Goal: Task Accomplishment & Management: Use online tool/utility

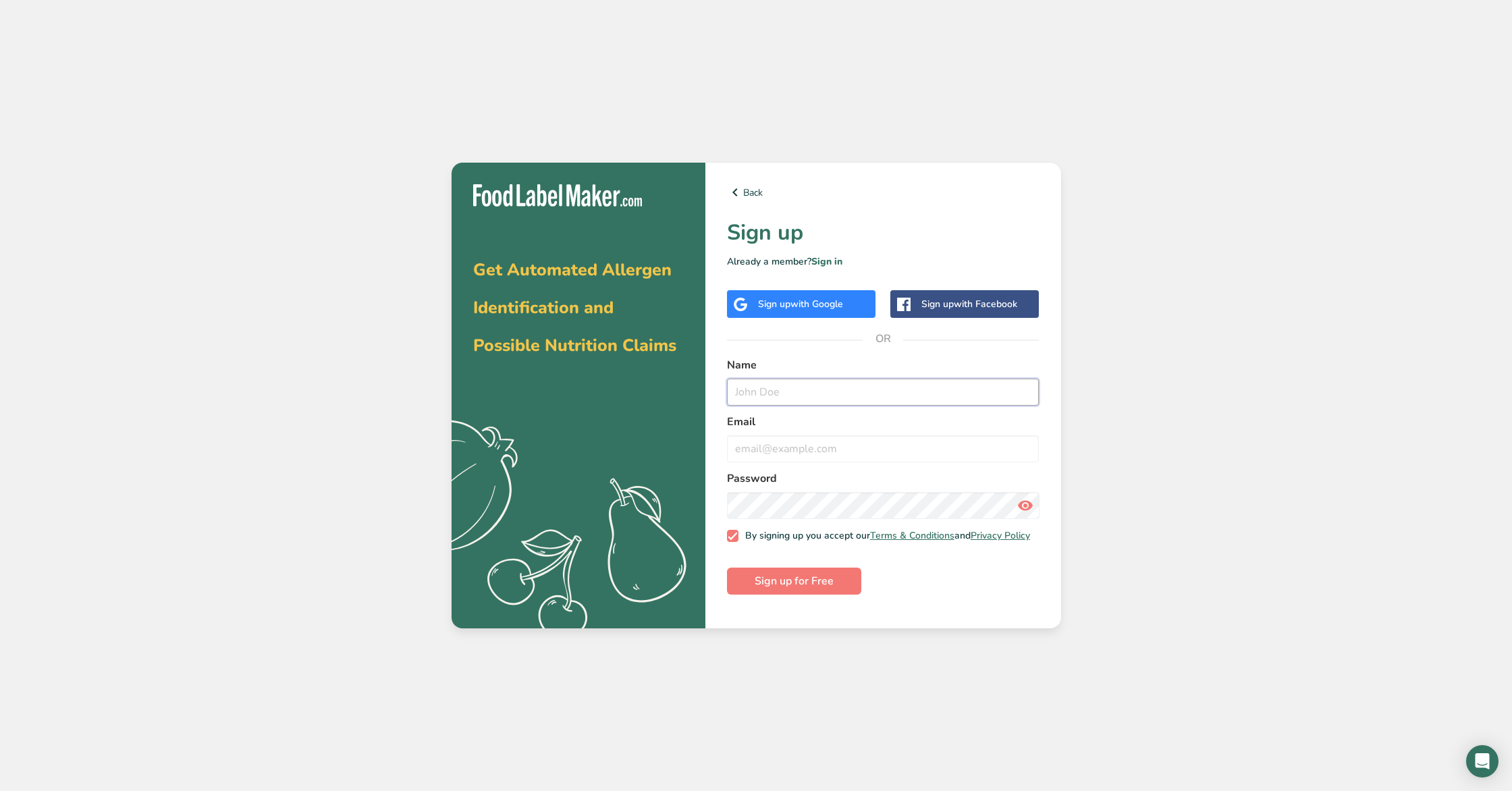
click at [763, 390] on input "text" at bounding box center [883, 392] width 313 height 27
type input "[PERSON_NAME]"
type input "[EMAIL_ADDRESS][DOMAIN_NAME]"
click at [788, 590] on span "Sign up for Free" at bounding box center [793, 581] width 79 height 17
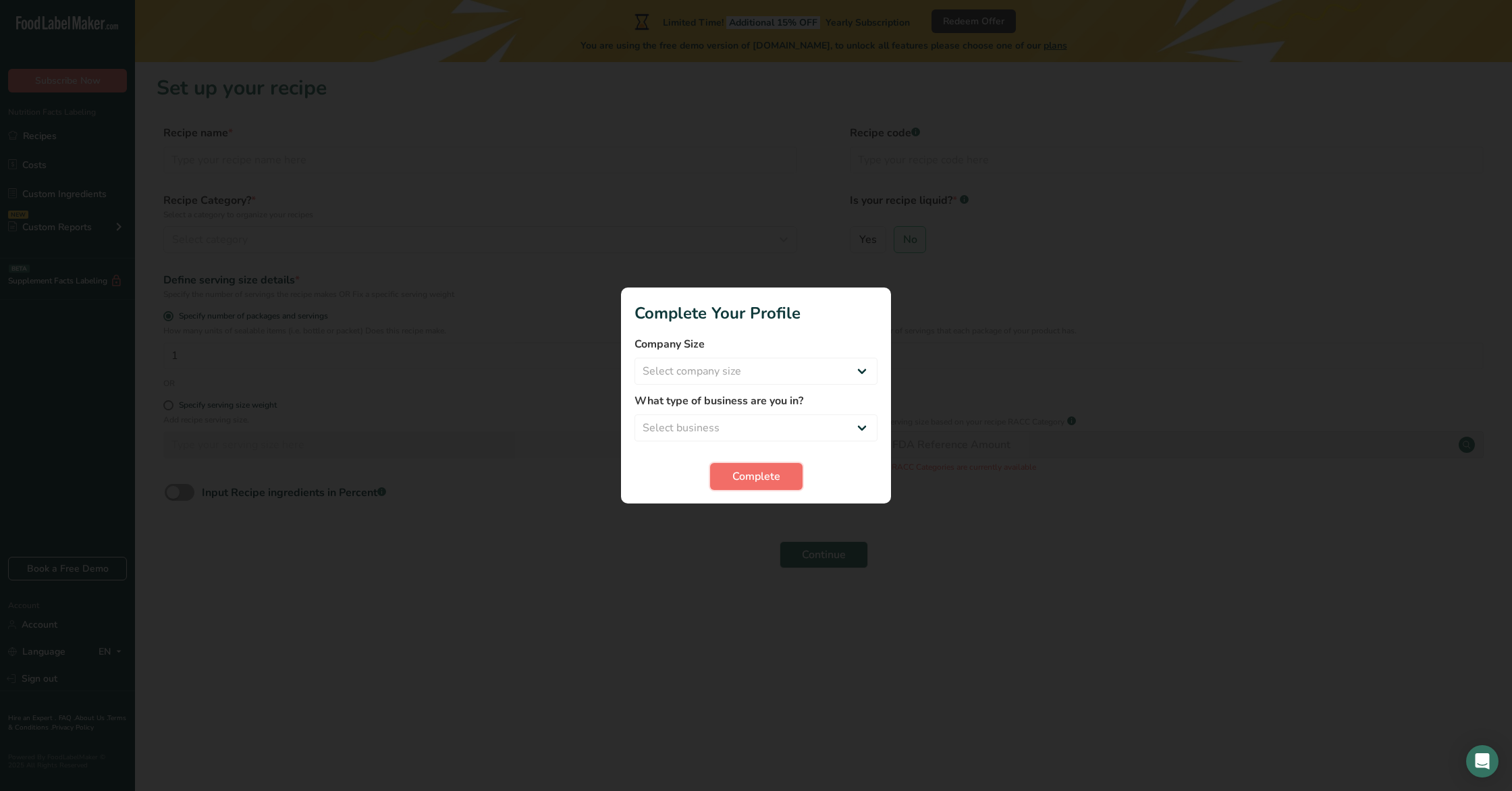
click at [787, 469] on button "Complete" at bounding box center [757, 477] width 93 height 27
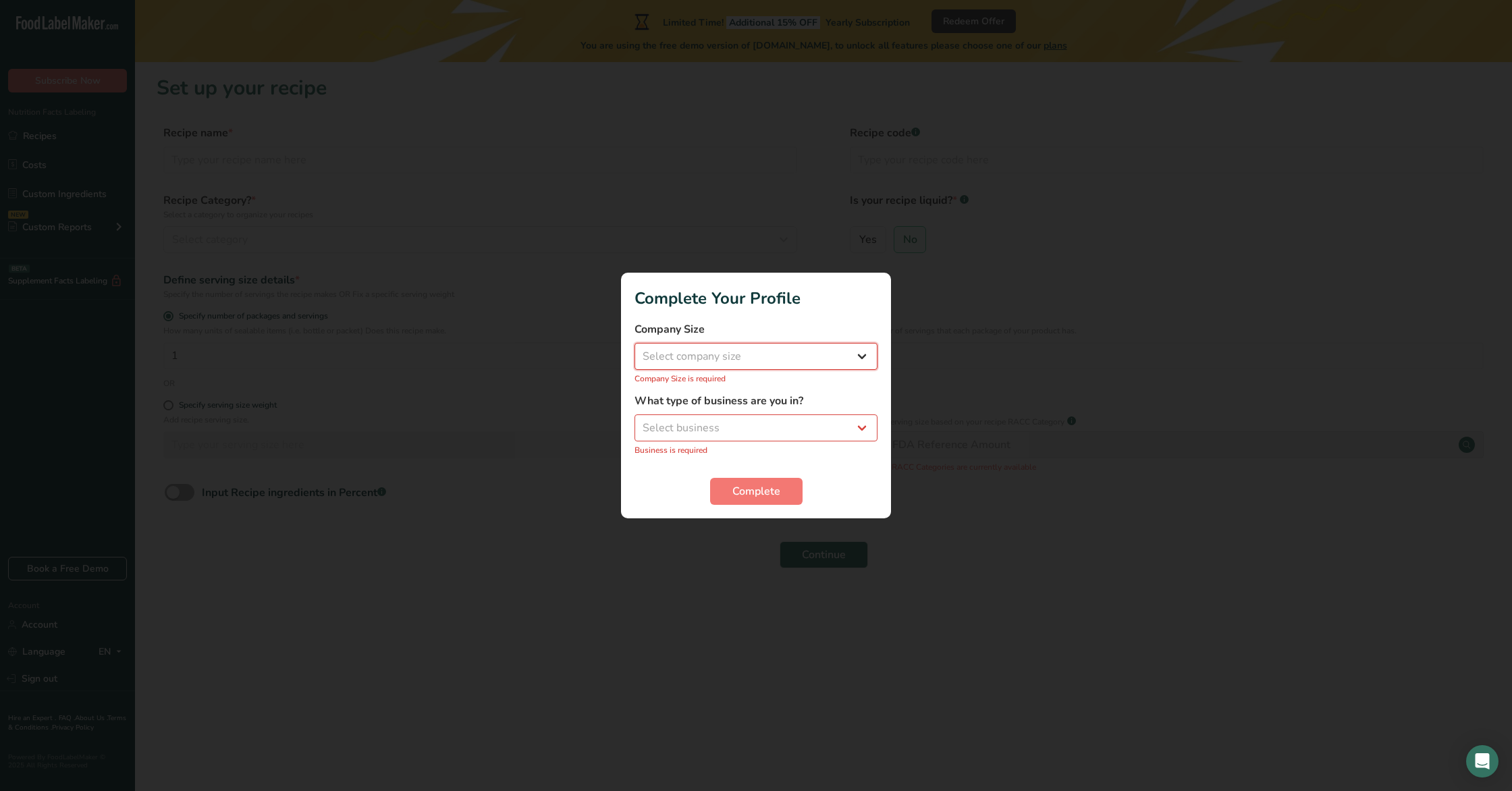
click at [802, 362] on select "Select company size Fewer than 10 Employees 10 to 50 Employees 51 to 500 Employ…" at bounding box center [755, 357] width 243 height 27
select select "2"
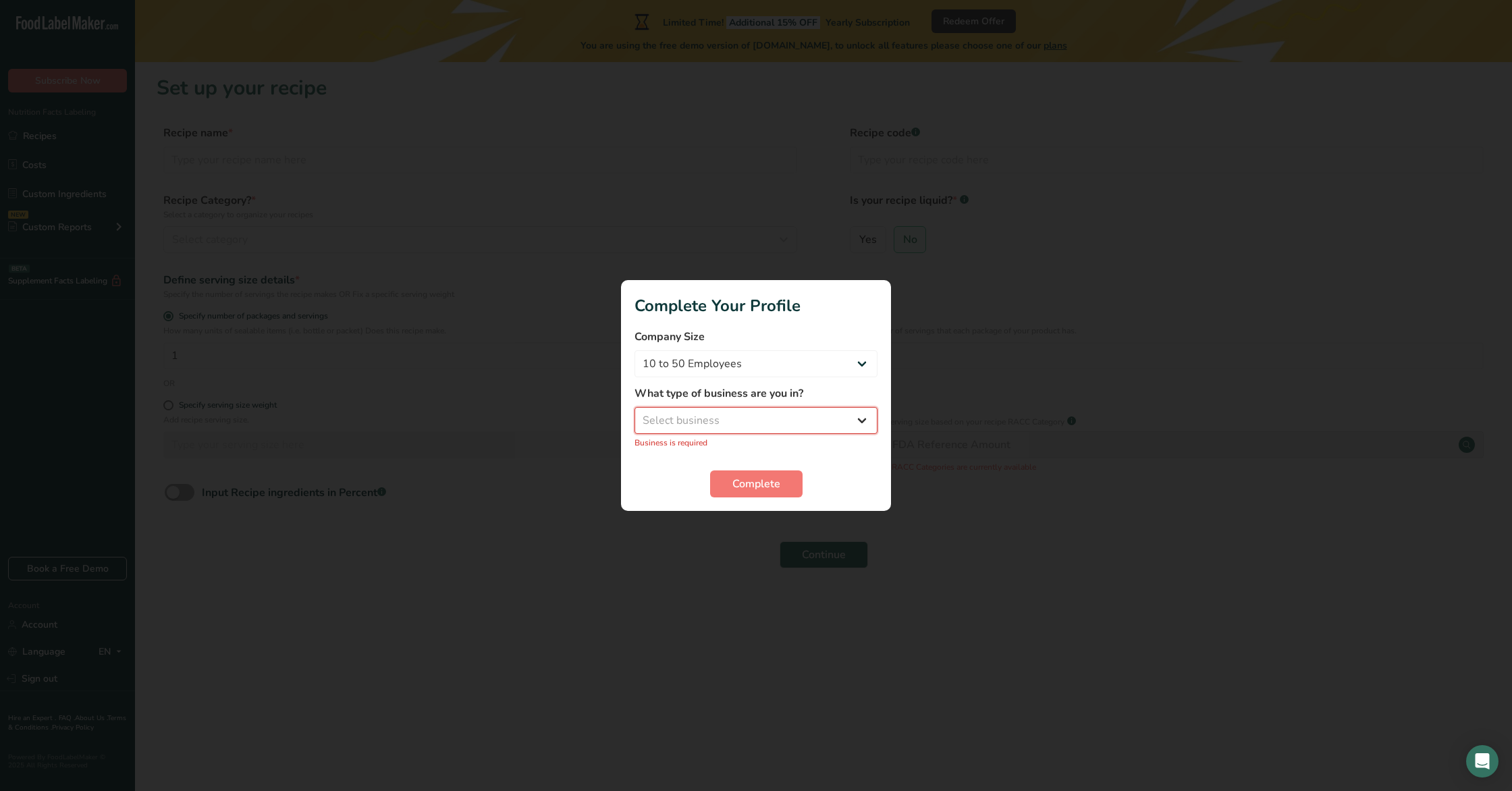
click at [759, 425] on select "Select business Packaged Food Manufacturer Restaurant & Cafe Bakery Meal Plans …" at bounding box center [755, 420] width 243 height 27
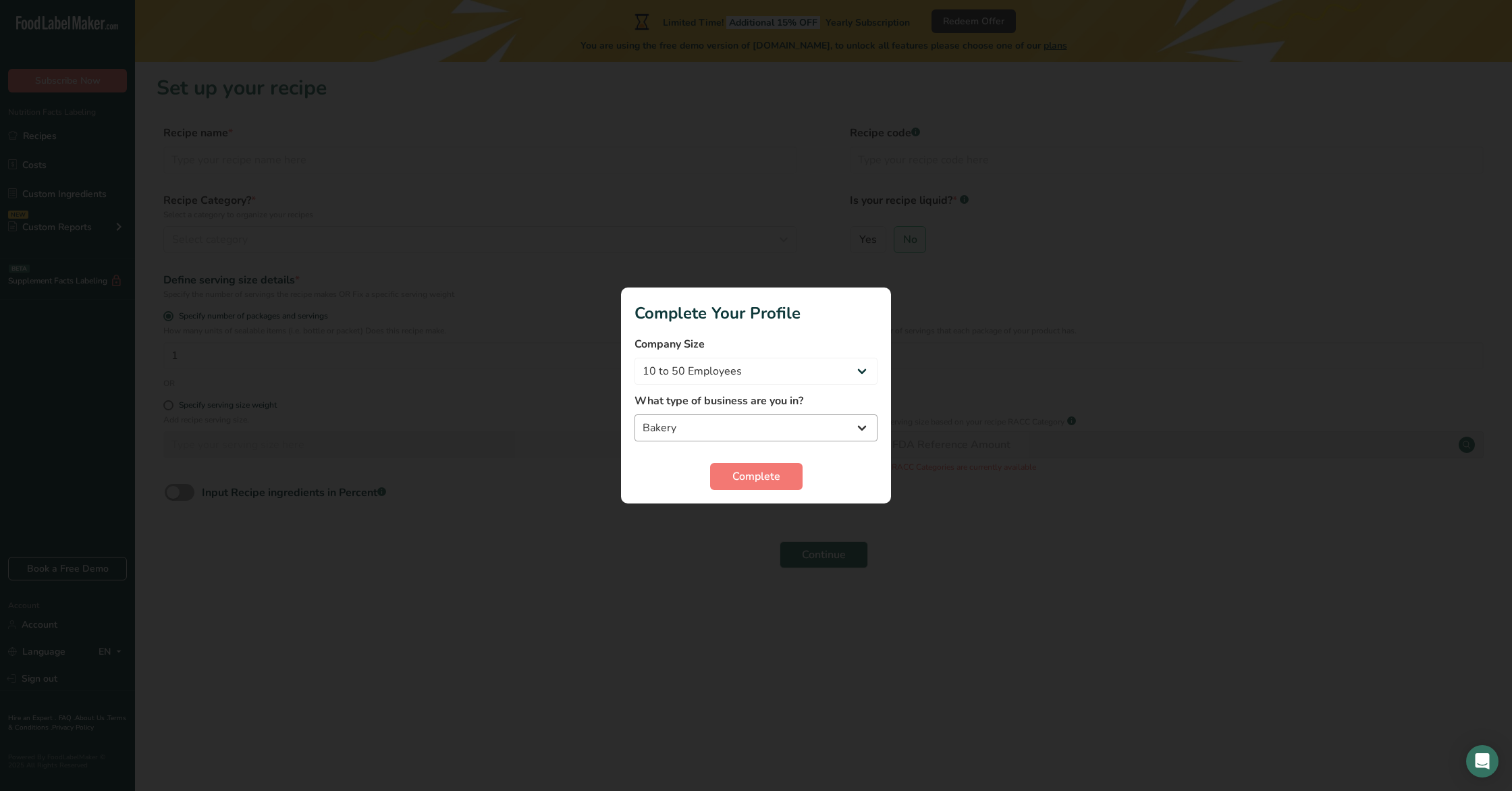
drag, startPoint x: 796, startPoint y: 403, endPoint x: 786, endPoint y: 425, distance: 24.2
click at [796, 403] on label "What type of business are you in?" at bounding box center [755, 401] width 243 height 17
click at [786, 425] on select "Packaged Food Manufacturer Restaurant & Cafe Bakery Meal Plans & Catering Compa…" at bounding box center [755, 428] width 243 height 27
select select "8"
click at [775, 474] on span "Complete" at bounding box center [756, 477] width 48 height 17
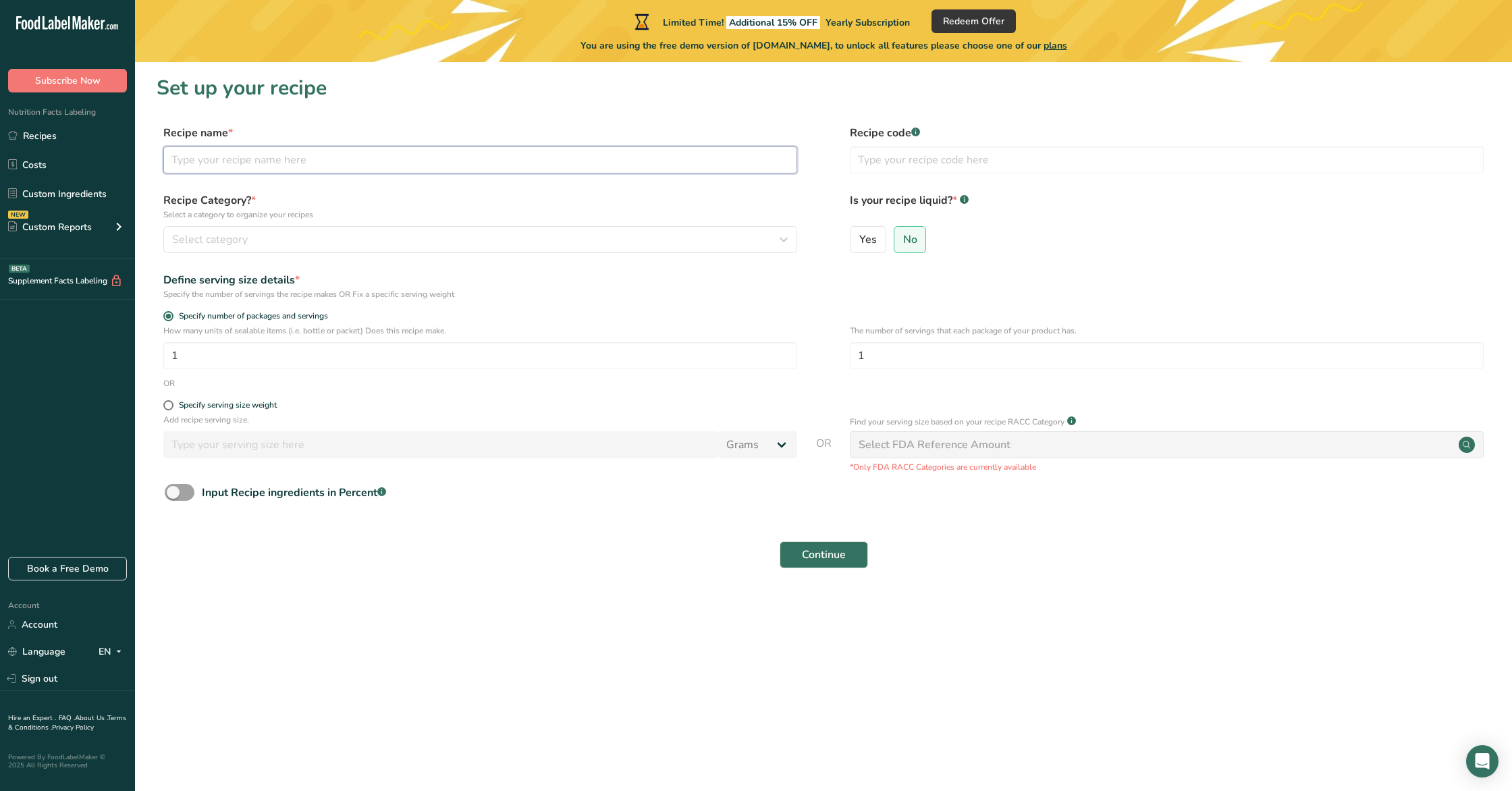
click at [213, 158] on input "text" at bounding box center [480, 160] width 634 height 27
type input "Feather"
click at [235, 235] on span "Select category" at bounding box center [210, 240] width 75 height 17
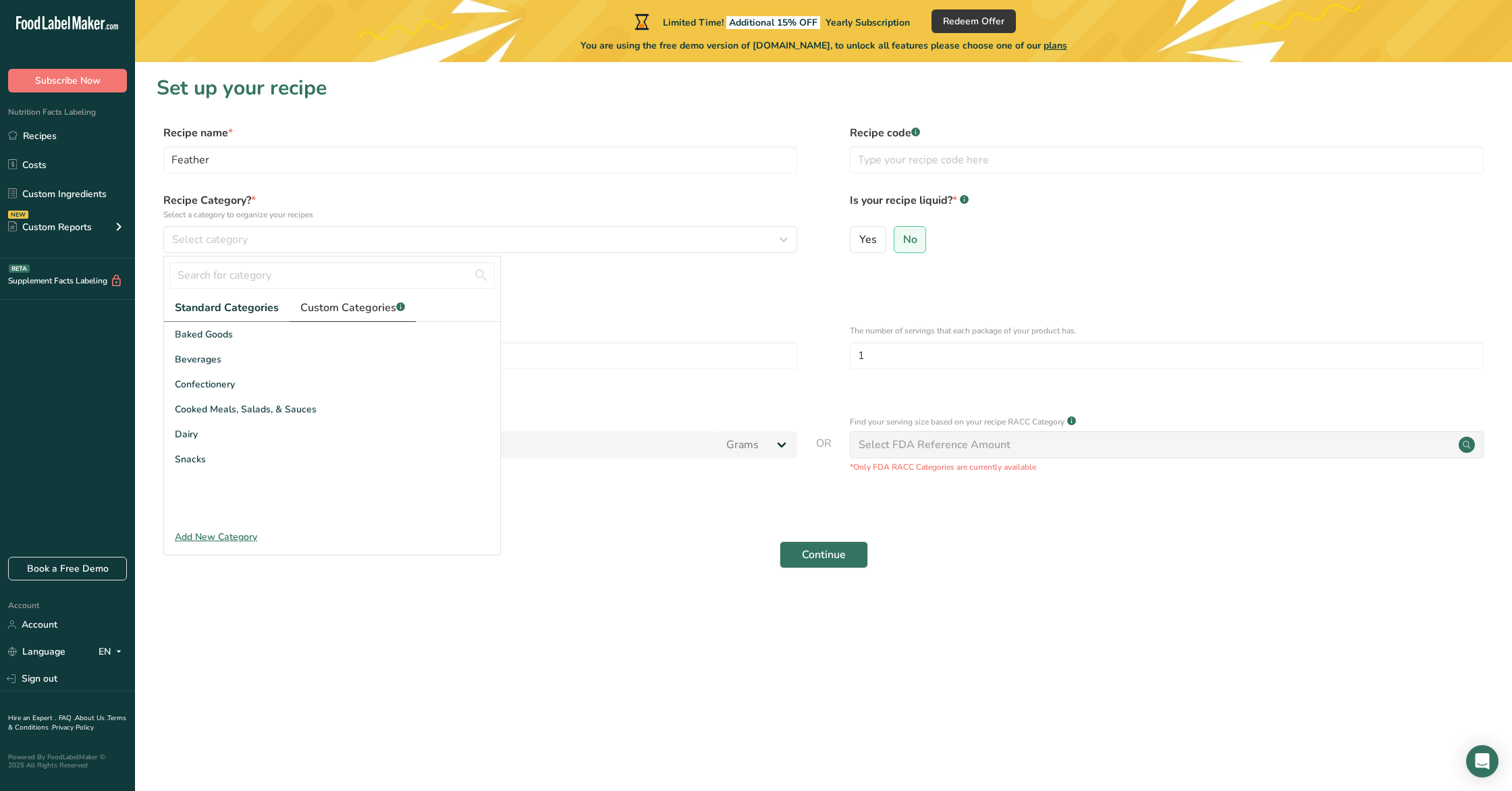
click at [346, 305] on span "Custom Categories .a-a{fill:#347362;}.b-a{fill:#fff;}" at bounding box center [352, 308] width 104 height 17
click at [234, 533] on div "Add New Category" at bounding box center [332, 536] width 336 height 14
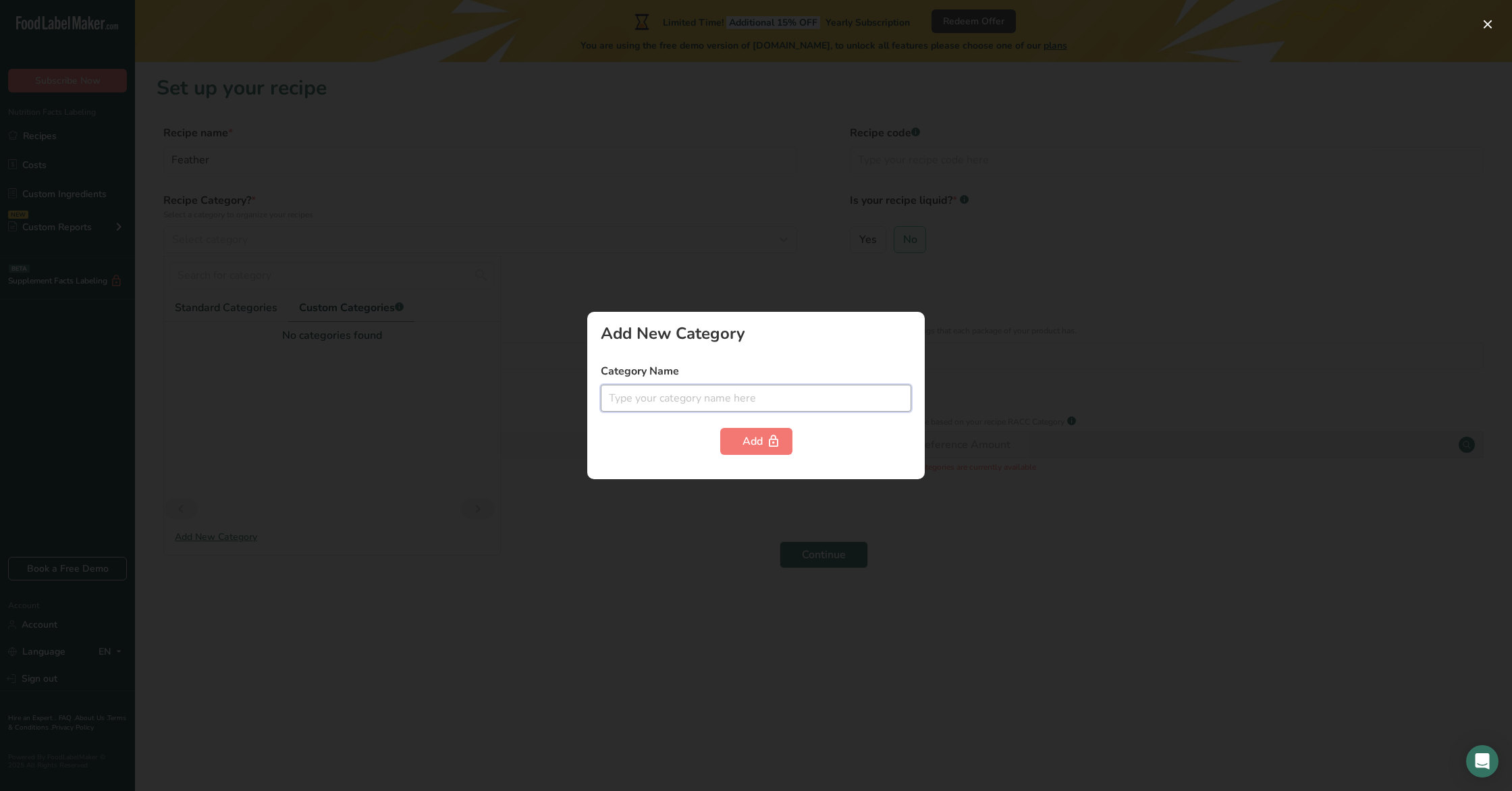
click at [689, 391] on input "text" at bounding box center [756, 398] width 311 height 27
type input ":"
type input "Pet Food"
click at [754, 441] on div "Add" at bounding box center [756, 442] width 27 height 17
drag, startPoint x: 357, startPoint y: 434, endPoint x: 322, endPoint y: 403, distance: 46.8
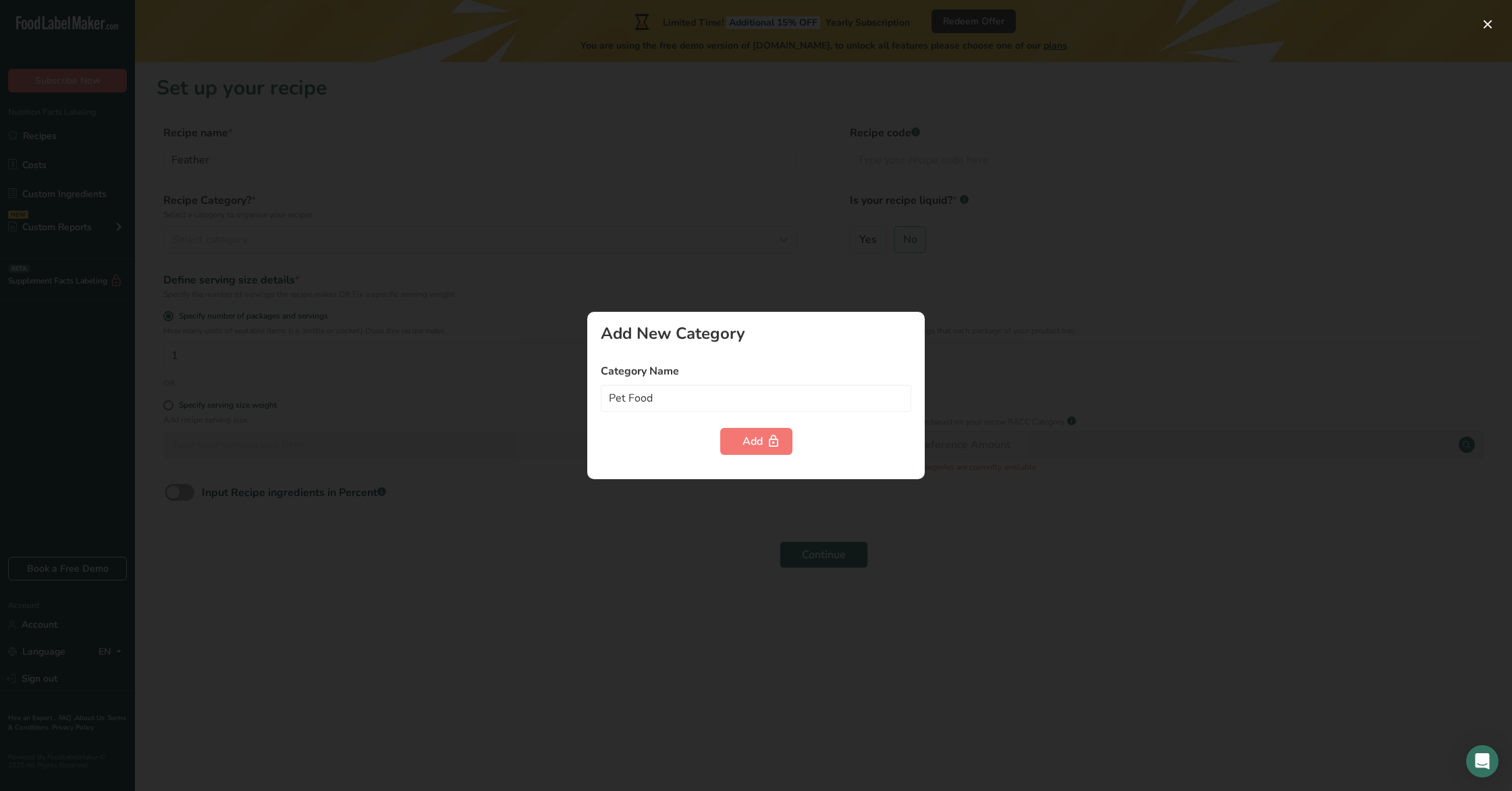
click at [357, 434] on div at bounding box center [756, 396] width 1512 height 791
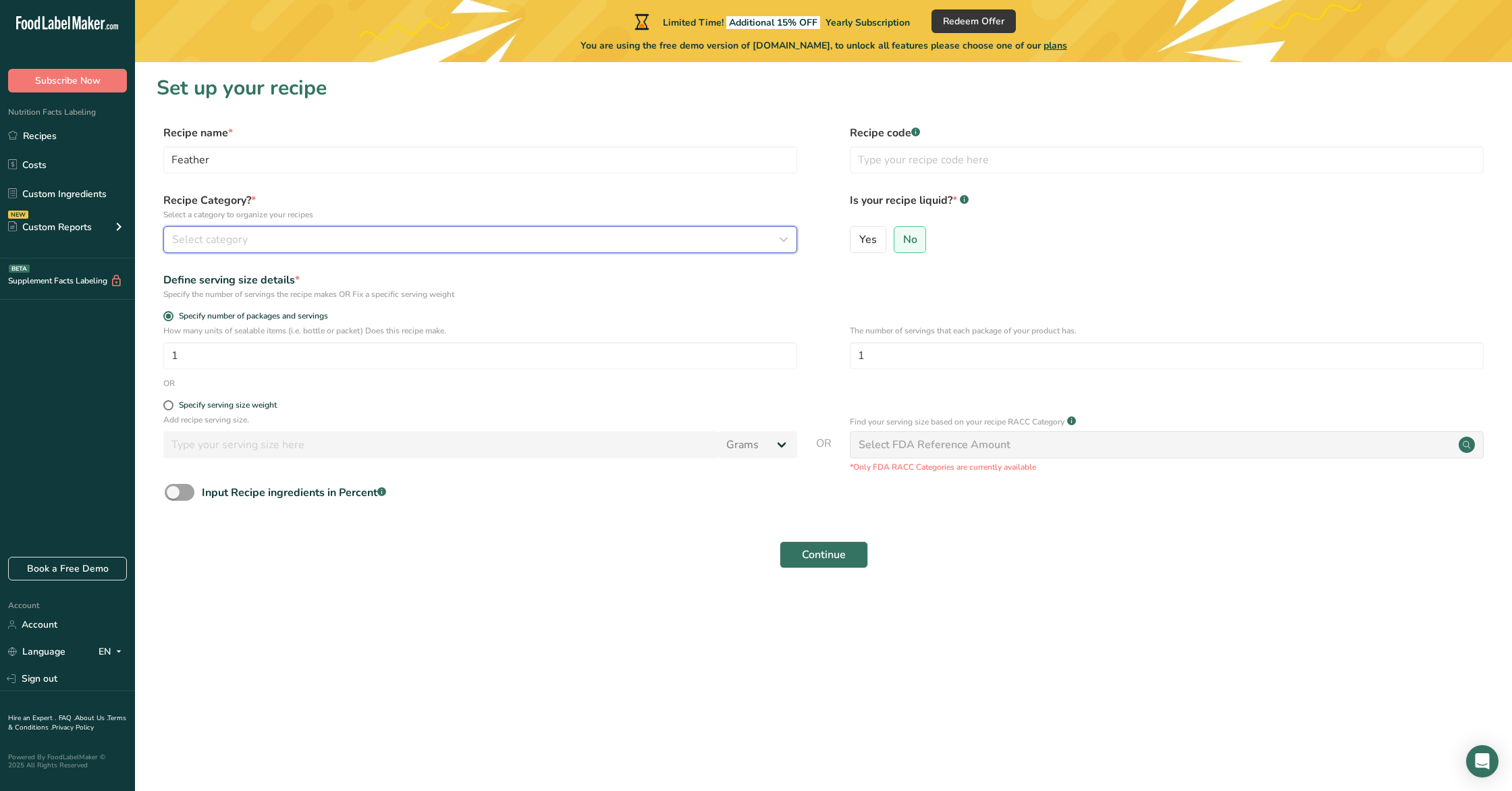
click at [234, 247] on span "Select category" at bounding box center [210, 240] width 75 height 17
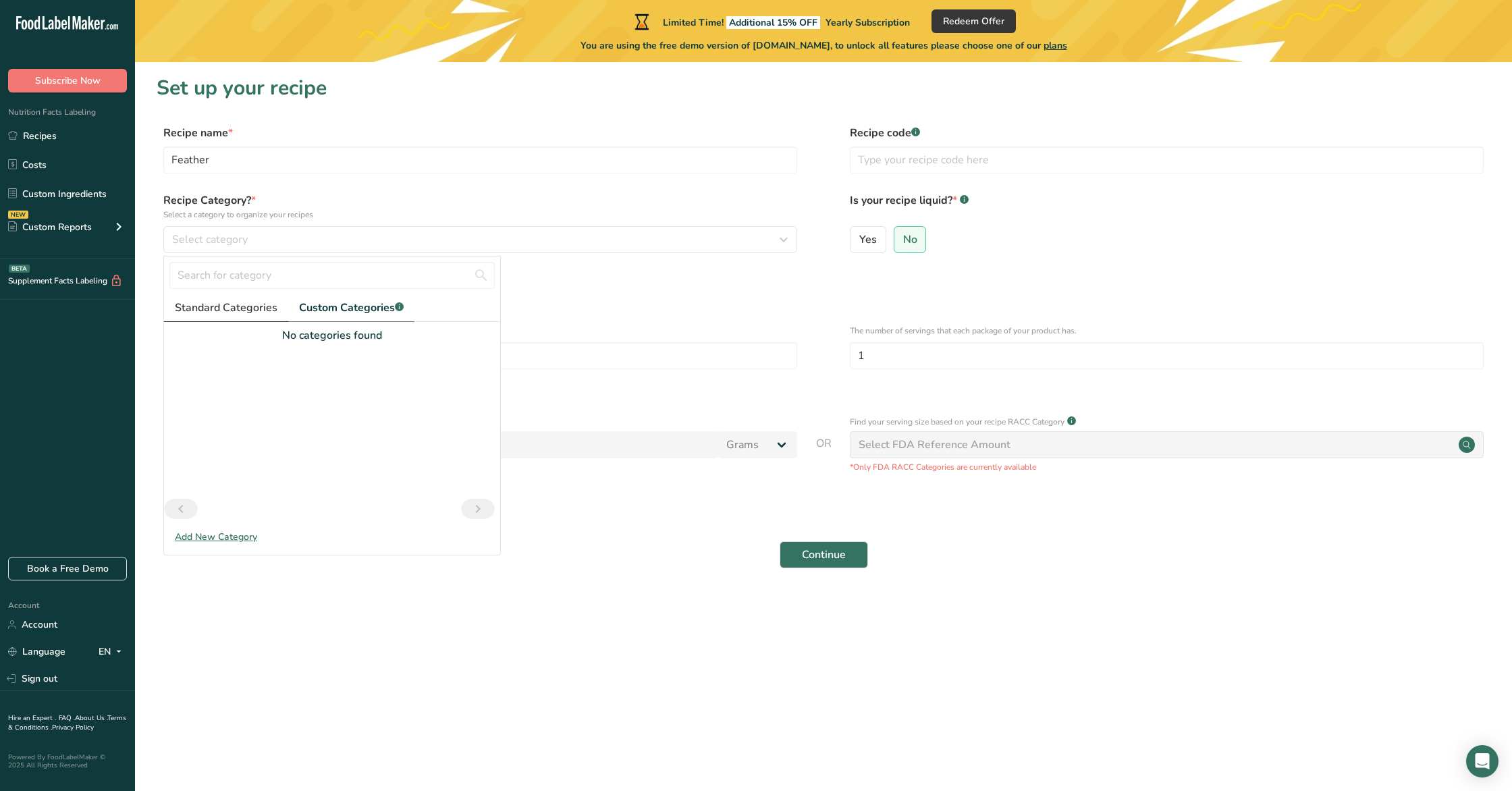
click at [238, 314] on span "Standard Categories" at bounding box center [226, 308] width 103 height 17
click at [682, 352] on input "1" at bounding box center [480, 356] width 634 height 27
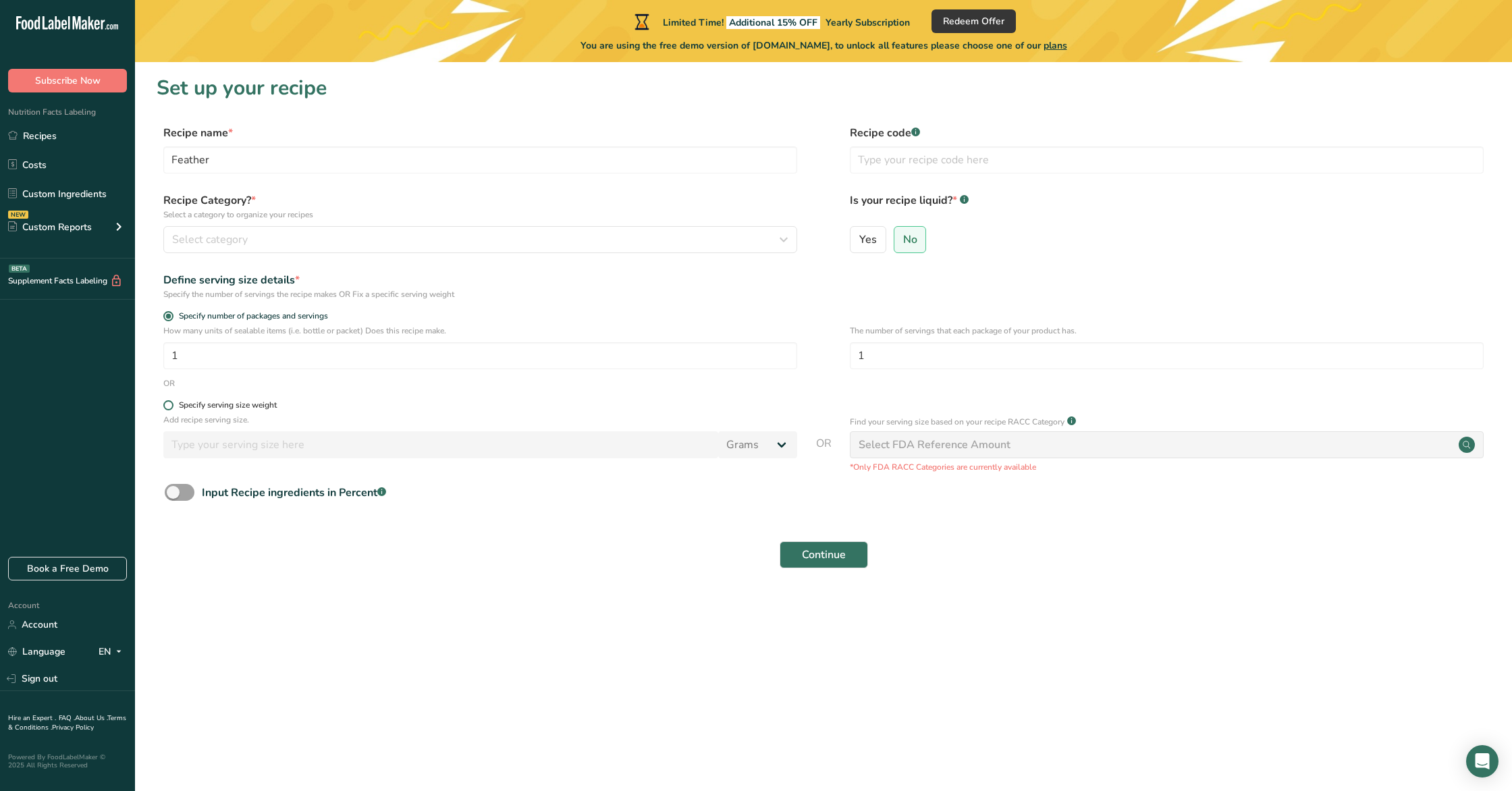
click at [171, 404] on span at bounding box center [168, 405] width 10 height 10
click at [171, 404] on input "Specify serving size weight" at bounding box center [167, 405] width 9 height 9
radio input "true"
radio input "false"
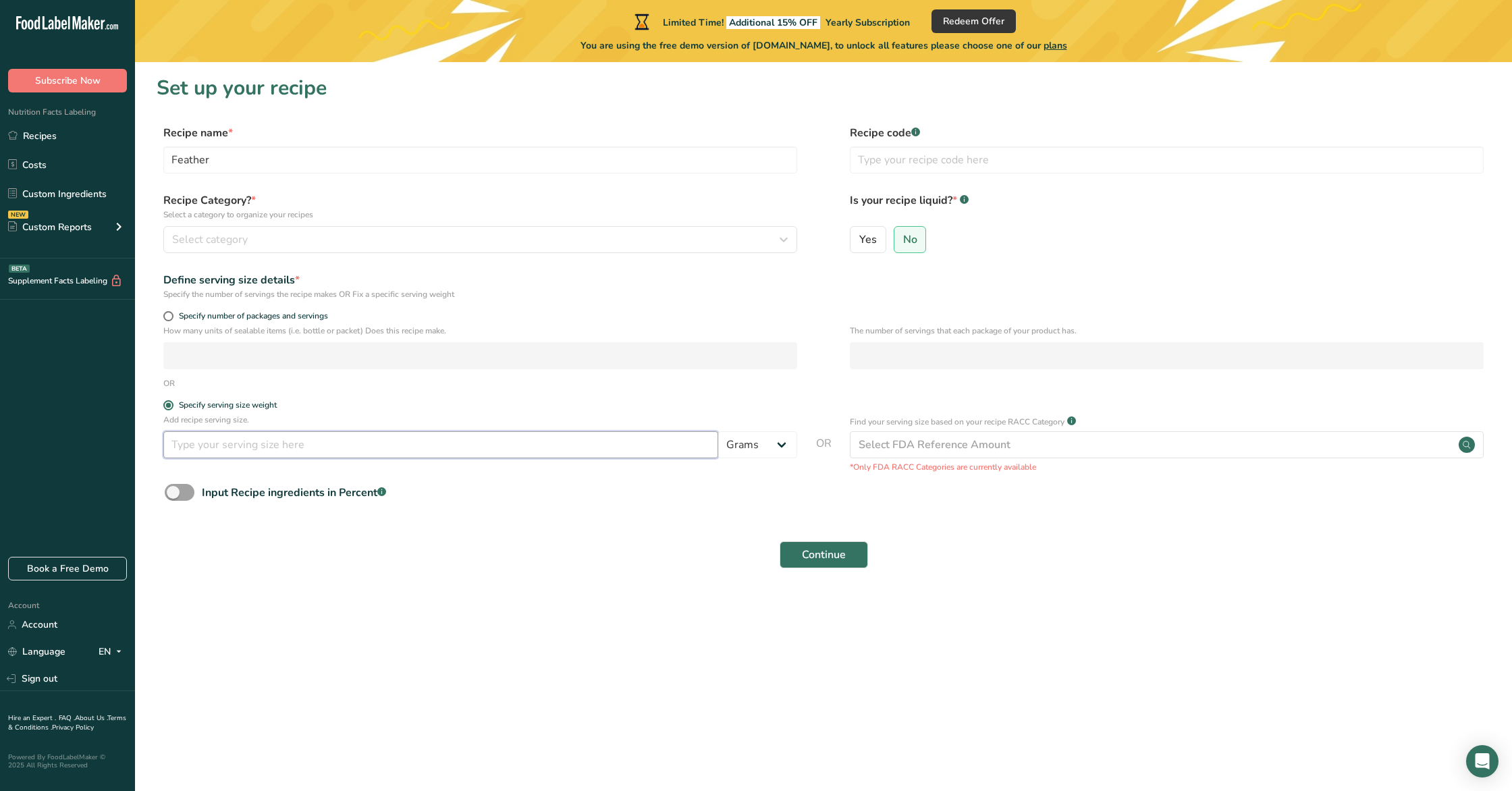
click at [259, 449] on input "number" at bounding box center [440, 444] width 555 height 27
type input "400"
click at [405, 587] on section "Set up your recipe Recipe name * Feather Recipe code .a-a{fill:#347362;}.b-a{fi…" at bounding box center [823, 330] width 1377 height 536
click at [183, 495] on span at bounding box center [180, 493] width 30 height 17
click at [173, 495] on input "Input Recipe ingredients in Percent .a-a{fill:#347362;}.b-a{fill:#fff;}" at bounding box center [169, 493] width 9 height 9
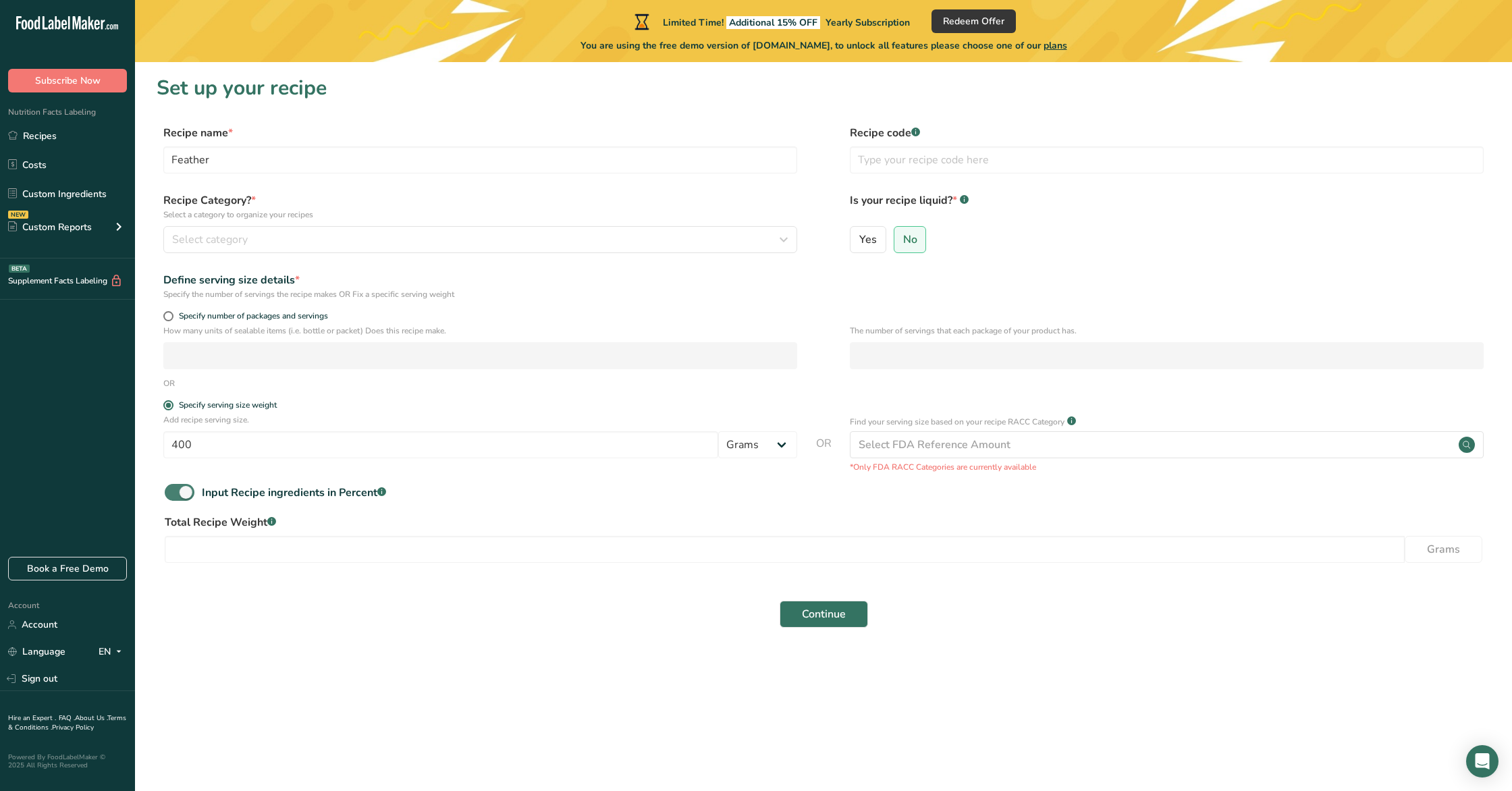
click at [182, 495] on span at bounding box center [180, 493] width 30 height 17
click at [173, 495] on input "Input Recipe ingredients in Percent .a-a{fill:#347362;}.b-a{fill:#fff;}" at bounding box center [169, 493] width 9 height 9
checkbox input "false"
click at [826, 557] on span "Continue" at bounding box center [823, 556] width 44 height 17
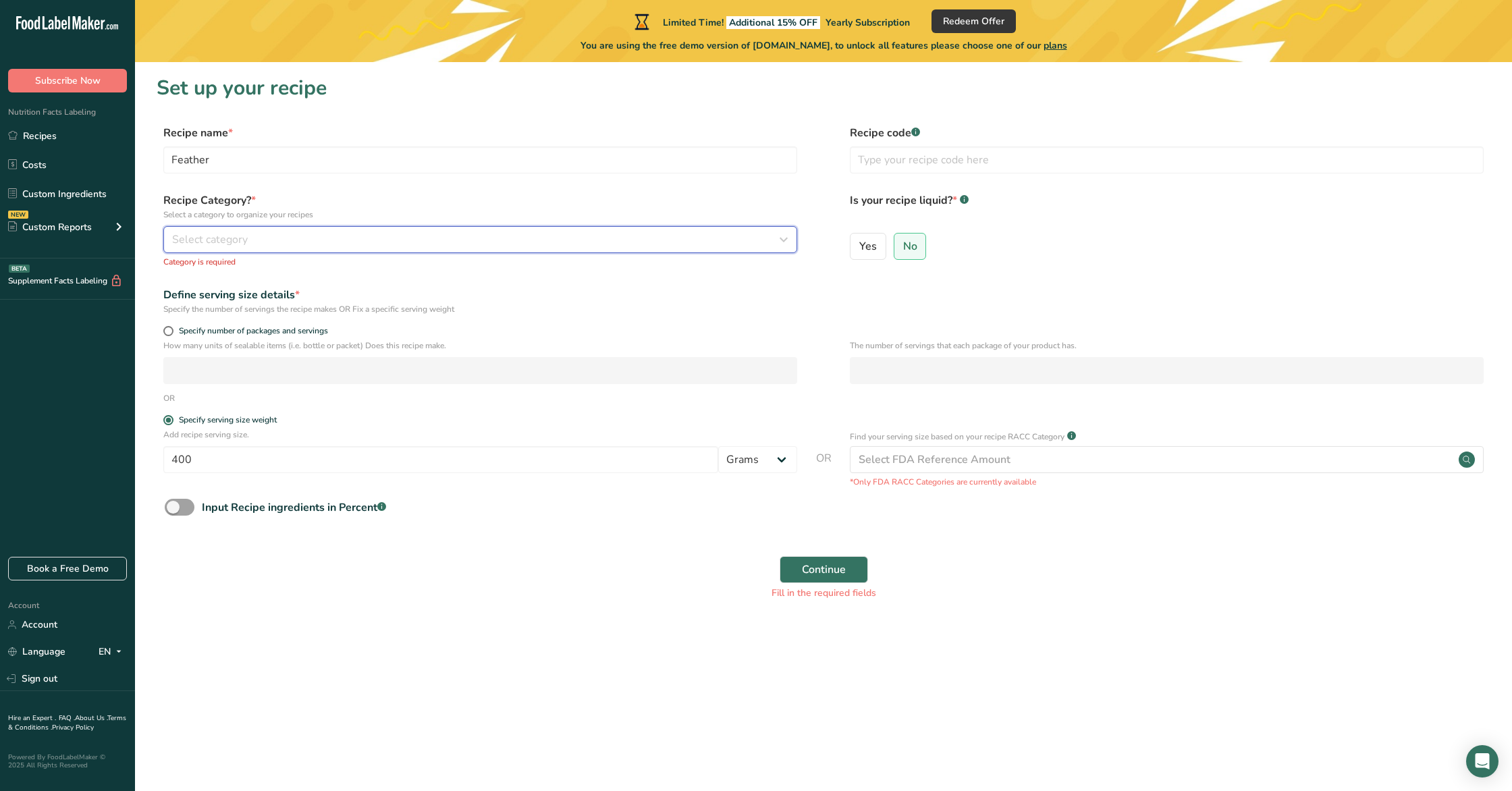
click at [372, 233] on div "Select category" at bounding box center [477, 240] width 608 height 17
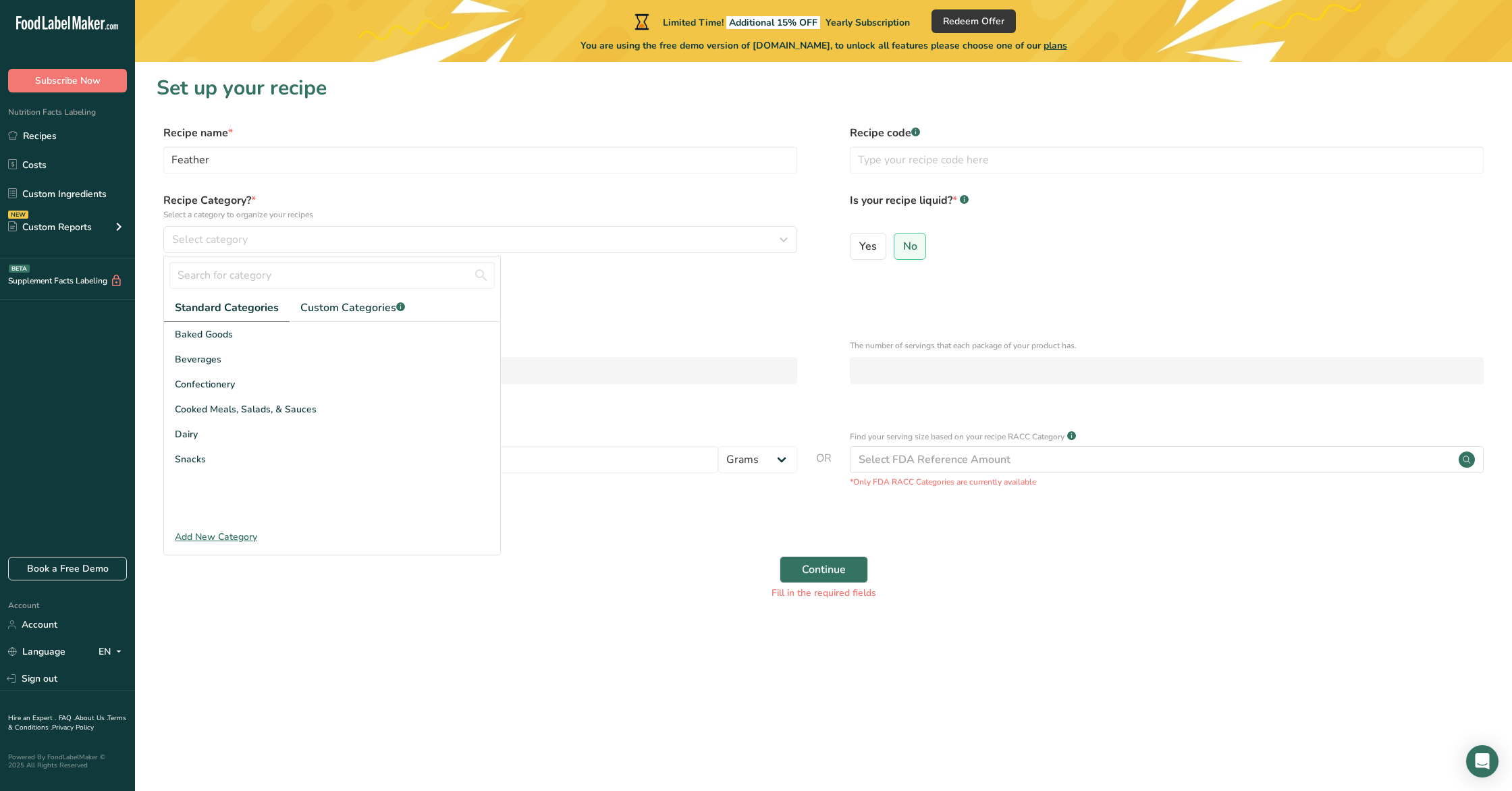
drag, startPoint x: 239, startPoint y: 449, endPoint x: 345, endPoint y: 492, distance: 114.4
click at [239, 449] on div "Snacks" at bounding box center [332, 459] width 336 height 25
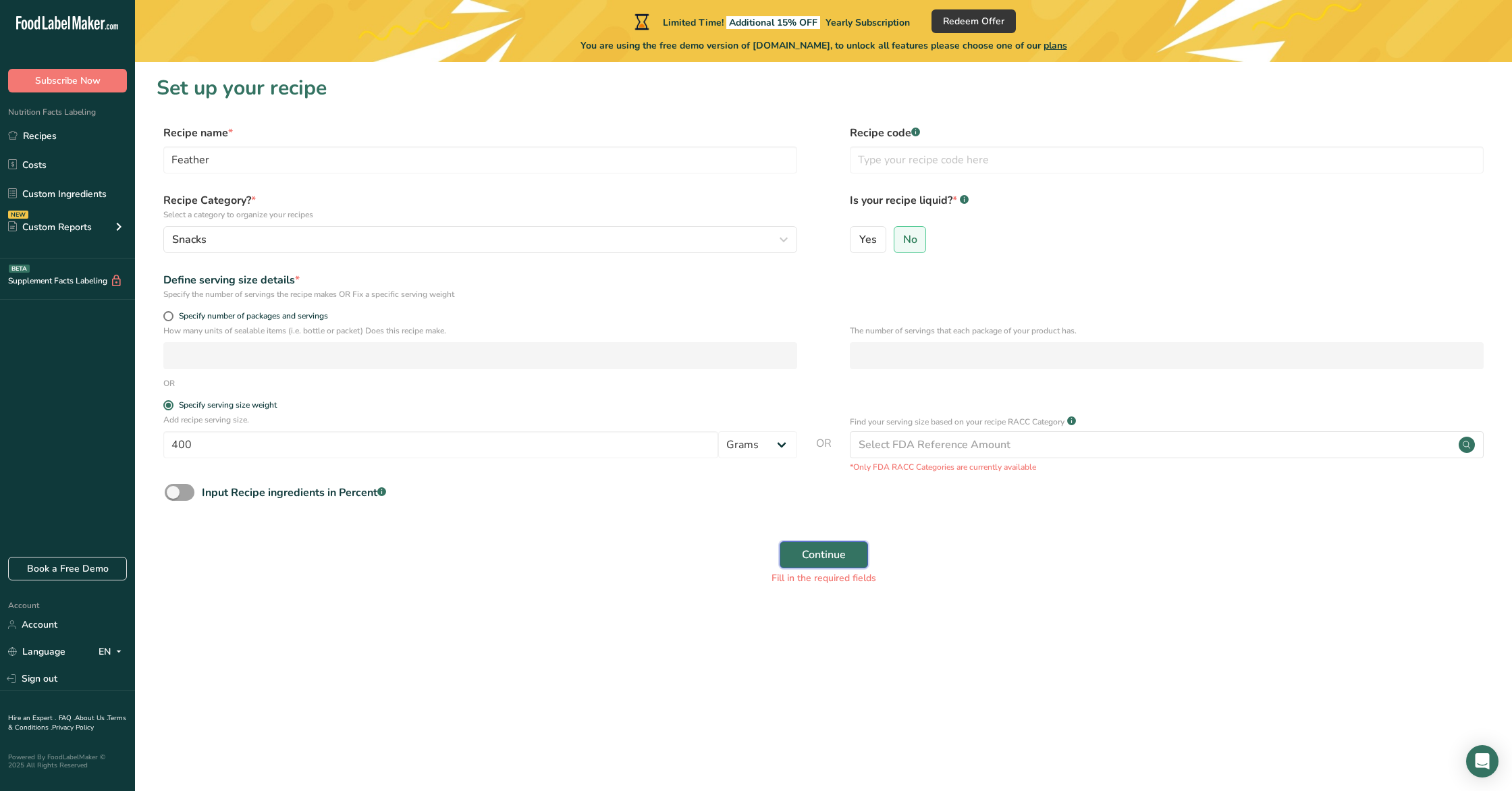
click at [826, 551] on span "Continue" at bounding box center [823, 556] width 44 height 17
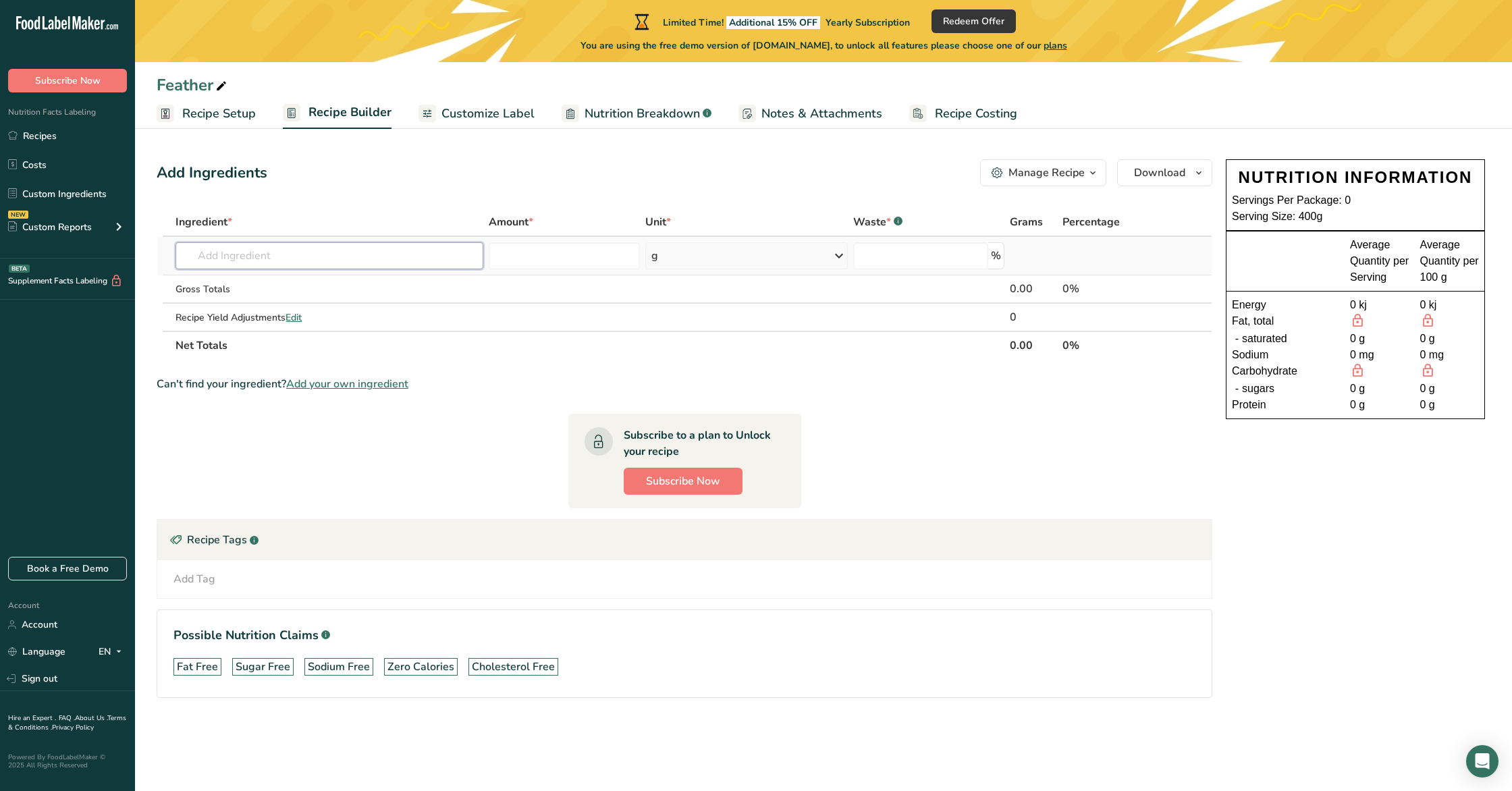
click at [403, 254] on input "text" at bounding box center [329, 255] width 307 height 27
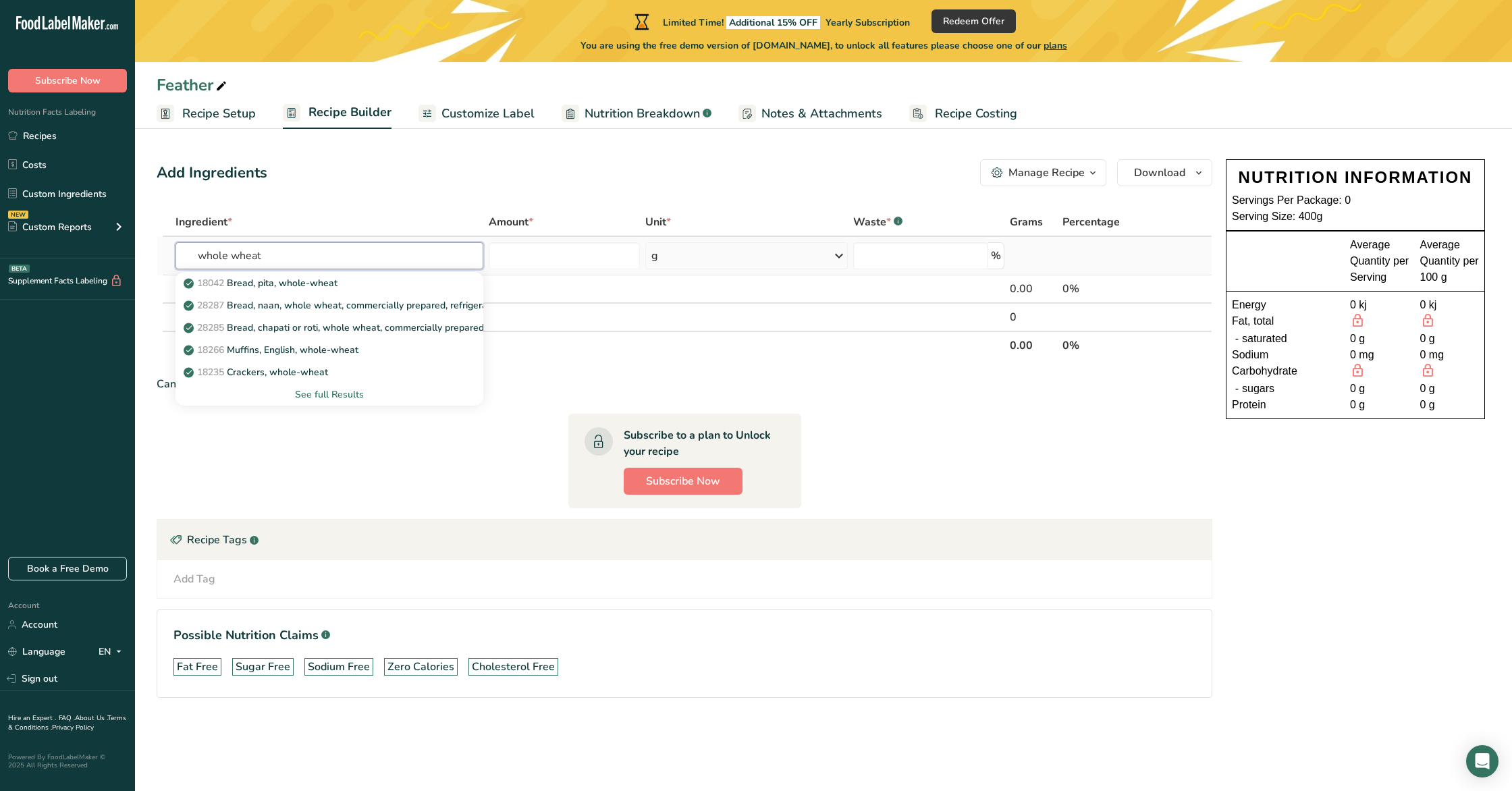
type input "whole wheat"
click at [329, 396] on div "See full Results" at bounding box center [329, 394] width 285 height 14
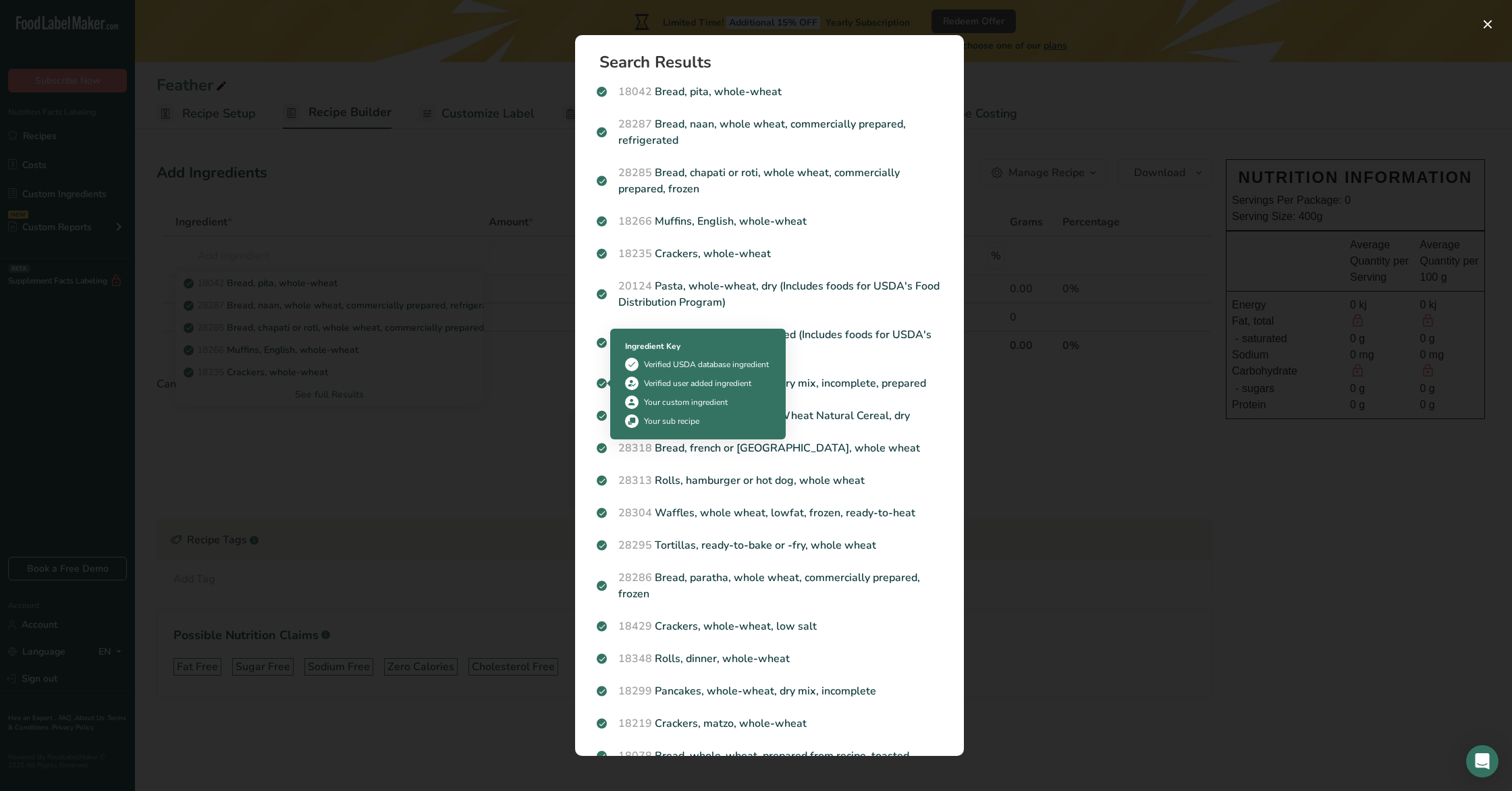
drag, startPoint x: 455, startPoint y: 382, endPoint x: 413, endPoint y: 368, distance: 44.3
click at [454, 382] on div "Search results modal" at bounding box center [756, 396] width 1512 height 791
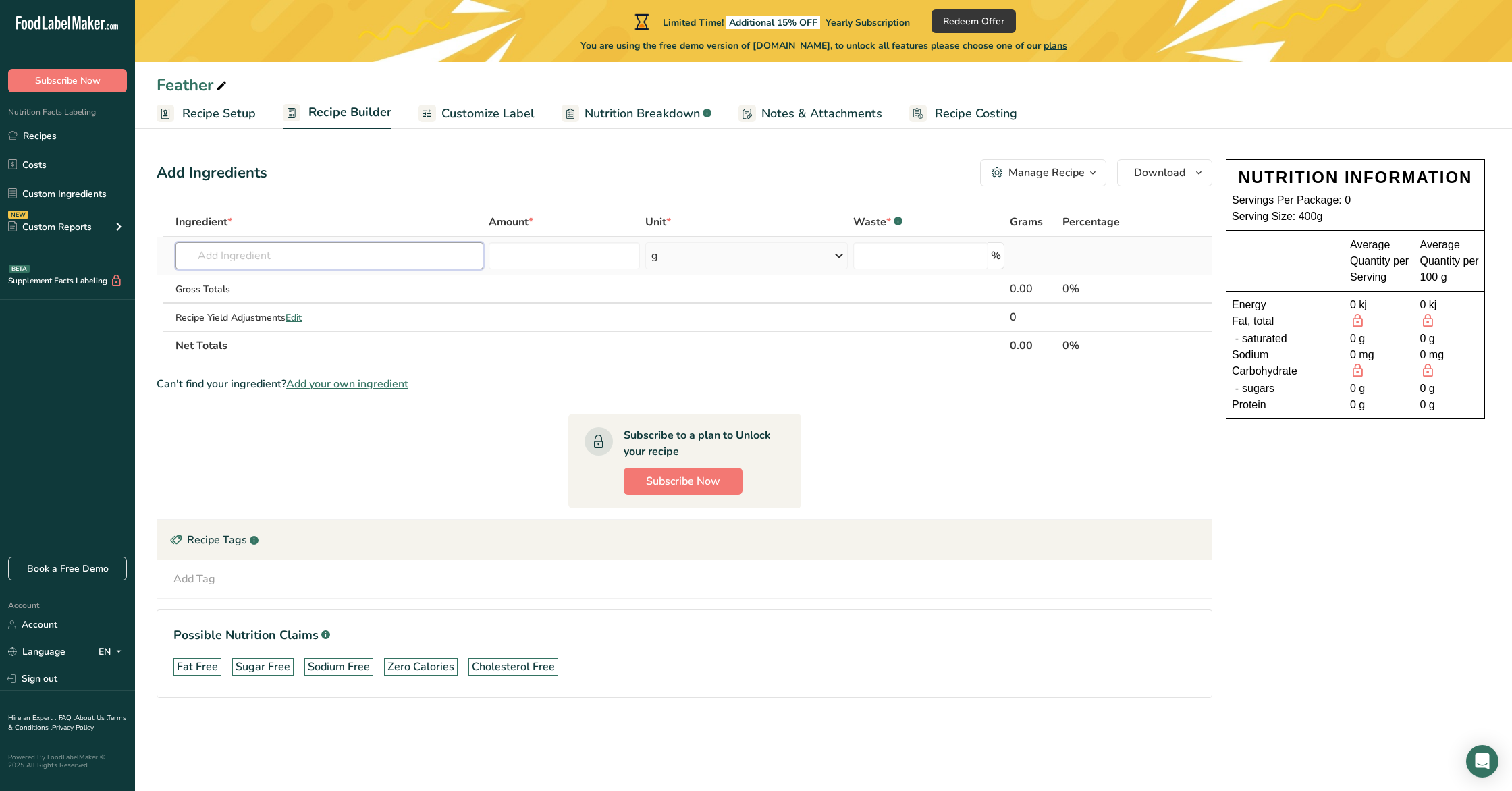
click at [198, 254] on input "text" at bounding box center [329, 255] width 307 height 27
type input "wheat"
click at [325, 396] on div "See full Results" at bounding box center [329, 394] width 285 height 14
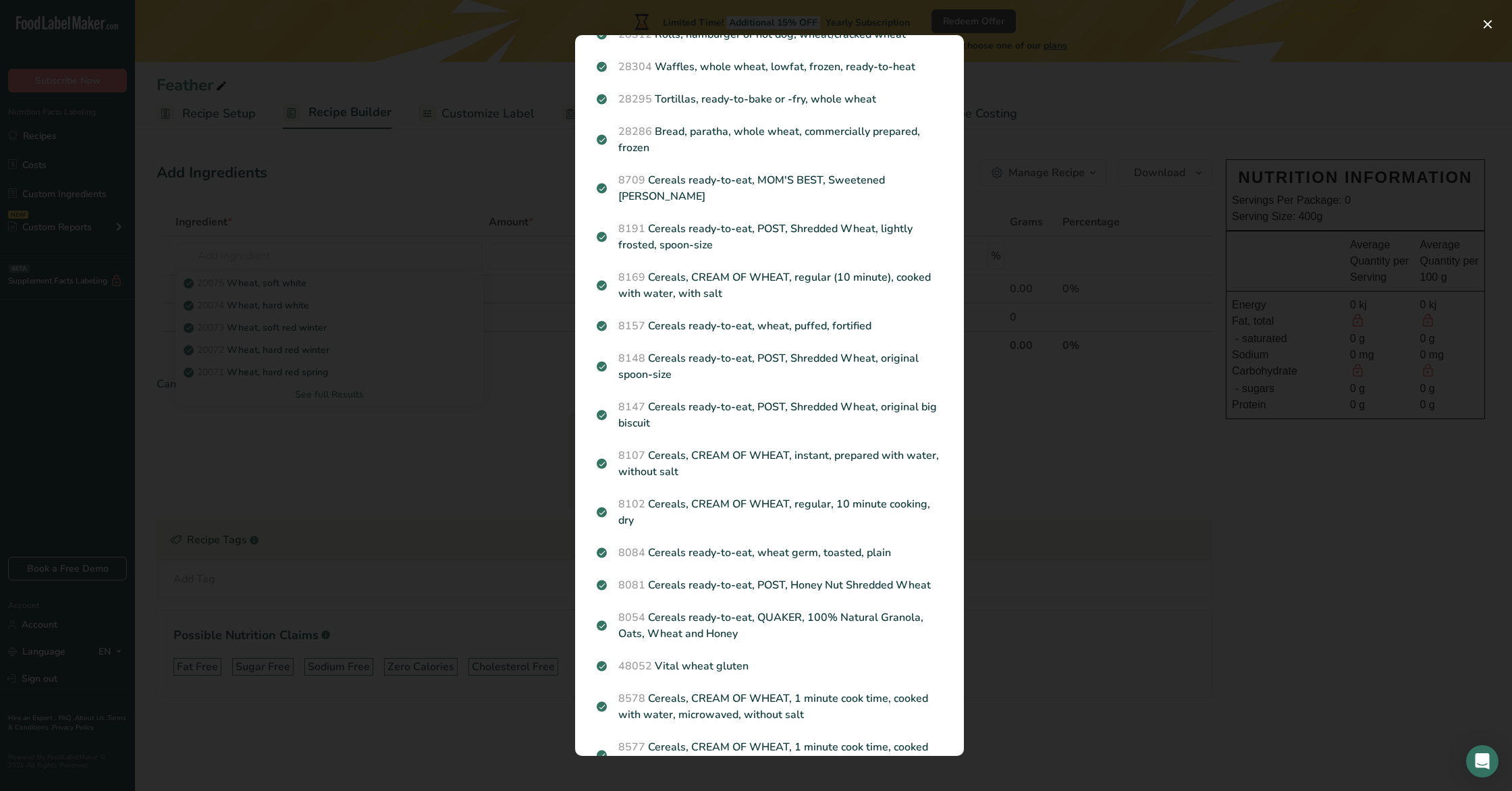
scroll to position [1245, 0]
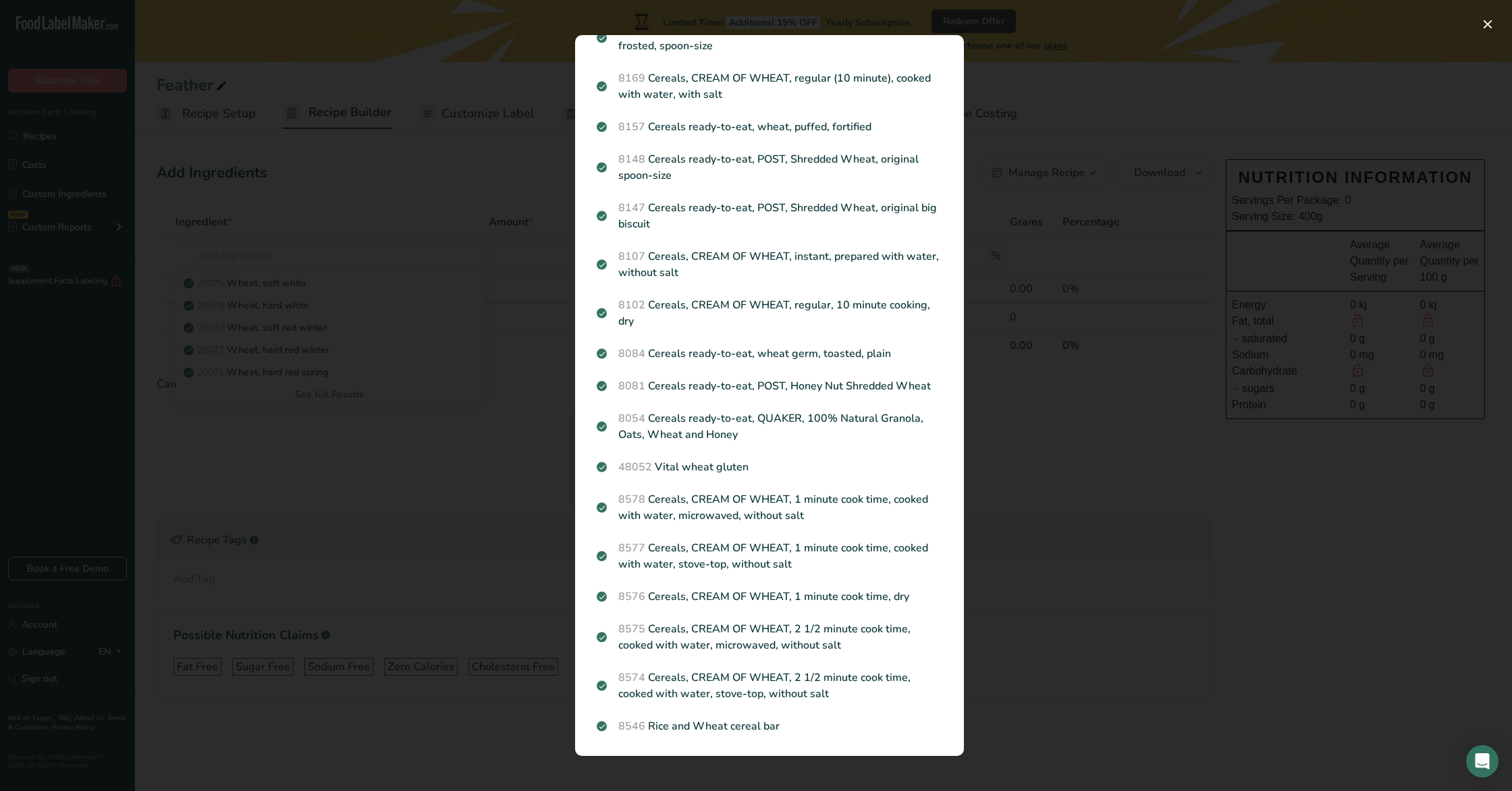
click at [310, 262] on div "Search results modal" at bounding box center [756, 396] width 1512 height 791
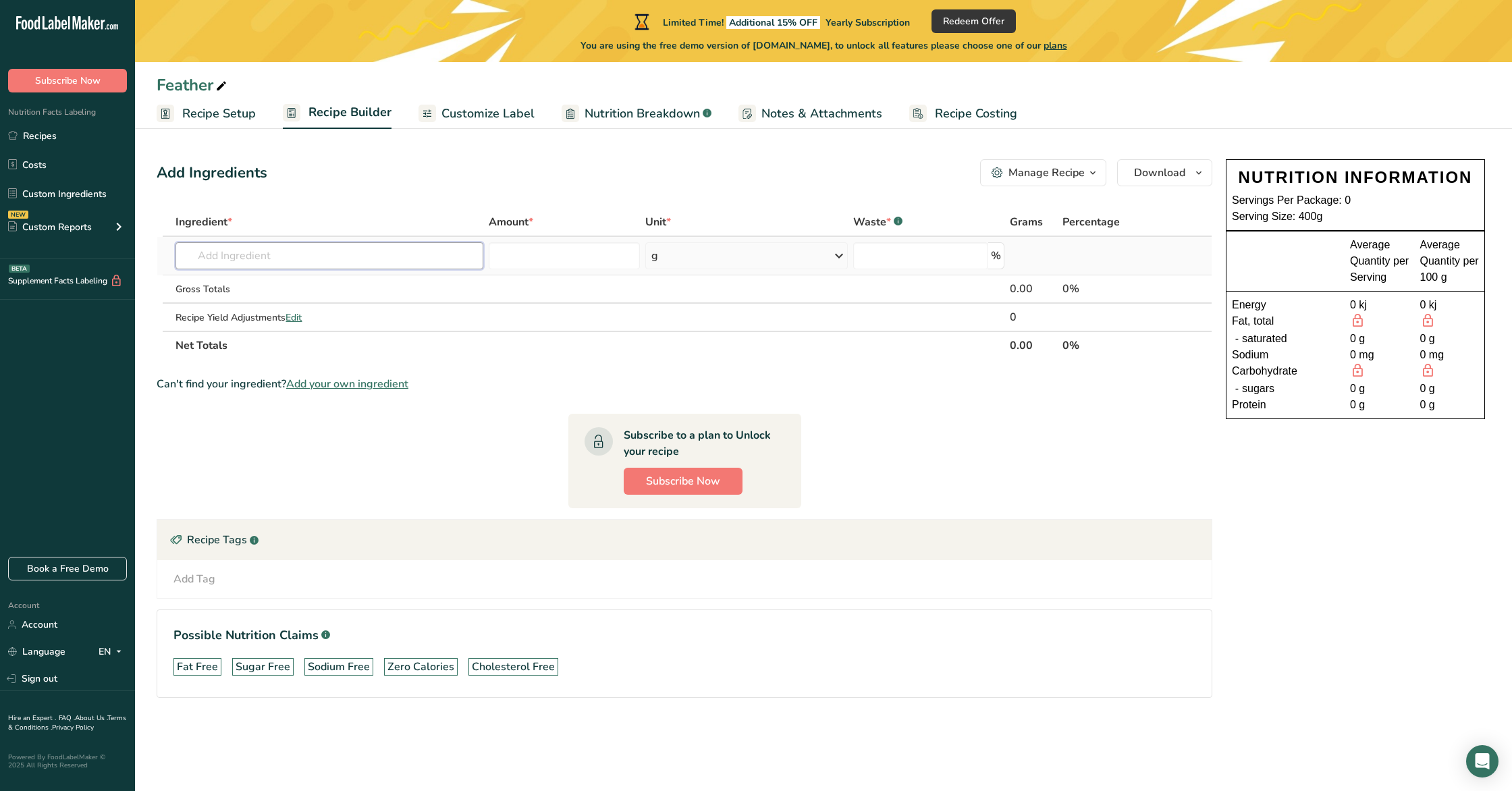
click at [307, 257] on input "text" at bounding box center [329, 255] width 307 height 27
type input "parsley"
click at [253, 284] on p "2029 Spices, parsley, dried" at bounding box center [249, 283] width 125 height 14
type input "Spices, parsley, dried"
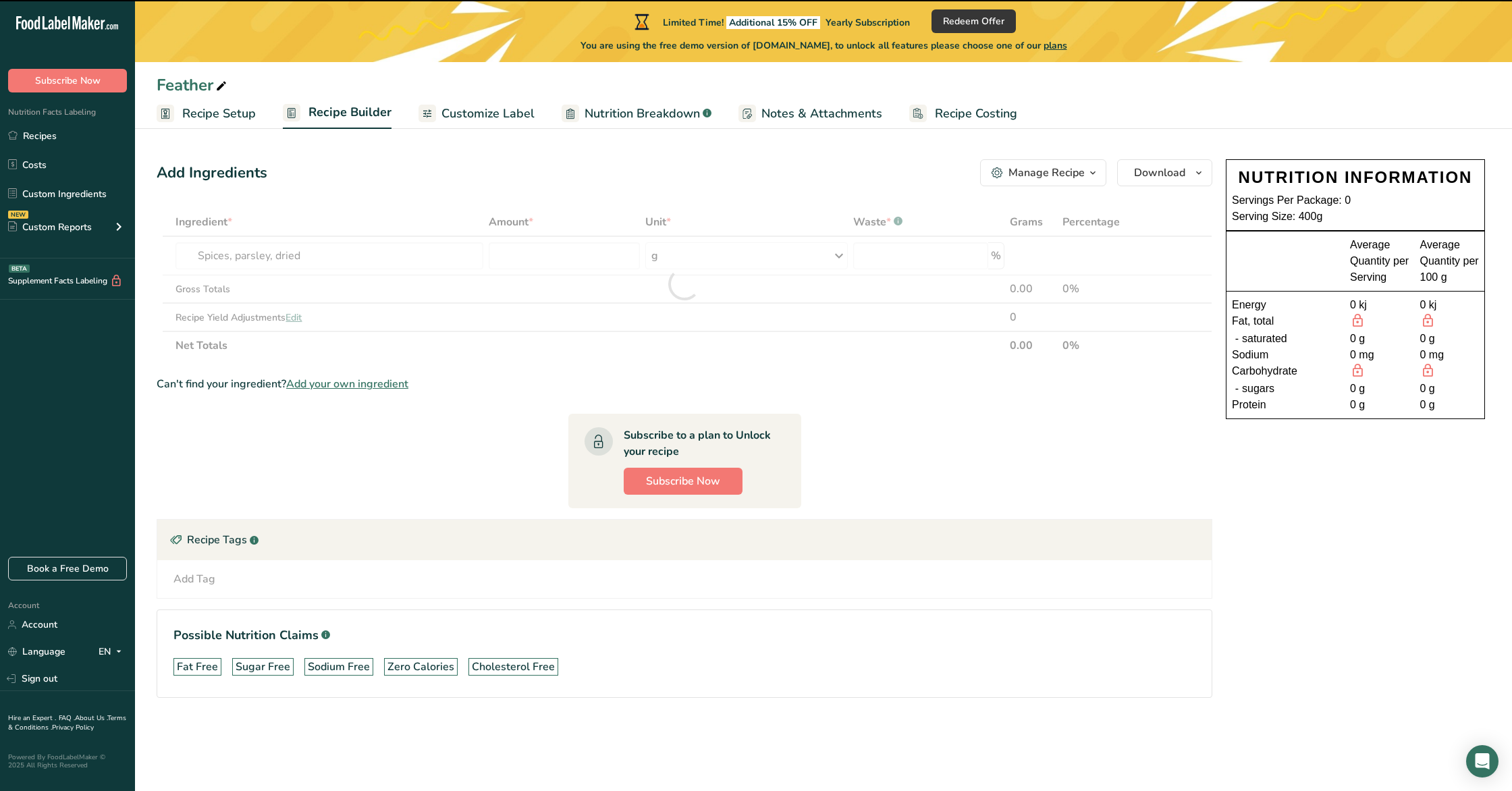
type input "0"
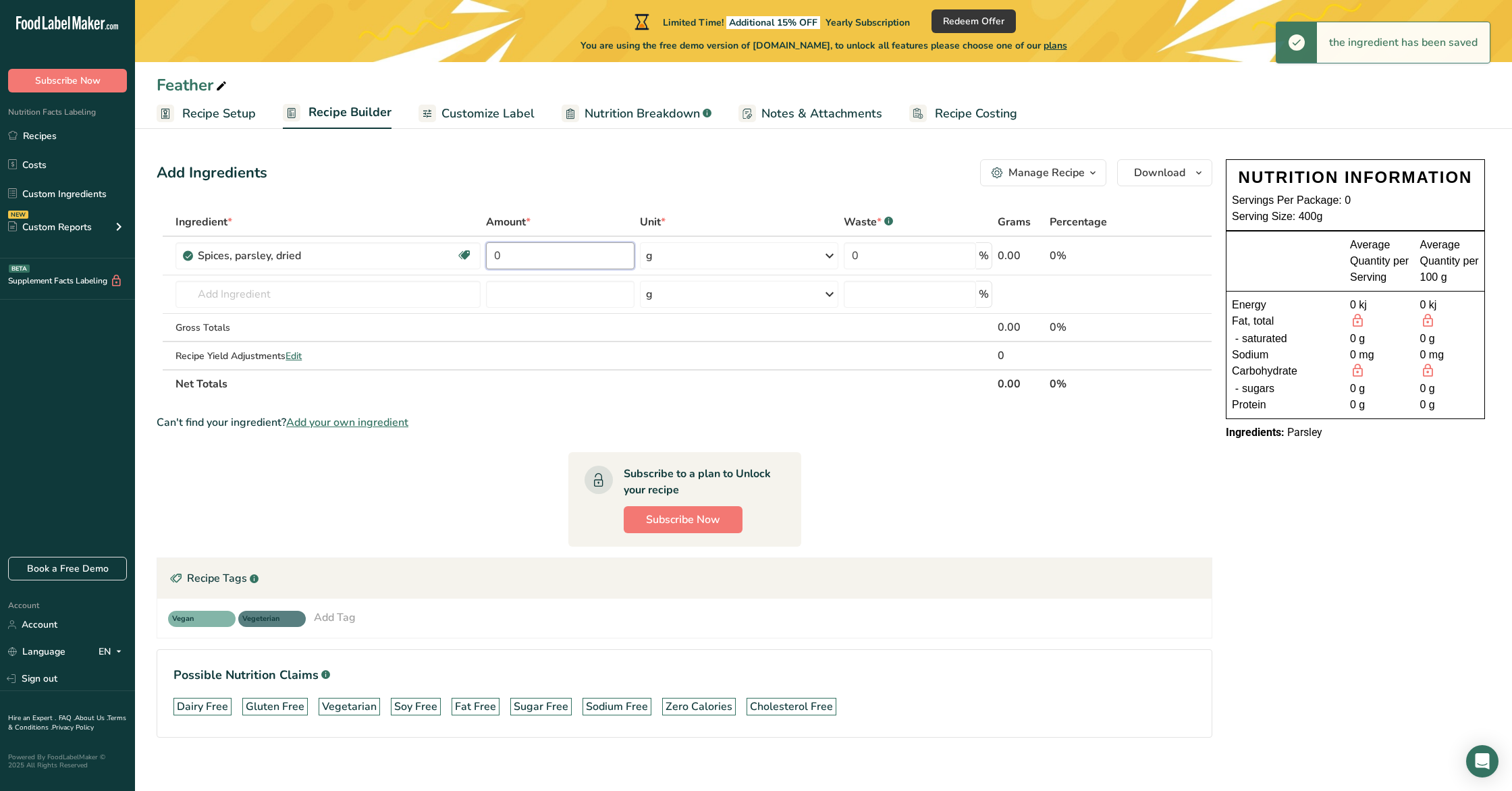
click at [519, 253] on input "0" at bounding box center [560, 255] width 148 height 27
drag, startPoint x: 519, startPoint y: 253, endPoint x: 511, endPoint y: 253, distance: 8.0
click at [511, 253] on input "0" at bounding box center [560, 255] width 148 height 27
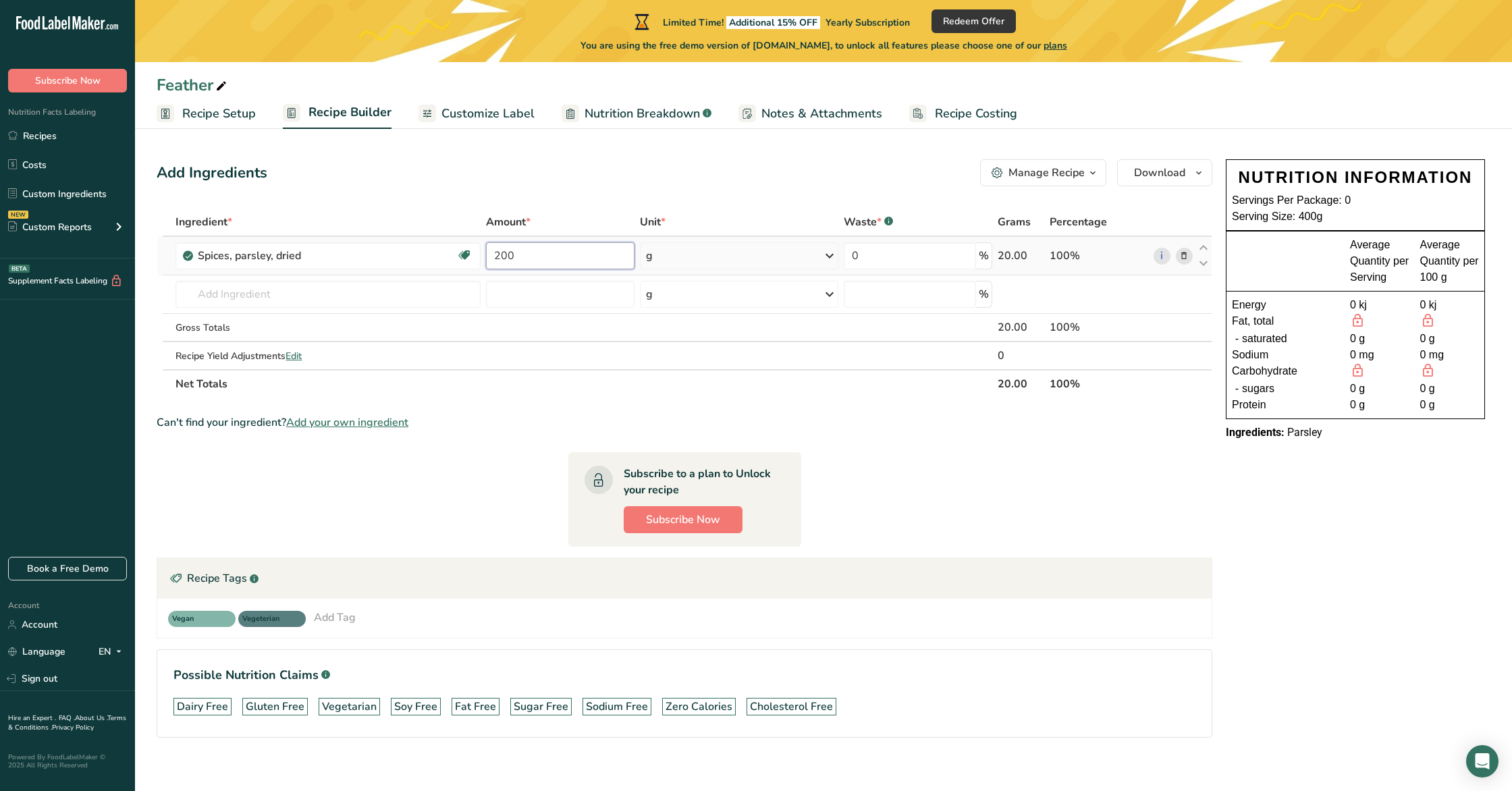
type input "200"
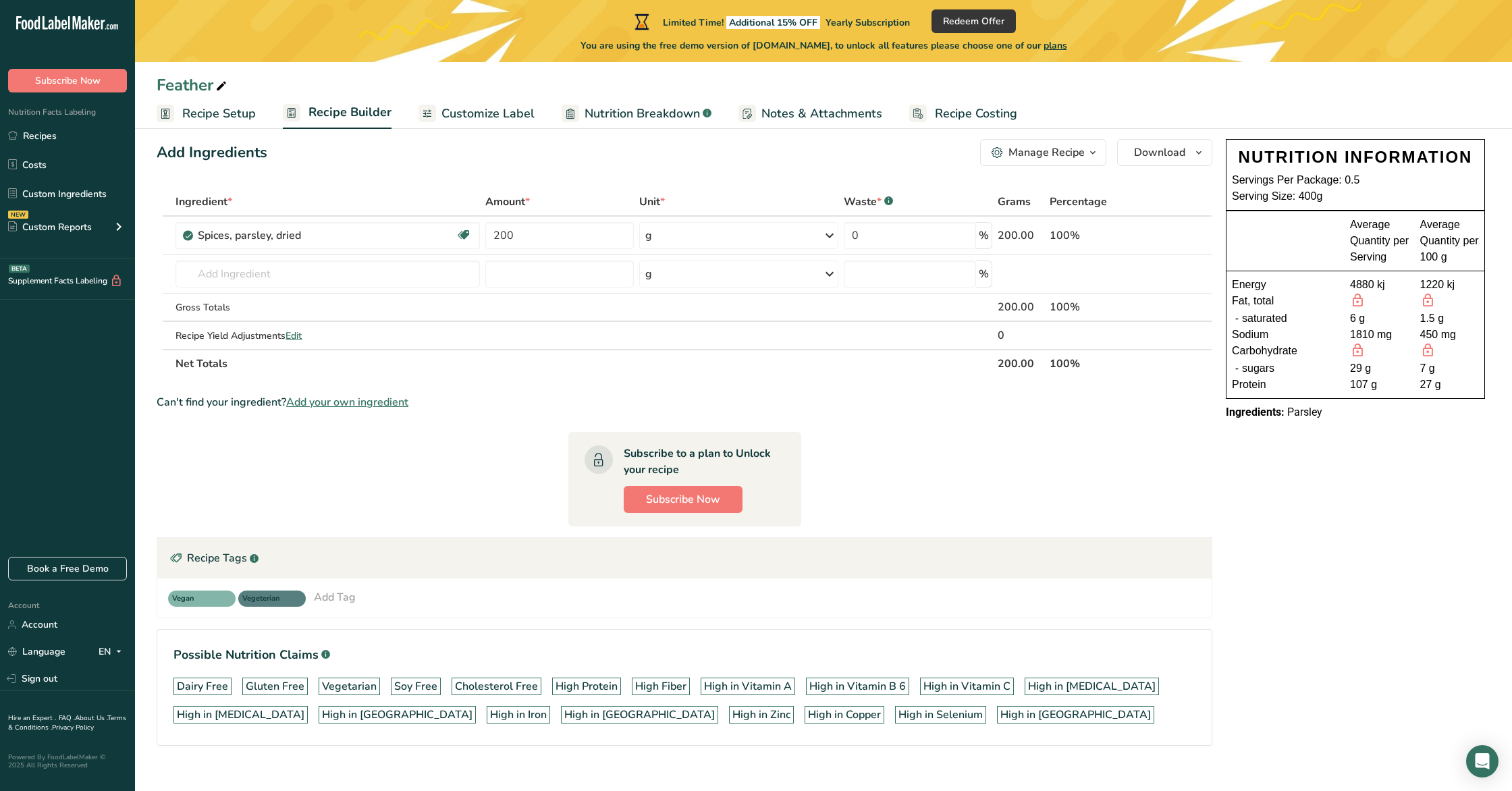
scroll to position [0, 0]
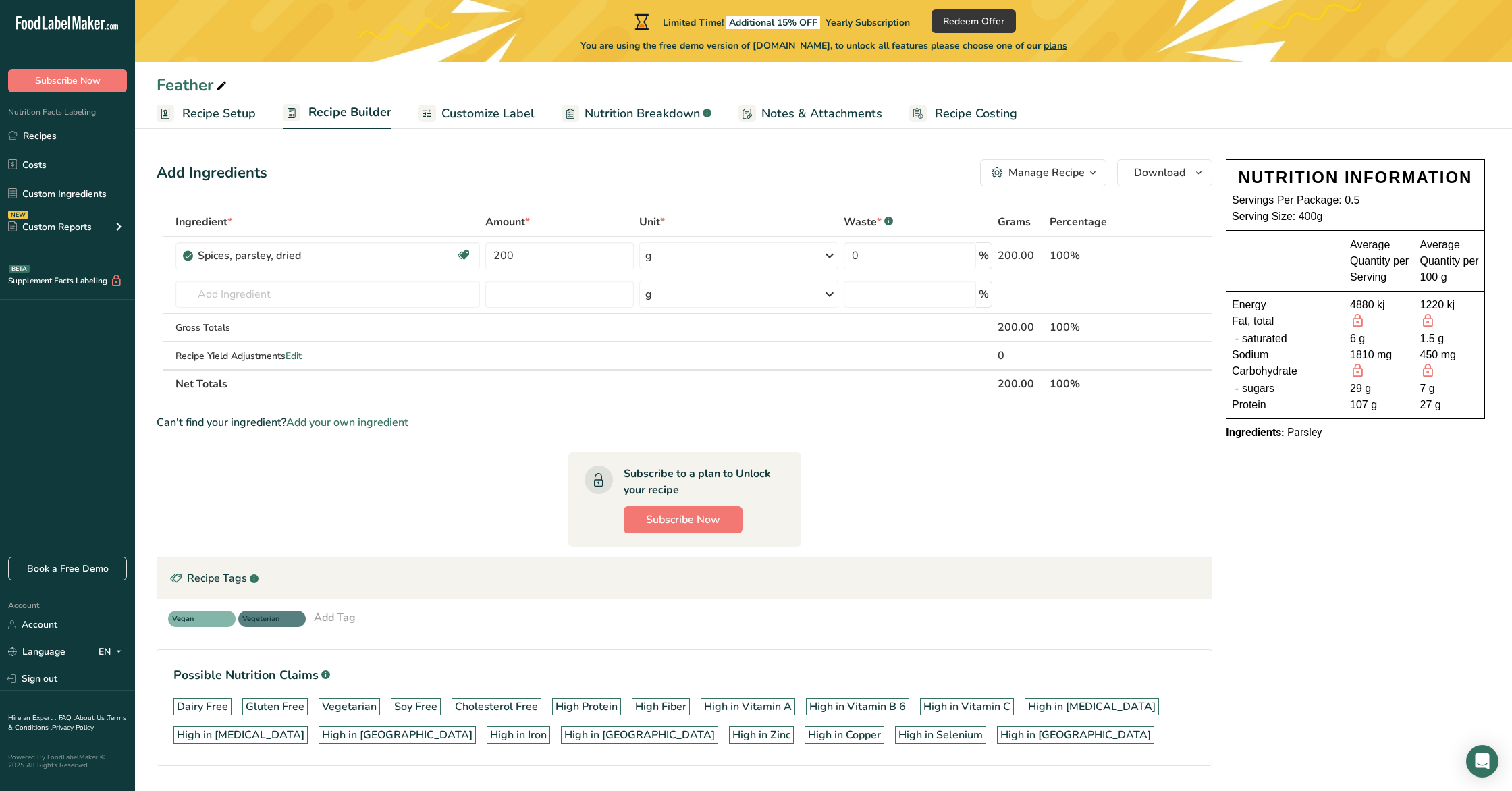
click at [467, 114] on span "Customize Label" at bounding box center [488, 114] width 93 height 18
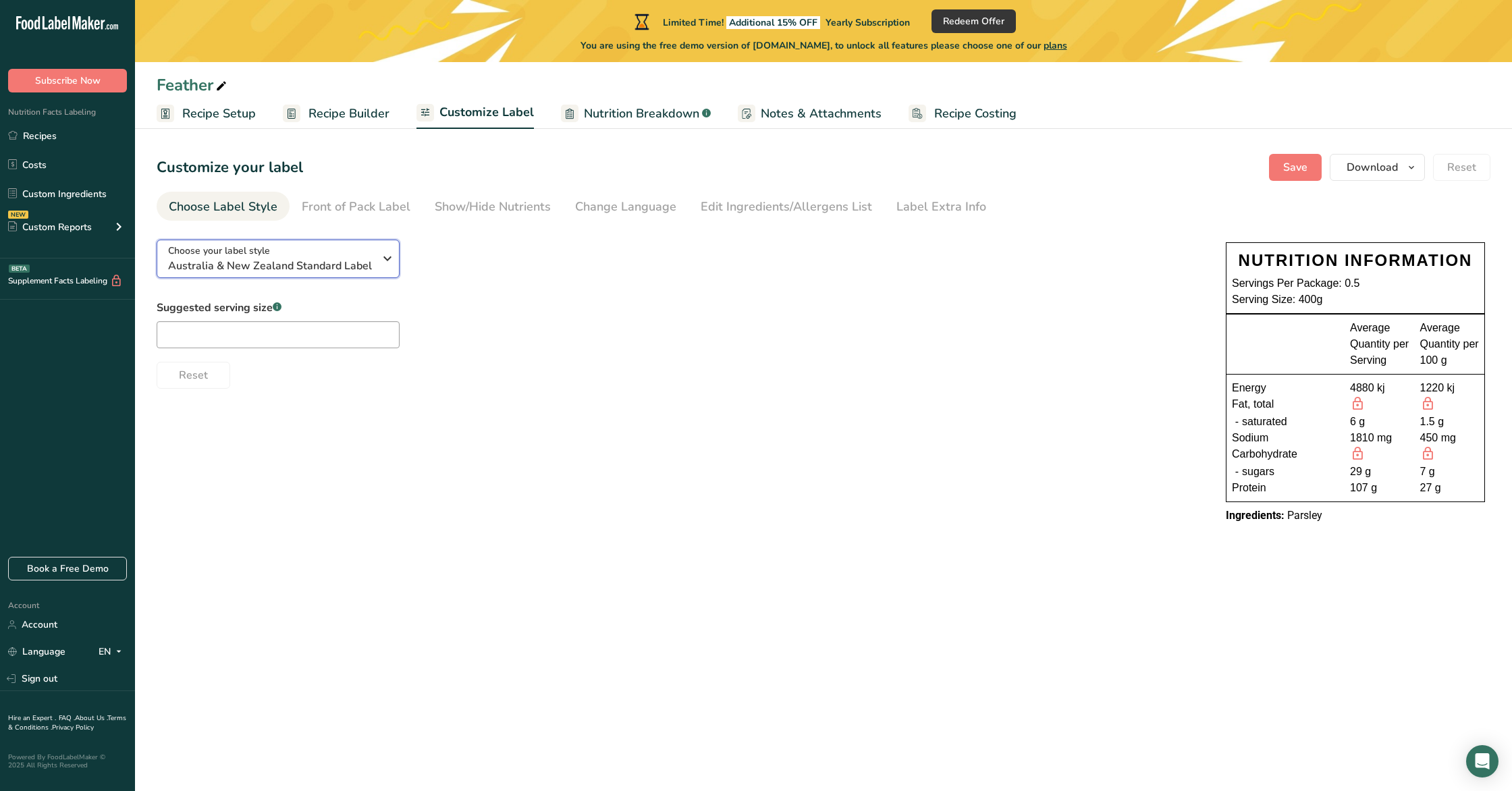
click at [390, 264] on icon "button" at bounding box center [388, 258] width 17 height 24
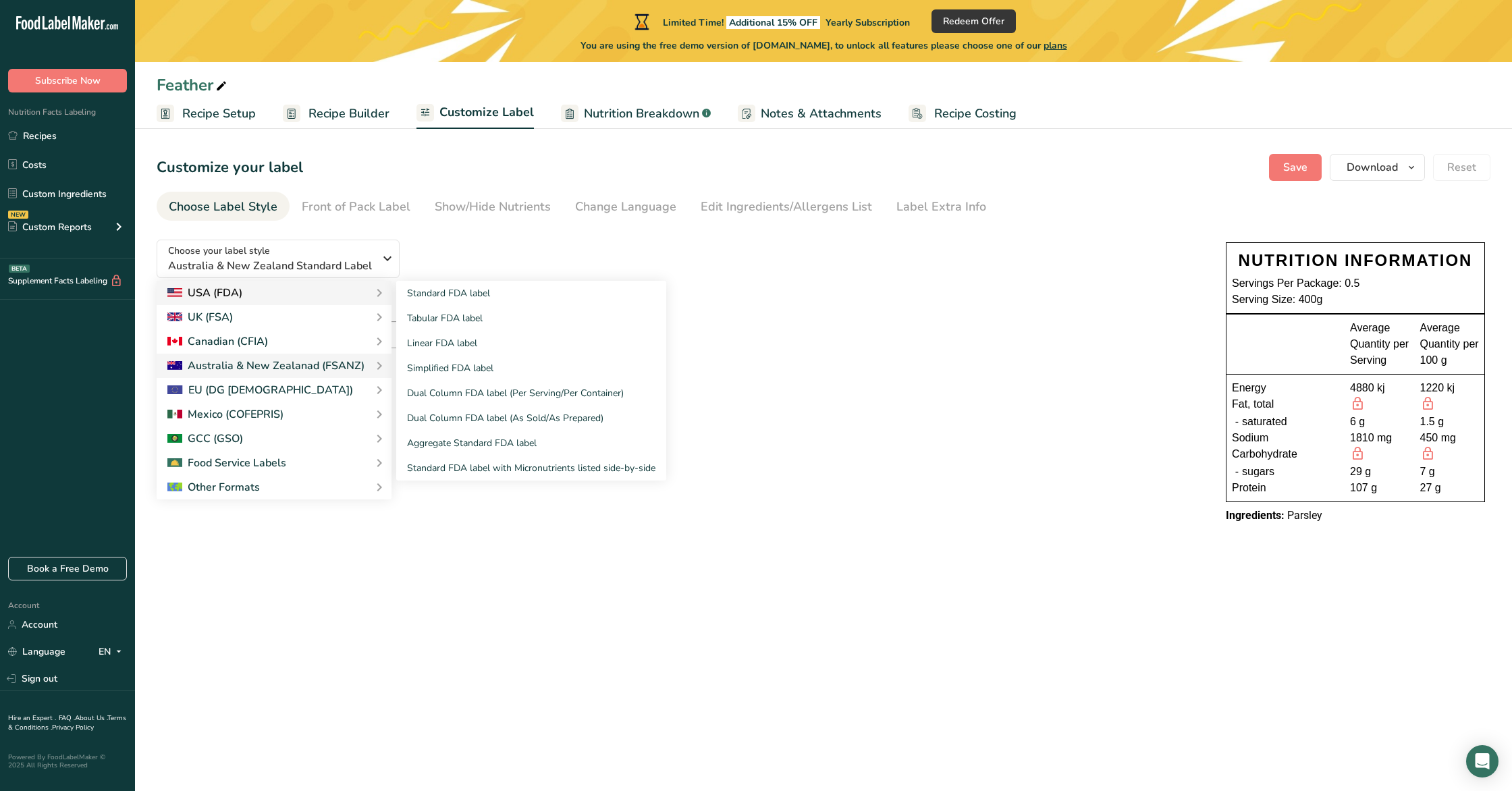
click at [302, 296] on div "USA (FDA)" at bounding box center [274, 294] width 213 height 17
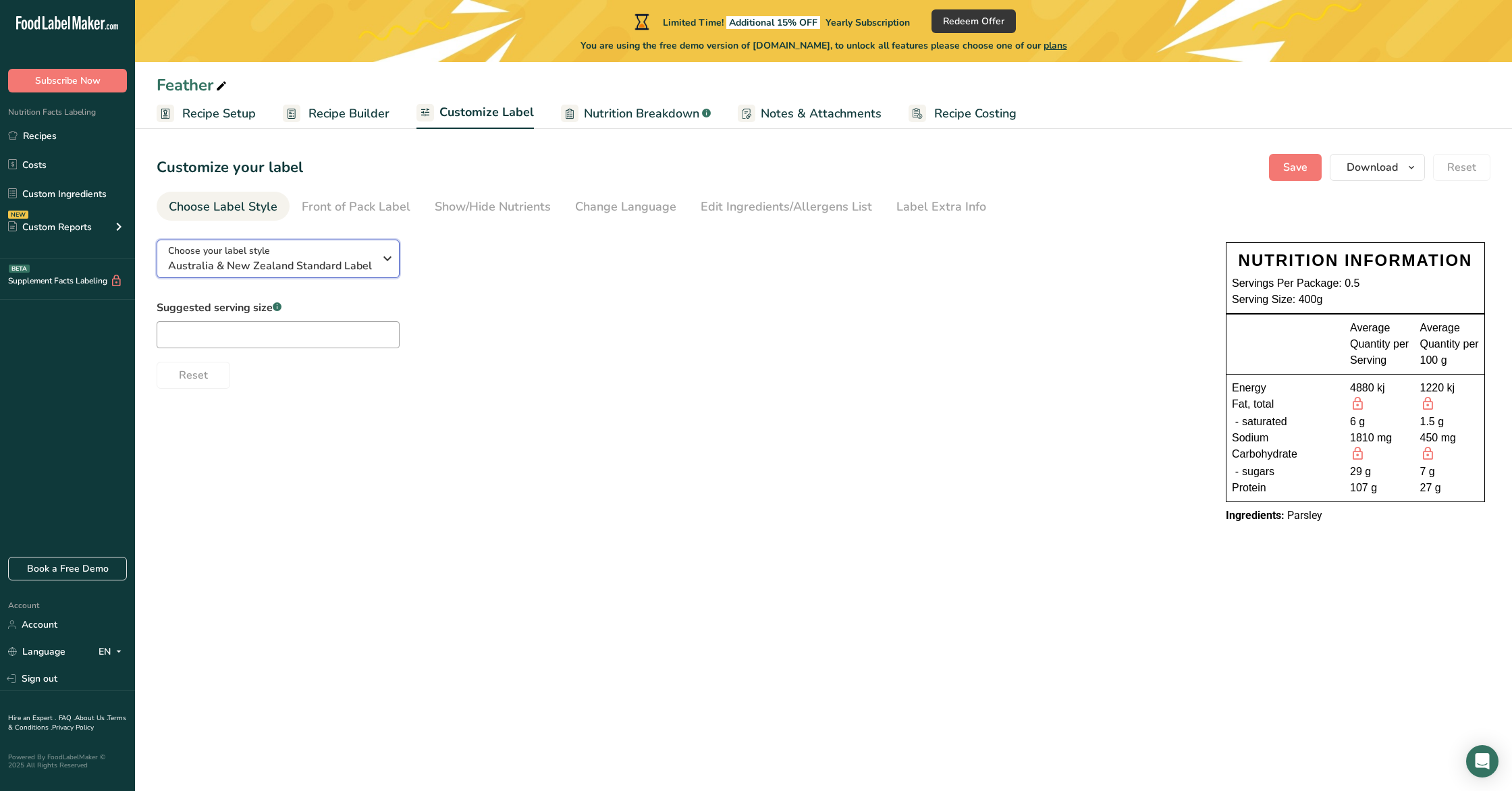
click at [364, 246] on div "Choose your label style [GEOGRAPHIC_DATA] & New Zealand Standard Label" at bounding box center [271, 259] width 206 height 31
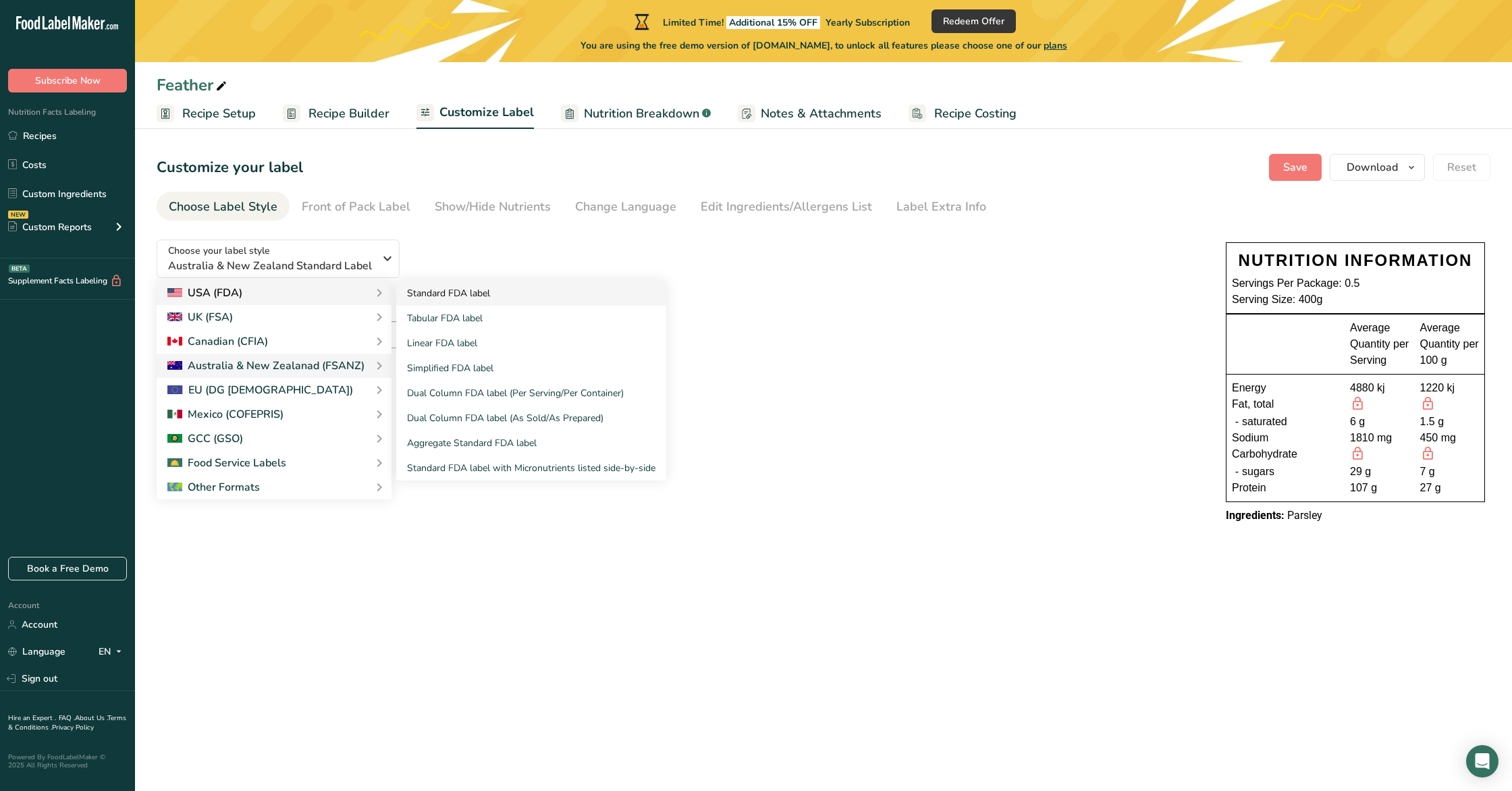
click at [490, 296] on link "Standard FDA label" at bounding box center [531, 294] width 270 height 25
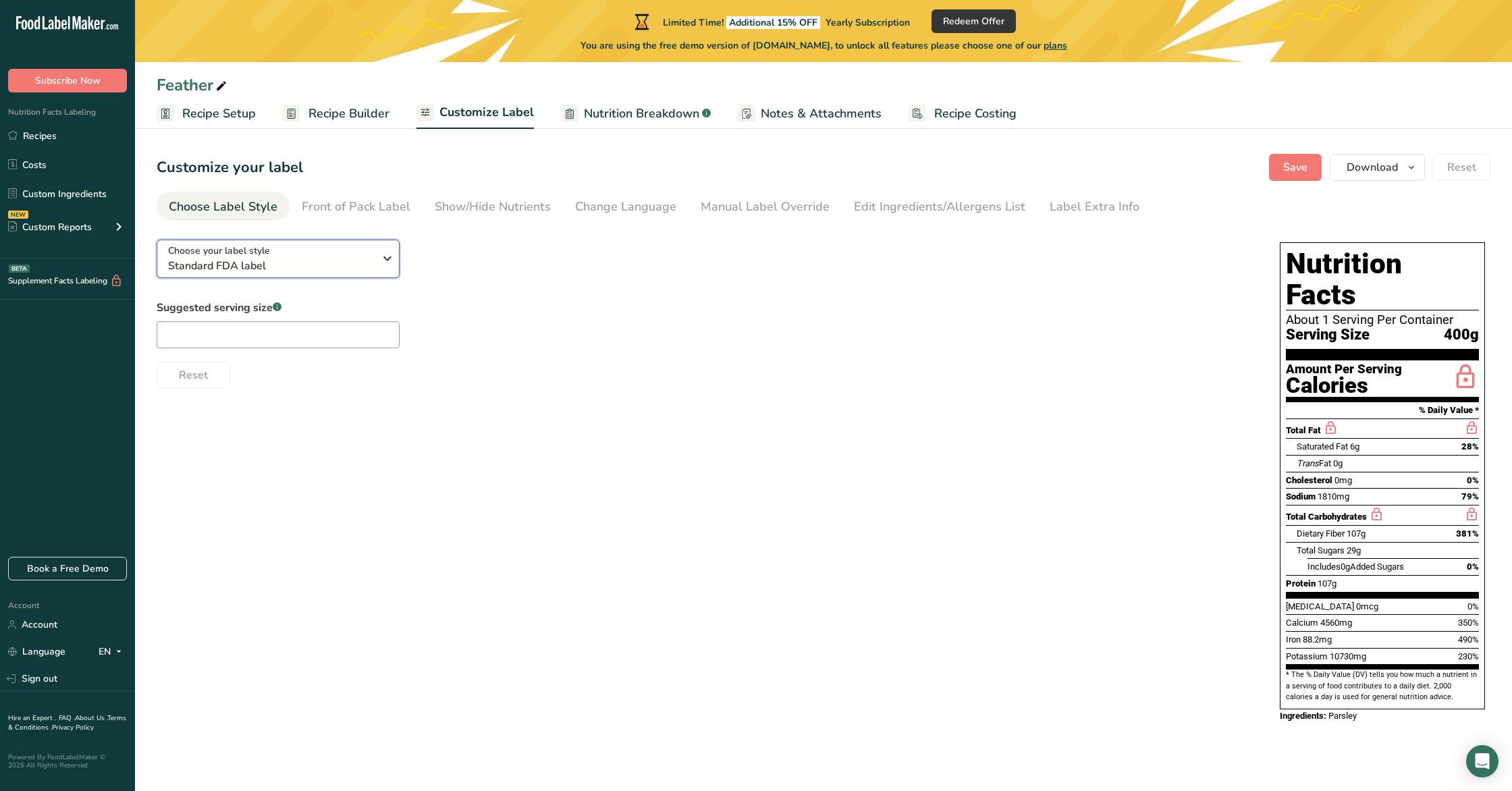
click at [371, 260] on span "Standard FDA label" at bounding box center [271, 266] width 206 height 17
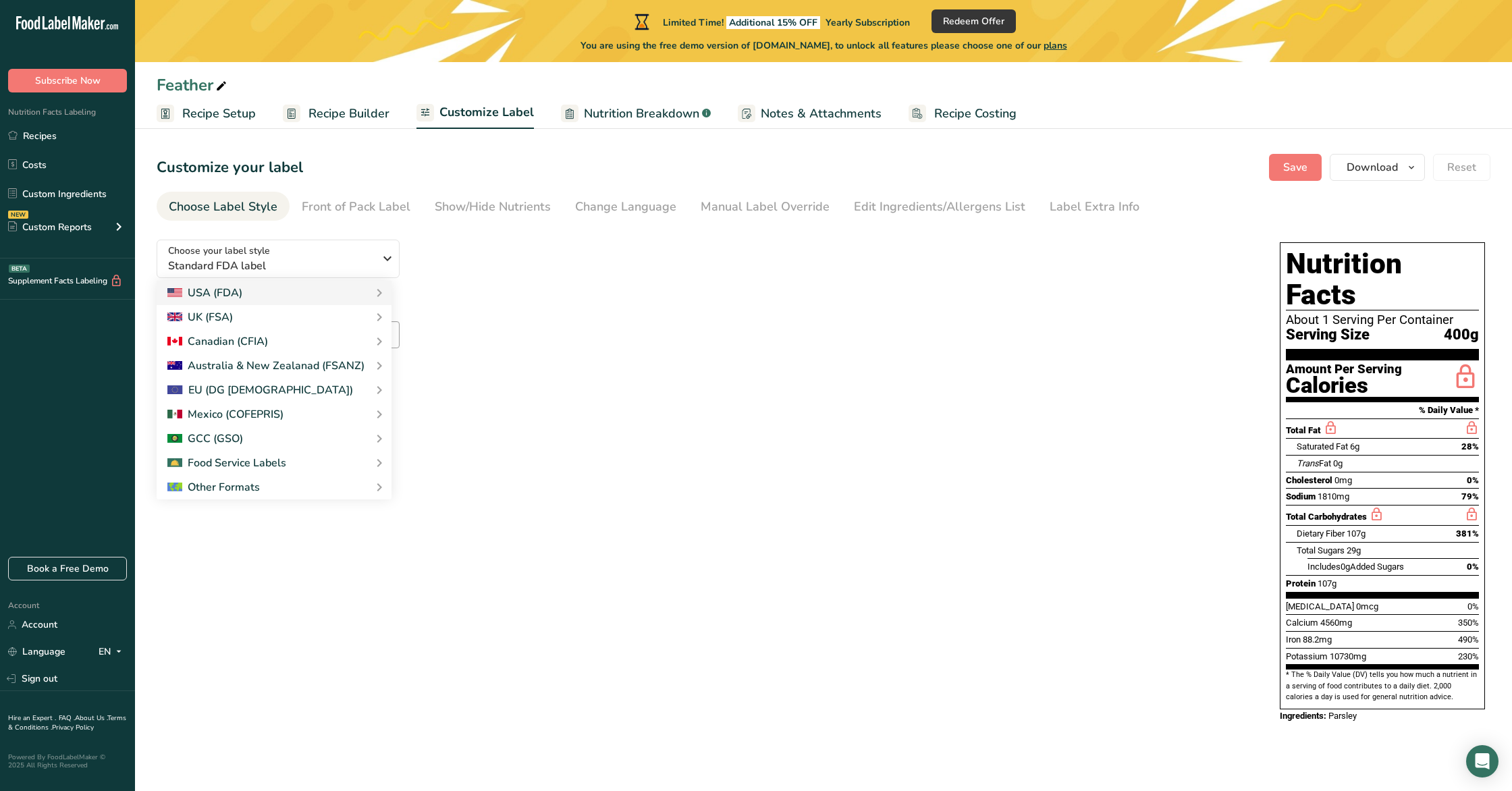
click at [516, 247] on div "Choose your label style Standard FDA label USA (FDA) Standard FDA label Tabular…" at bounding box center [705, 308] width 1096 height 160
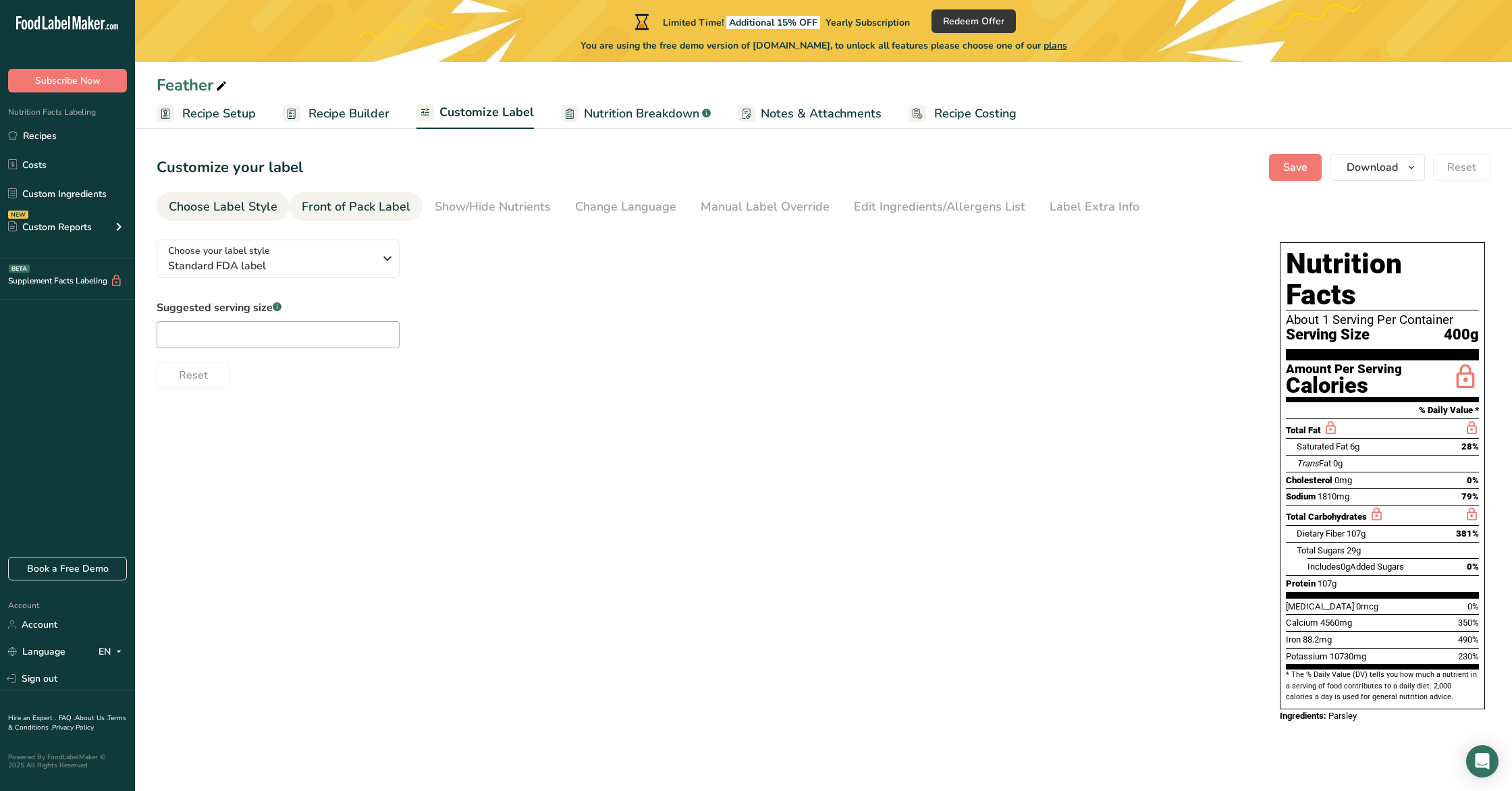
click at [392, 211] on div "Front of Pack Label" at bounding box center [356, 207] width 109 height 18
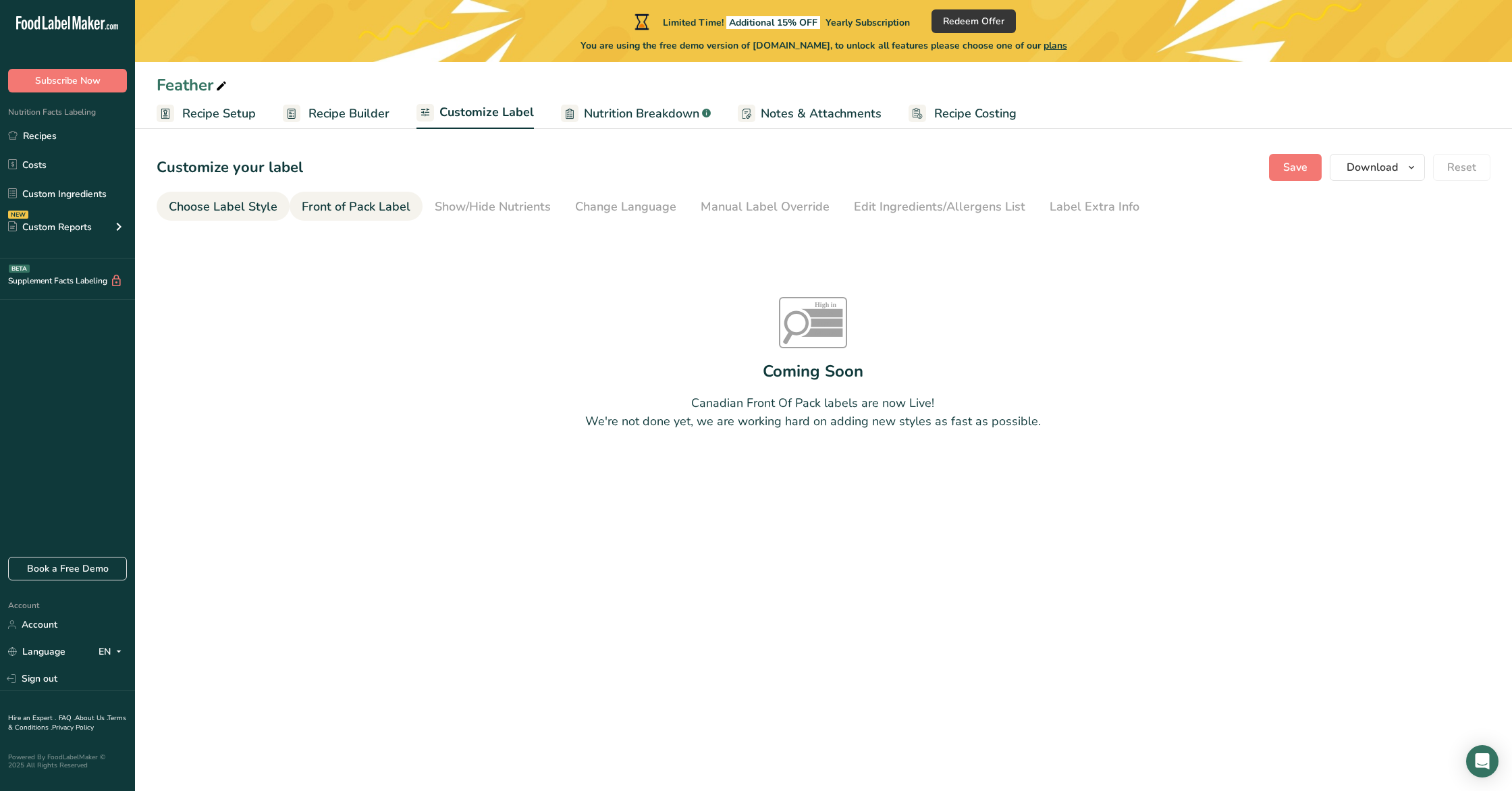
click at [201, 192] on link "Choose Label Style" at bounding box center [223, 206] width 109 height 31
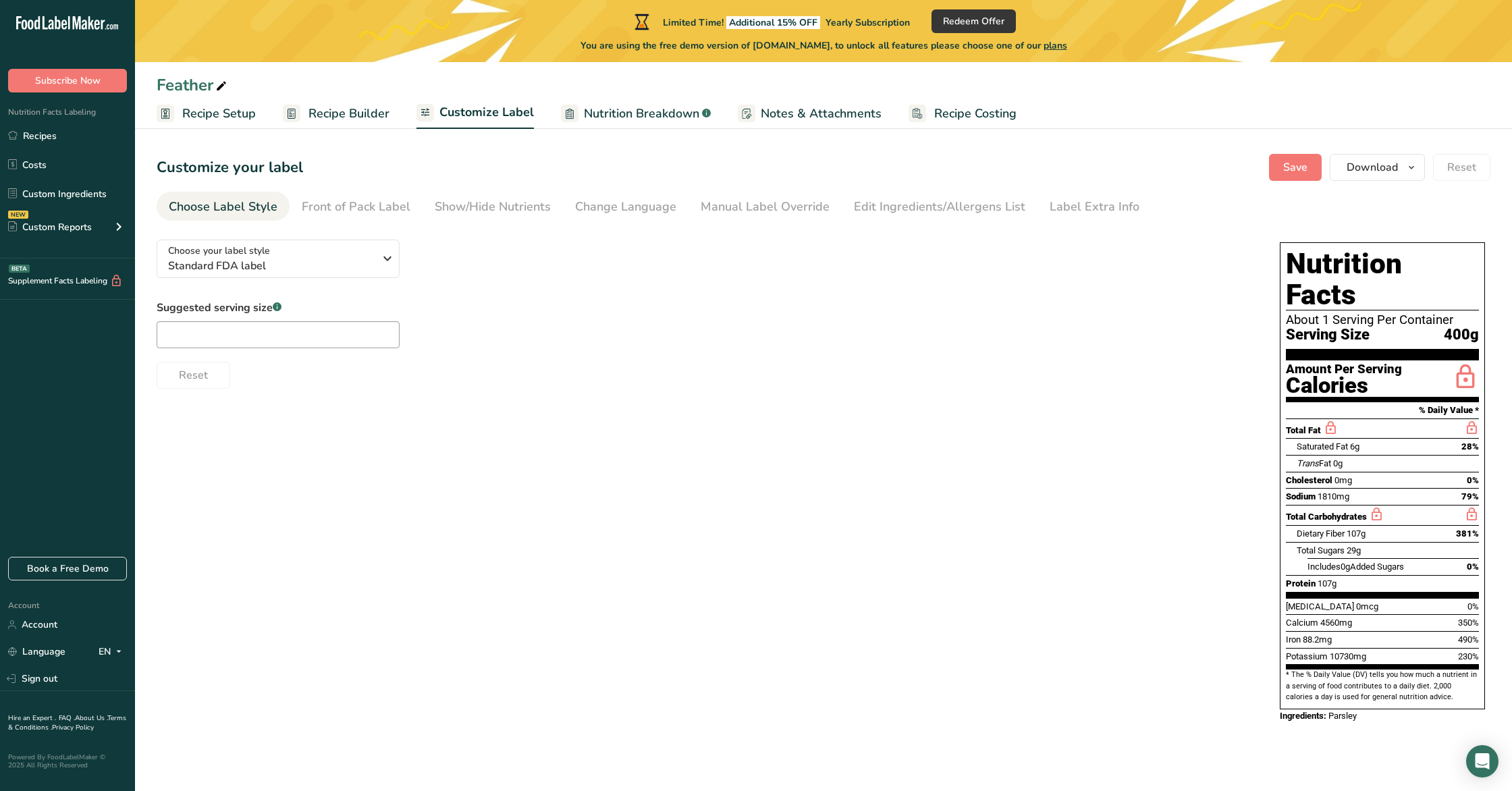
click at [220, 114] on span "Recipe Setup" at bounding box center [219, 114] width 74 height 18
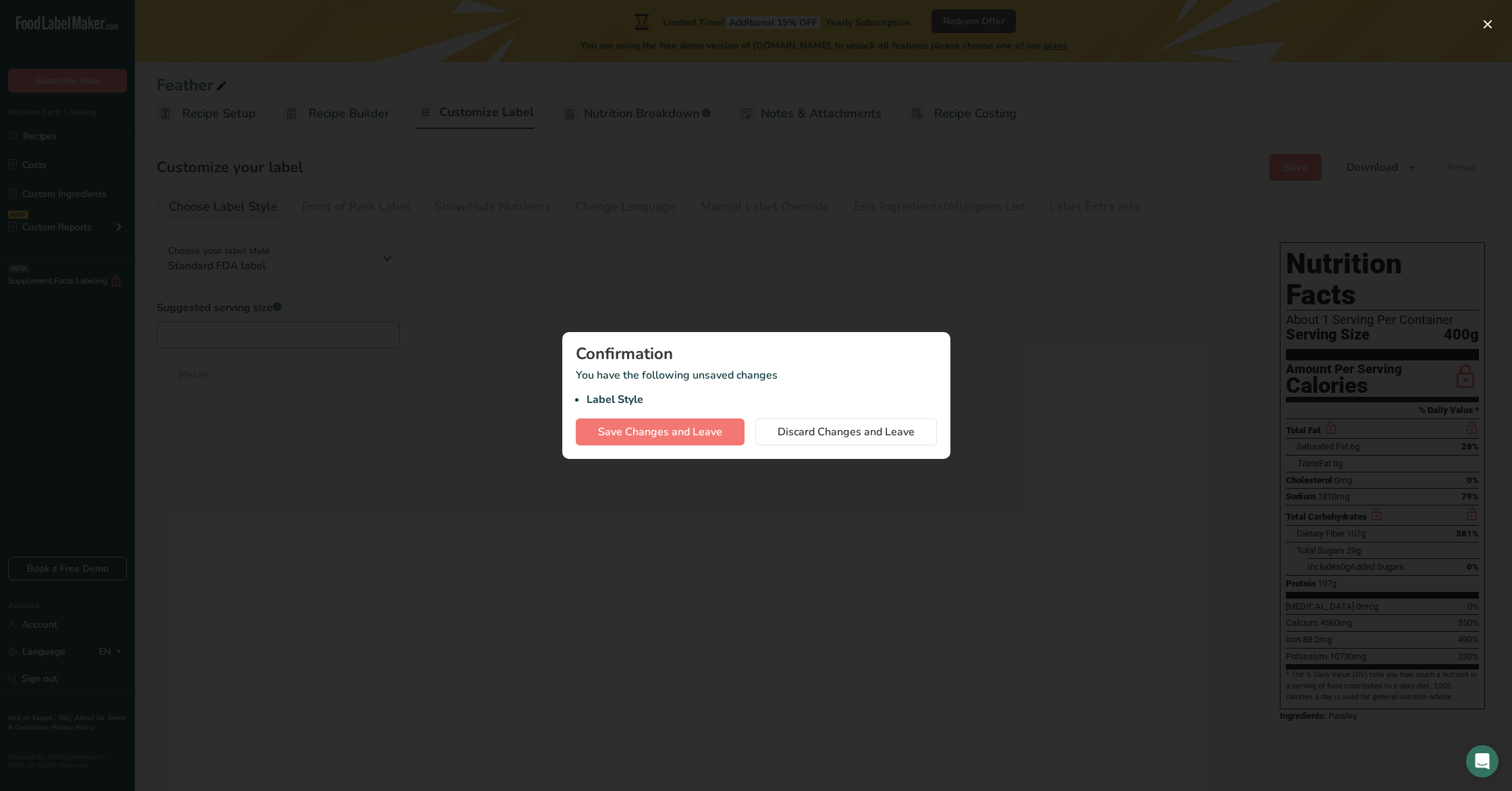
click at [1018, 430] on div at bounding box center [756, 396] width 1512 height 791
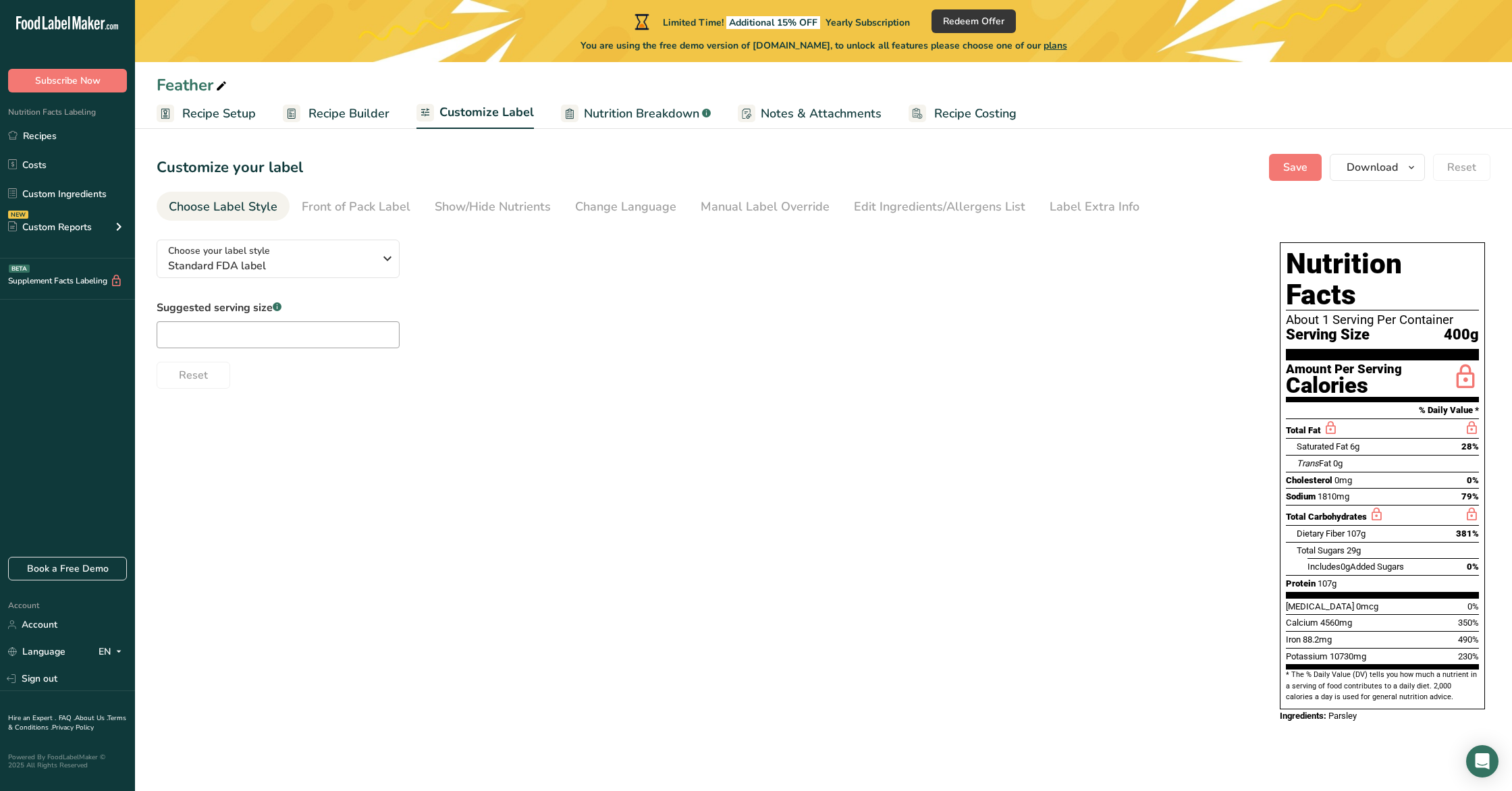
click at [377, 118] on span "Recipe Builder" at bounding box center [349, 114] width 81 height 18
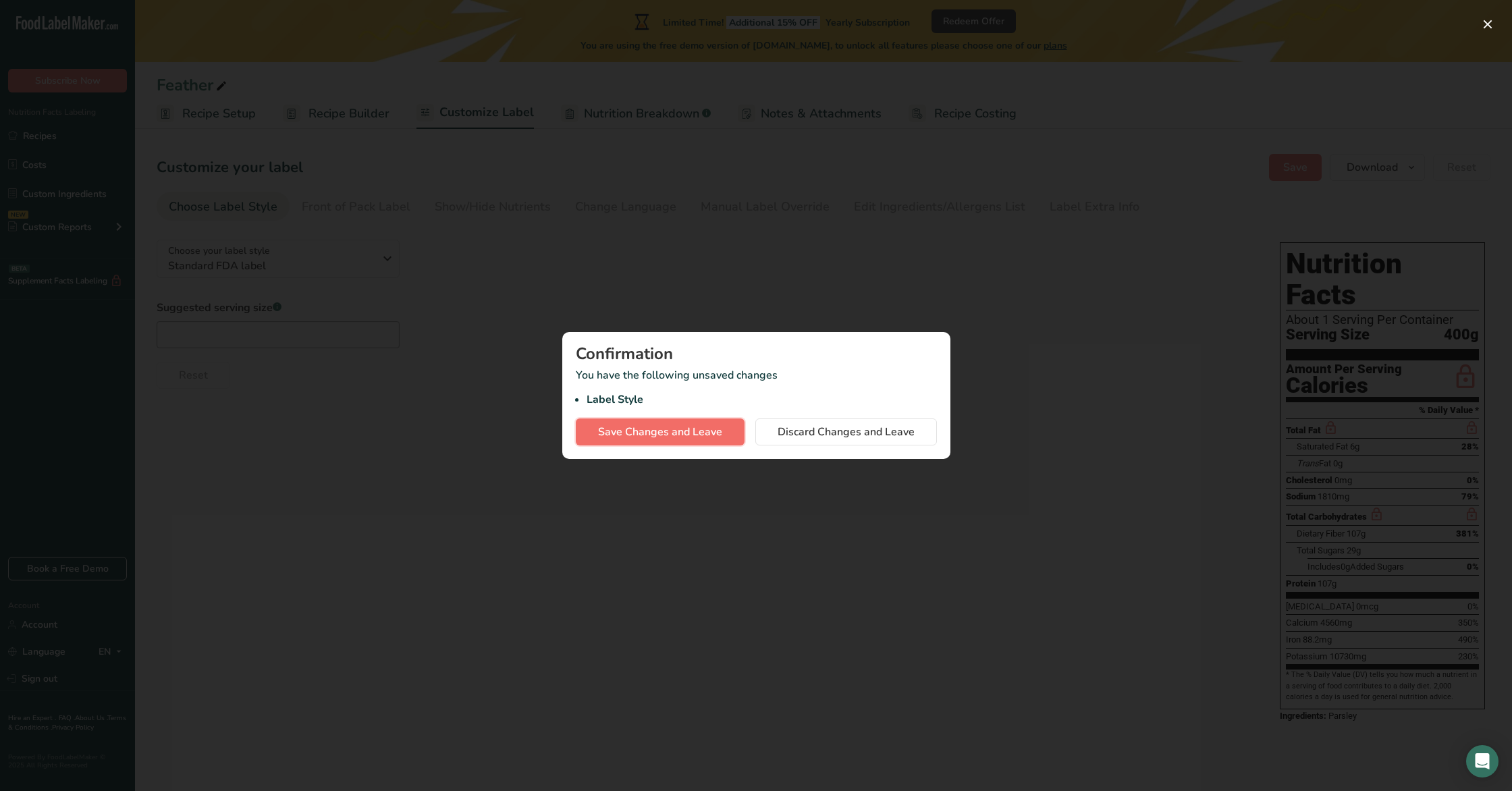
click at [715, 436] on span "Save Changes and Leave" at bounding box center [660, 432] width 124 height 17
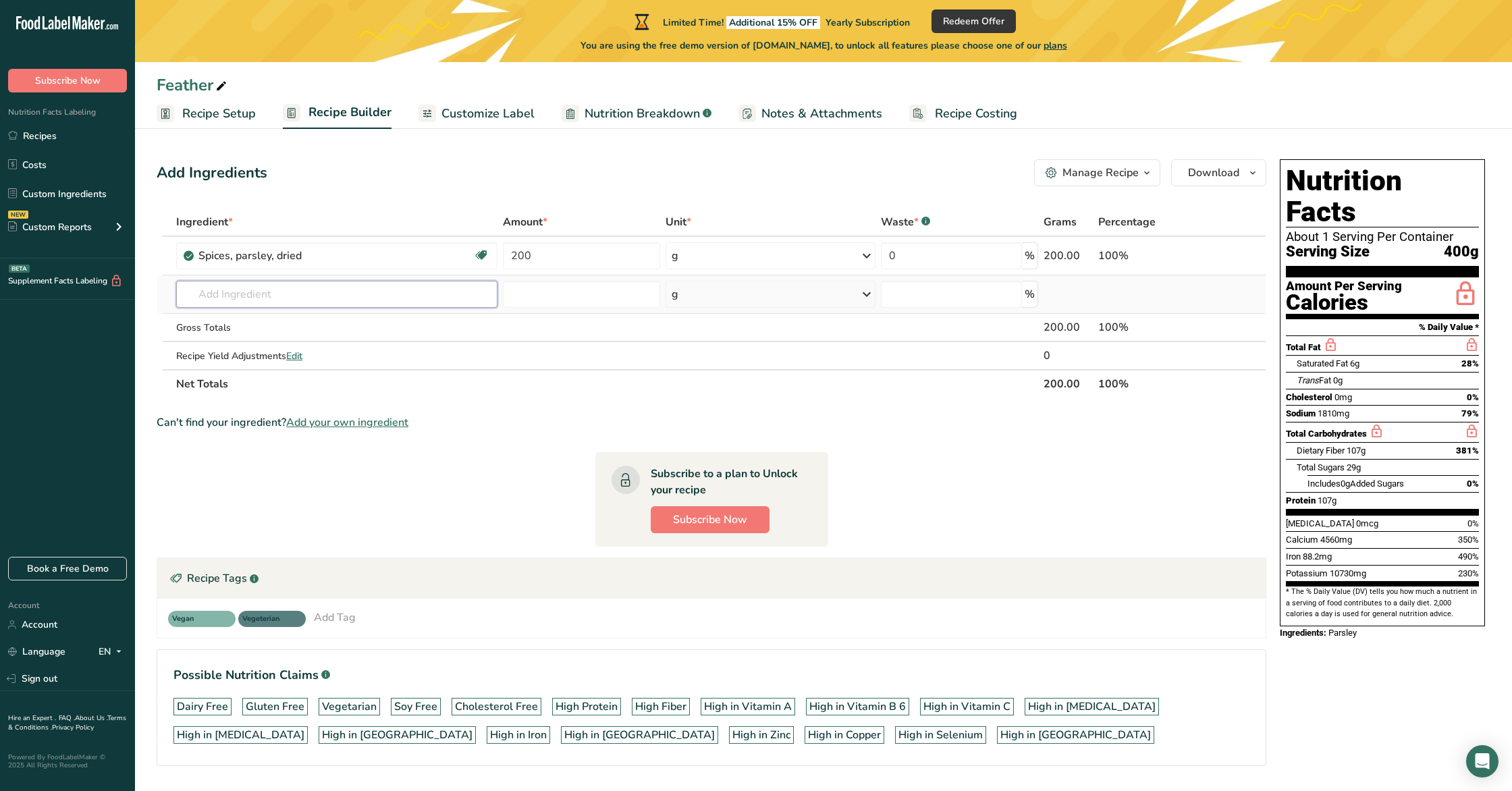
click at [224, 285] on input "text" at bounding box center [337, 294] width 322 height 27
type input "A"
type input "pepita"
click at [264, 347] on p "12016 Seeds, pumpkin and squash seed kernels, roasted, without salt" at bounding box center [344, 343] width 314 height 14
type input "Seeds, pumpkin and squash seed kernels, roasted, without salt"
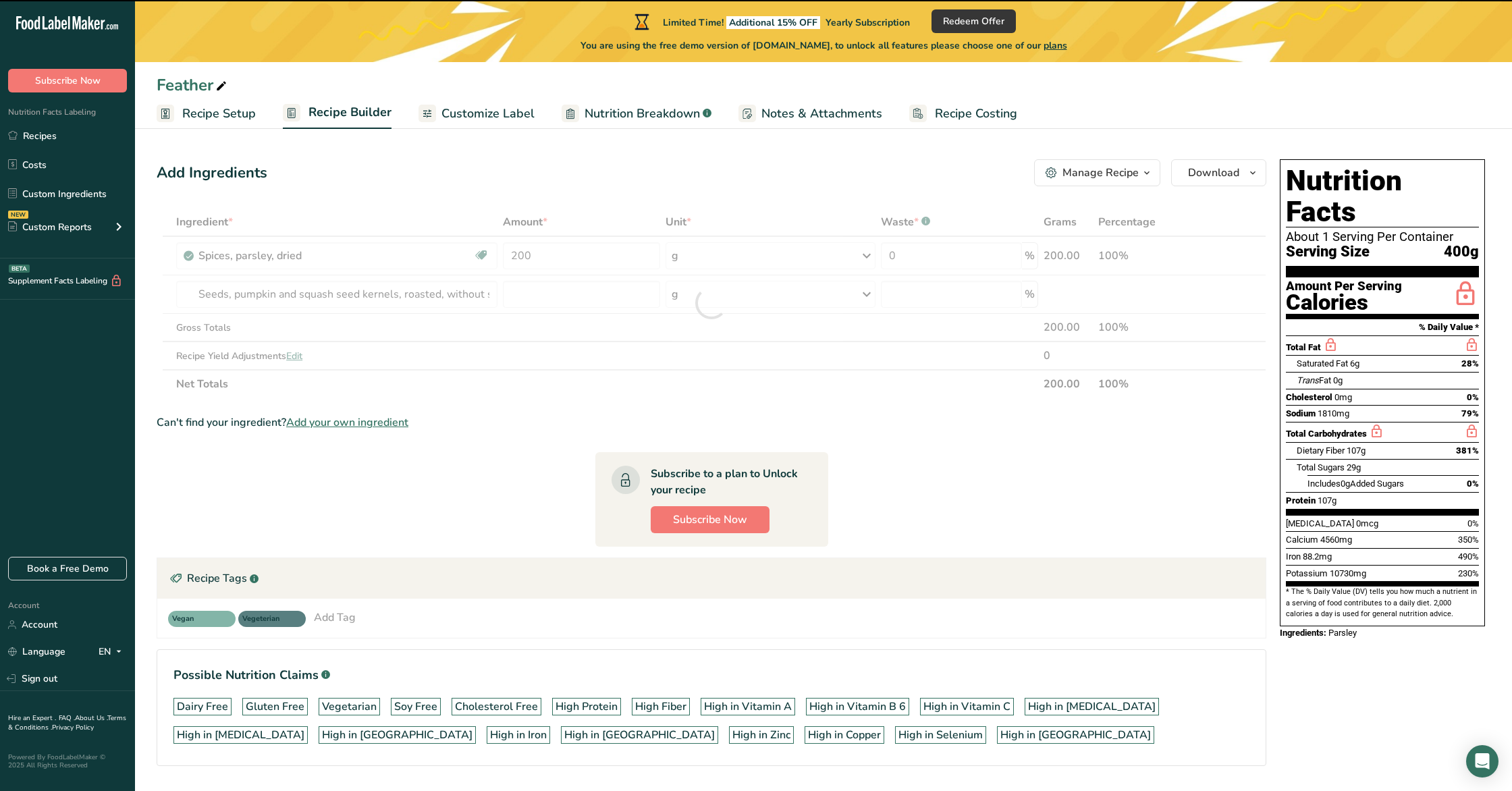
type input "0"
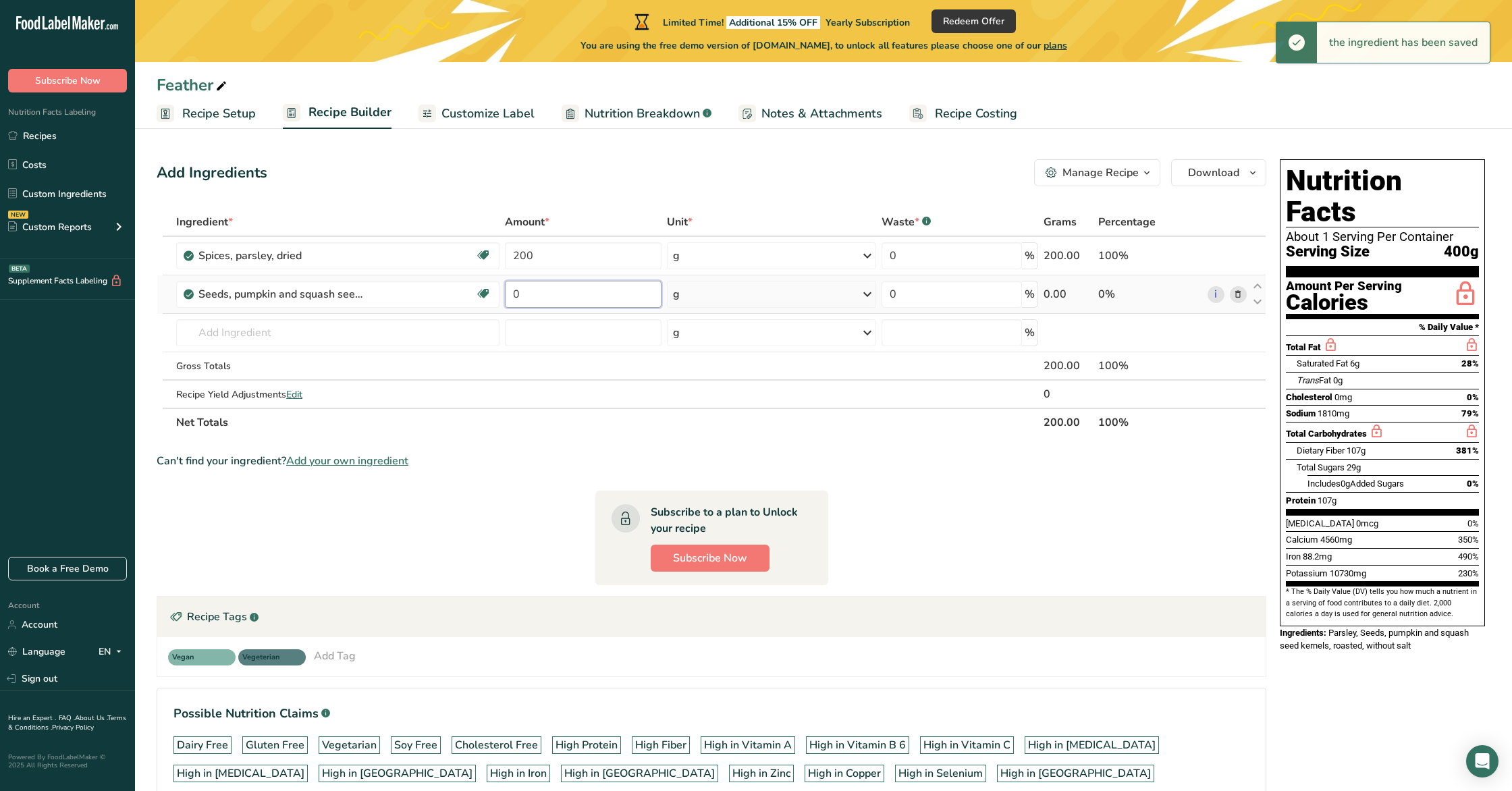
click at [565, 293] on input "0" at bounding box center [583, 294] width 157 height 27
type input "1000"
click at [300, 341] on div "Ingredient * Amount * Unit * Waste * .a-a{fill:#347362;}.b-a{fill:#fff;} Grams …" at bounding box center [711, 323] width 1110 height 229
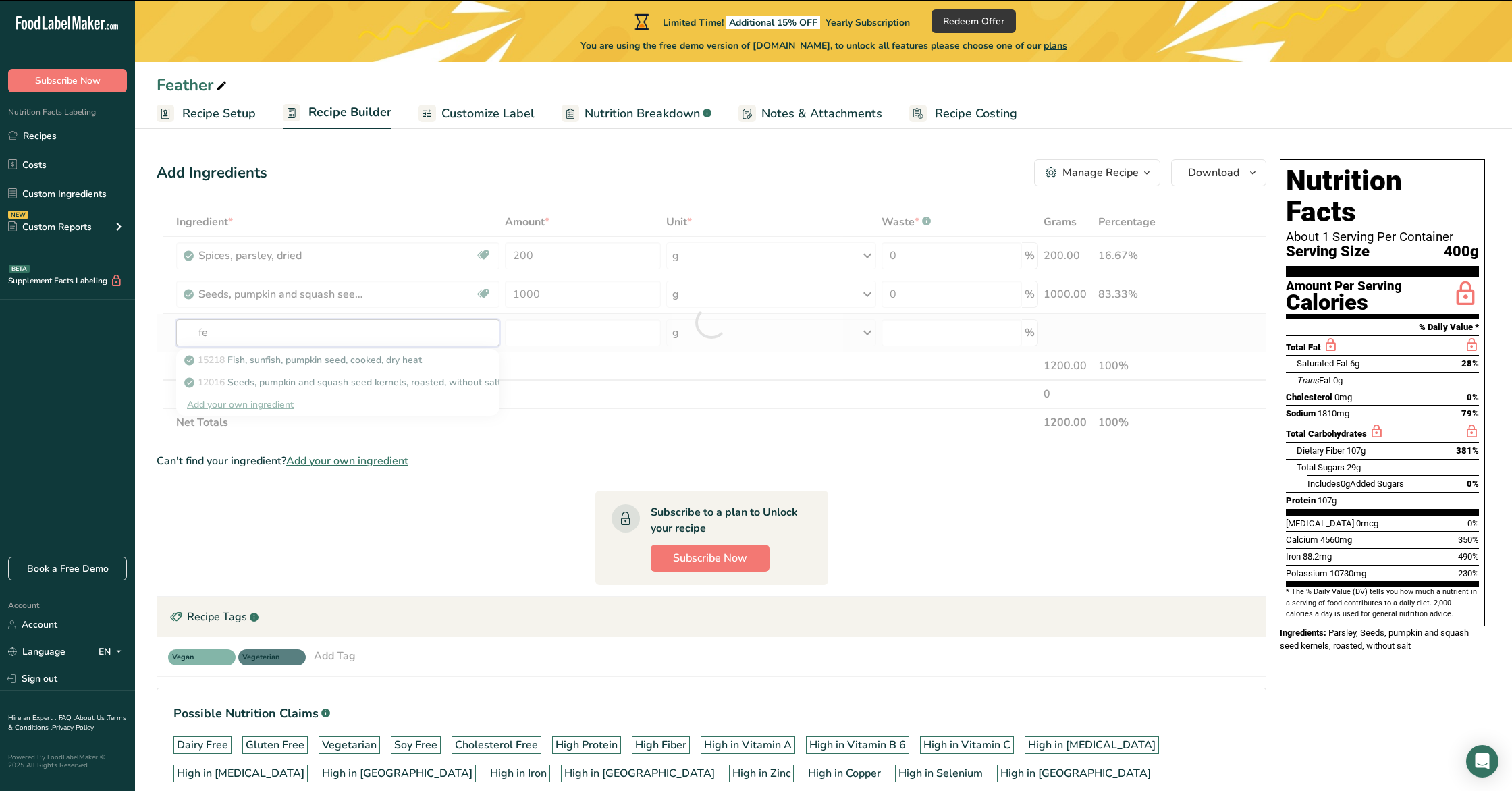
type input "fen"
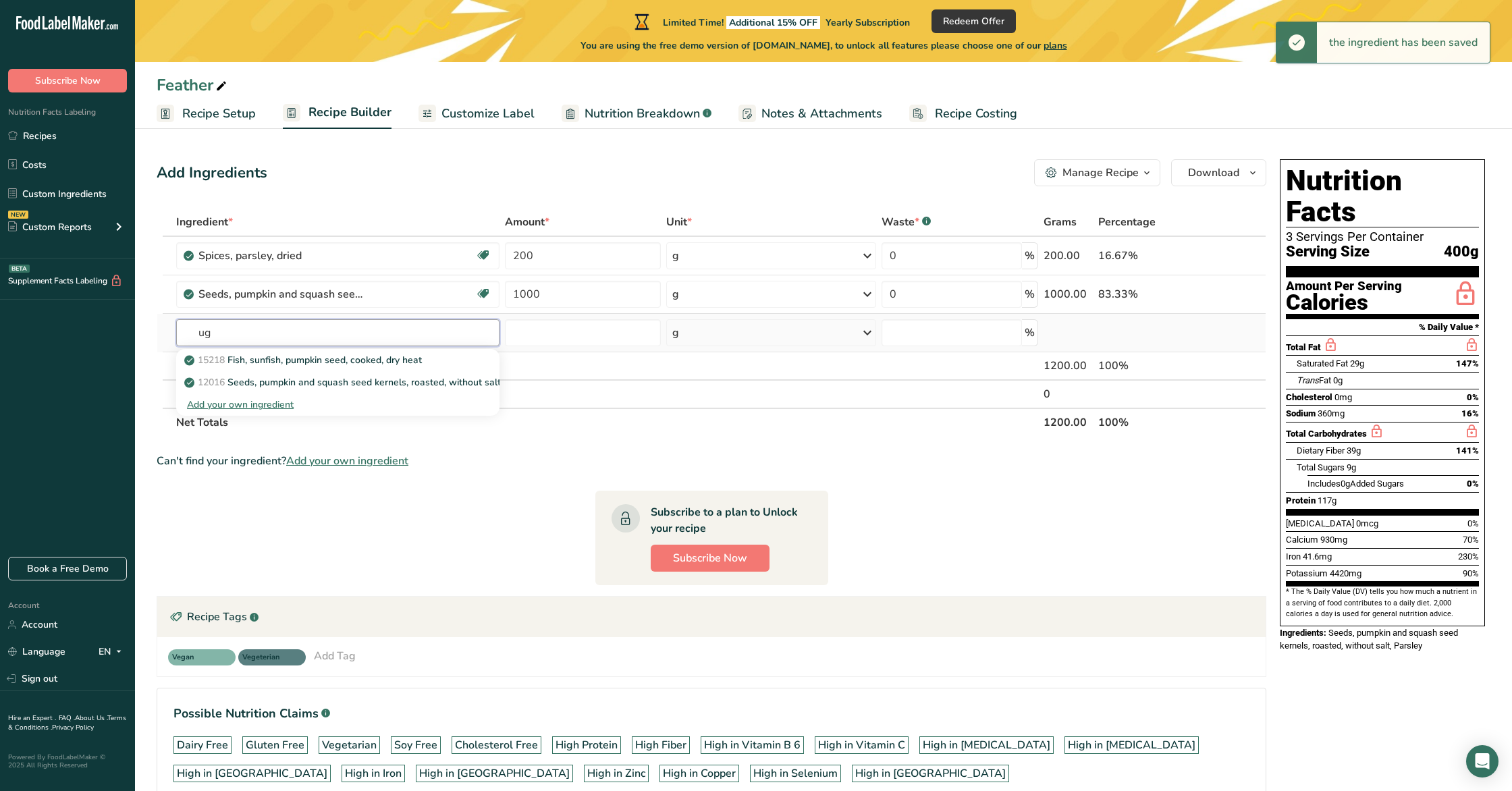
type input "u"
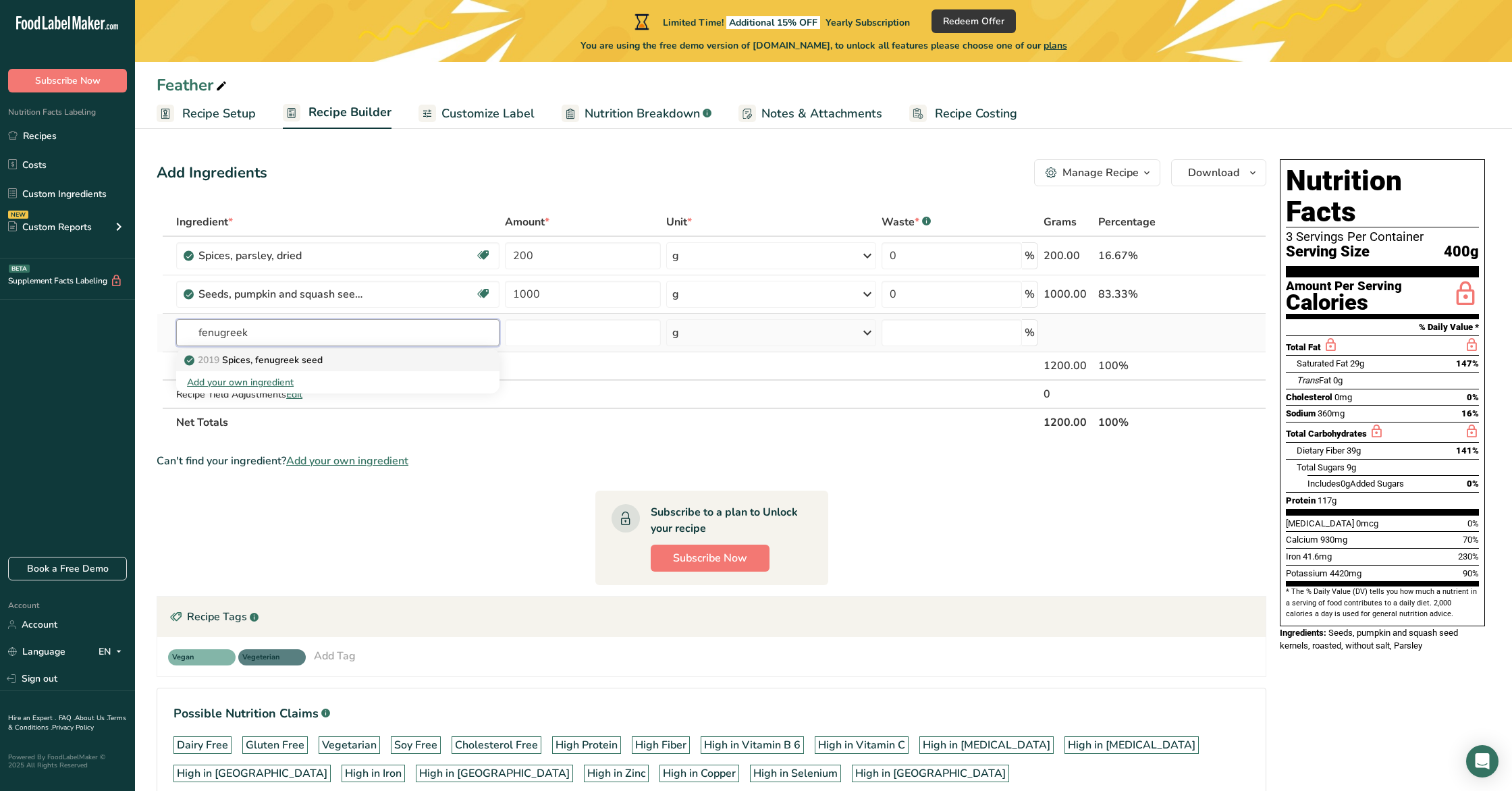
type input "fenugreek"
click at [298, 361] on p "2019 Spices, fenugreek seed" at bounding box center [255, 360] width 136 height 14
type input "Spices, fenugreek seed"
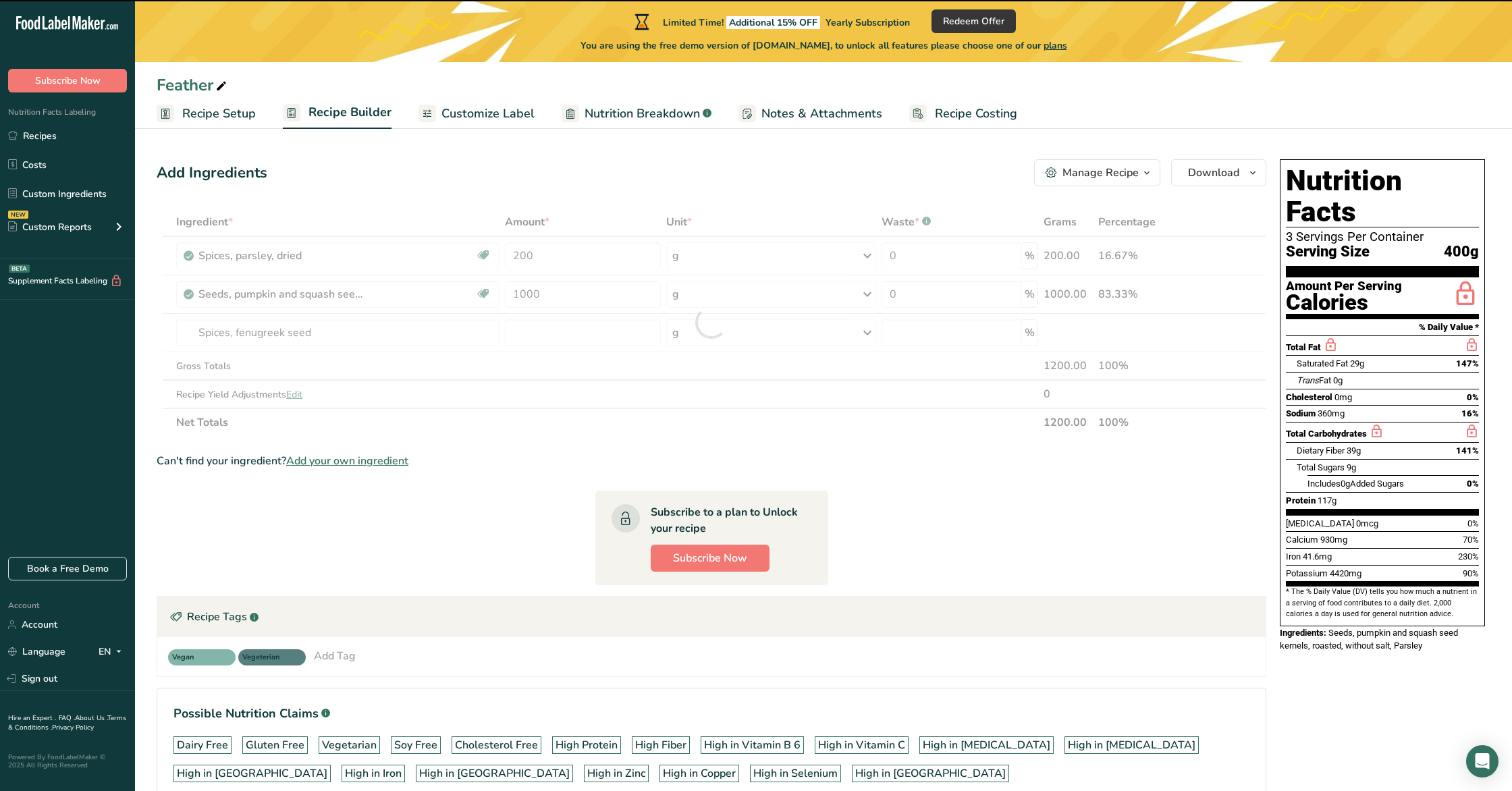
type input "0"
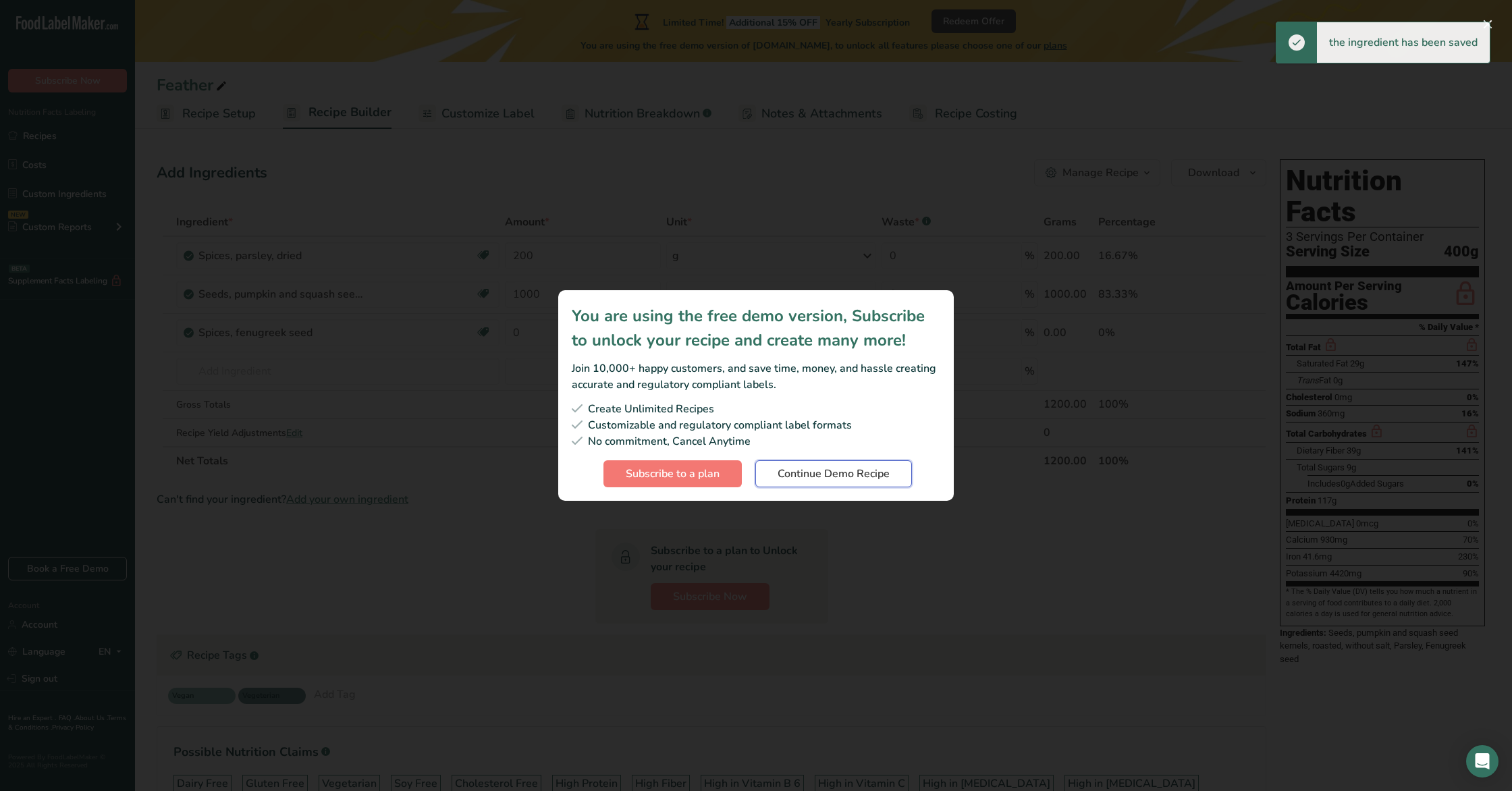
click at [867, 482] on button "Continue Demo Recipe" at bounding box center [833, 473] width 157 height 27
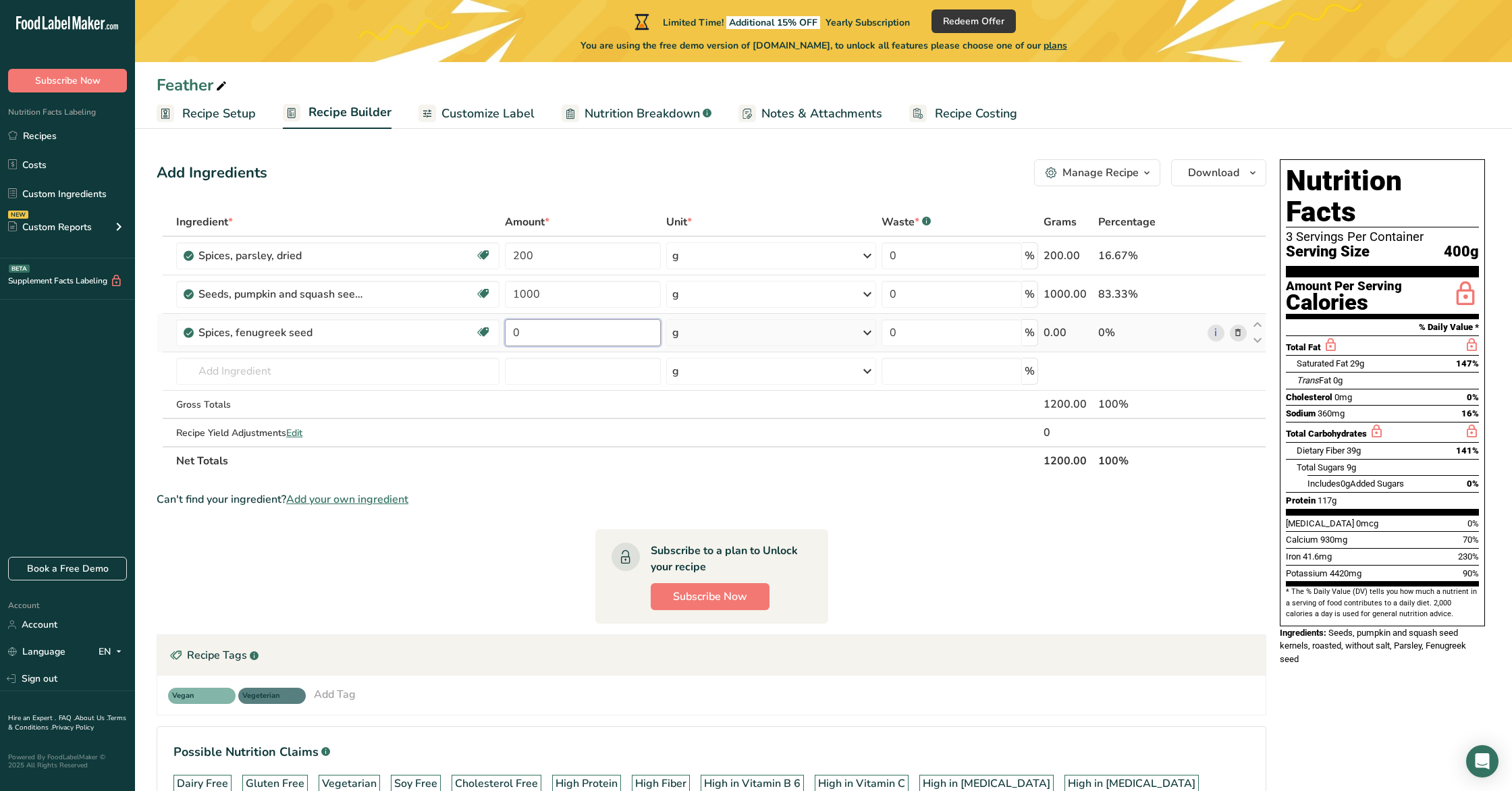
click at [555, 338] on input "0" at bounding box center [583, 332] width 157 height 27
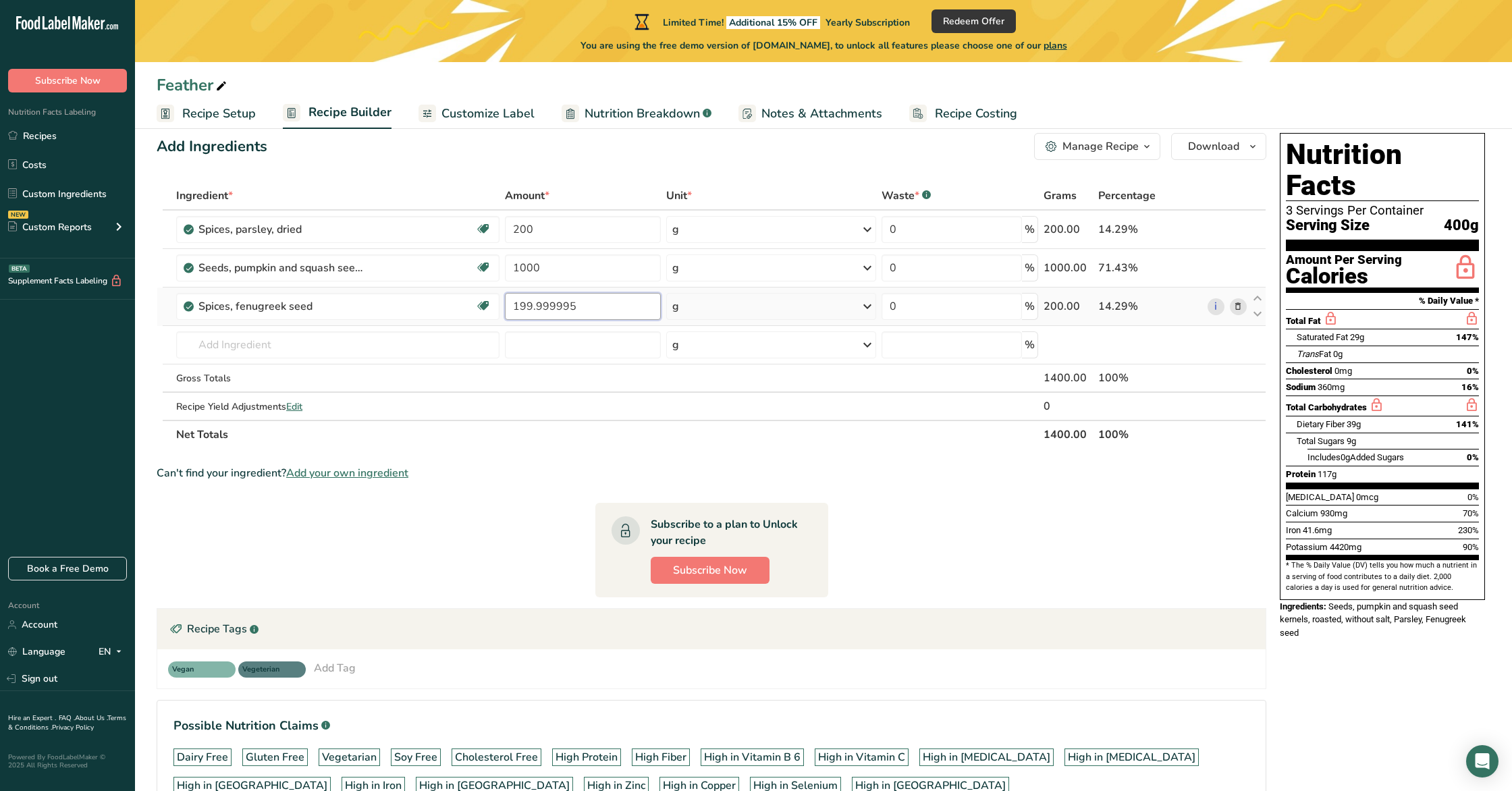
scroll to position [30, 0]
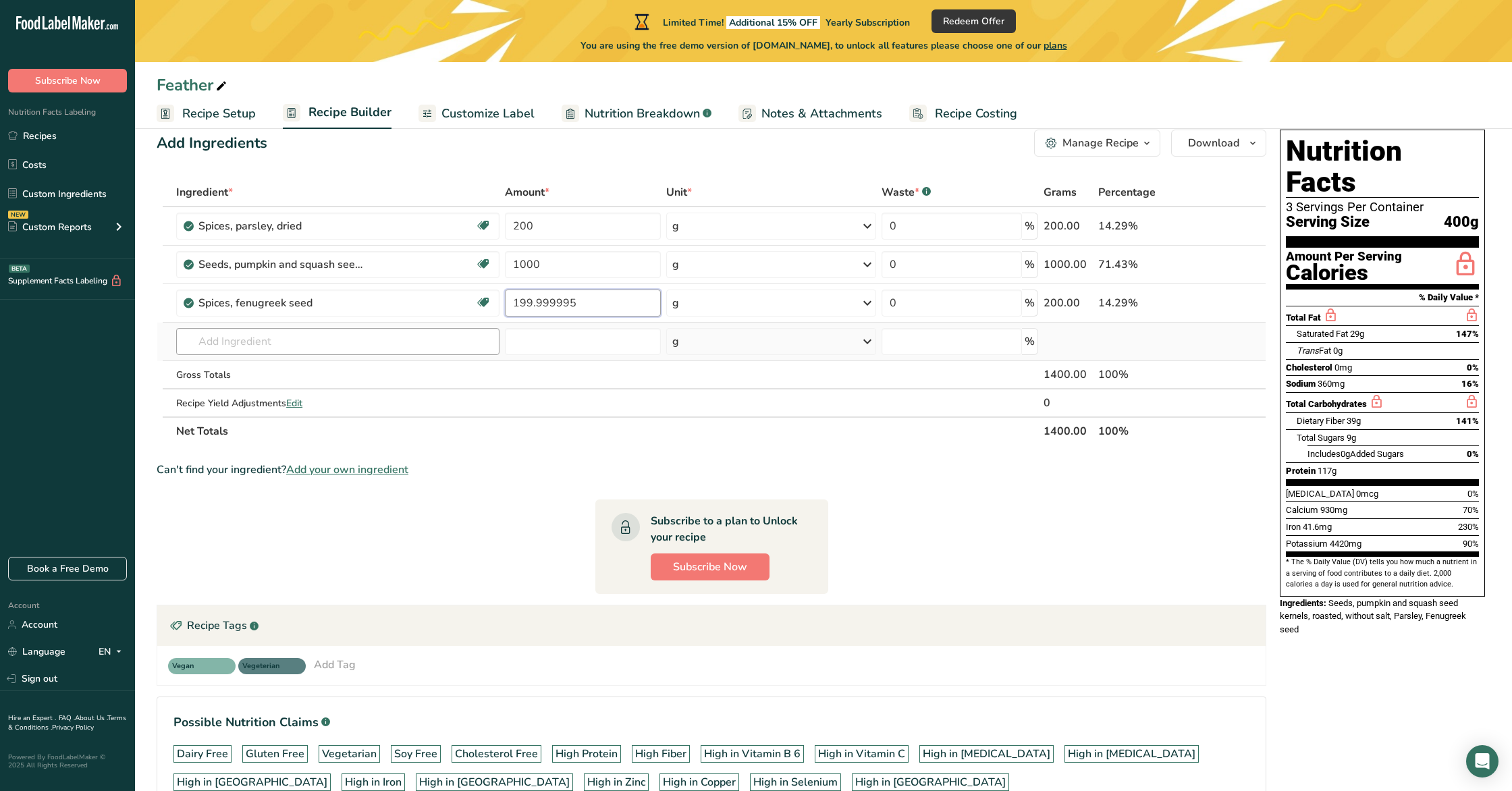
type input "199.999995"
click at [322, 333] on div "Ingredient * Amount * Unit * Waste * .a-a{fill:#347362;}.b-a{fill:#fff;} Grams …" at bounding box center [711, 312] width 1110 height 267
type input "Anise"
click at [230, 386] on p "2002 Spices, anise seed" at bounding box center [245, 391] width 114 height 14
type input "Spices, anise seed"
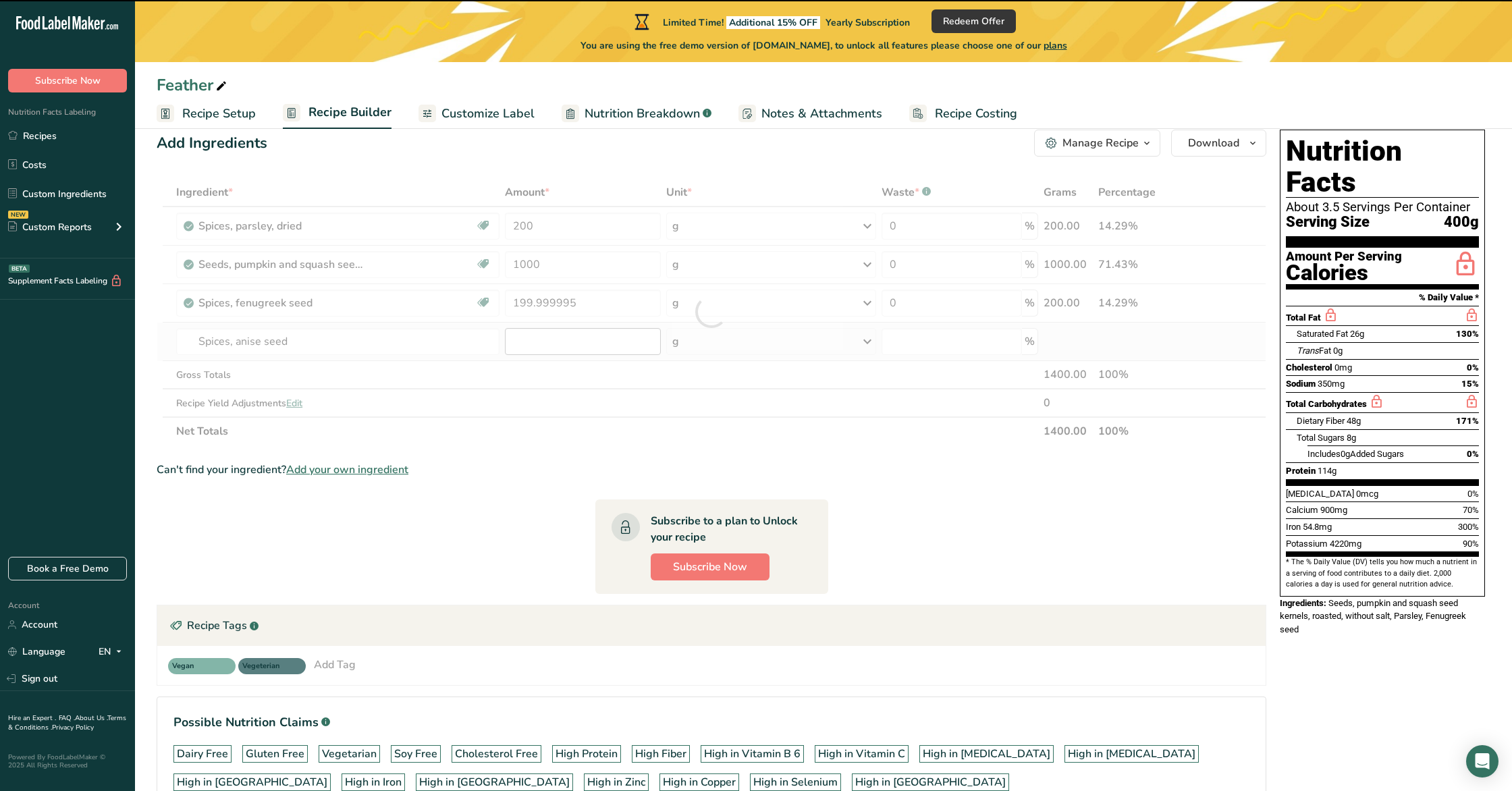
type input "0"
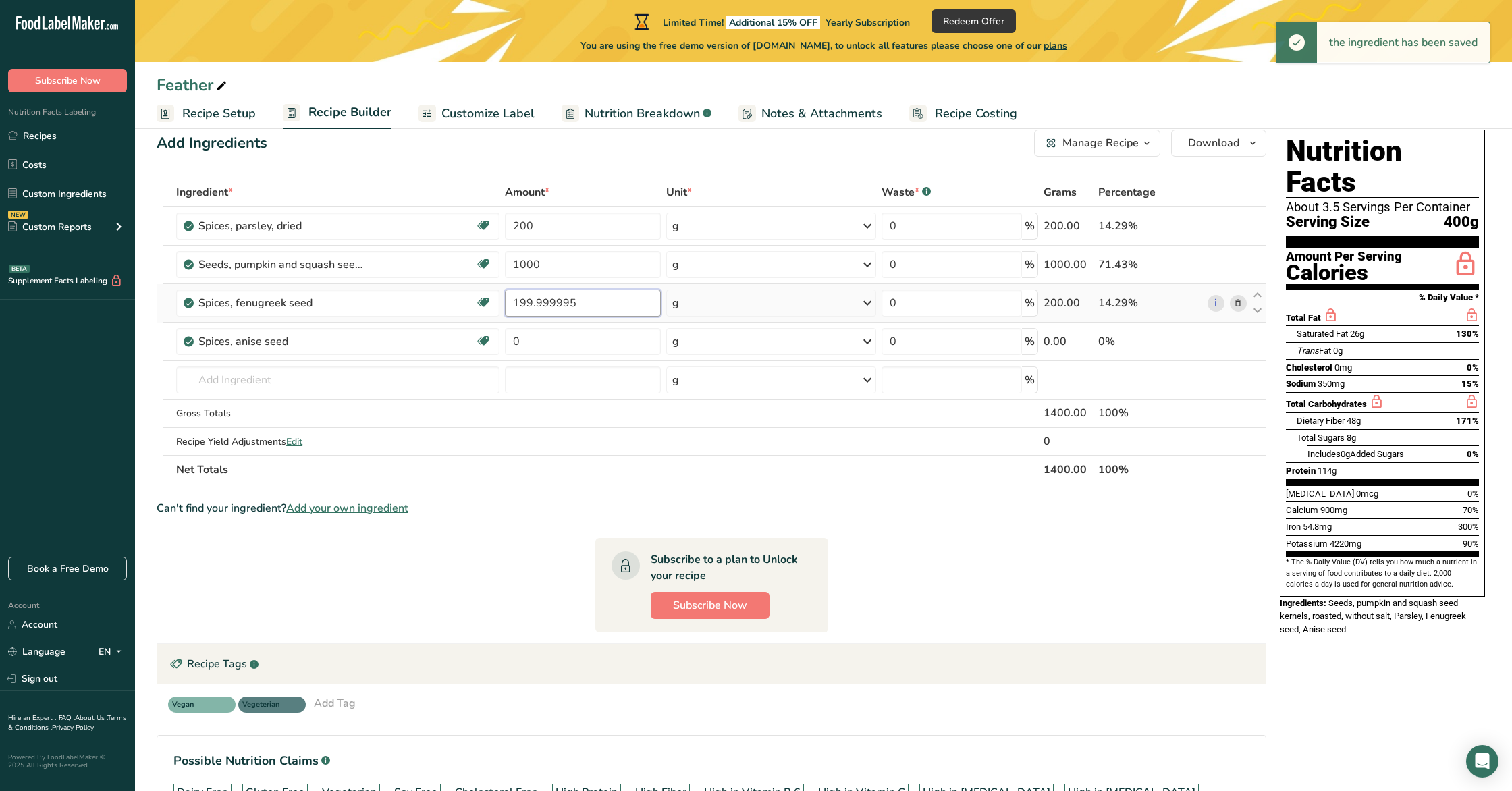
click at [564, 308] on input "199.999995" at bounding box center [583, 303] width 157 height 27
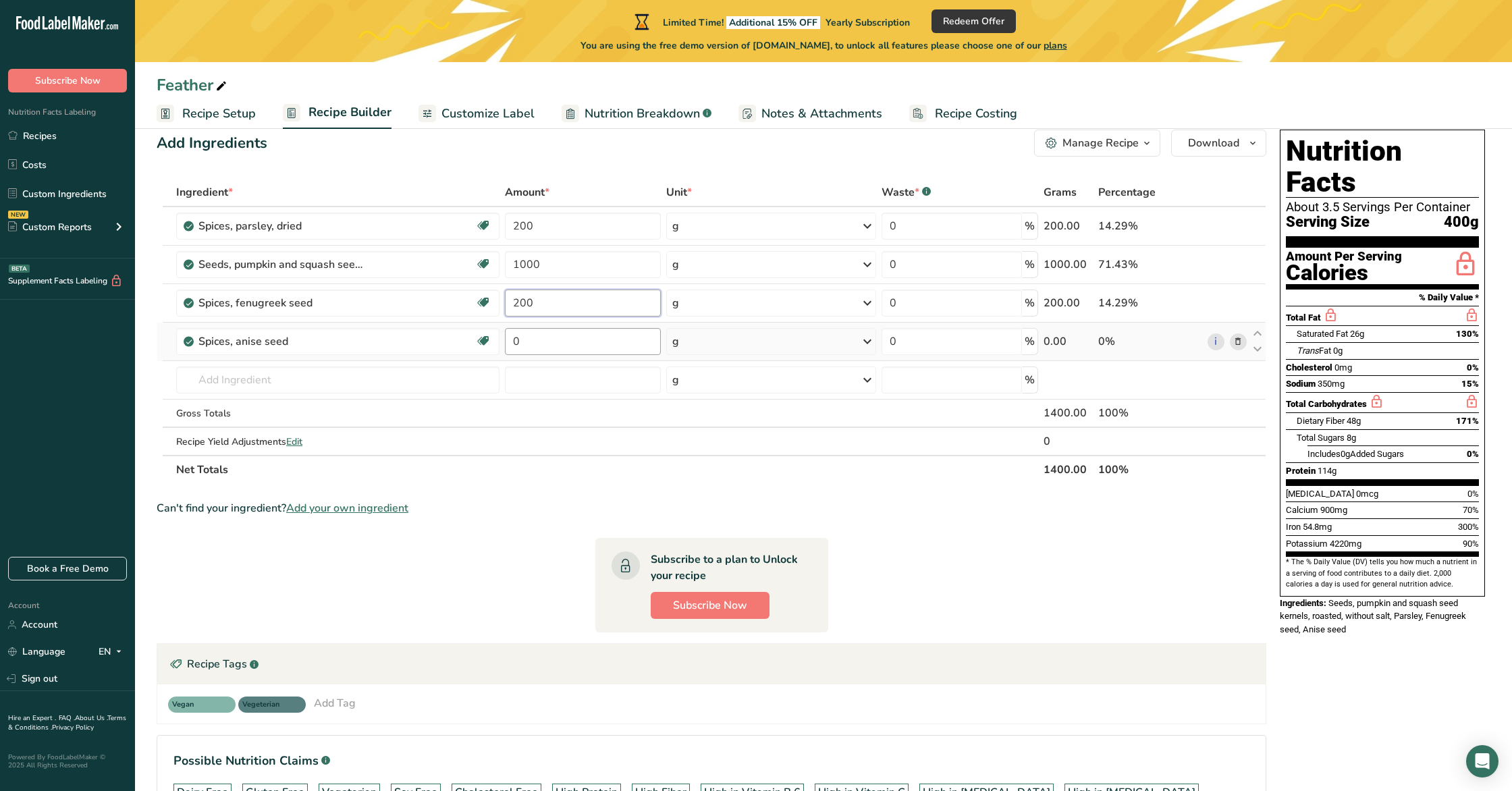
type input "200"
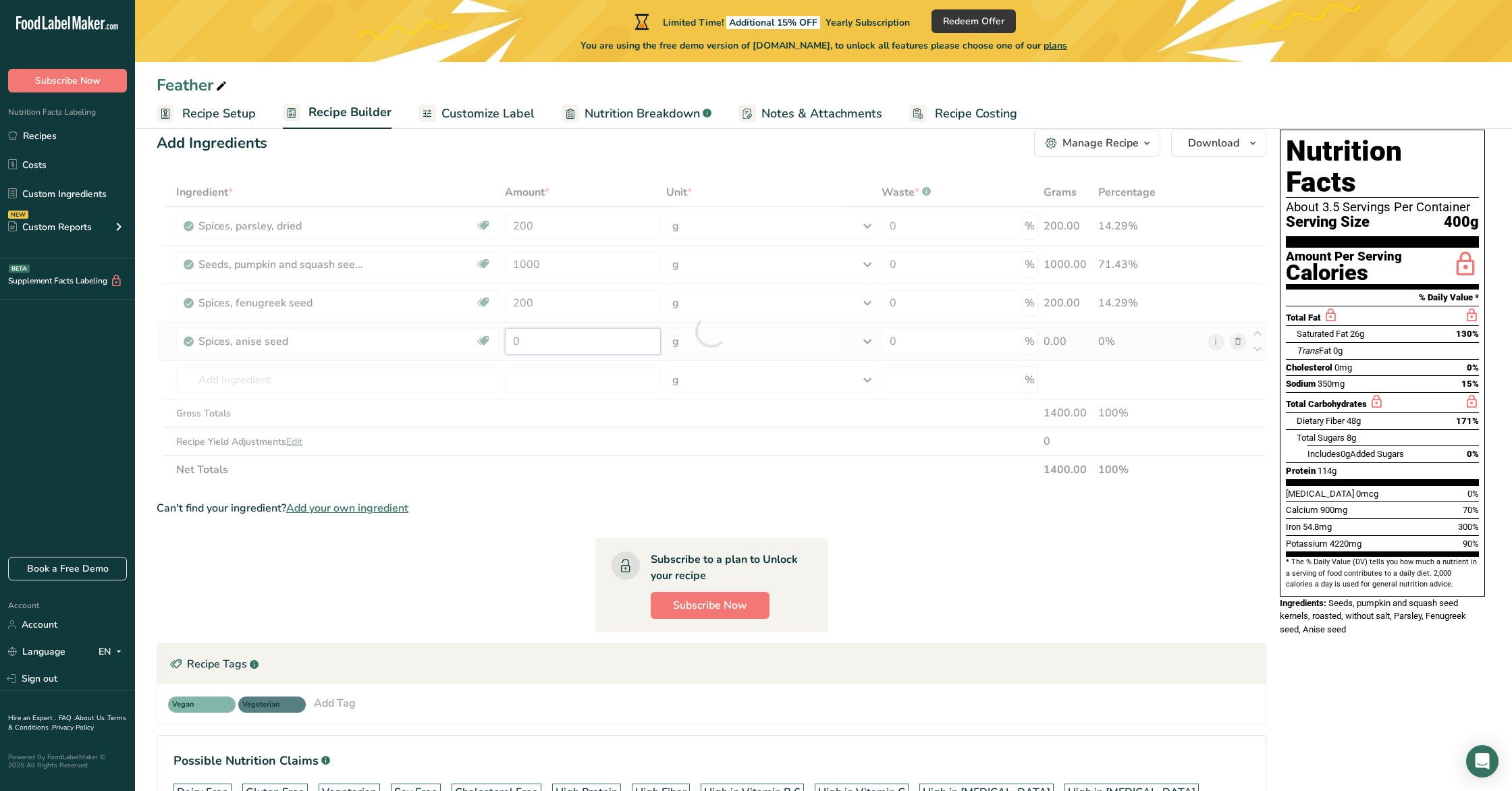
click at [558, 337] on div "Ingredient * Amount * Unit * Waste * .a-a{fill:#347362;}.b-a{fill:#fff;} Grams …" at bounding box center [711, 331] width 1110 height 306
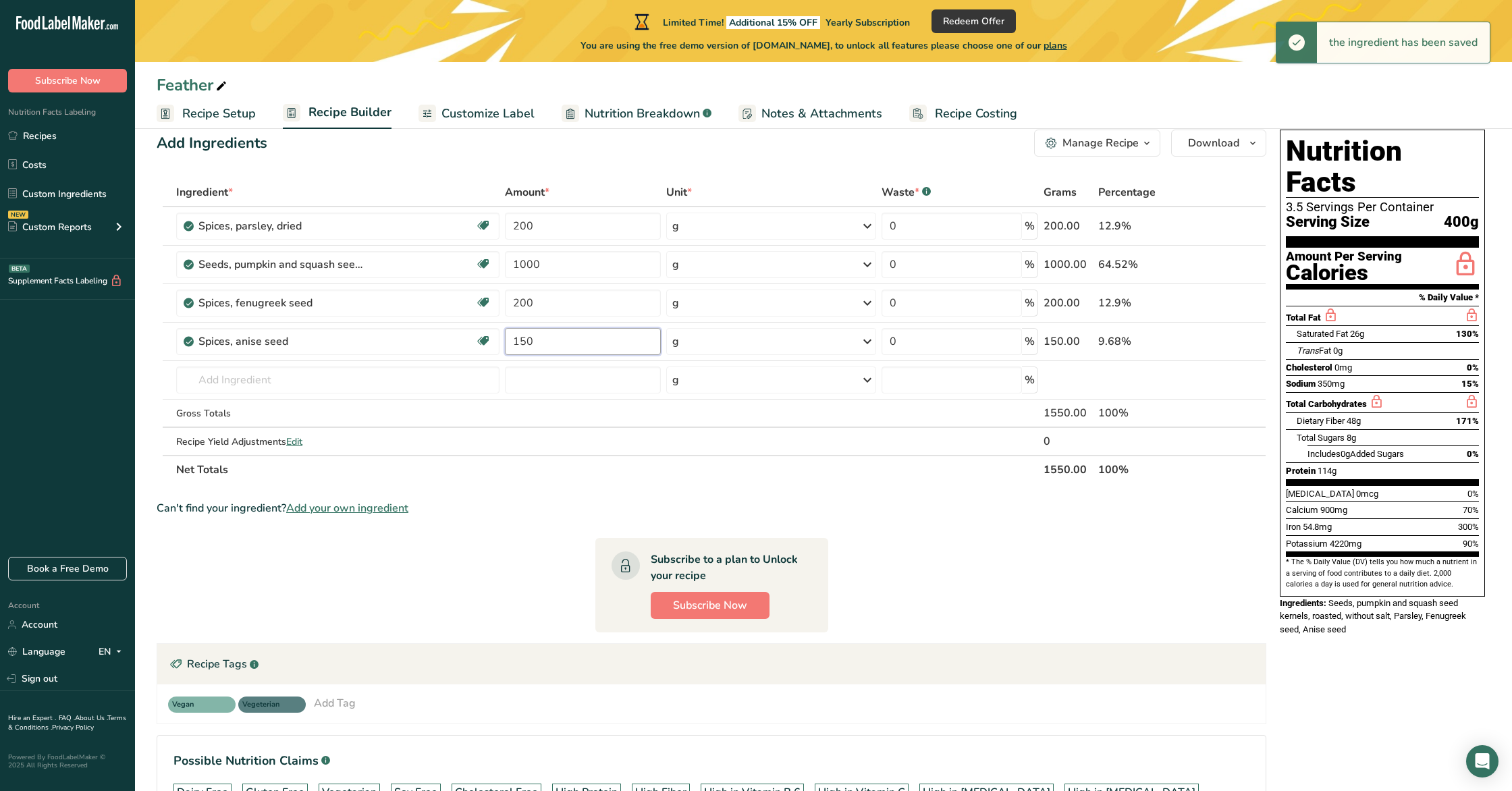
type input "150"
click at [288, 371] on input "text" at bounding box center [337, 380] width 322 height 27
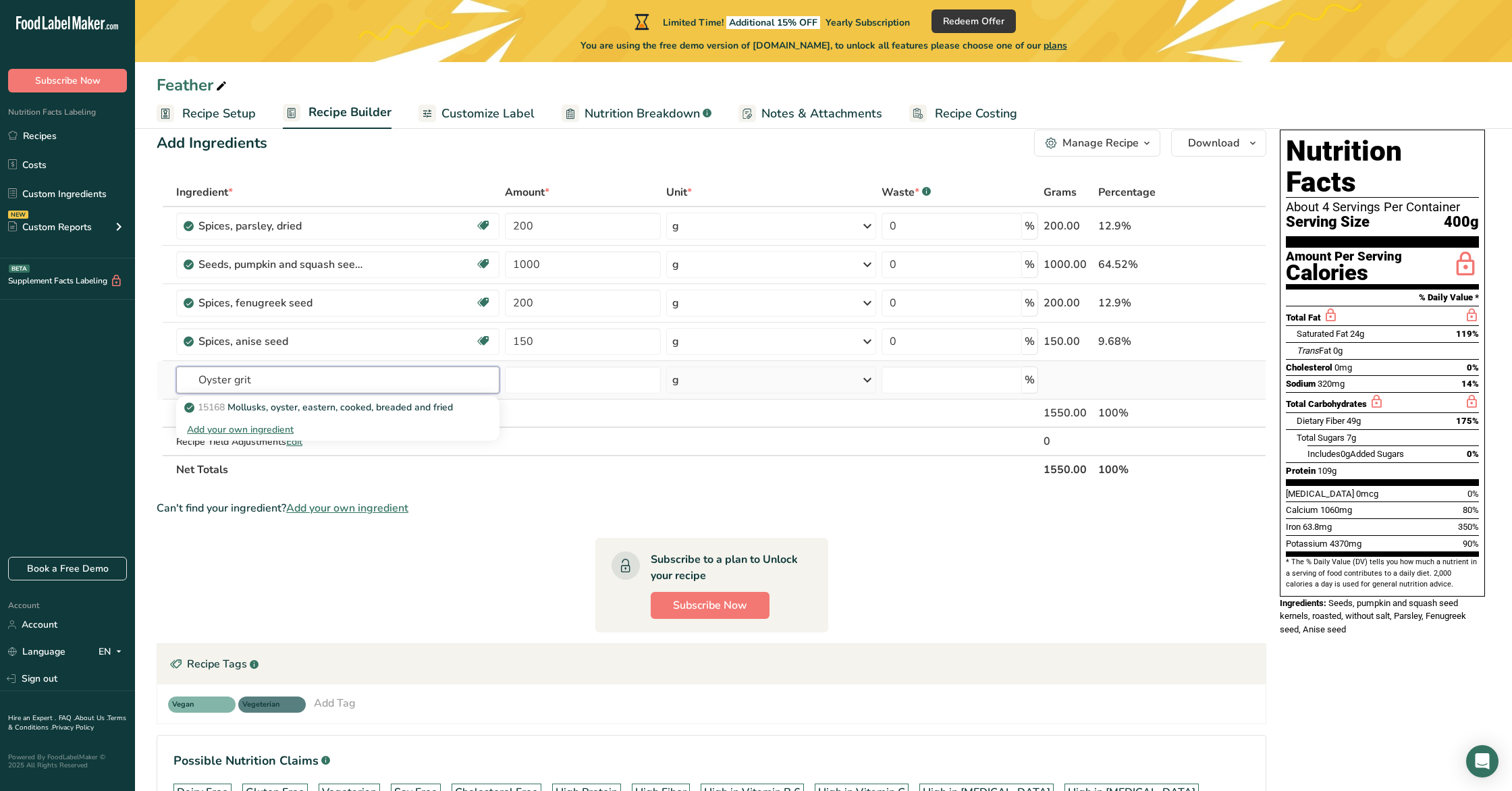
type input "Oyster grit"
click at [279, 428] on div "Add your own ingredient" at bounding box center [337, 429] width 301 height 14
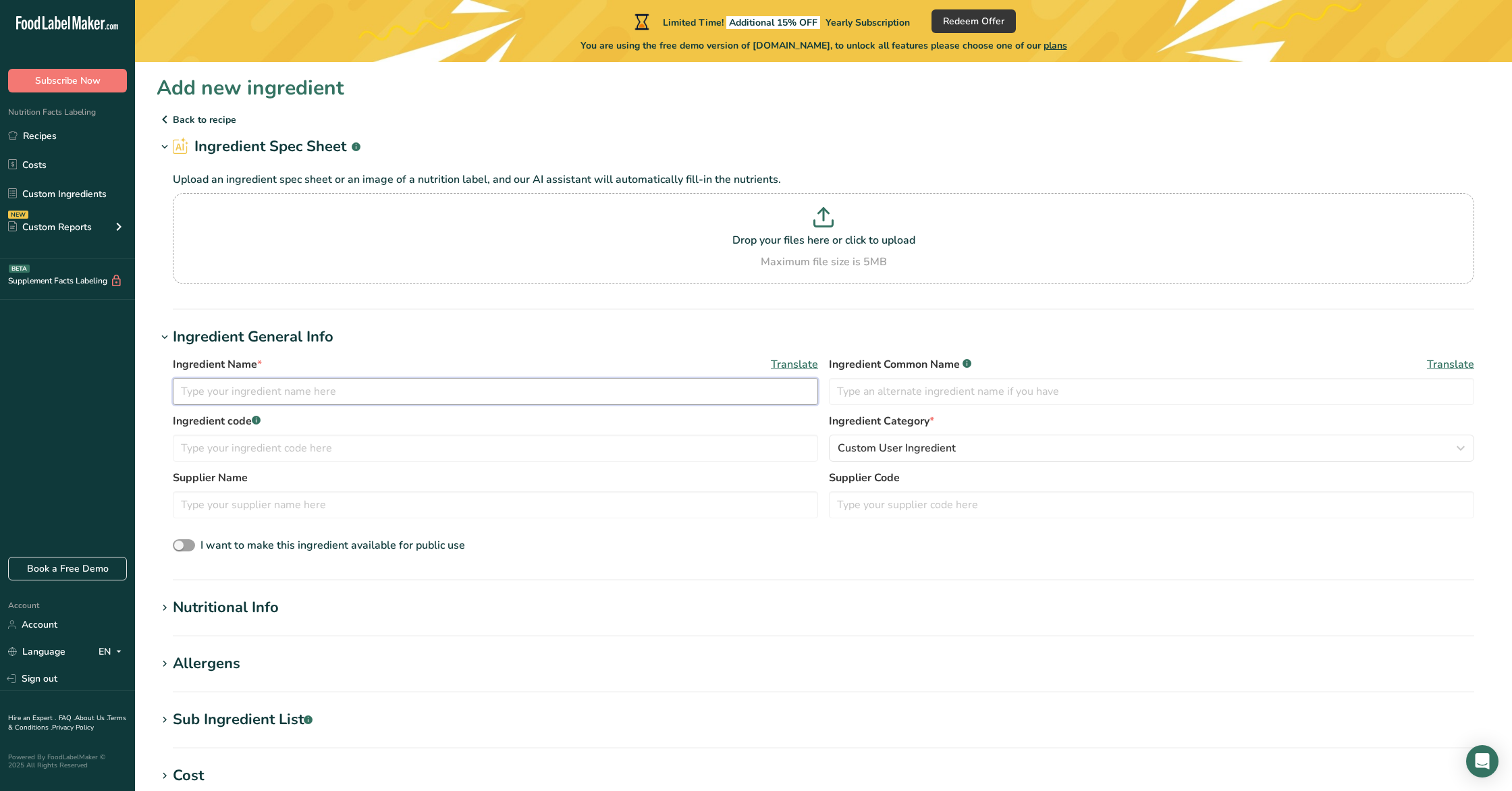
click at [288, 396] on input "text" at bounding box center [495, 391] width 645 height 27
type input "S"
type input "Wheat Seed"
click at [866, 393] on input "text" at bounding box center [1151, 391] width 645 height 27
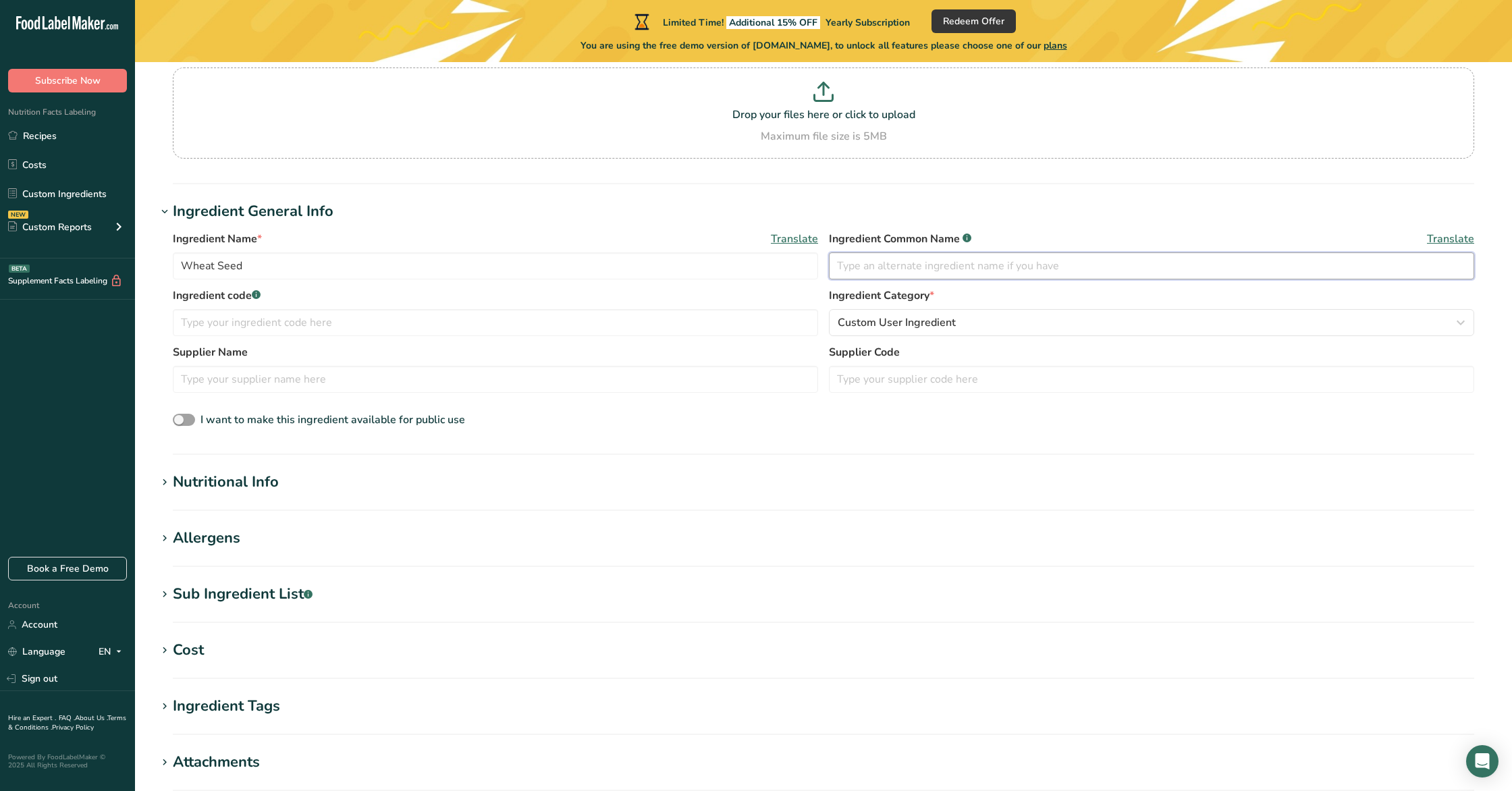
scroll to position [124, 0]
click at [409, 488] on h1 "Nutritional Info" at bounding box center [823, 484] width 1334 height 22
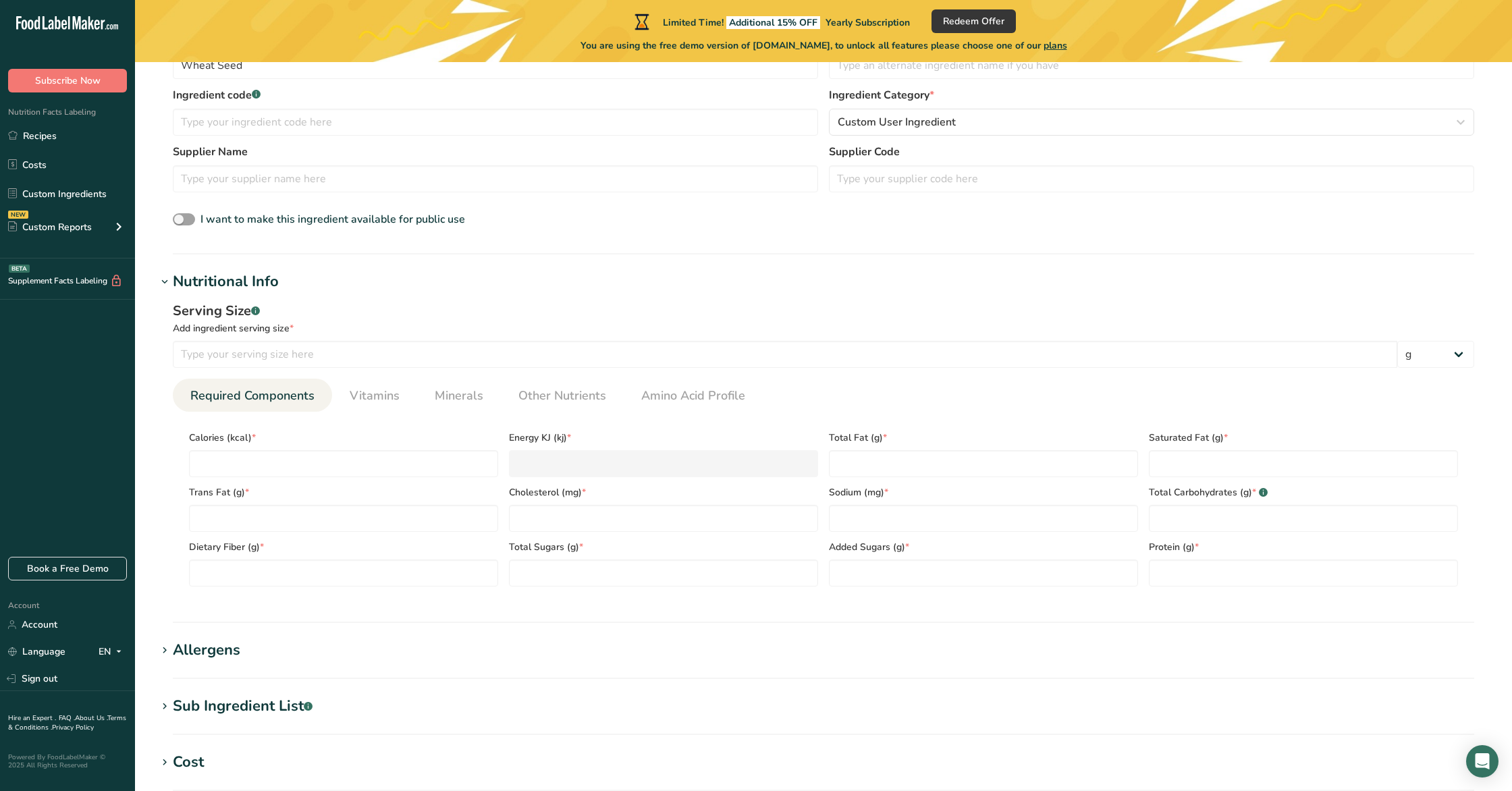
scroll to position [348, 0]
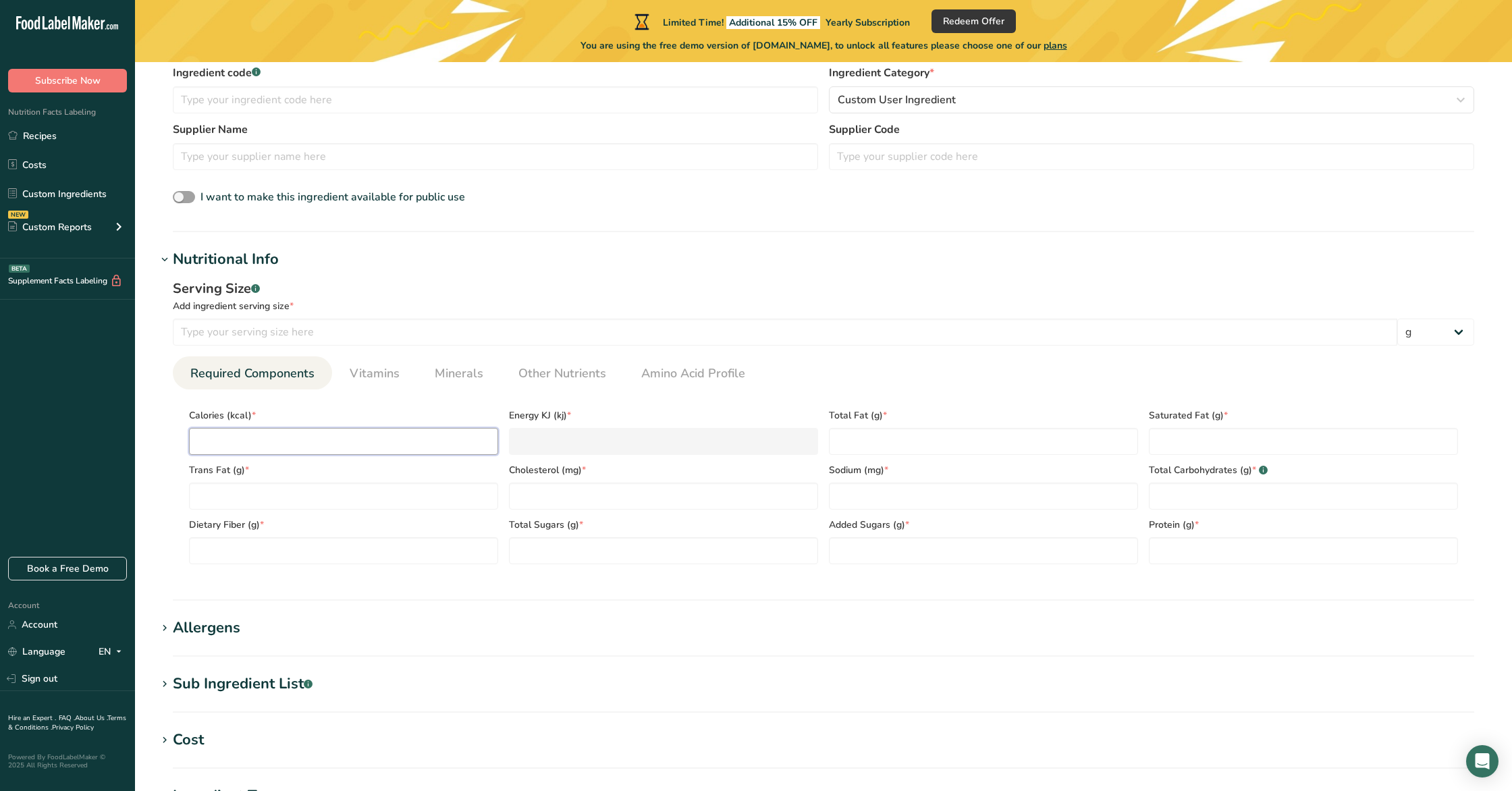
click at [390, 434] on input "number" at bounding box center [343, 441] width 309 height 27
type input "0"
type KJ "0"
type input "0"
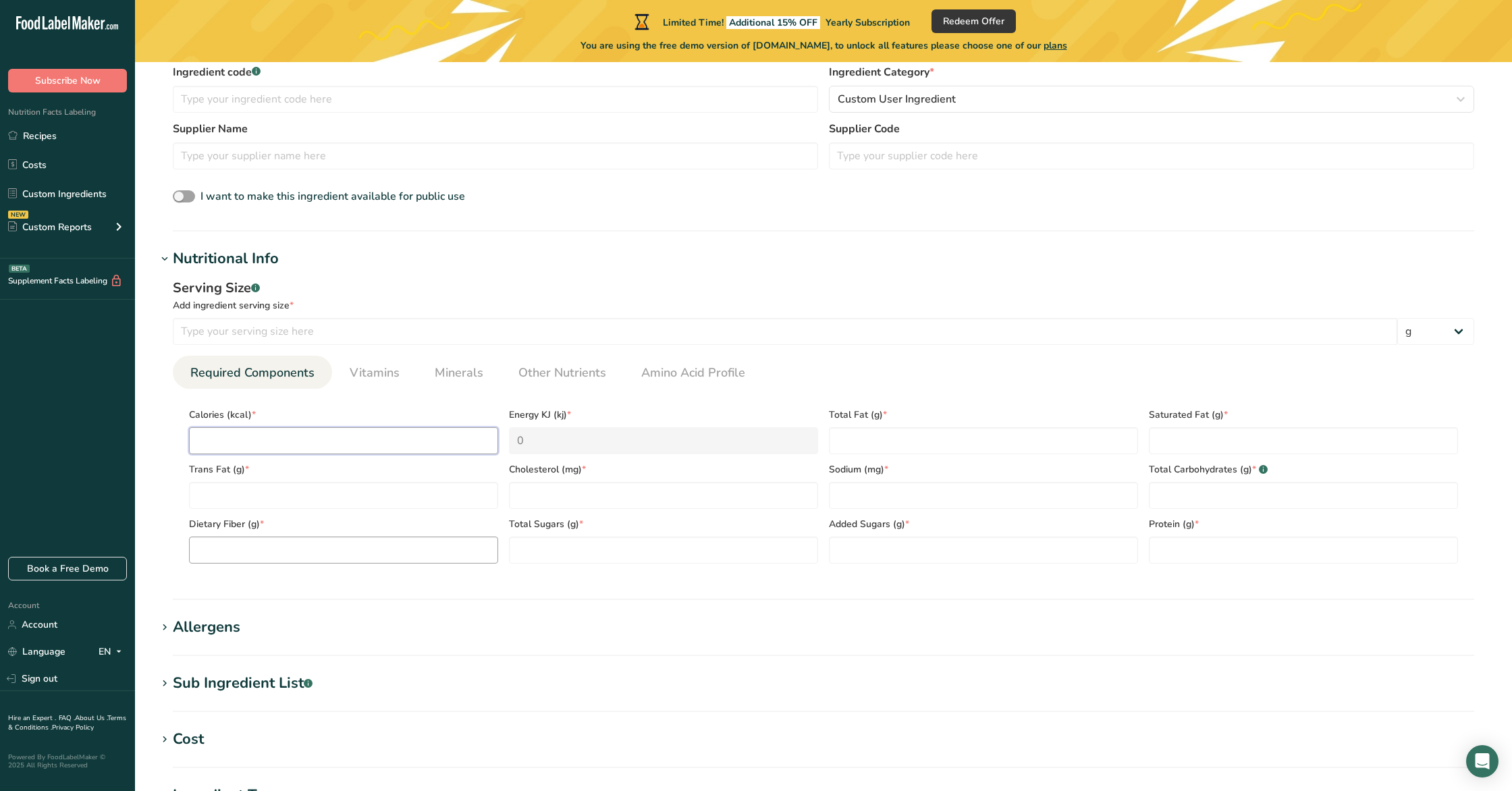
type input "1"
type KJ "4.2"
type input "13"
type KJ "54.4"
click at [371, 457] on div "Trans Fat (g) *" at bounding box center [343, 482] width 320 height 55
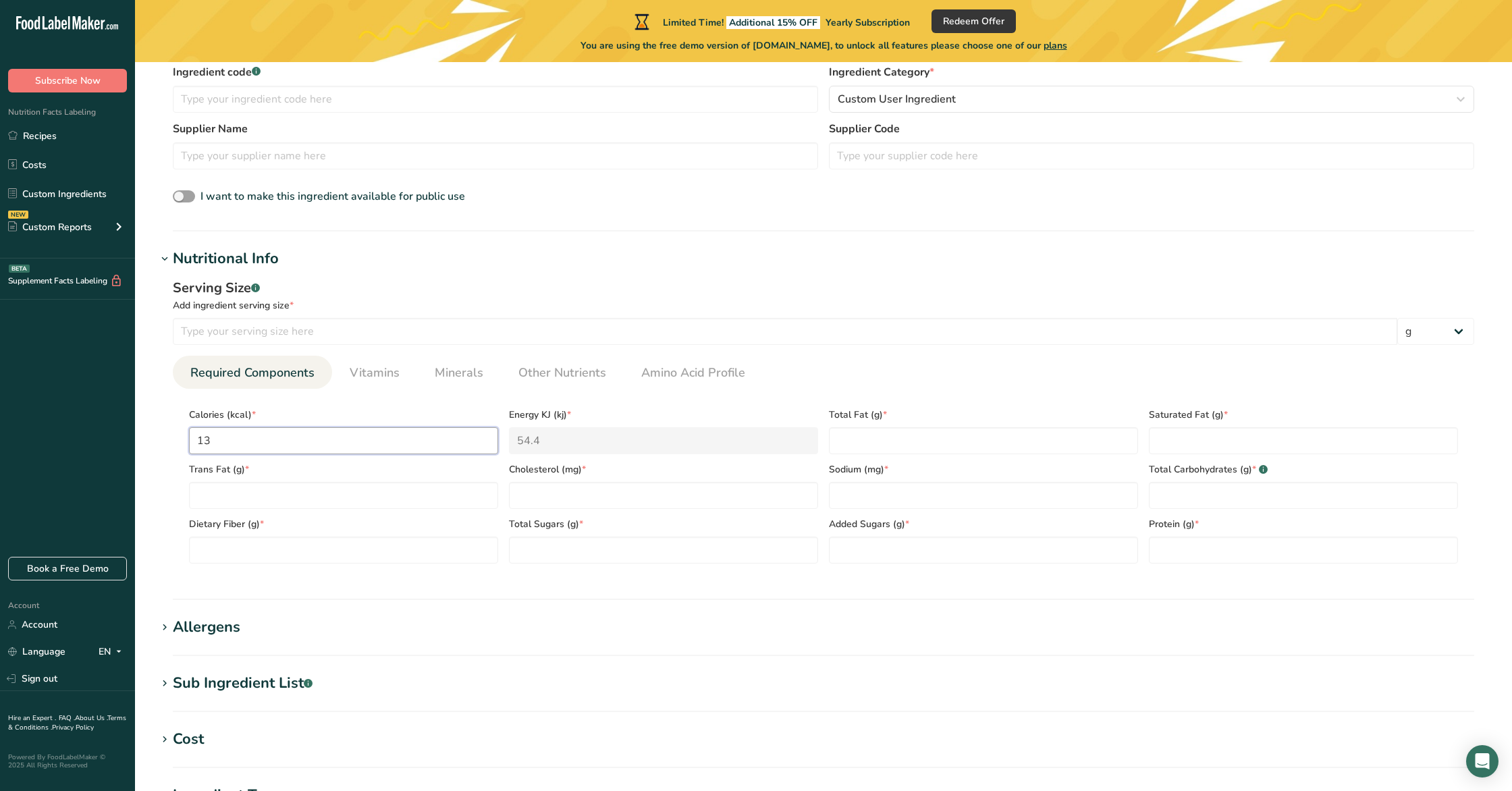
click at [376, 442] on input "13" at bounding box center [343, 440] width 309 height 27
type input "0"
type KJ "0"
paste input "1362"
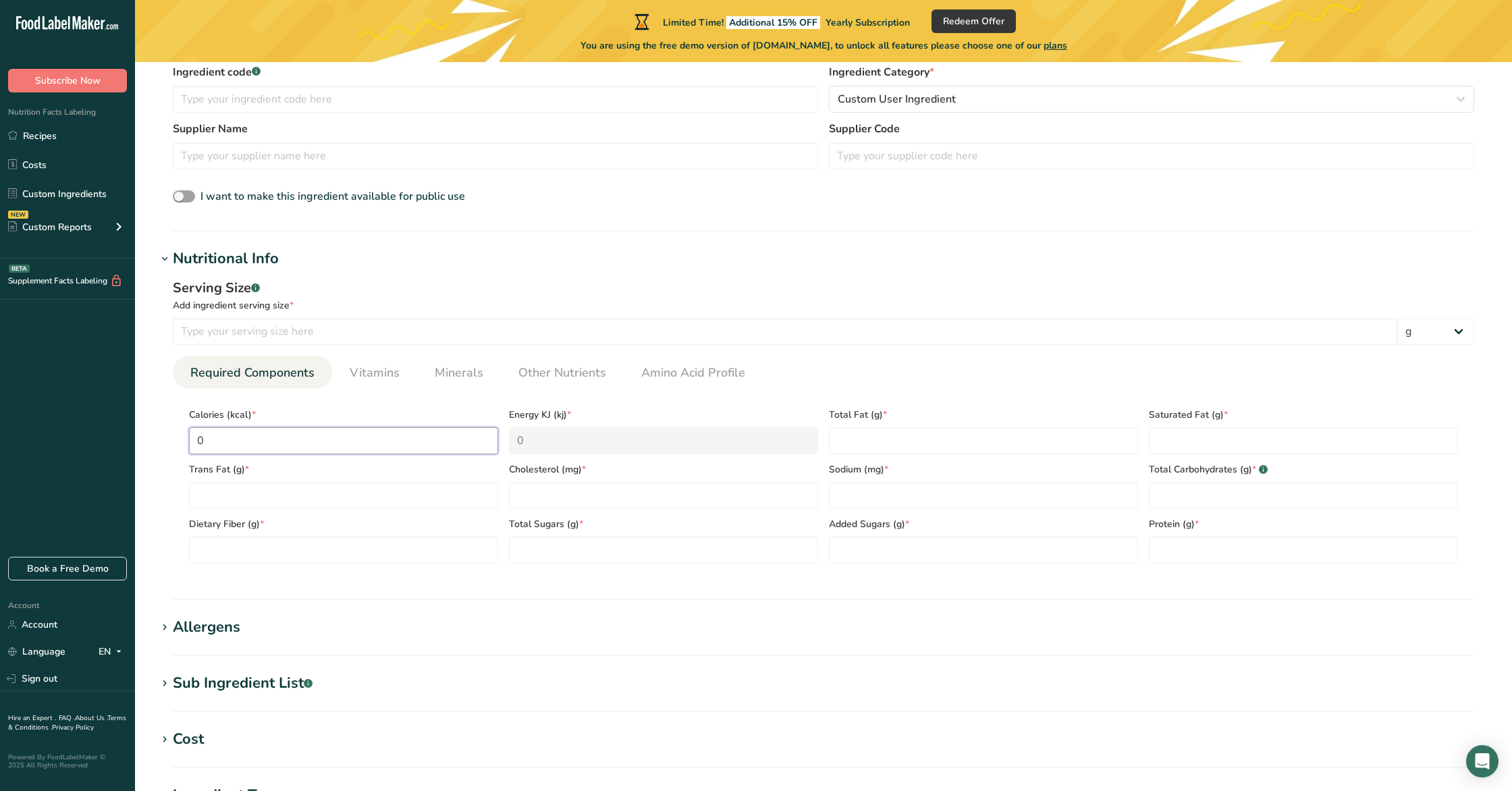
type input "1362"
type KJ "5698.6"
type input "1362"
type Fat "2.4"
click at [1217, 438] on Fat "number" at bounding box center [1303, 440] width 309 height 27
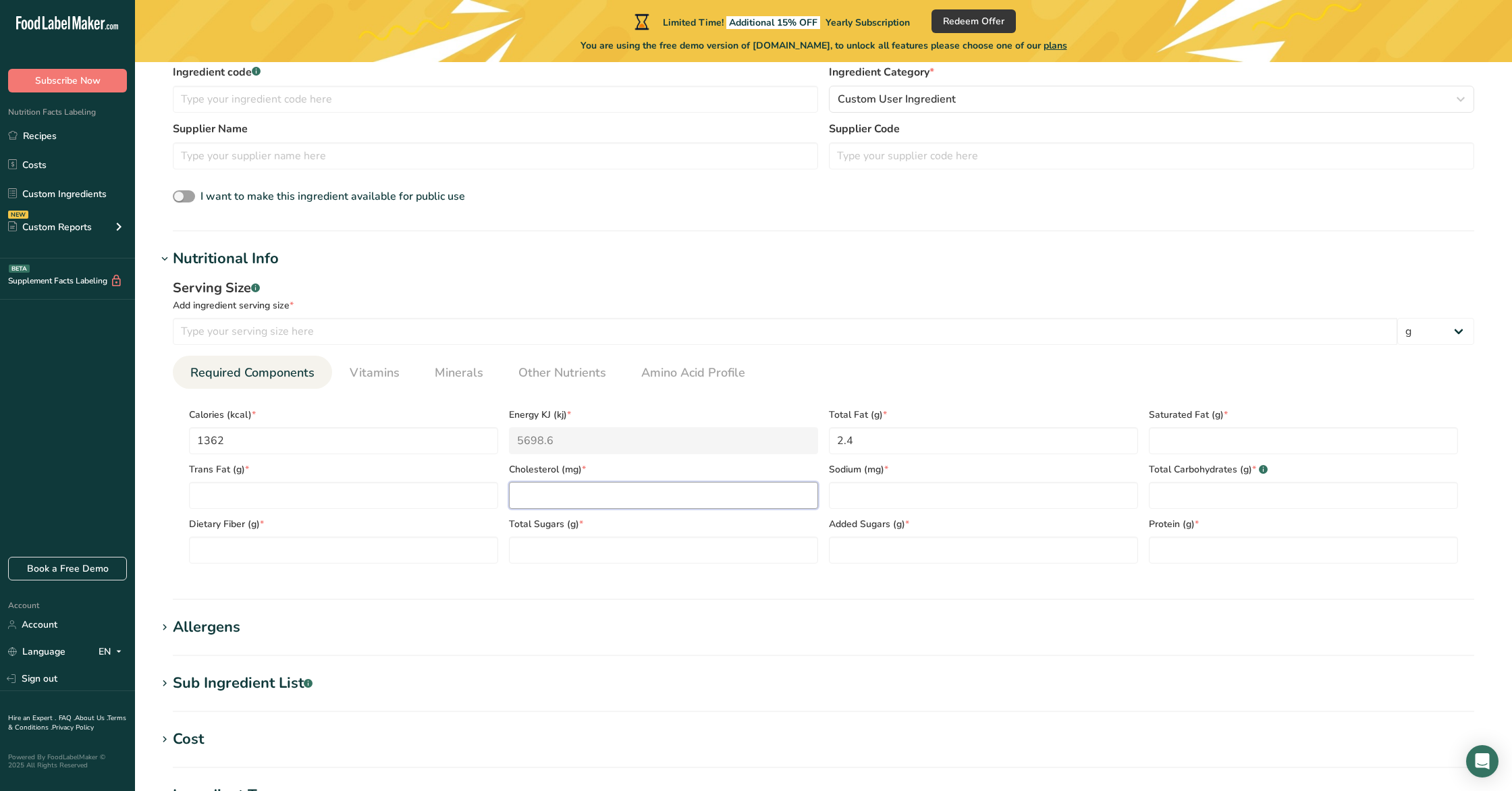
click at [601, 503] on input "number" at bounding box center [663, 495] width 309 height 27
type input "0"
click at [1225, 434] on Fat "number" at bounding box center [1303, 440] width 309 height 27
click at [1032, 489] on input "number" at bounding box center [983, 495] width 309 height 27
click at [1178, 434] on Fat "number" at bounding box center [1303, 440] width 309 height 27
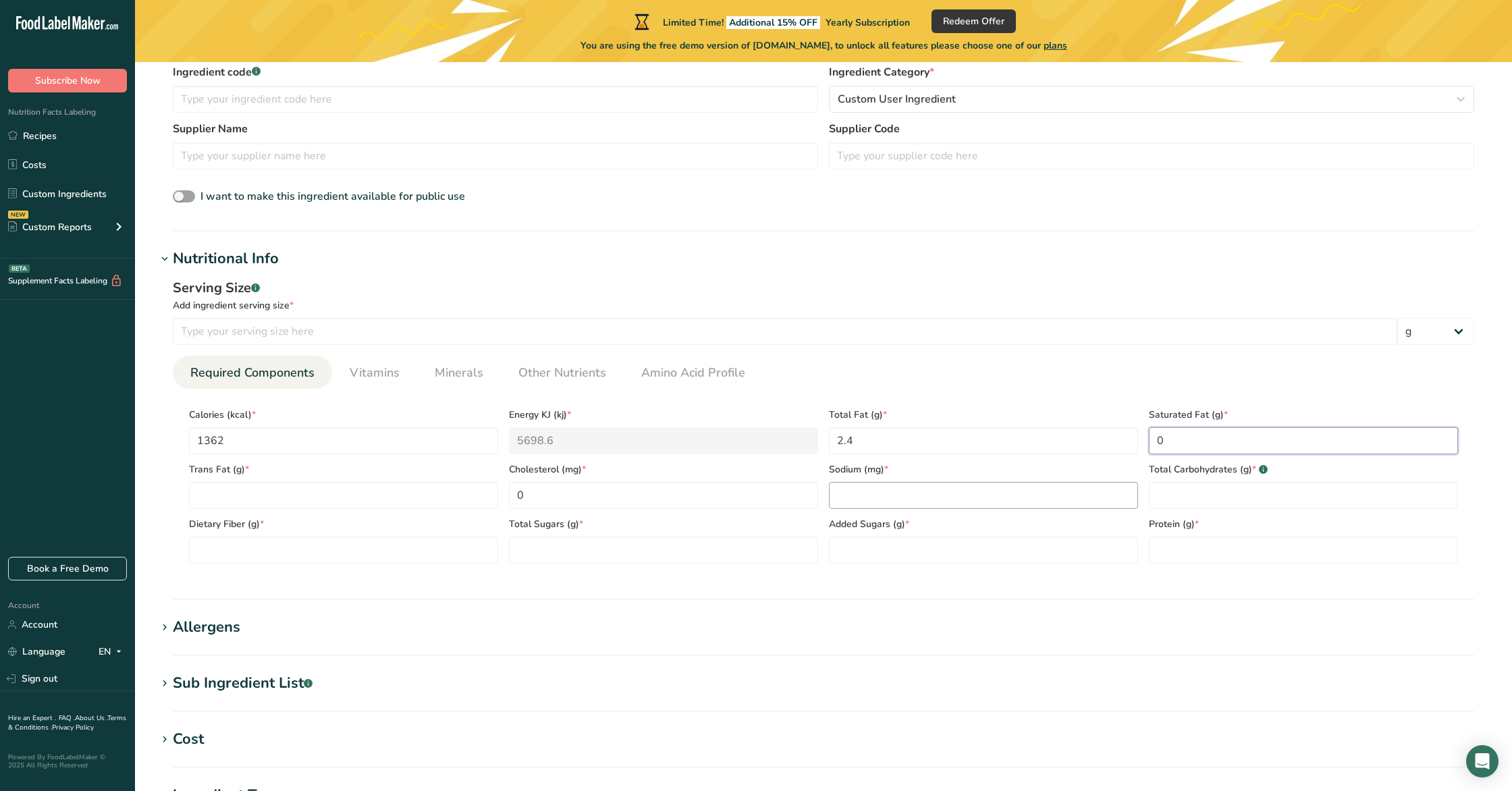
type Fat "0"
click at [954, 494] on input "number" at bounding box center [983, 495] width 309 height 27
type input "2"
click at [329, 554] on Fiber "number" at bounding box center [343, 550] width 309 height 27
type Fiber "11.4"
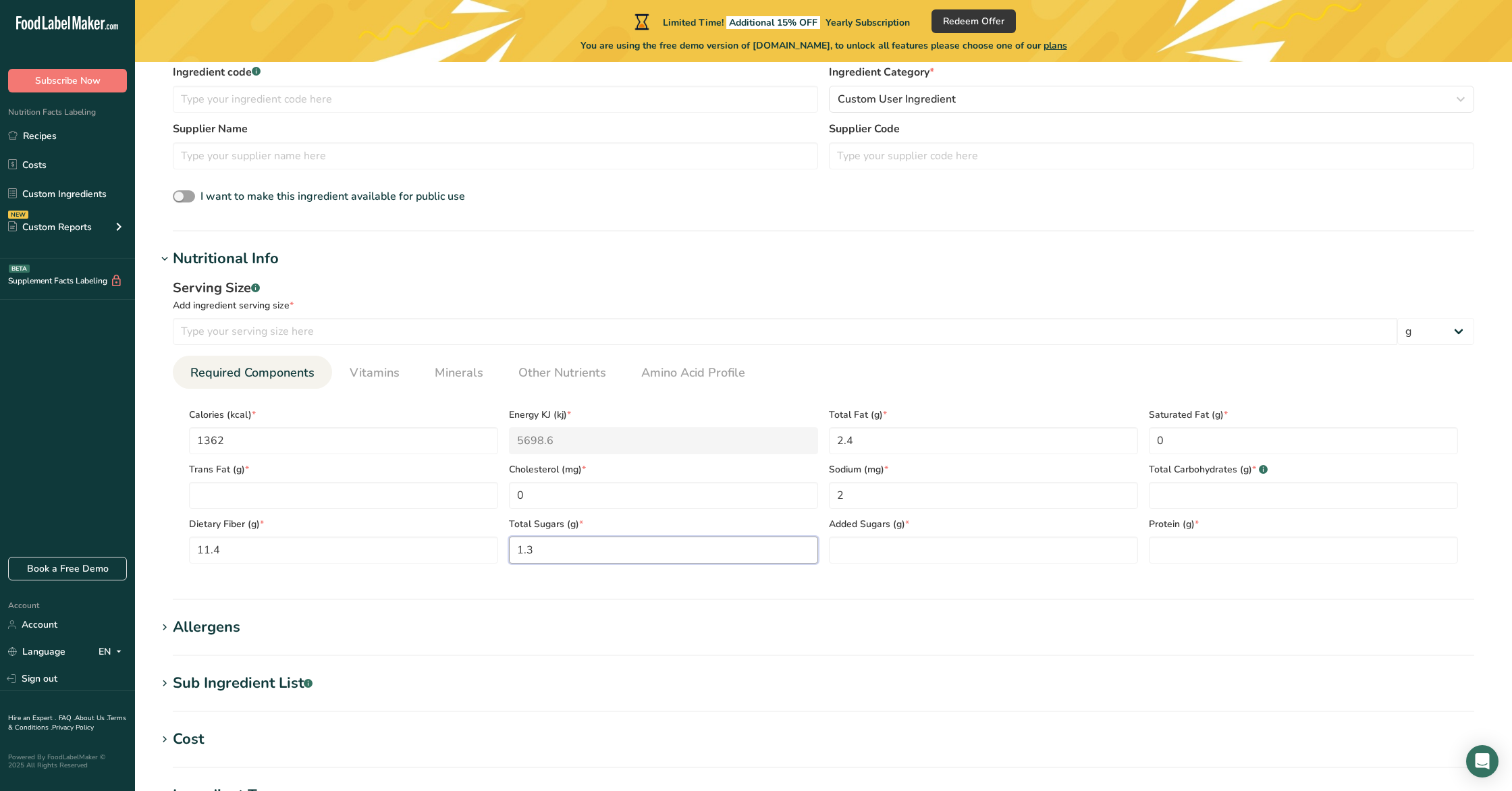
type Sugars "1.3"
type Sugars "0"
type input "11.2"
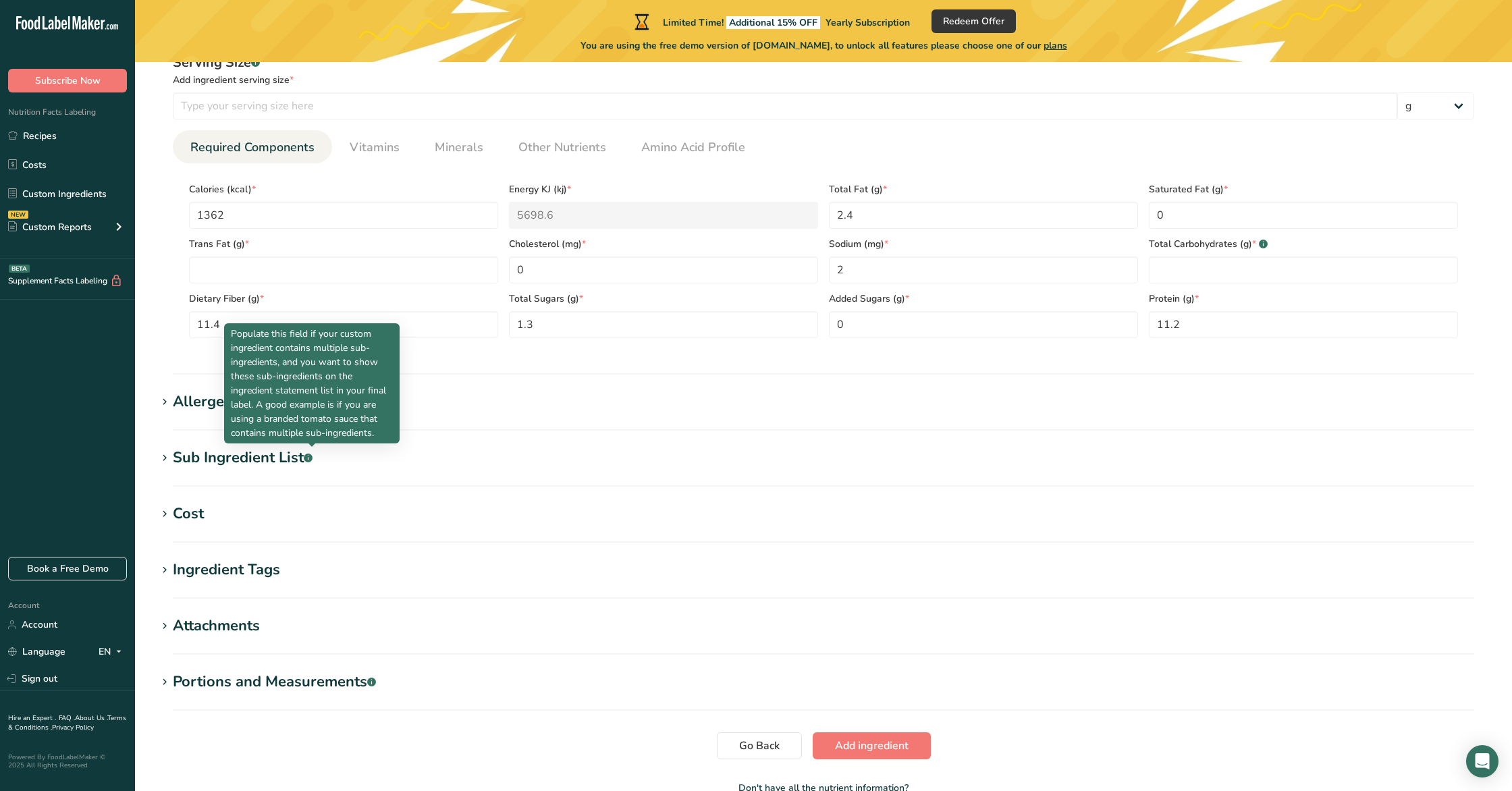
click at [169, 401] on icon at bounding box center [164, 402] width 12 height 19
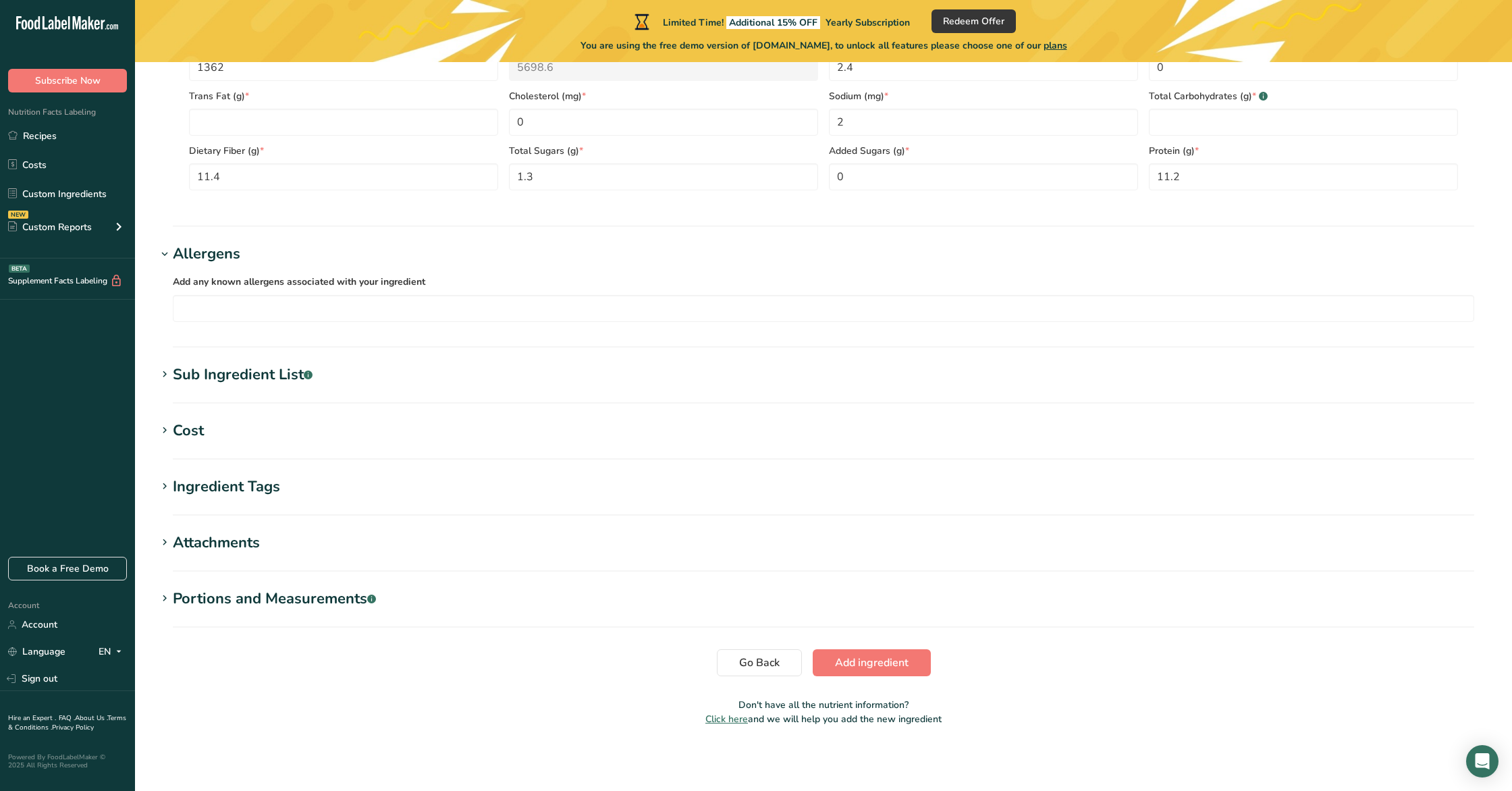
click at [195, 372] on div "Sub Ingredient List .a-a{fill:#347362;}.b-a{fill:#fff;}" at bounding box center [242, 375] width 140 height 22
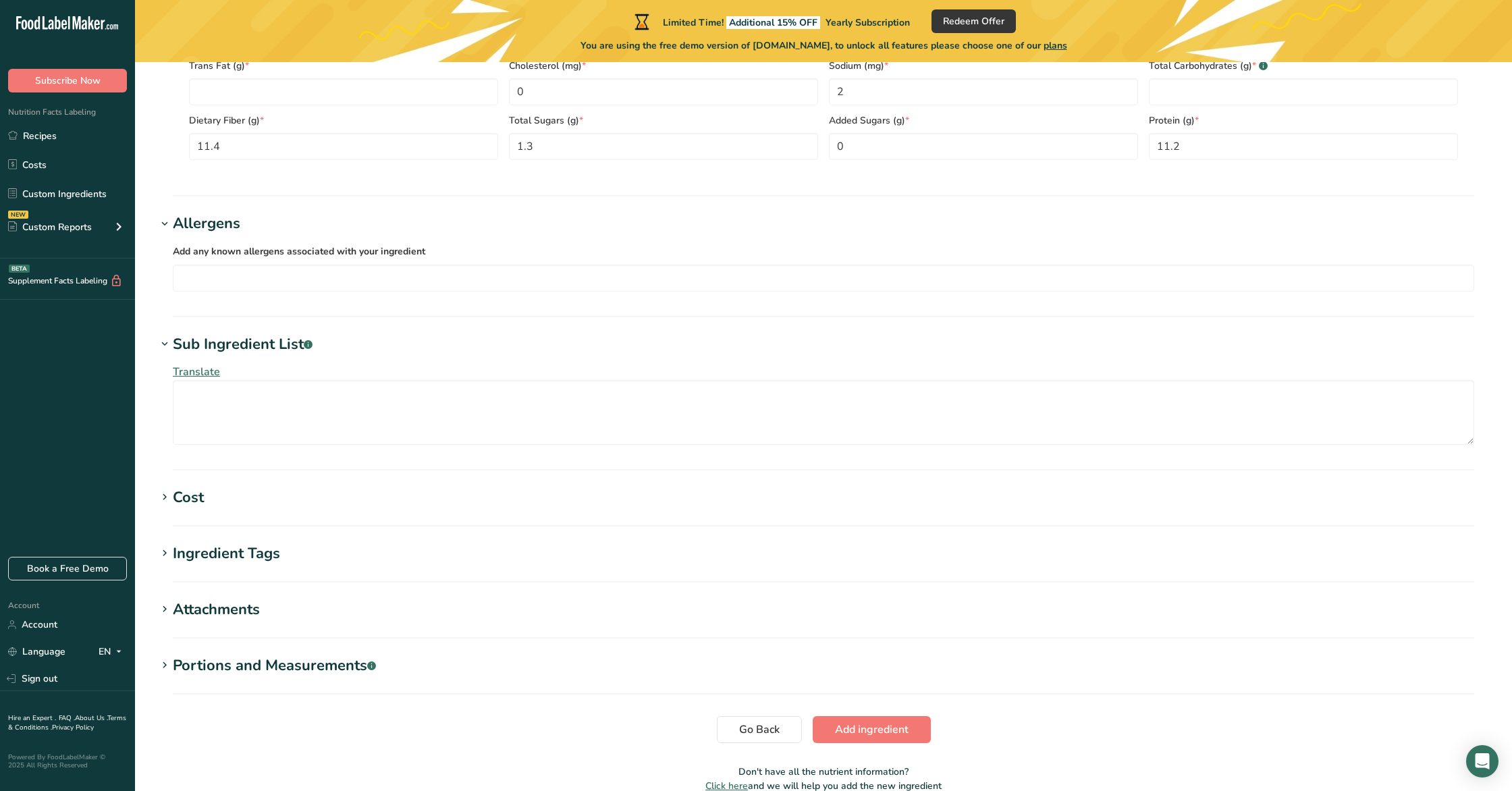
scroll to position [819, 0]
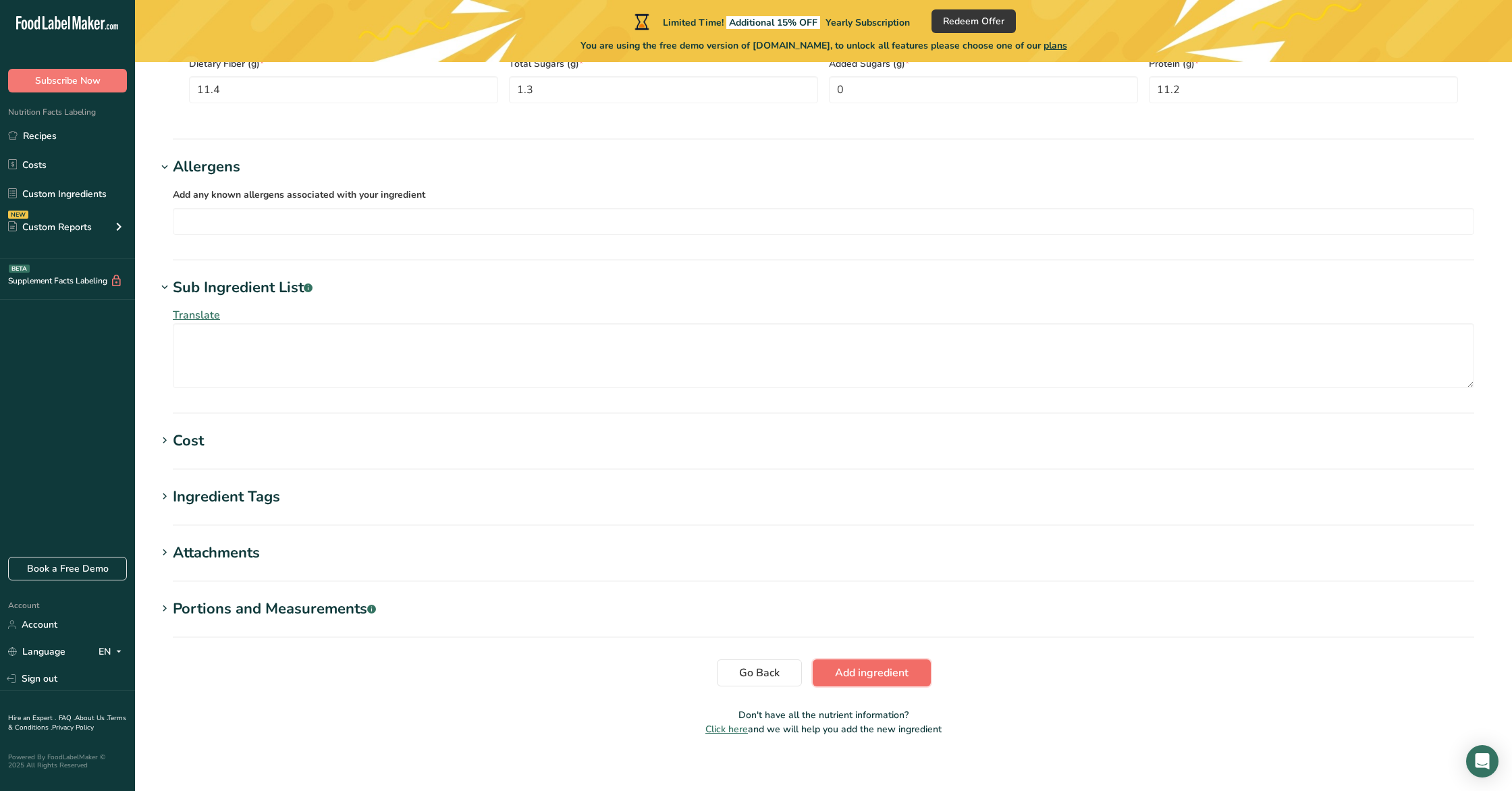
click at [881, 674] on span "Add ingredient" at bounding box center [871, 673] width 74 height 17
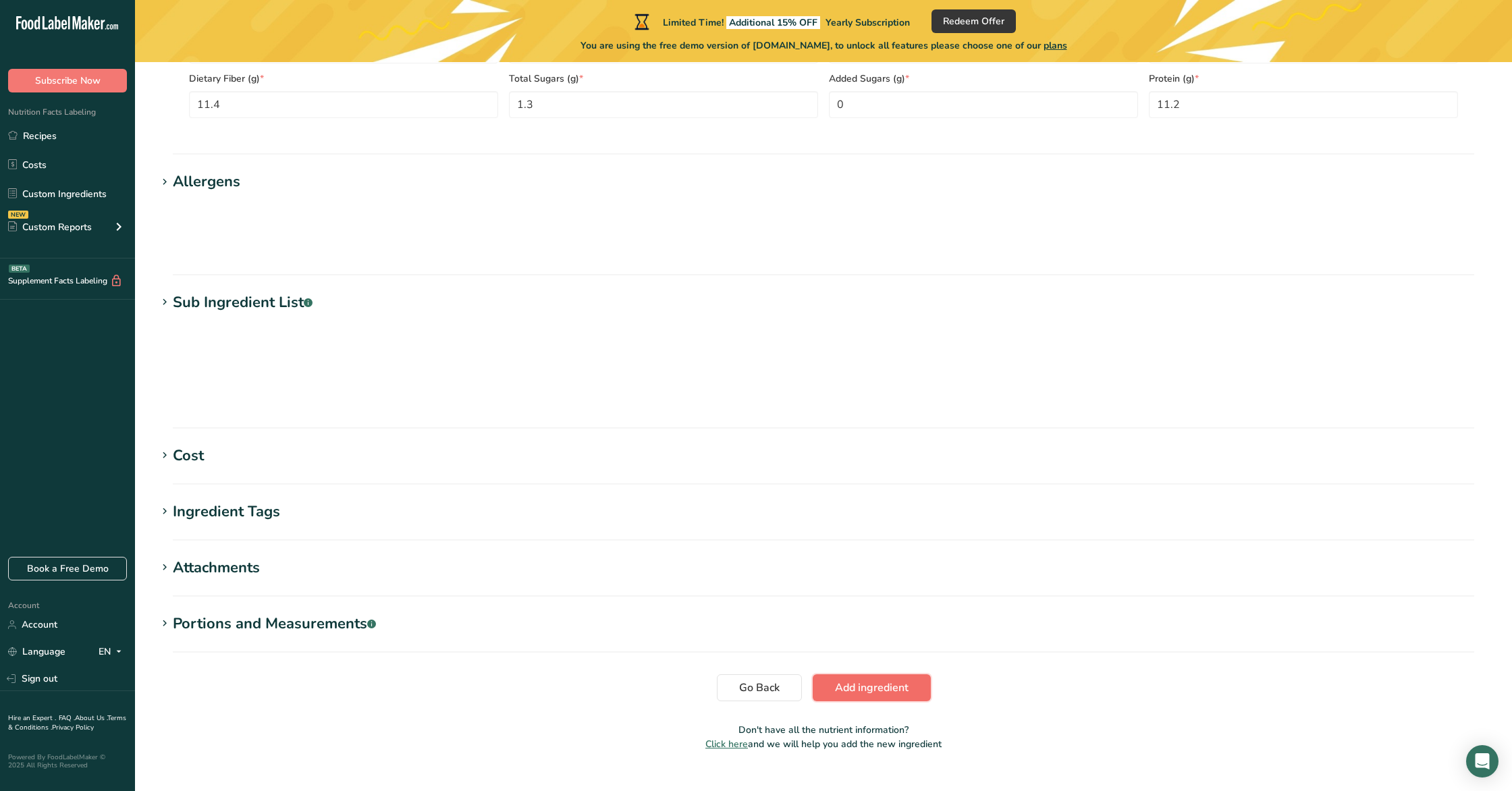
scroll to position [323, 0]
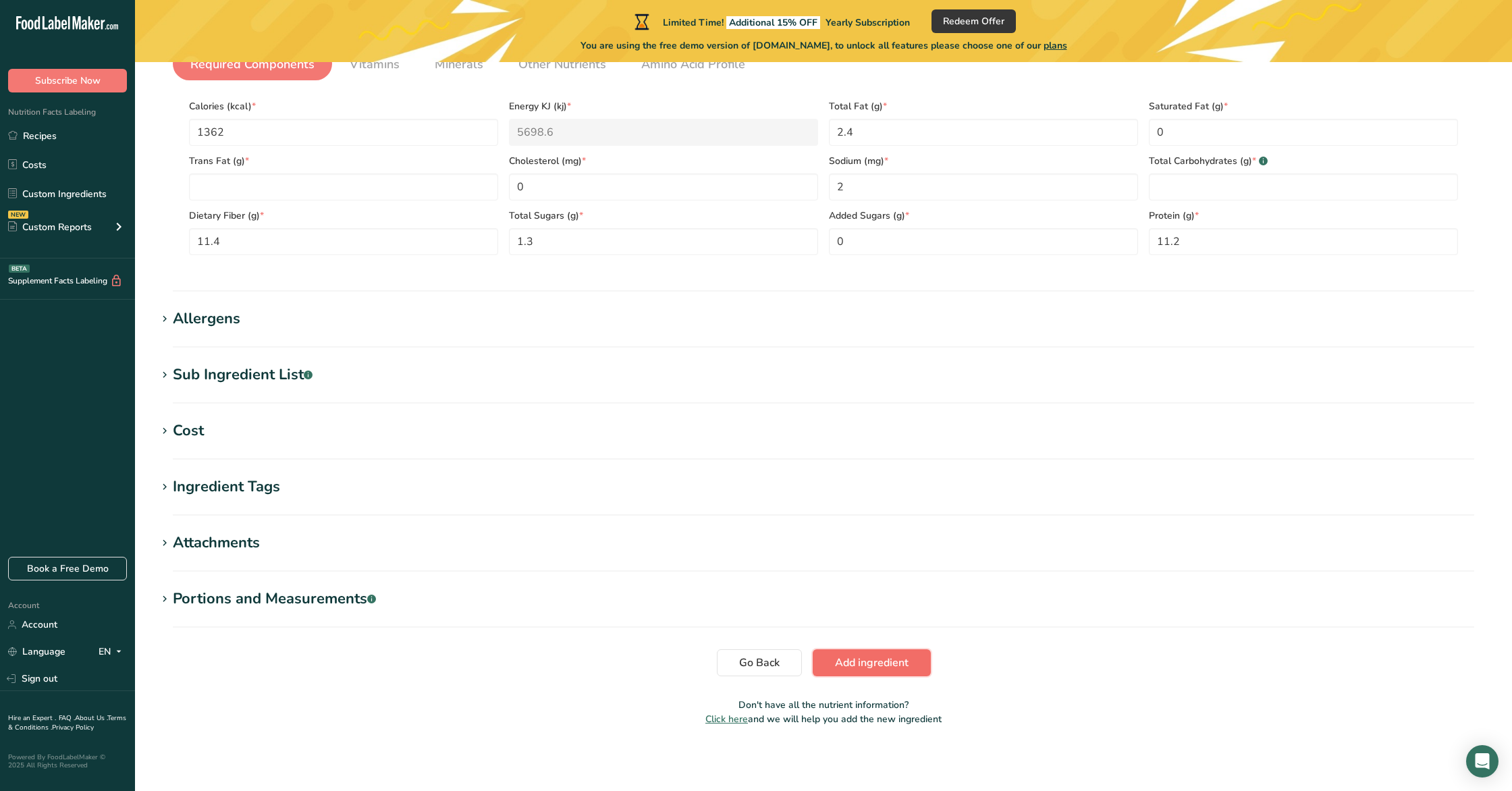
click at [882, 671] on button "Add ingredient" at bounding box center [871, 662] width 118 height 27
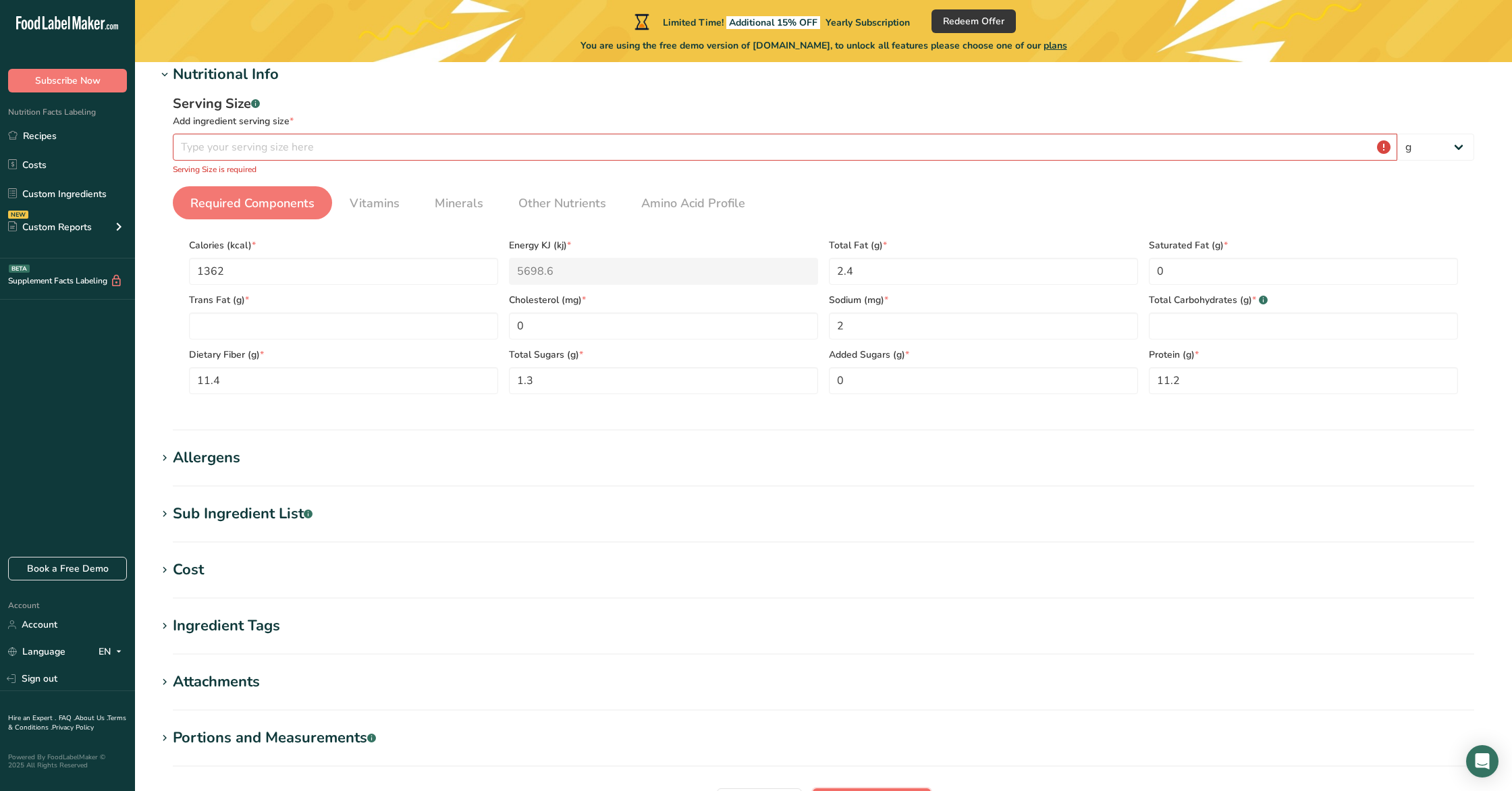
scroll to position [110, 0]
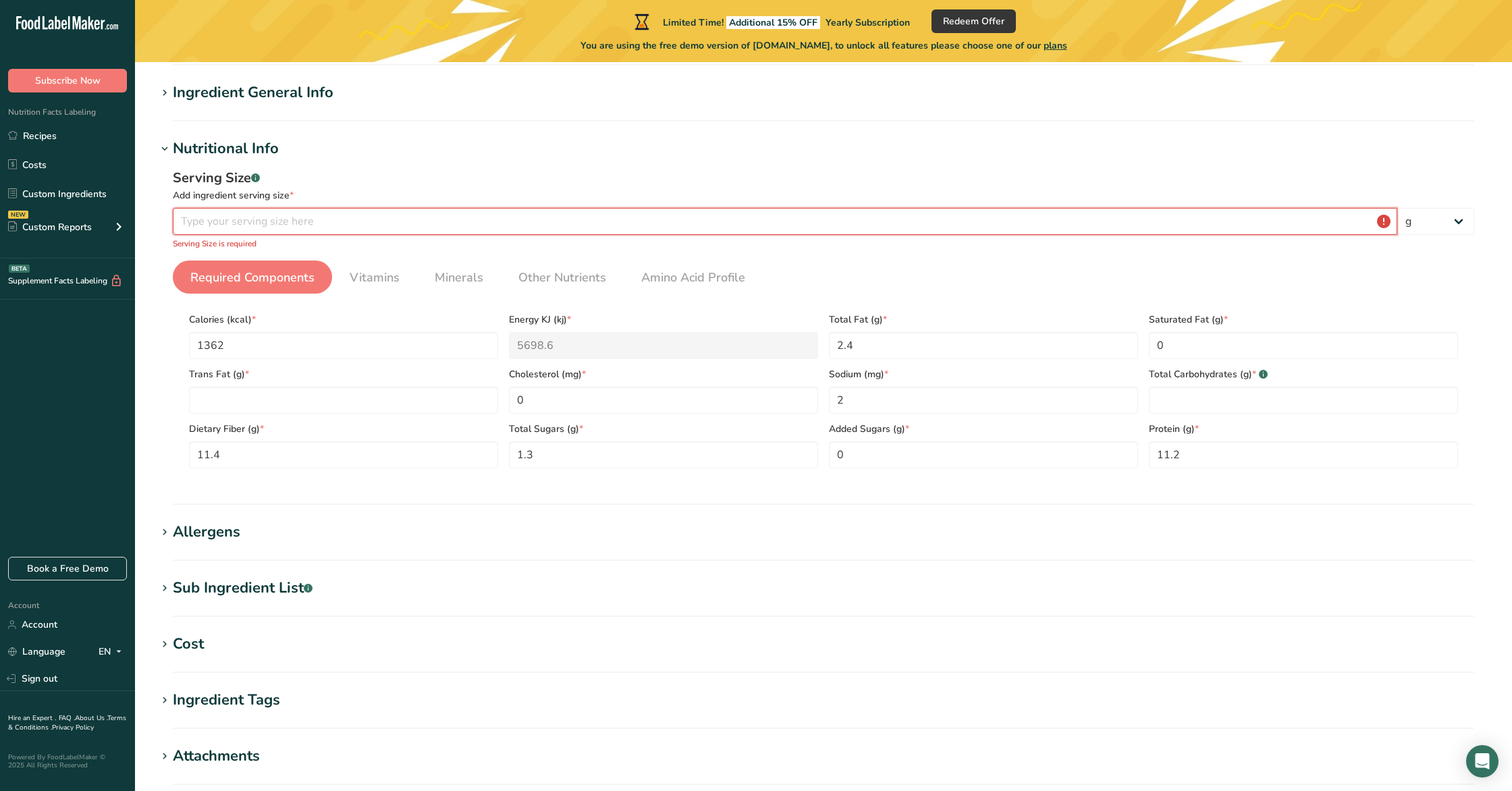
click at [224, 219] on input "number" at bounding box center [784, 221] width 1224 height 27
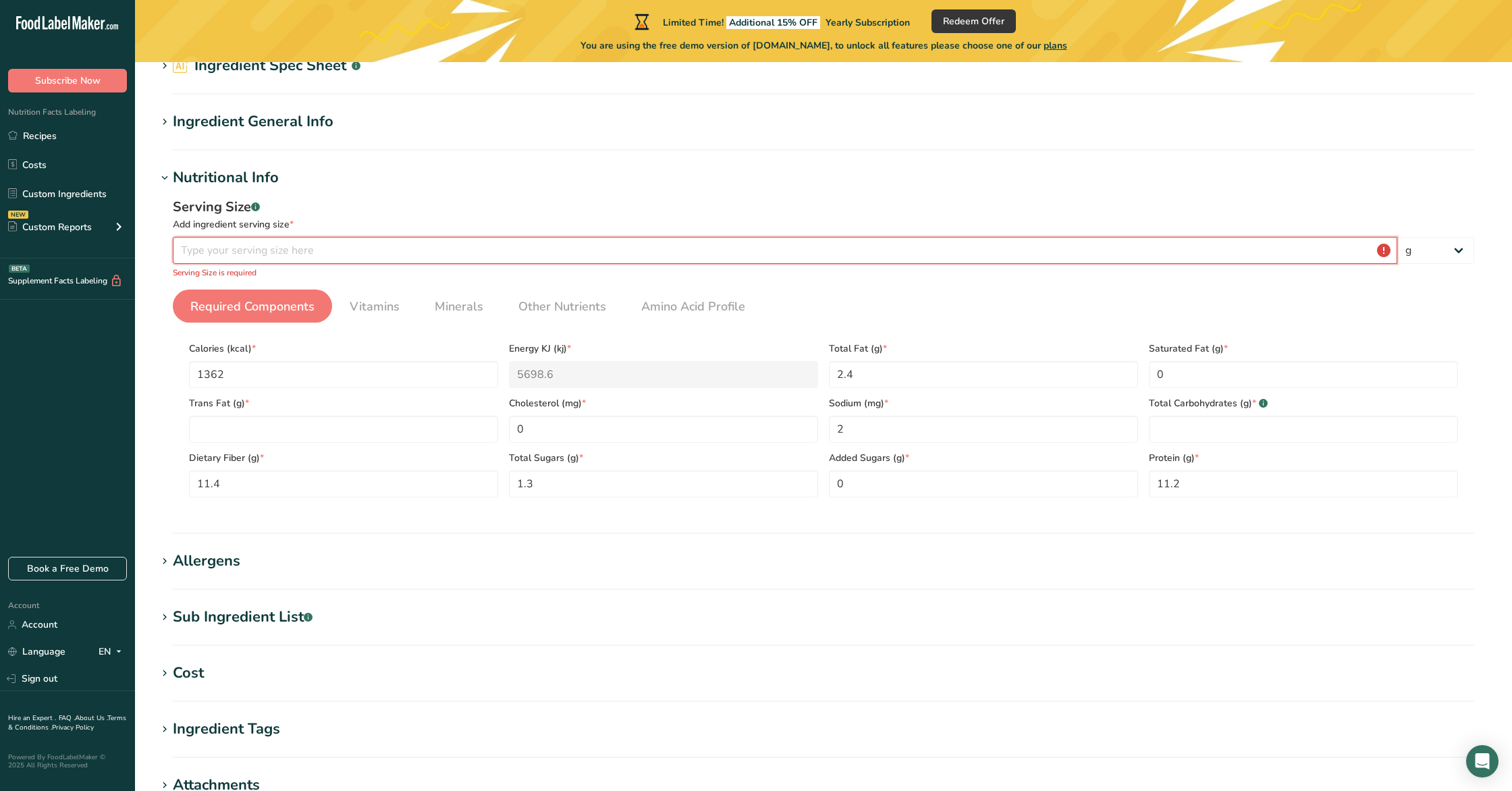
scroll to position [64, 0]
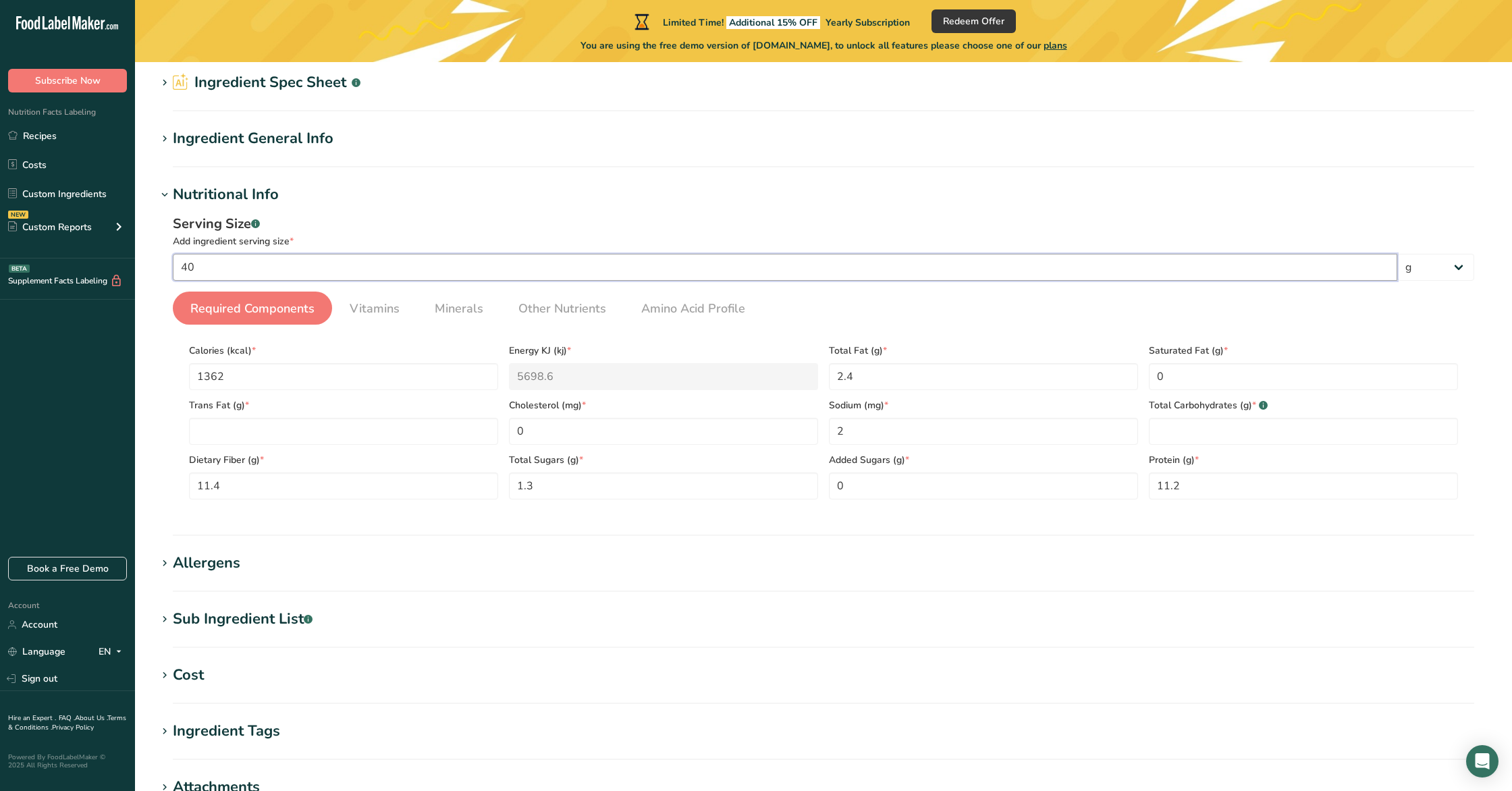
type input "4"
type input "20"
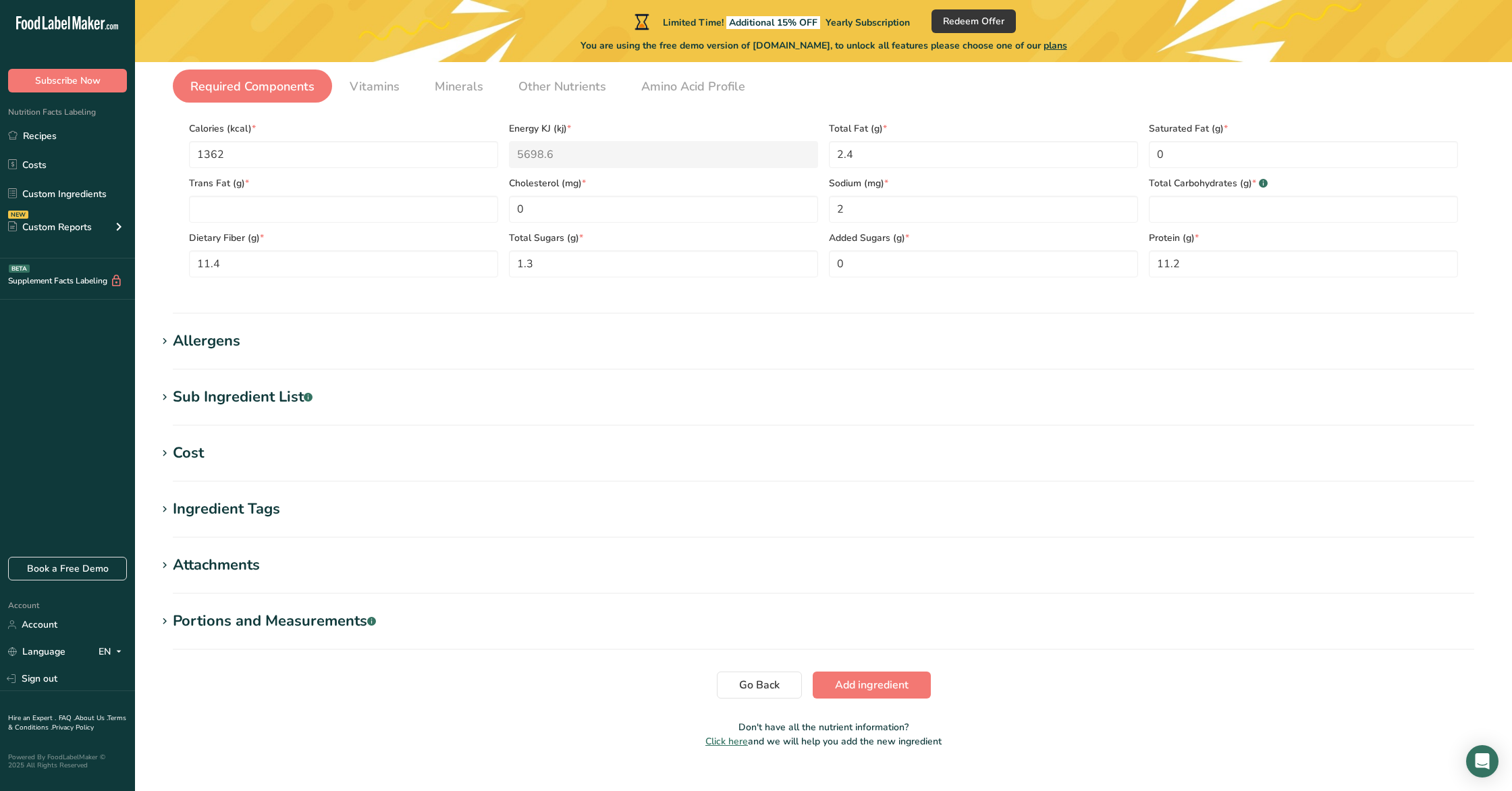
scroll to position [308, 0]
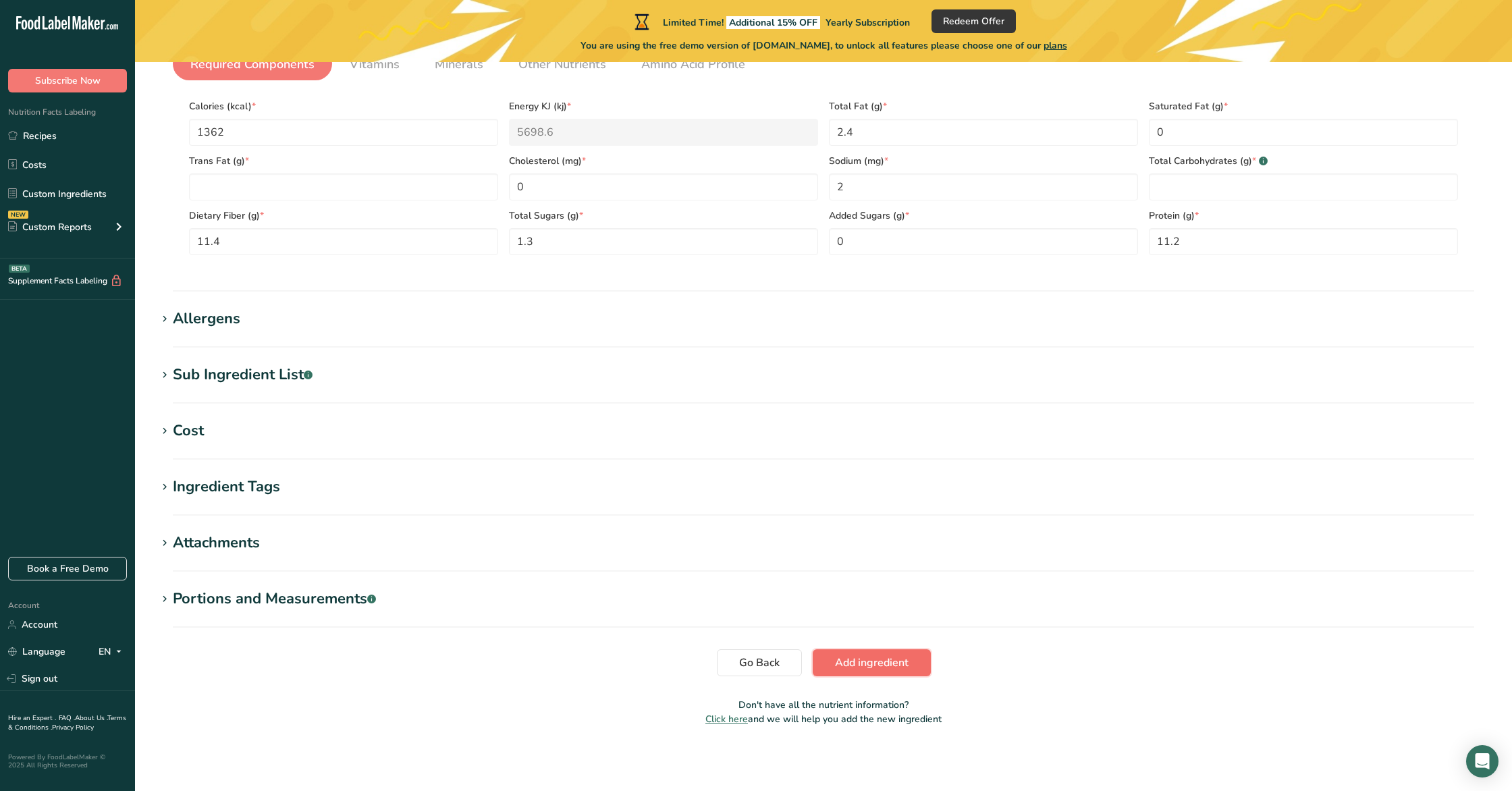
click at [855, 667] on span "Add ingredient" at bounding box center [871, 663] width 74 height 17
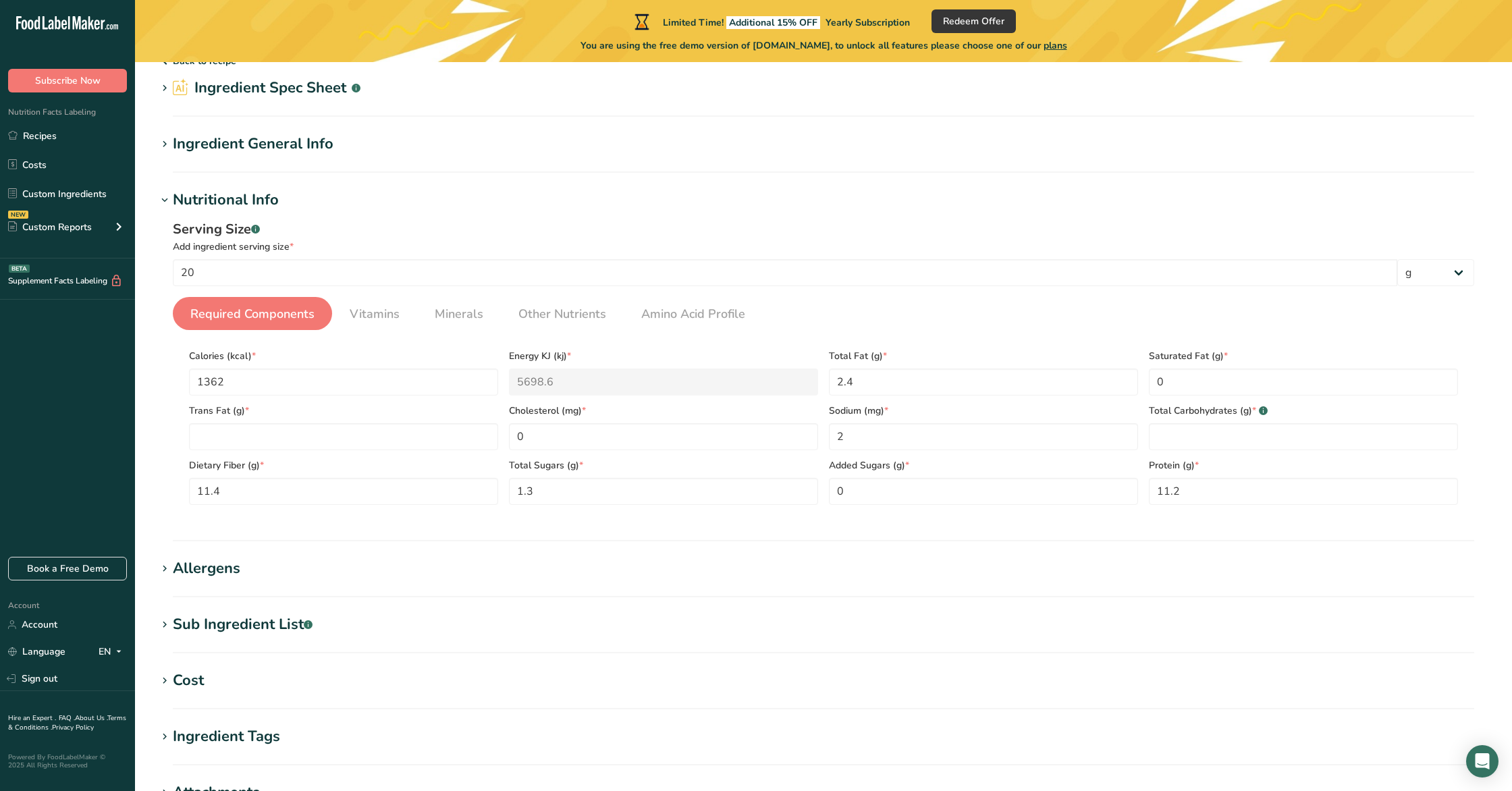
scroll to position [0, 0]
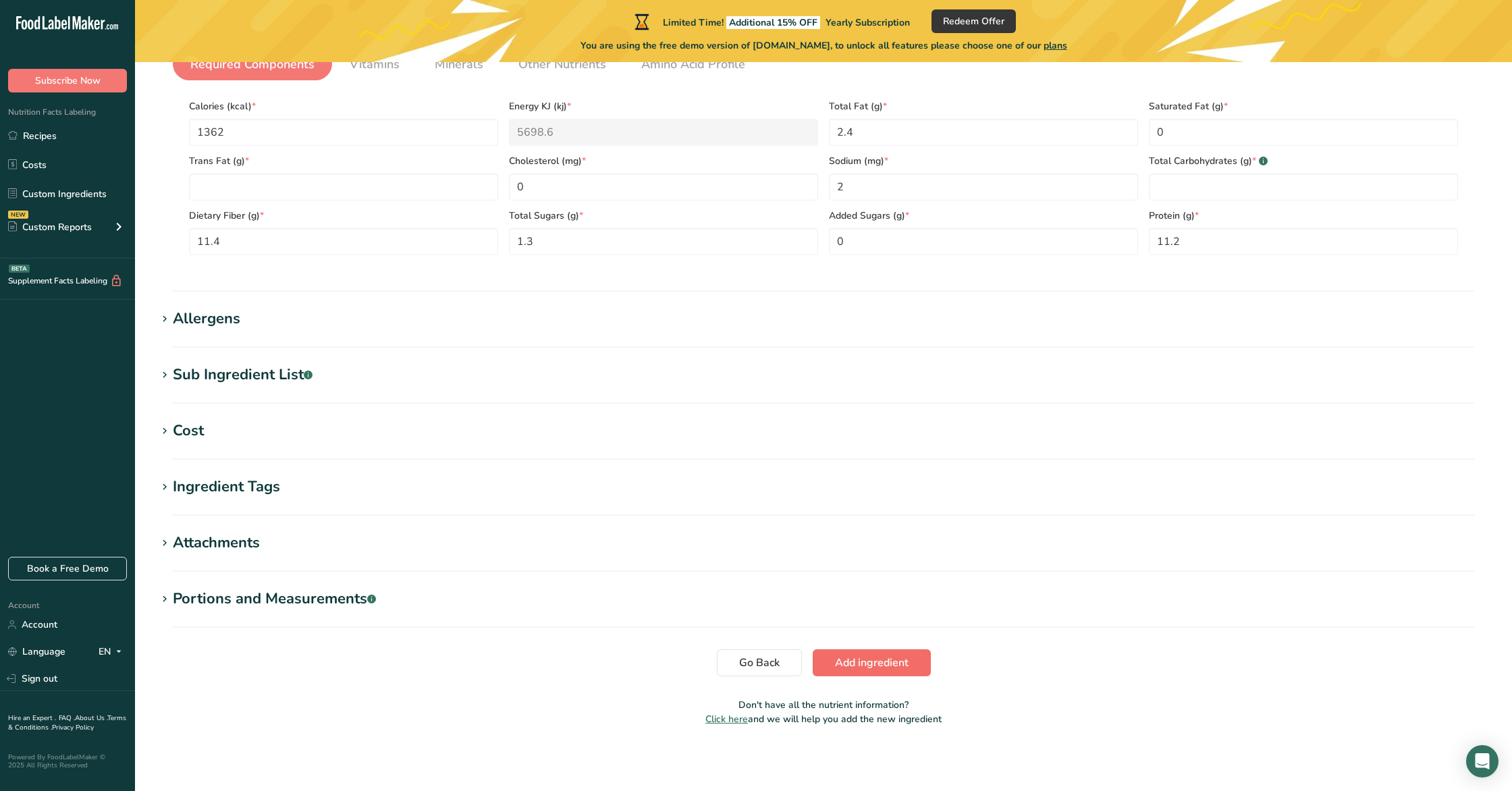
drag, startPoint x: 870, startPoint y: 648, endPoint x: 860, endPoint y: 660, distance: 15.6
click at [870, 648] on section "Add new ingredient Back to recipe Ingredient Spec Sheet .a-a{fill:#347362;}.b-a…" at bounding box center [823, 250] width 1377 height 994
click at [860, 660] on span "Add ingredient" at bounding box center [871, 663] width 74 height 17
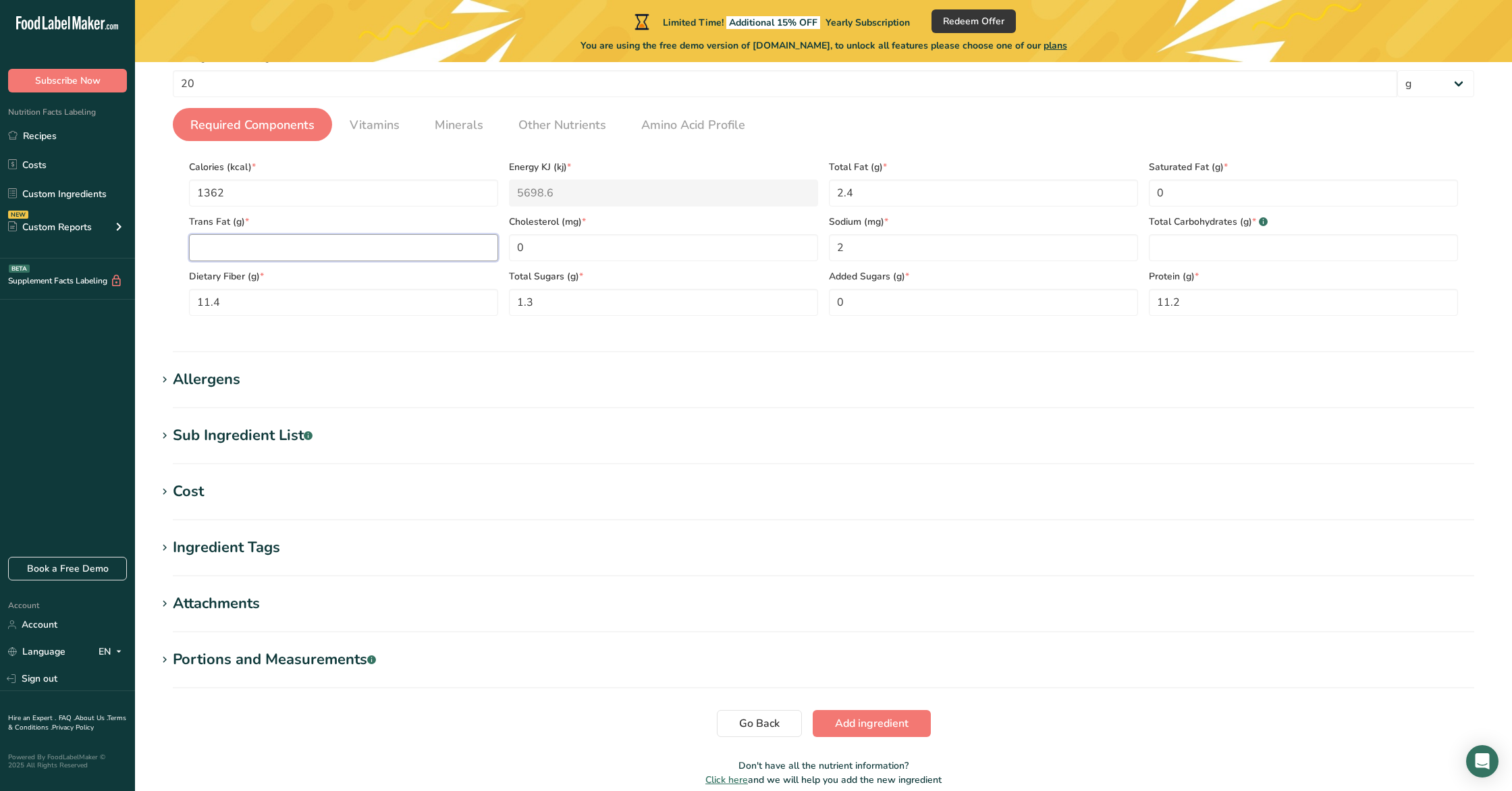
click at [401, 256] on Fat "number" at bounding box center [343, 248] width 309 height 27
type Fat "0"
click at [862, 733] on button "Add ingredient" at bounding box center [871, 724] width 118 height 27
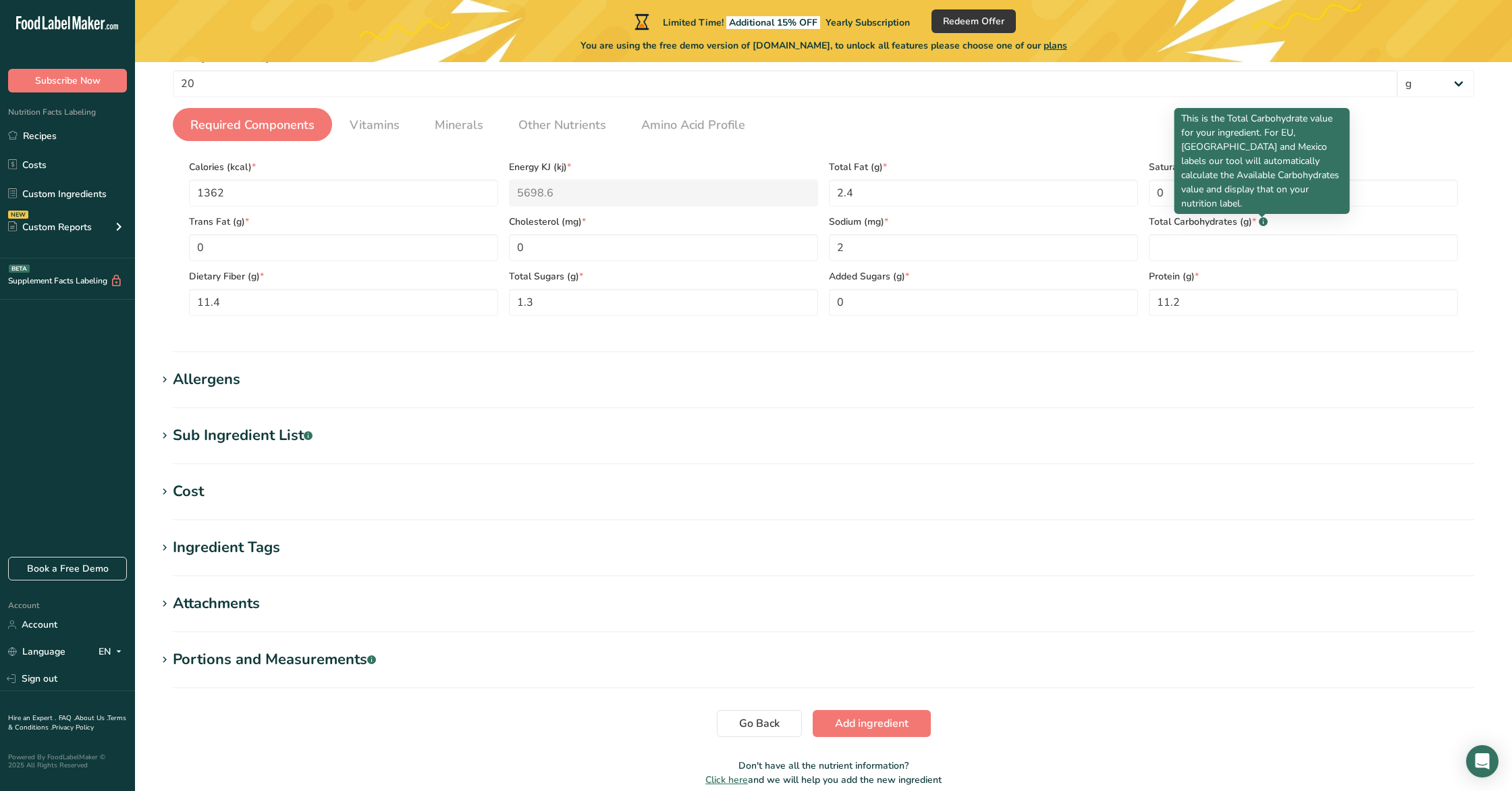
click at [1260, 224] on rect at bounding box center [1263, 221] width 9 height 9
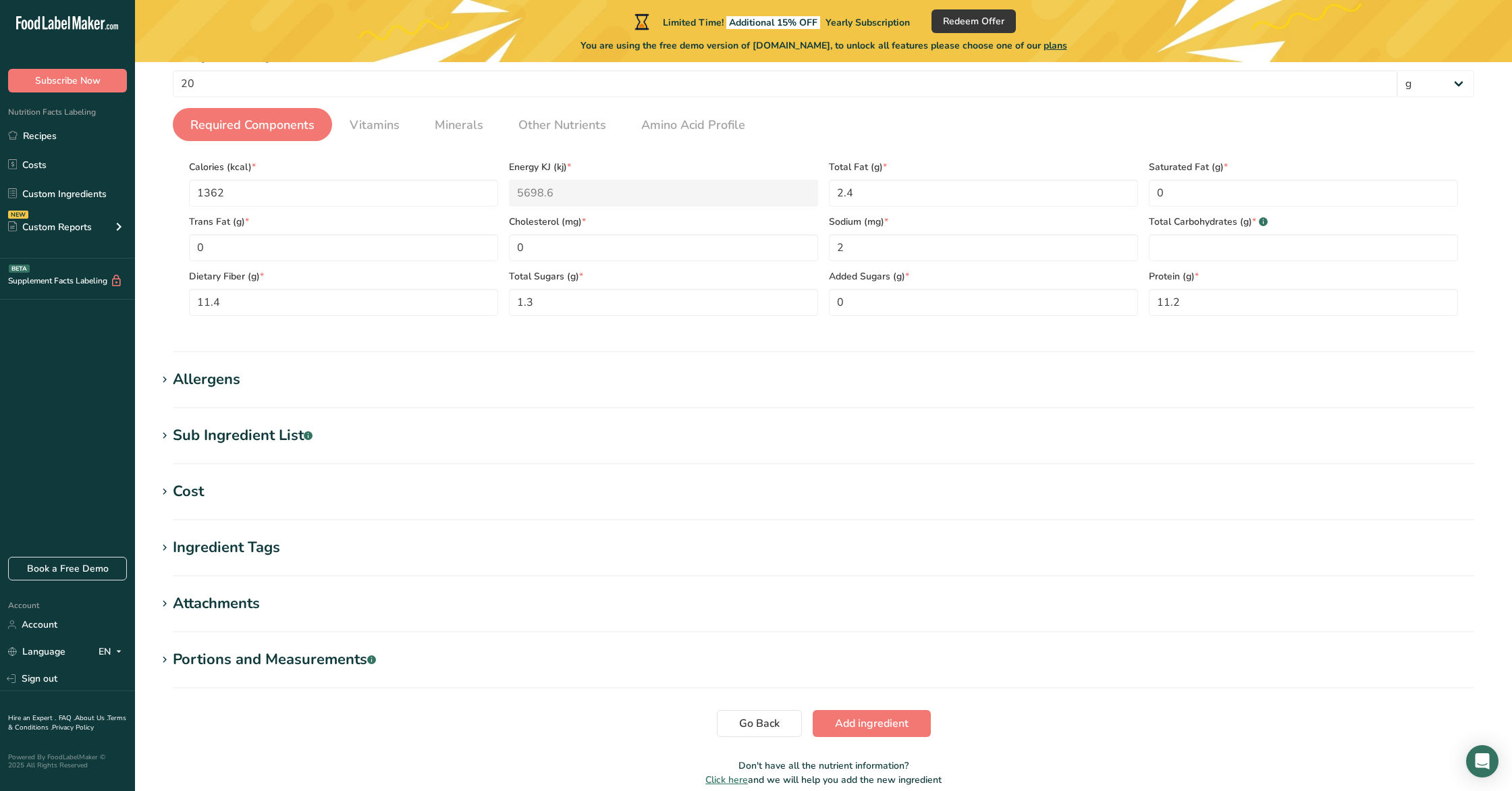
click at [1260, 224] on rect at bounding box center [1263, 221] width 9 height 9
click at [1246, 247] on Carbohydrates "number" at bounding box center [1303, 248] width 309 height 27
type Carbohydrates "58.3"
click at [881, 725] on span "Add ingredient" at bounding box center [871, 724] width 74 height 17
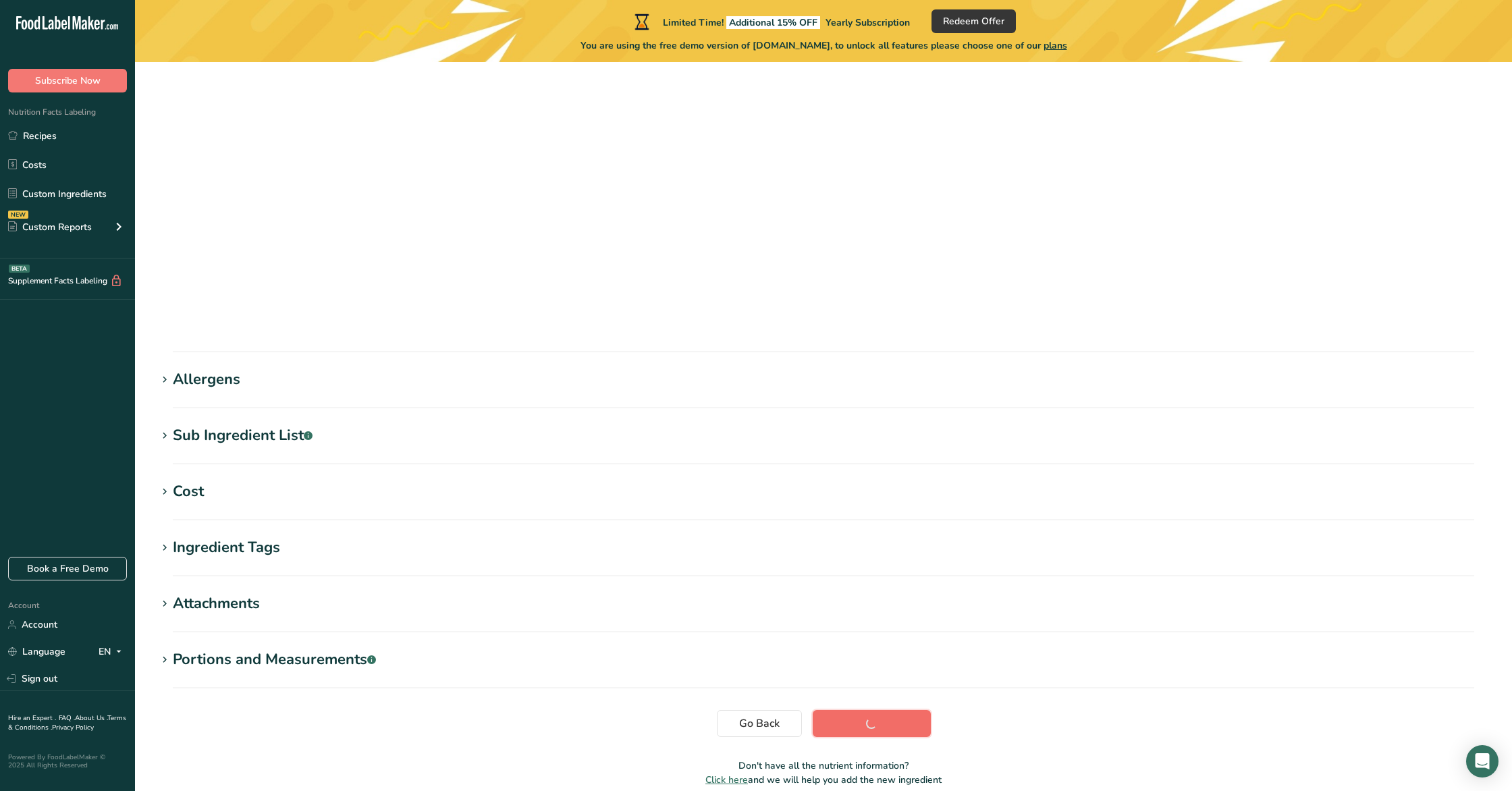
scroll to position [0, 0]
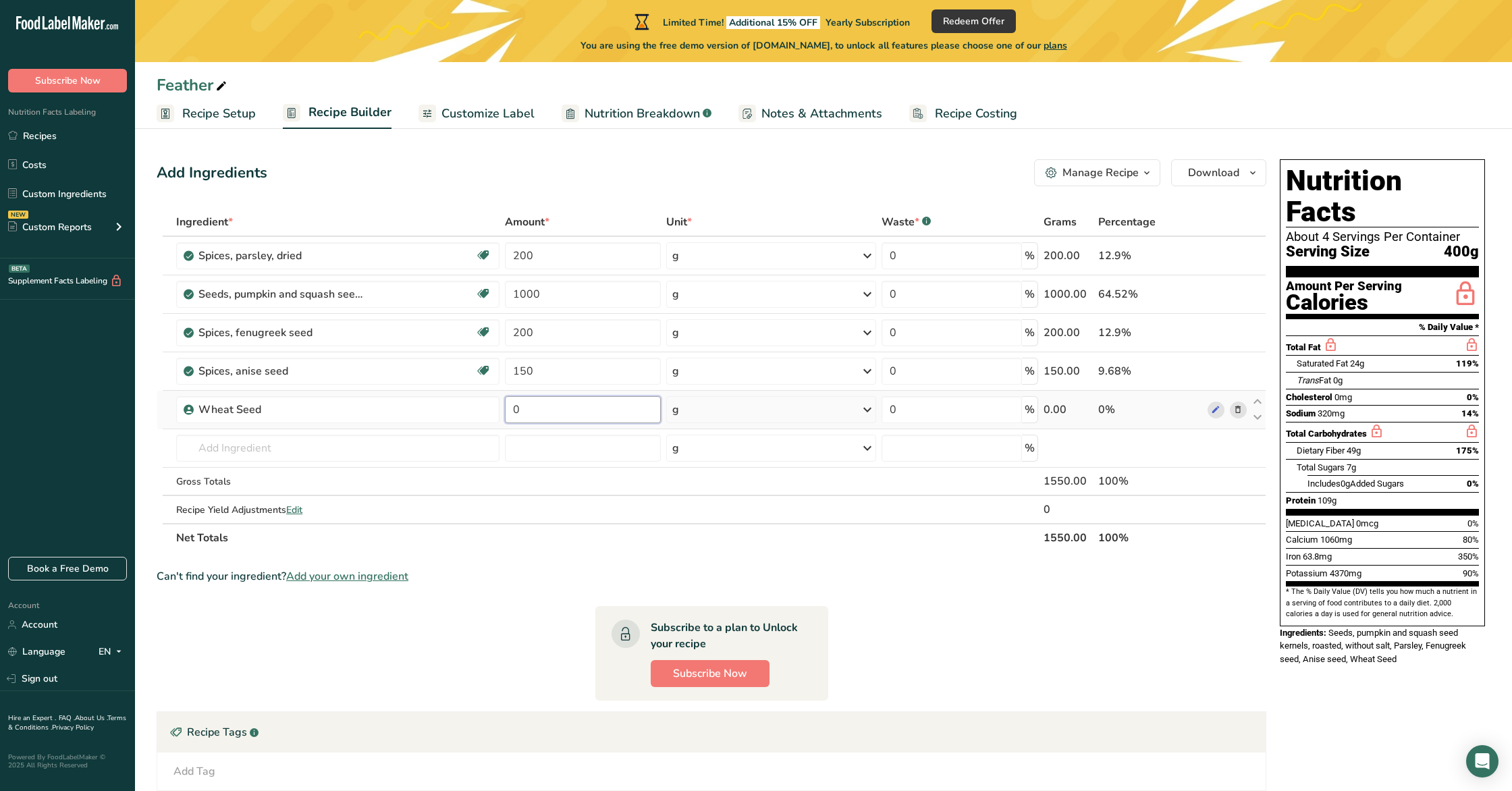
drag, startPoint x: 543, startPoint y: 418, endPoint x: 511, endPoint y: 413, distance: 32.4
click at [511, 413] on input "0" at bounding box center [583, 410] width 157 height 27
type input "2000"
click at [229, 453] on input "text" at bounding box center [337, 448] width 322 height 27
click at [508, 101] on link "Customize Label" at bounding box center [477, 114] width 116 height 31
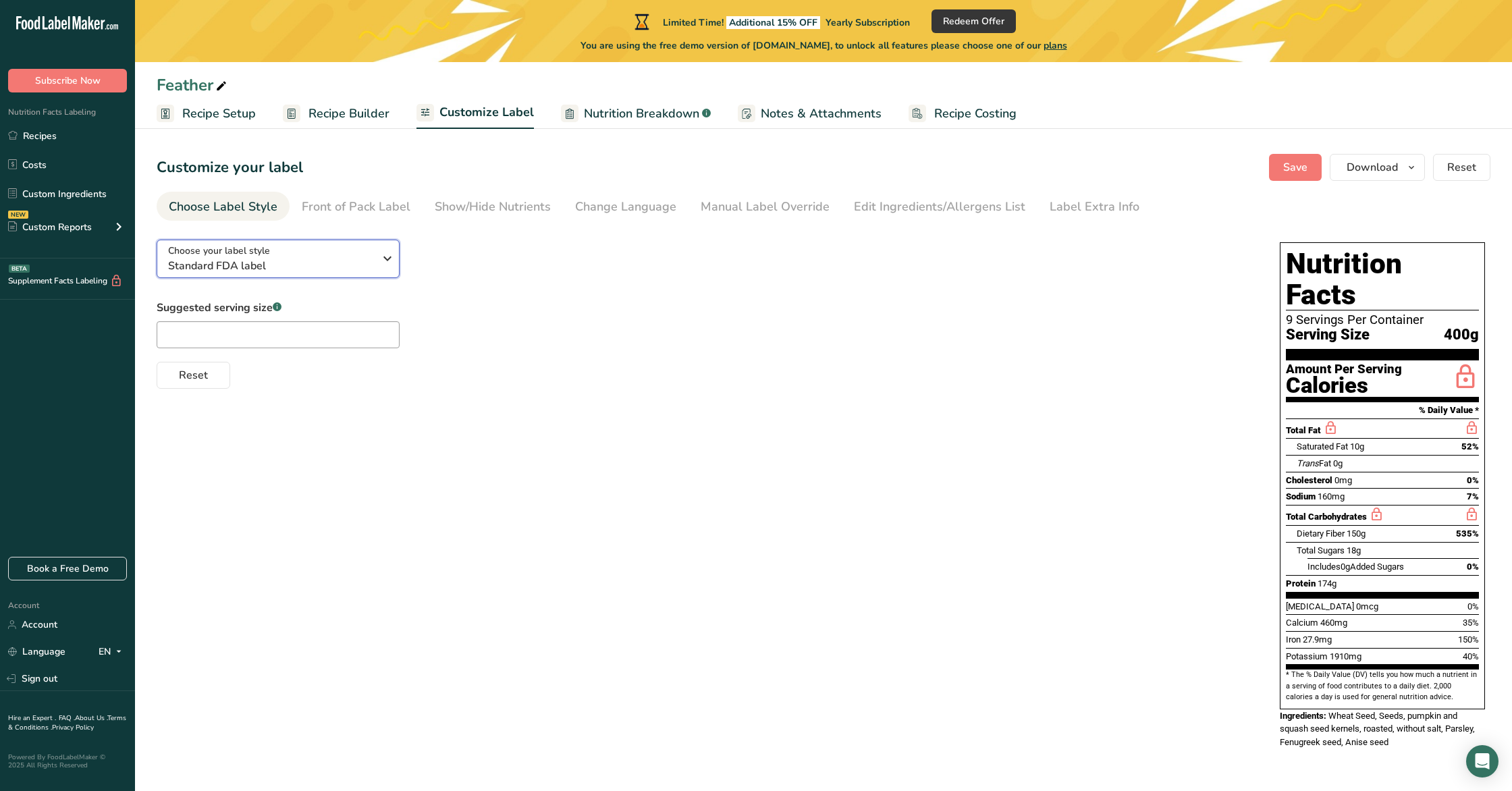
click at [389, 257] on icon "button" at bounding box center [388, 258] width 17 height 24
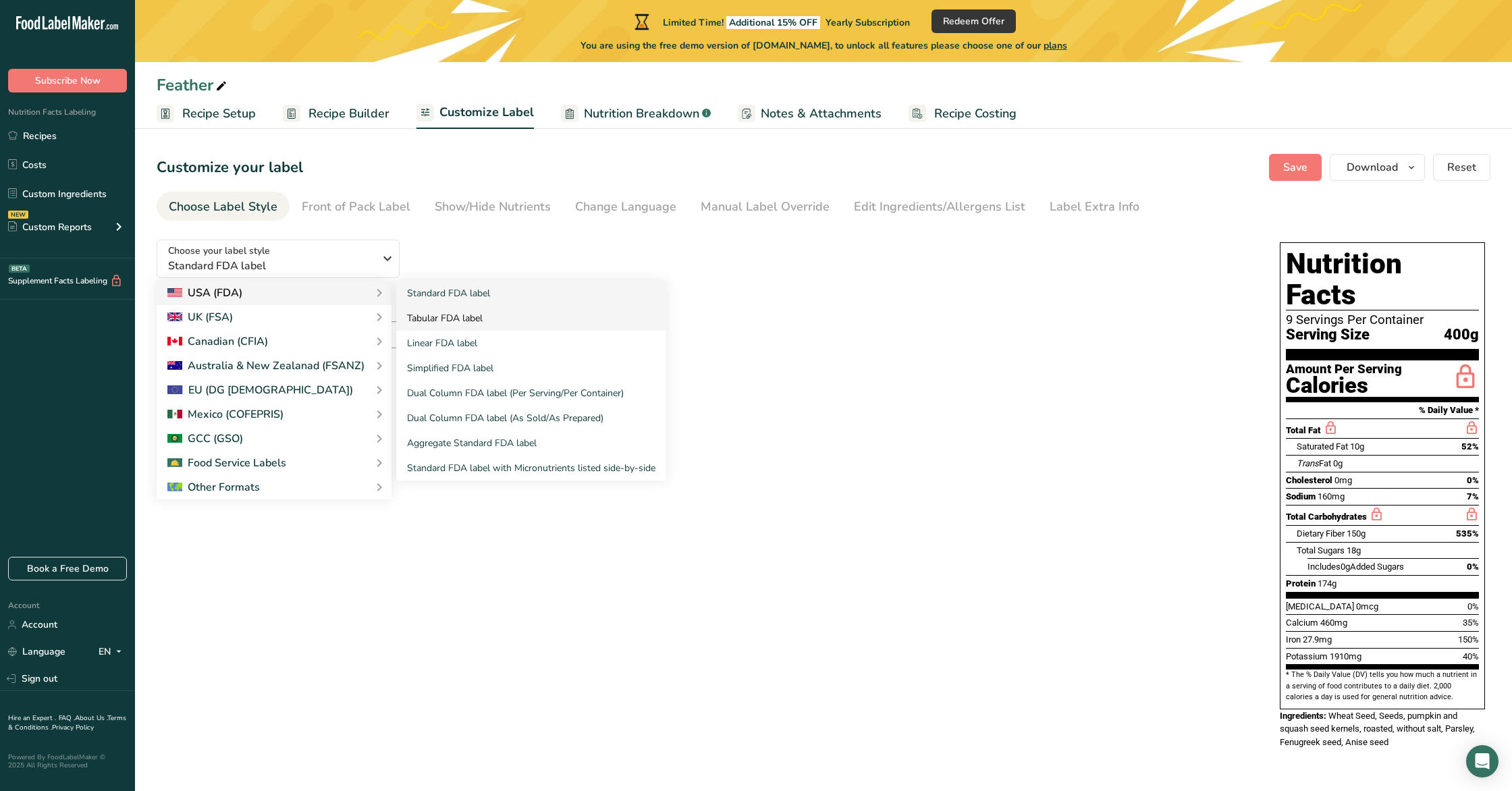
click at [459, 322] on link "Tabular FDA label" at bounding box center [531, 318] width 270 height 25
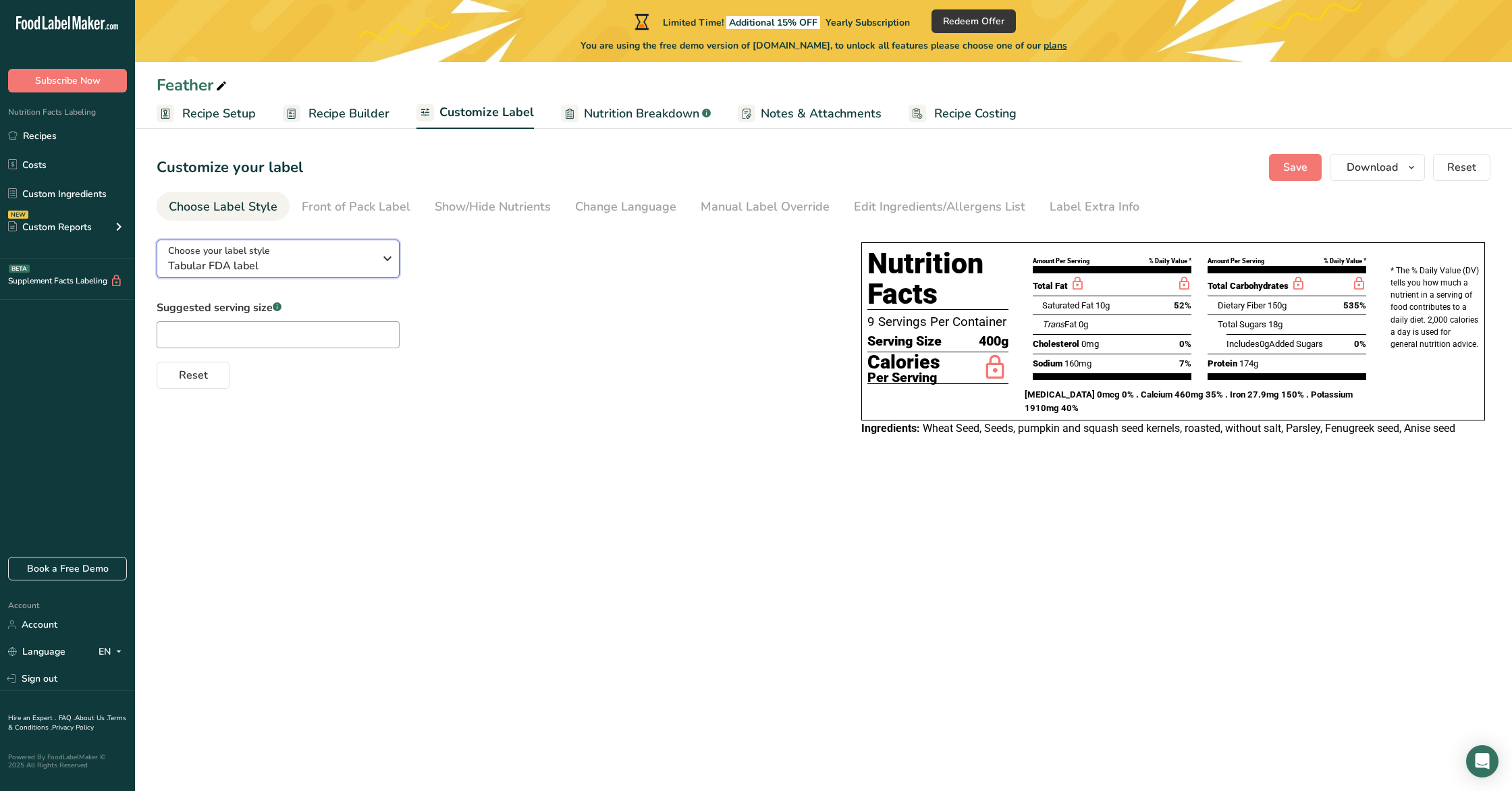
click at [298, 264] on span "Tabular FDA label" at bounding box center [271, 266] width 206 height 17
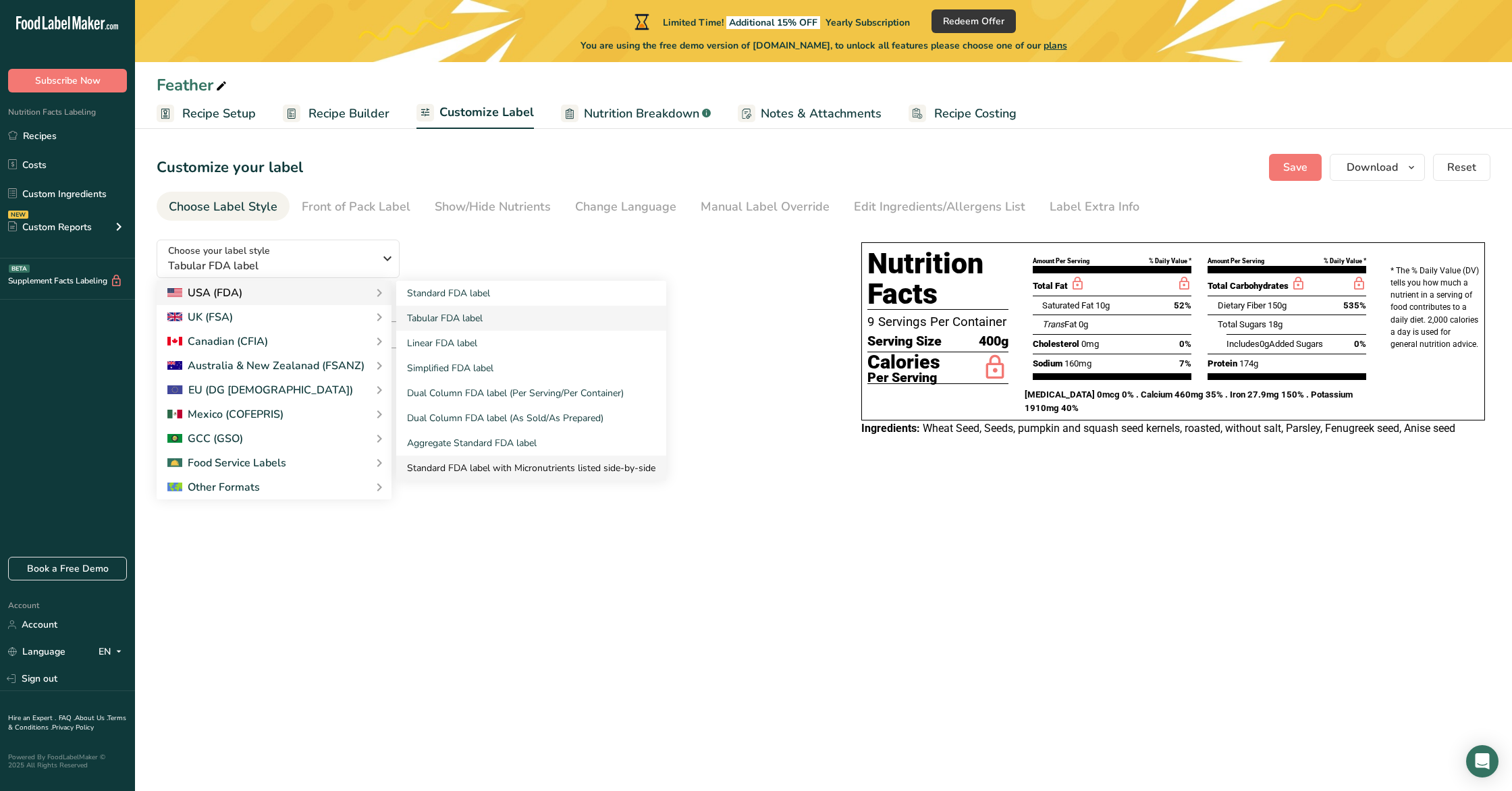
click at [542, 467] on link "Standard FDA label with Micronutrients listed side-by-side" at bounding box center [531, 468] width 270 height 25
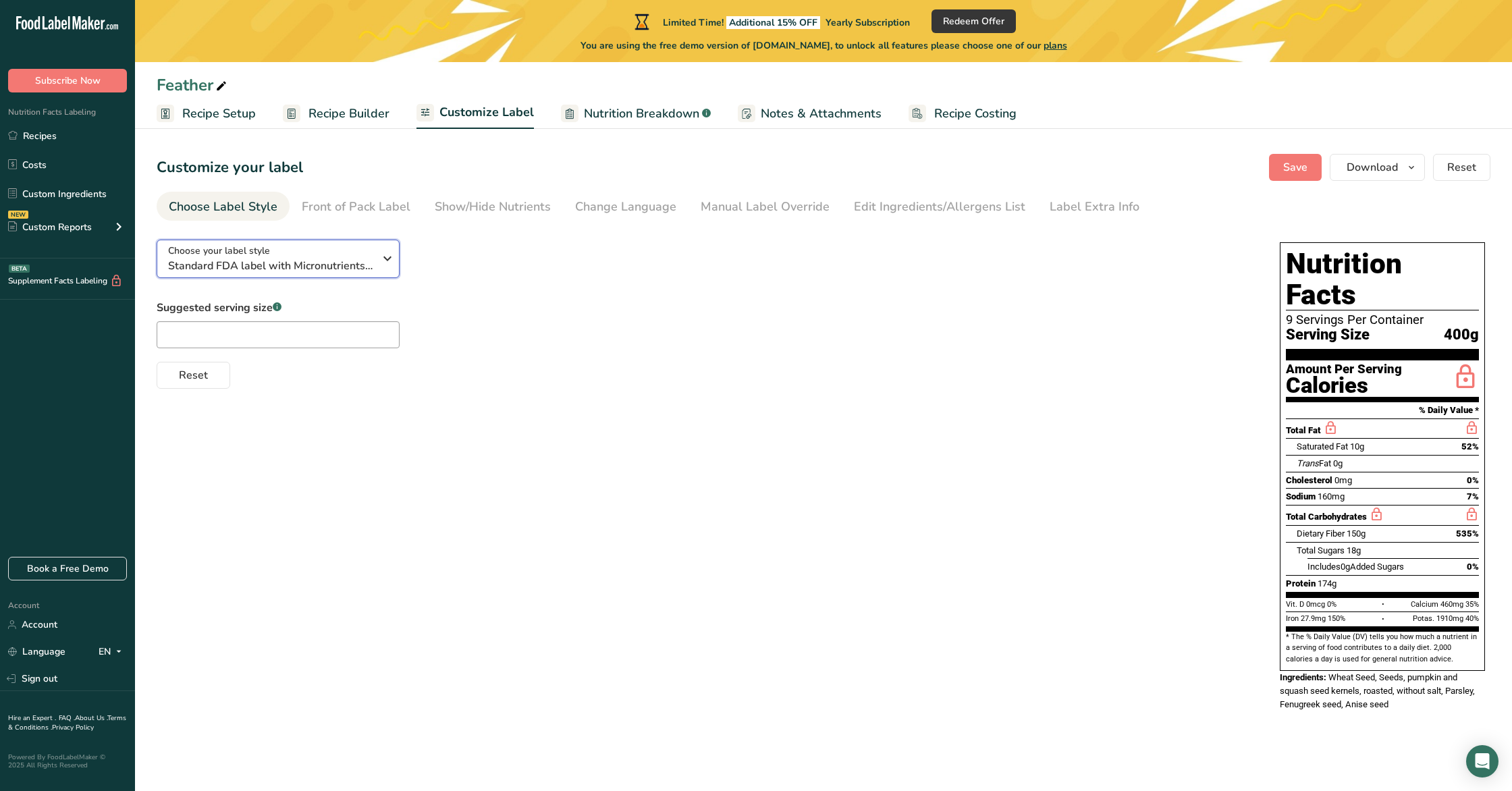
drag, startPoint x: 322, startPoint y: 270, endPoint x: 335, endPoint y: 284, distance: 19.1
click at [322, 270] on span "Standard FDA label with Micronutrients listed side-by-side" at bounding box center [271, 266] width 206 height 17
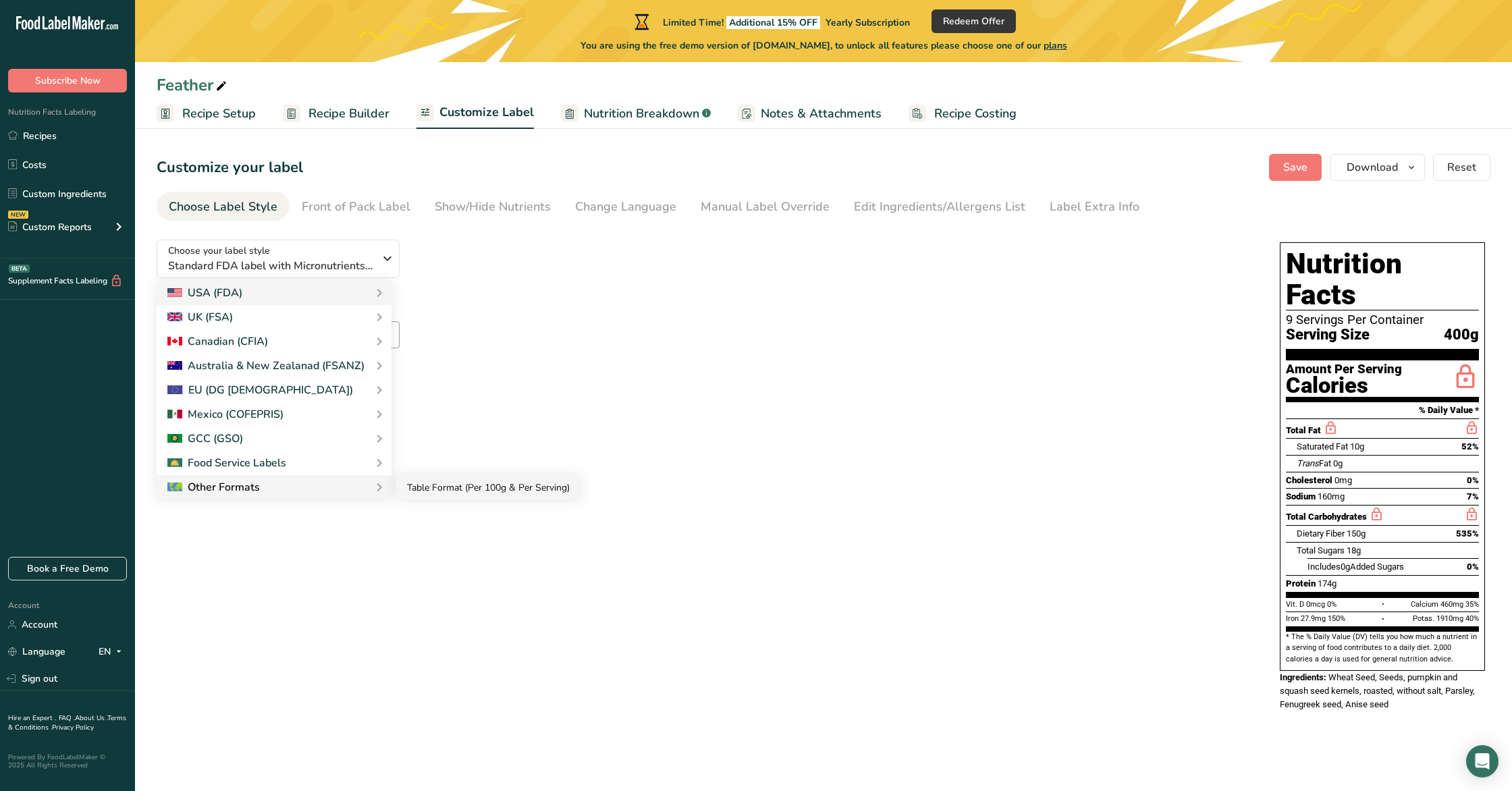
click at [424, 487] on link "Table Format (Per 100g & Per Serving)" at bounding box center [488, 488] width 184 height 25
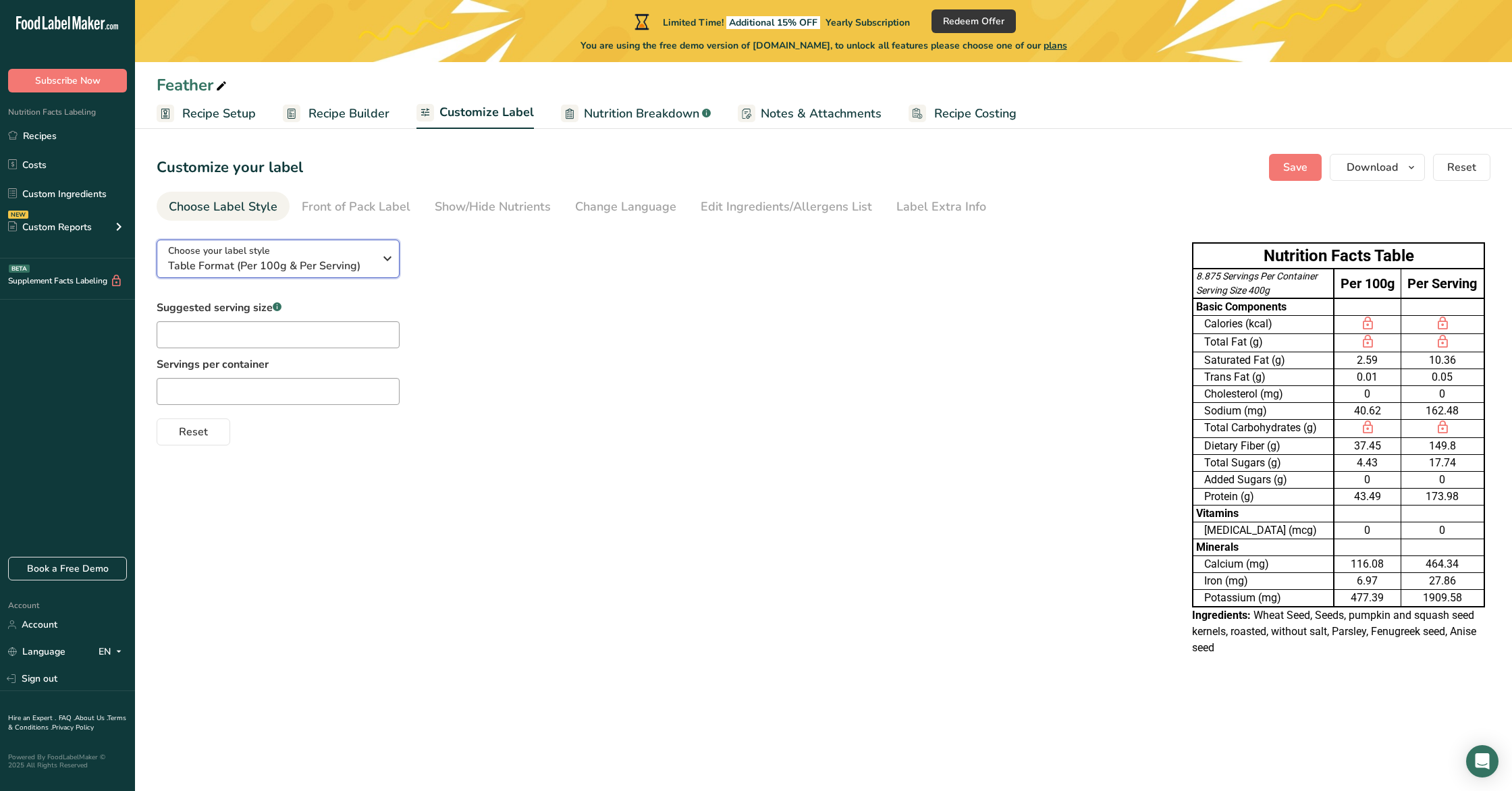
click at [355, 250] on div "Choose your label style Table Format (Per 100g & Per Serving)" at bounding box center [271, 259] width 206 height 31
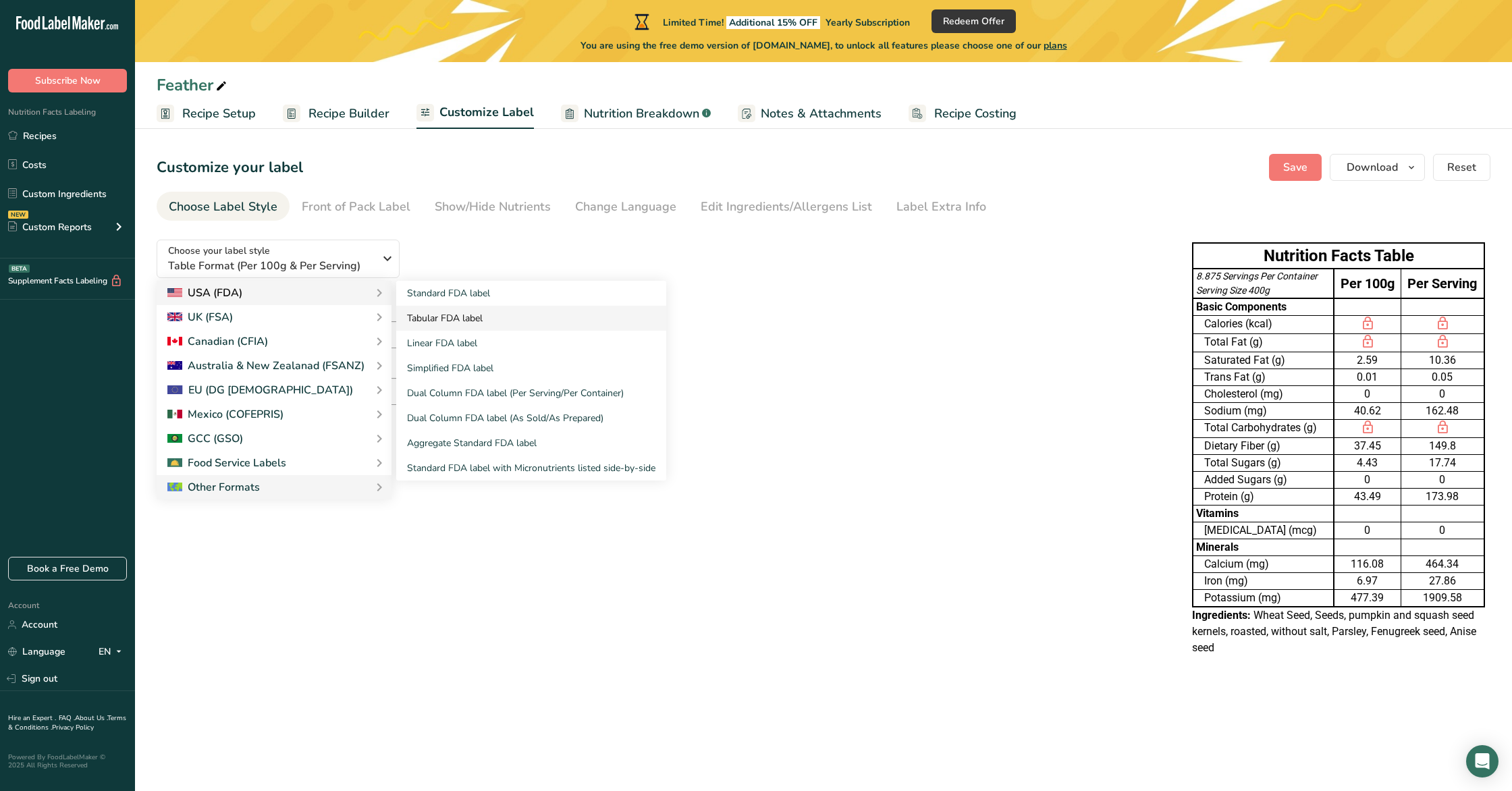
click at [440, 322] on link "Tabular FDA label" at bounding box center [531, 318] width 270 height 25
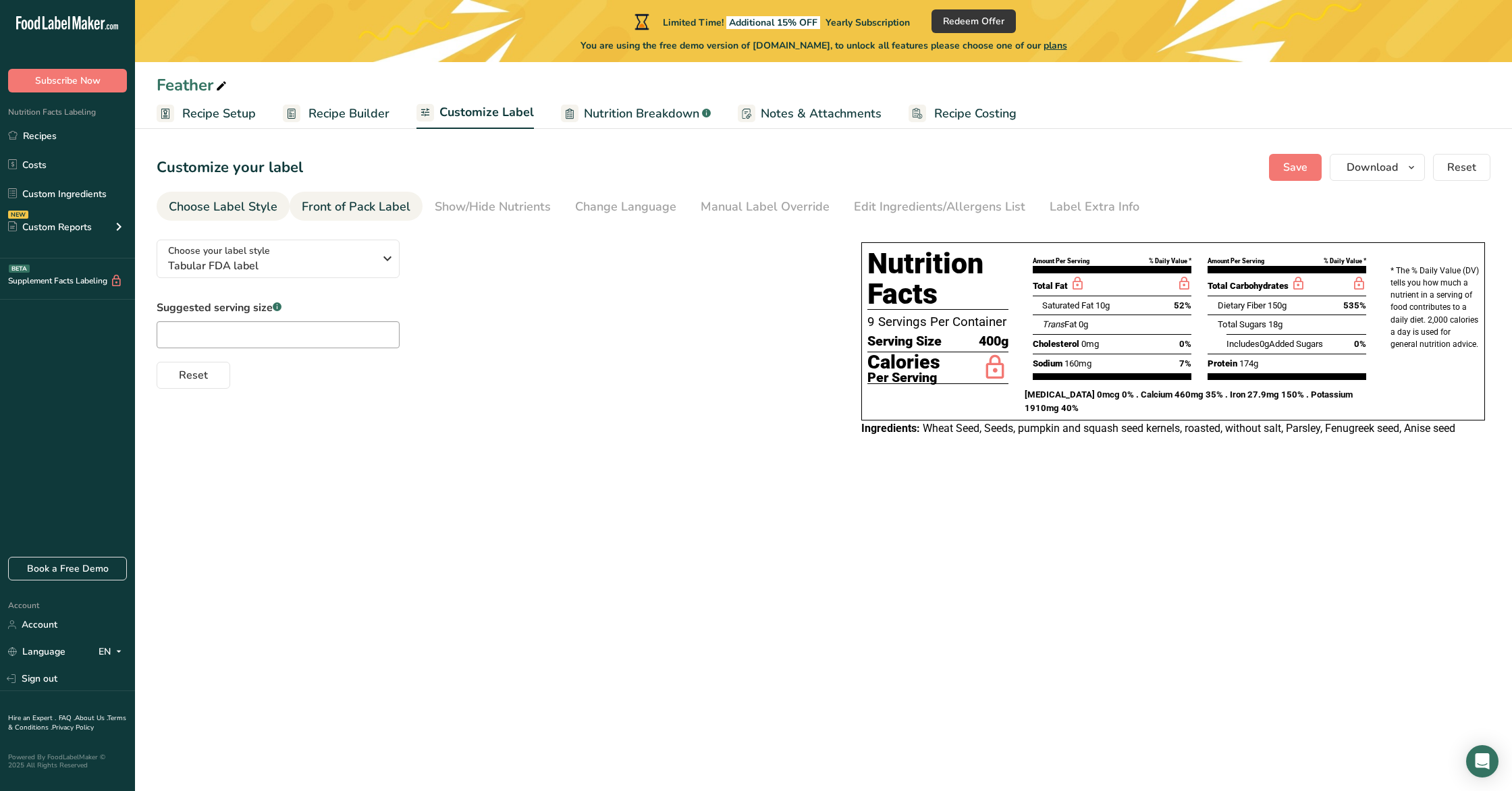
click at [383, 214] on div "Front of Pack Label" at bounding box center [356, 207] width 109 height 18
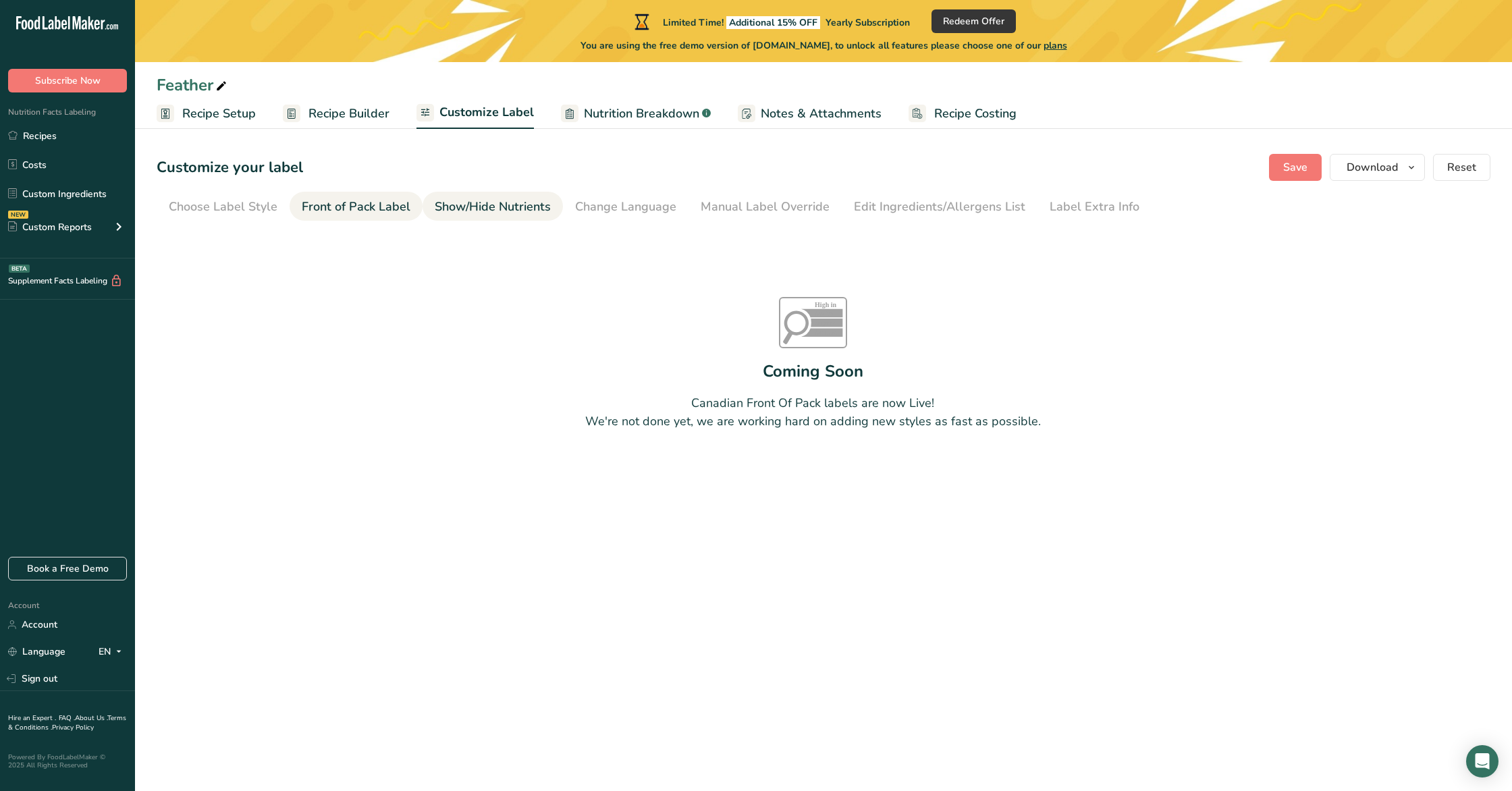
click at [482, 216] on div "Show/Hide Nutrients" at bounding box center [492, 207] width 116 height 18
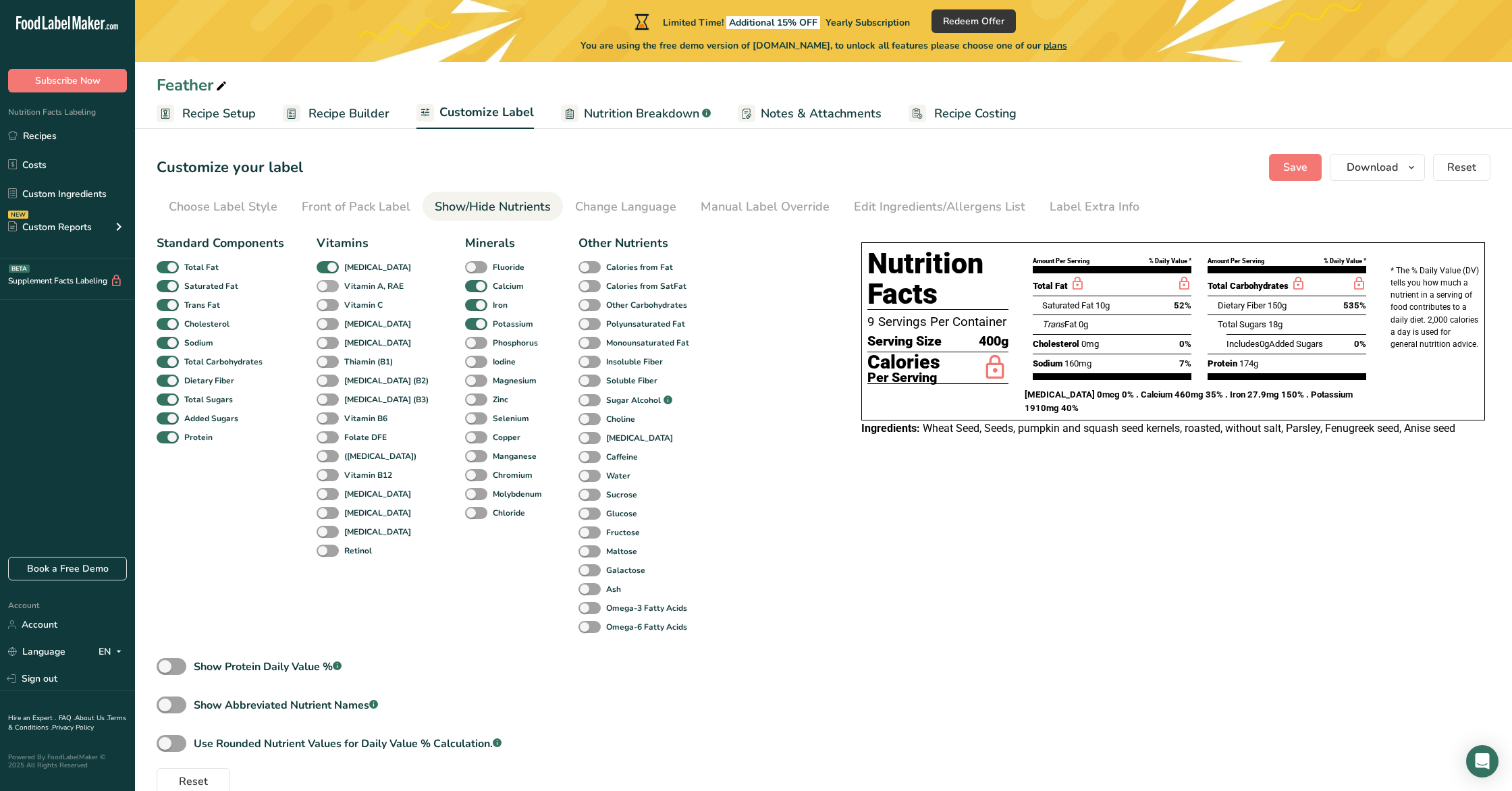
click at [324, 285] on span at bounding box center [327, 286] width 22 height 12
click at [324, 285] on input "Vitamin A, RAE" at bounding box center [321, 286] width 9 height 9
checkbox input "true"
click at [326, 306] on span at bounding box center [327, 305] width 22 height 12
click at [325, 306] on input "Vitamin C" at bounding box center [321, 304] width 9 height 9
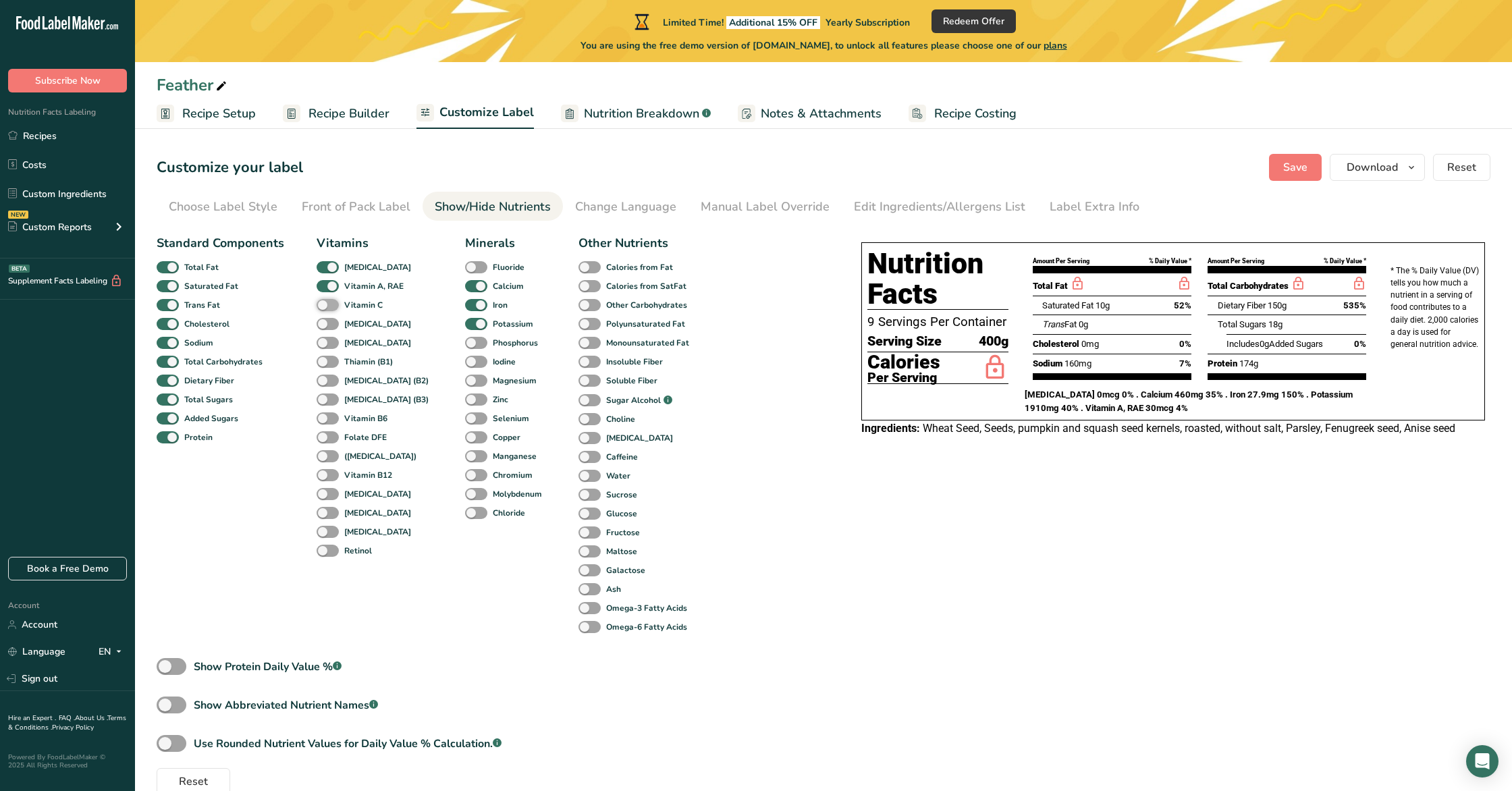
checkbox input "true"
click at [465, 343] on span at bounding box center [476, 342] width 22 height 12
click at [465, 343] on input "Phosphorus" at bounding box center [469, 342] width 9 height 9
checkbox input "true"
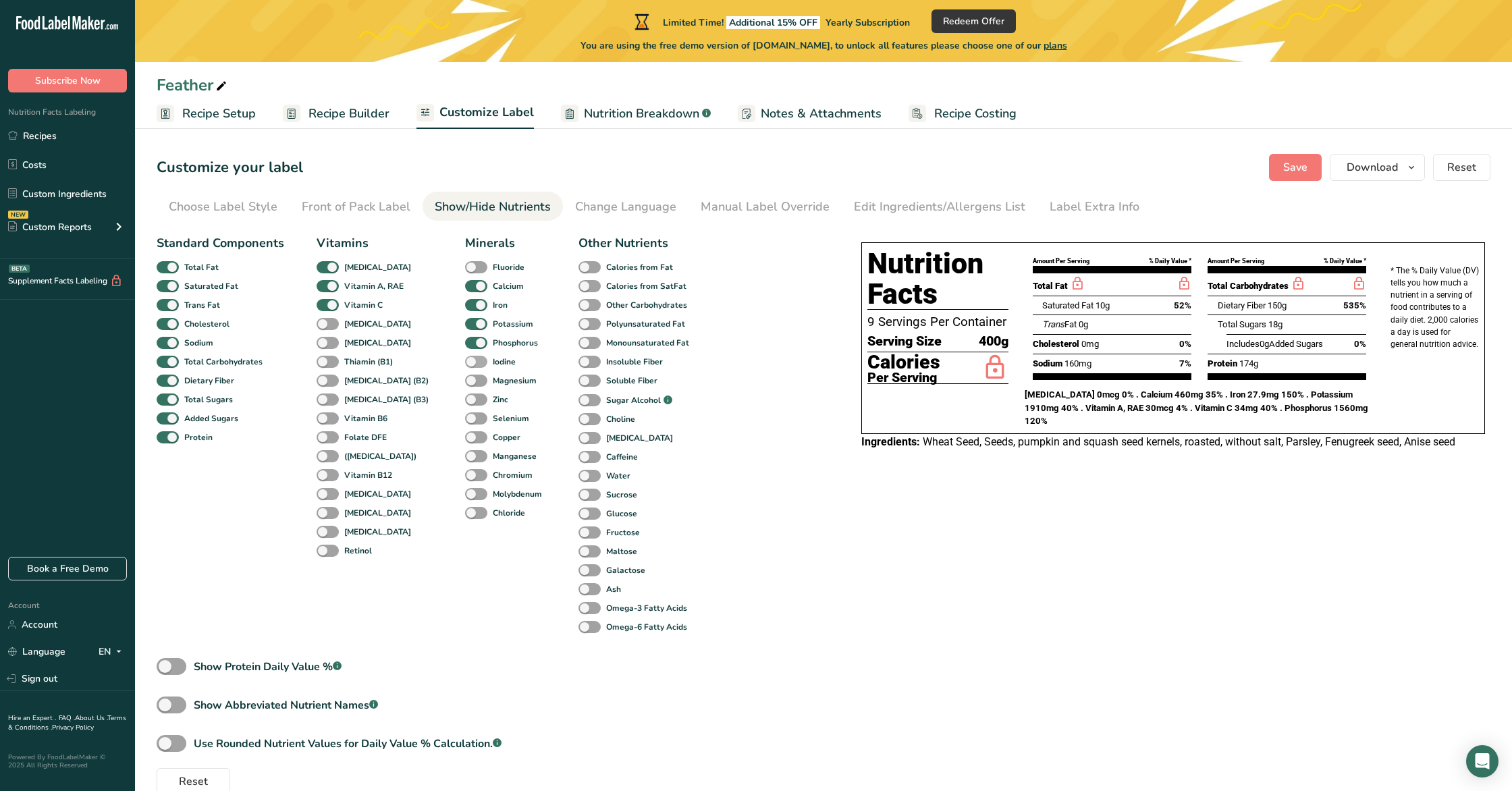
click at [465, 362] on span at bounding box center [476, 362] width 22 height 12
click at [465, 362] on input "Iodine" at bounding box center [469, 362] width 9 height 9
checkbox input "true"
click at [465, 376] on span at bounding box center [476, 381] width 22 height 12
click at [465, 376] on input "Magnesium" at bounding box center [469, 381] width 9 height 9
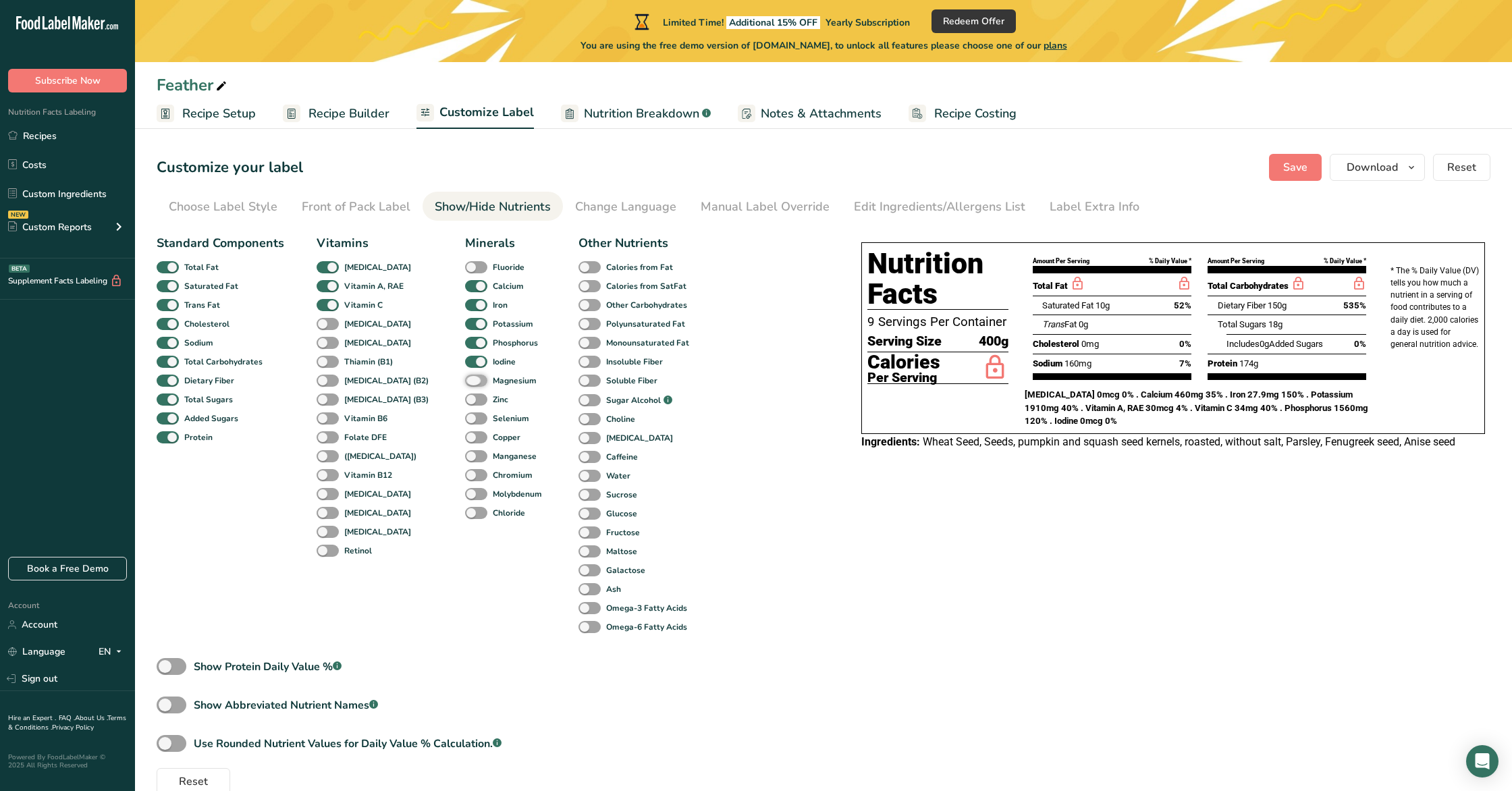
checkbox input "true"
click at [465, 397] on span at bounding box center [476, 400] width 22 height 12
click at [465, 397] on input "Zinc" at bounding box center [469, 399] width 9 height 9
checkbox input "true"
click at [465, 416] on span at bounding box center [476, 419] width 22 height 12
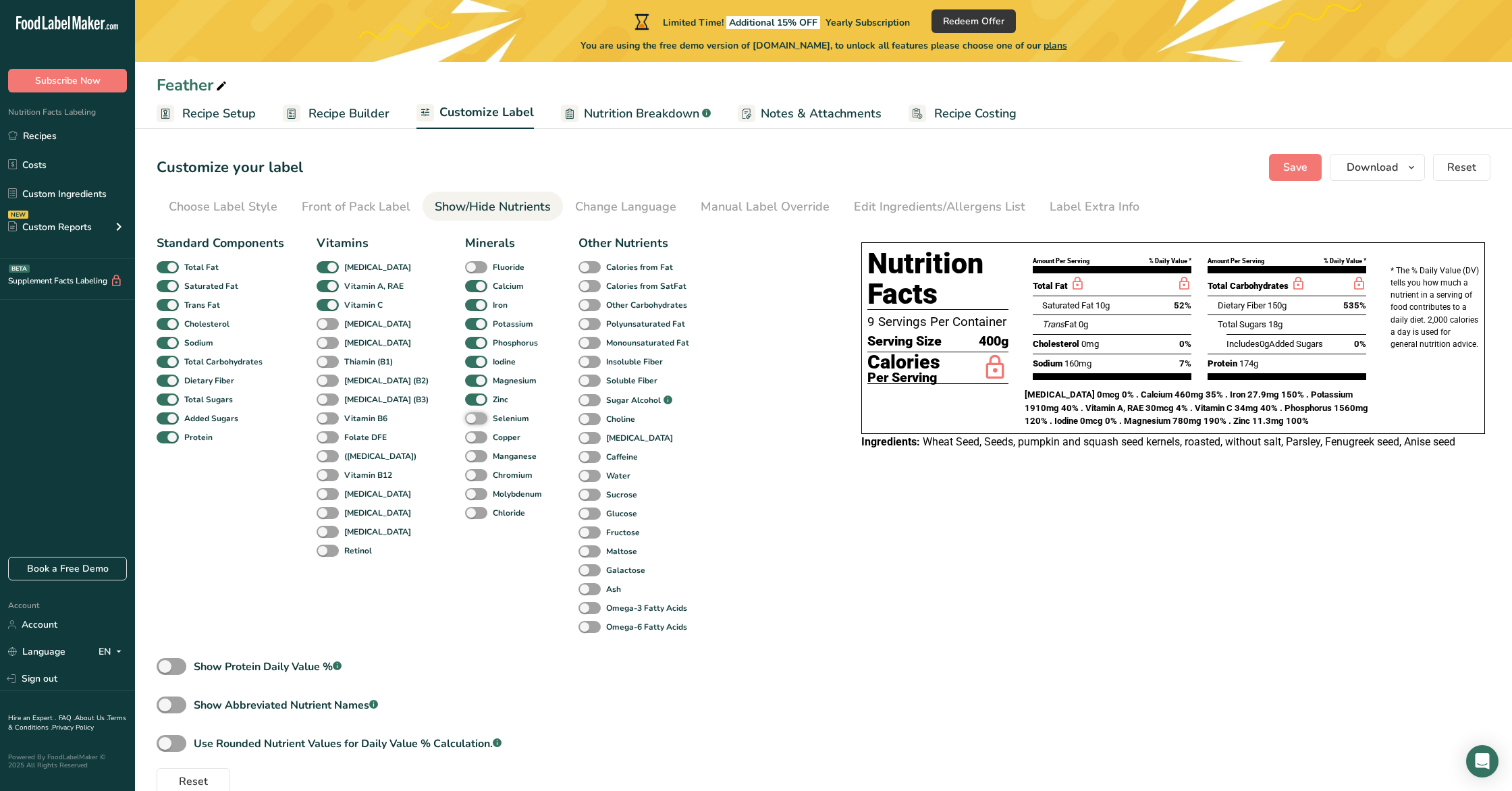
click at [465, 416] on input "Selenium" at bounding box center [469, 418] width 9 height 9
checkbox input "true"
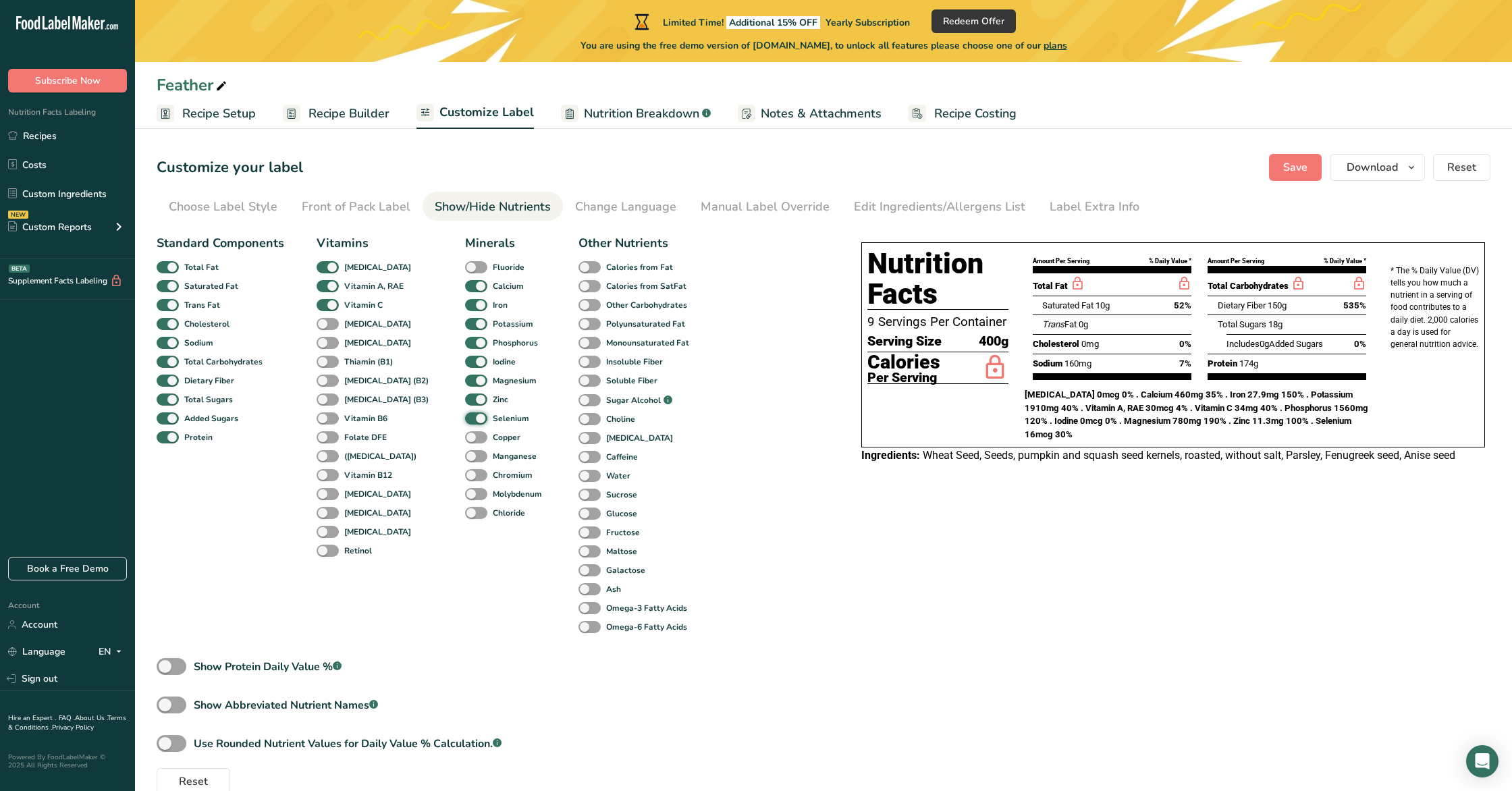
scroll to position [26, 0]
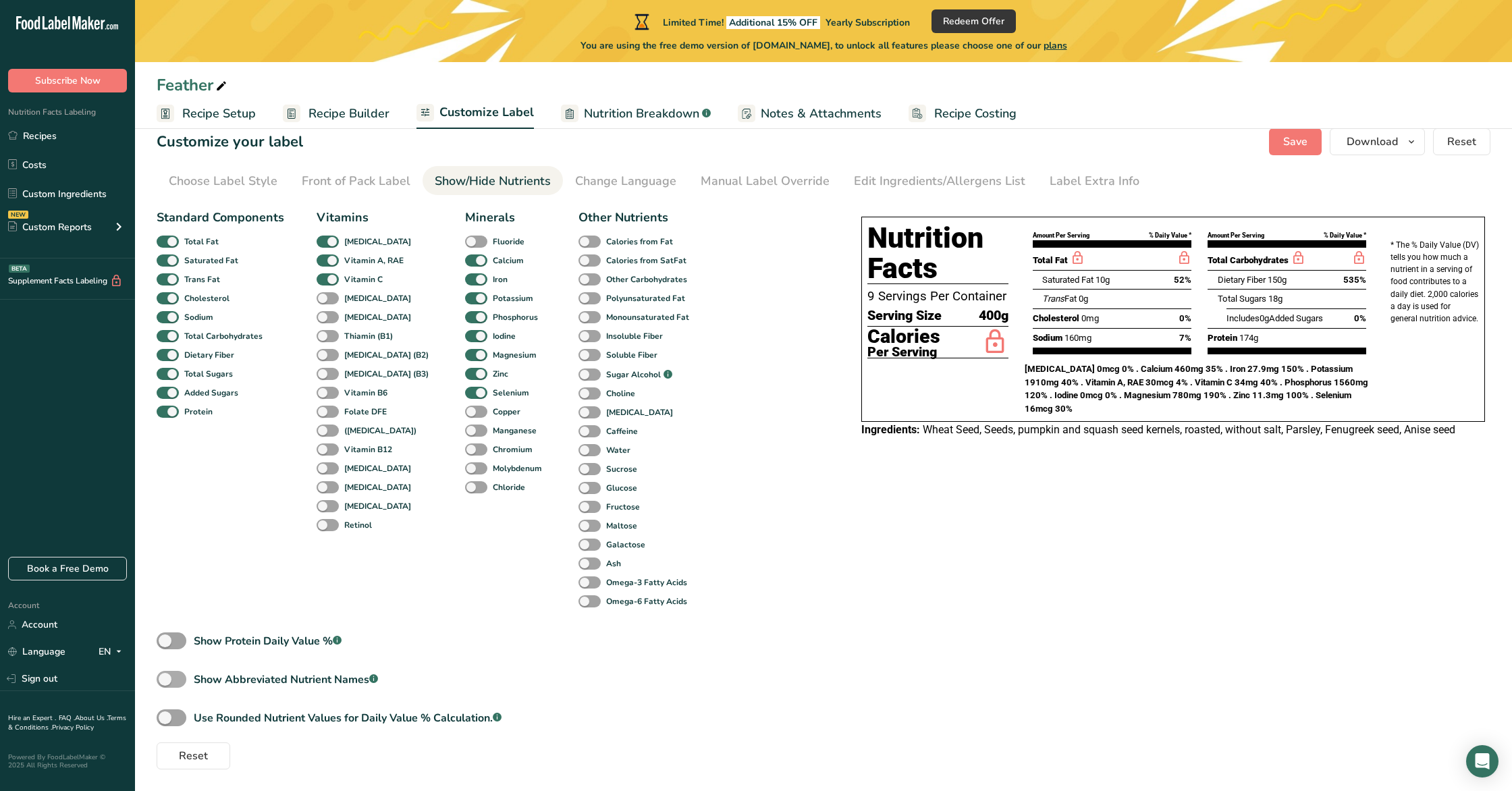
click at [173, 672] on span at bounding box center [172, 679] width 30 height 17
click at [165, 675] on input "Show Abbreviated Nutrient Names .a-a{fill:#347362;}.b-a{fill:#fff;}" at bounding box center [161, 679] width 9 height 9
click at [173, 672] on span at bounding box center [172, 679] width 30 height 17
click at [165, 675] on input "Show Abbreviated Nutrient Names .a-a{fill:#347362;}.b-a{fill:#fff;}" at bounding box center [161, 679] width 9 height 9
click at [173, 672] on span at bounding box center [172, 679] width 30 height 17
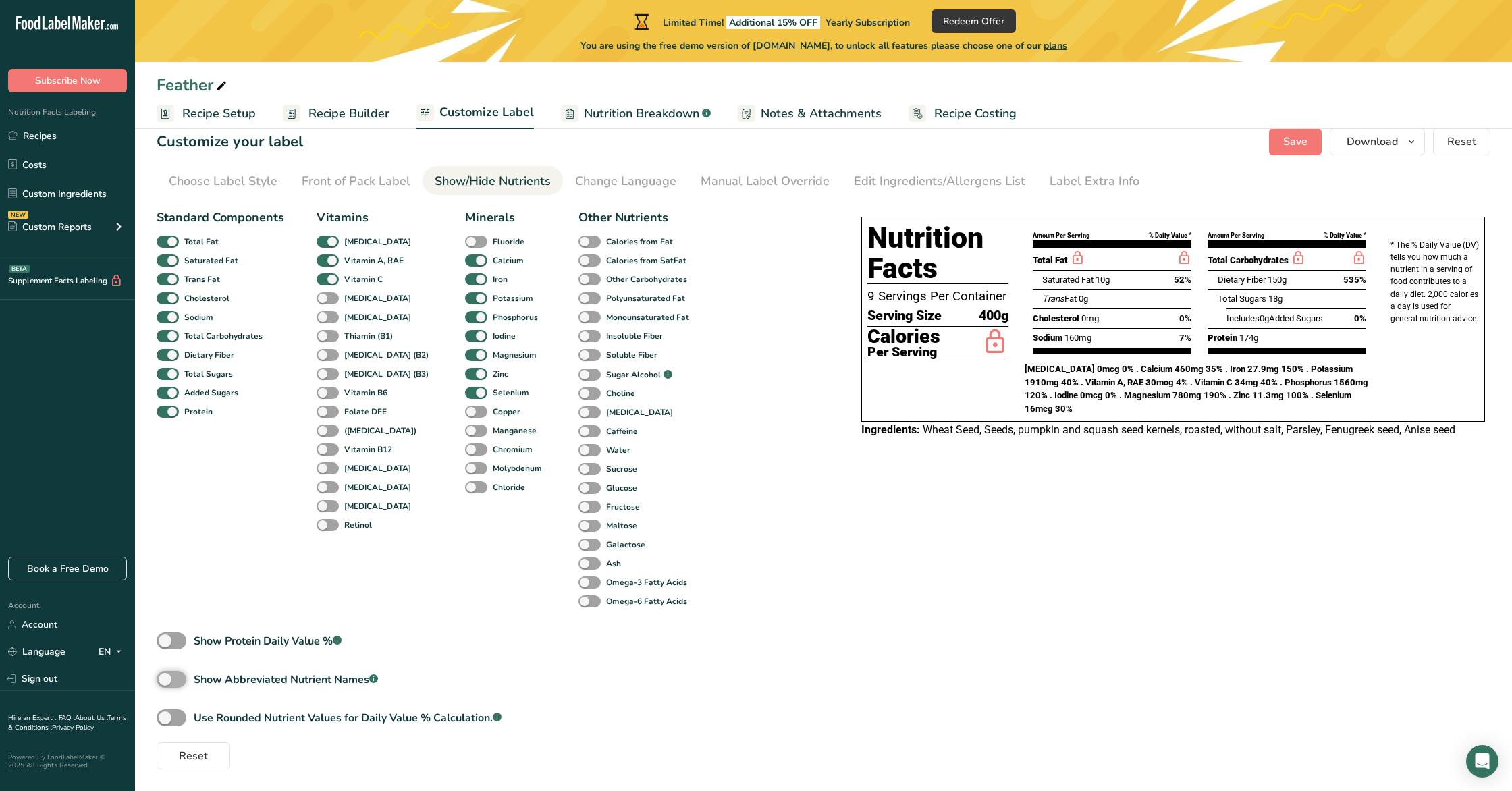
click at [165, 675] on input "Show Abbreviated Nutrient Names .a-a{fill:#347362;}.b-a{fill:#fff;}" at bounding box center [161, 679] width 9 height 9
click at [173, 672] on span at bounding box center [172, 679] width 30 height 17
click at [165, 675] on input "Show Abbreviated Nutrient Names .a-a{fill:#347362;}.b-a{fill:#fff;}" at bounding box center [161, 679] width 9 height 9
checkbox input "false"
click at [180, 724] on span at bounding box center [172, 718] width 30 height 17
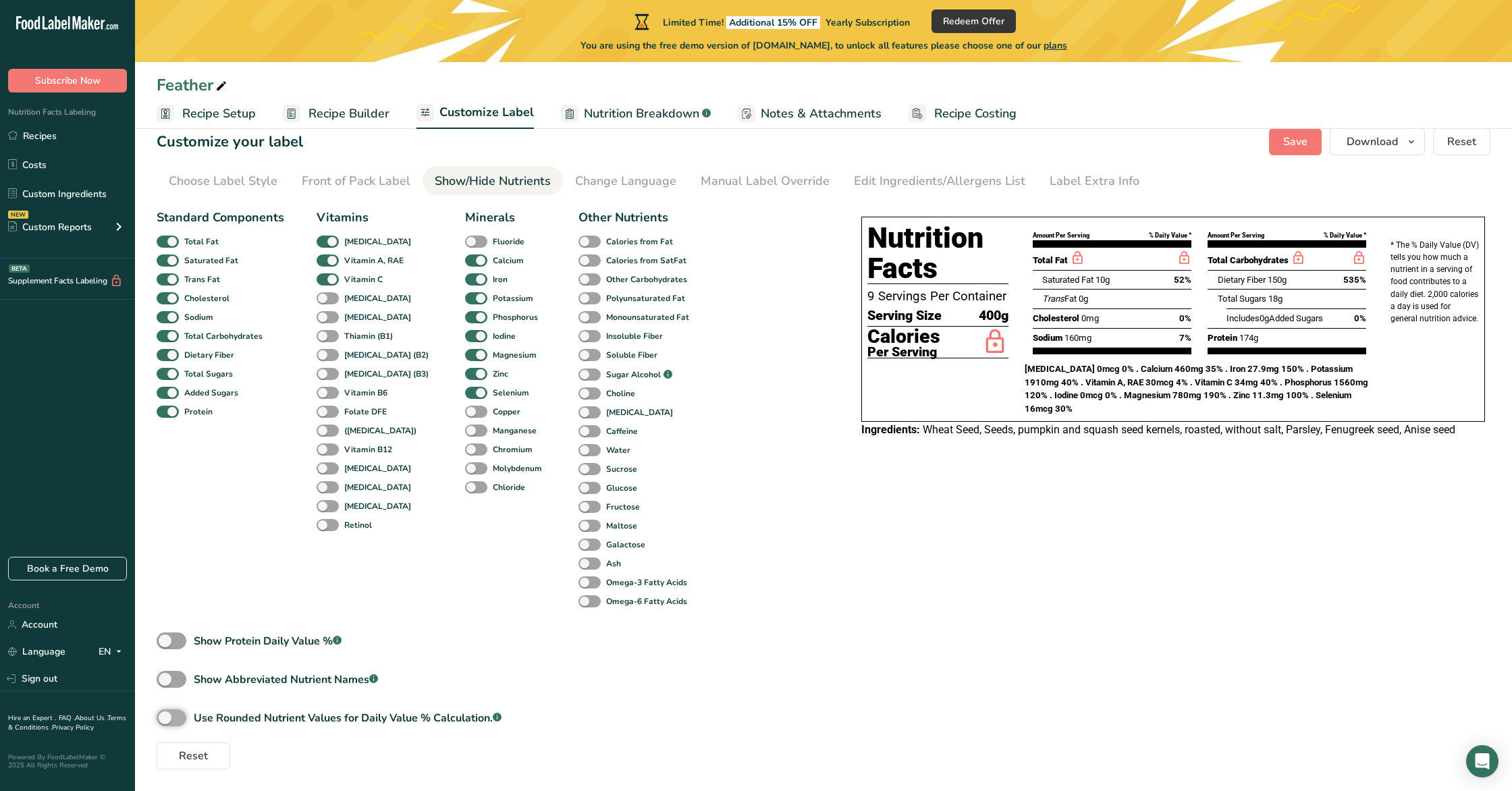
click at [165, 722] on input "Use Rounded Nutrient Values for Daily Value % Calculation. .a-a{fill:#347362;}.…" at bounding box center [161, 718] width 9 height 9
click at [180, 724] on span at bounding box center [172, 718] width 30 height 17
click at [165, 722] on input "Use Rounded Nutrient Values for Daily Value % Calculation. .a-a{fill:#347362;}.…" at bounding box center [161, 718] width 9 height 9
checkbox input "false"
type input "52"
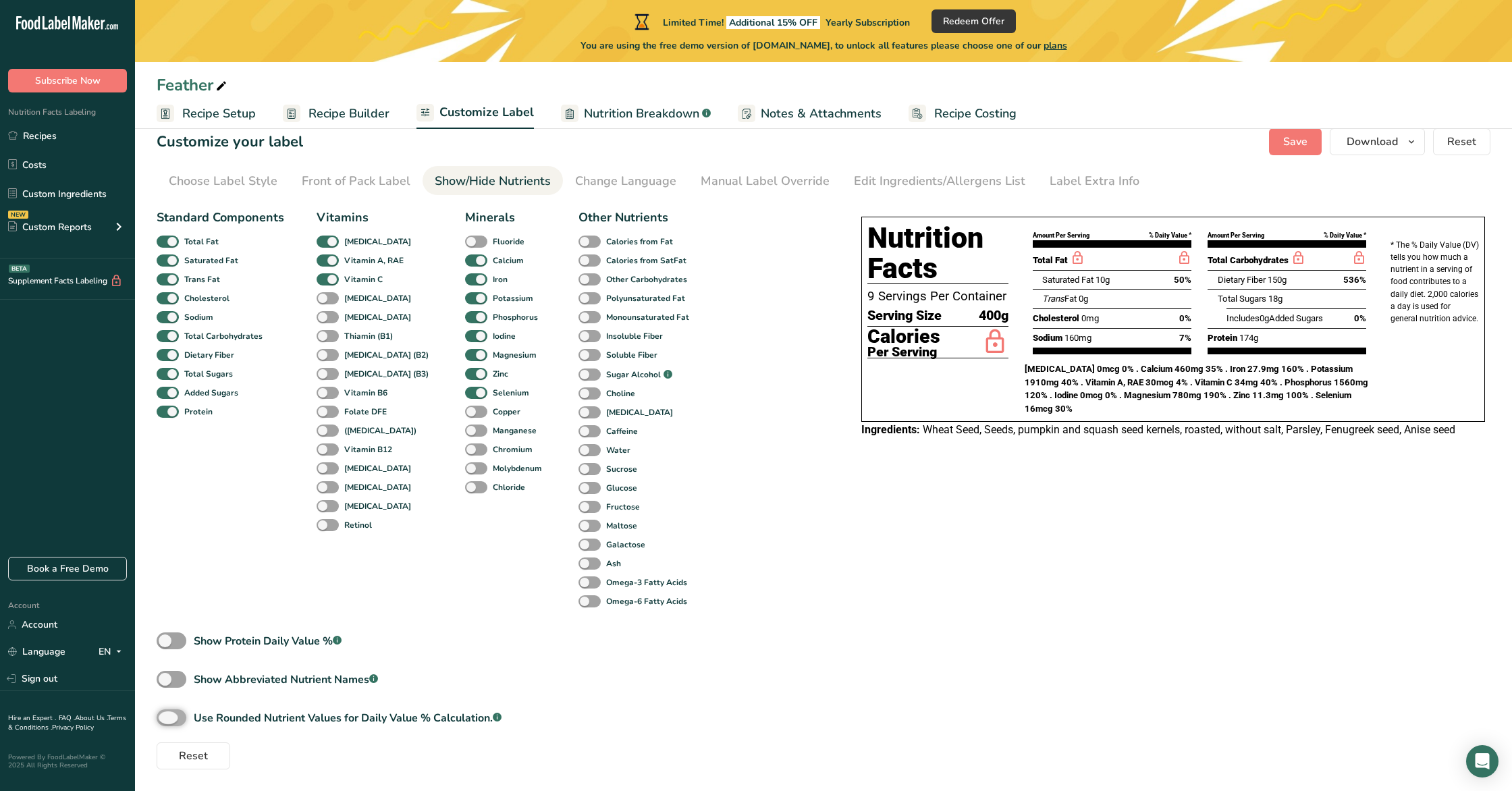
type input "535"
type input "150"
type input "2"
click at [743, 180] on div "Manual Label Override" at bounding box center [765, 182] width 129 height 18
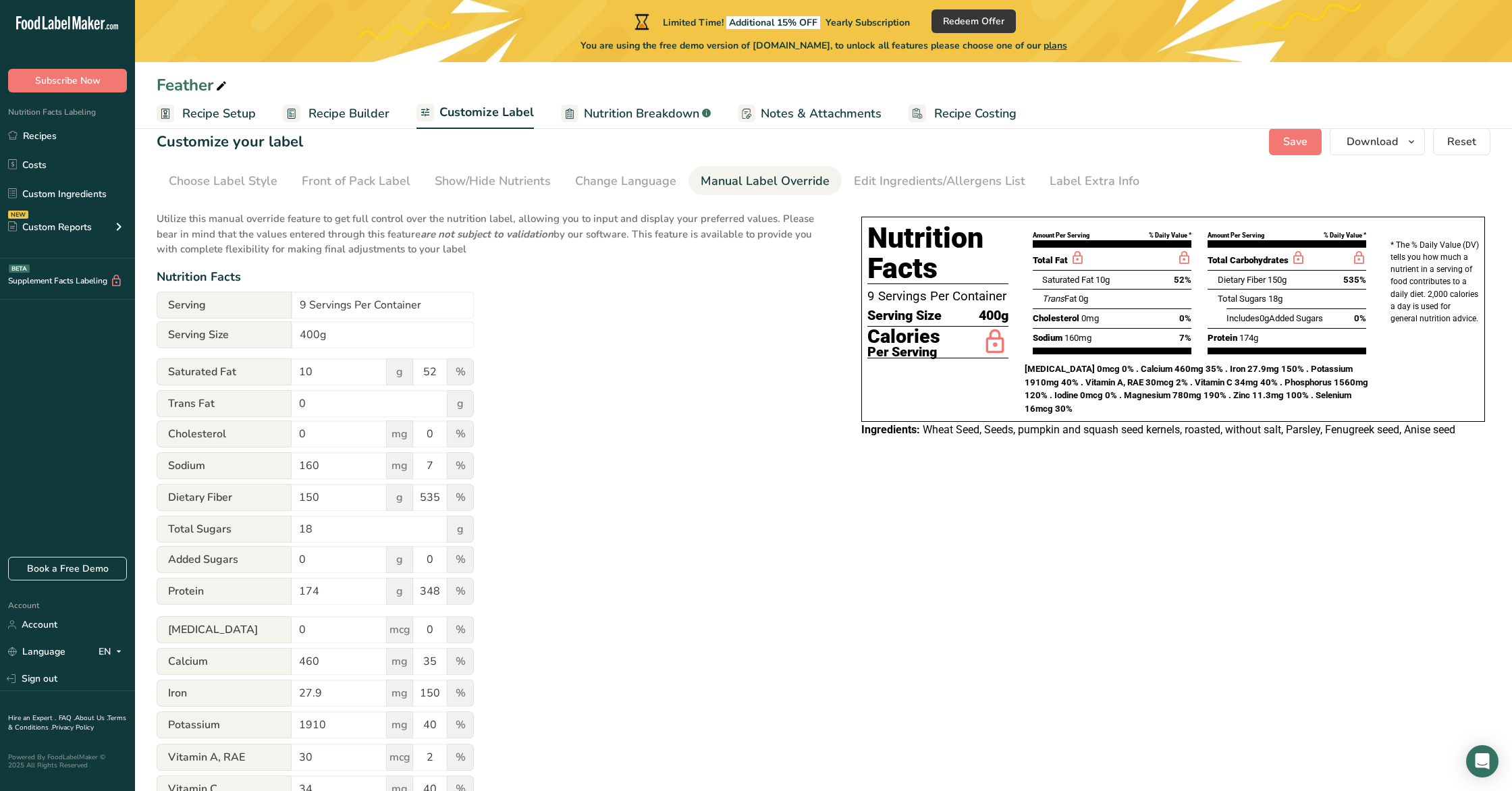
scroll to position [27, 0]
click at [343, 344] on input "400g" at bounding box center [383, 334] width 182 height 27
click at [404, 337] on input "20" at bounding box center [383, 334] width 182 height 27
type input "20g"
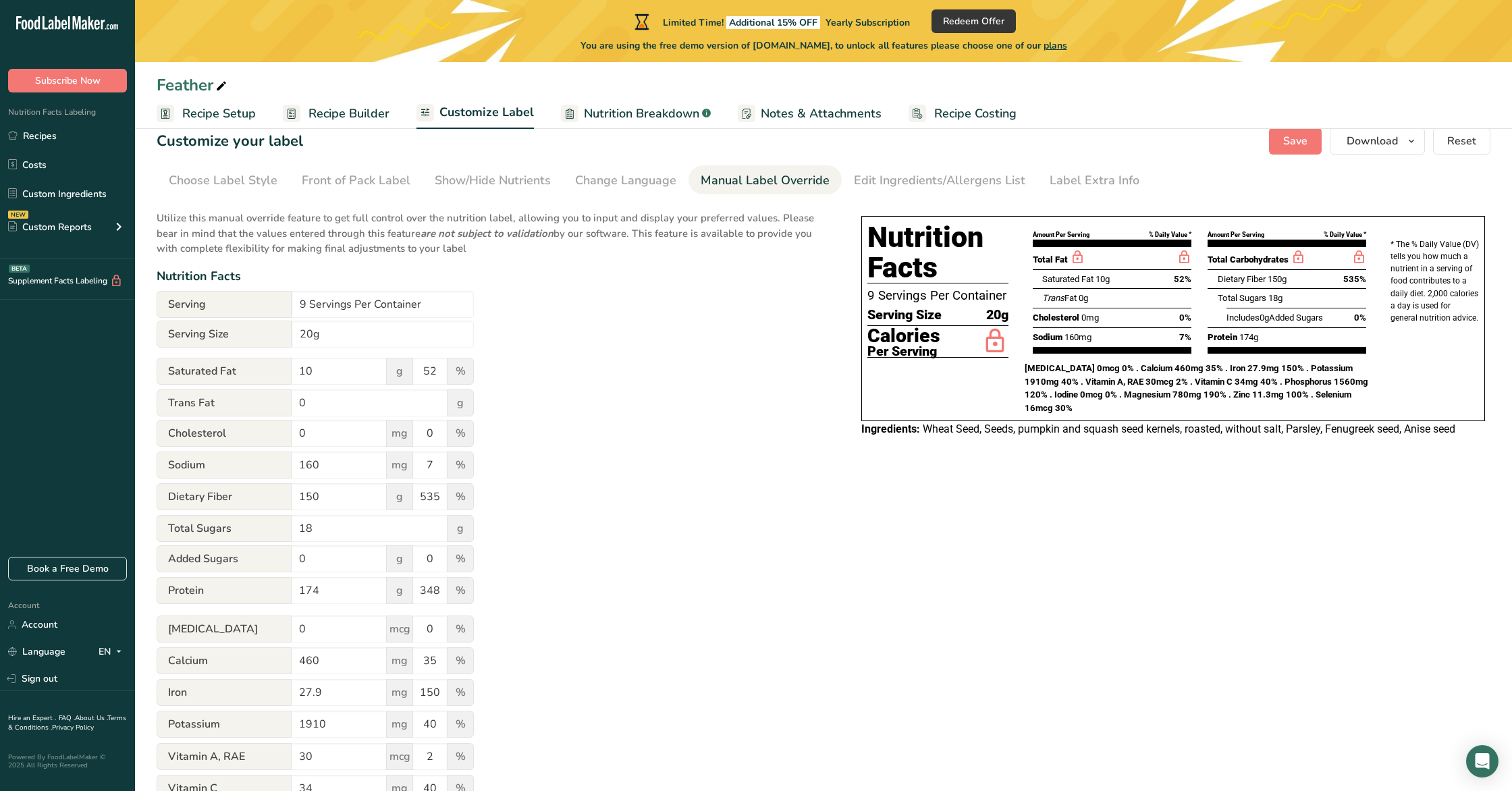
click at [558, 434] on div "Utilize this manual override feature to get full control over the nutrition lab…" at bounding box center [496, 597] width 678 height 790
click at [932, 181] on div "Edit Ingredients/Allergens List" at bounding box center [939, 181] width 172 height 18
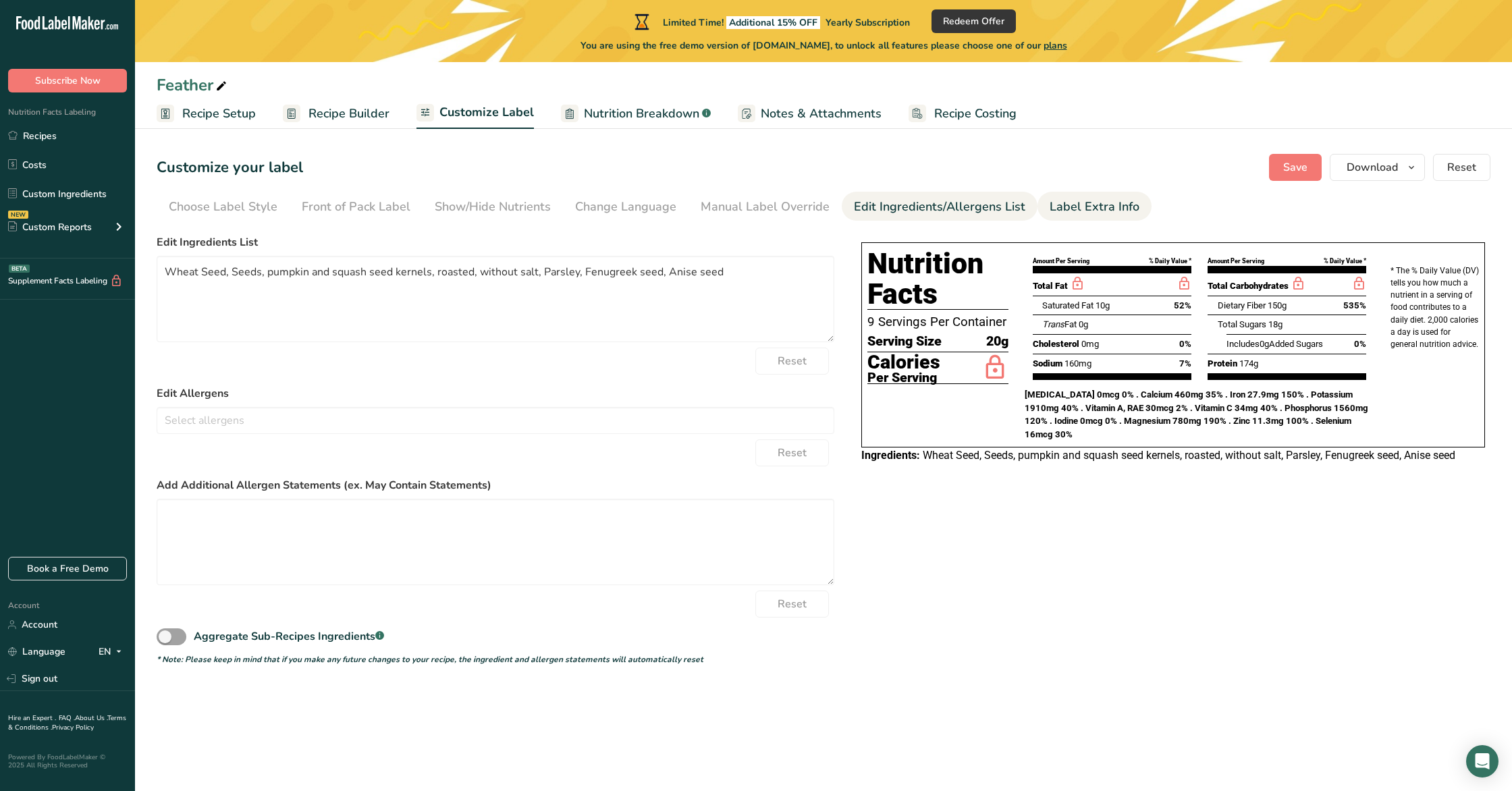
click at [1069, 208] on div "Label Extra Info" at bounding box center [1094, 207] width 90 height 18
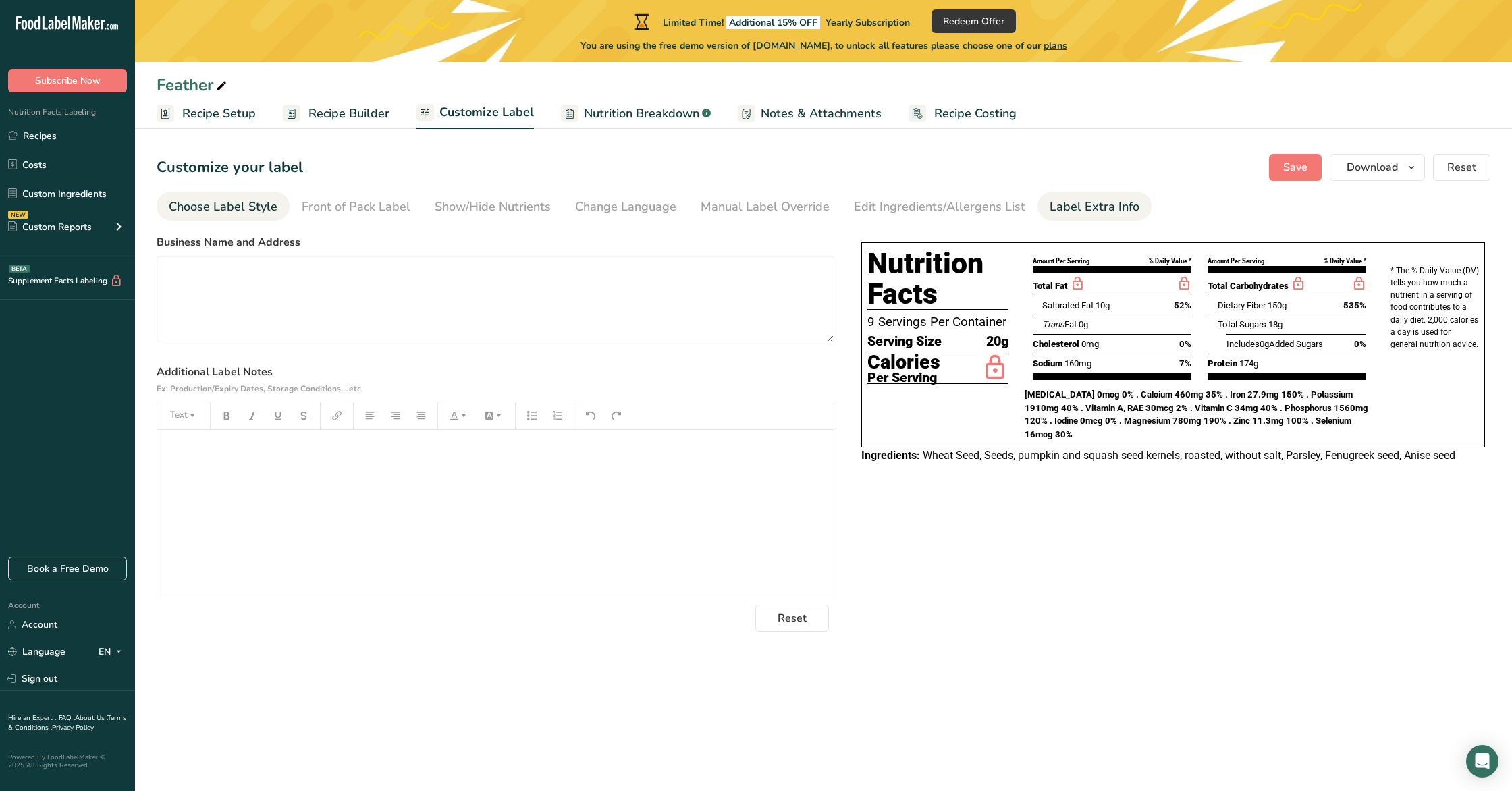
click at [217, 198] on div "Choose Label Style" at bounding box center [223, 207] width 109 height 18
drag, startPoint x: 303, startPoint y: 327, endPoint x: 277, endPoint y: 301, distance: 36.8
click at [303, 327] on input "text" at bounding box center [278, 335] width 243 height 27
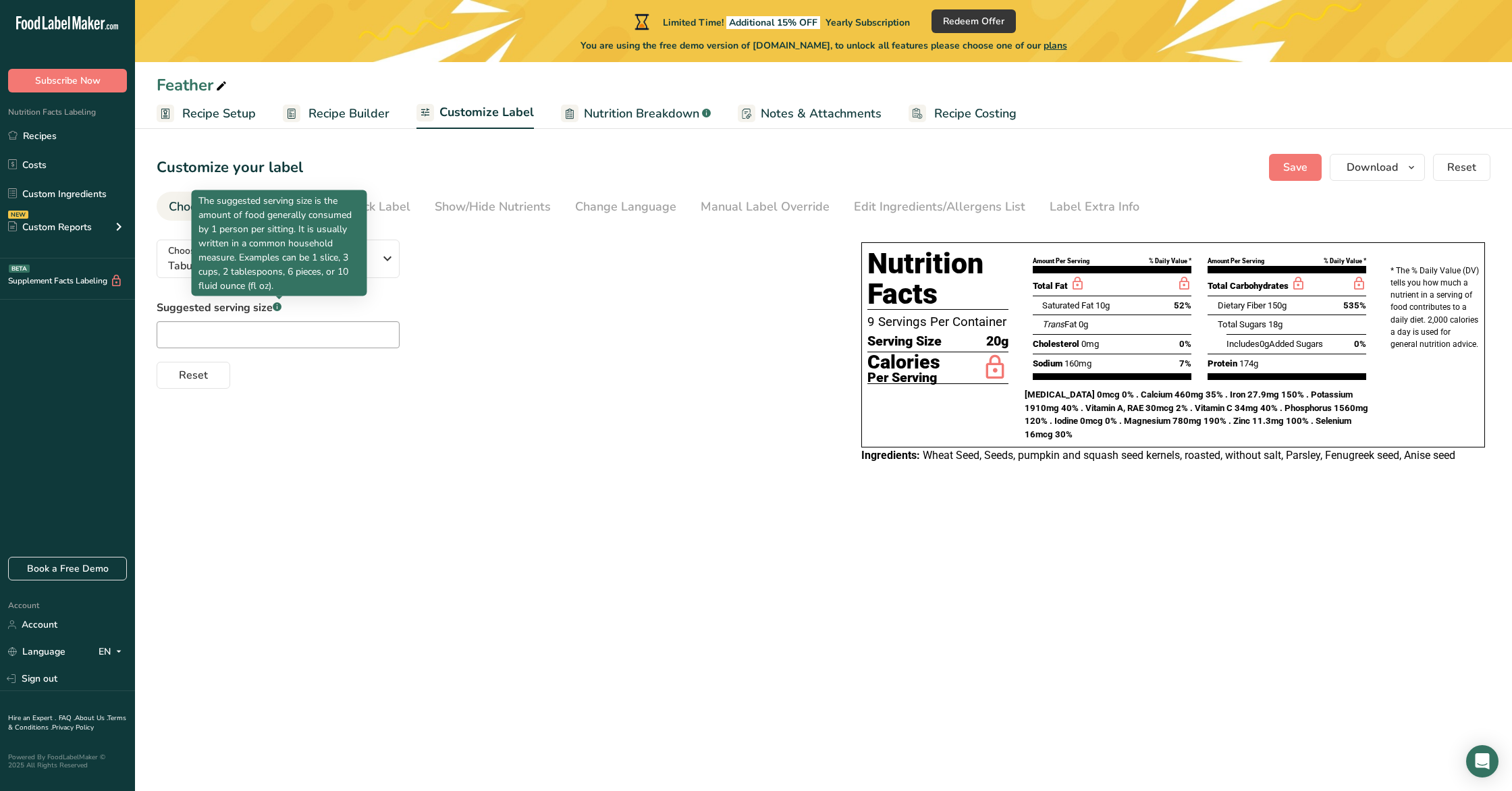
click at [278, 308] on rect at bounding box center [277, 307] width 9 height 9
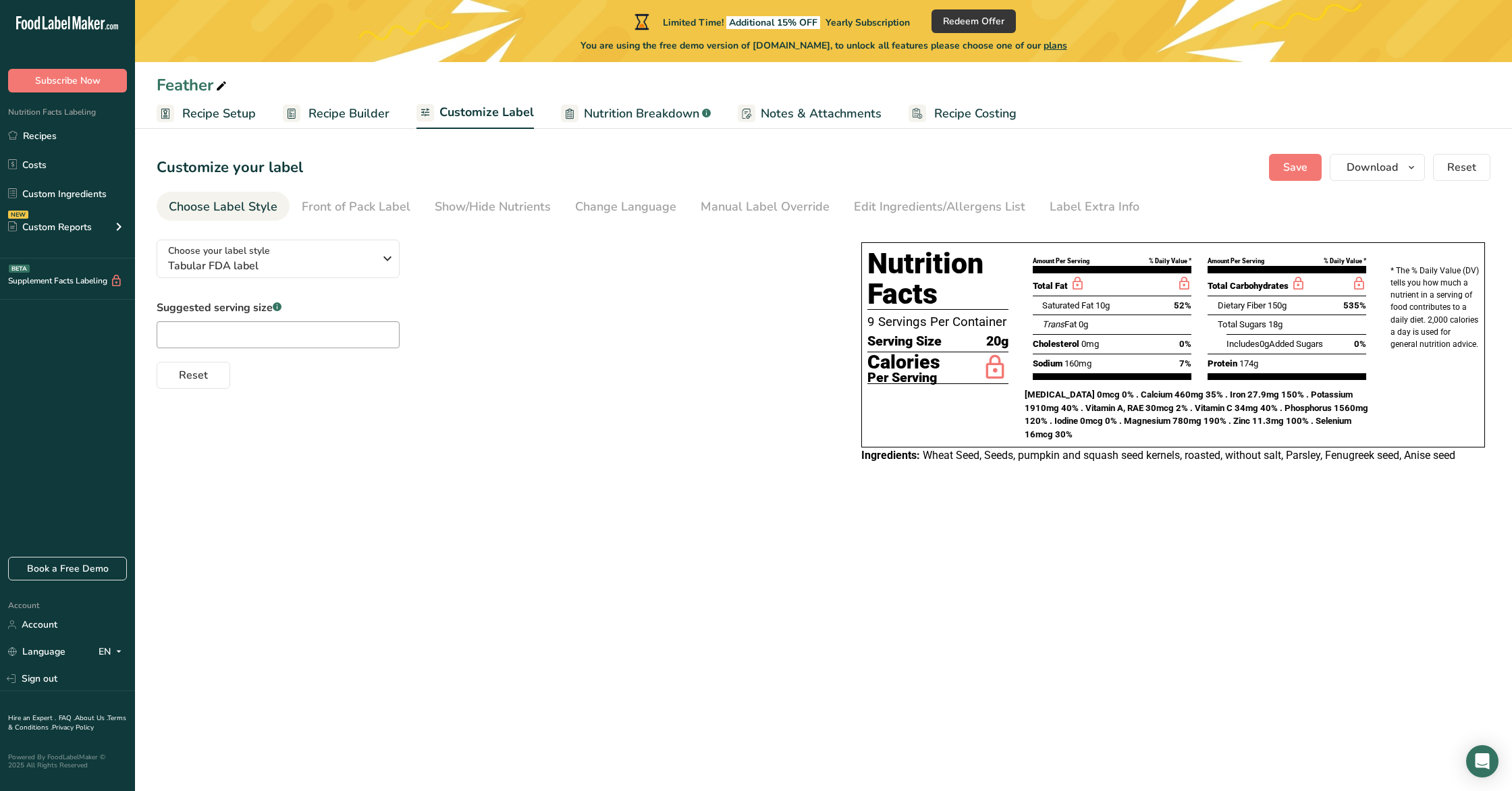
click at [278, 308] on rect at bounding box center [277, 307] width 9 height 9
click at [273, 342] on input "text" at bounding box center [278, 335] width 243 height 27
drag, startPoint x: 169, startPoint y: 336, endPoint x: 155, endPoint y: 332, distance: 14.6
click at [155, 332] on section "Customize your label Save Download Choose what to show on your downloaded label…" at bounding box center [823, 316] width 1377 height 366
type input "1 tablespoon per 1 cup of feed"
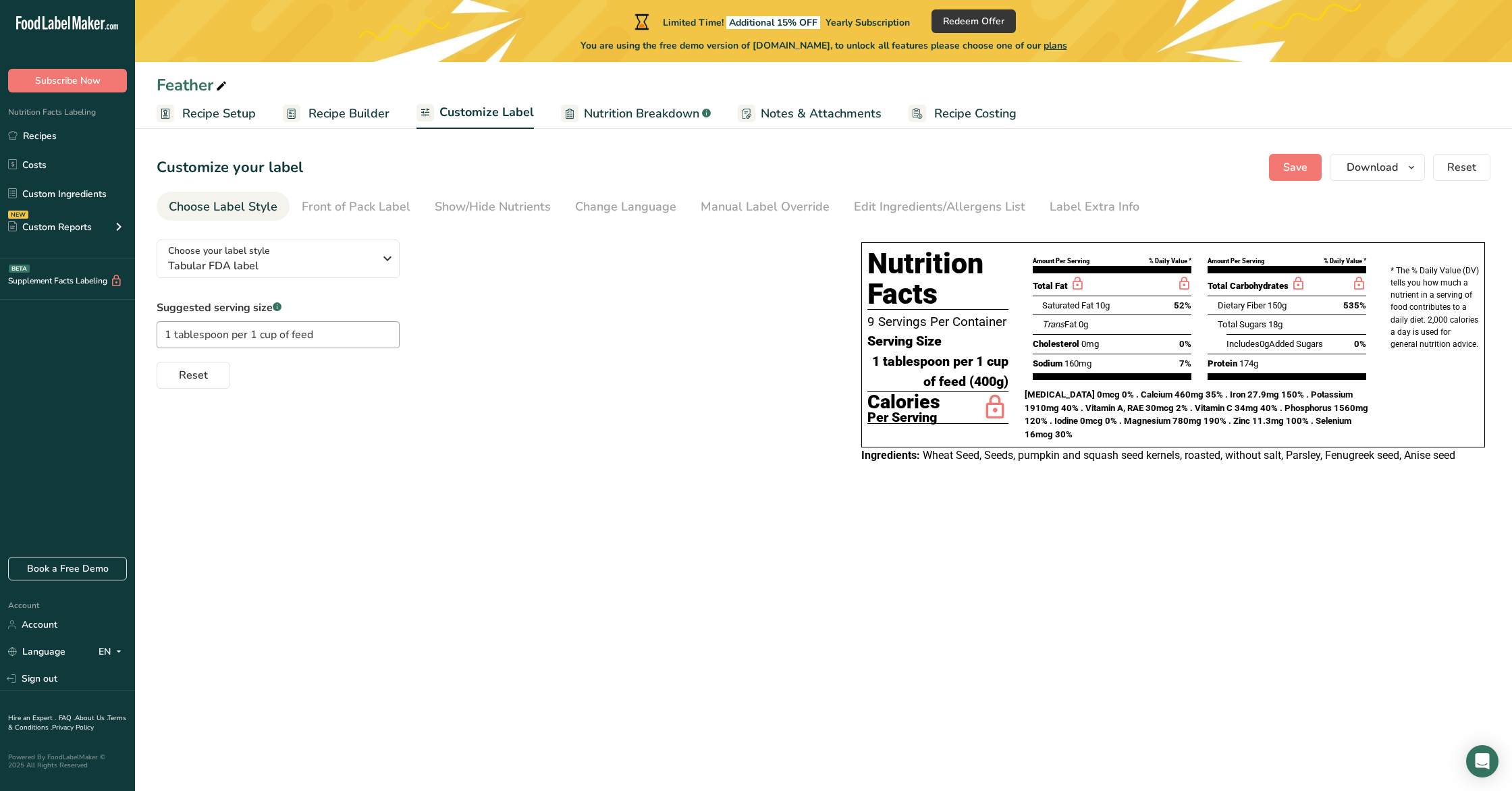
click at [248, 114] on span "Recipe Setup" at bounding box center [219, 114] width 74 height 18
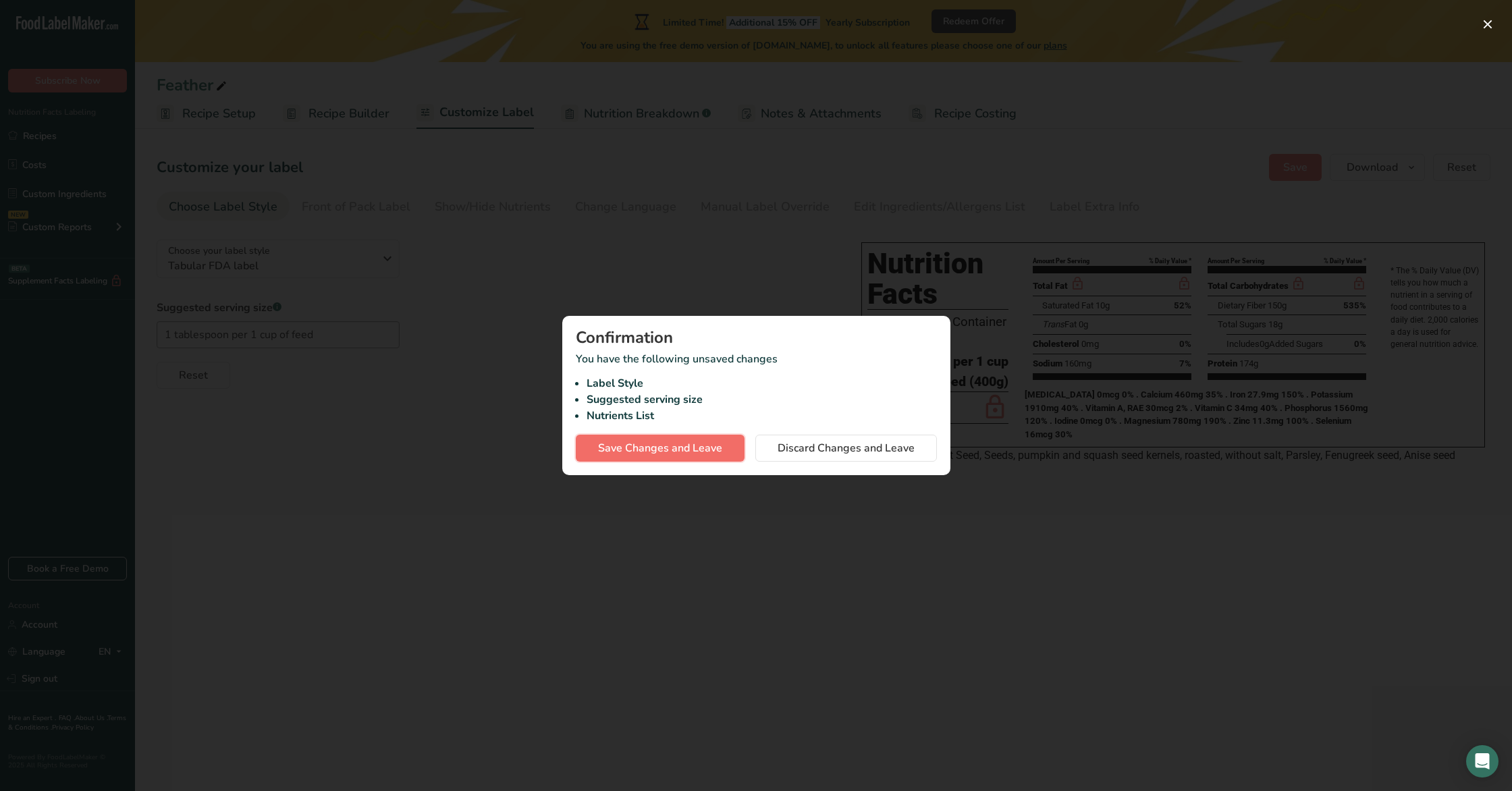
click at [660, 442] on span "Save Changes and Leave" at bounding box center [660, 449] width 124 height 17
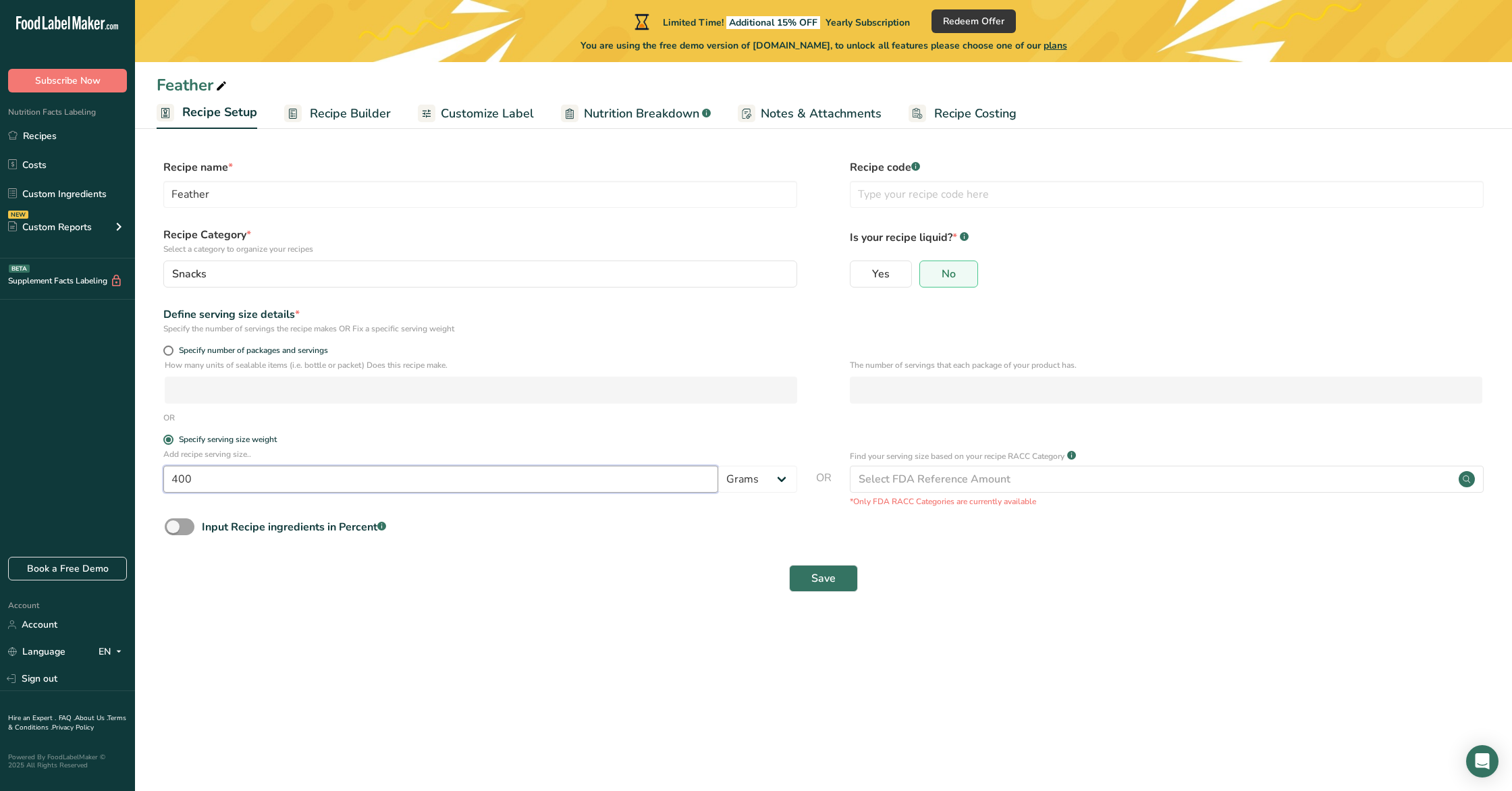
click at [332, 483] on input "400" at bounding box center [440, 479] width 555 height 27
click at [332, 483] on input "399.999" at bounding box center [440, 479] width 555 height 27
type input "4"
type input "20"
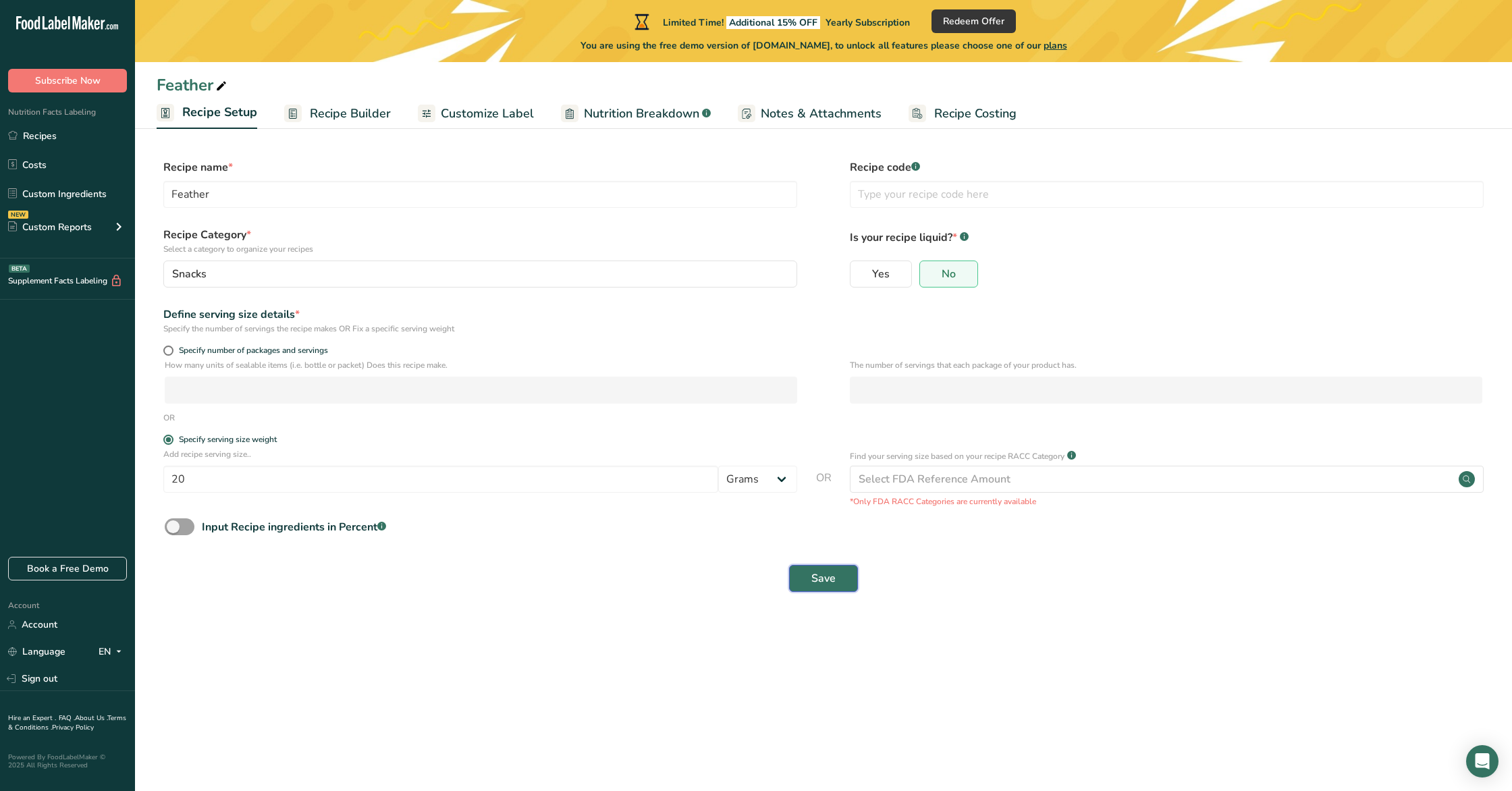
click at [808, 581] on button "Save" at bounding box center [823, 579] width 69 height 27
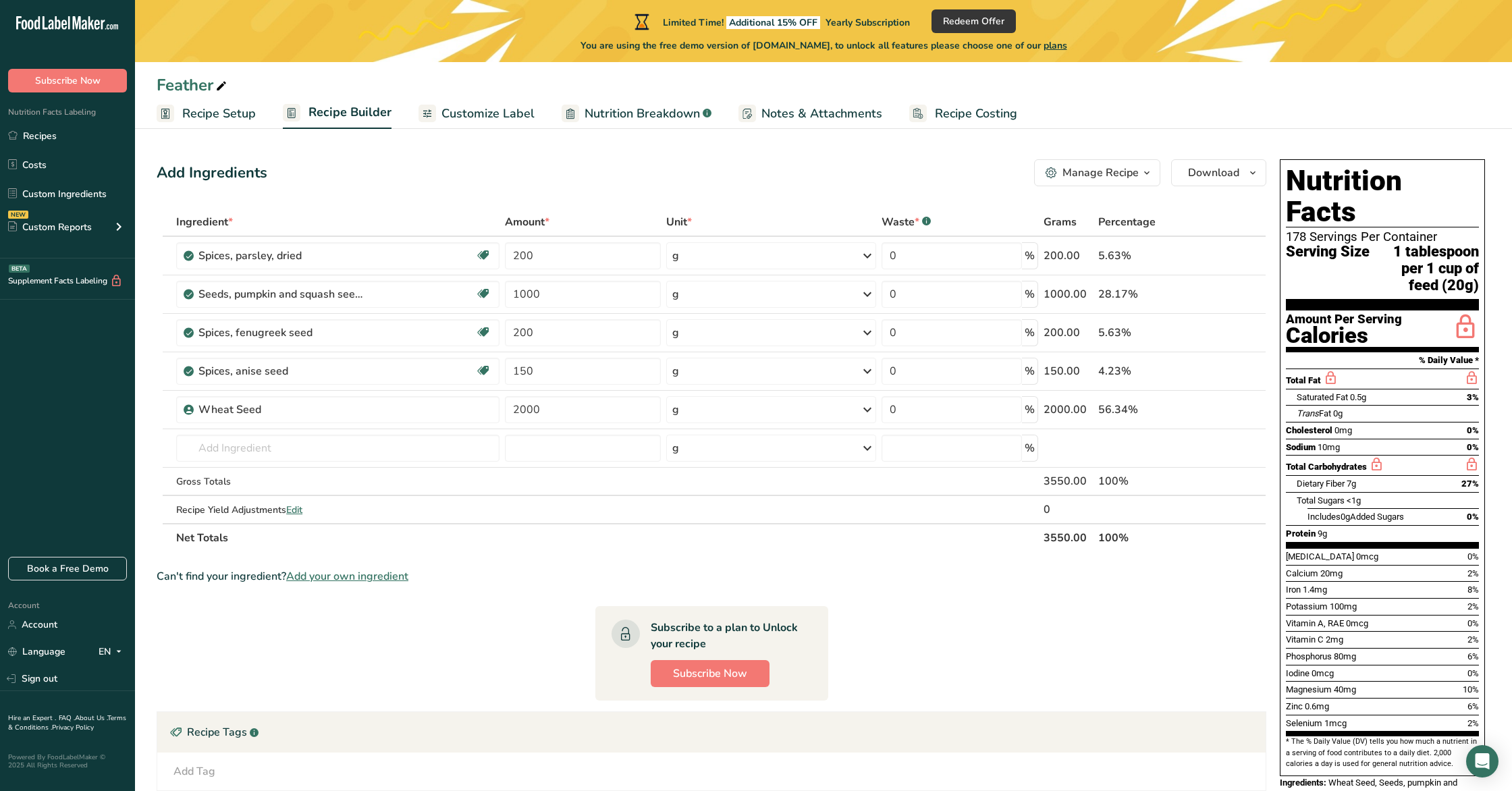
click at [642, 115] on span "Nutrition Breakdown" at bounding box center [642, 114] width 115 height 18
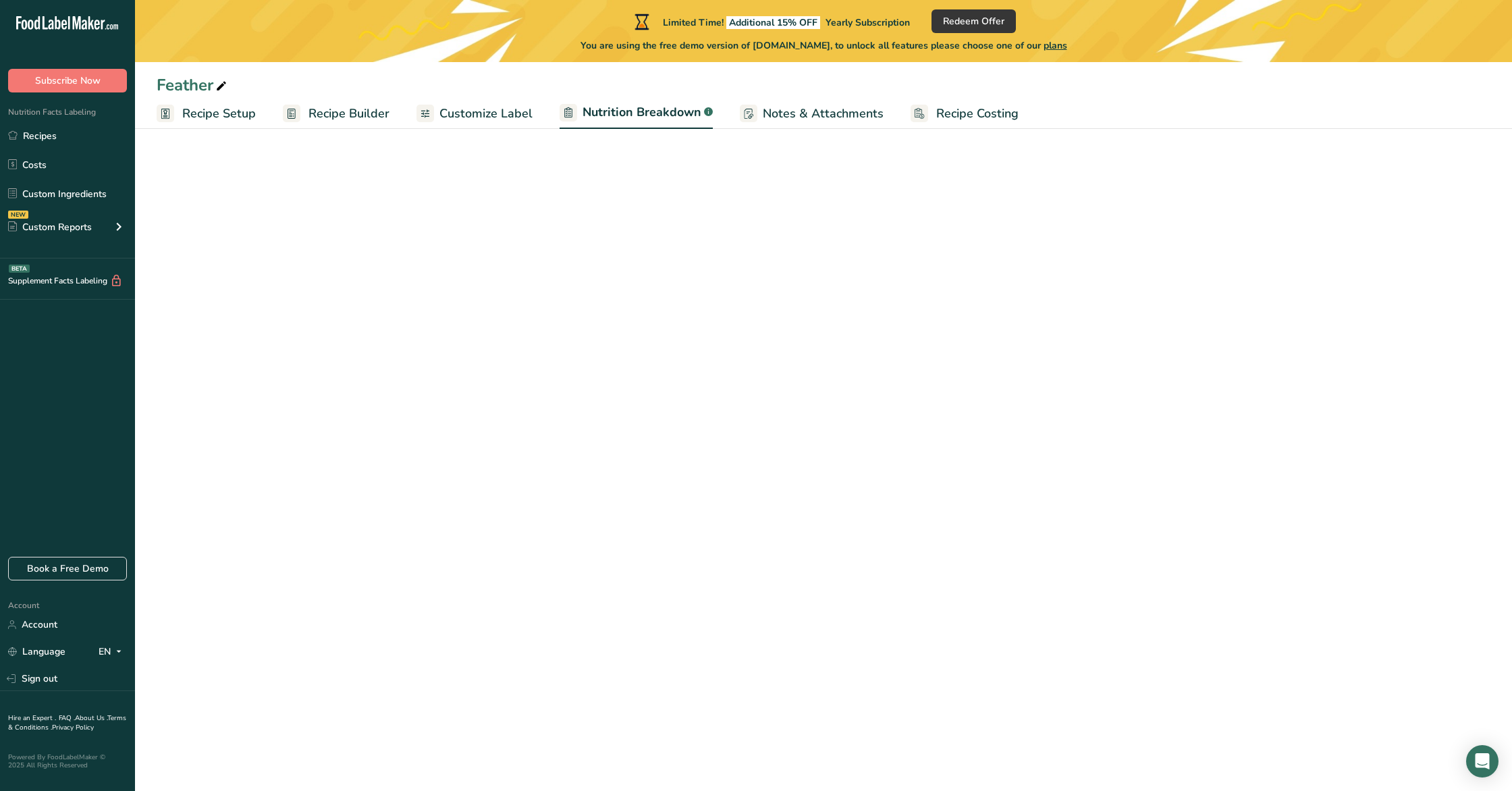
select select "Calories"
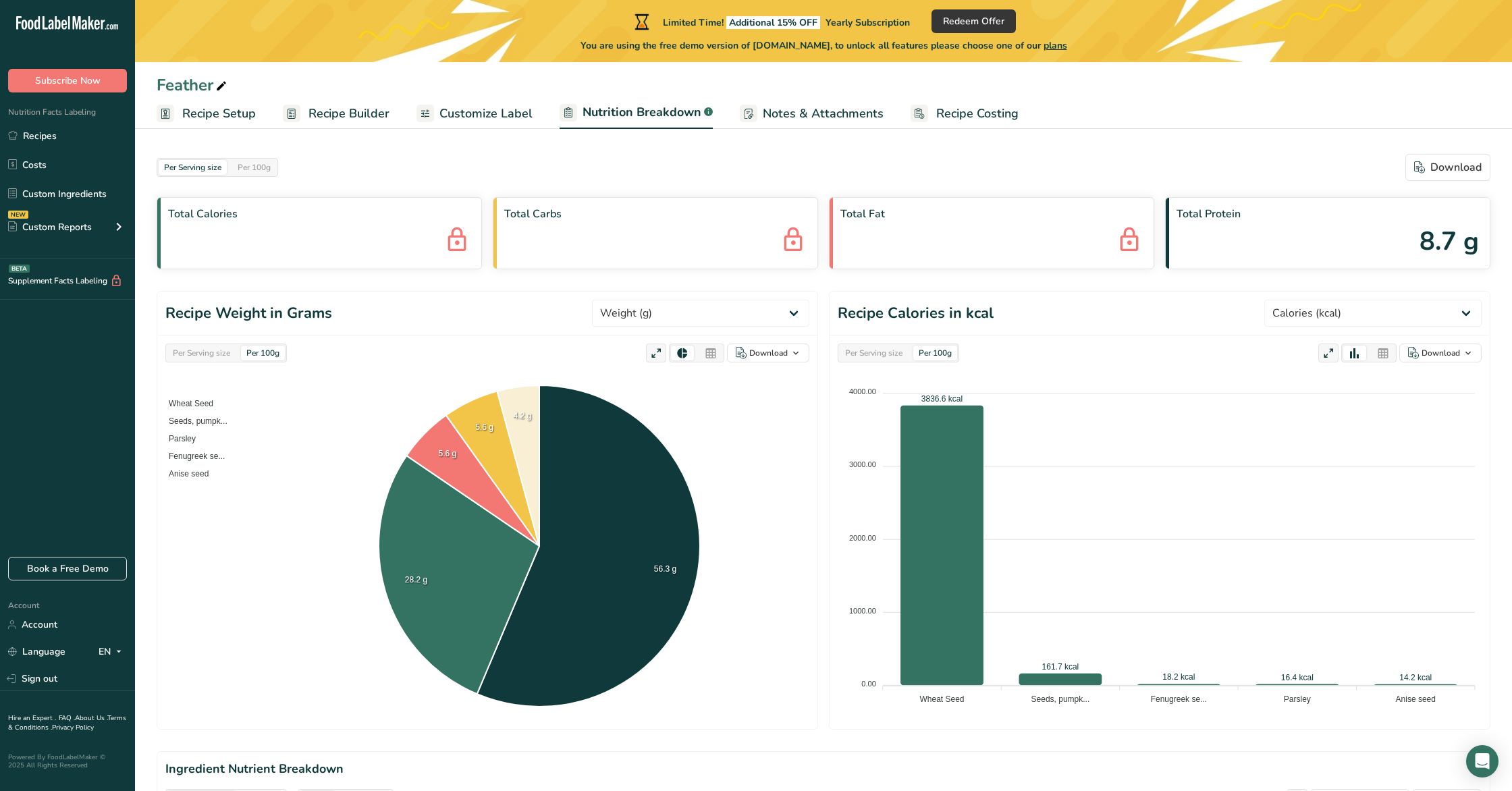
click at [503, 112] on span "Customize Label" at bounding box center [486, 114] width 93 height 18
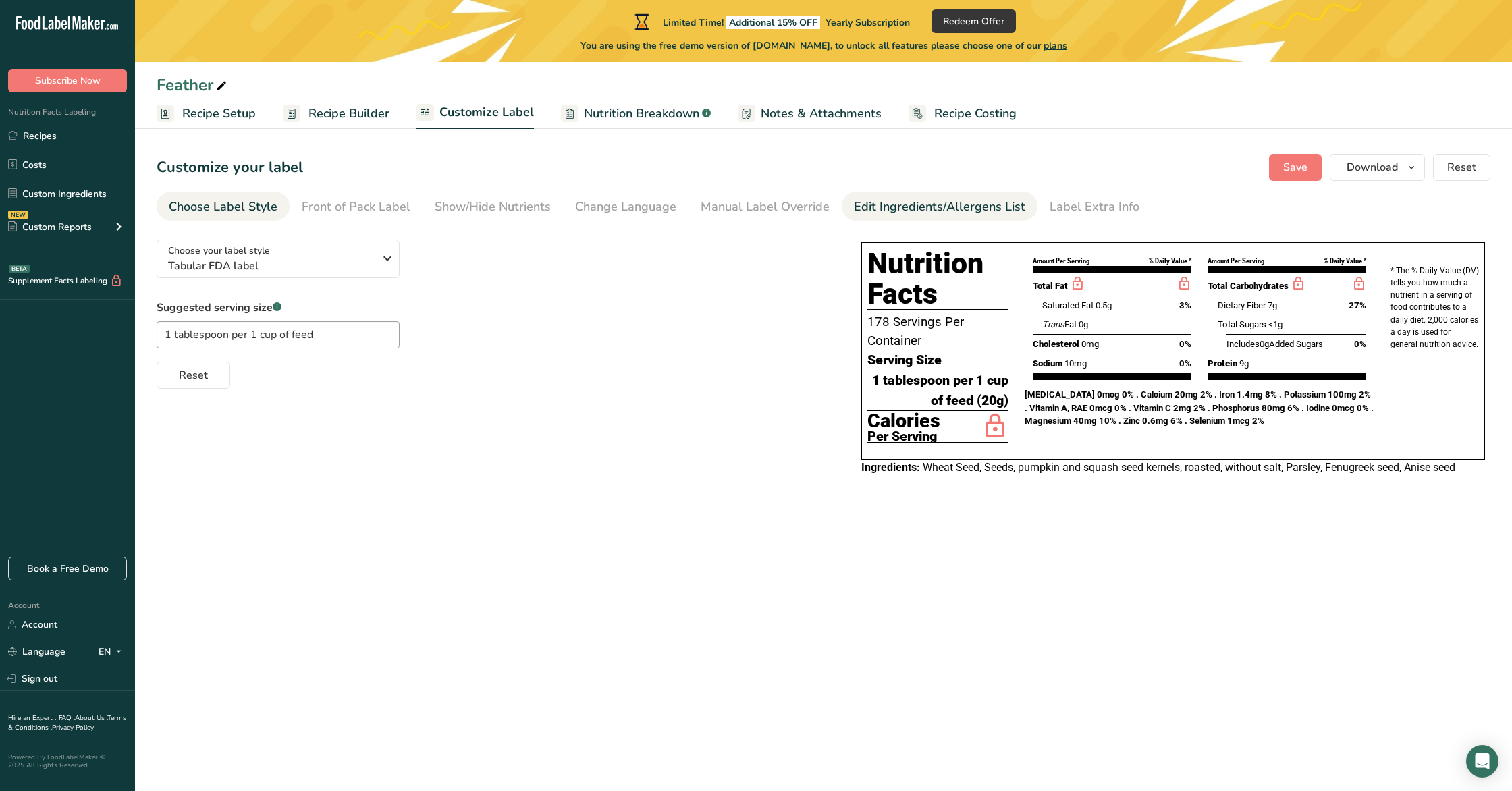
click at [903, 202] on div "Edit Ingredients/Allergens List" at bounding box center [939, 207] width 172 height 18
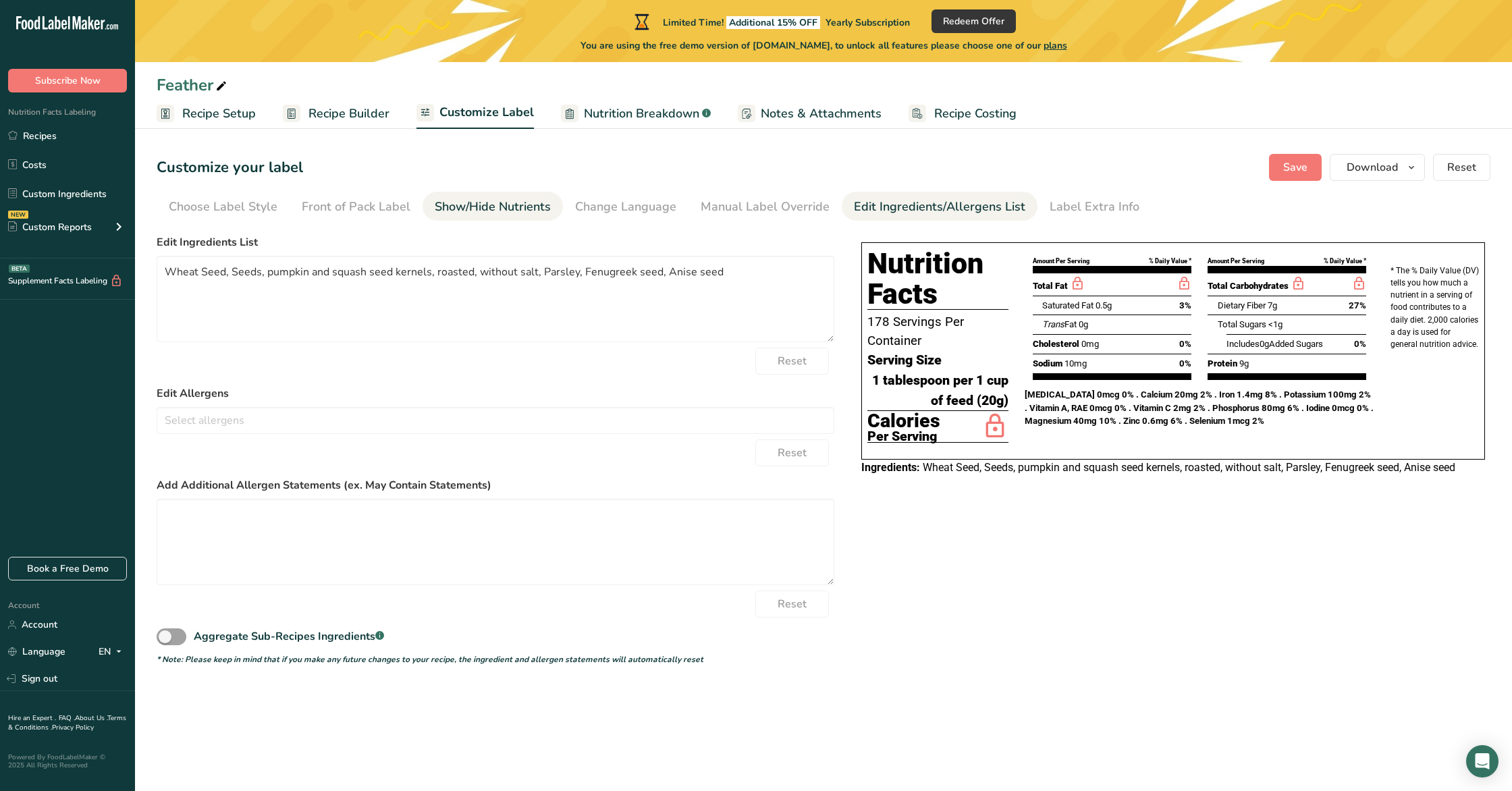
click at [484, 211] on div "Show/Hide Nutrients" at bounding box center [492, 207] width 116 height 18
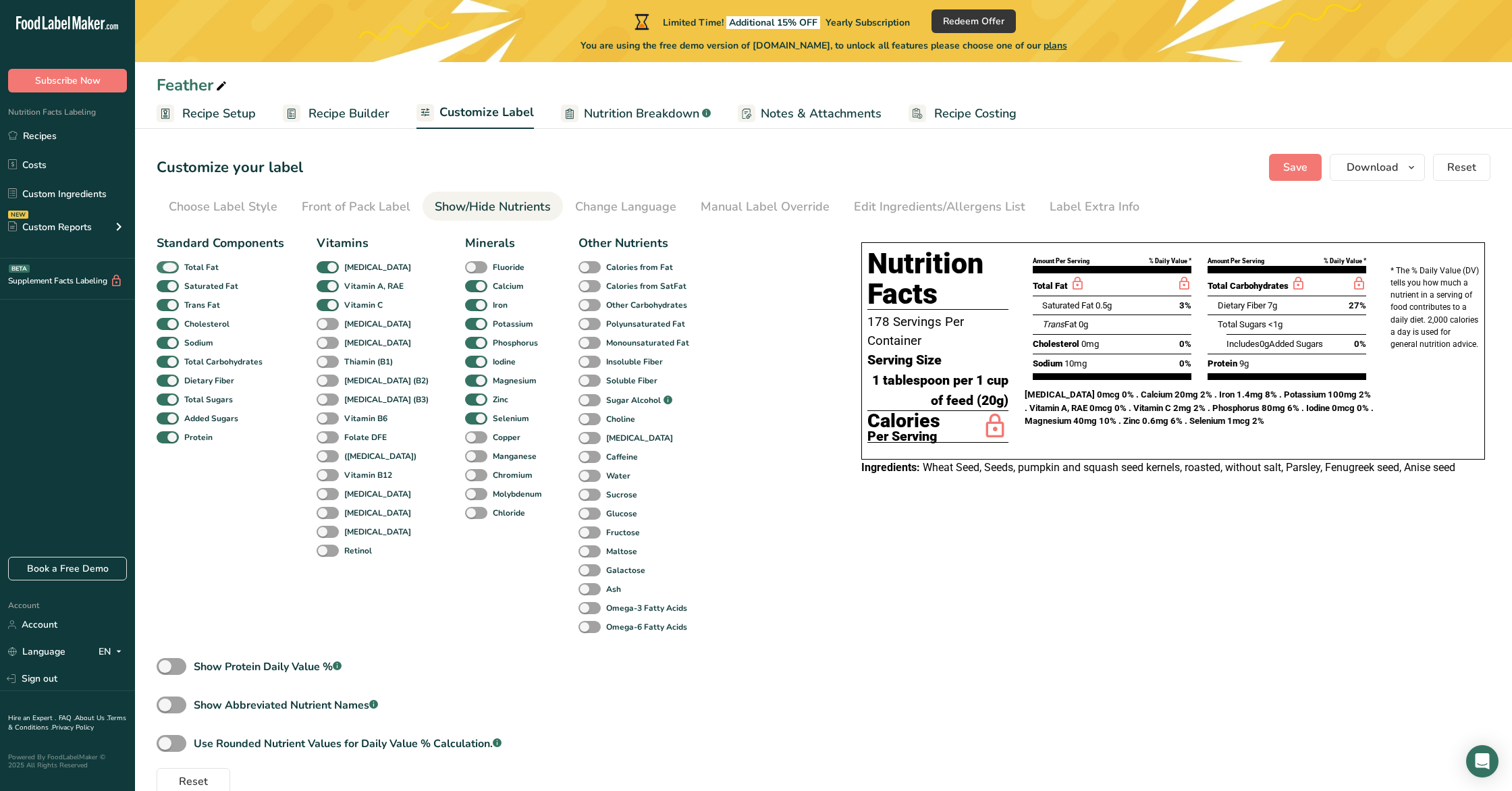
click at [166, 268] on span at bounding box center [167, 267] width 22 height 12
click at [165, 268] on input "Total Fat" at bounding box center [161, 267] width 9 height 9
checkbox input "false"
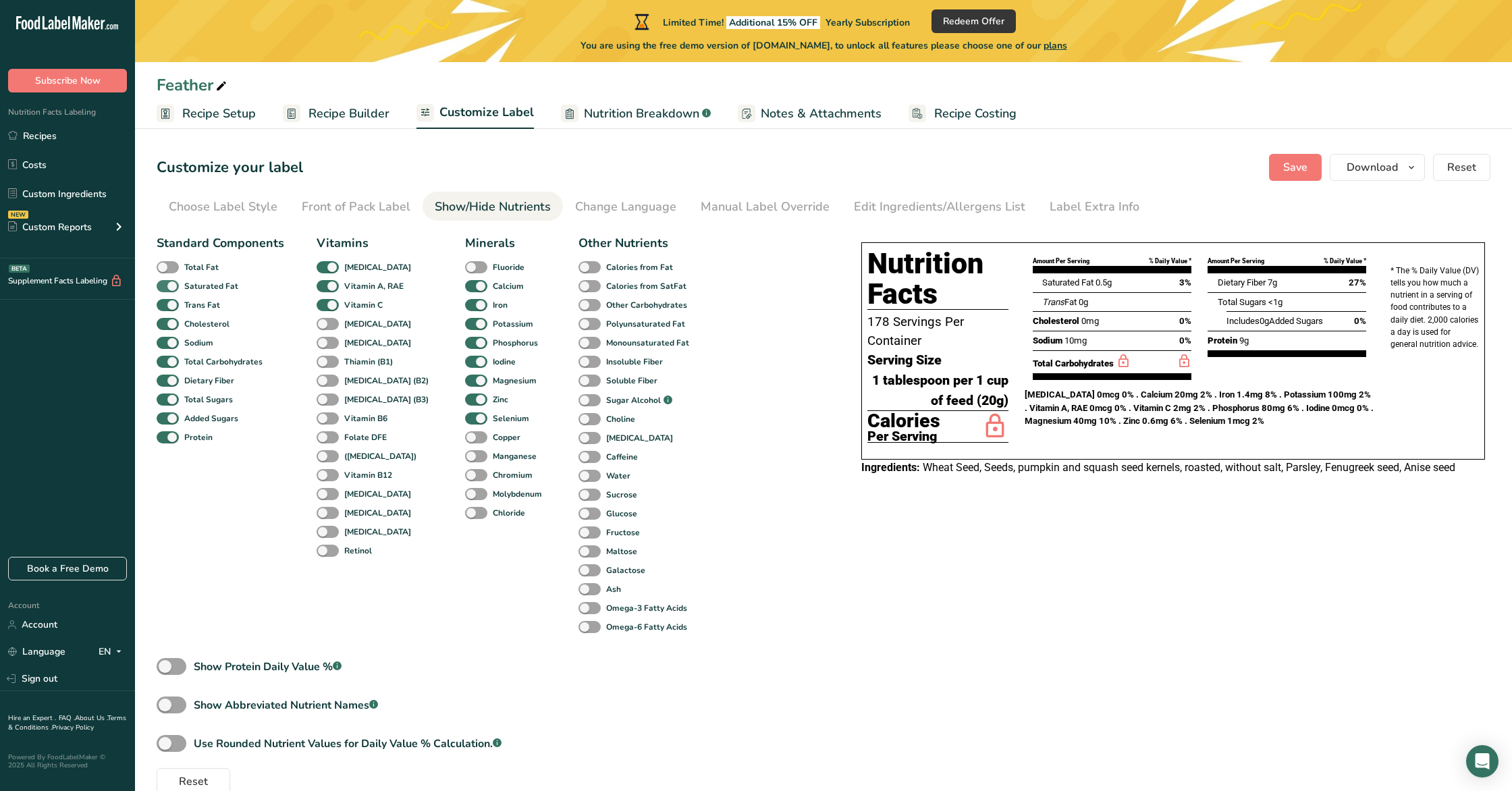
click at [167, 284] on span at bounding box center [167, 286] width 22 height 12
click at [165, 284] on input "Saturated Fat" at bounding box center [161, 286] width 9 height 9
checkbox input "false"
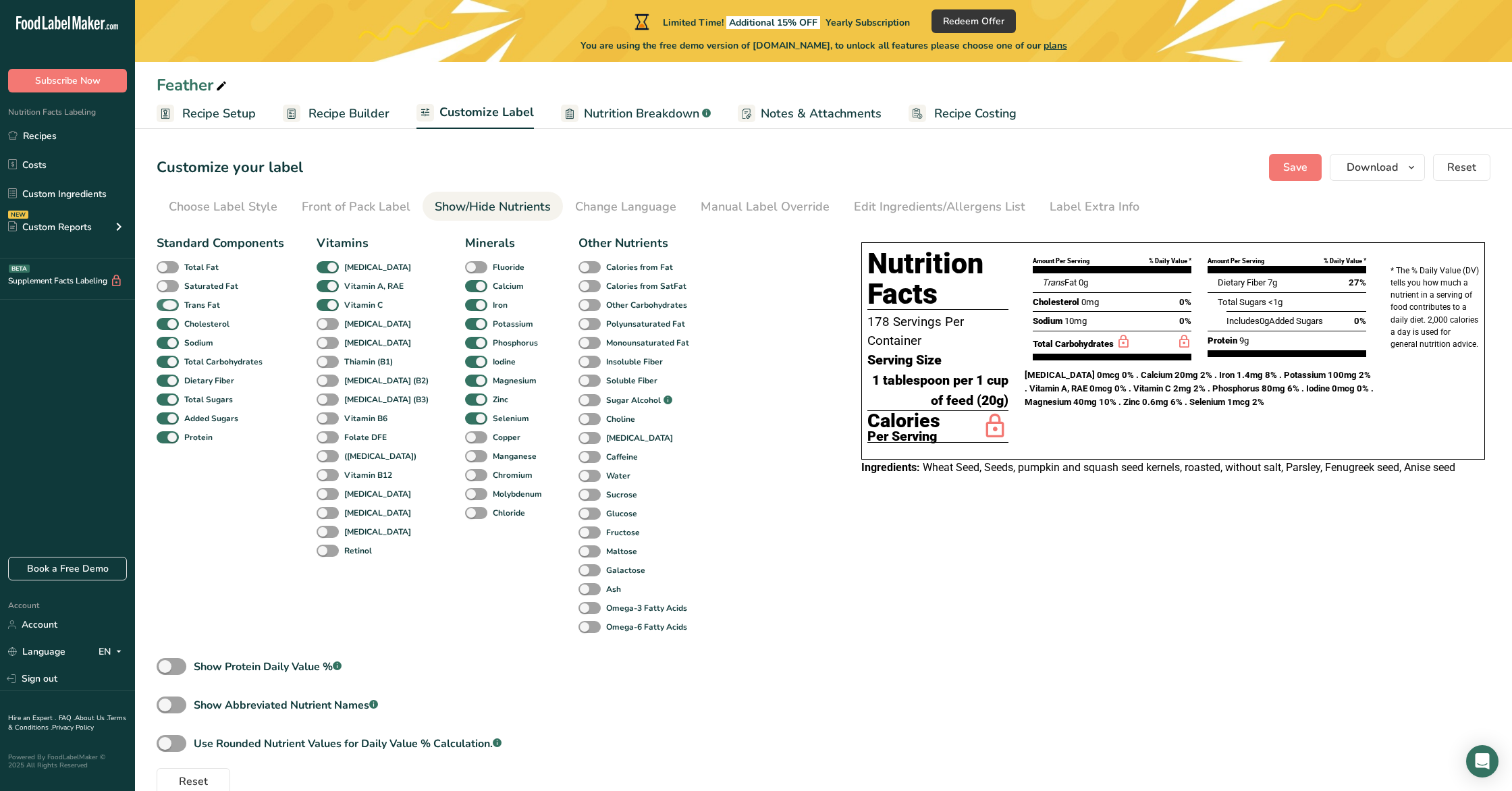
click at [169, 308] on span at bounding box center [167, 305] width 22 height 12
click at [165, 308] on input "Trans Fat" at bounding box center [161, 304] width 9 height 9
checkbox input "false"
click at [167, 327] on span at bounding box center [167, 324] width 22 height 12
click at [165, 327] on input "Cholesterol" at bounding box center [161, 323] width 9 height 9
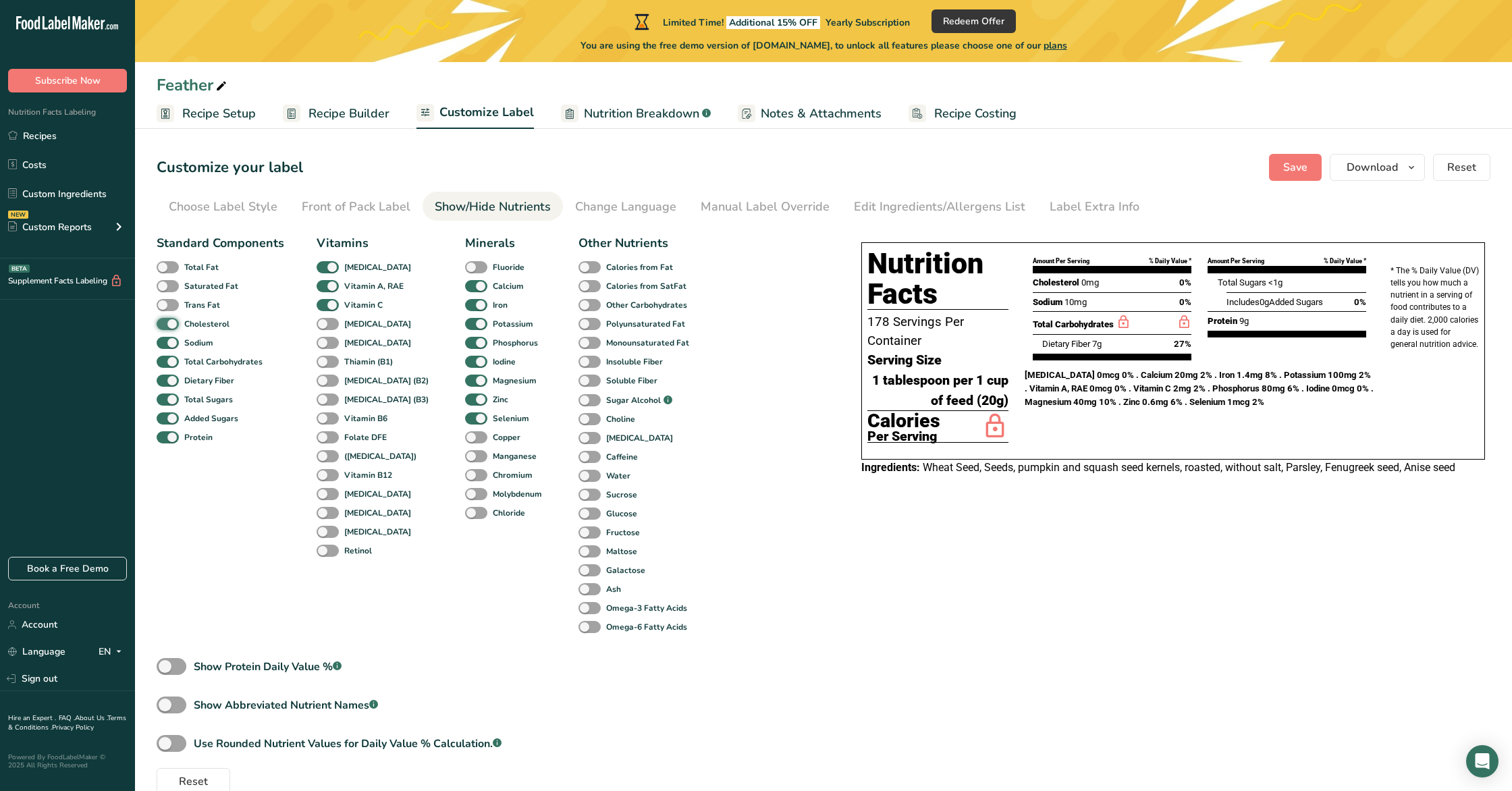
checkbox input "false"
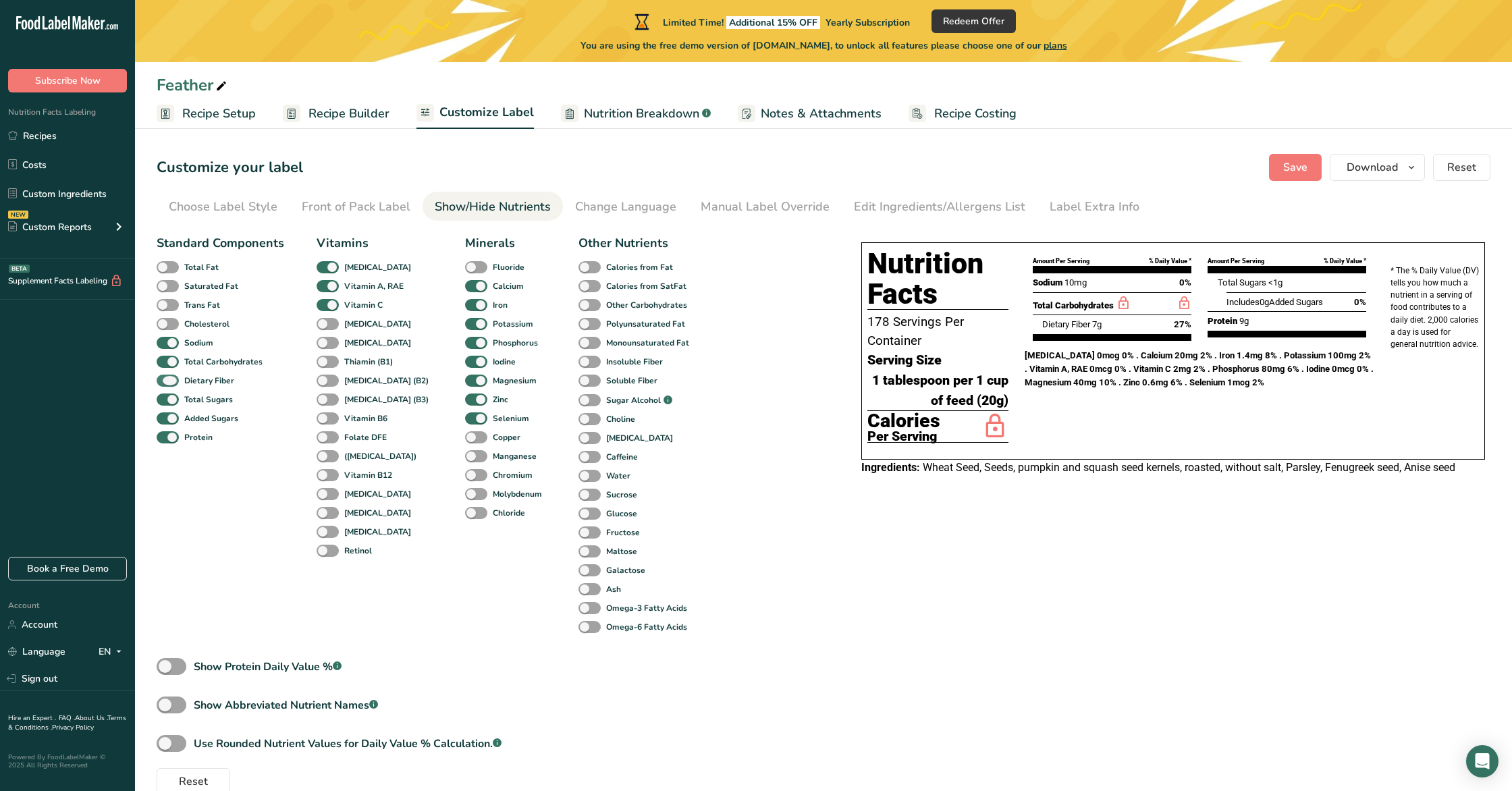
drag, startPoint x: 166, startPoint y: 377, endPoint x: 165, endPoint y: 386, distance: 9.1
click at [166, 377] on span at bounding box center [167, 381] width 22 height 12
click at [165, 377] on input "Dietary Fiber" at bounding box center [161, 381] width 9 height 9
checkbox input "false"
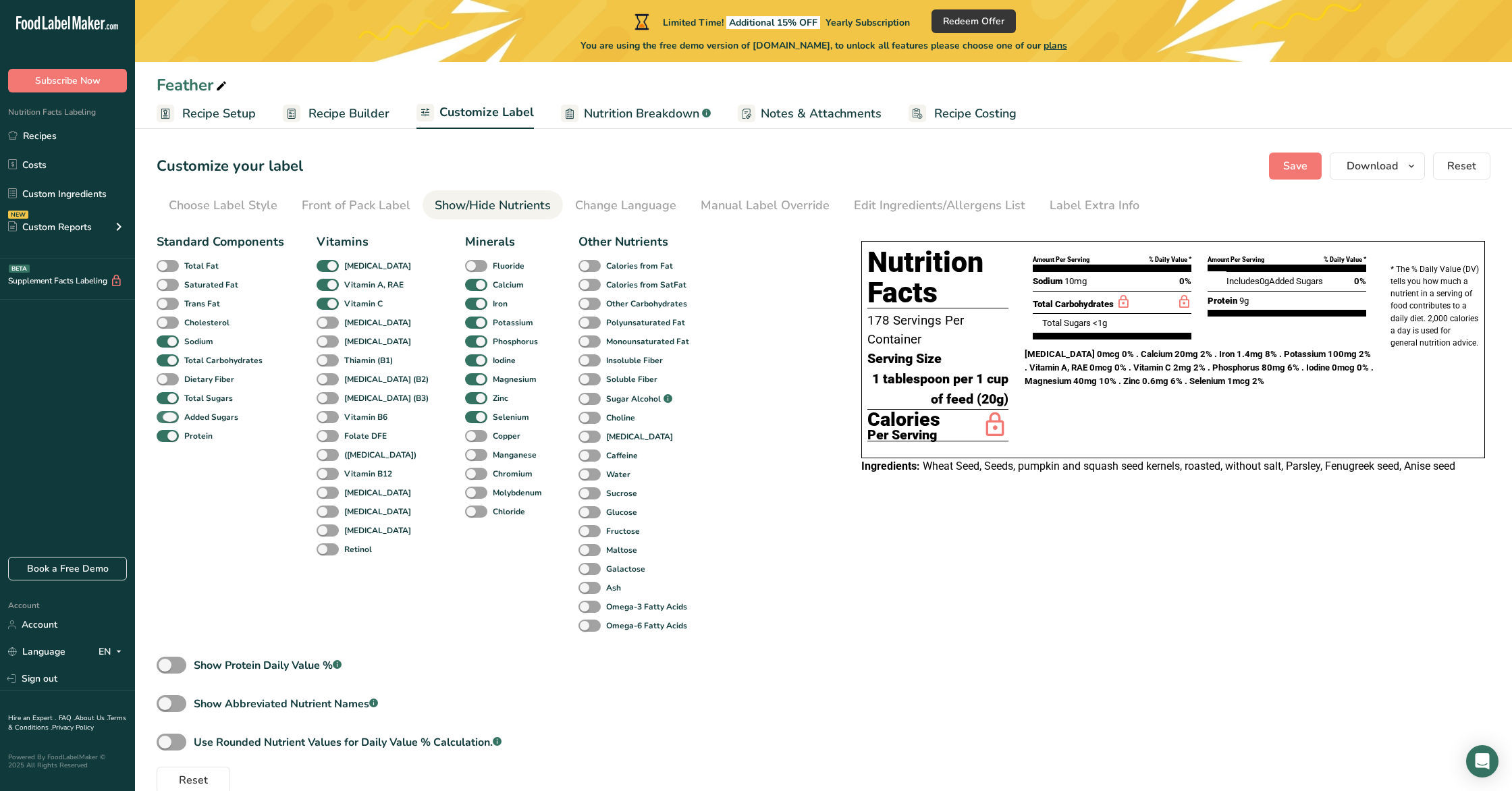
click at [165, 419] on span at bounding box center [167, 417] width 22 height 12
click at [165, 419] on input "Added Sugars" at bounding box center [161, 417] width 9 height 9
checkbox input "false"
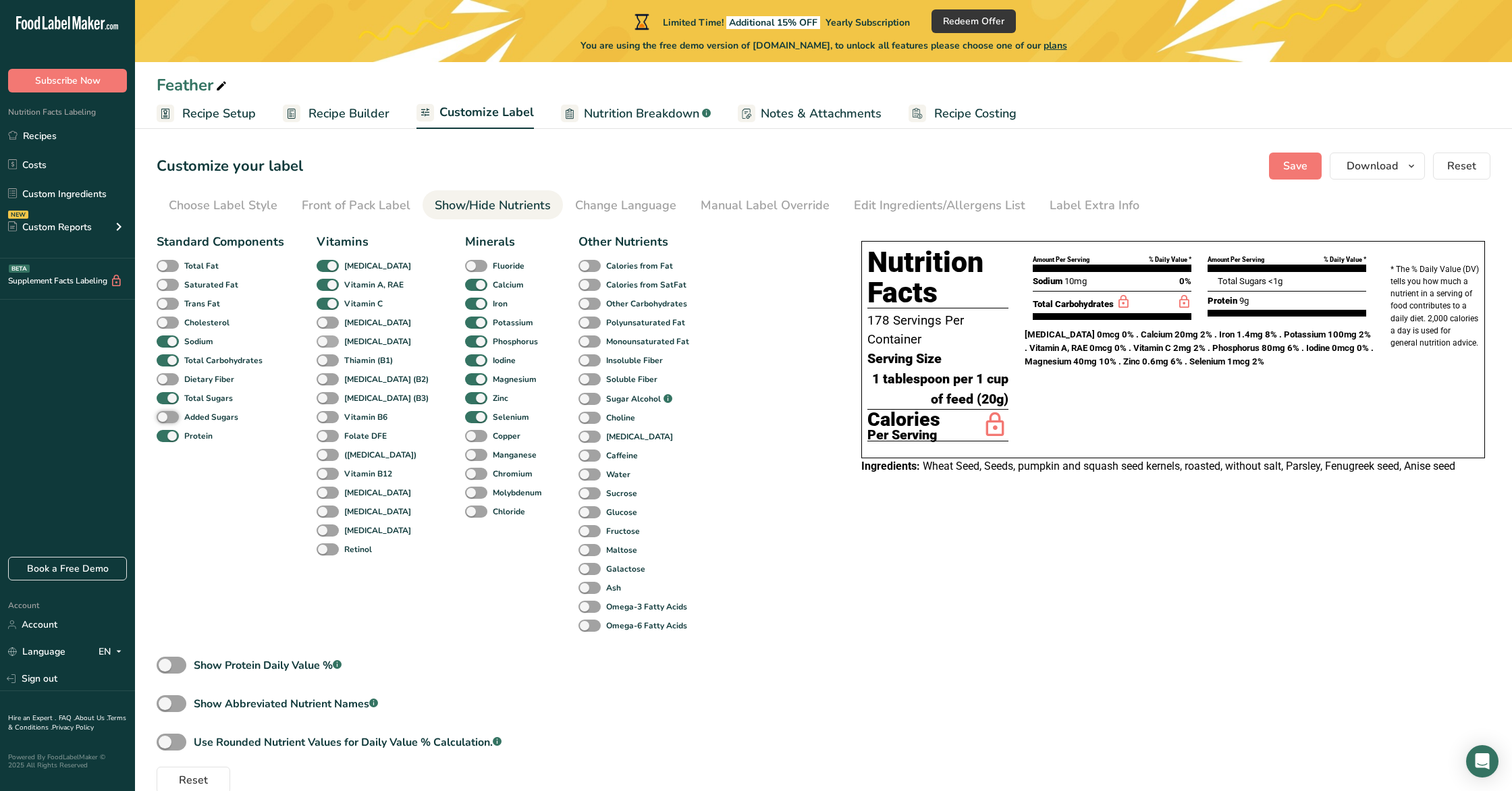
scroll to position [2, 0]
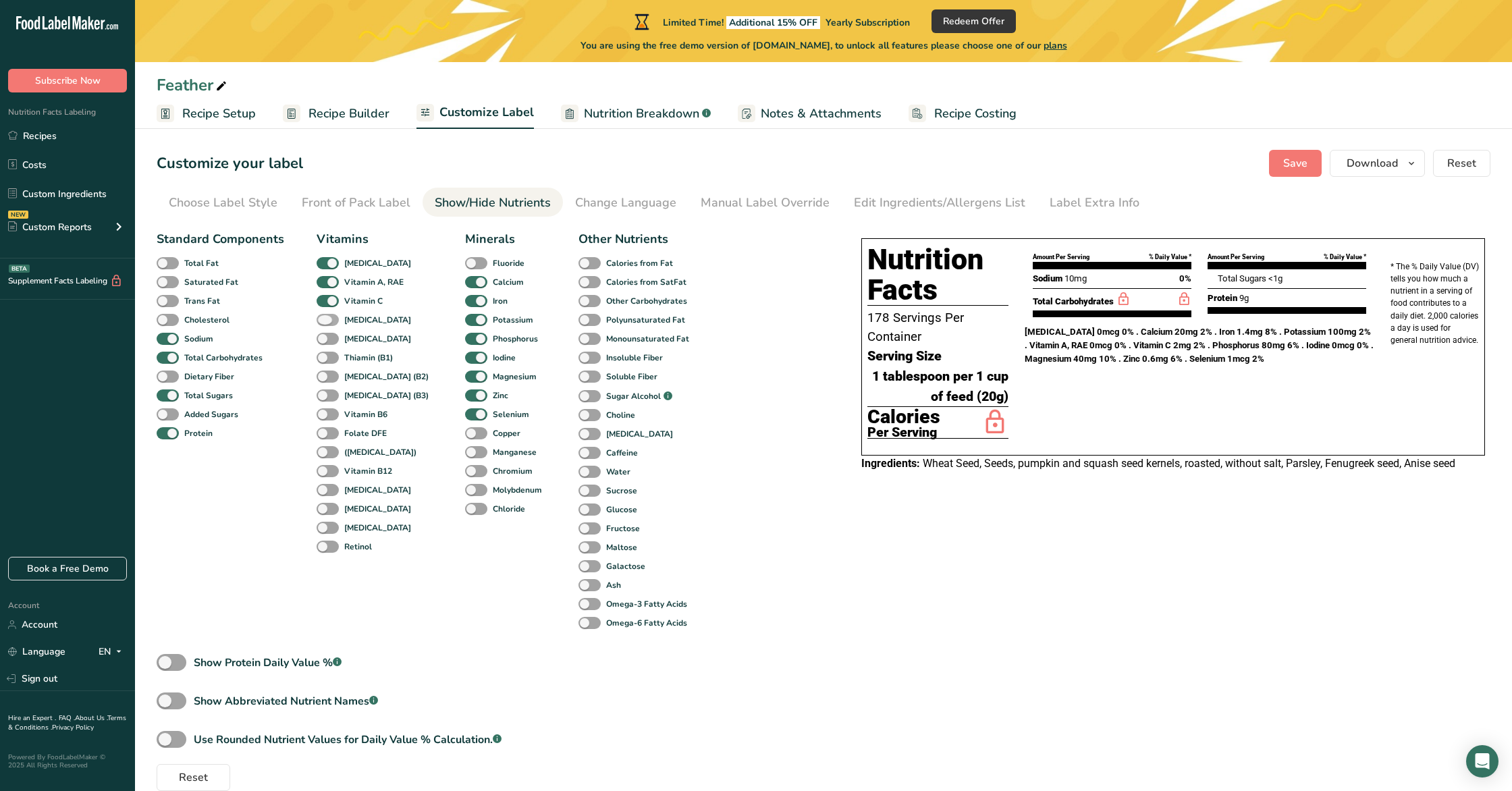
click at [328, 321] on span at bounding box center [327, 320] width 22 height 12
click at [325, 321] on input "[MEDICAL_DATA]" at bounding box center [321, 319] width 9 height 9
checkbox input "true"
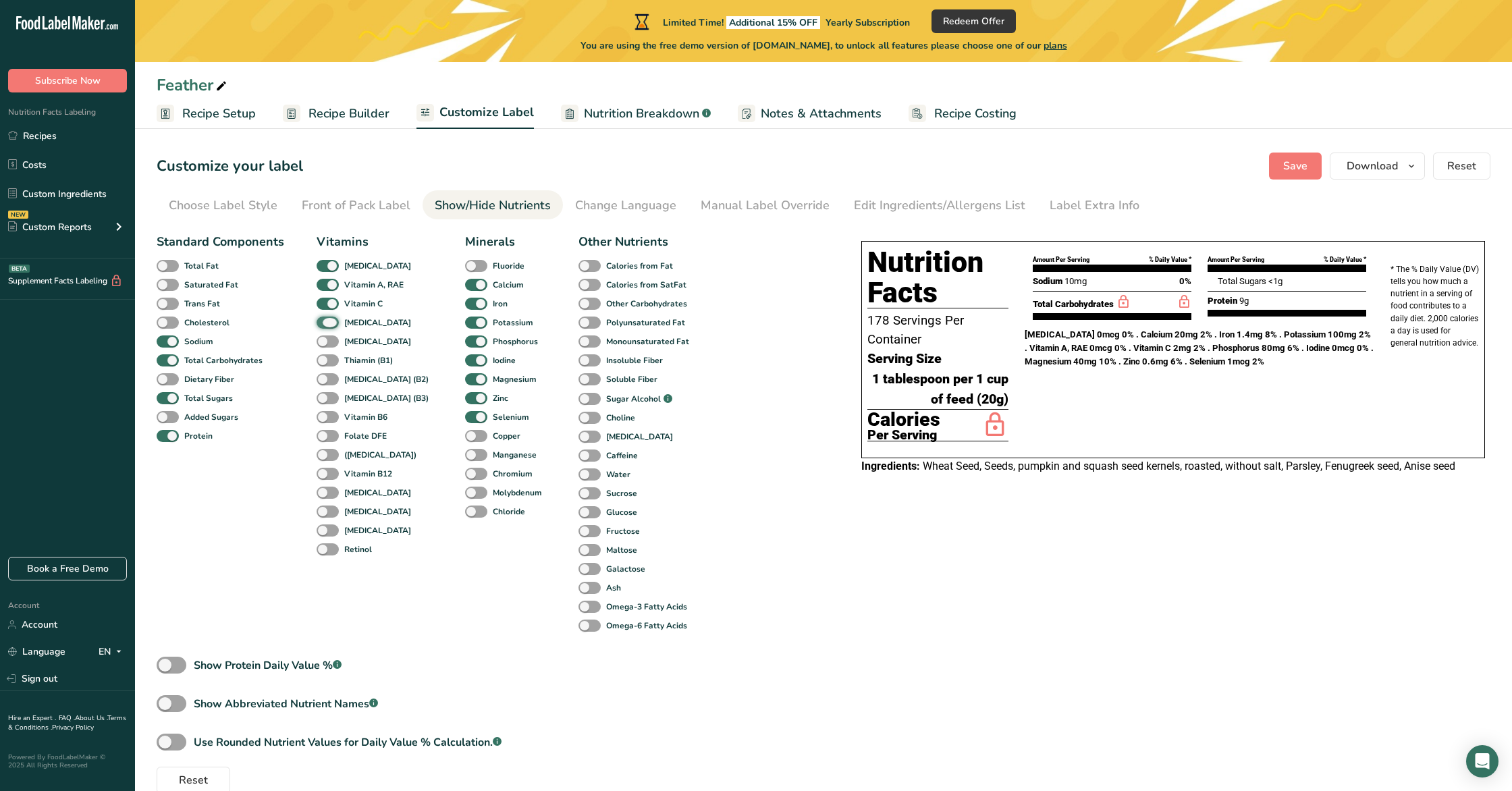
scroll to position [0, 0]
click at [465, 364] on span at bounding box center [476, 360] width 22 height 12
click at [465, 364] on input "Iodine" at bounding box center [469, 359] width 9 height 9
checkbox input "false"
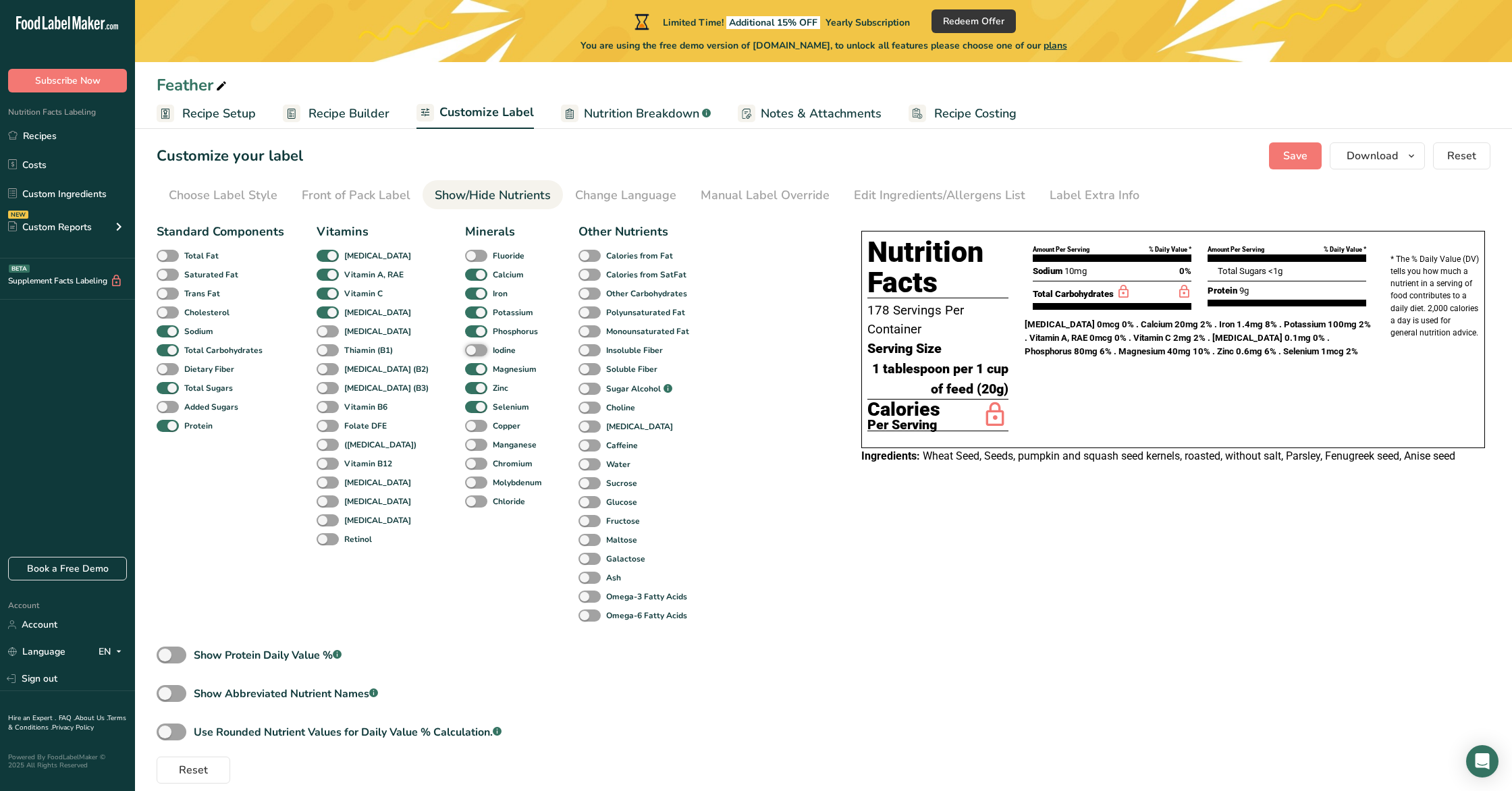
scroll to position [12, 0]
click at [232, 197] on div "Choose Label Style" at bounding box center [223, 194] width 109 height 18
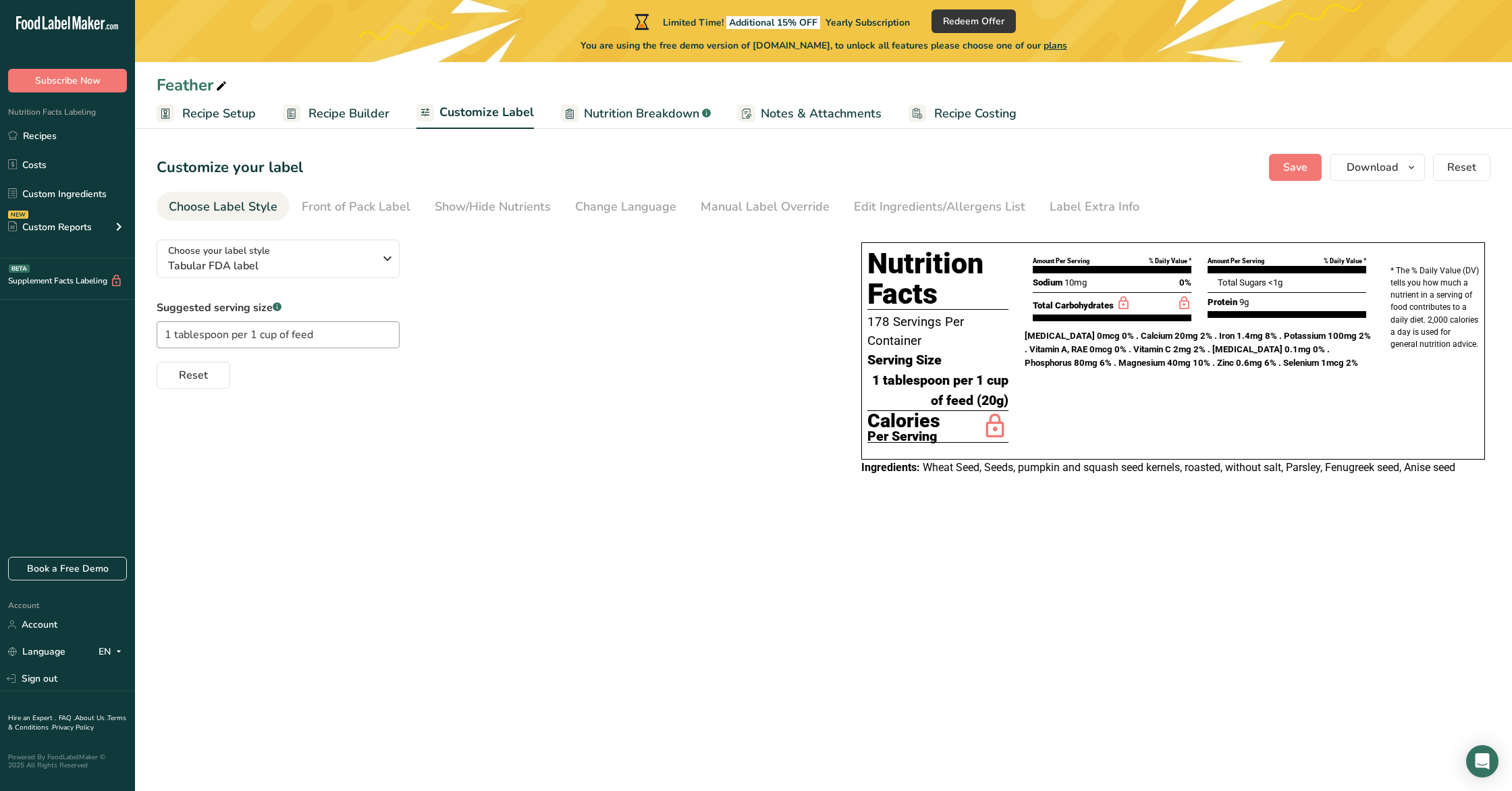
scroll to position [0, 0]
click at [264, 259] on span "Tabular FDA label" at bounding box center [271, 266] width 206 height 17
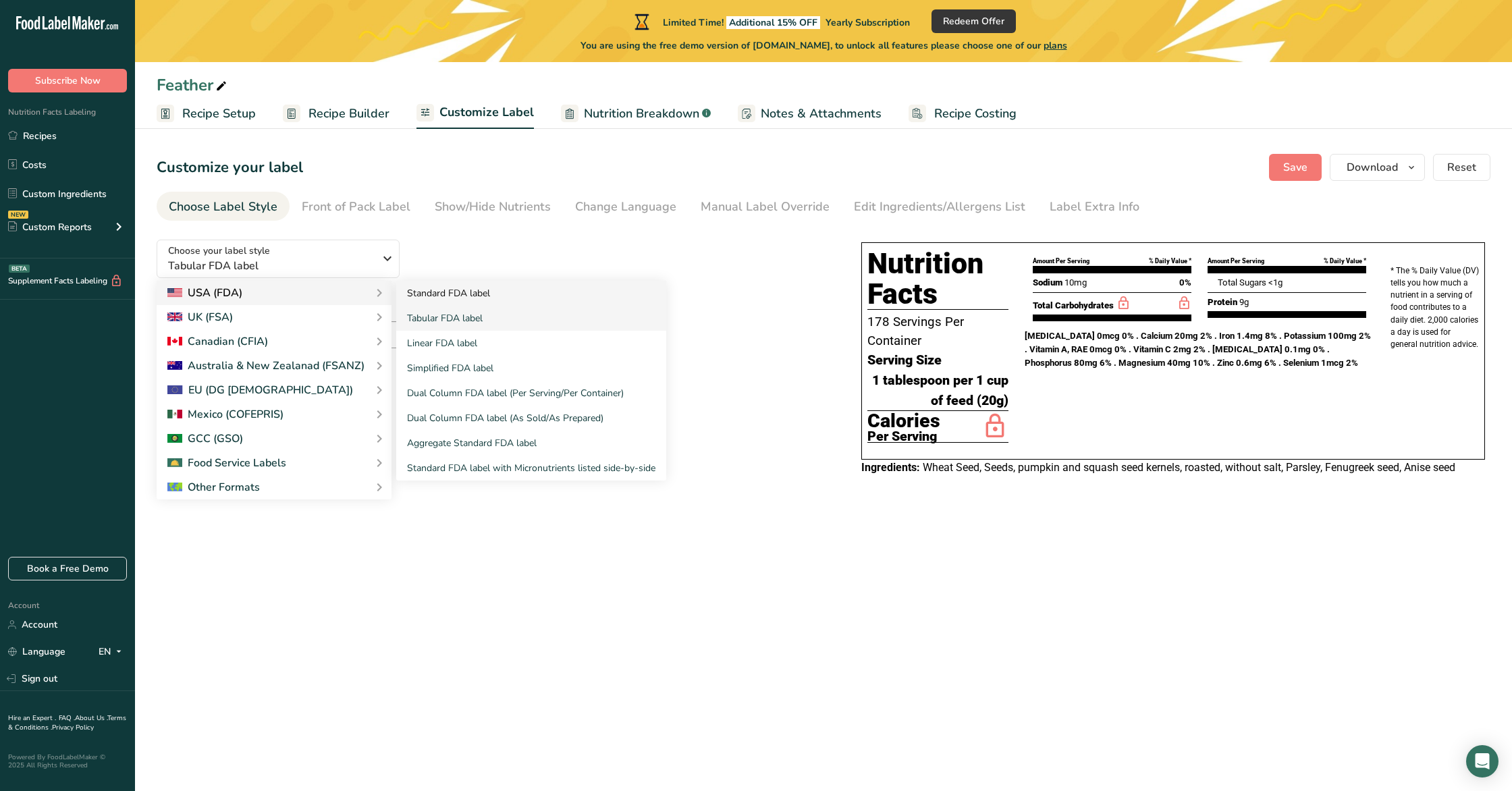
click at [430, 294] on link "Standard FDA label" at bounding box center [531, 294] width 270 height 25
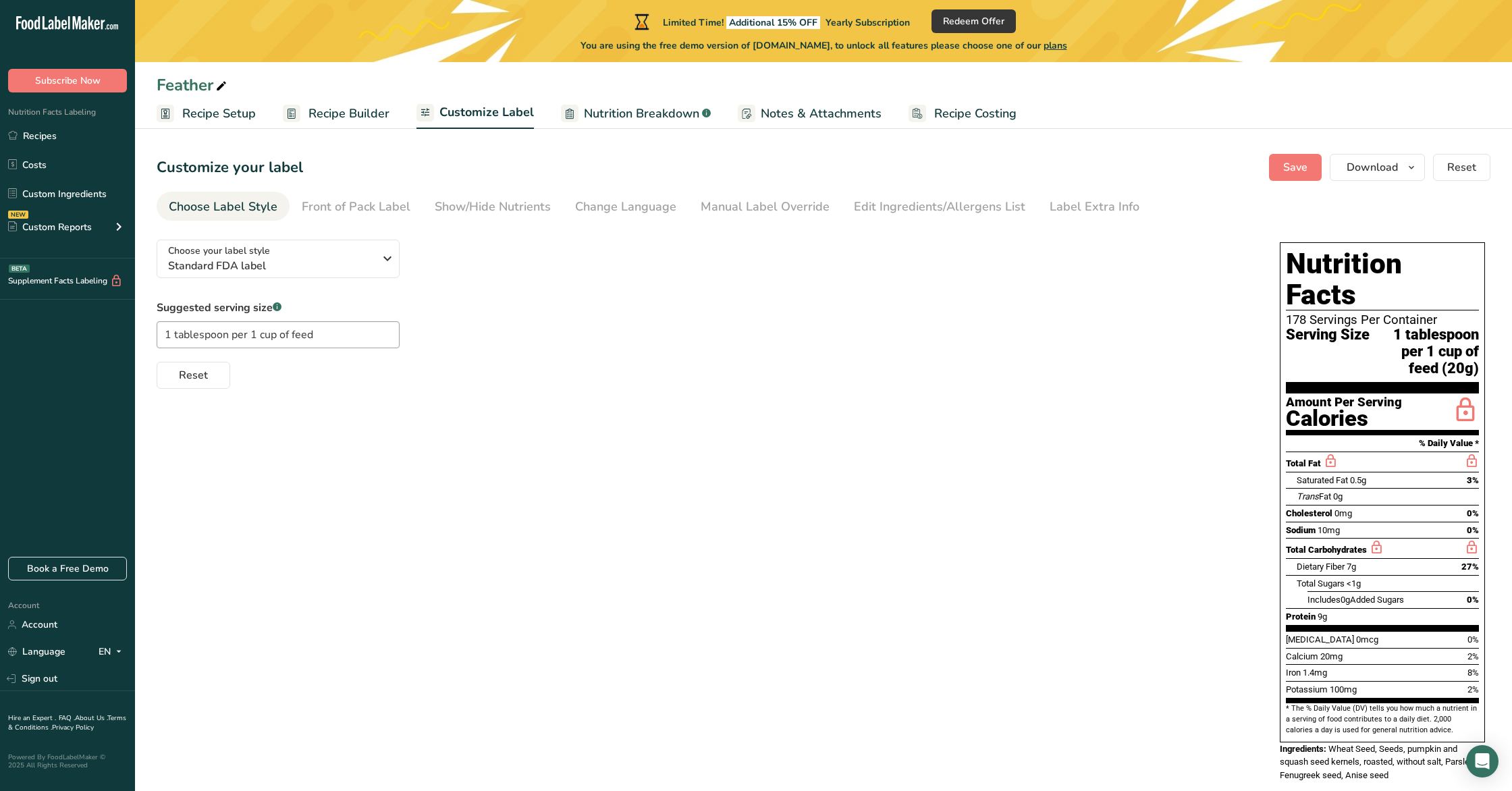
click at [197, 120] on span "Recipe Setup" at bounding box center [219, 114] width 74 height 18
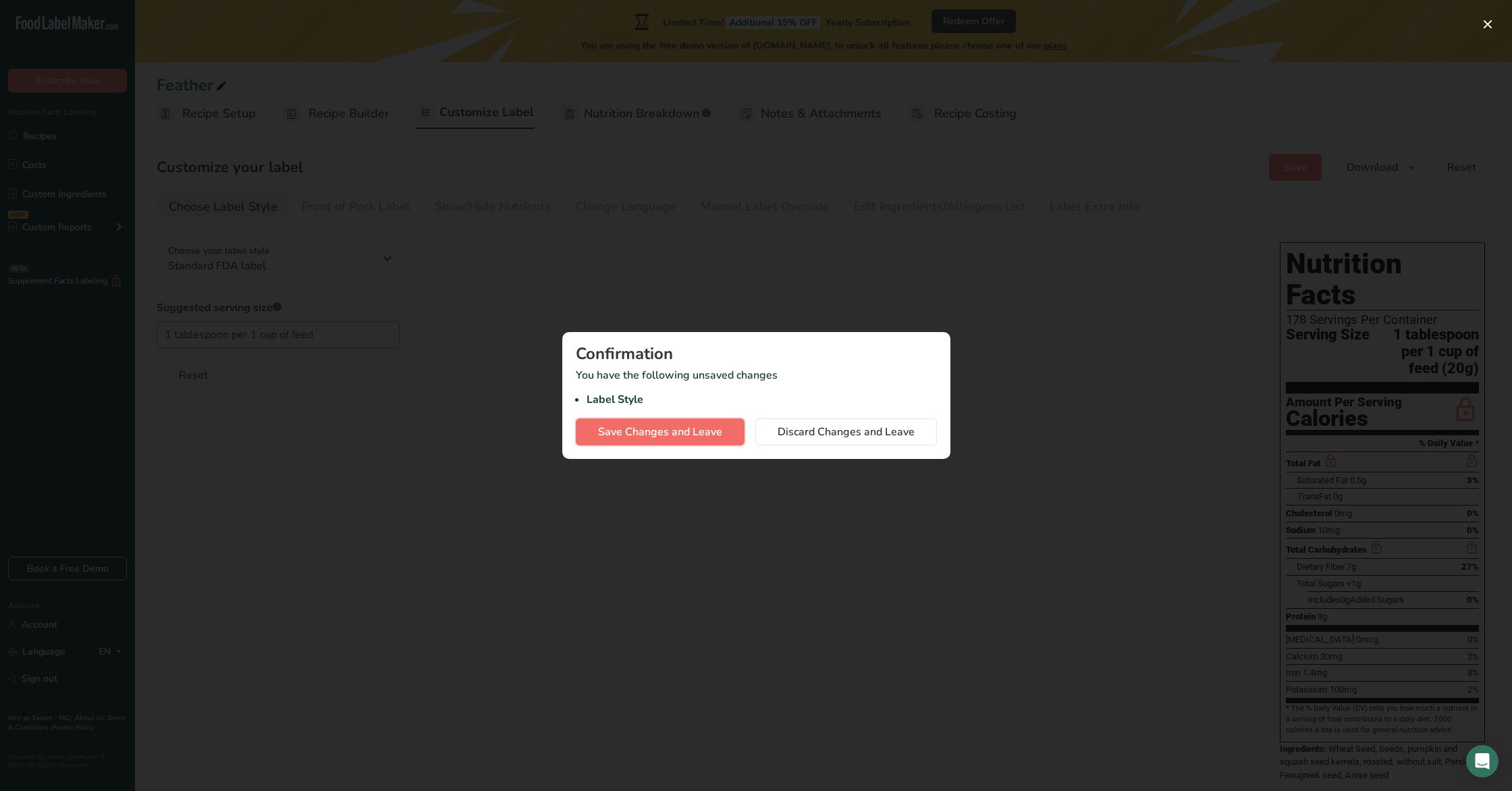
click at [705, 434] on span "Save Changes and Leave" at bounding box center [660, 432] width 124 height 17
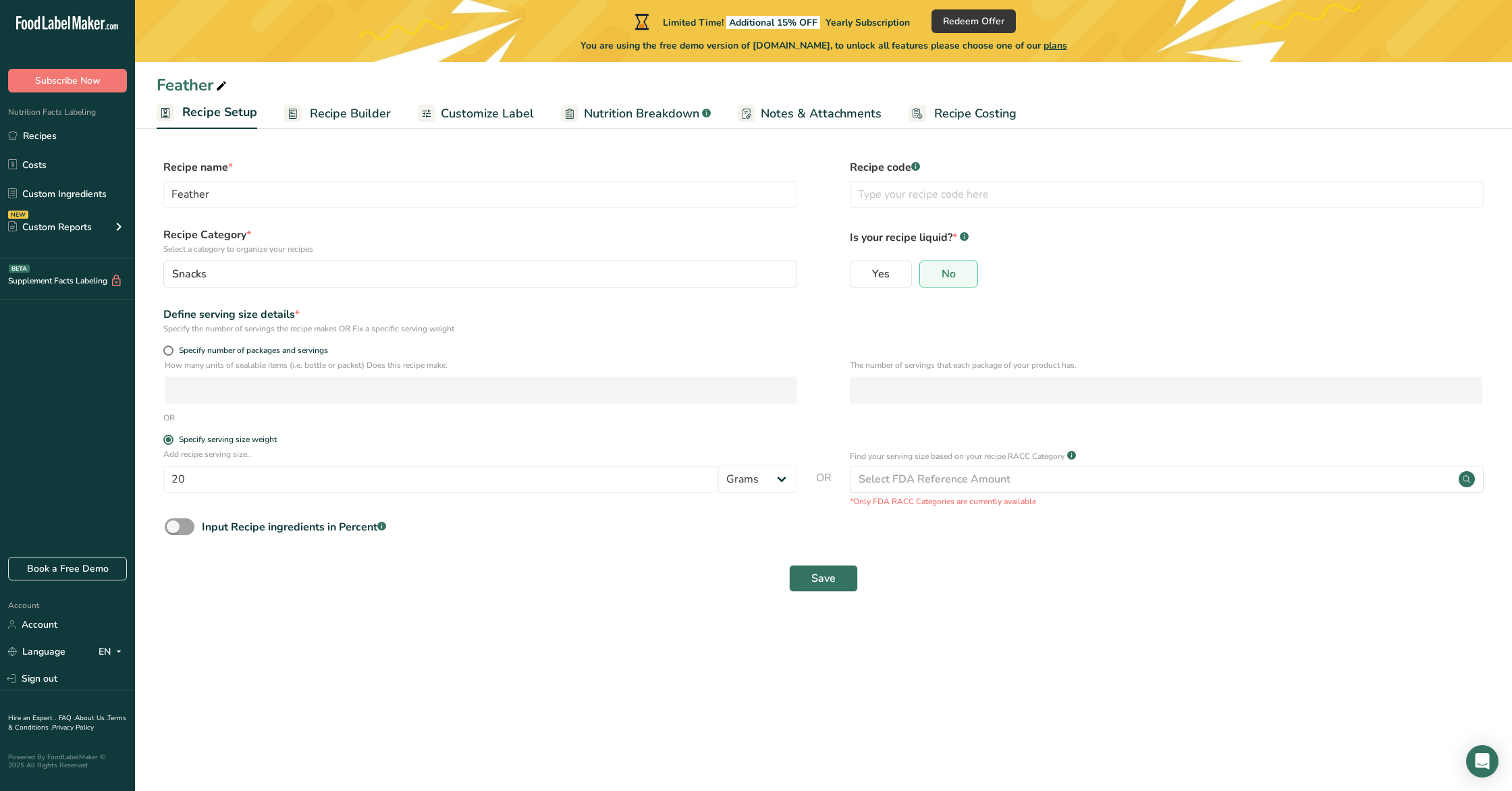
click at [320, 111] on span "Recipe Builder" at bounding box center [351, 114] width 81 height 18
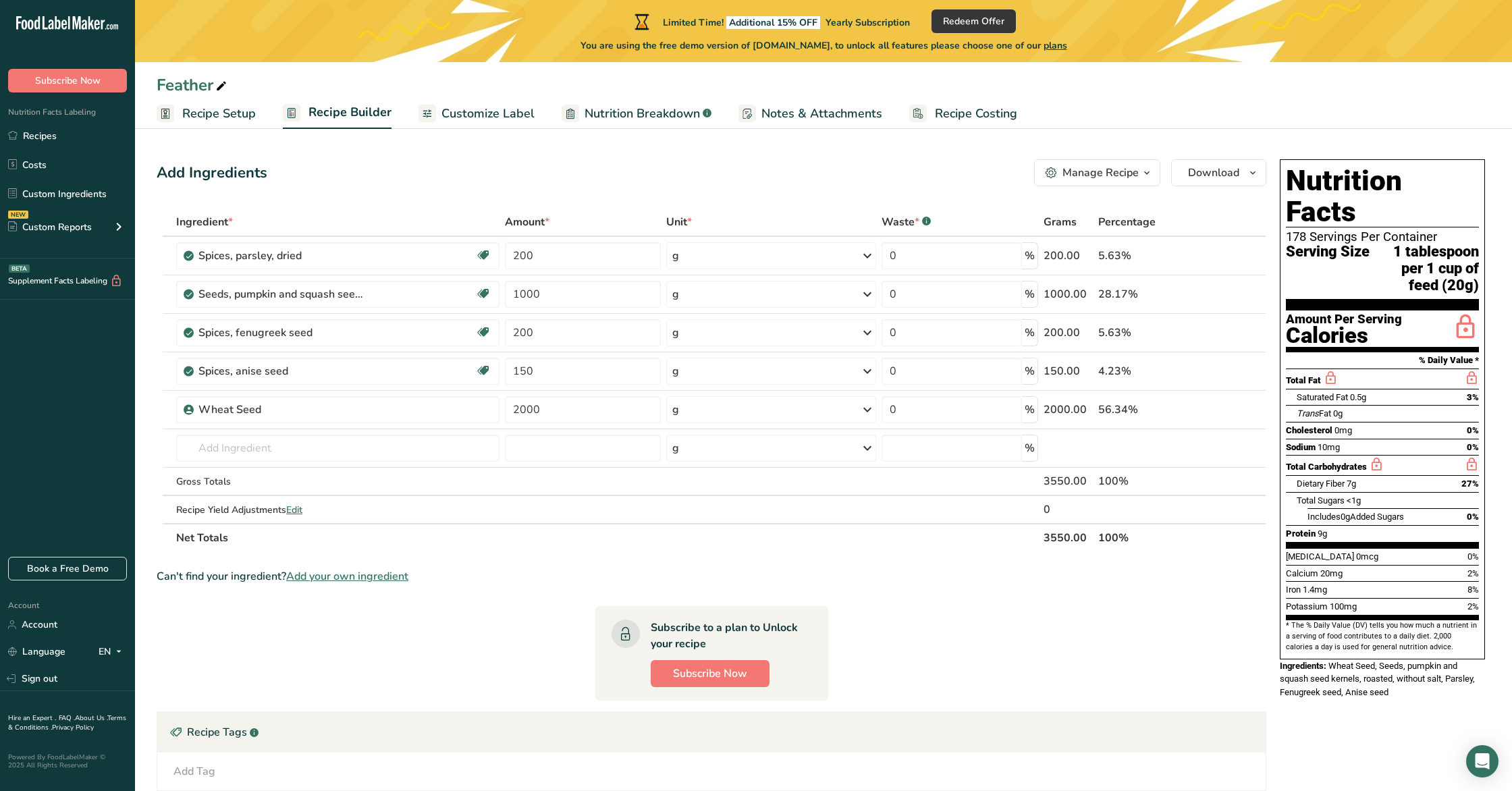
click at [337, 575] on span "Add your own ingredient" at bounding box center [346, 577] width 122 height 17
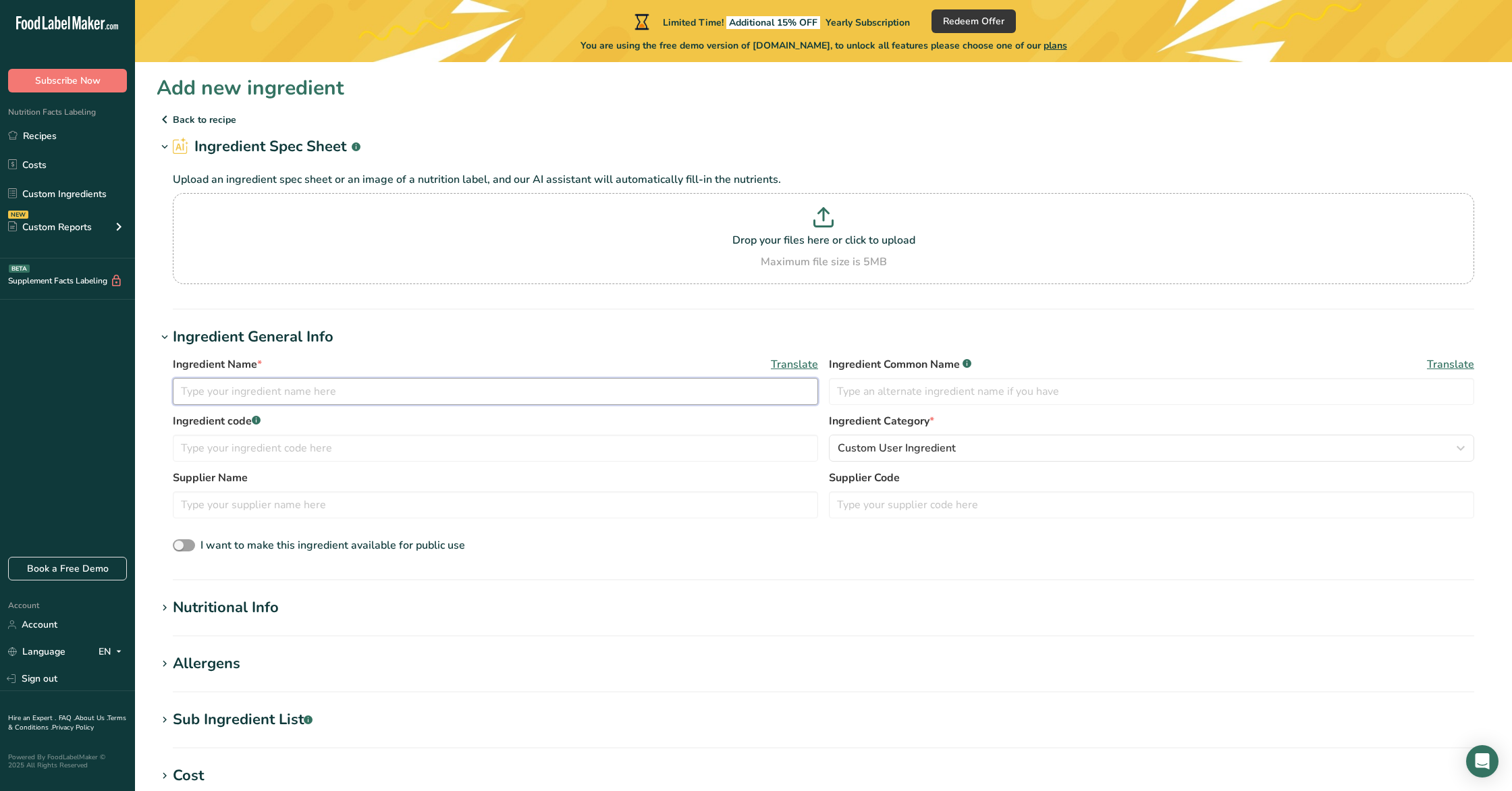
click at [278, 391] on input "text" at bounding box center [495, 391] width 645 height 27
type input "Black Sunflower Seed"
click at [296, 604] on h1 "Nutritional Info" at bounding box center [823, 608] width 1334 height 22
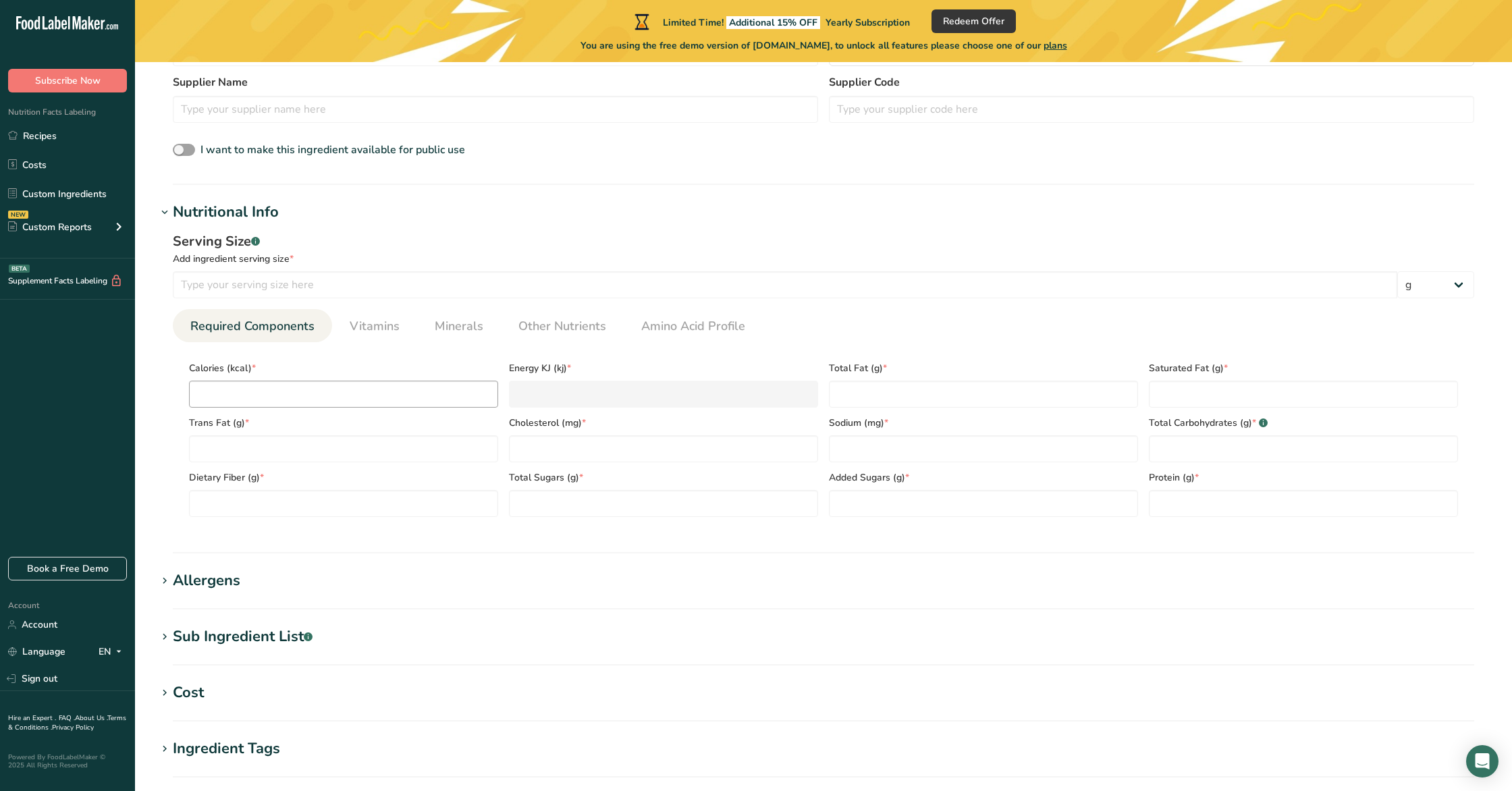
scroll to position [402, 0]
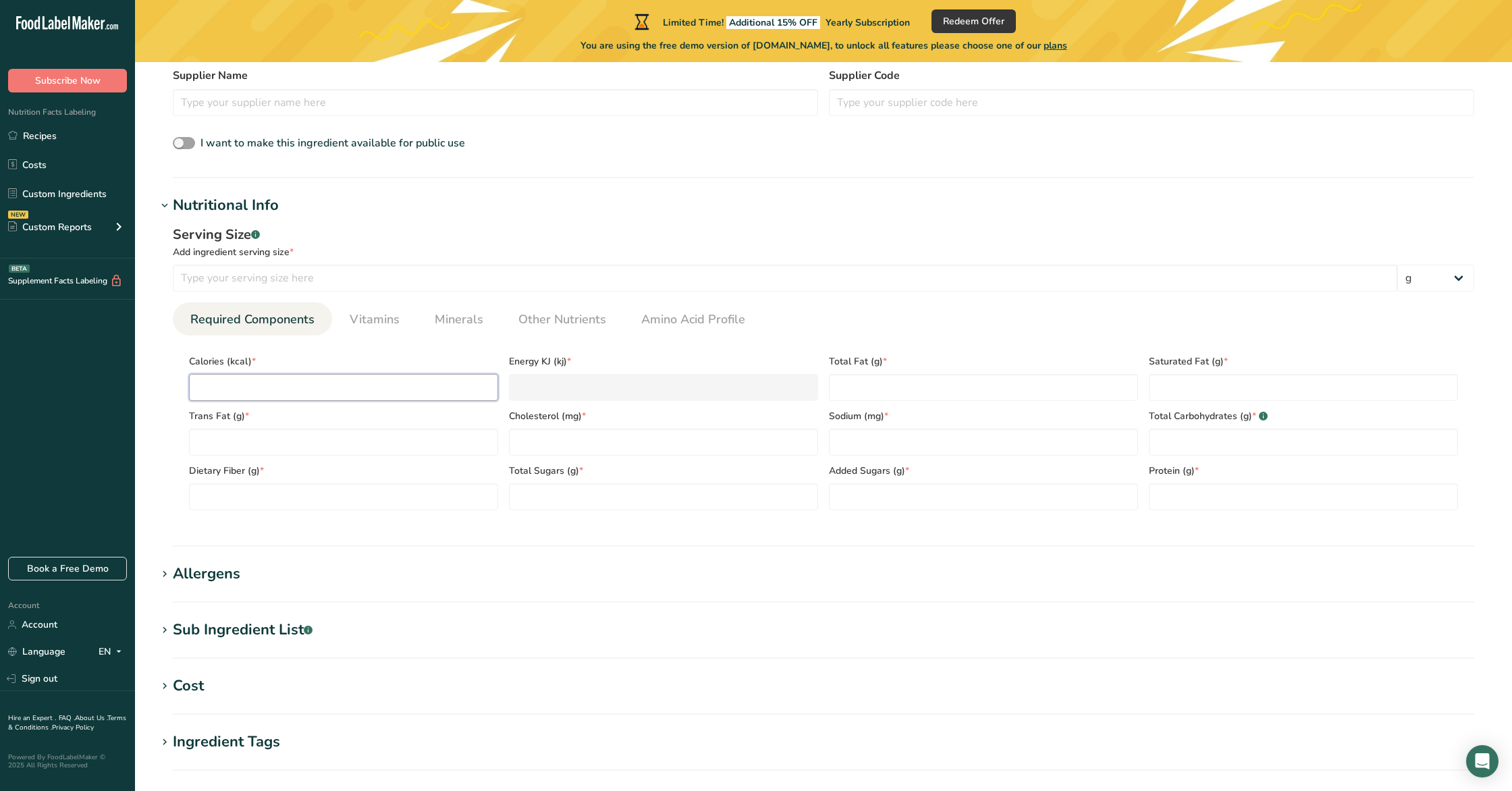
click at [341, 383] on input "number" at bounding box center [343, 387] width 309 height 27
click at [314, 277] on input "number" at bounding box center [784, 278] width 1224 height 27
type input "100"
click at [299, 383] on input "number" at bounding box center [343, 387] width 309 height 27
click at [363, 318] on span "Vitamins" at bounding box center [375, 320] width 50 height 18
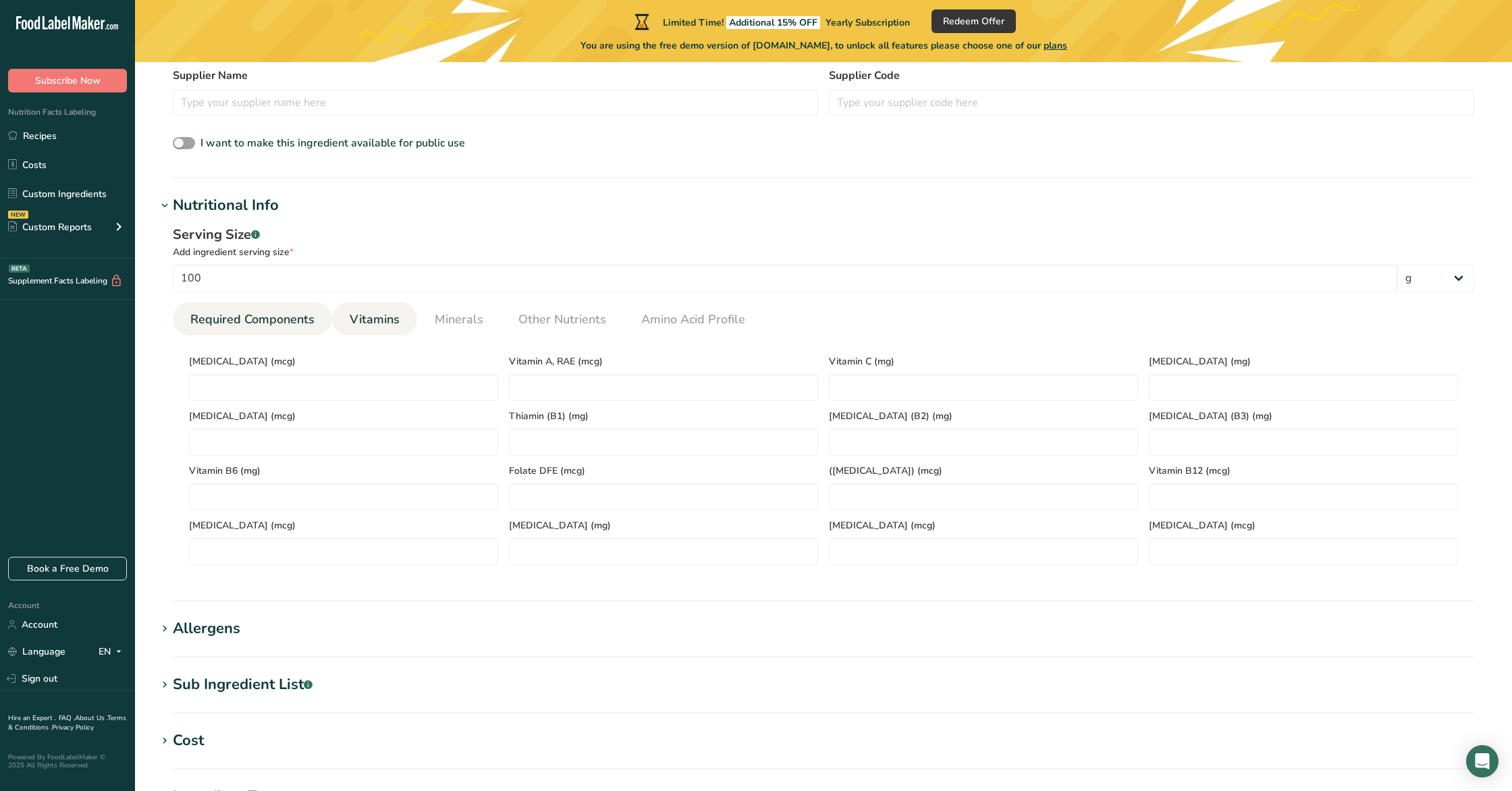
click at [285, 322] on span "Required Components" at bounding box center [253, 320] width 124 height 18
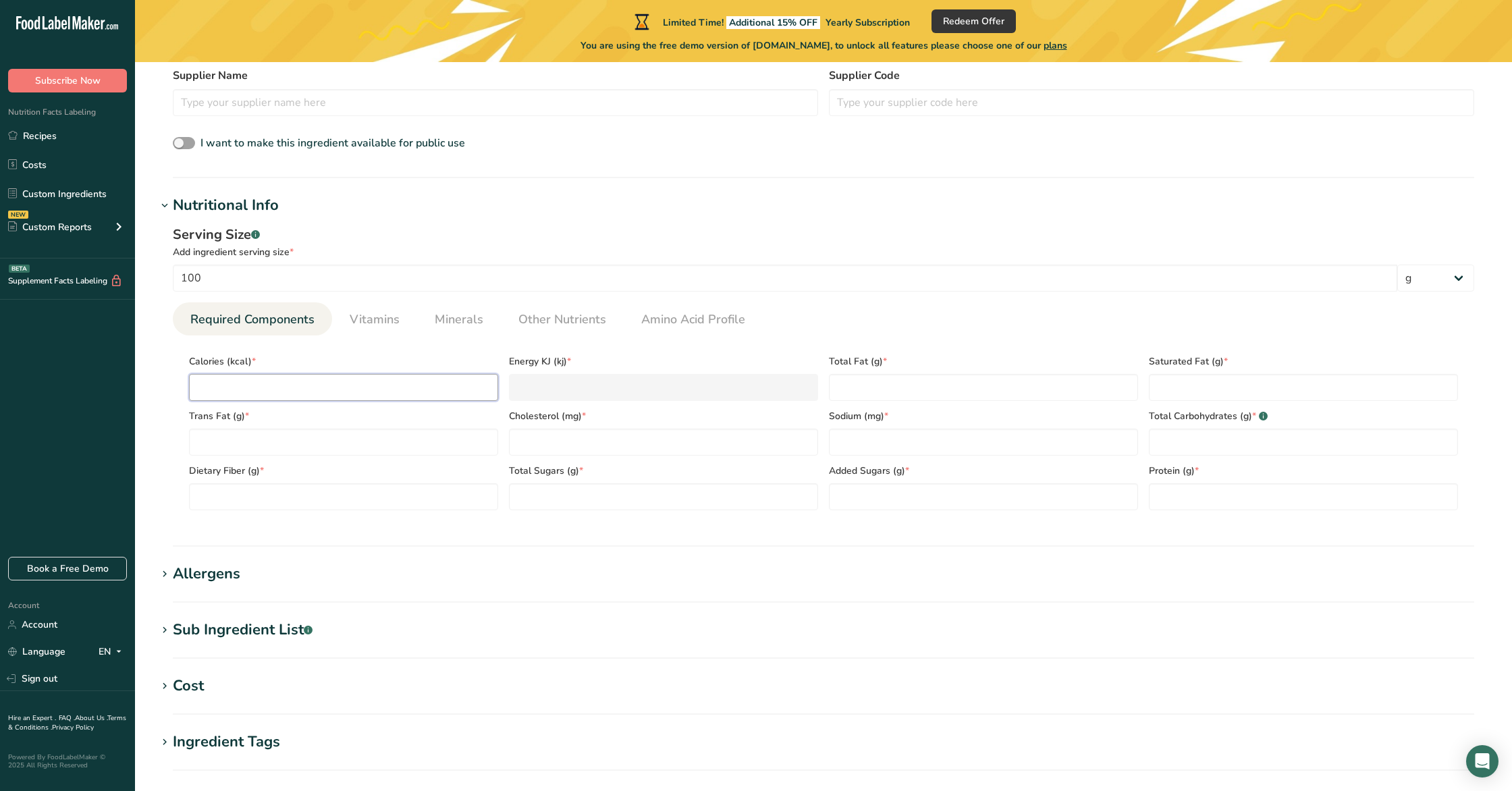
click at [426, 390] on input "number" at bounding box center [343, 387] width 309 height 27
type input "1"
type KJ "4.2"
type input "16"
type KJ "66.9"
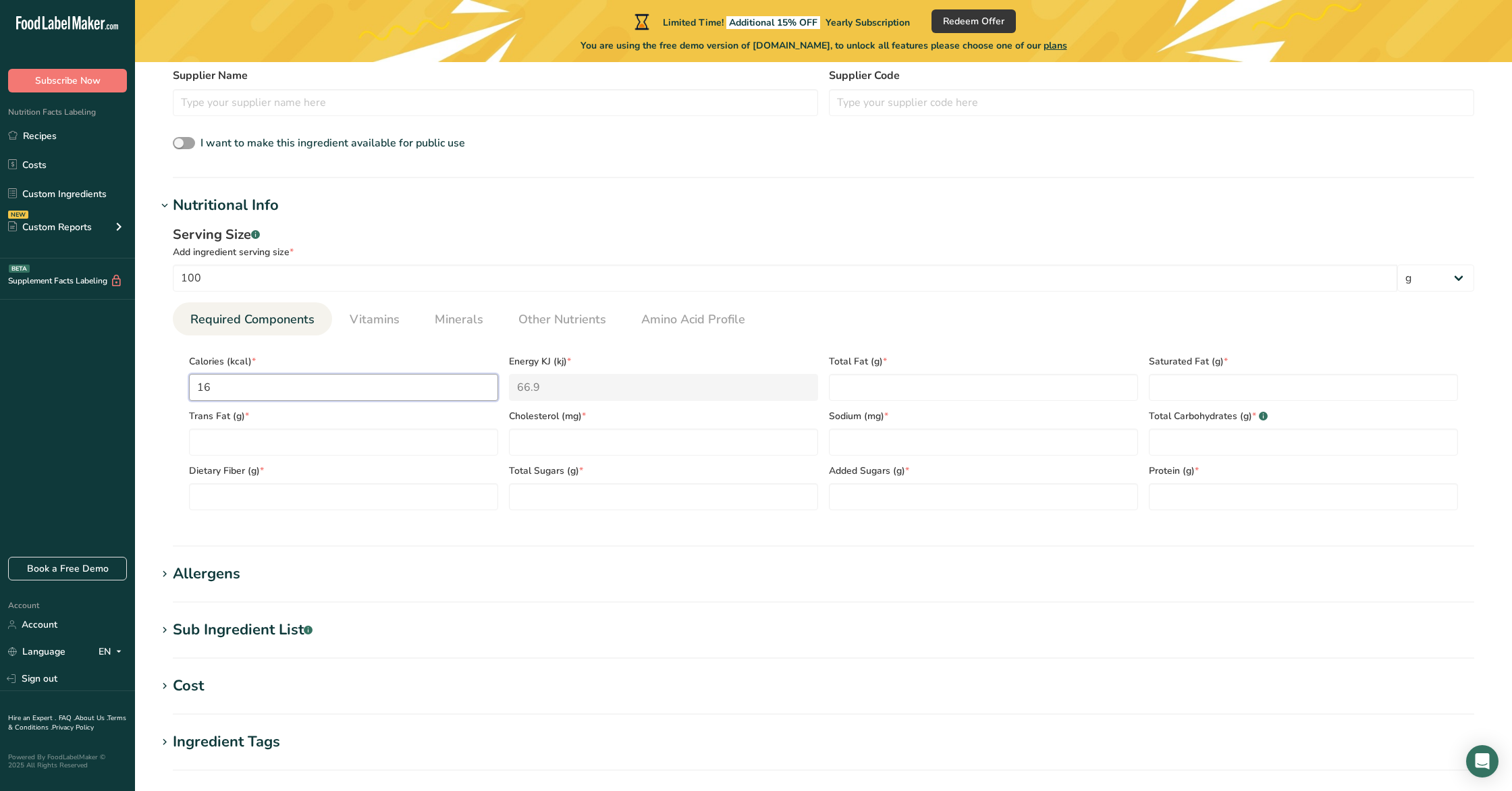
type input "165"
type KJ "690.4"
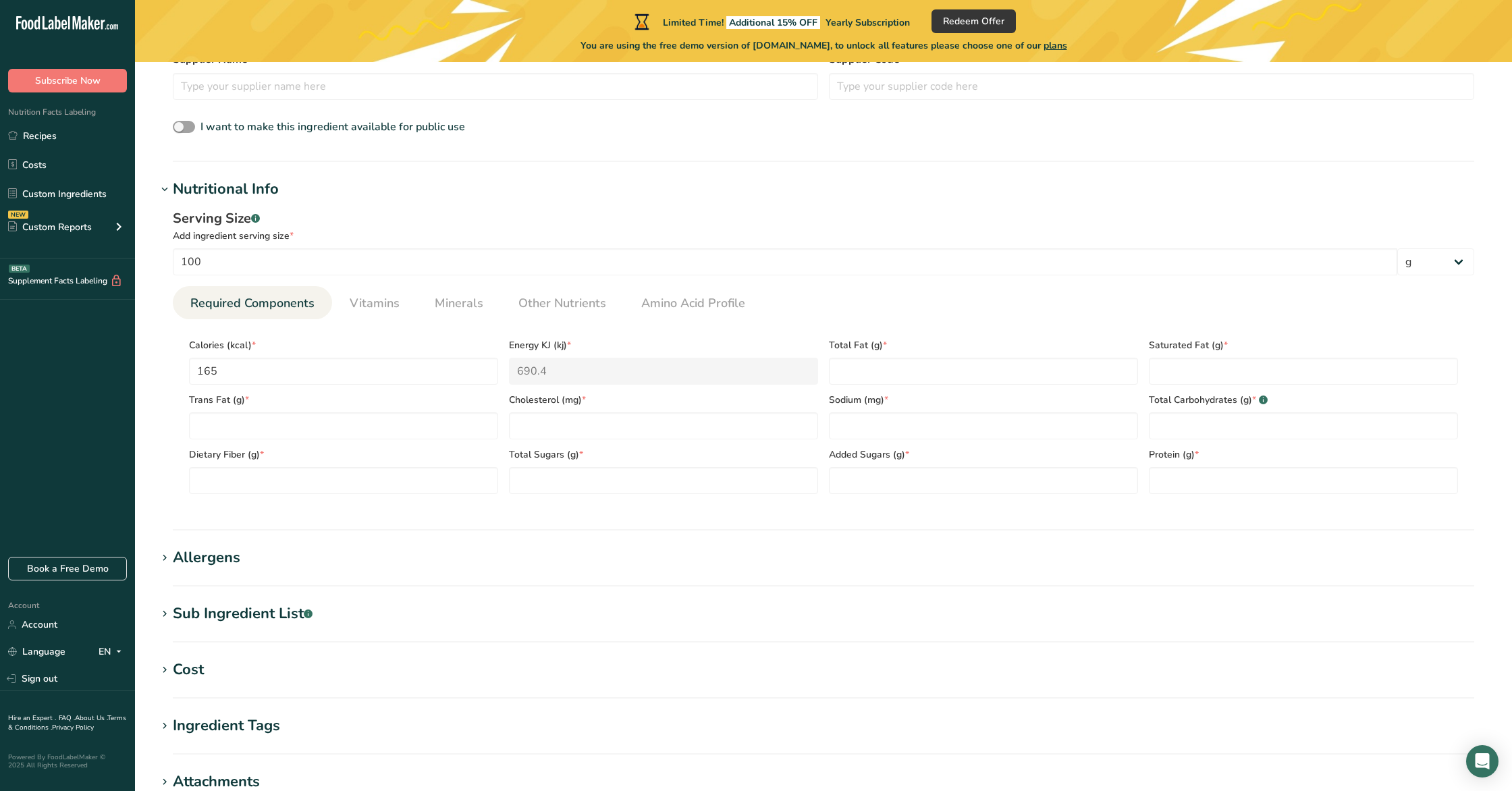
scroll to position [420, 0]
click at [288, 380] on input "165" at bounding box center [343, 371] width 309 height 27
type input "0"
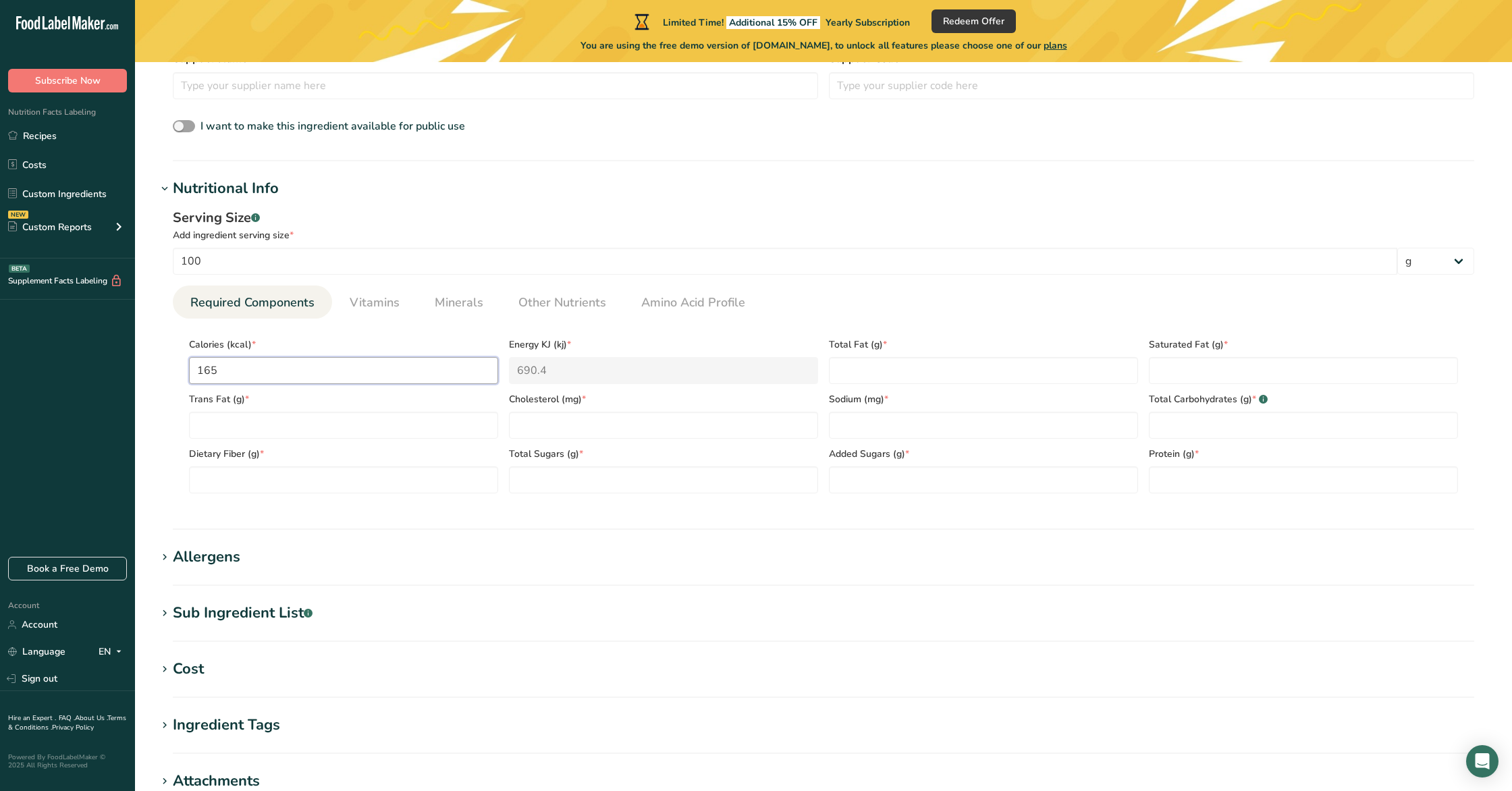
type KJ "0"
type input "0"
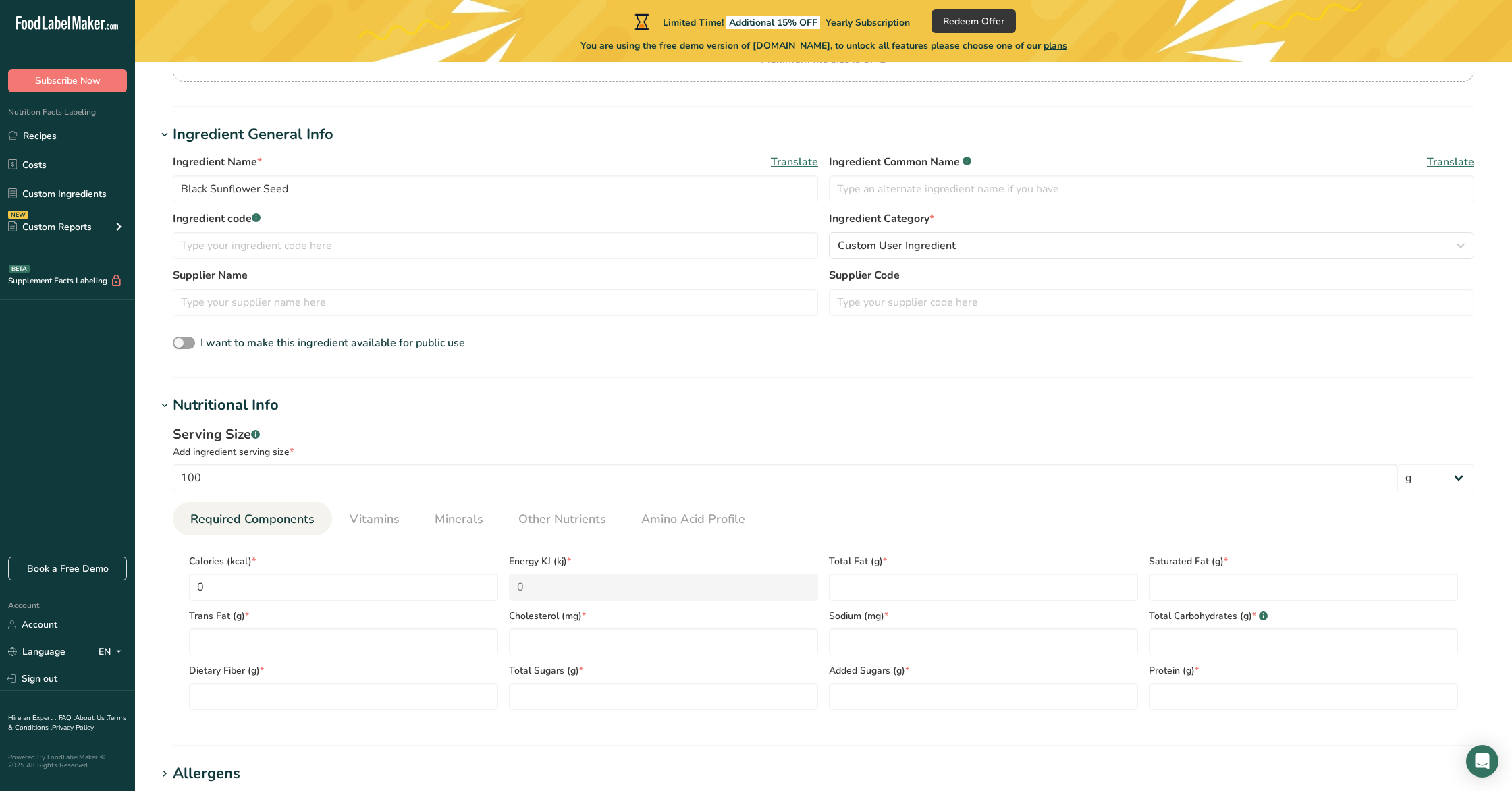
scroll to position [0, 0]
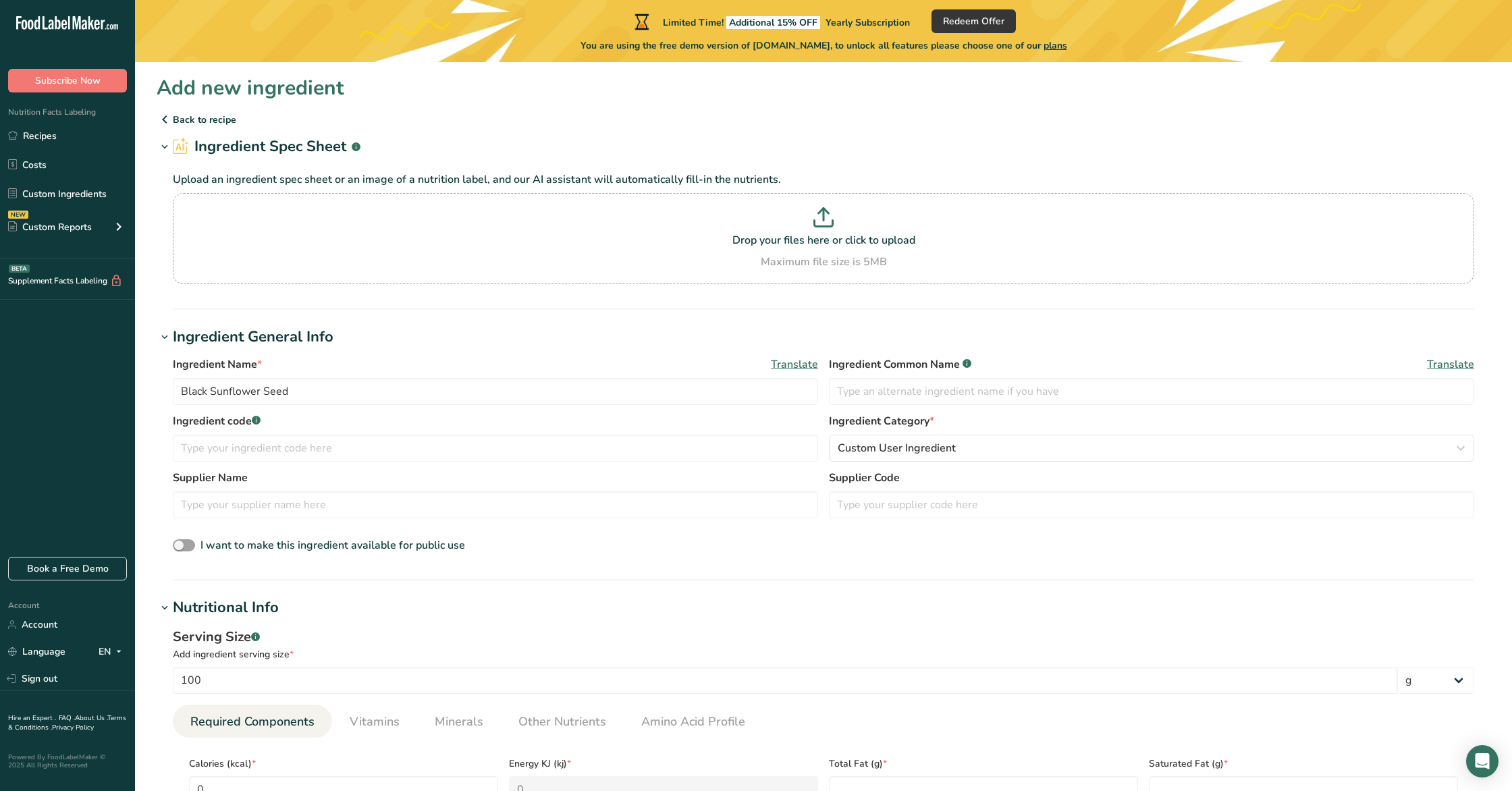
click at [177, 124] on p "Back to recipe" at bounding box center [823, 119] width 1334 height 17
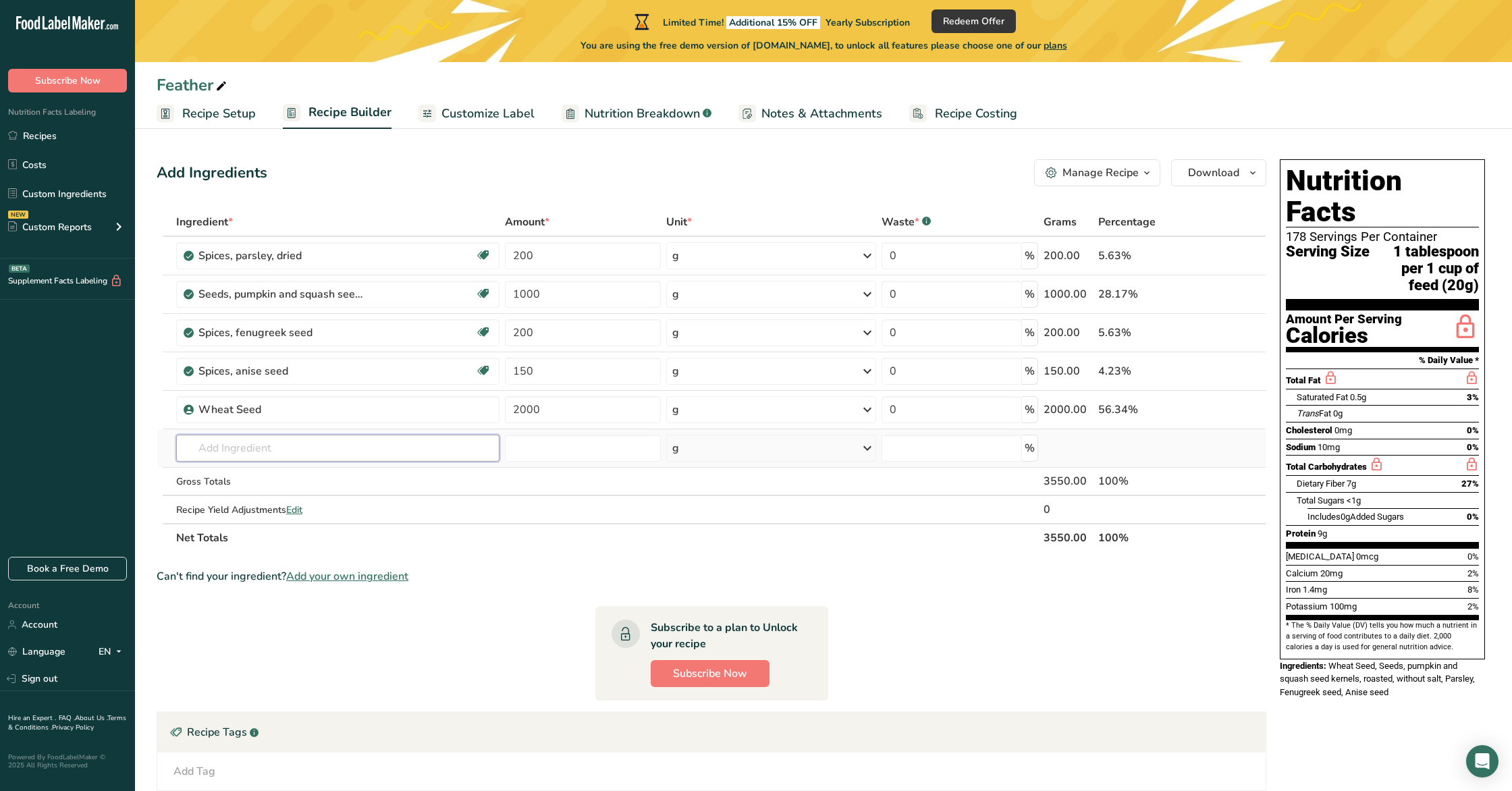
click at [287, 441] on input "text" at bounding box center [337, 448] width 322 height 27
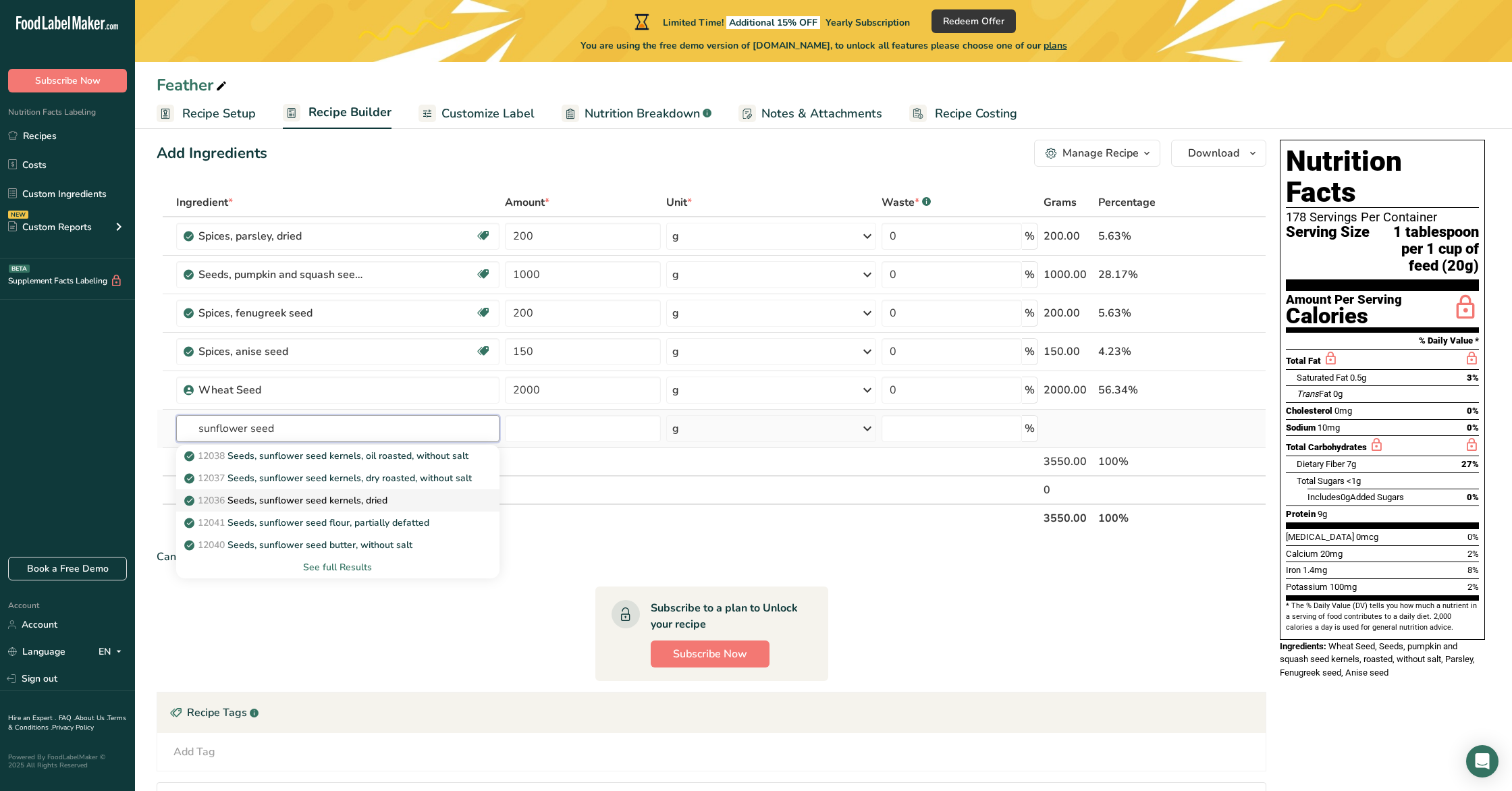
scroll to position [23, 0]
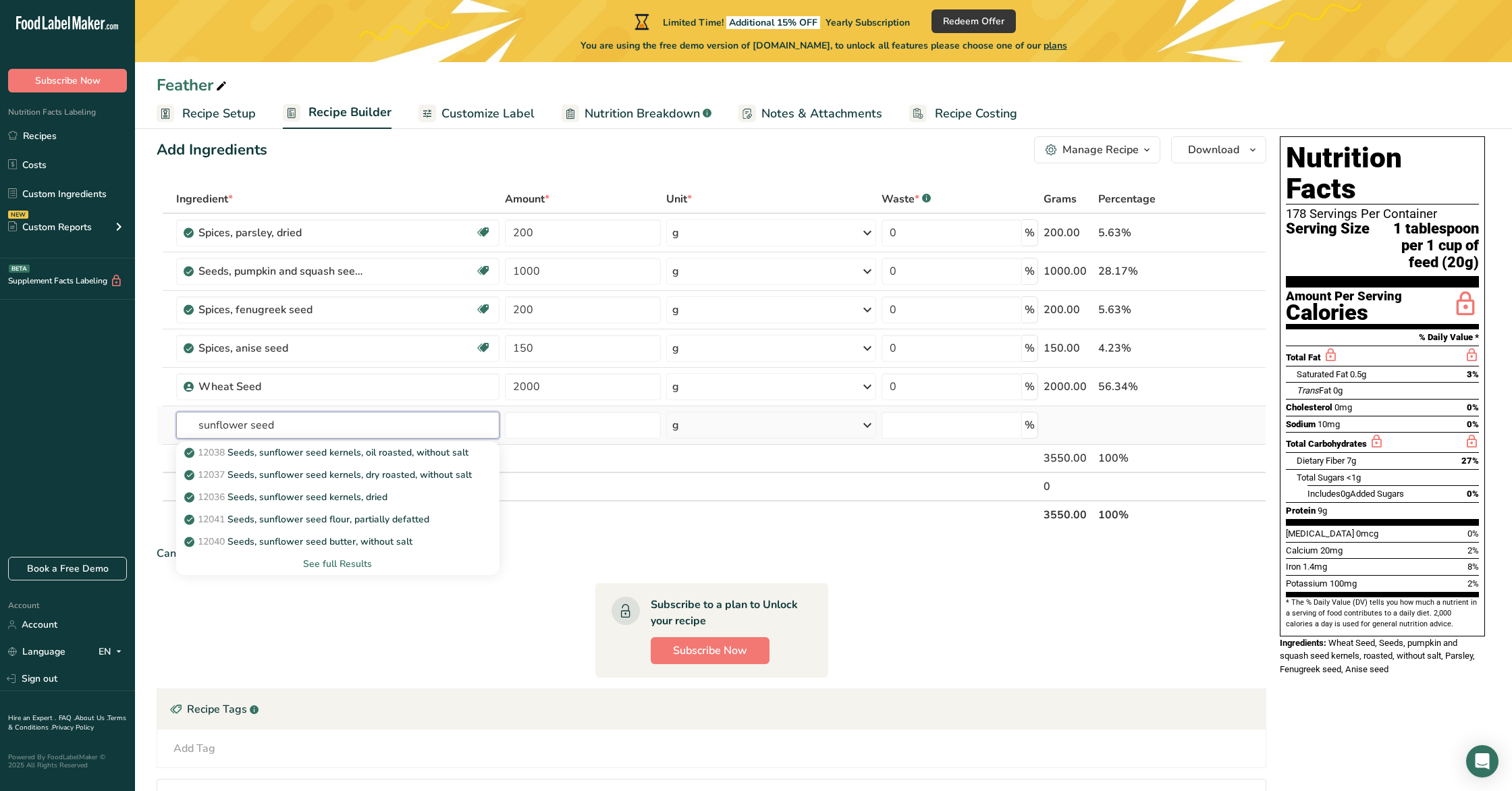
type input "sunflower seed"
click at [356, 561] on div "See full Results" at bounding box center [337, 564] width 301 height 14
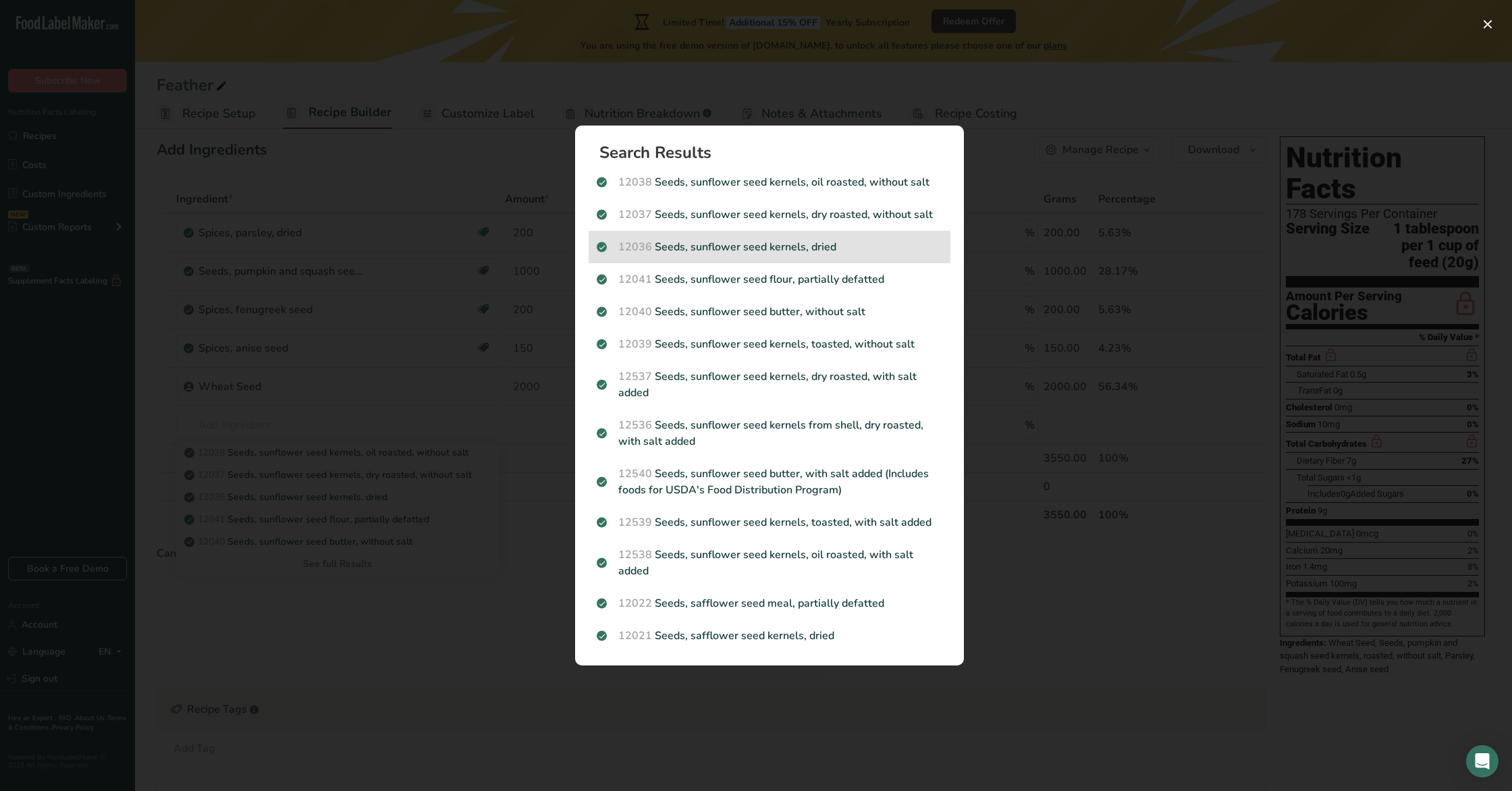
click at [801, 255] on p "12036 Seeds, sunflower seed kernels, dried" at bounding box center [769, 247] width 346 height 17
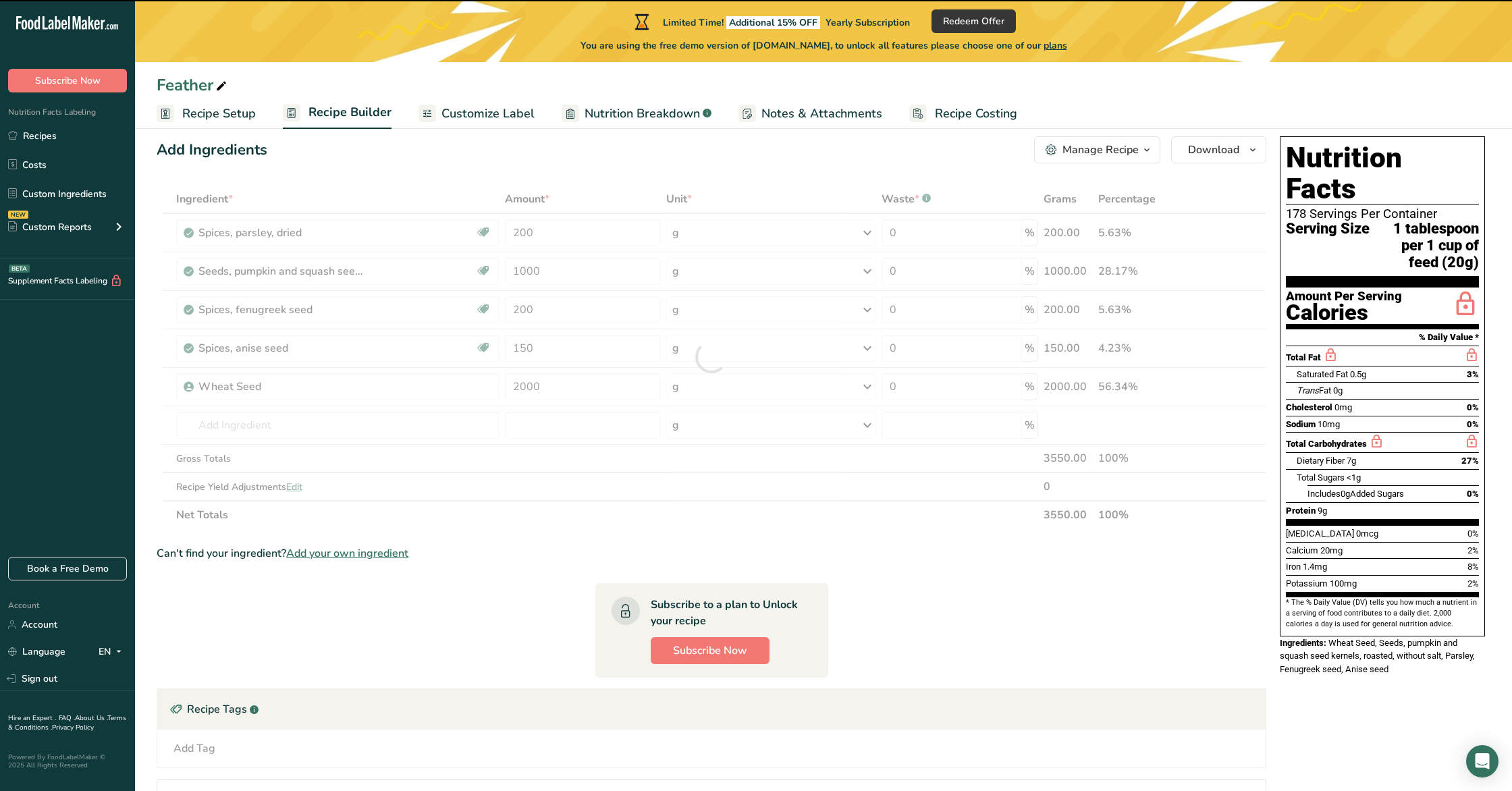
type input "0"
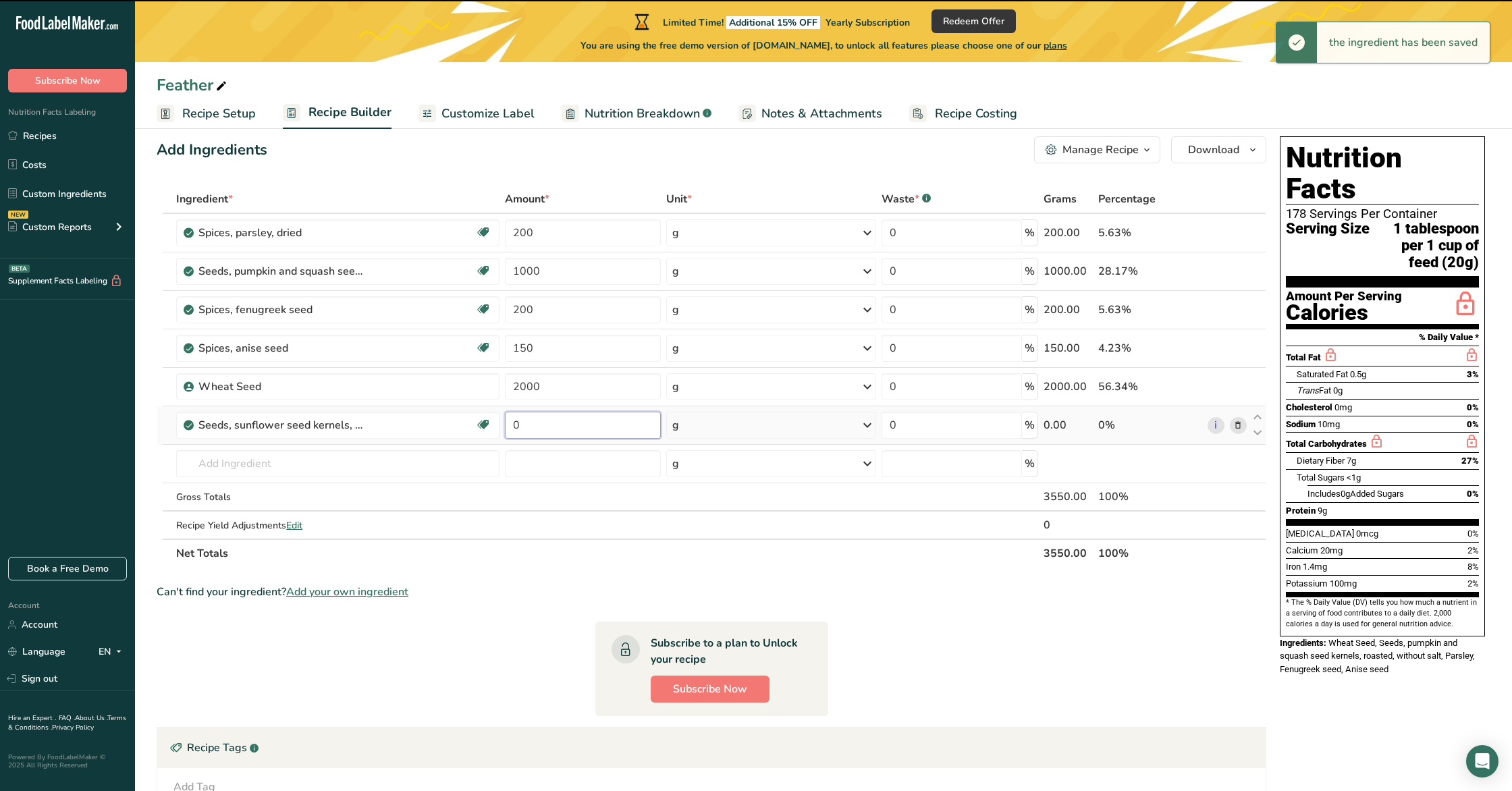
drag, startPoint x: 558, startPoint y: 434, endPoint x: 558, endPoint y: 421, distance: 13.0
click at [558, 430] on input "0" at bounding box center [583, 425] width 157 height 27
click at [558, 421] on input "0" at bounding box center [583, 425] width 157 height 27
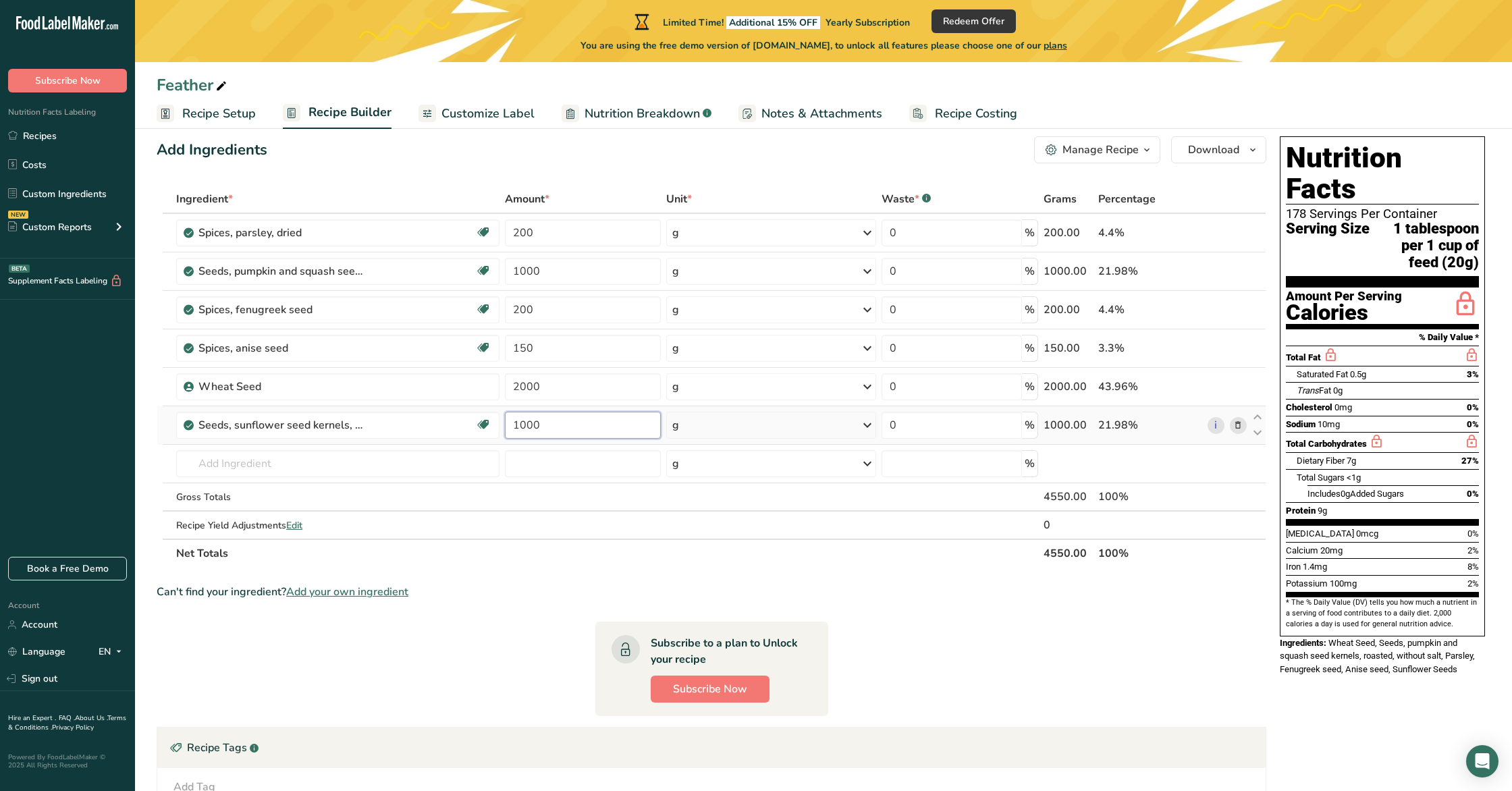
type input "1000"
click at [232, 468] on input "text" at bounding box center [337, 463] width 322 height 27
type input "m"
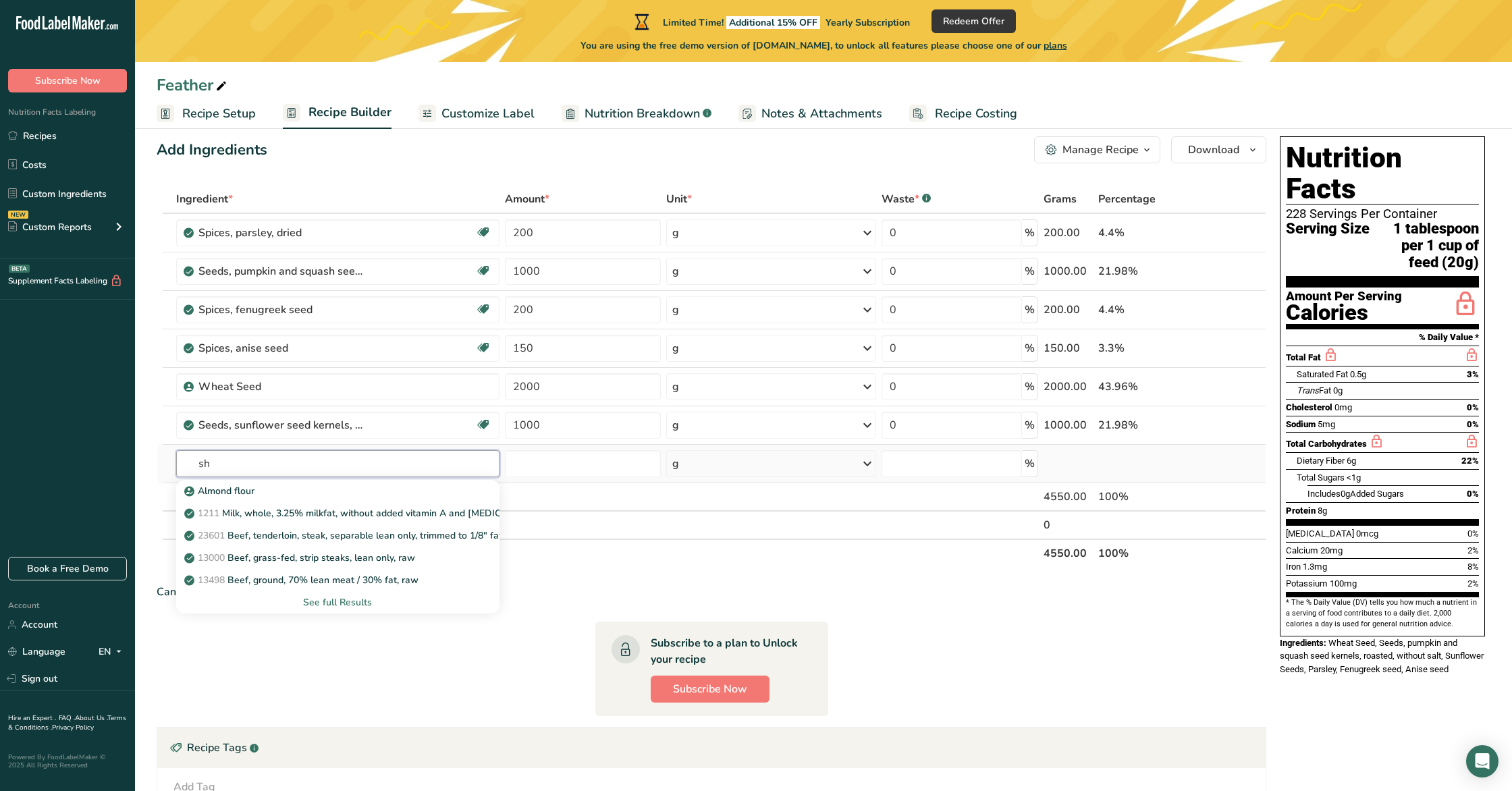
type input "s"
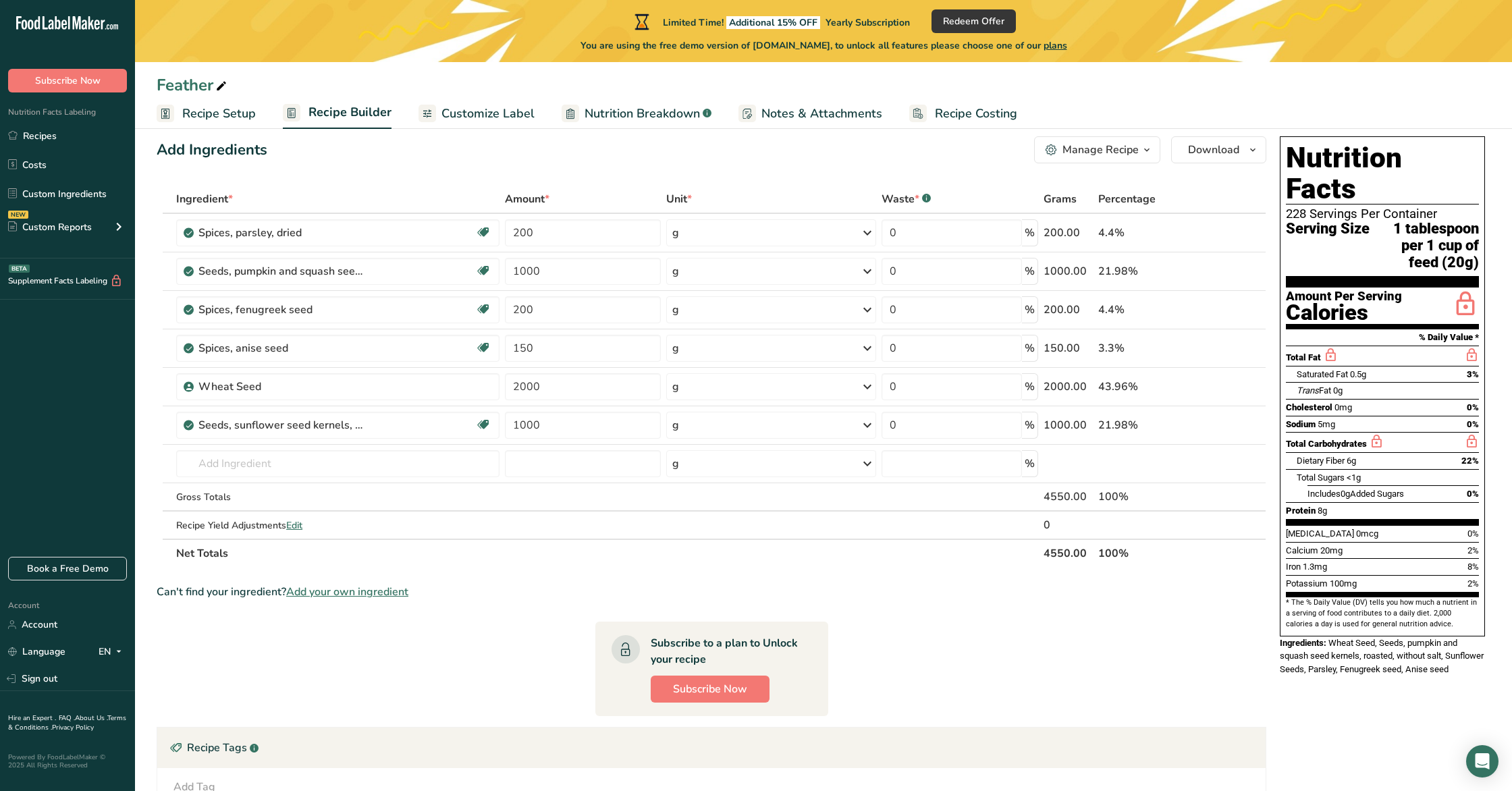
click at [364, 572] on section "Ingredient * Amount * Unit * Waste * .a-a{fill:#347362;}.b-a{fill:#fff;} Grams …" at bounding box center [711, 556] width 1110 height 743
click at [365, 590] on span "Add your own ingredient" at bounding box center [346, 592] width 122 height 17
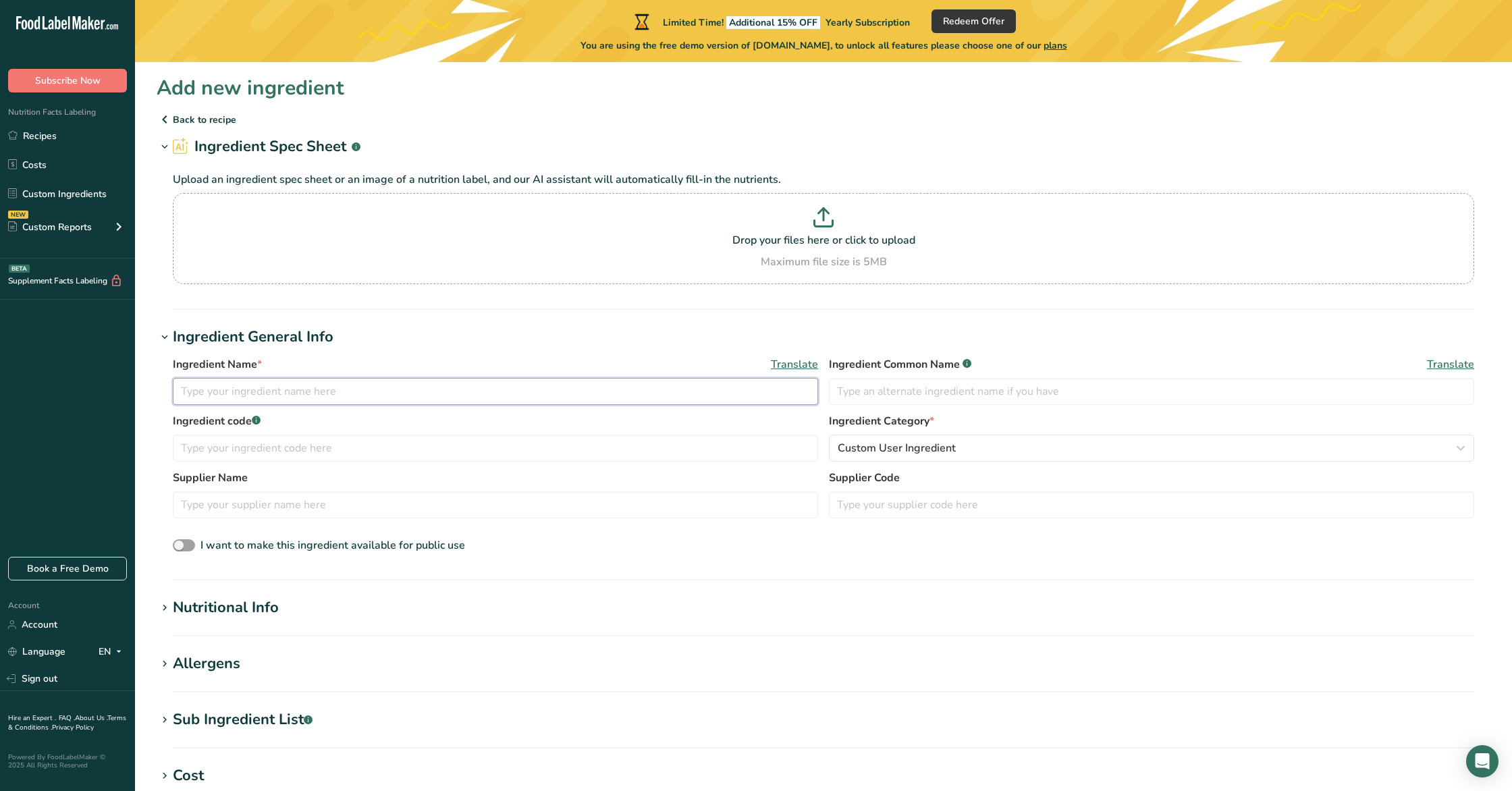
click at [271, 392] on input "text" at bounding box center [495, 391] width 645 height 27
type input "Dried Mealworm"
click at [271, 604] on div "Nutritional Info" at bounding box center [225, 608] width 106 height 22
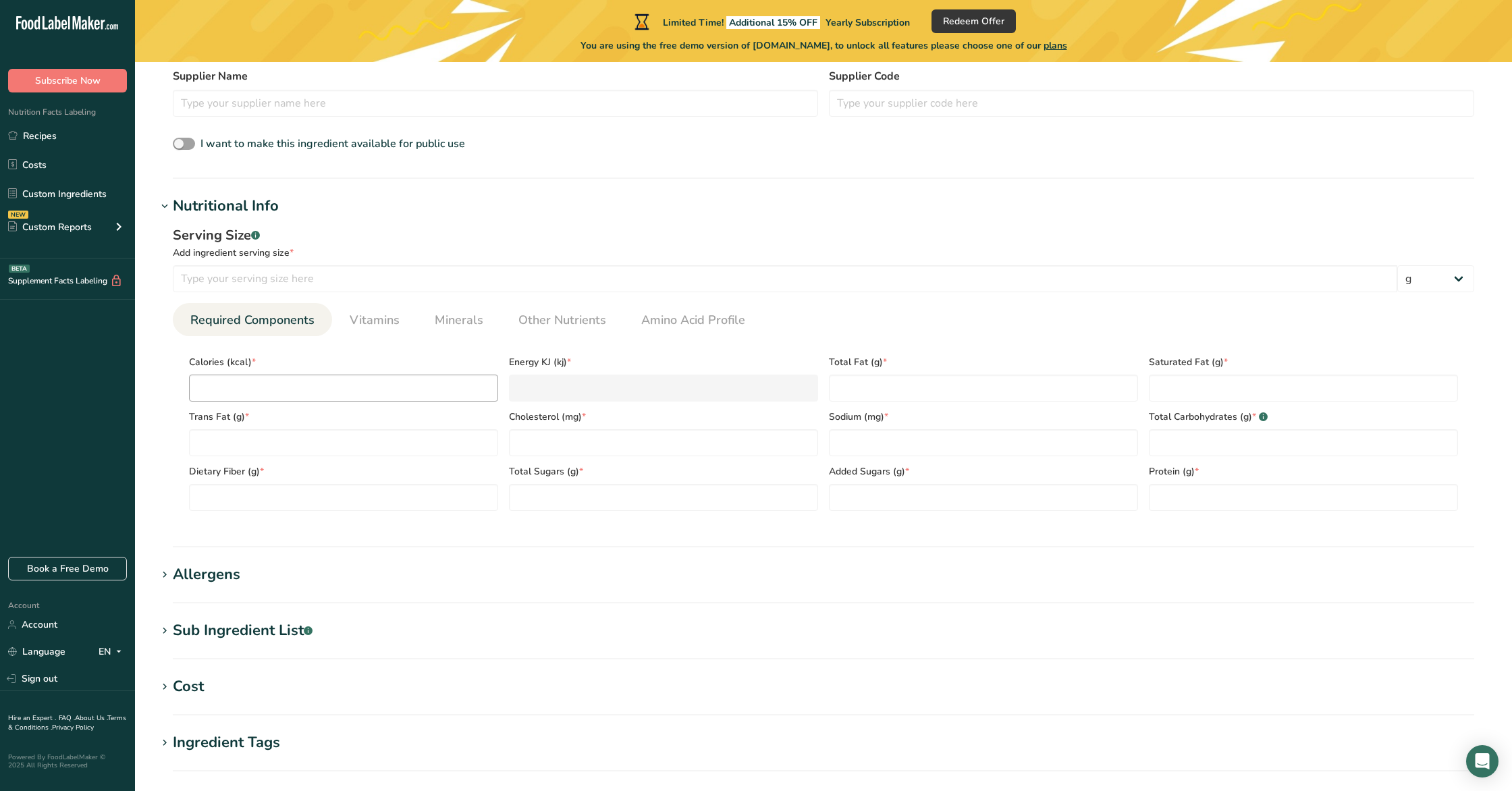
scroll to position [416, 0]
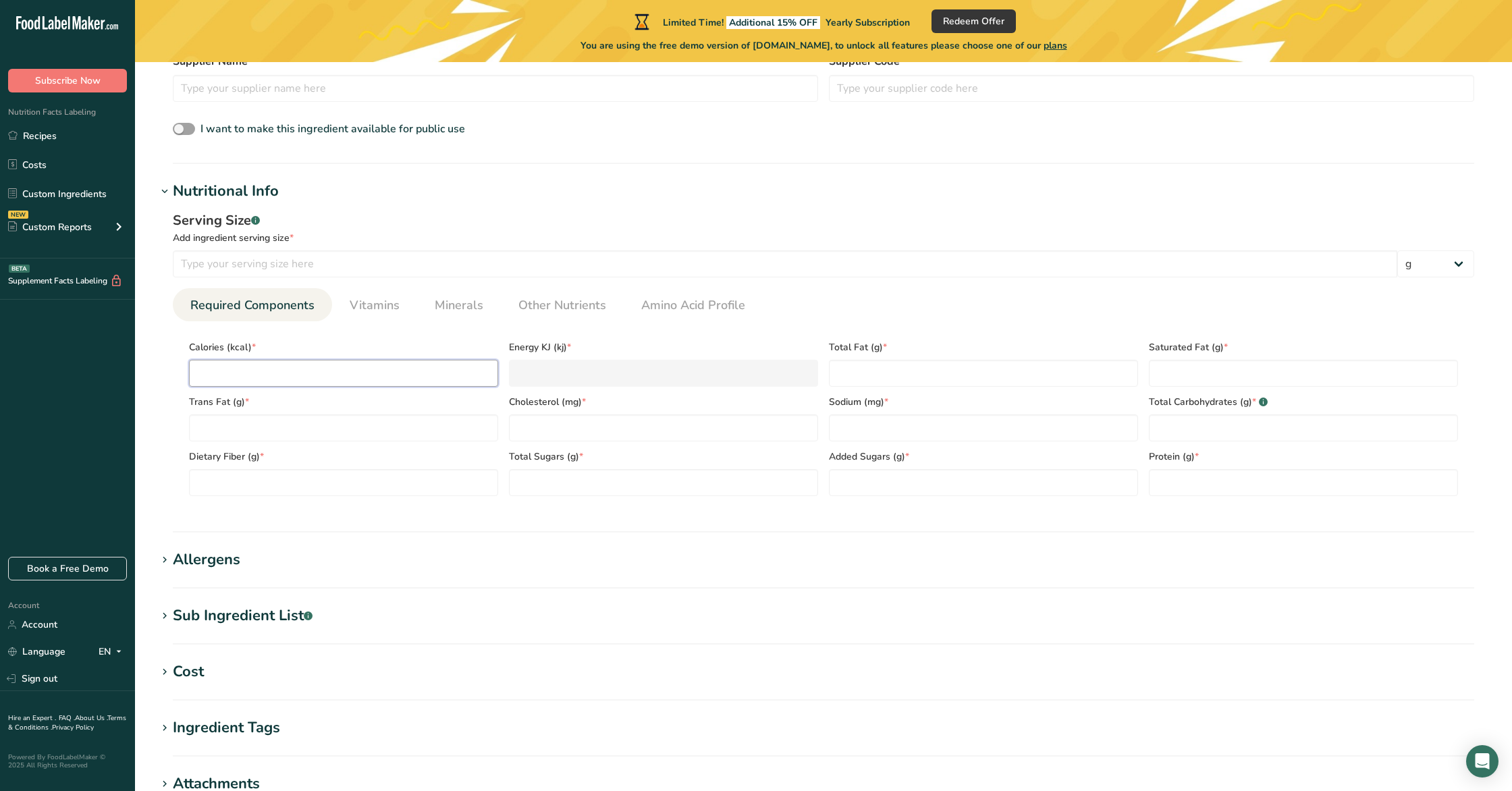
click at [318, 383] on input "number" at bounding box center [343, 373] width 309 height 27
click at [397, 300] on span "Vitamins" at bounding box center [375, 305] width 50 height 18
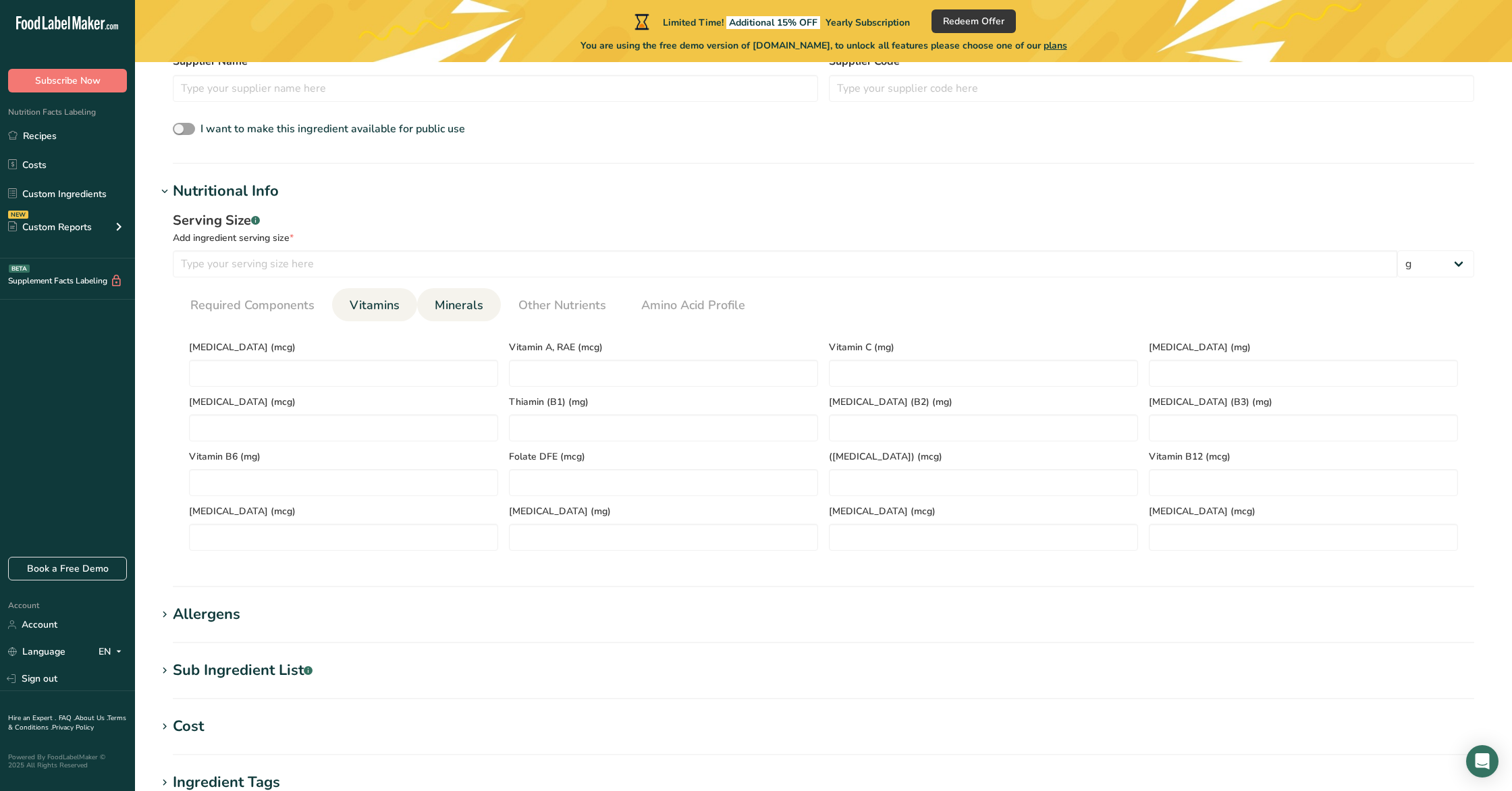
click at [439, 306] on span "Minerals" at bounding box center [458, 305] width 49 height 18
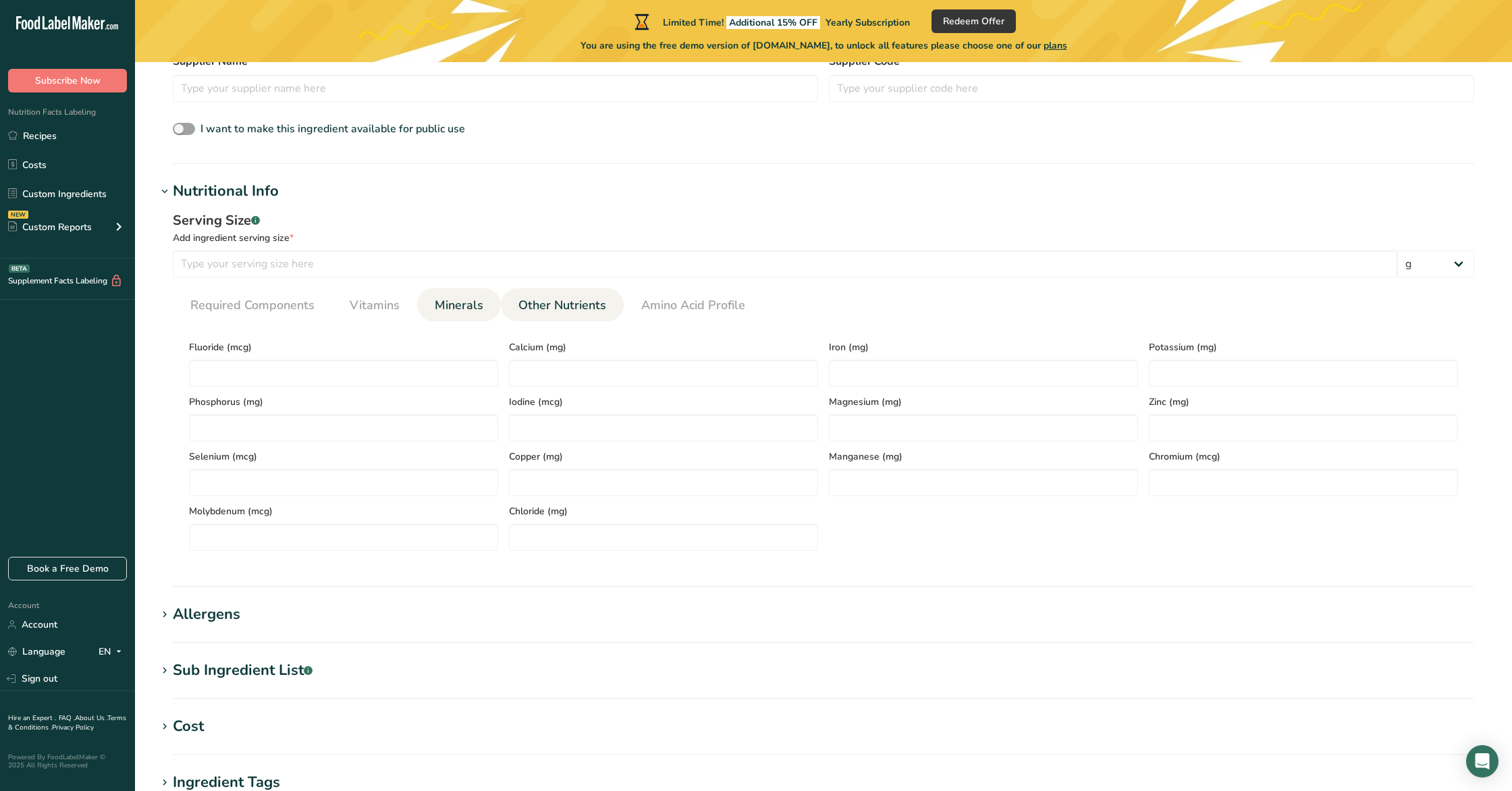
drag, startPoint x: 677, startPoint y: 313, endPoint x: 591, endPoint y: 312, distance: 86.0
click at [677, 313] on span "Amino Acid Profile" at bounding box center [693, 305] width 104 height 18
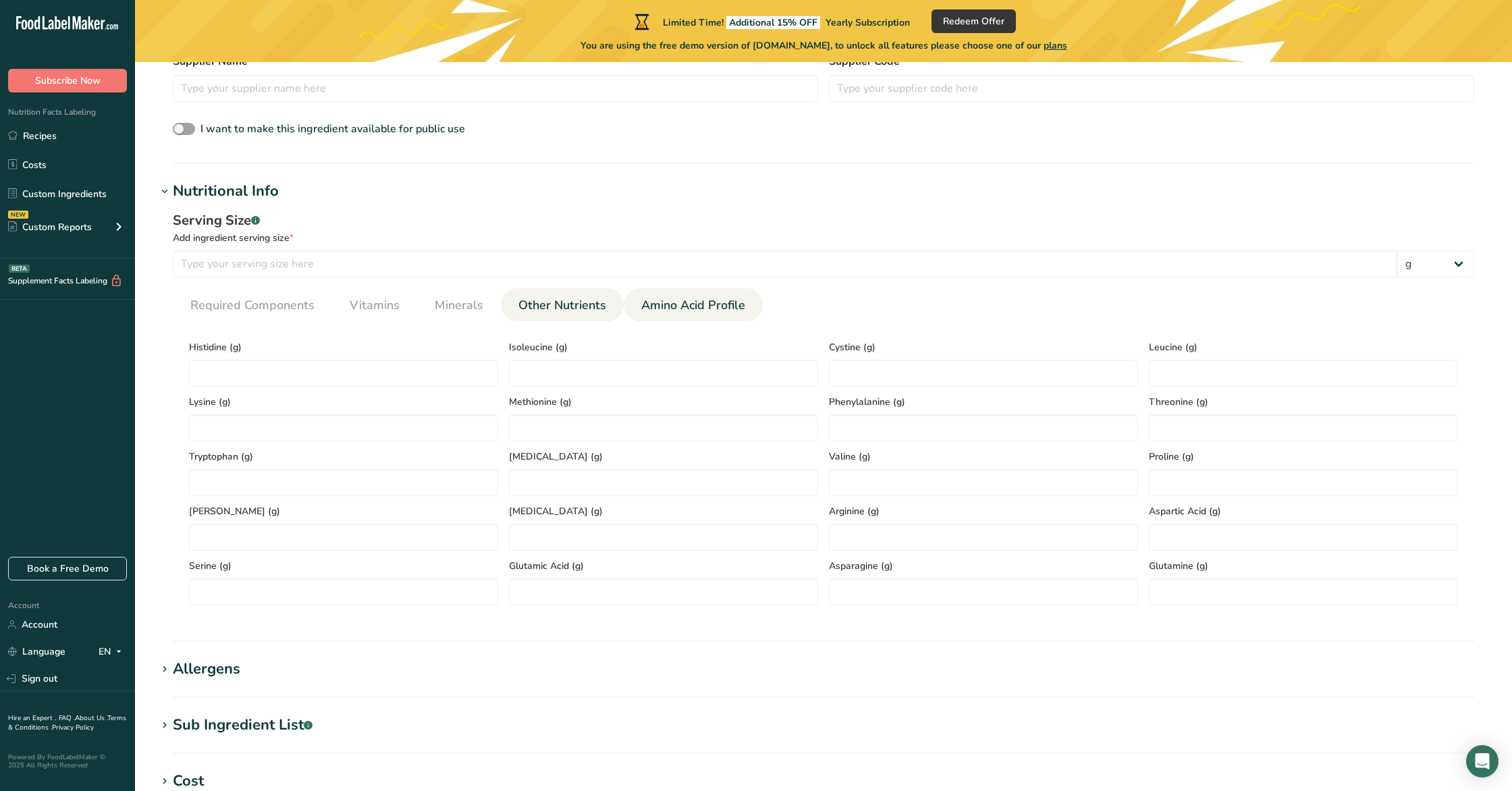
click at [560, 313] on span "Other Nutrients" at bounding box center [562, 305] width 88 height 18
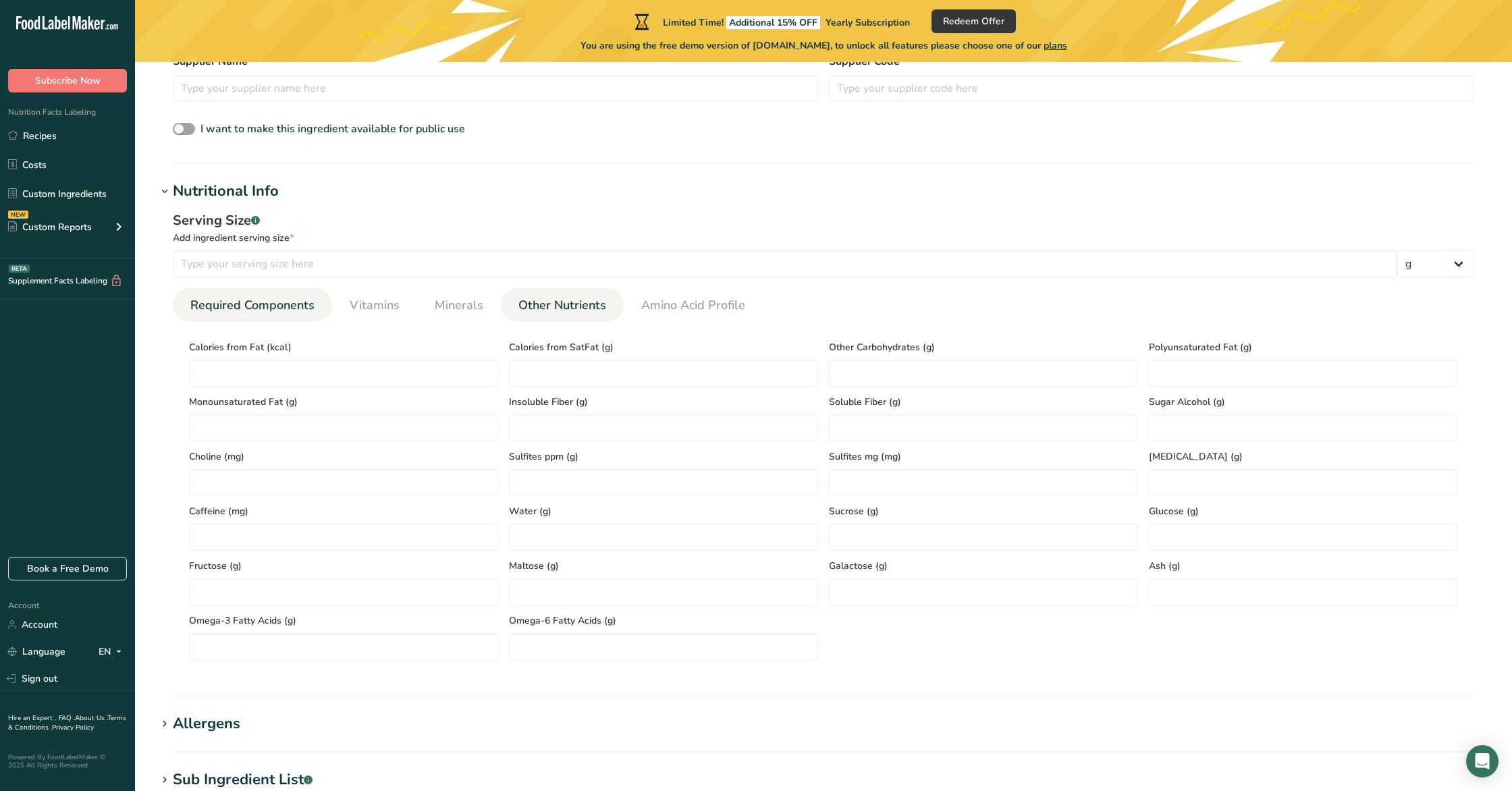
click at [233, 310] on span "Required Components" at bounding box center [253, 305] width 124 height 18
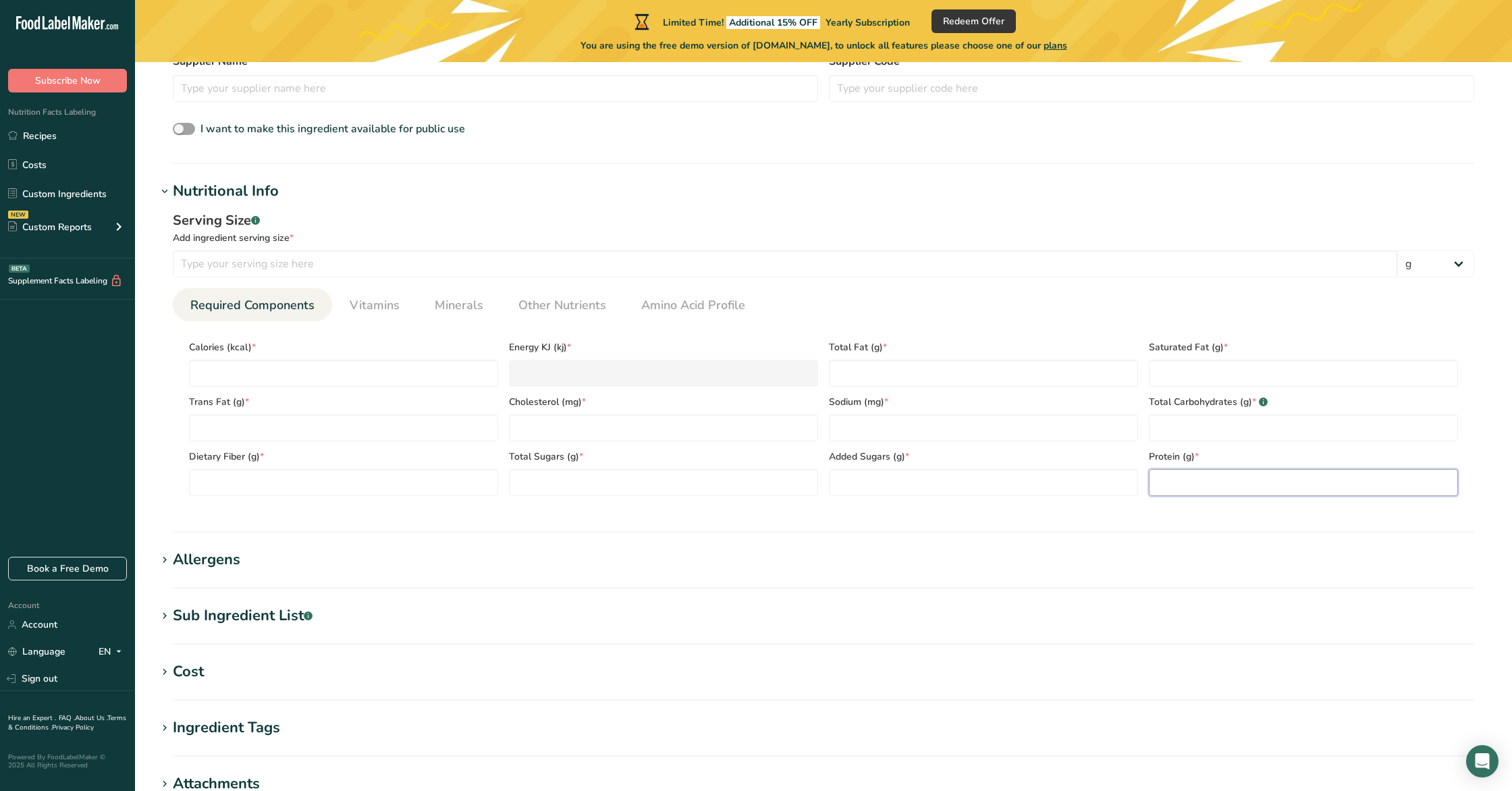
click at [1186, 484] on input "number" at bounding box center [1303, 483] width 309 height 27
click at [313, 271] on input "number" at bounding box center [784, 264] width 1224 height 27
type input "100"
click at [1152, 478] on input "number" at bounding box center [1303, 483] width 309 height 27
type input "53"
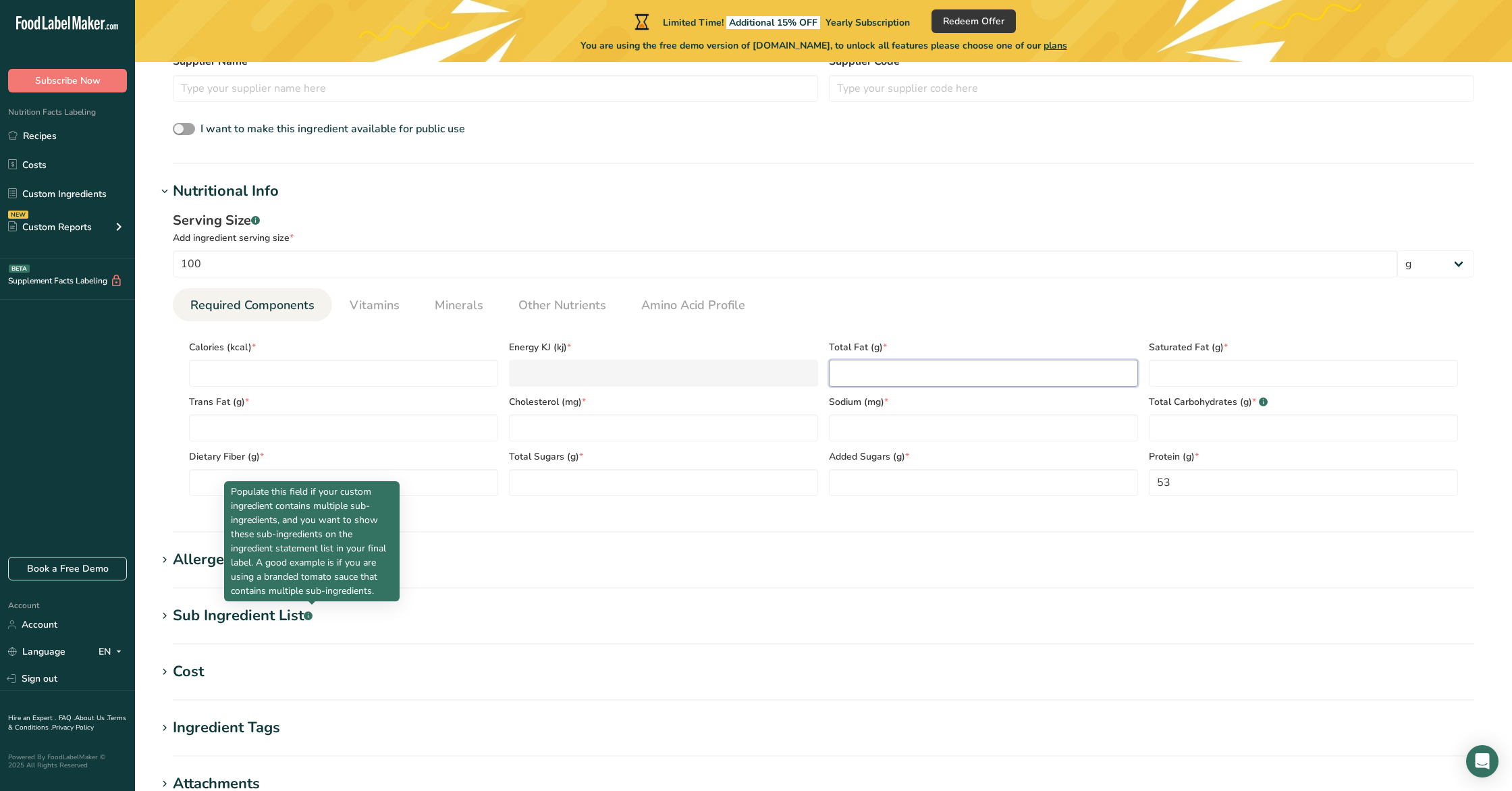
click at [920, 362] on Fat "number" at bounding box center [983, 373] width 309 height 27
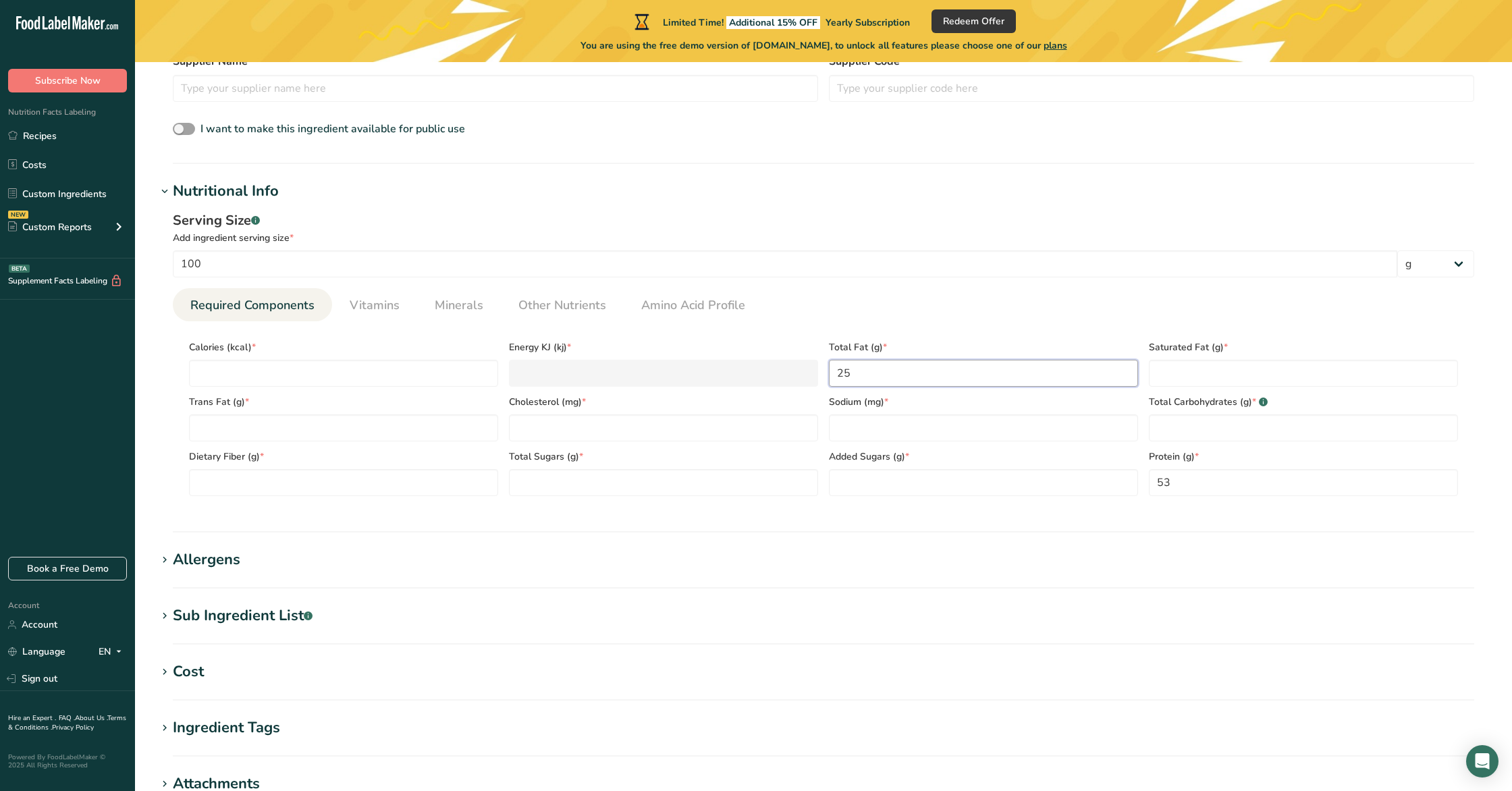
type Fat "25"
drag, startPoint x: 347, startPoint y: 468, endPoint x: 335, endPoint y: 479, distance: 16.3
click at [344, 469] on div "Dietary Fiber (g) *" at bounding box center [343, 469] width 320 height 55
click at [334, 479] on Fiber "number" at bounding box center [343, 483] width 309 height 27
type Fiber "90"
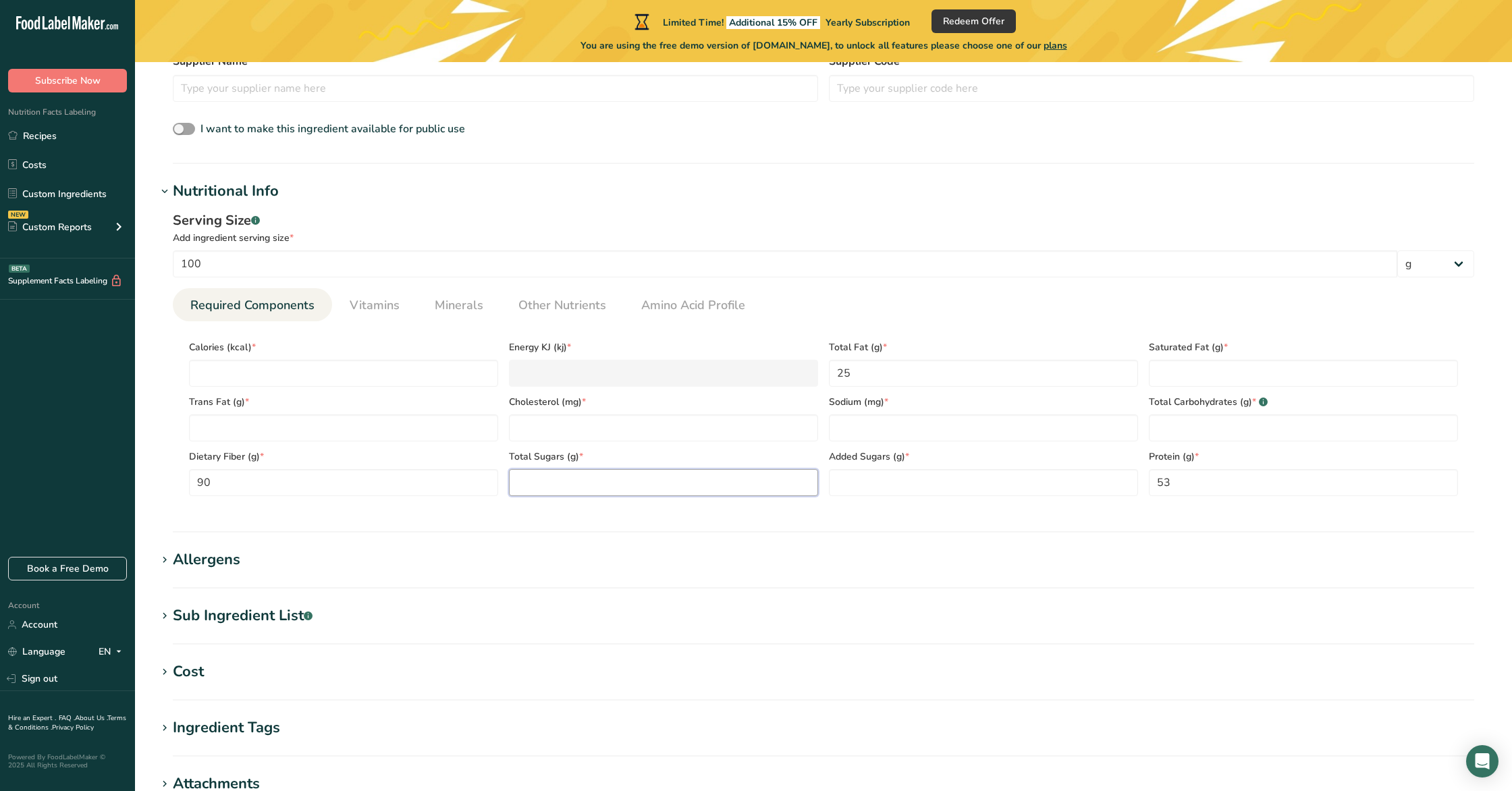
click at [676, 485] on Sugars "number" at bounding box center [663, 483] width 309 height 27
type Sugars "0"
click at [1188, 430] on Carbohydrates "number" at bounding box center [1303, 428] width 309 height 27
type Carbohydrates "3"
click at [442, 373] on input "number" at bounding box center [343, 373] width 309 height 27
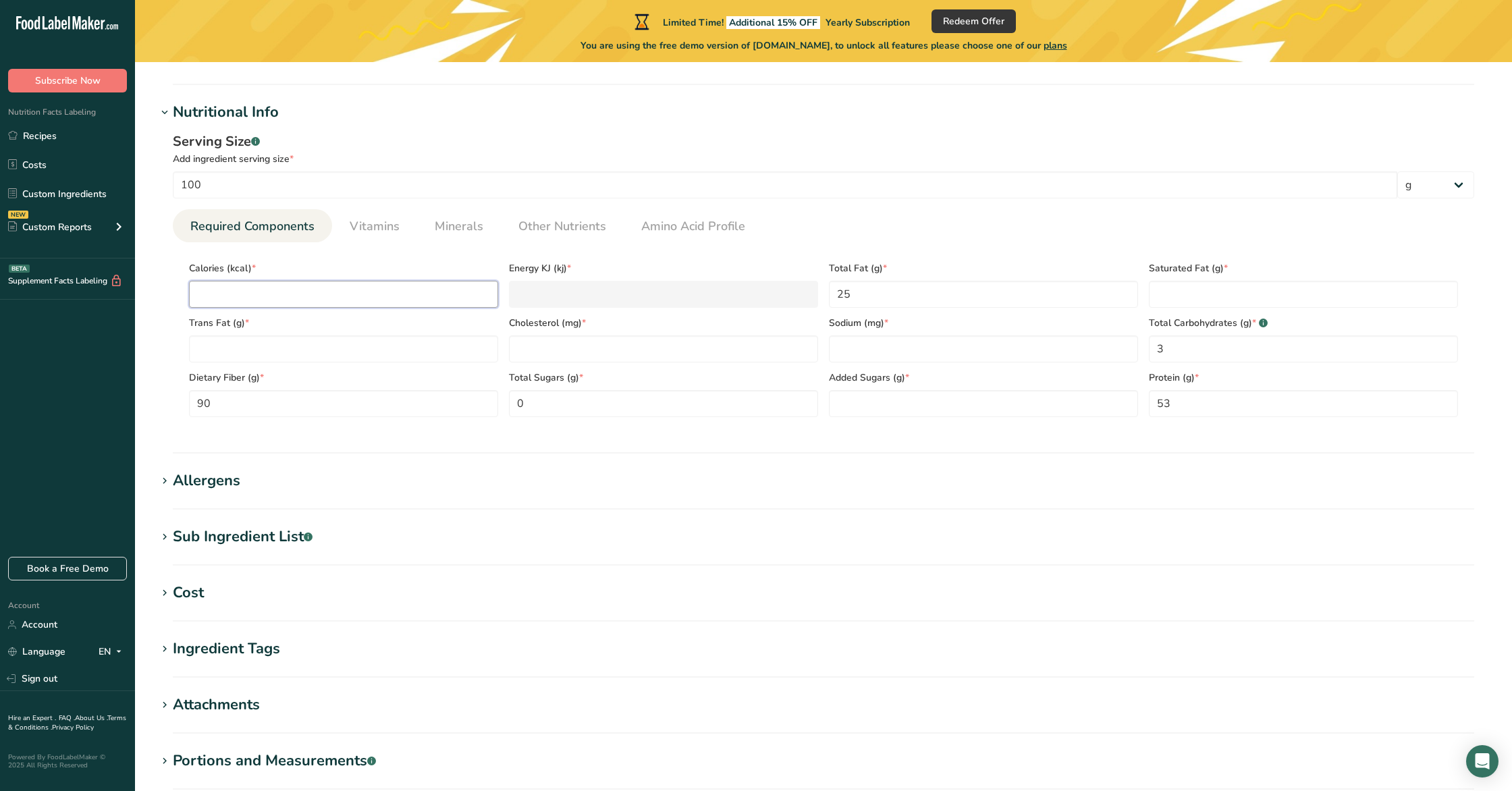
scroll to position [510, 0]
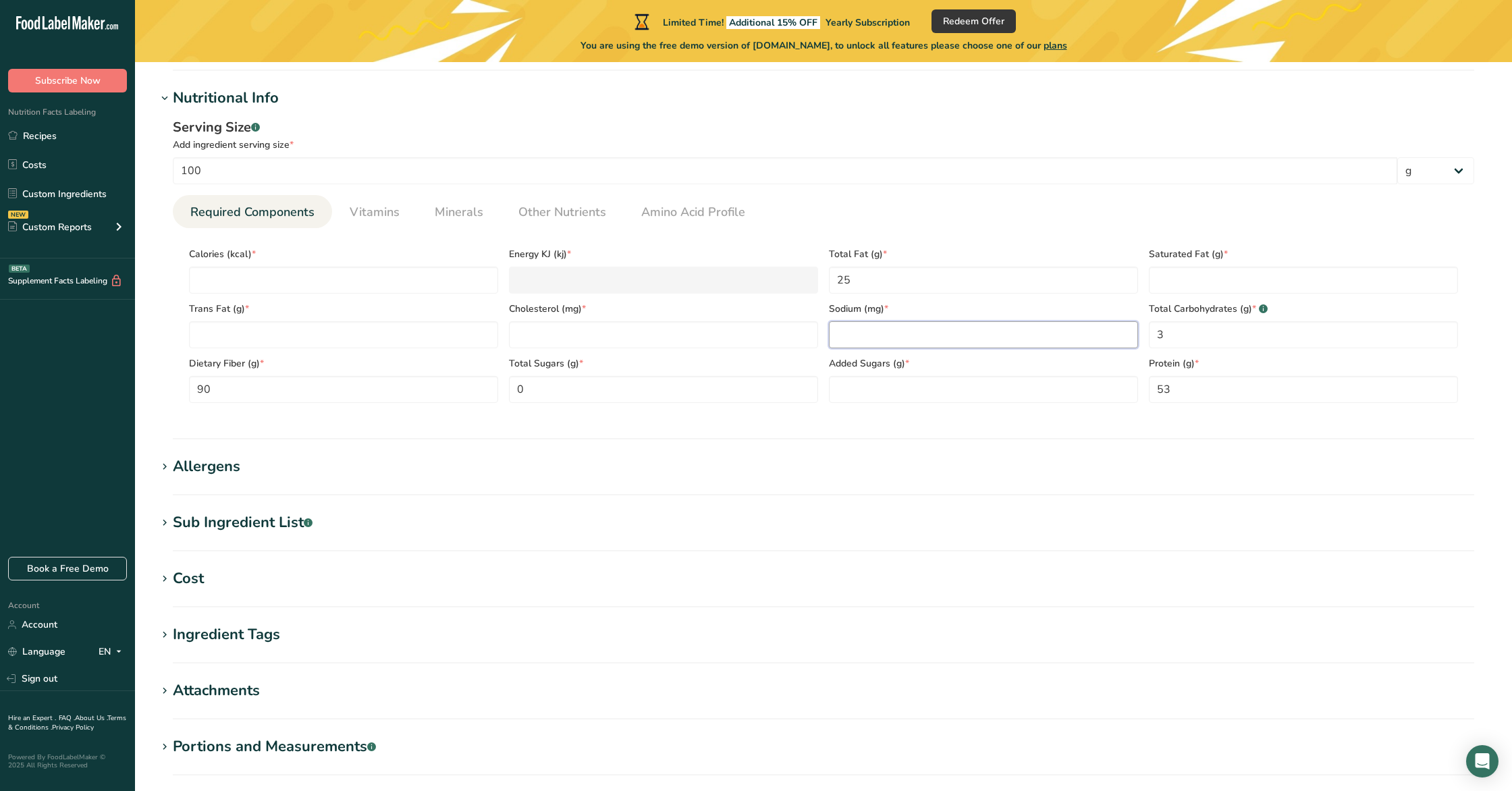
click at [855, 327] on input "number" at bounding box center [983, 335] width 309 height 27
type input "0"
click at [878, 386] on Sugars "number" at bounding box center [983, 390] width 309 height 27
type Sugars "0"
click at [1194, 277] on Fat "number" at bounding box center [1303, 280] width 309 height 27
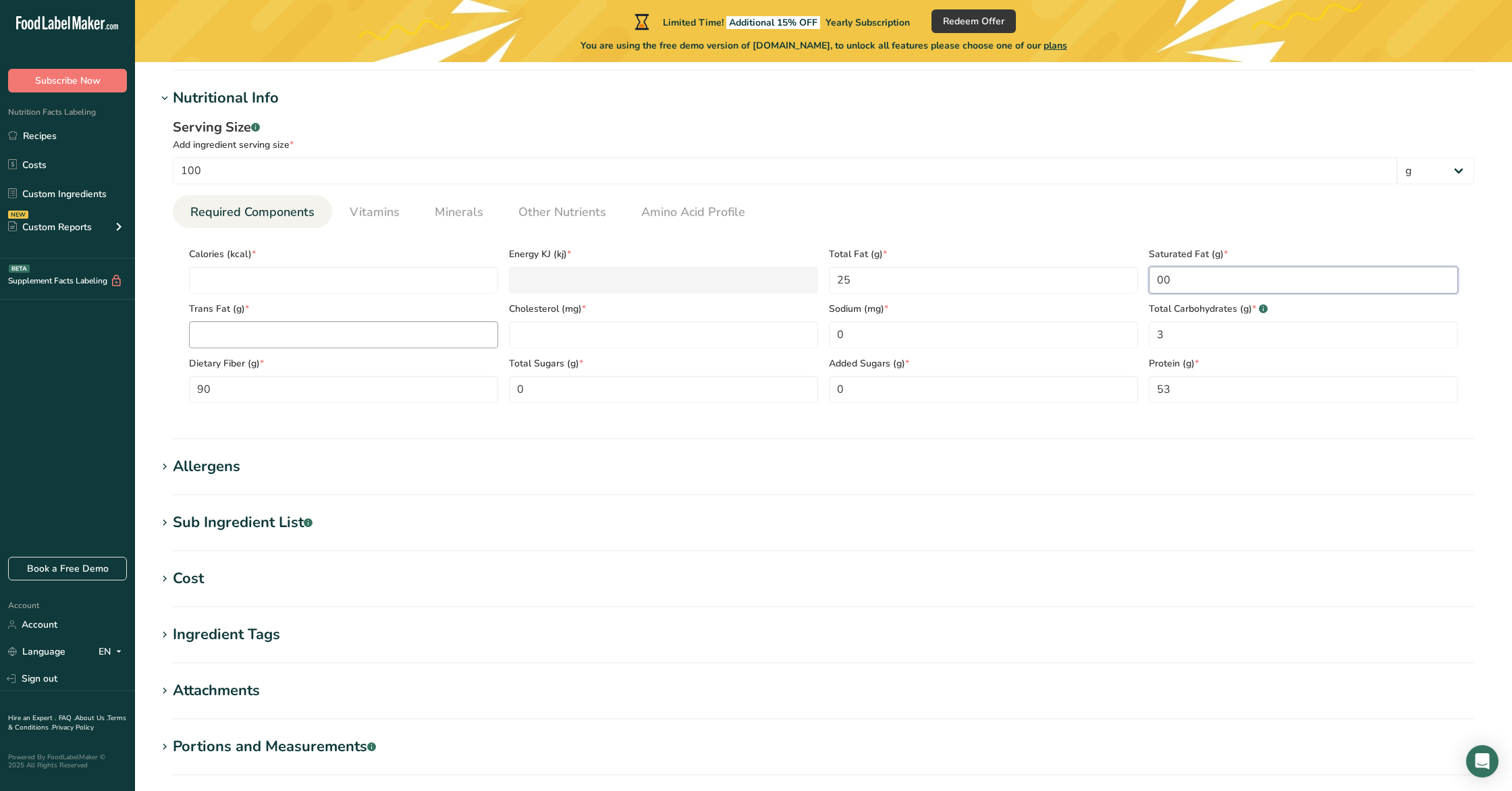
type Fat "00"
click at [357, 332] on Fat "number" at bounding box center [343, 335] width 309 height 27
type Fat "0"
click at [312, 283] on input "number" at bounding box center [343, 280] width 309 height 27
type input "0"
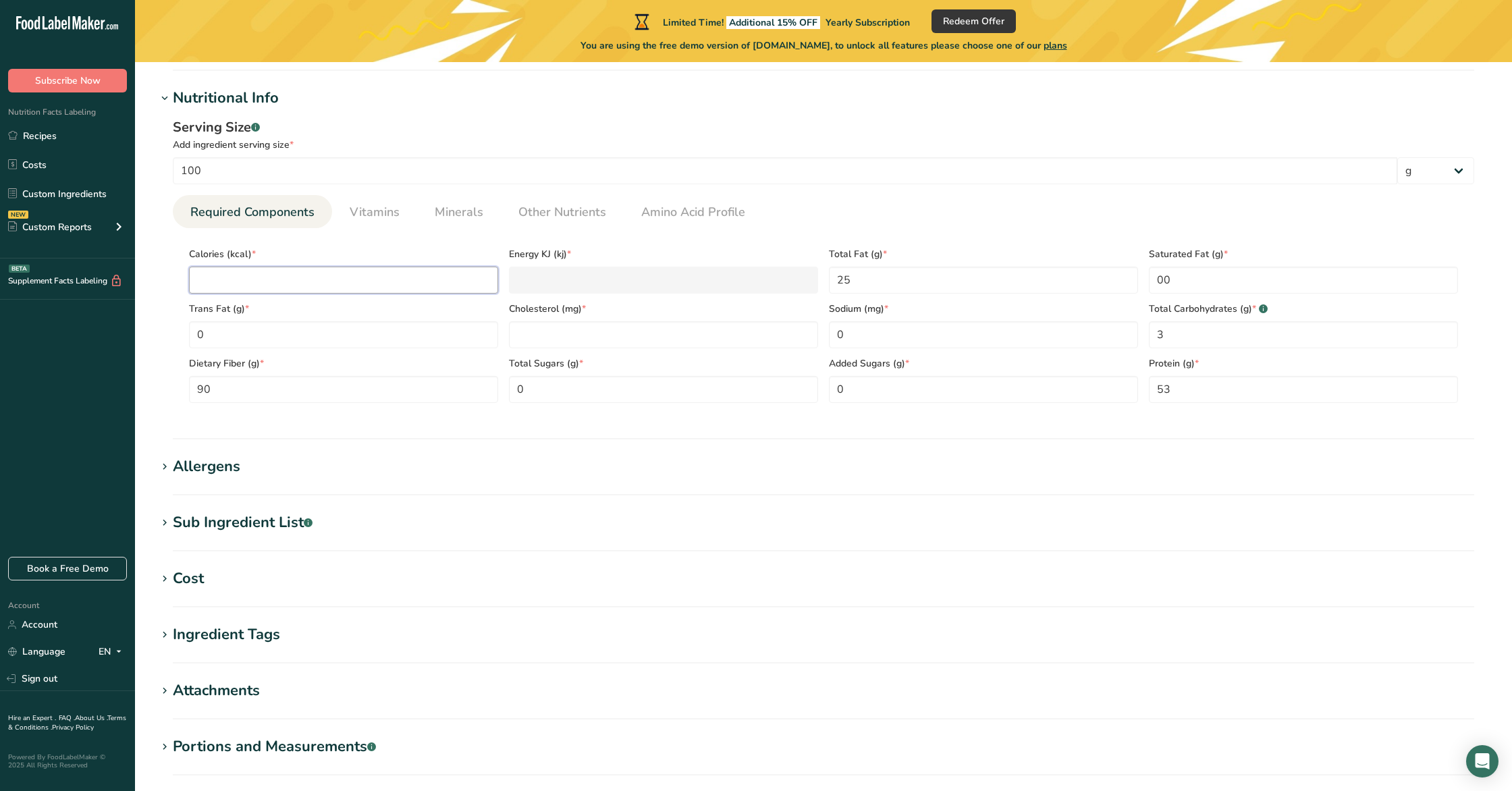
type KJ "0"
type input "0"
click at [358, 205] on span "Vitamins" at bounding box center [375, 211] width 50 height 18
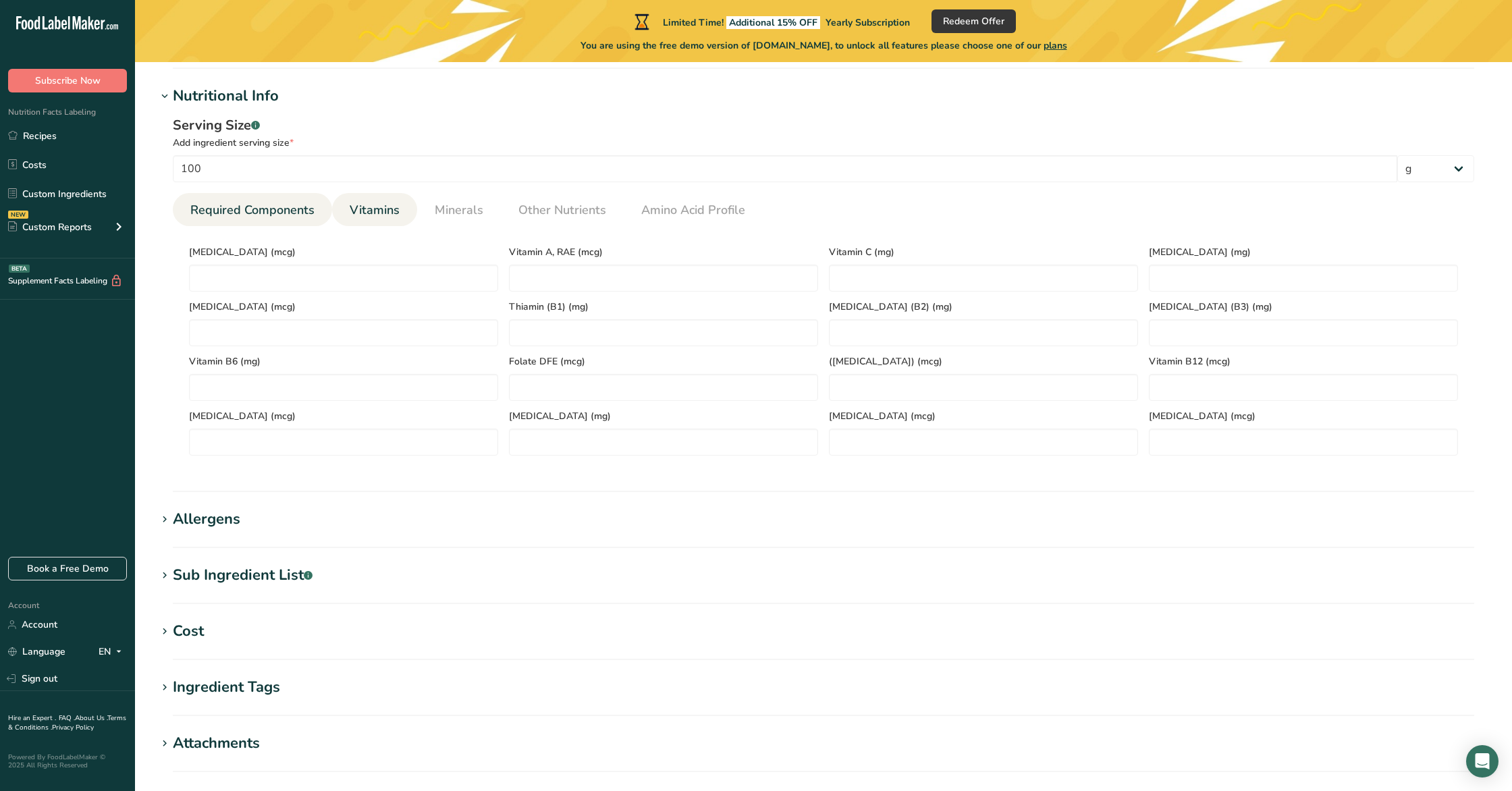
click at [191, 198] on link "Required Components" at bounding box center [252, 211] width 135 height 35
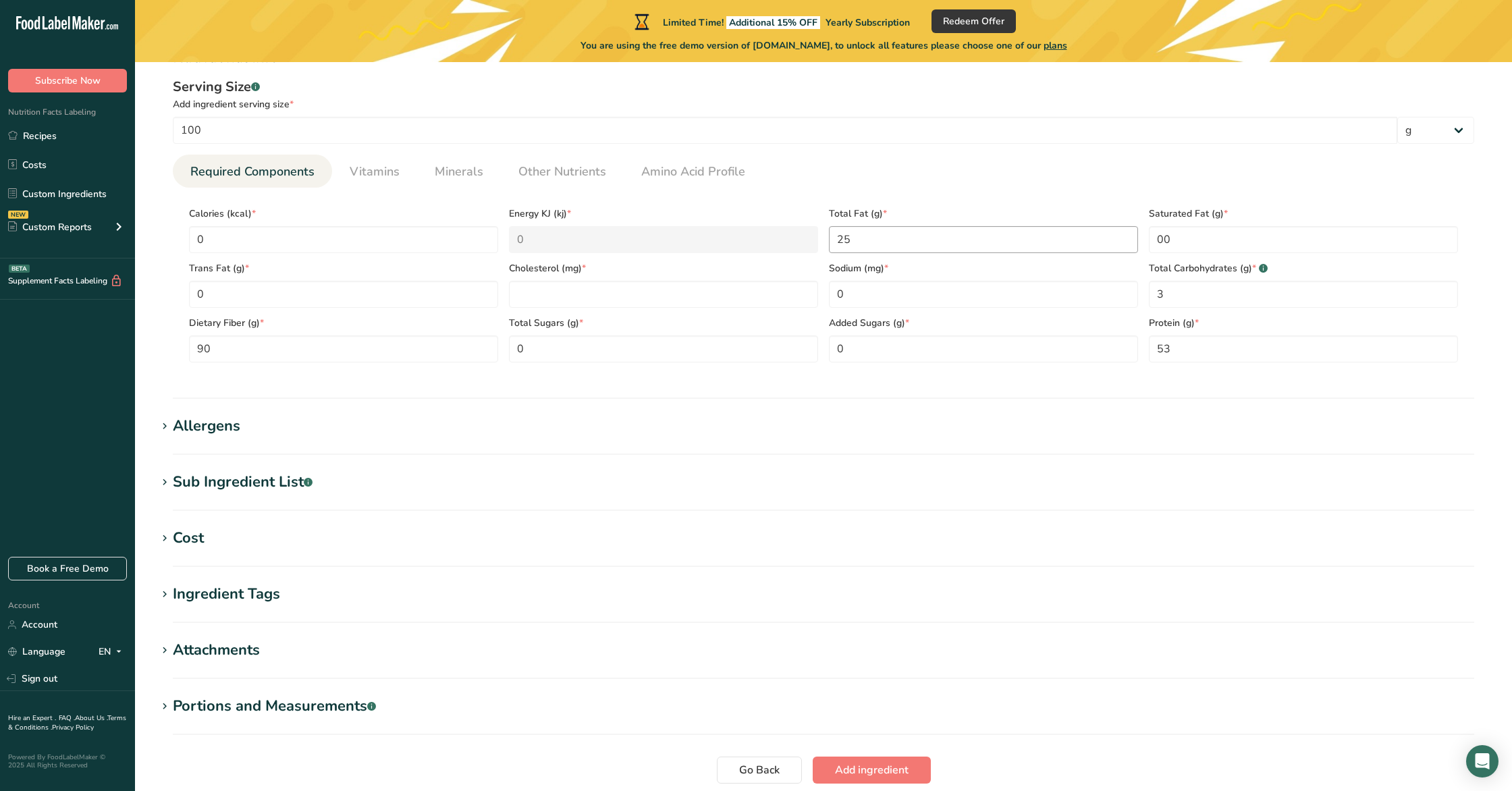
scroll to position [552, 0]
click at [344, 173] on link "Vitamins" at bounding box center [374, 170] width 61 height 35
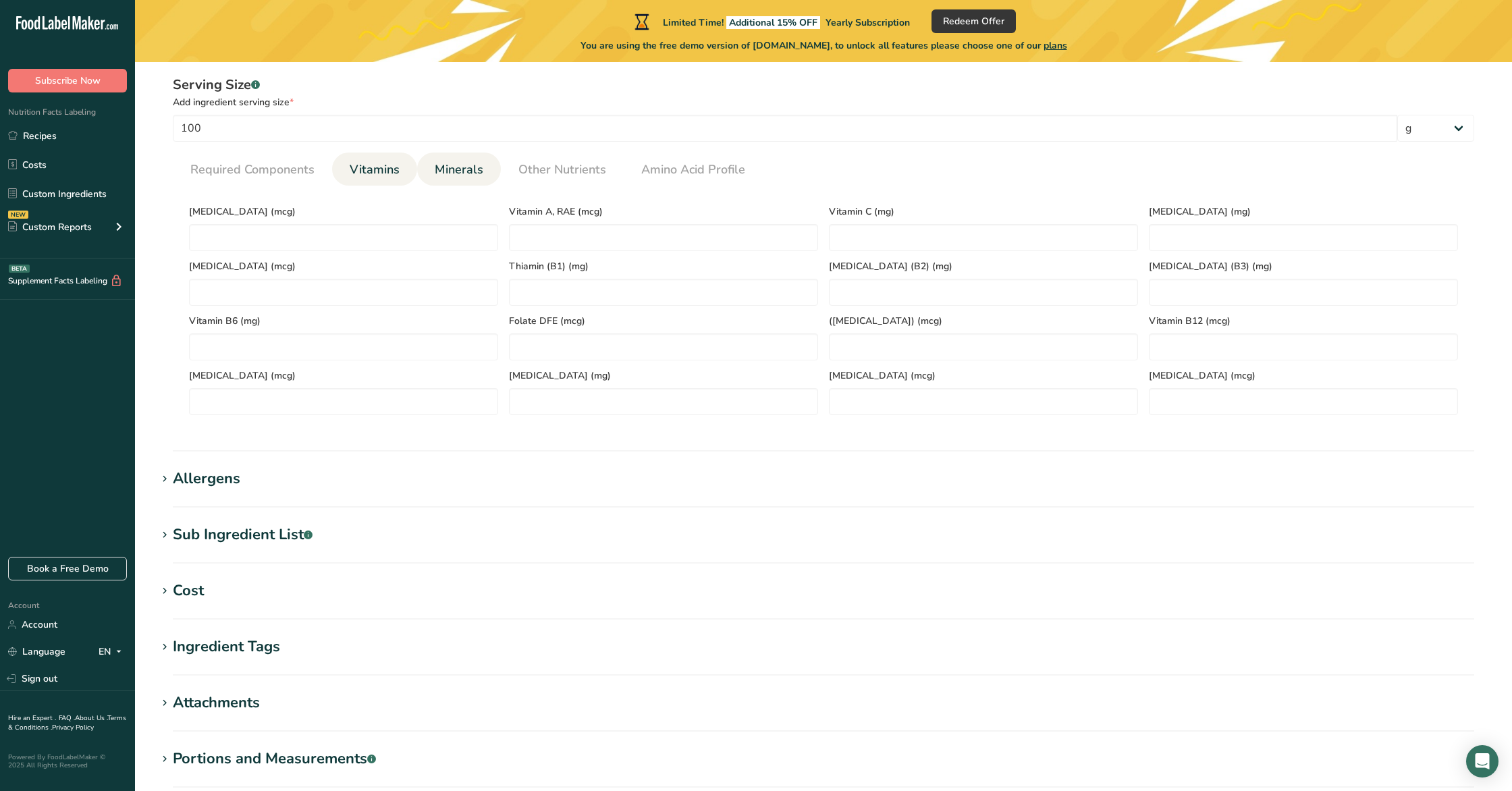
click at [467, 172] on span "Minerals" at bounding box center [458, 170] width 49 height 18
click at [580, 231] on input "number" at bounding box center [663, 237] width 309 height 27
type input "2.4"
click at [400, 291] on input "number" at bounding box center [343, 292] width 309 height 27
type input "7.7"
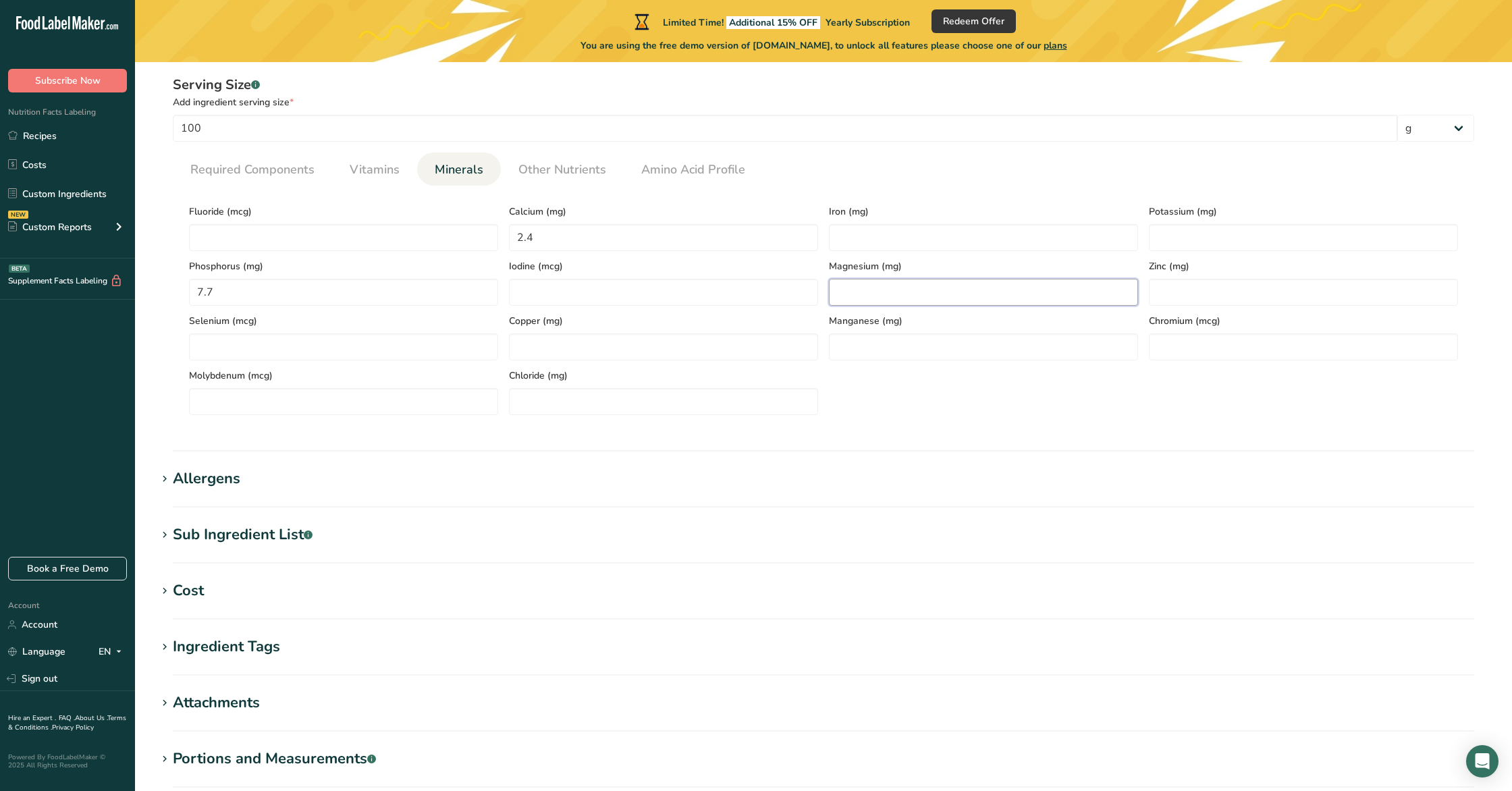
click at [870, 284] on input "number" at bounding box center [983, 292] width 309 height 27
type input "2.2"
click at [1180, 231] on input "number" at bounding box center [1303, 237] width 309 height 27
type input "0"
type input "0.95"
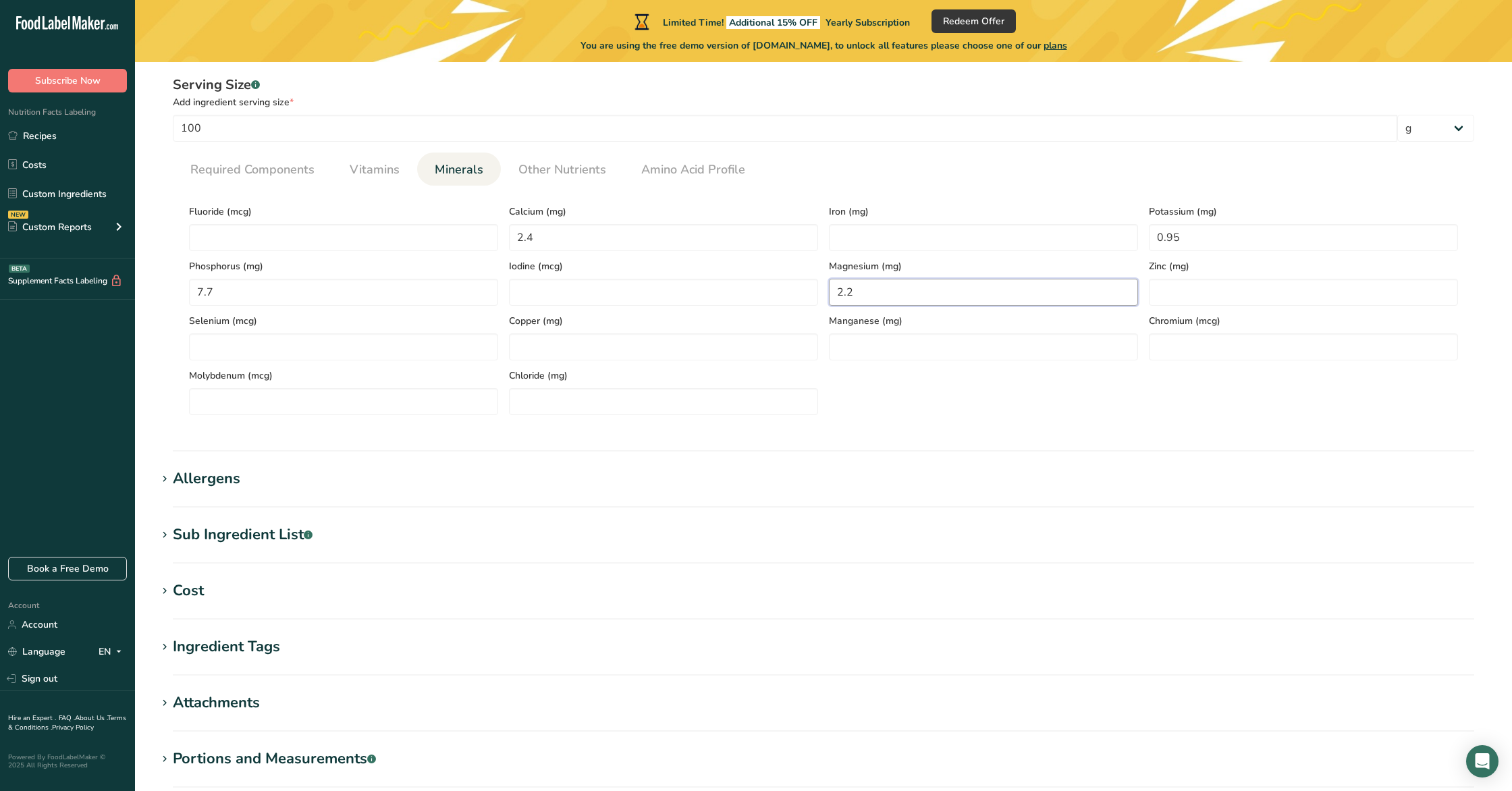
click at [869, 296] on input "2.2" at bounding box center [983, 292] width 309 height 27
type input "0.2"
type input "0"
type input "0.12"
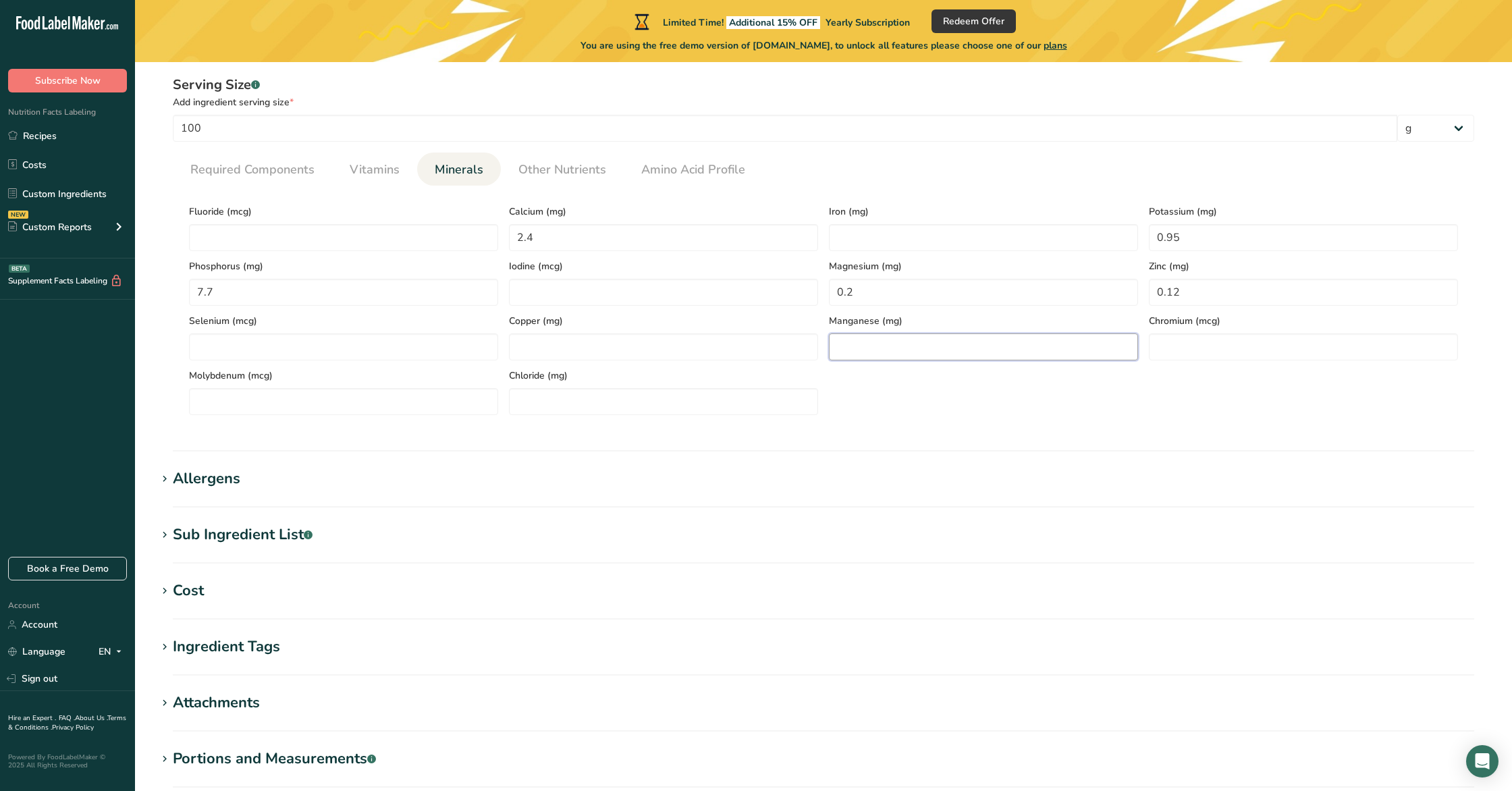
click at [975, 337] on input "number" at bounding box center [983, 347] width 309 height 27
type input "0.9"
click at [561, 242] on input "2.4" at bounding box center [663, 237] width 309 height 27
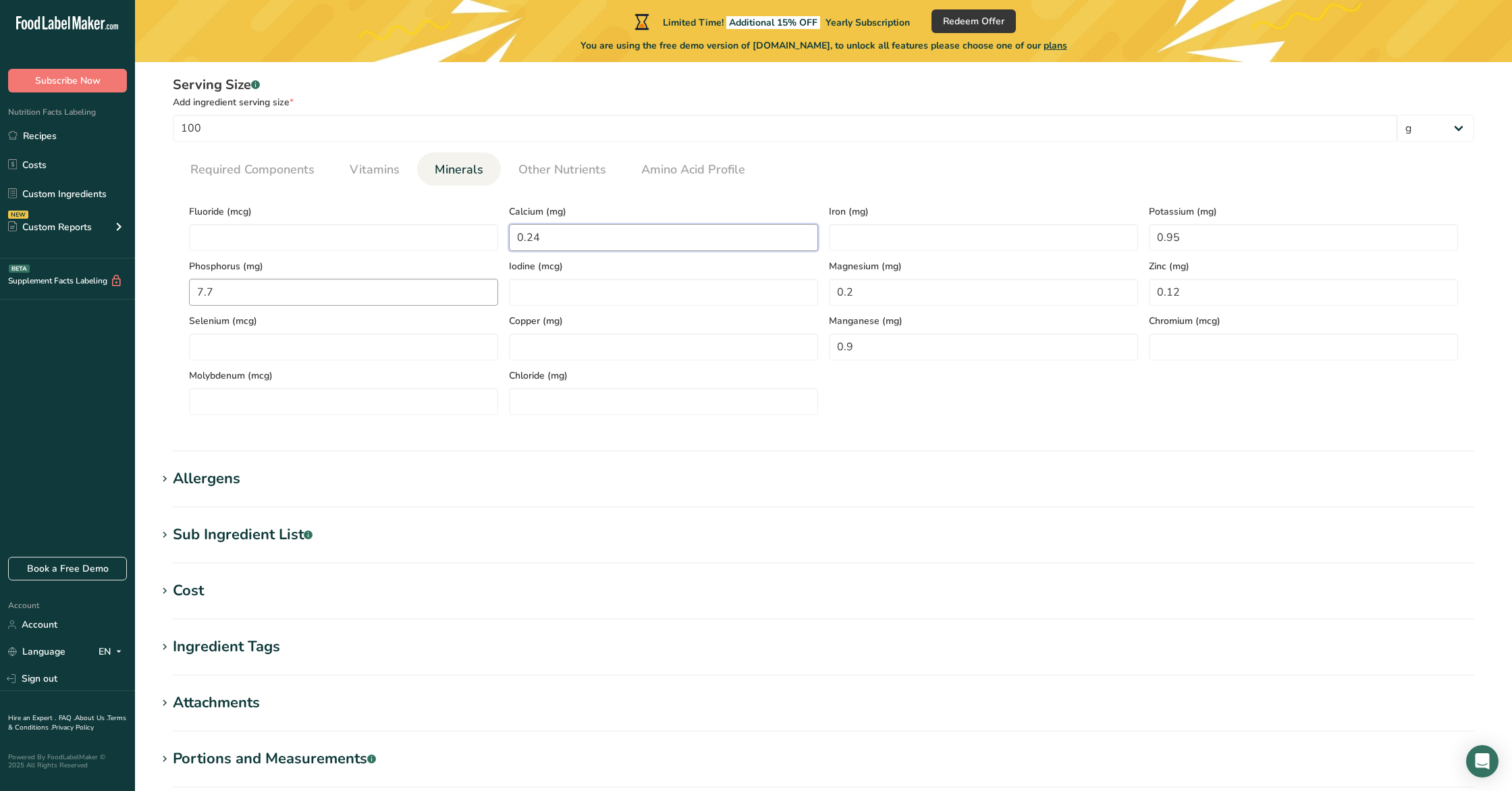
type input "0.24"
click at [295, 295] on input "7.7" at bounding box center [343, 292] width 309 height 27
type input "0.7"
click at [234, 347] on input "number" at bounding box center [343, 347] width 309 height 27
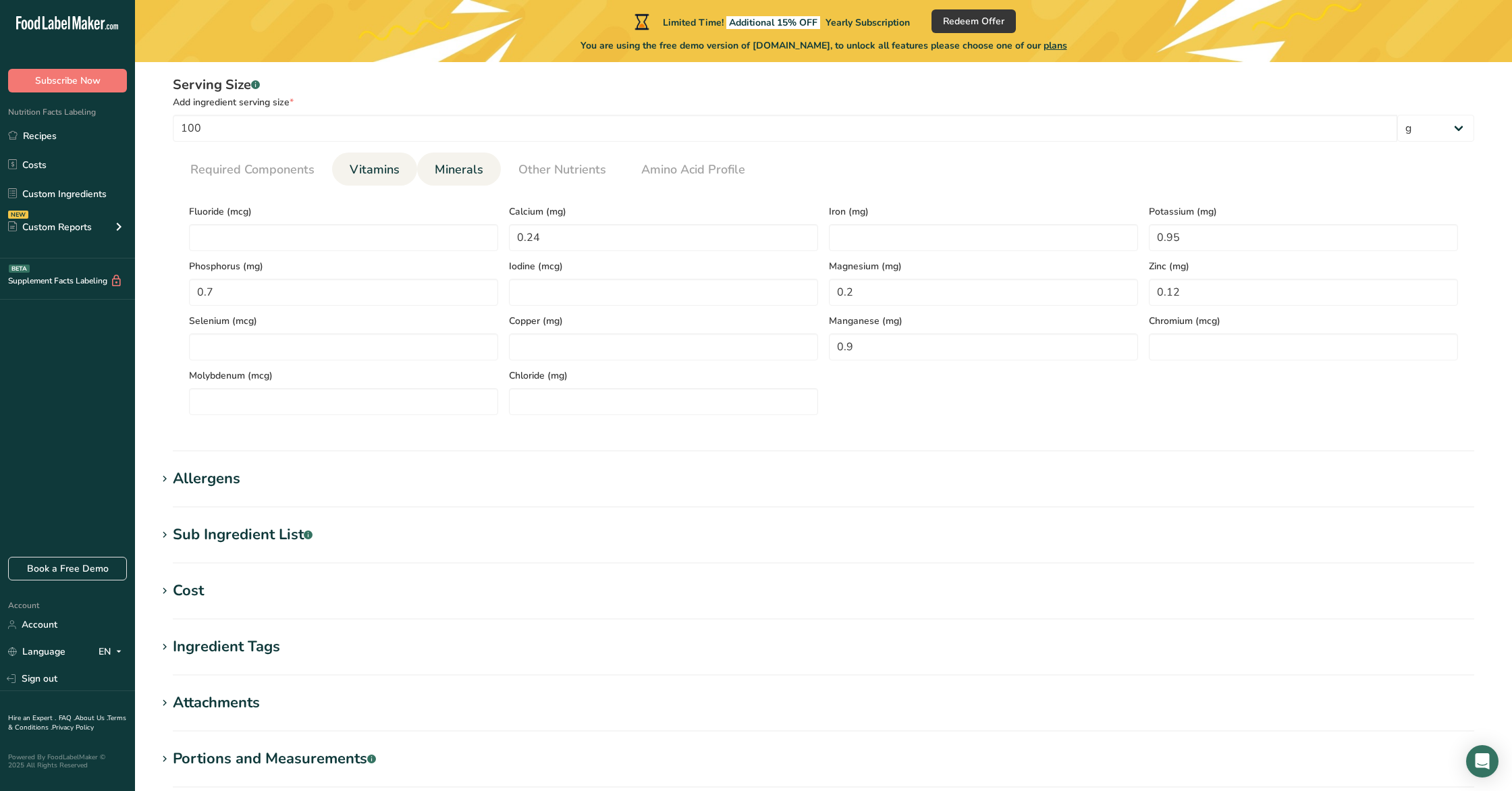
click at [361, 172] on span "Vitamins" at bounding box center [375, 170] width 50 height 18
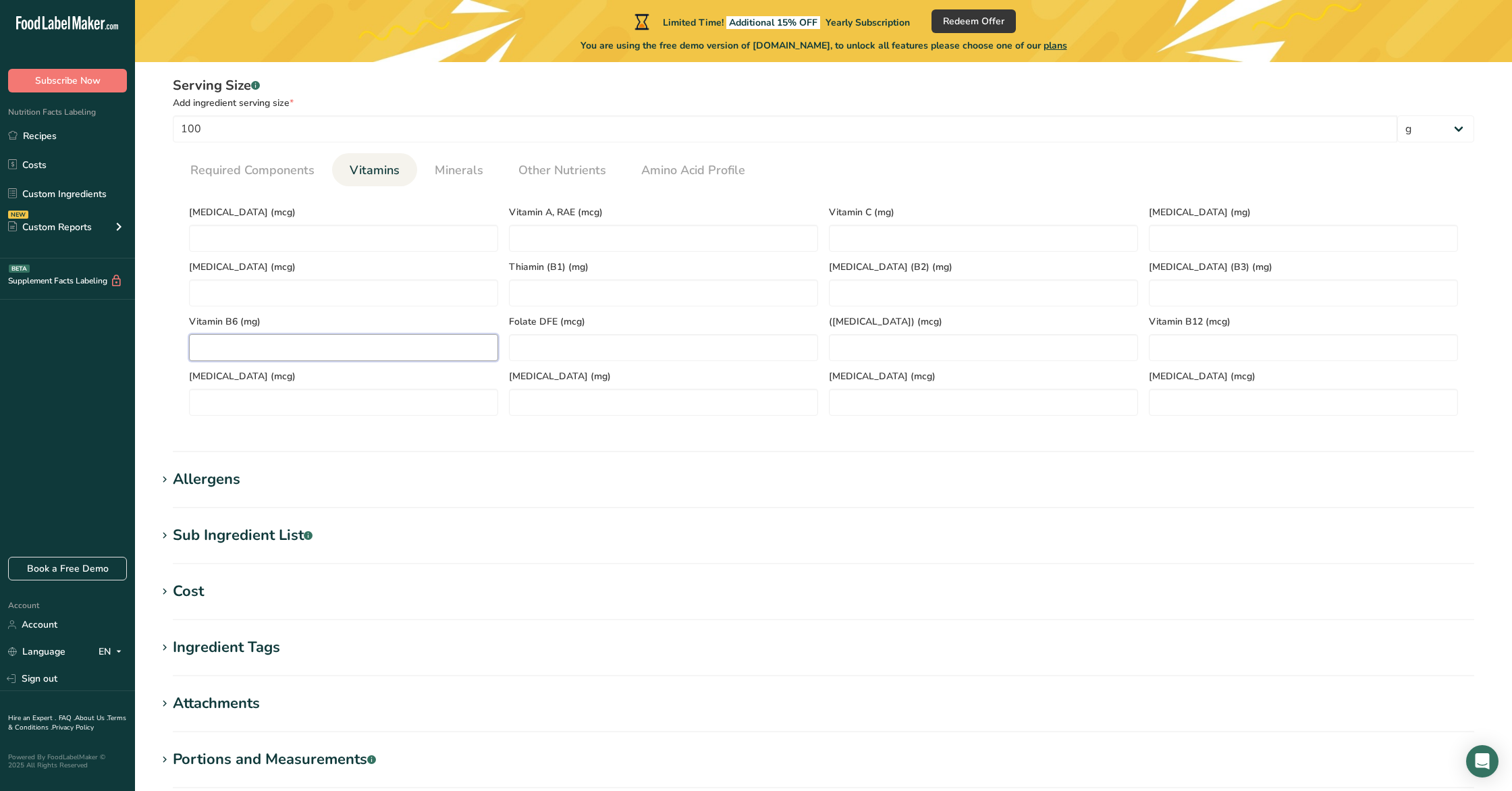
click at [433, 347] on B6 "number" at bounding box center [343, 347] width 309 height 27
click at [1184, 245] on E "number" at bounding box center [1303, 238] width 309 height 27
type E "0"
click at [1227, 235] on E "0.2" at bounding box center [1303, 238] width 309 height 27
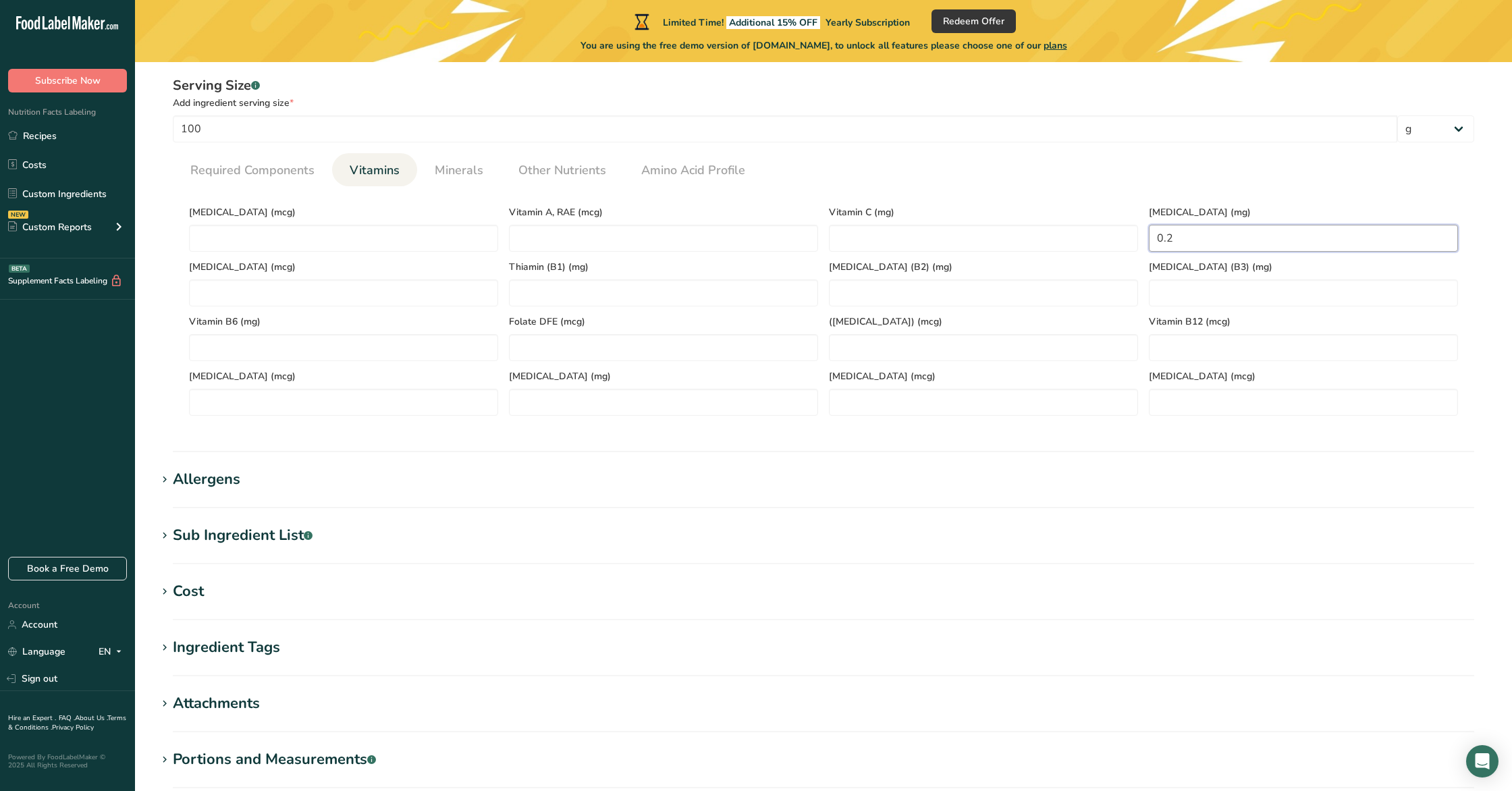
click at [1227, 235] on E "0.2" at bounding box center [1303, 238] width 309 height 27
type E "0"
click at [245, 172] on span "Required Components" at bounding box center [253, 171] width 124 height 18
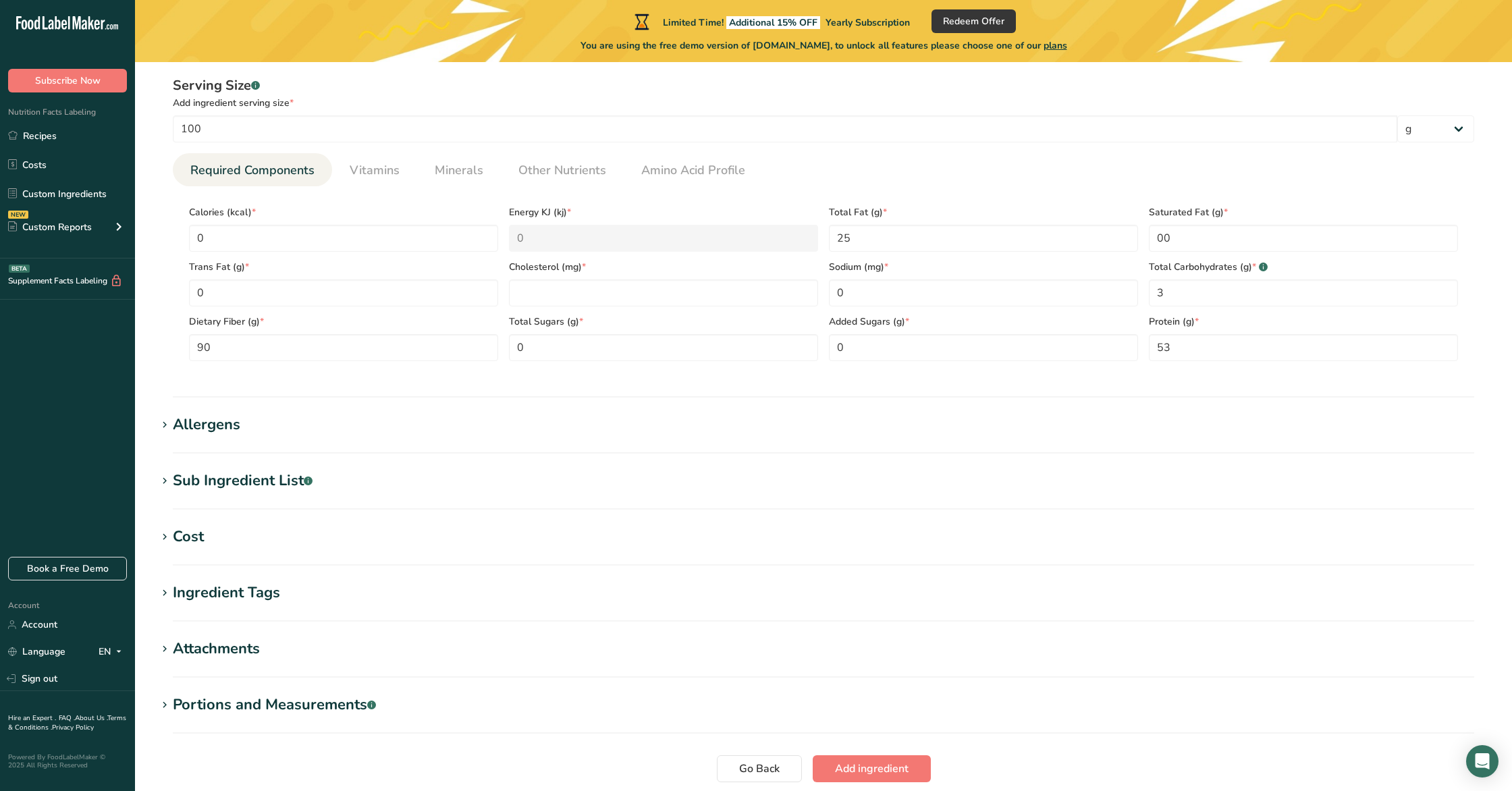
click at [245, 172] on span "Required Components" at bounding box center [253, 171] width 124 height 18
click at [271, 235] on input "0" at bounding box center [343, 238] width 309 height 27
click at [272, 240] on input "0" at bounding box center [343, 238] width 309 height 27
type input "4"
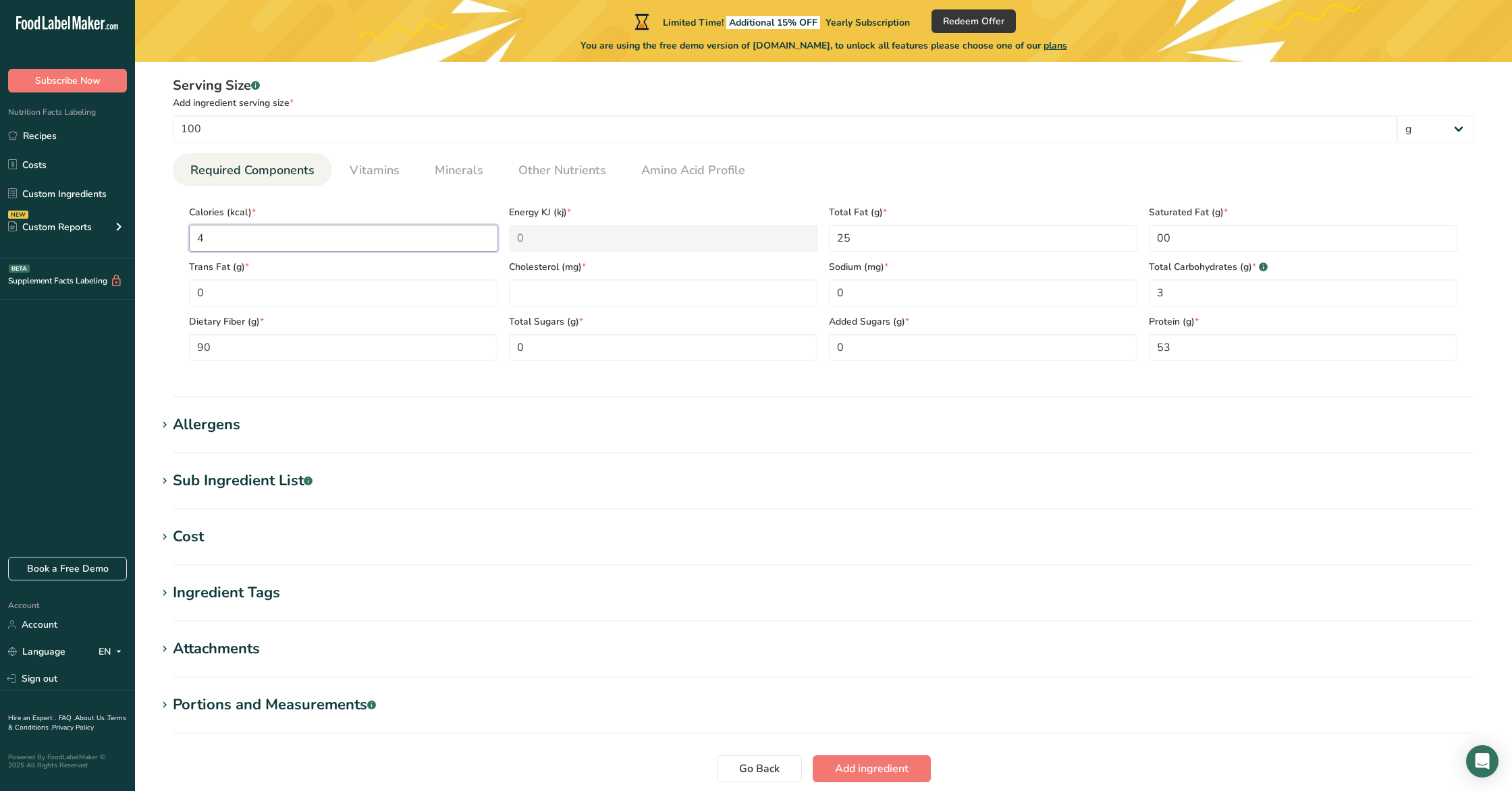
type KJ "16.7"
type input "47"
type KJ "196.6"
type input "470"
type KJ "1966.5"
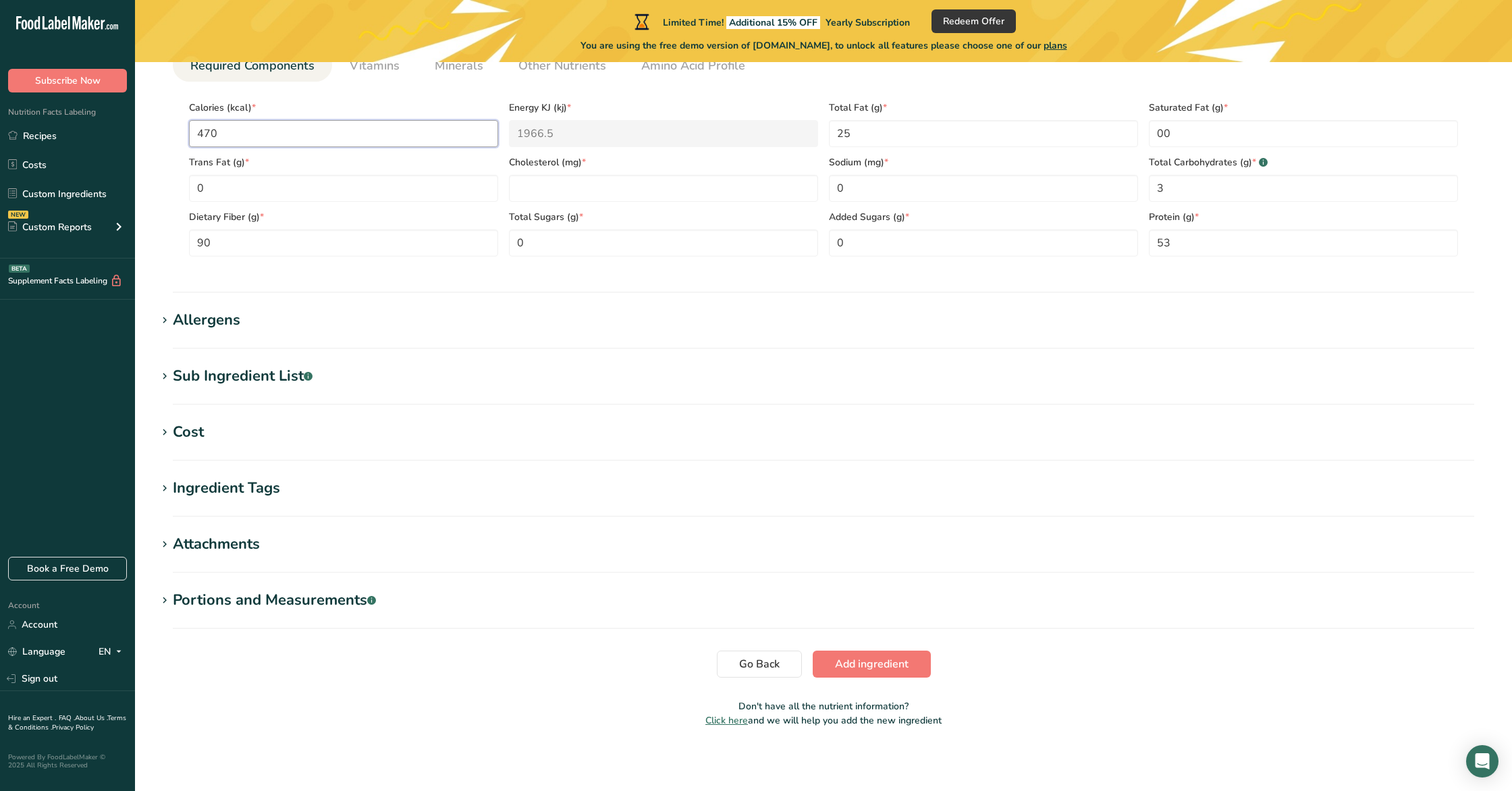
scroll to position [405, 0]
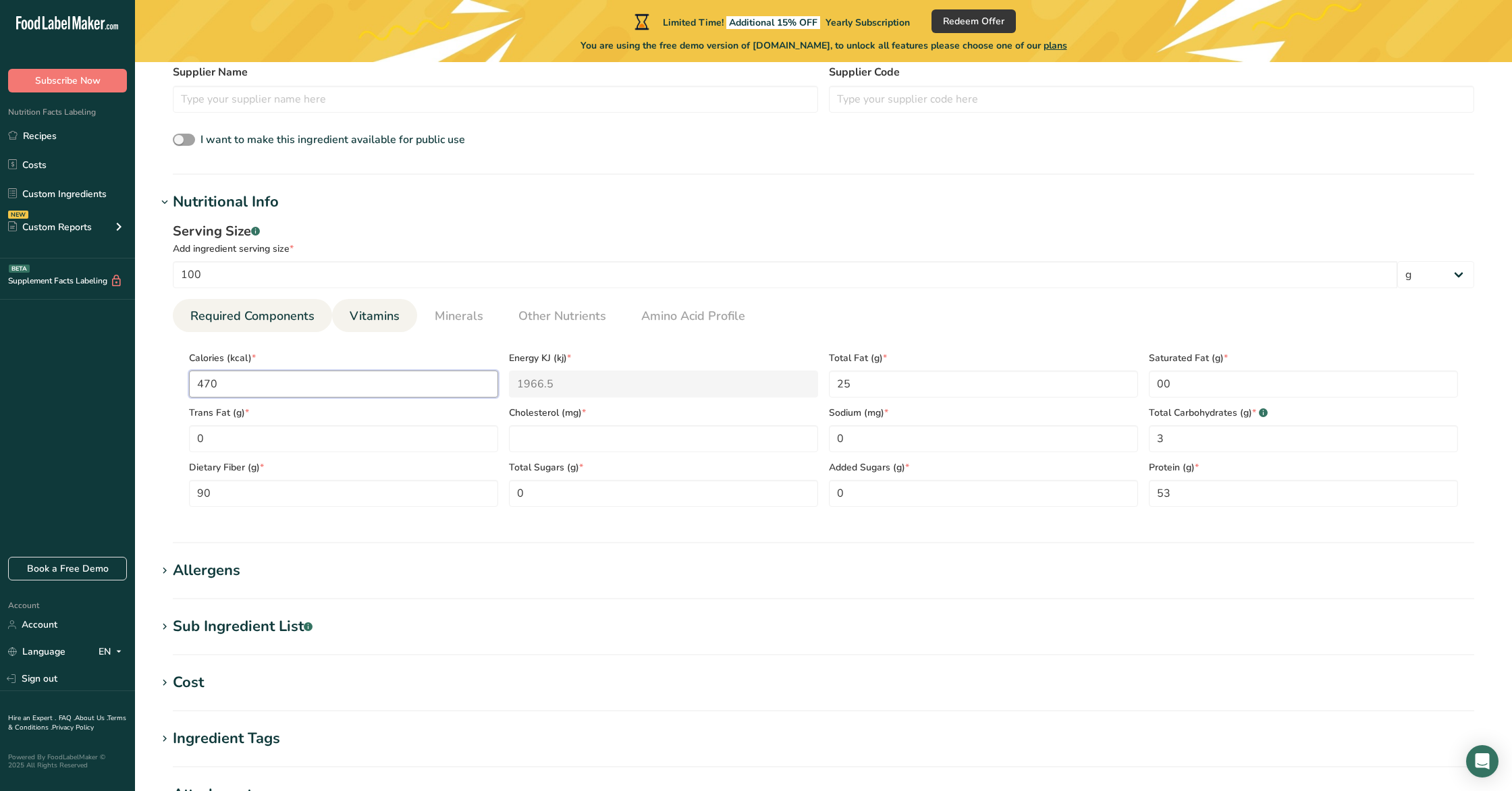
type input "470"
click at [351, 314] on span "Vitamins" at bounding box center [375, 316] width 50 height 18
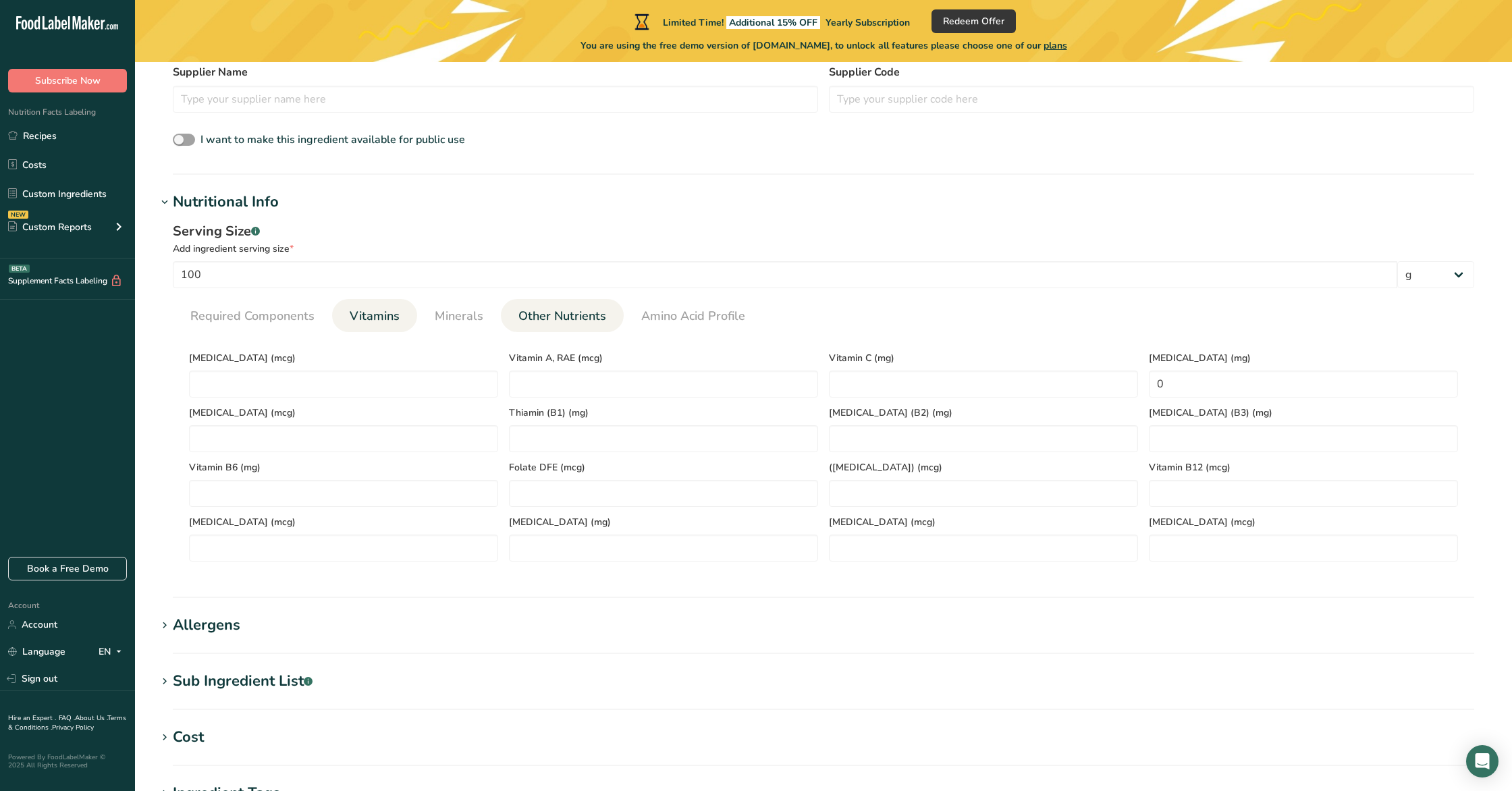
click at [524, 321] on span "Other Nutrients" at bounding box center [562, 316] width 88 height 18
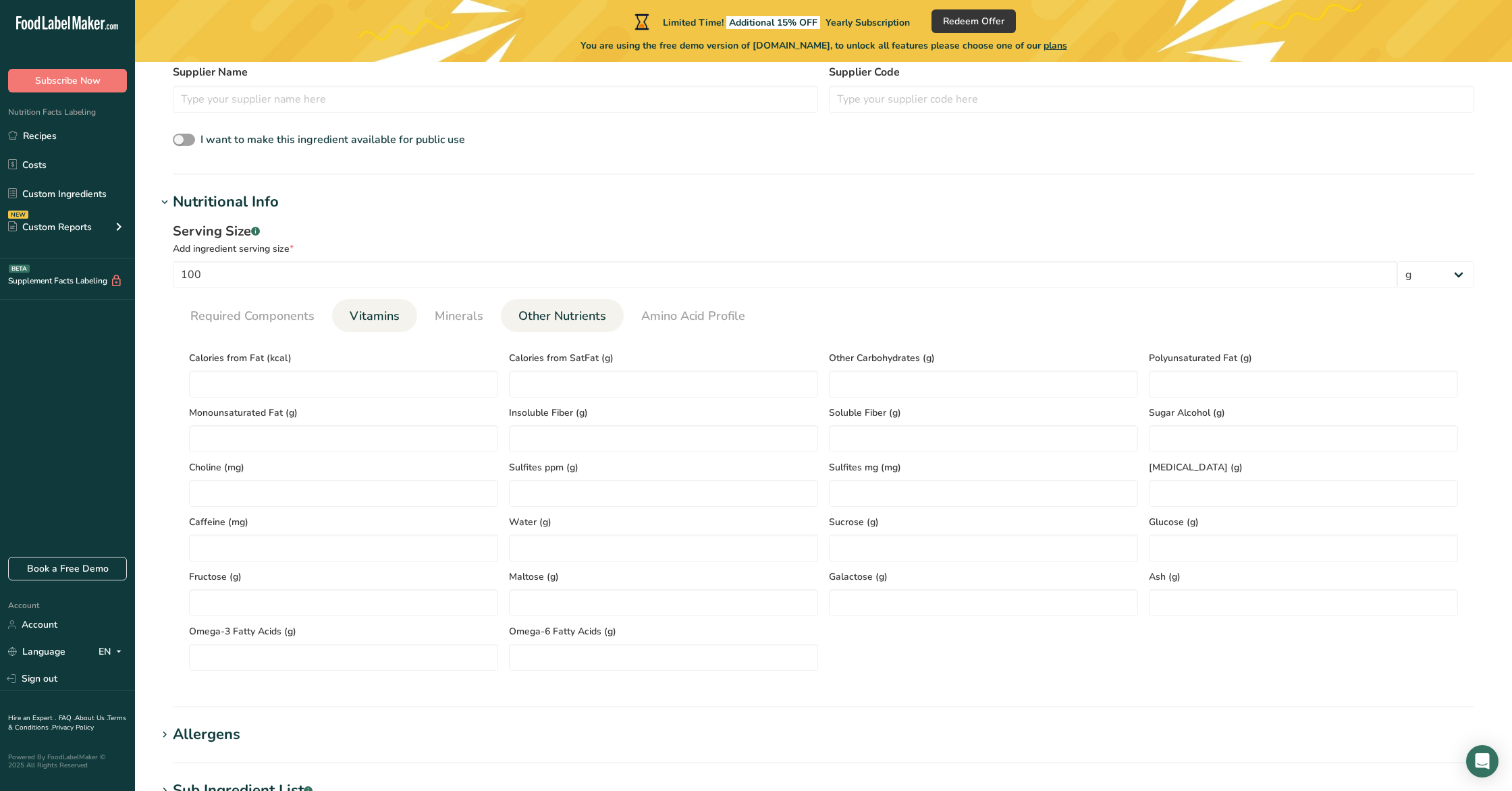
click at [412, 320] on li "Vitamins" at bounding box center [375, 316] width 85 height 33
click at [453, 316] on span "Minerals" at bounding box center [458, 316] width 49 height 18
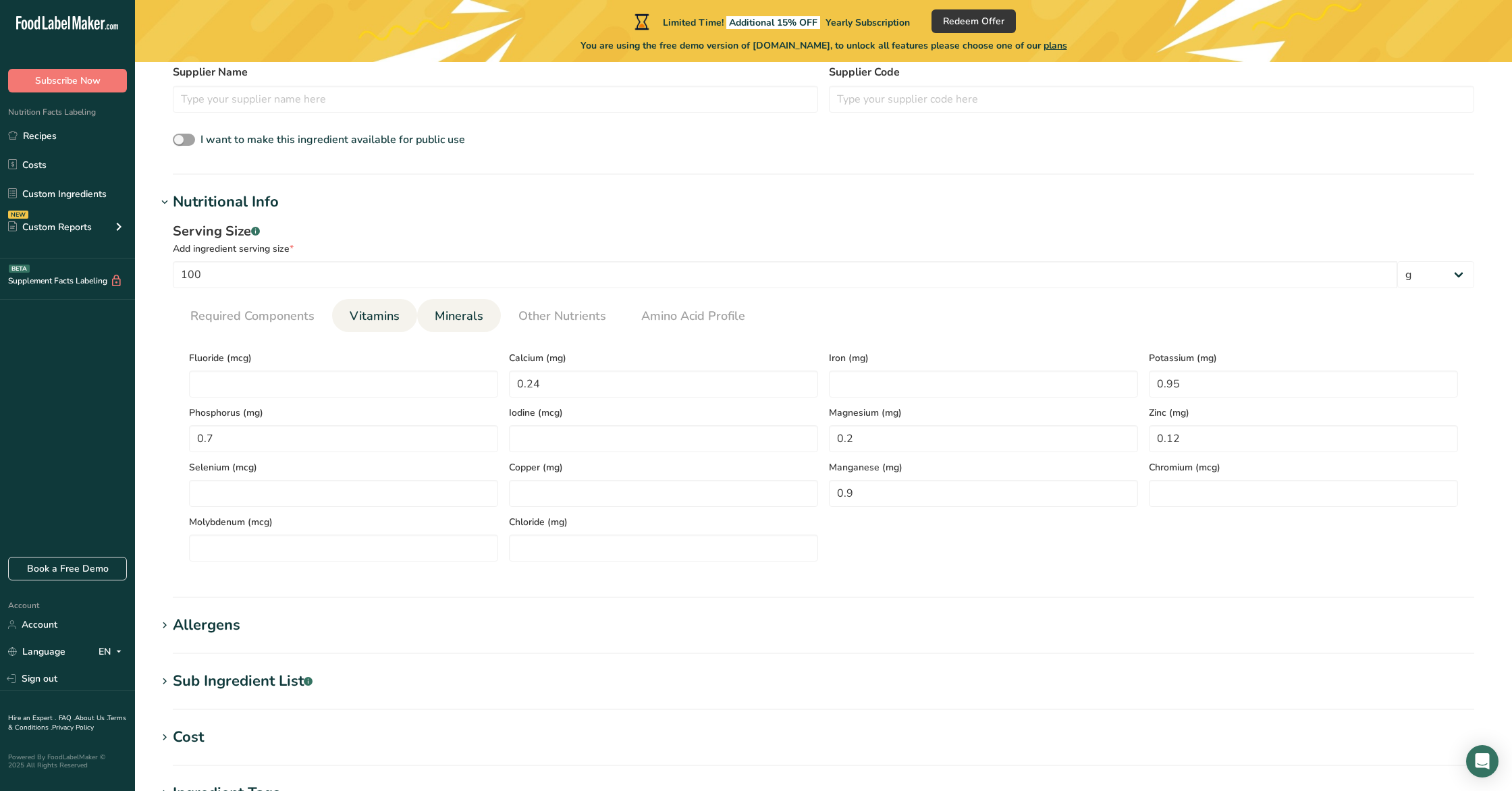
click at [374, 320] on span "Vitamins" at bounding box center [375, 316] width 50 height 18
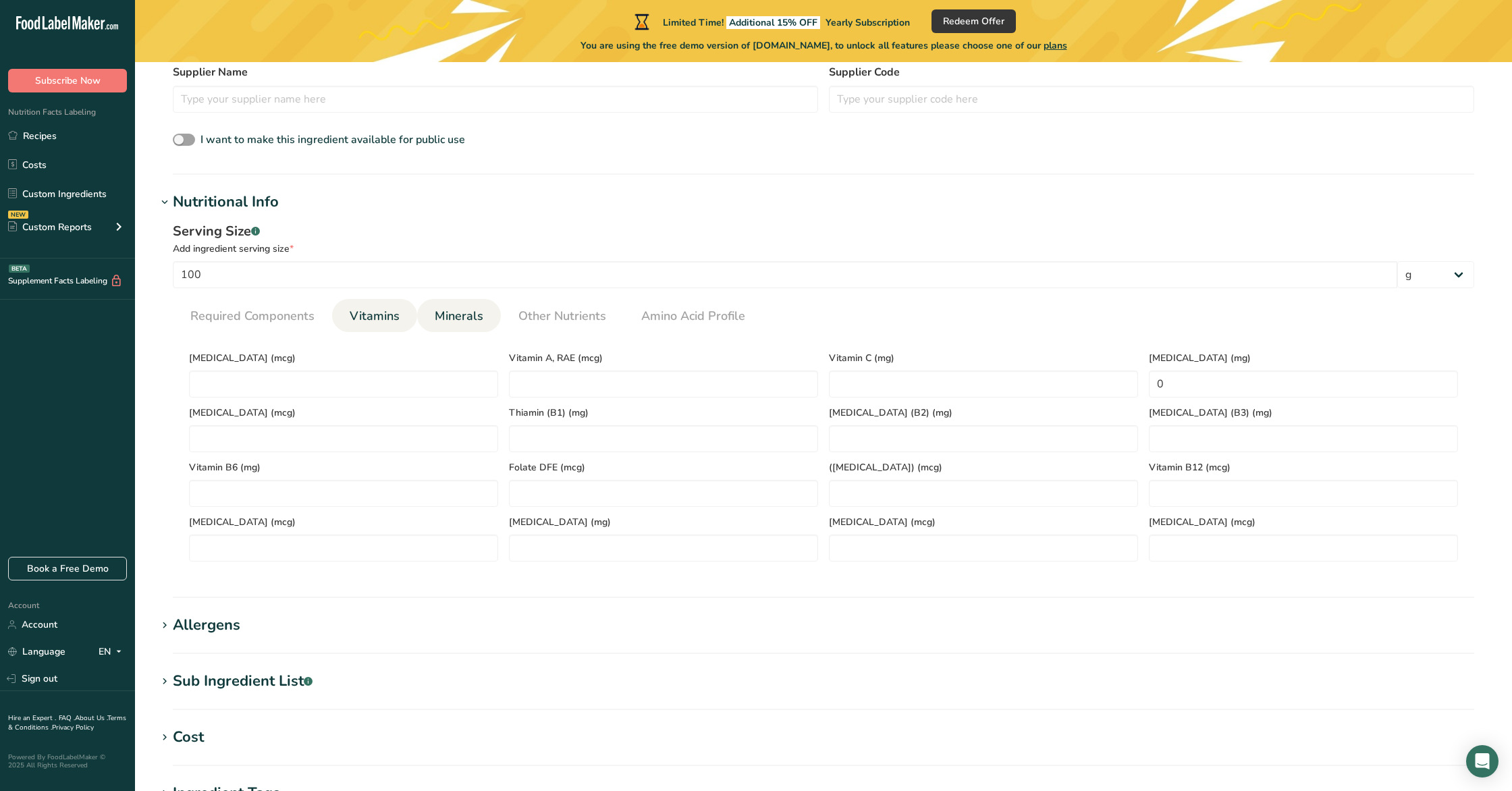
click at [434, 319] on span "Minerals" at bounding box center [458, 316] width 49 height 18
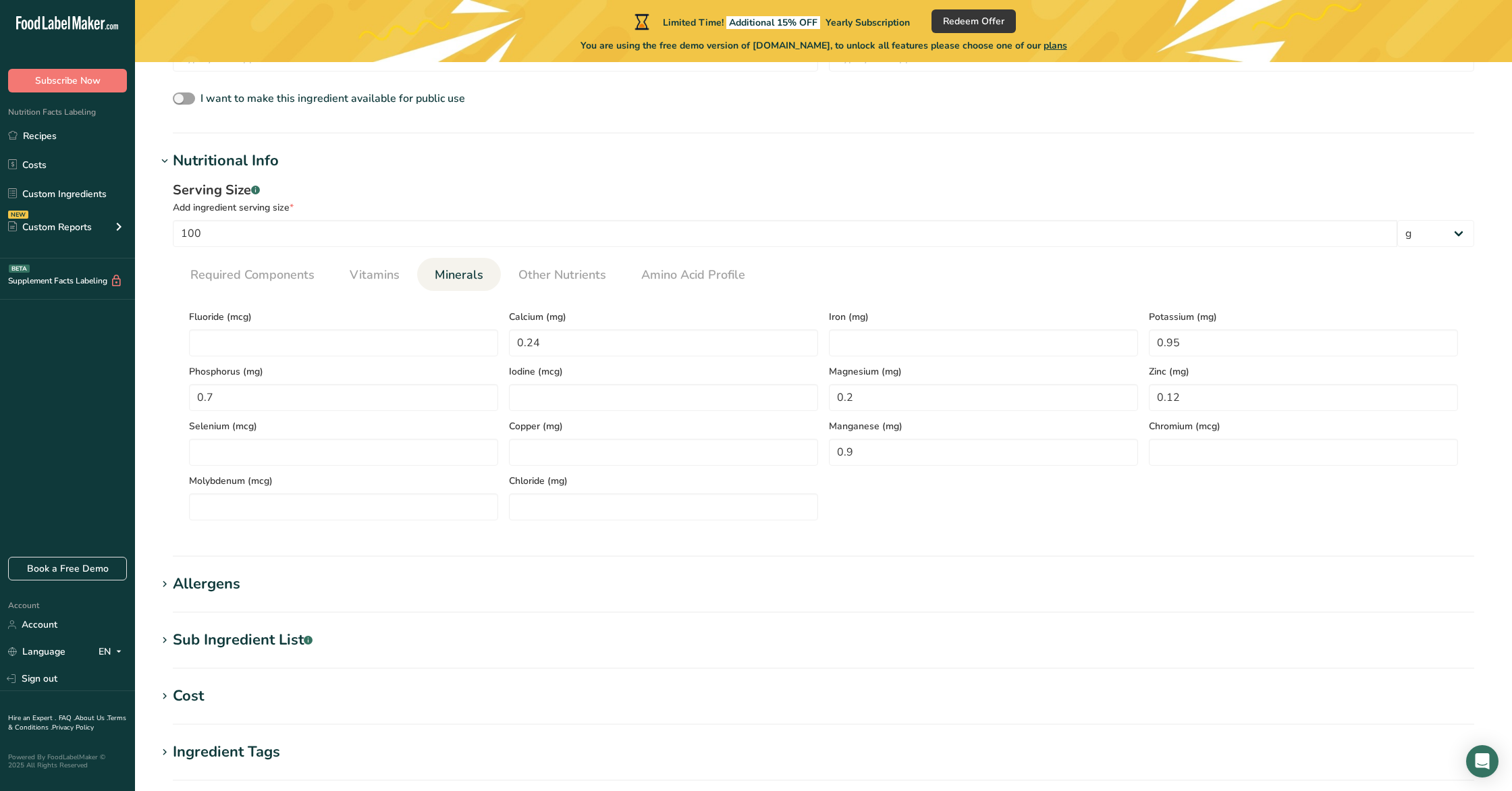
scroll to position [463, 0]
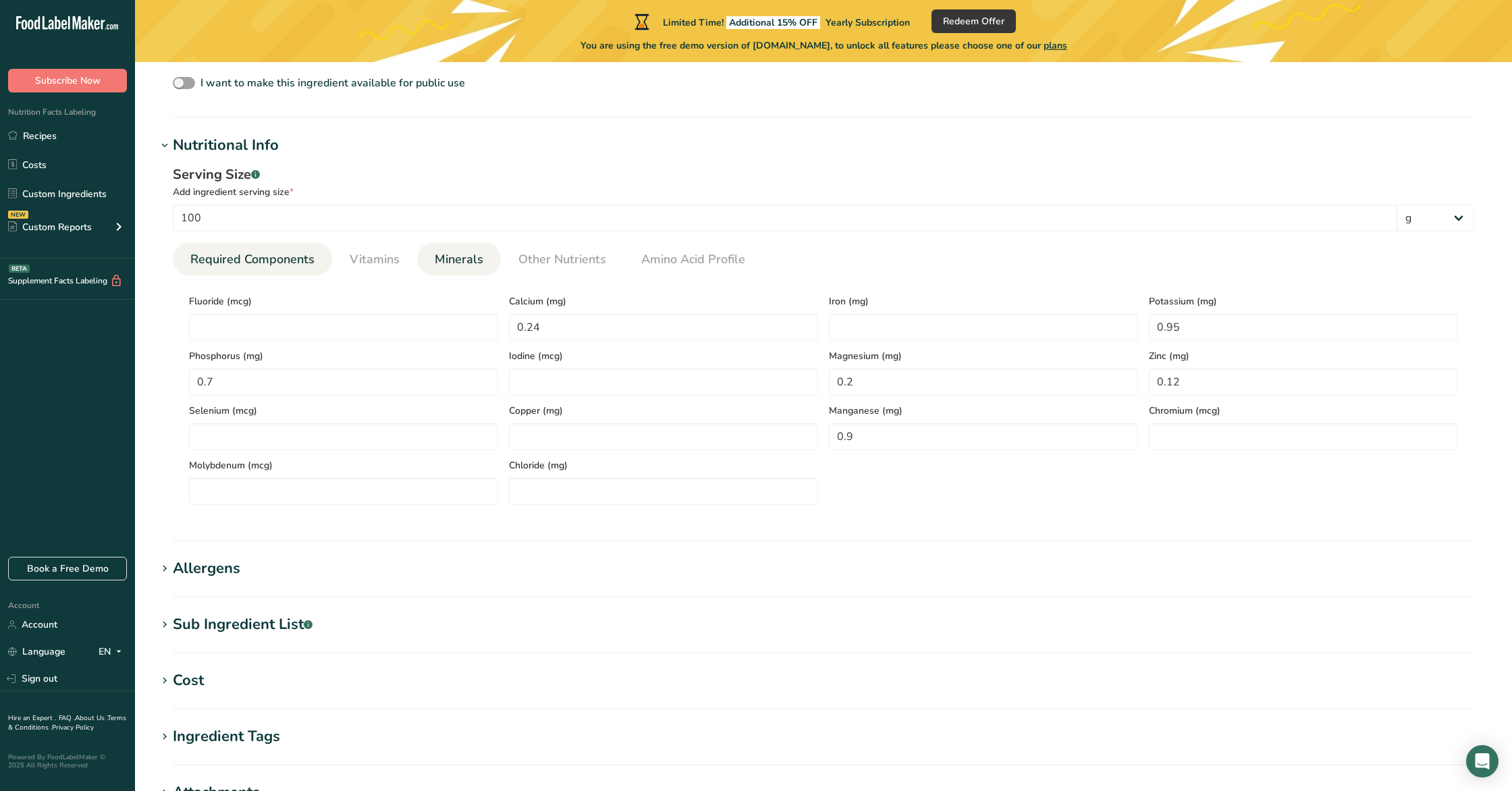
click at [241, 267] on span "Required Components" at bounding box center [253, 260] width 124 height 18
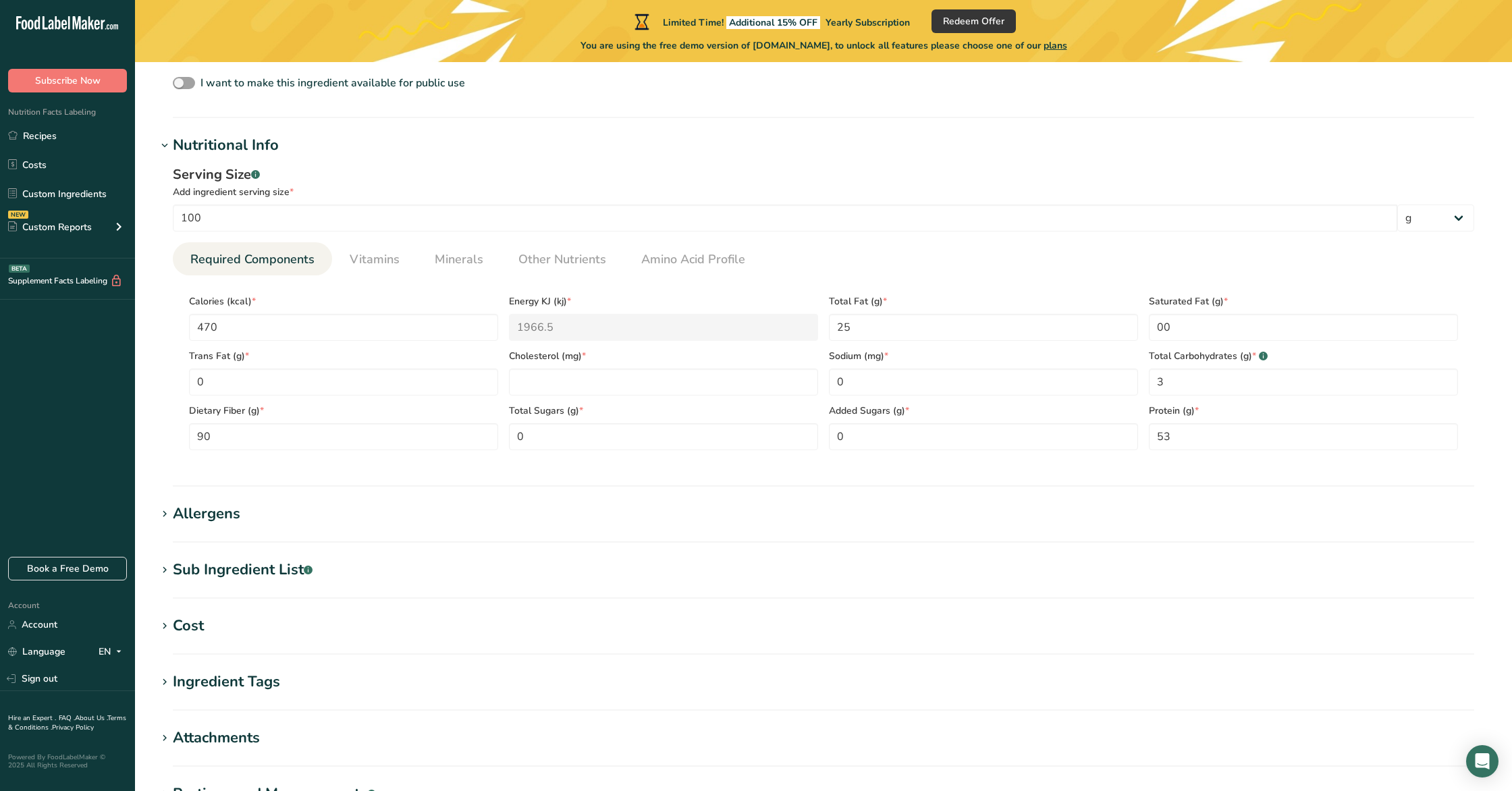
scroll to position [658, 0]
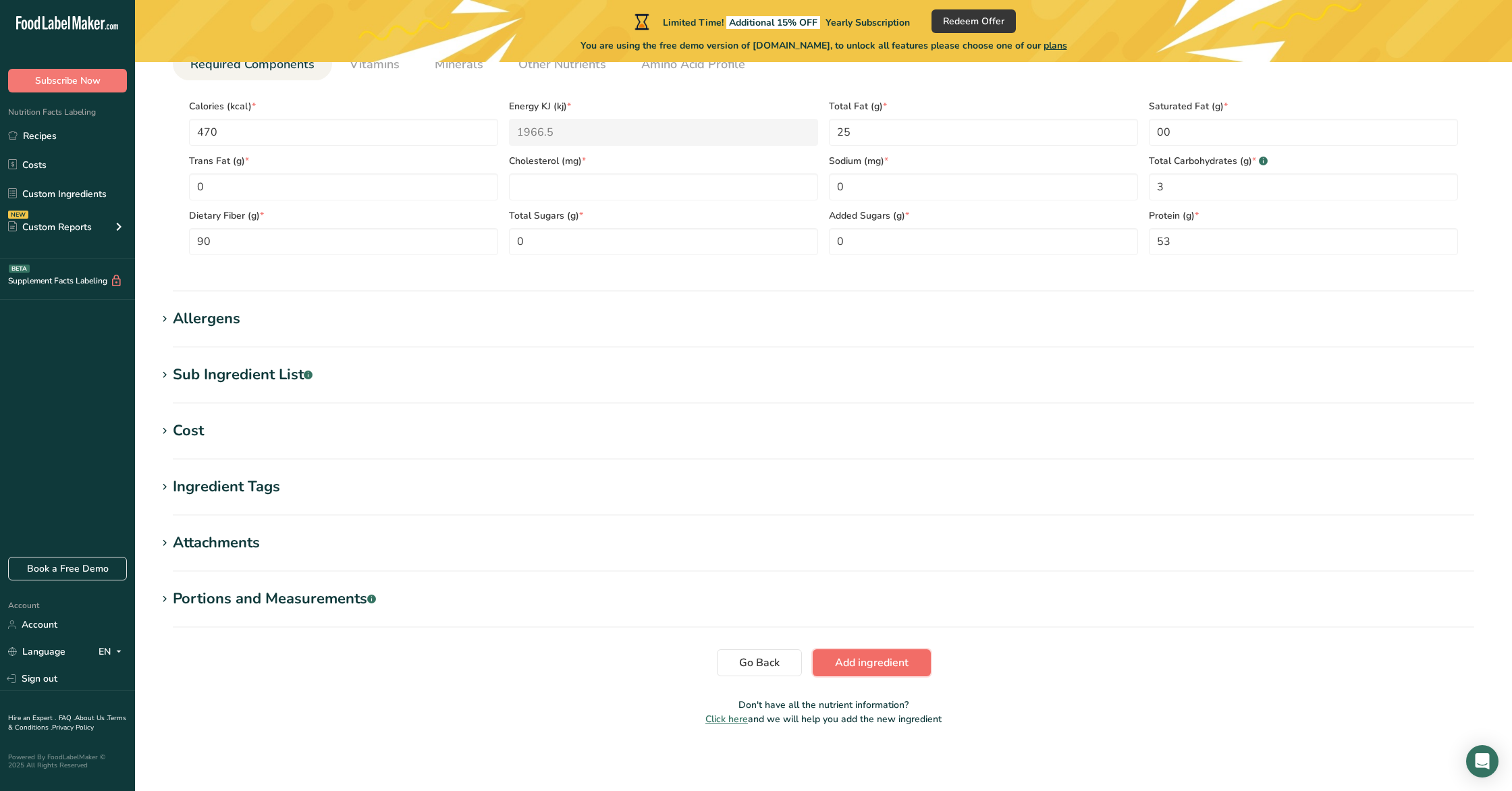
click at [885, 667] on span "Add ingredient" at bounding box center [871, 663] width 74 height 17
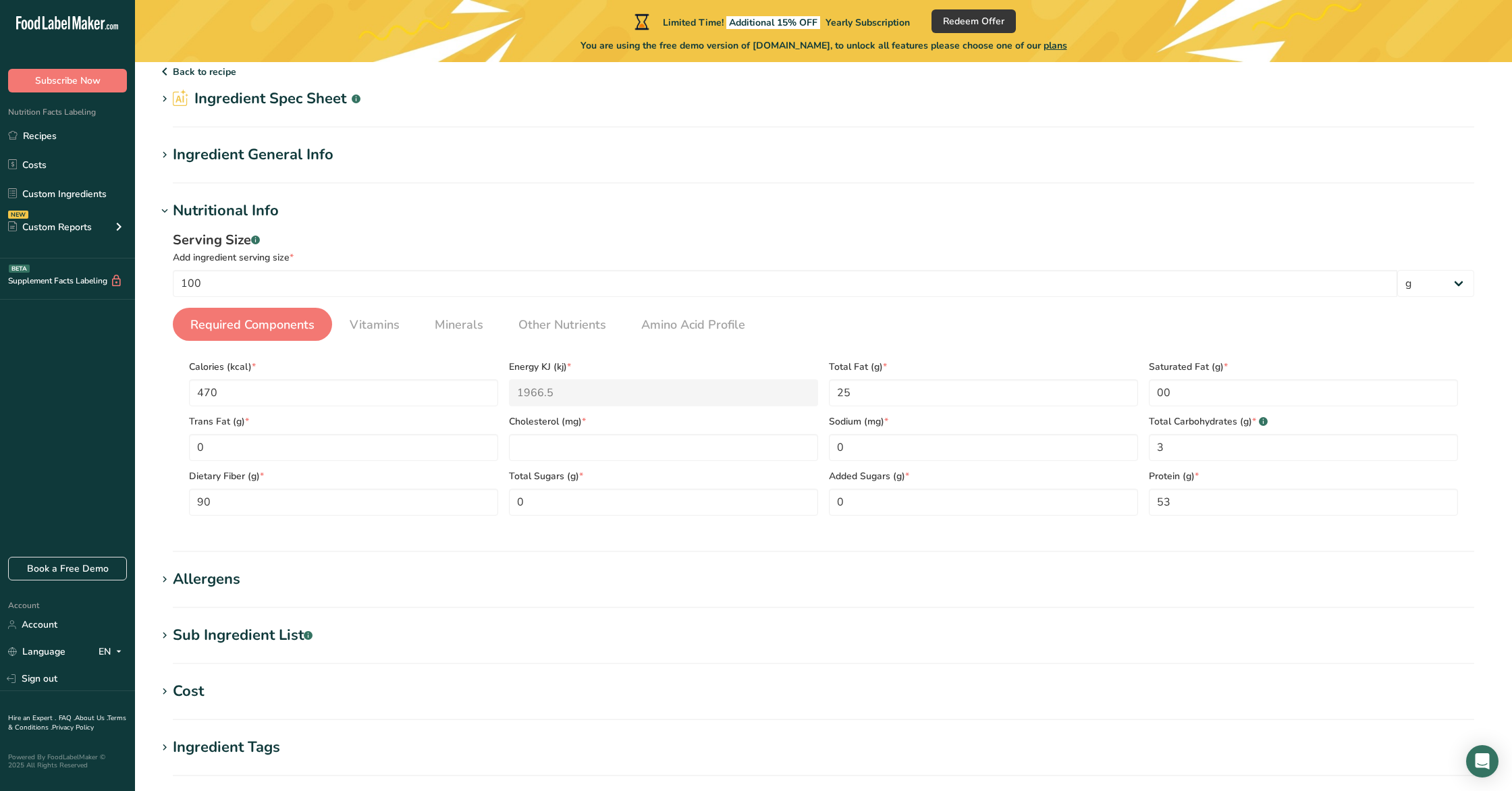
scroll to position [0, 0]
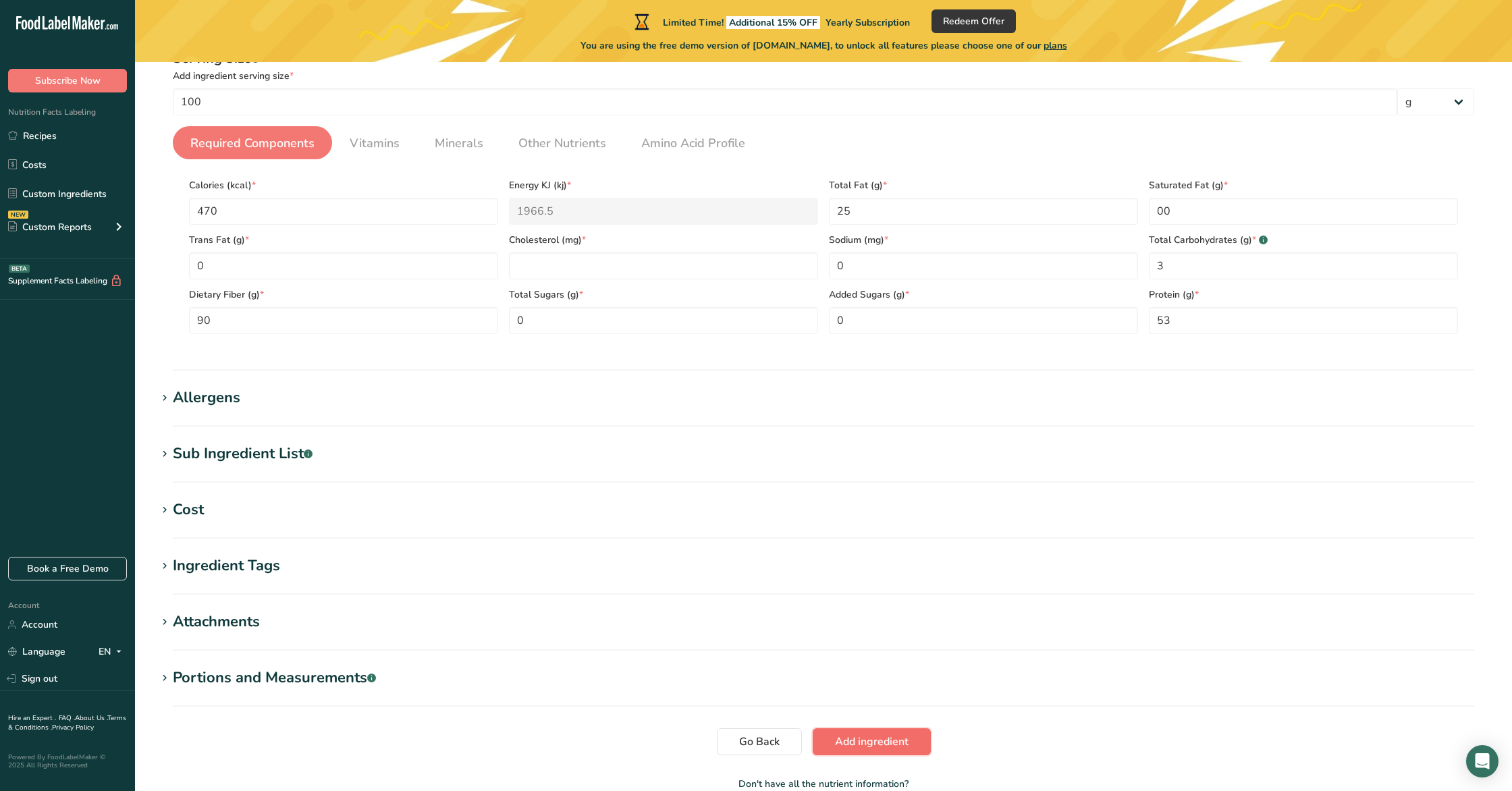
click at [869, 746] on span "Add ingredient" at bounding box center [871, 742] width 74 height 17
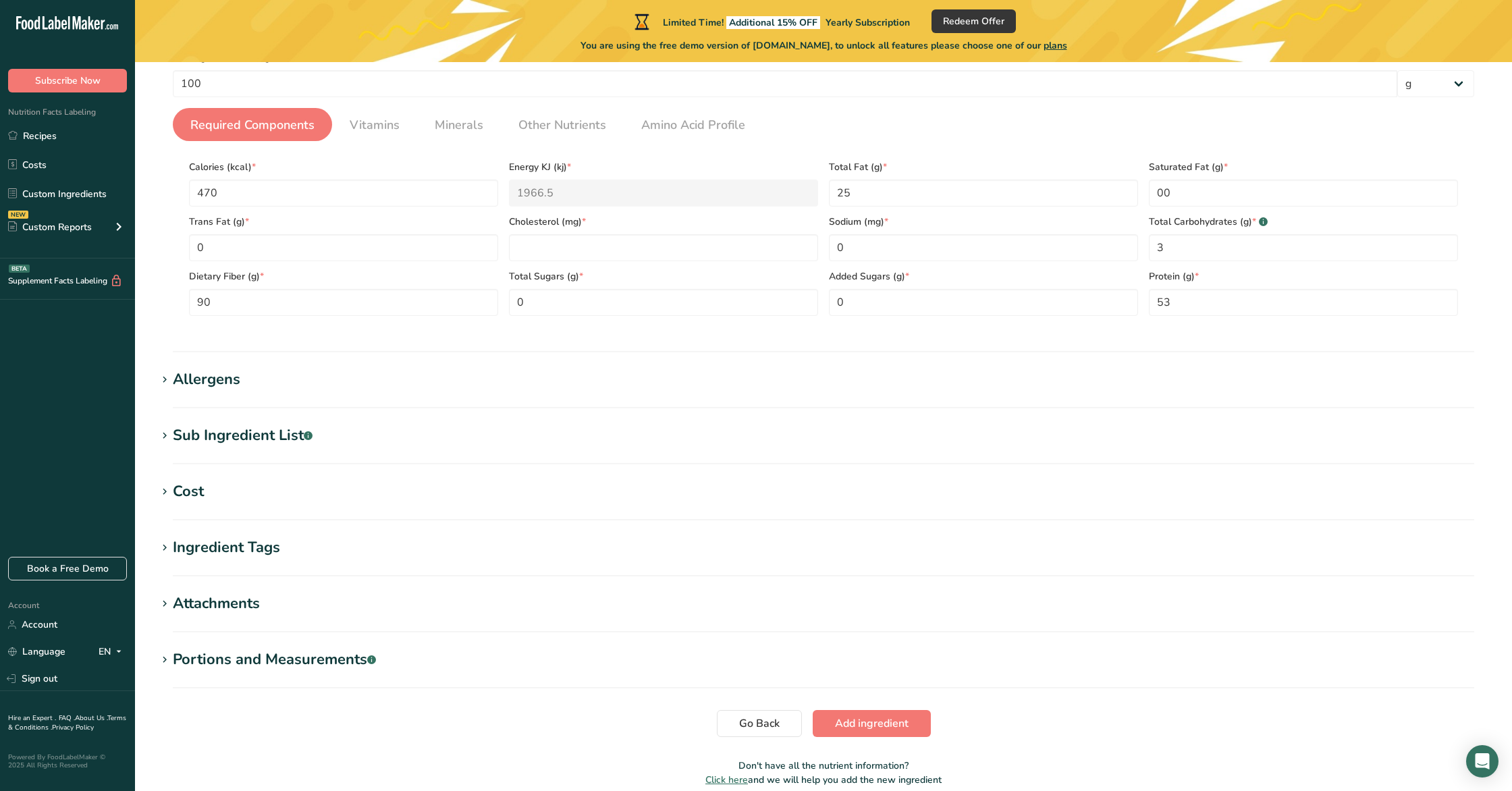
click at [873, 742] on section "Add new ingredient Back to recipe Ingredient Spec Sheet .a-a{fill:#347362;}.b-a…" at bounding box center [823, 311] width 1377 height 994
click at [891, 726] on span "Add ingredient" at bounding box center [871, 724] width 74 height 17
click at [762, 259] on input "number" at bounding box center [663, 248] width 309 height 27
type input "0"
click at [891, 714] on button "Add ingredient" at bounding box center [871, 724] width 118 height 27
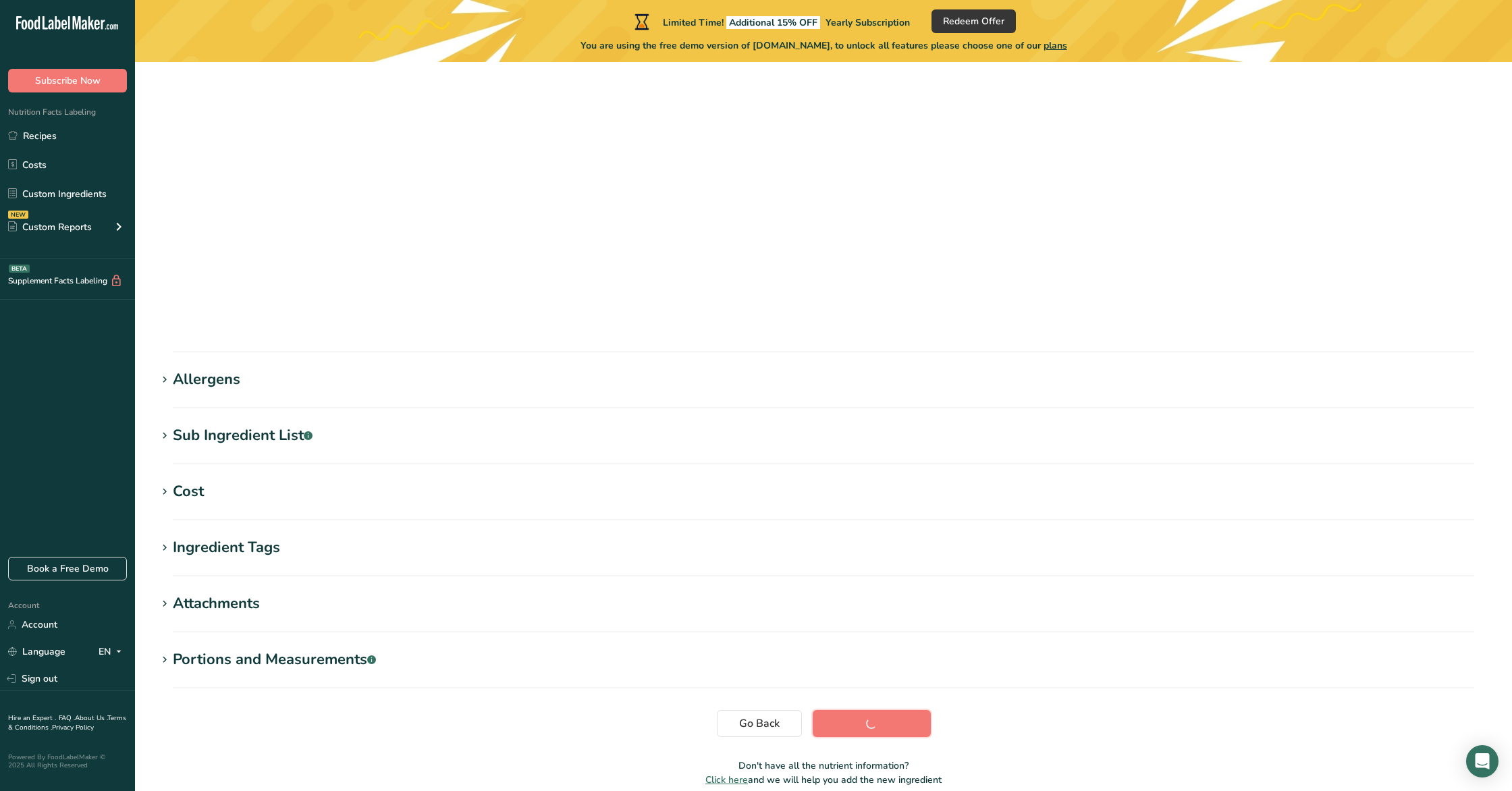
scroll to position [0, 0]
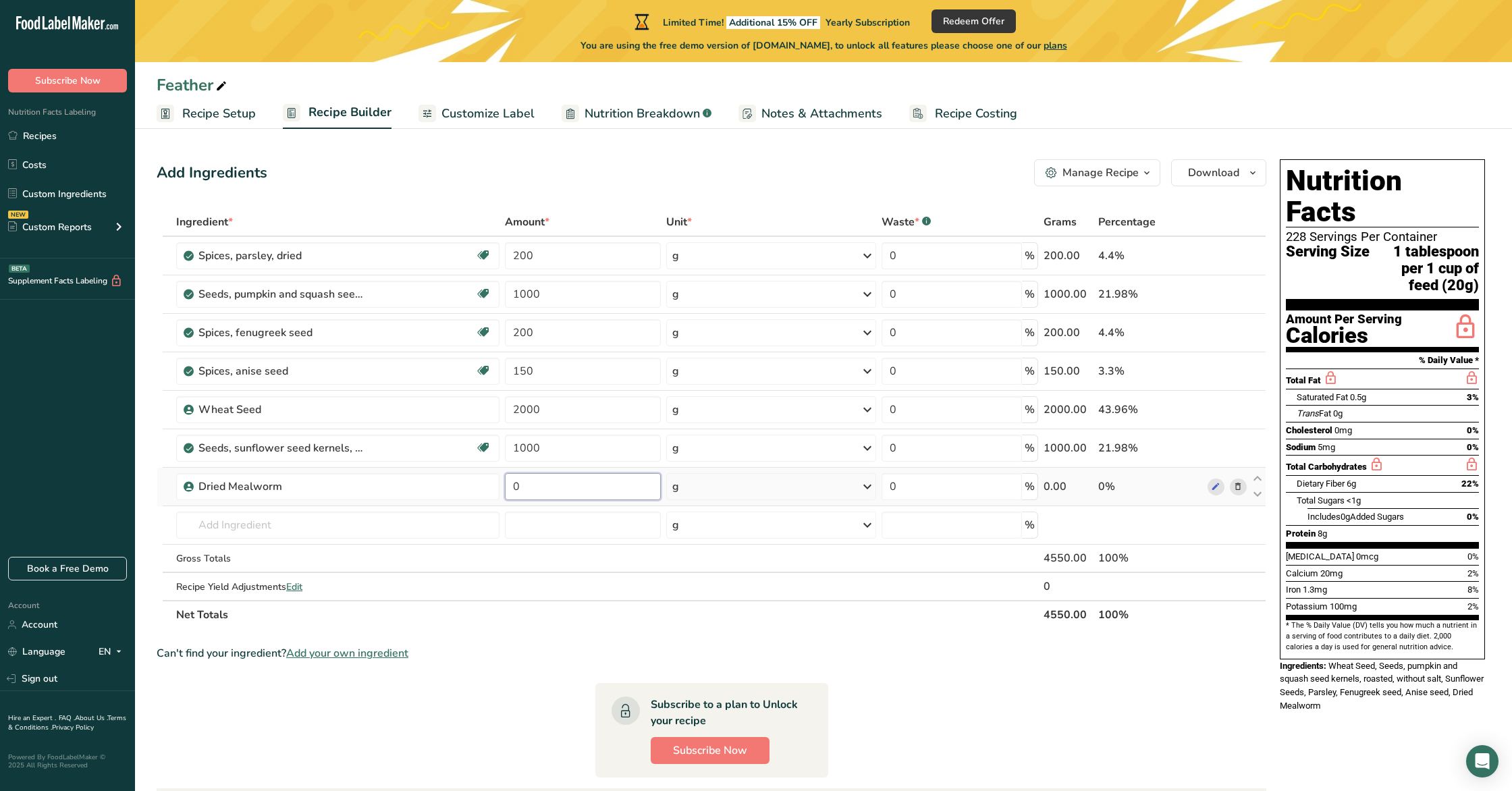
click at [562, 498] on input "0" at bounding box center [583, 487] width 157 height 27
type input "300"
click at [221, 117] on span "Recipe Setup" at bounding box center [219, 114] width 74 height 18
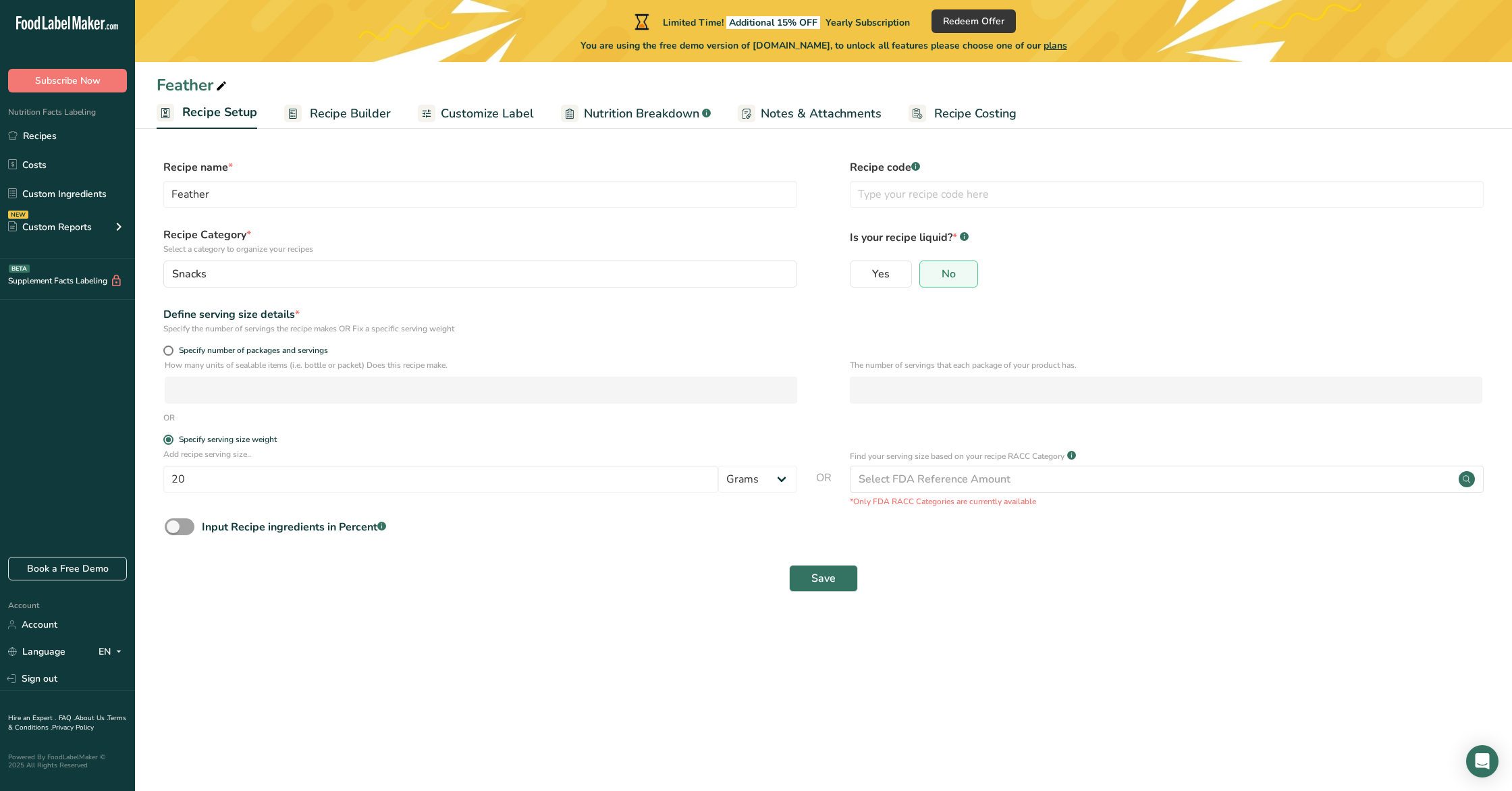
click at [346, 116] on span "Recipe Builder" at bounding box center [351, 114] width 81 height 18
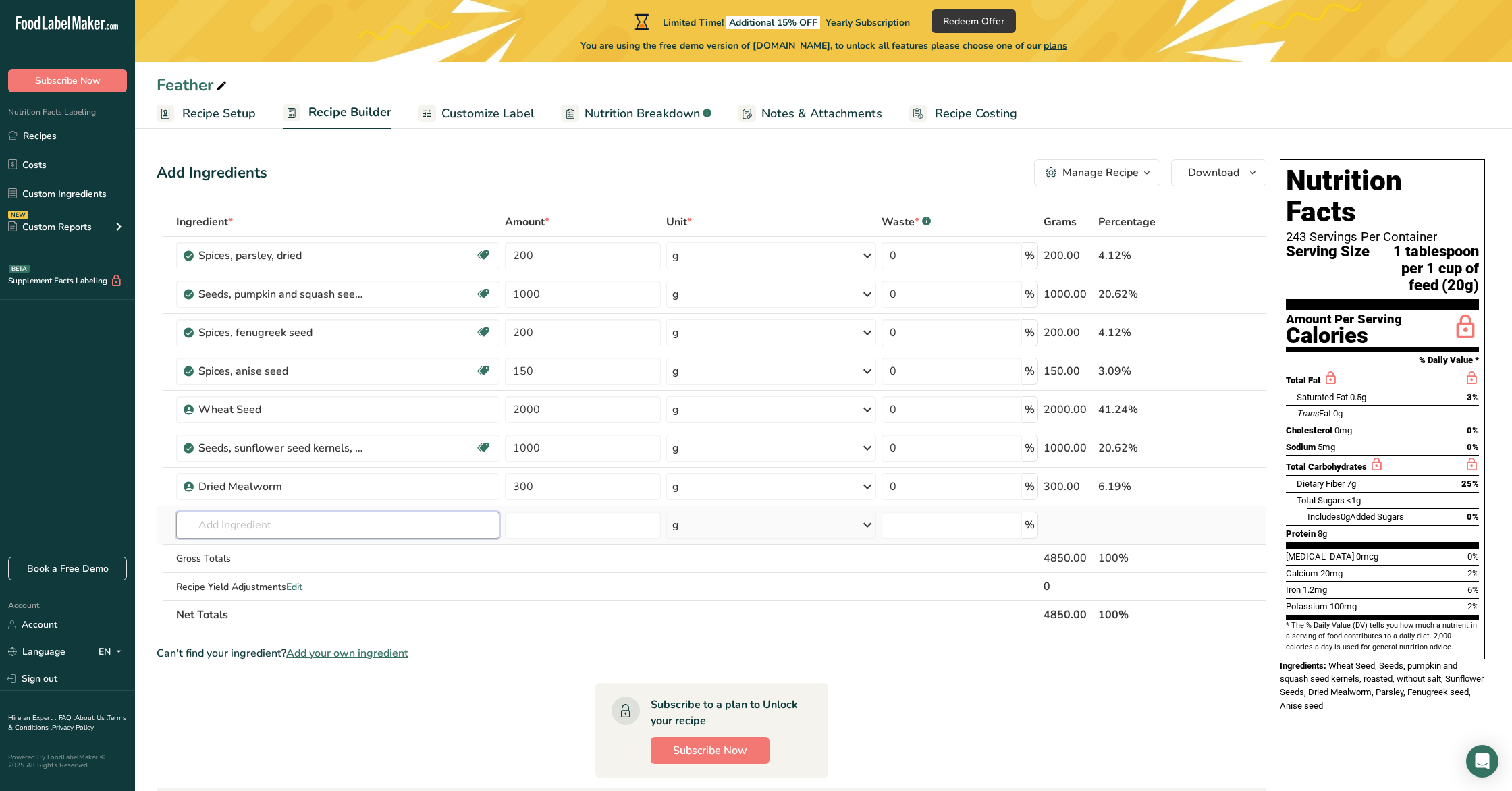
click at [208, 531] on input "text" at bounding box center [337, 525] width 322 height 27
click at [321, 656] on span "Add your own ingredient" at bounding box center [346, 653] width 122 height 17
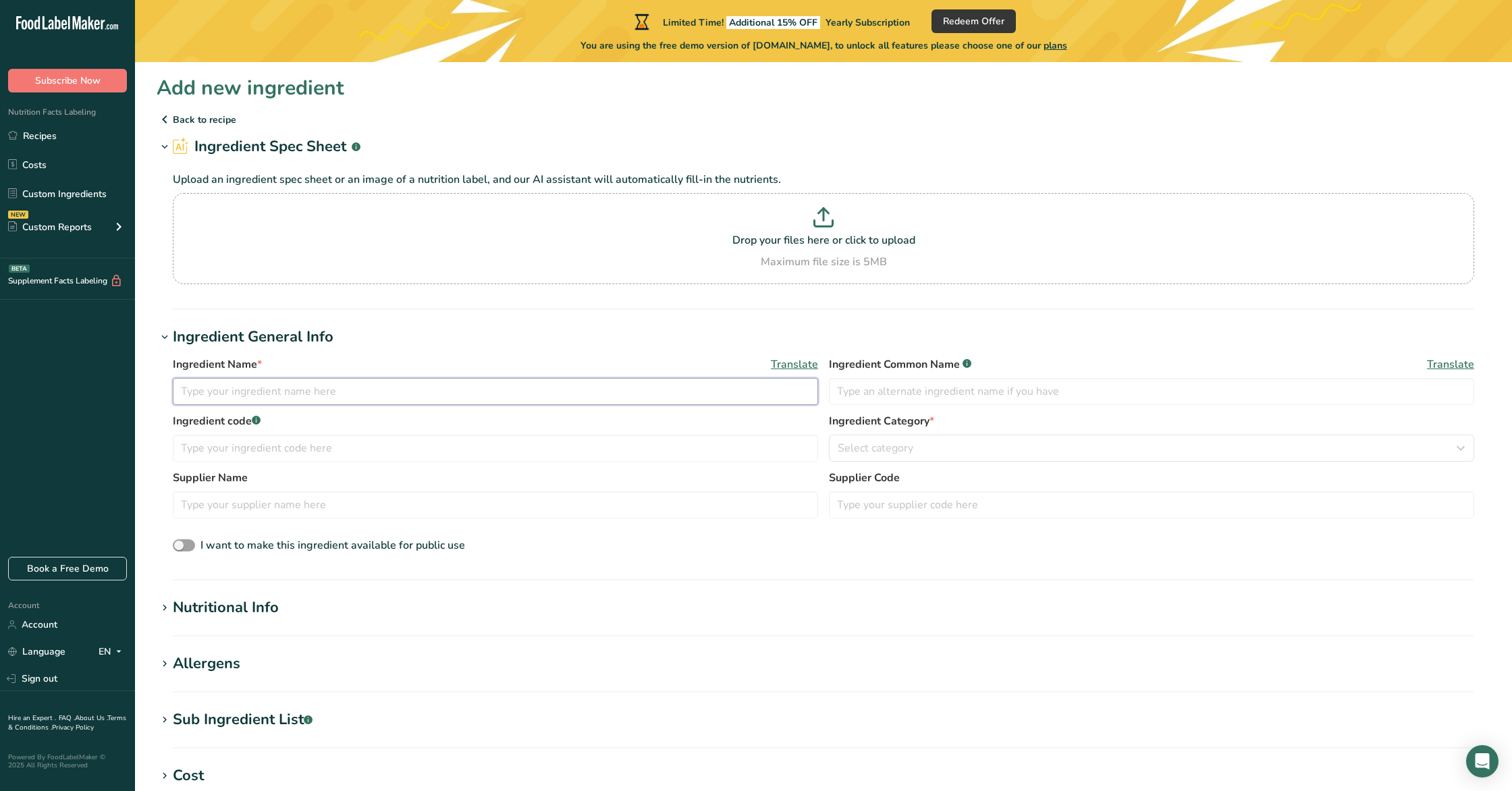
click at [274, 395] on input "text" at bounding box center [495, 391] width 645 height 27
type input "BSFL"
click at [342, 561] on div "Ingredient Name * Translate BSFL Ingredient Common Name .a-a{fill:#347362;}.b-a…" at bounding box center [823, 455] width 1334 height 215
click at [315, 594] on section "Add new ingredient Back to recipe Ingredient Spec Sheet .a-a{fill:#347362;}.b-a…" at bounding box center [823, 577] width 1377 height 1031
click at [271, 615] on div "Nutritional Info" at bounding box center [225, 608] width 106 height 22
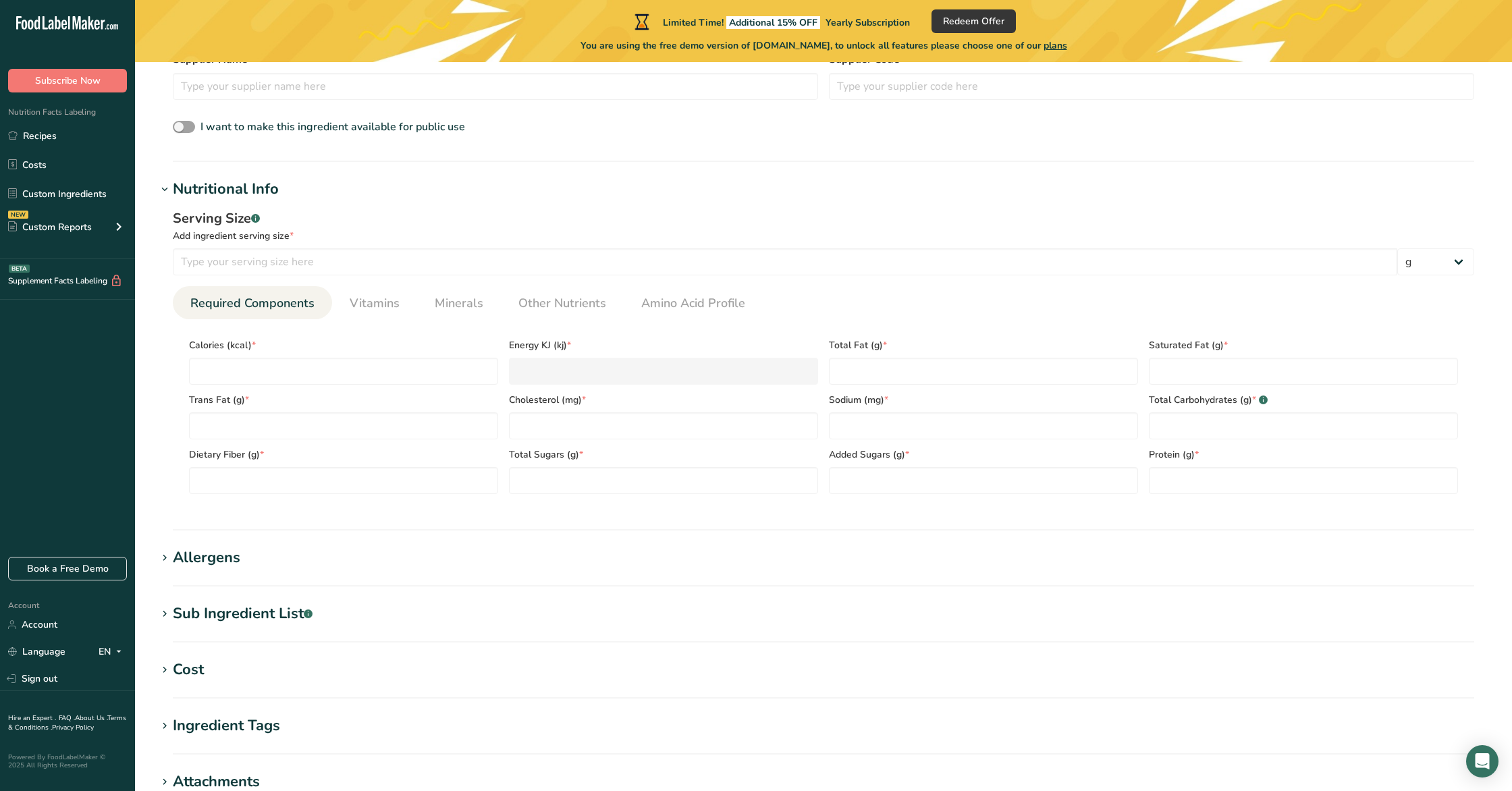
scroll to position [423, 0]
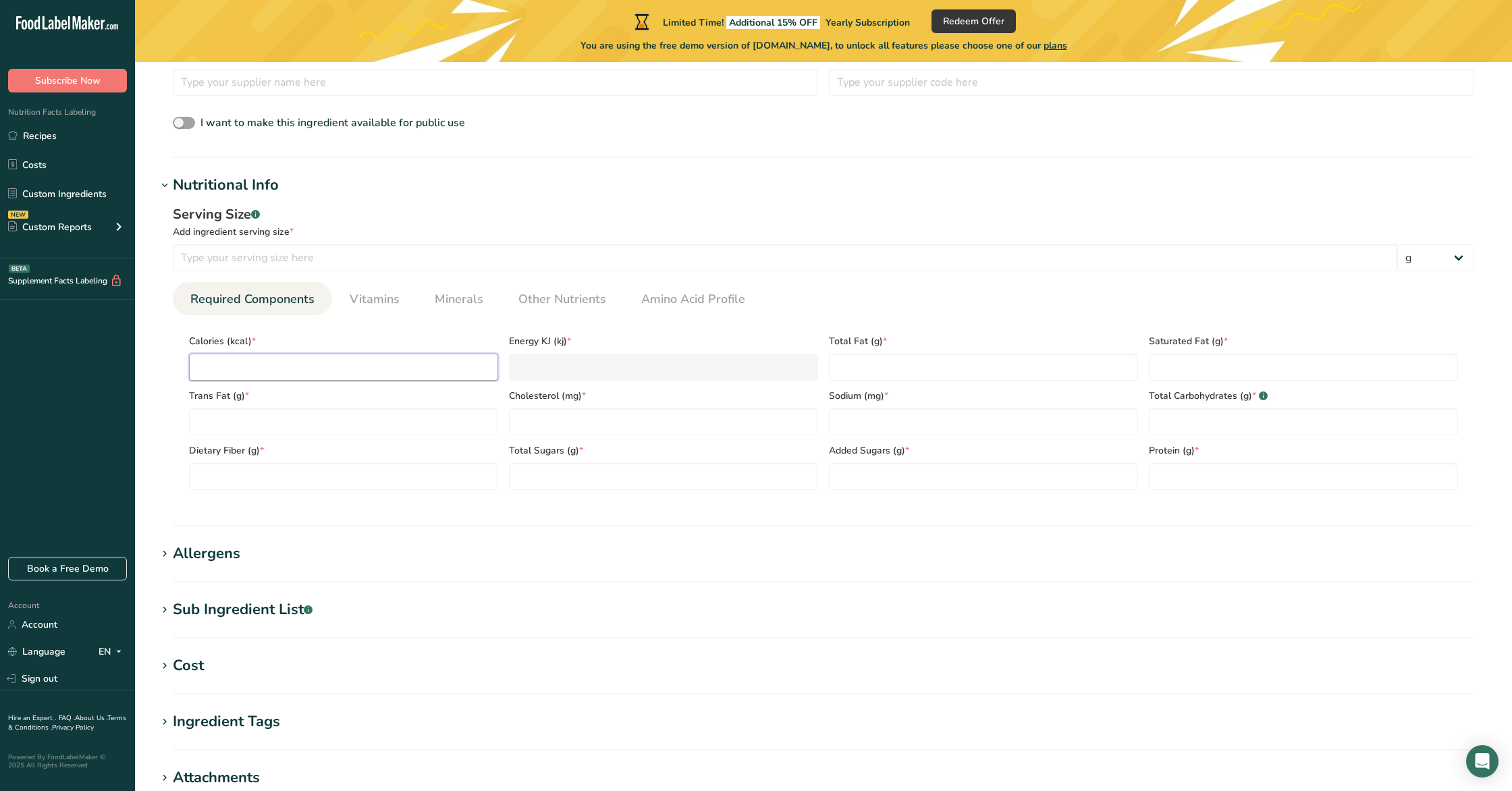
click at [351, 376] on input "number" at bounding box center [343, 367] width 309 height 27
click at [456, 298] on span "Minerals" at bounding box center [458, 299] width 49 height 18
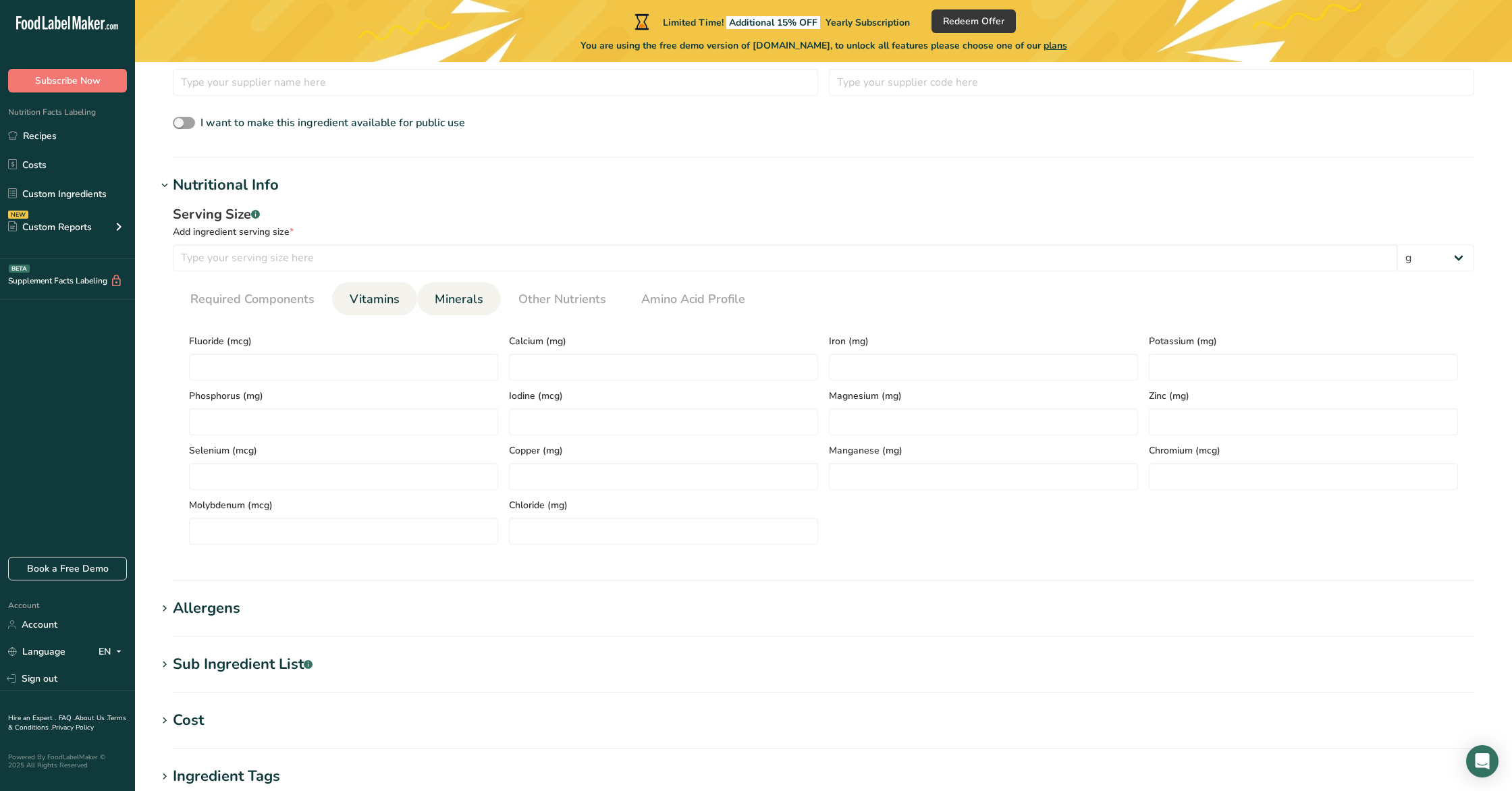
click at [394, 303] on span "Vitamins" at bounding box center [375, 299] width 50 height 18
click at [459, 308] on link "Minerals" at bounding box center [459, 299] width 60 height 35
click at [371, 433] on input "number" at bounding box center [343, 422] width 309 height 27
paste input "620"
type input "620"
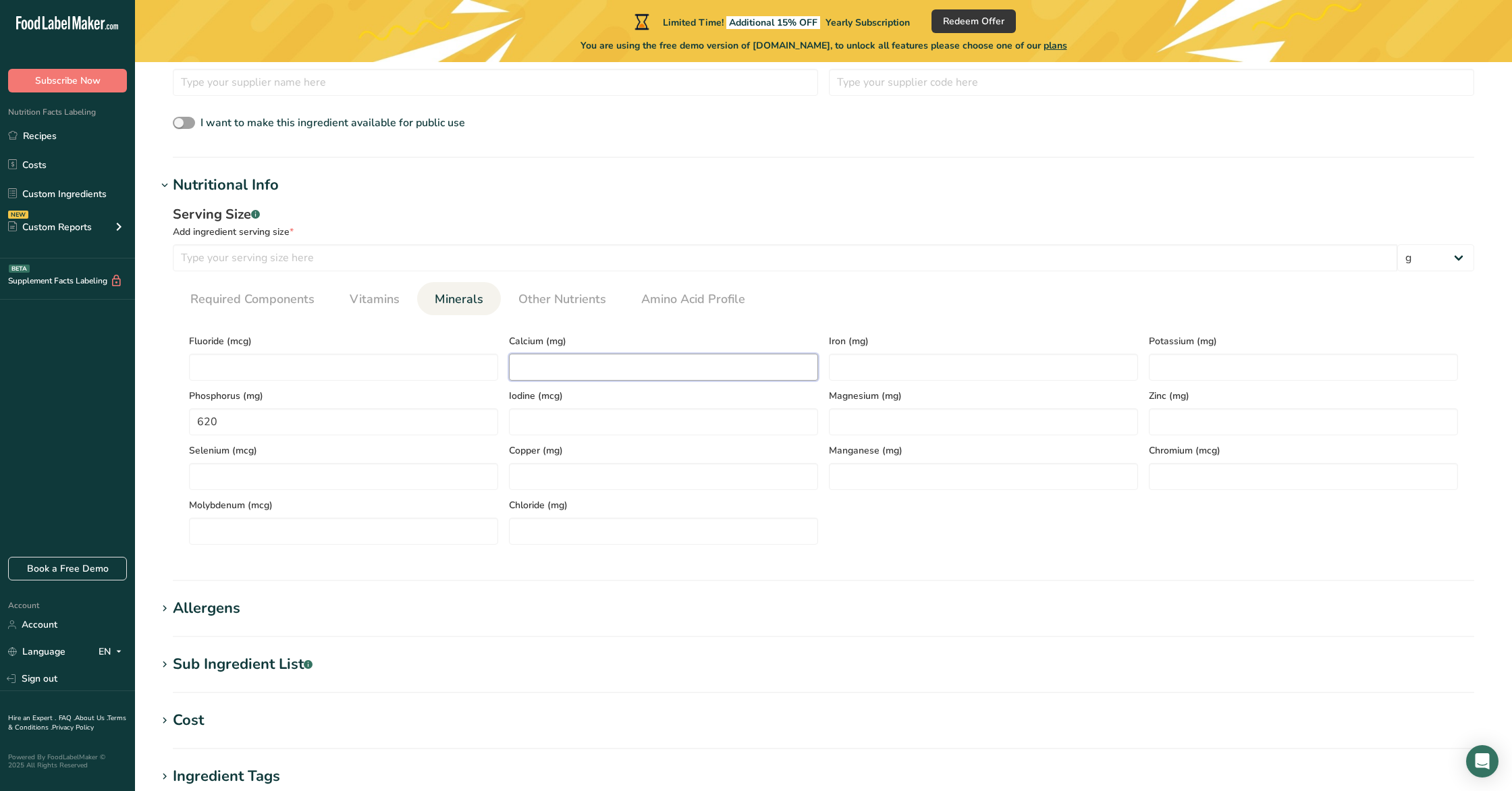
click at [555, 362] on input "number" at bounding box center [663, 367] width 309 height 27
type input "2400"
click at [630, 424] on input "number" at bounding box center [663, 422] width 309 height 27
click at [618, 483] on input "number" at bounding box center [663, 477] width 309 height 27
click at [610, 529] on input "number" at bounding box center [663, 531] width 309 height 27
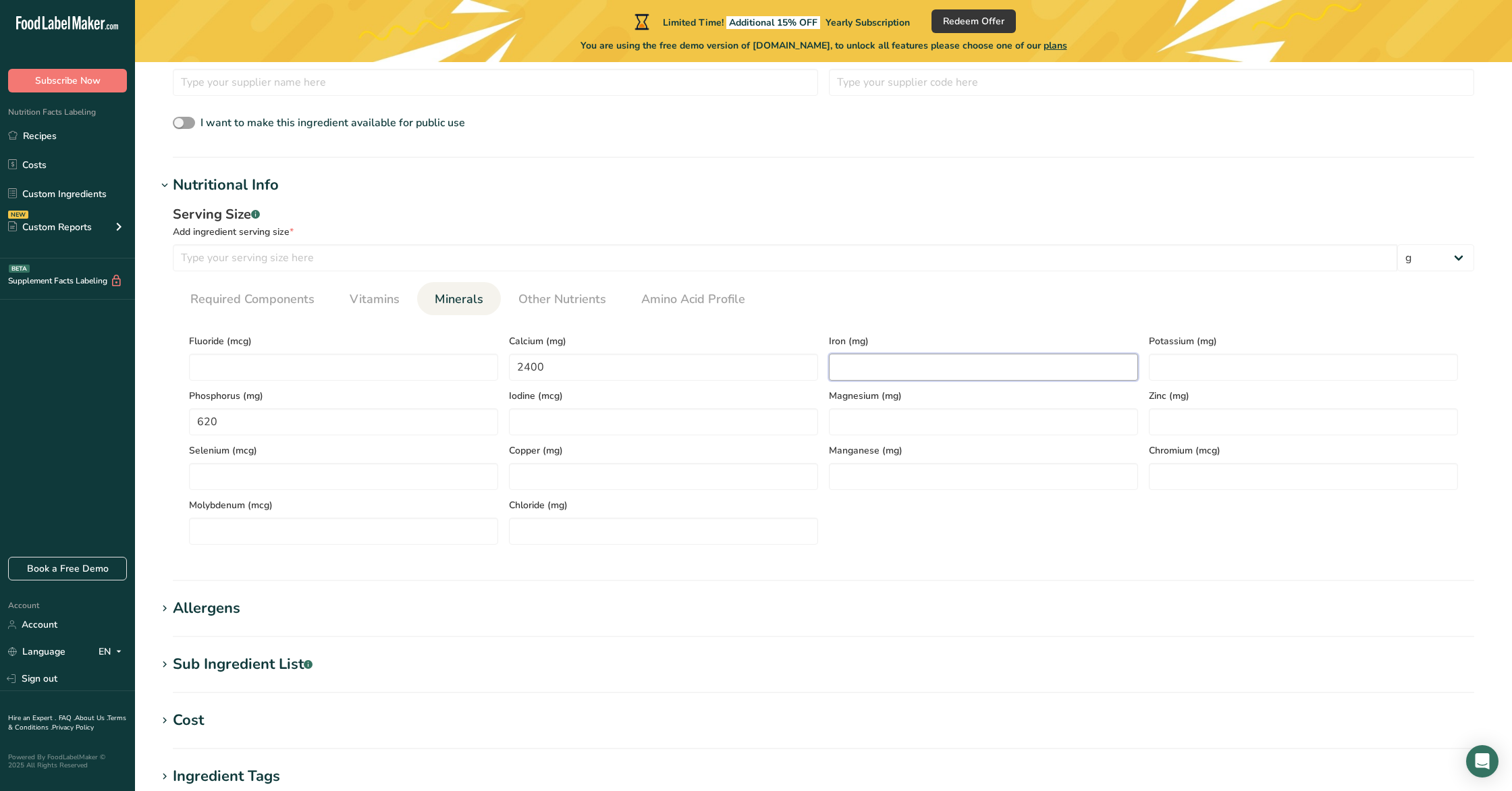
click at [875, 365] on input "number" at bounding box center [983, 367] width 309 height 27
click at [874, 422] on input "number" at bounding box center [983, 422] width 309 height 27
type input "283"
click at [874, 473] on input "number" at bounding box center [983, 477] width 309 height 27
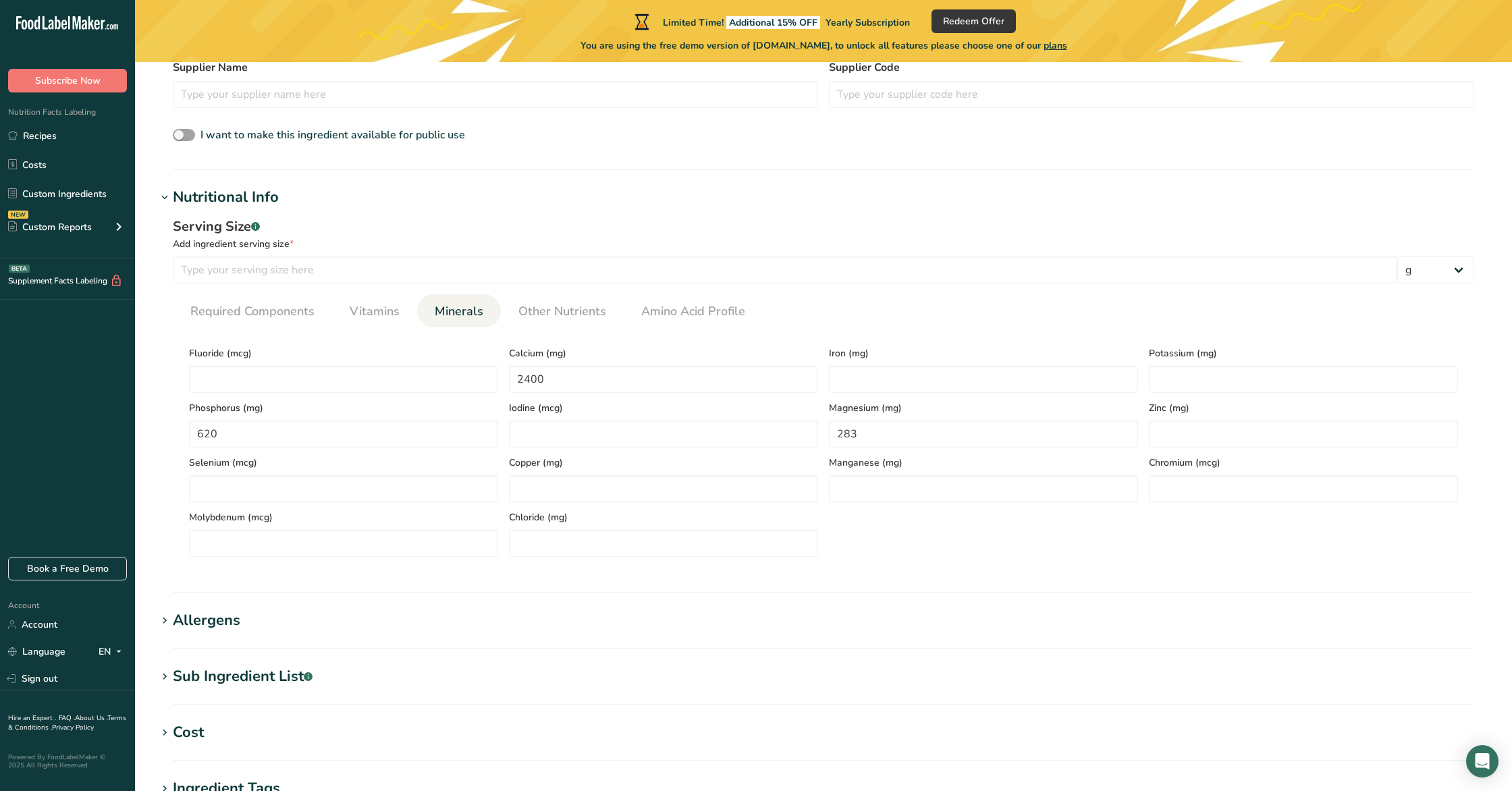
click at [1243, 358] on span "Potassium (mg)" at bounding box center [1303, 353] width 309 height 14
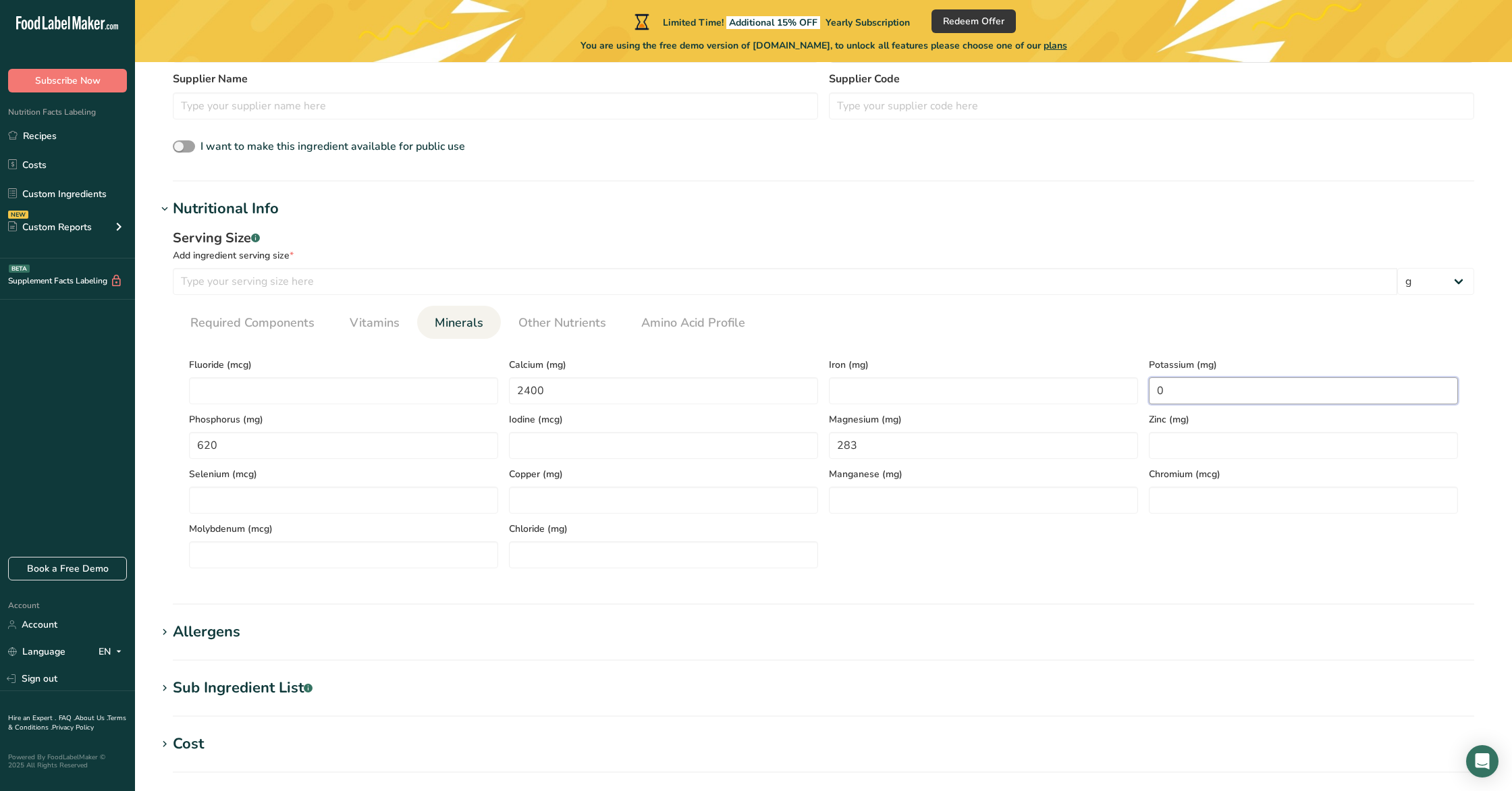
click at [1228, 384] on input "0" at bounding box center [1303, 391] width 309 height 27
click at [1220, 395] on input "0.0007" at bounding box center [1303, 393] width 309 height 27
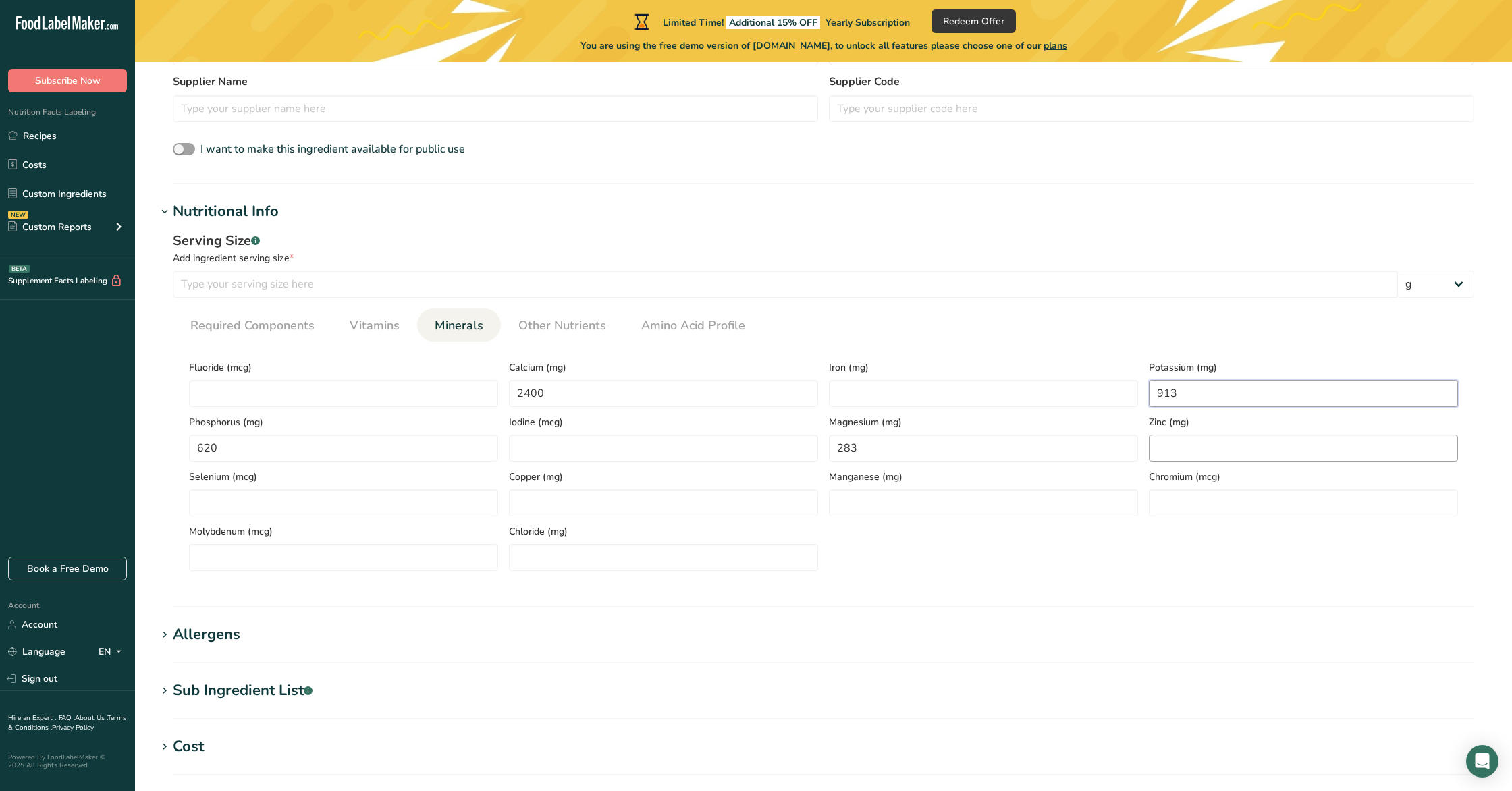
type input "913"
click at [1235, 450] on input "number" at bounding box center [1303, 448] width 309 height 27
click at [377, 322] on span "Vitamins" at bounding box center [375, 326] width 50 height 18
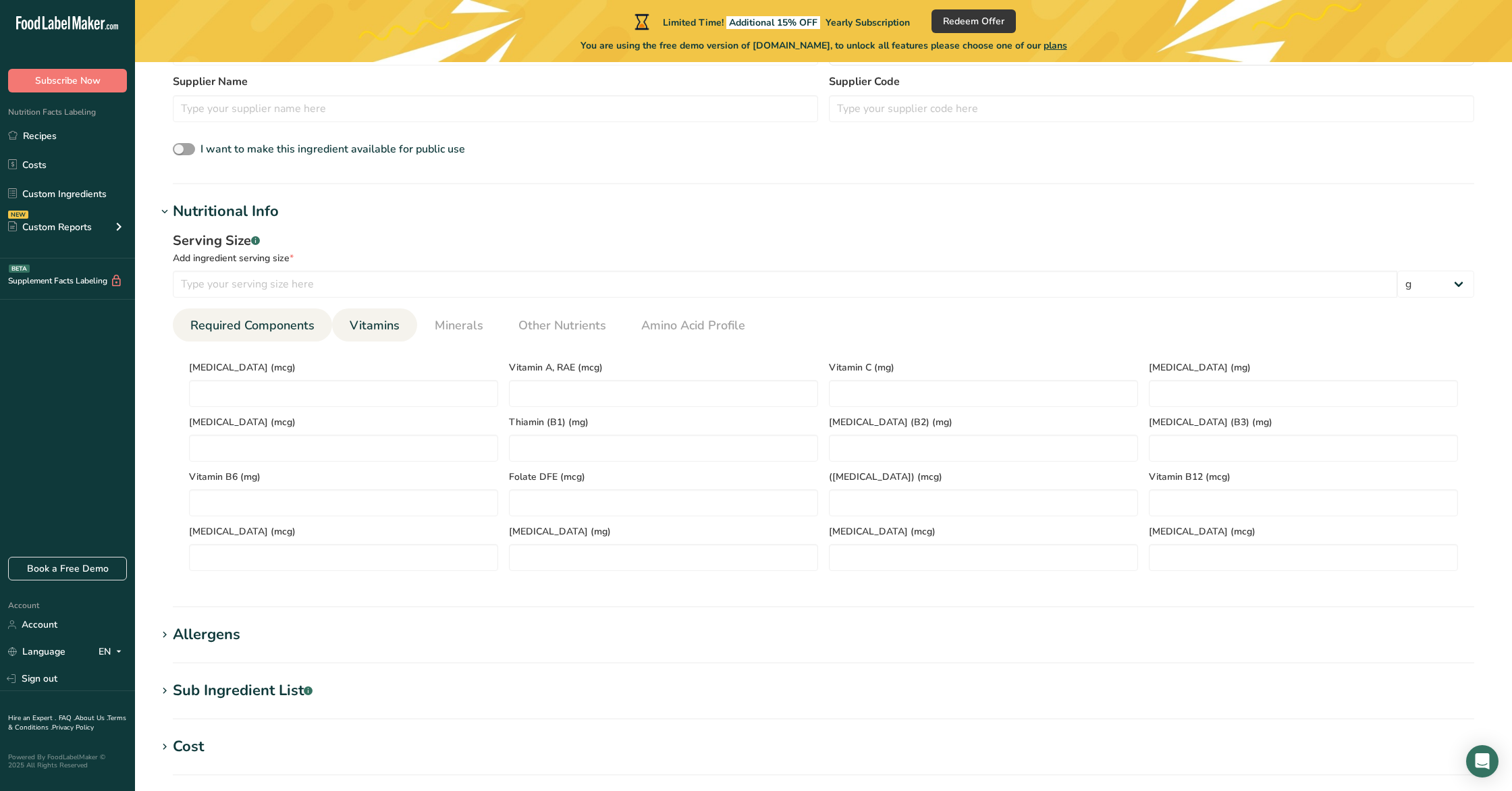
click at [259, 332] on span "Required Components" at bounding box center [253, 326] width 124 height 18
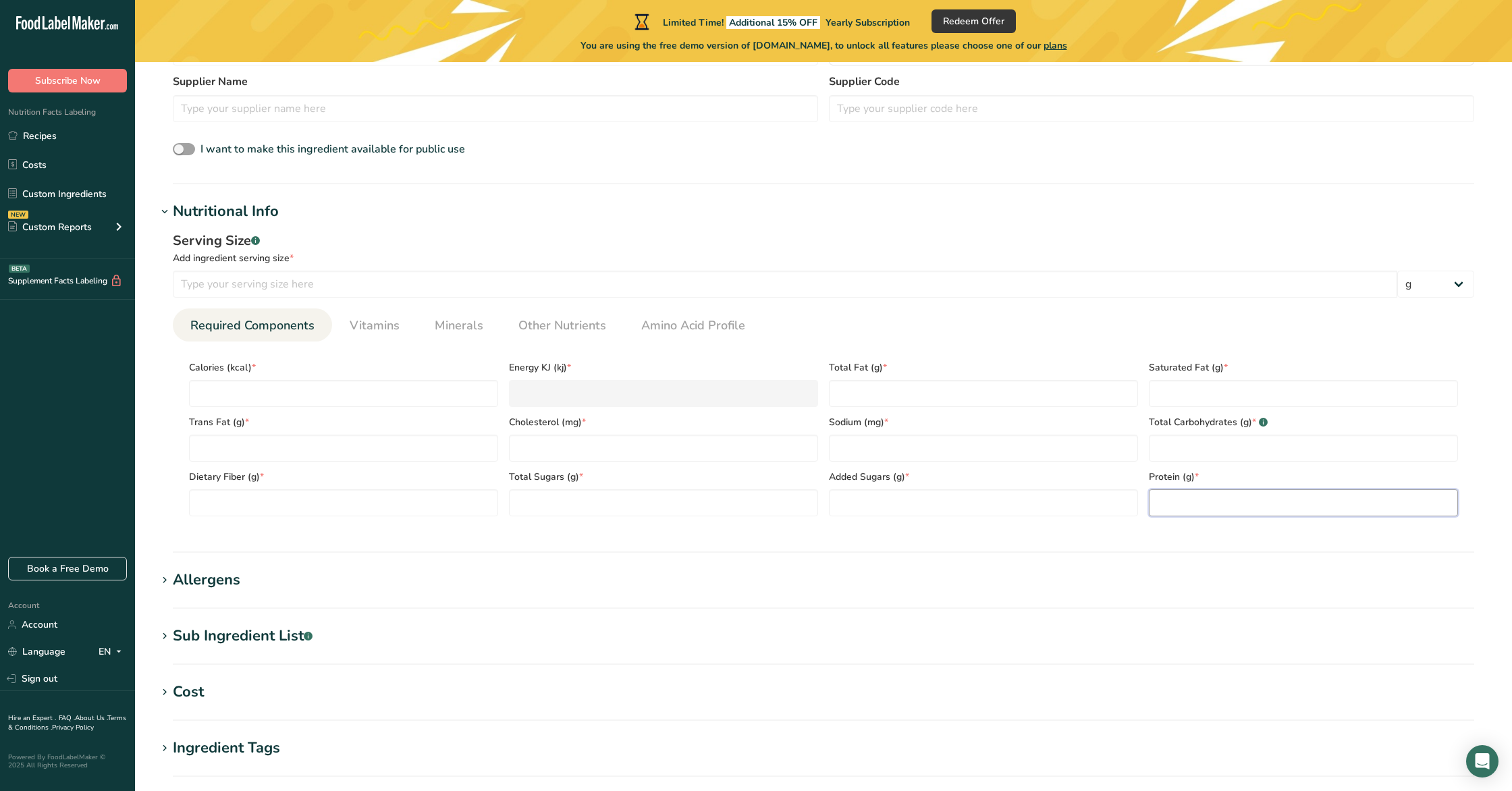
click at [1212, 507] on input "number" at bounding box center [1303, 502] width 309 height 27
type input "50"
click at [509, 291] on input "number" at bounding box center [784, 284] width 1224 height 27
type input "100"
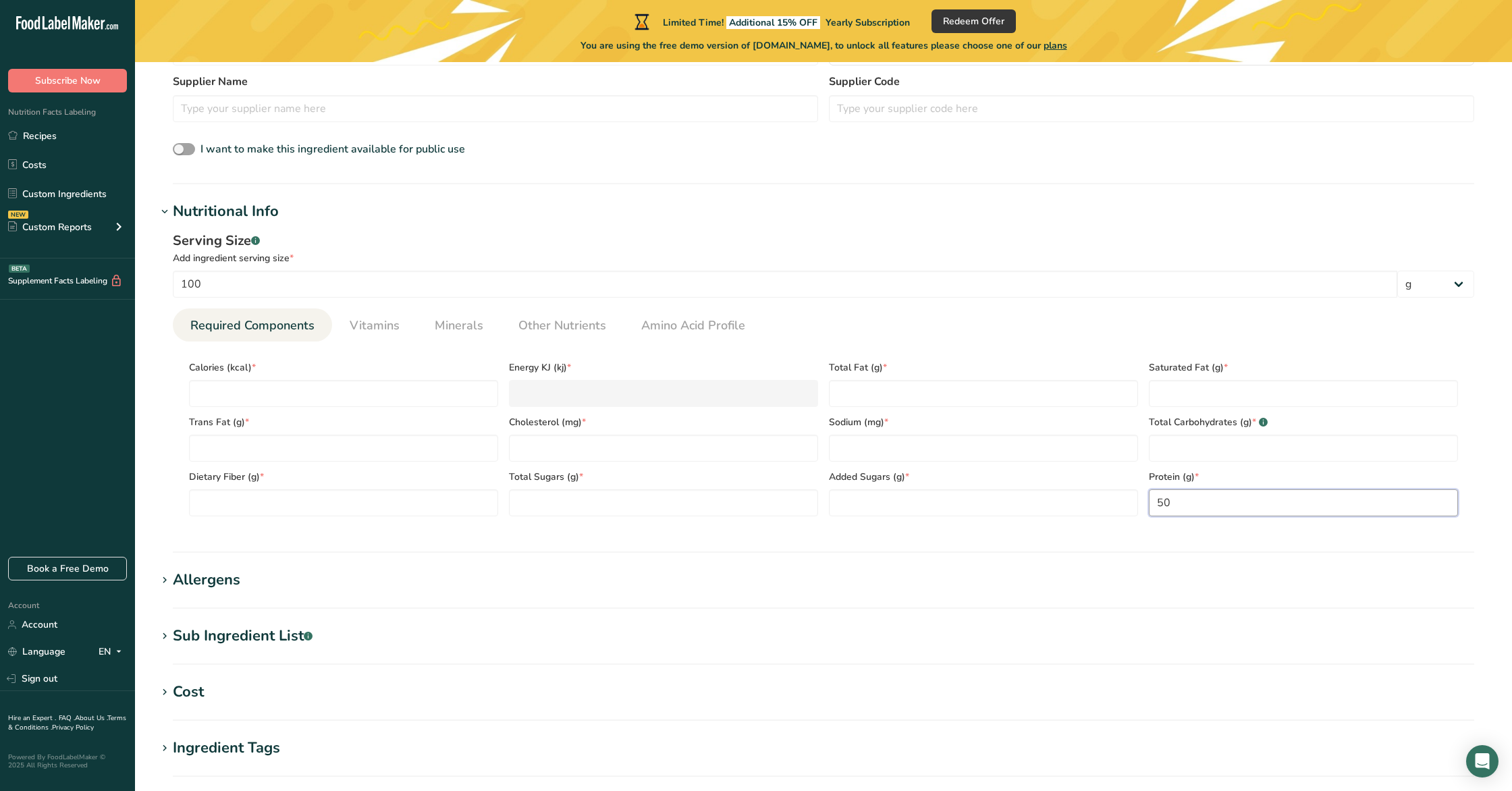
click at [1186, 505] on input "50" at bounding box center [1303, 502] width 309 height 27
click at [322, 449] on Fat "number" at bounding box center [343, 448] width 309 height 27
click at [922, 391] on Fat "number" at bounding box center [983, 393] width 309 height 27
type Fat "30"
click at [1259, 402] on Fat "number" at bounding box center [1303, 393] width 309 height 27
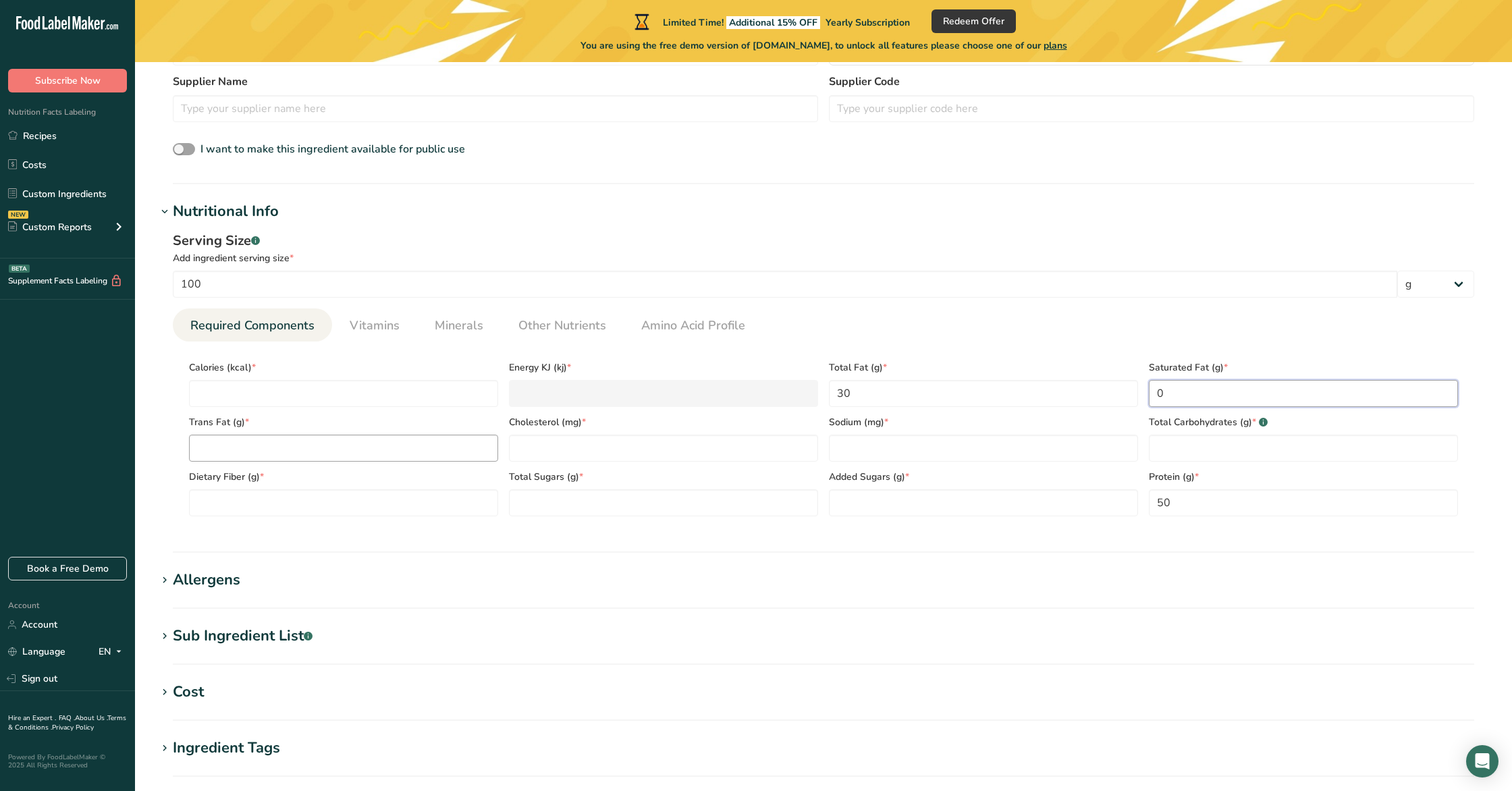
type Fat "0"
click at [257, 454] on Fat "number" at bounding box center [343, 448] width 309 height 27
type Fat "0"
click at [608, 445] on input "number" at bounding box center [663, 448] width 309 height 27
type input "0"
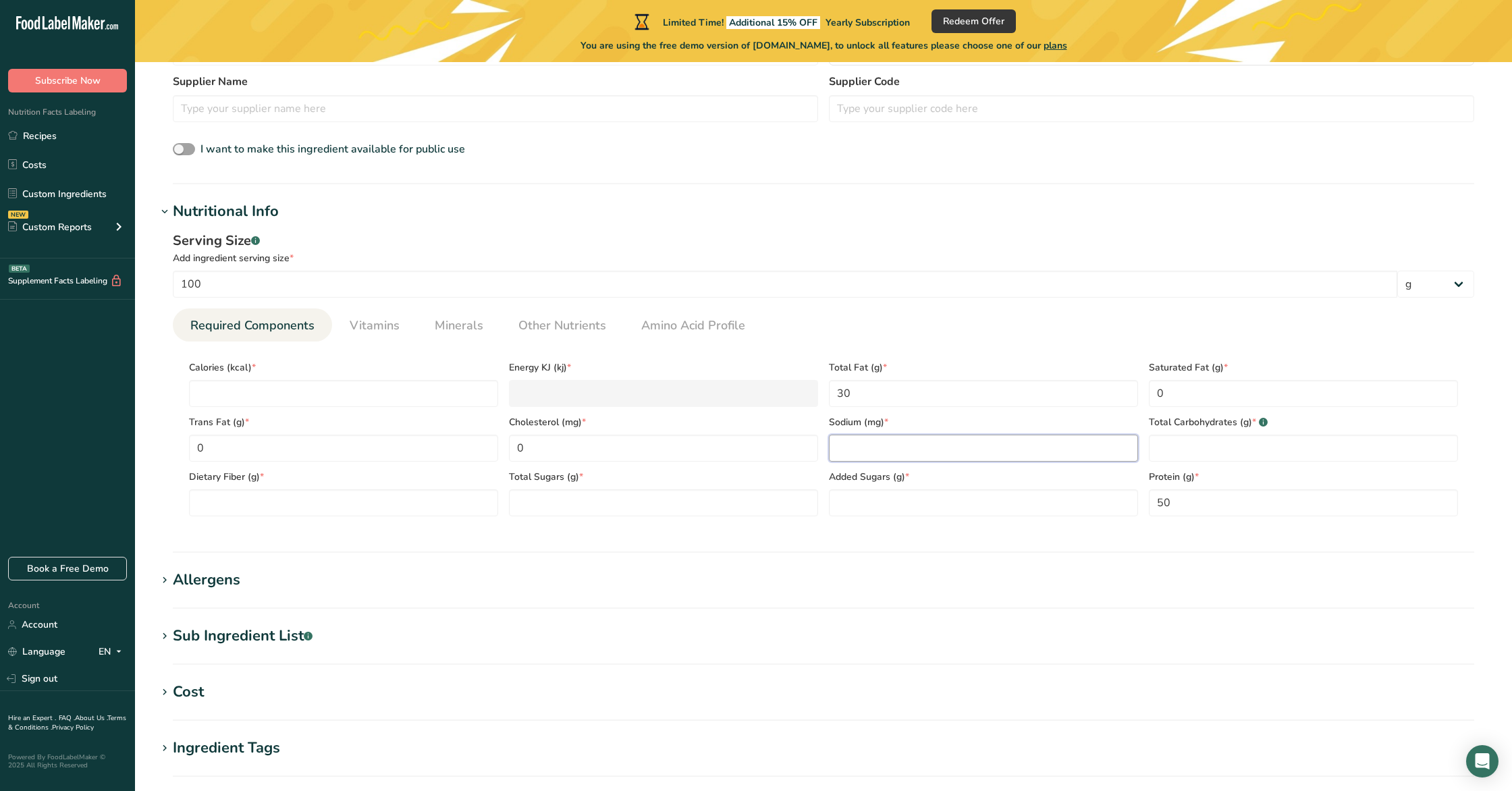
click at [859, 446] on input "number" at bounding box center [983, 448] width 309 height 27
type input "0"
click at [323, 500] on Fiber "number" at bounding box center [343, 502] width 309 height 27
type Fiber "6.5"
click at [677, 510] on Sugars "number" at bounding box center [663, 502] width 309 height 27
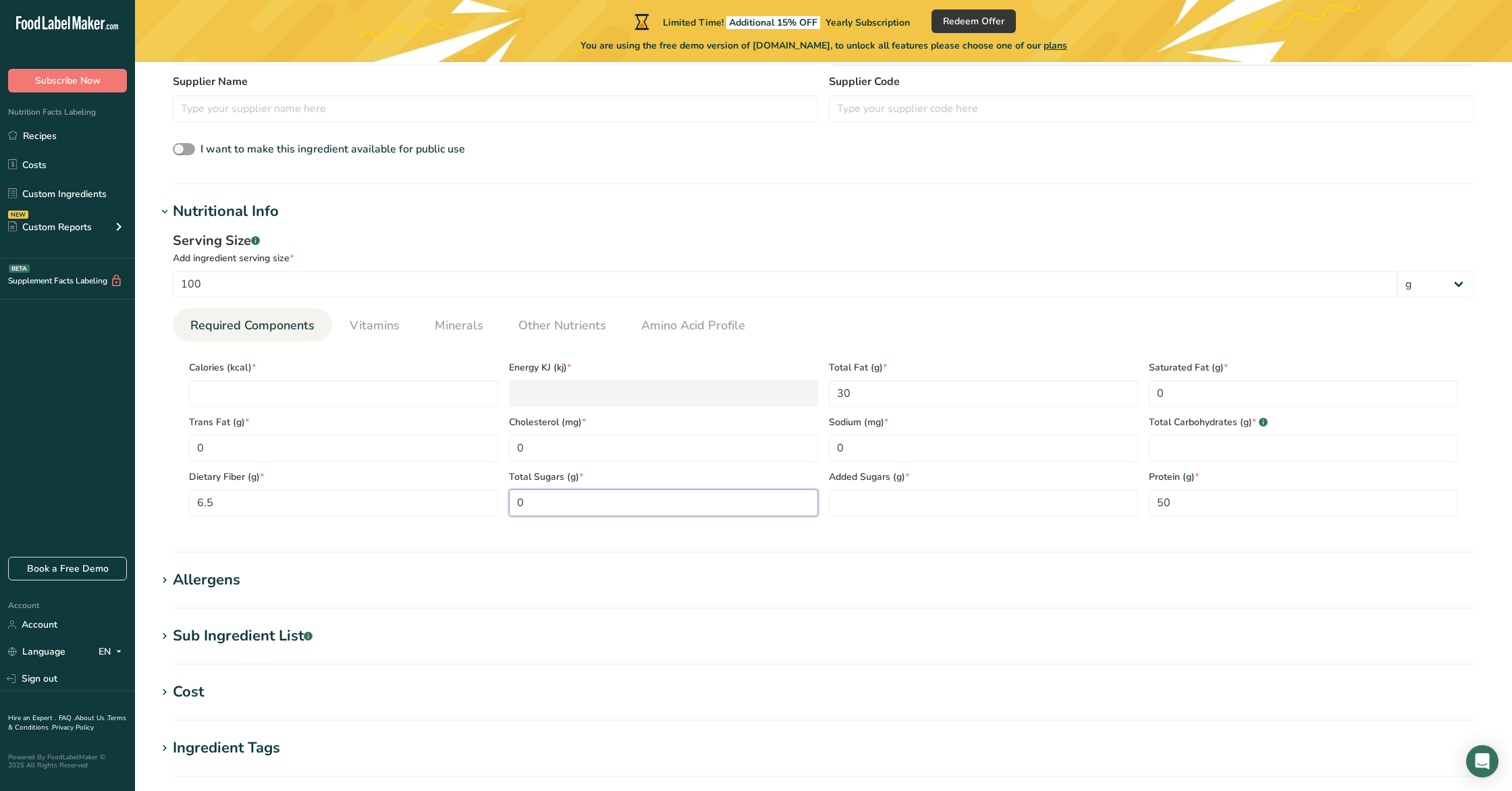
type Sugars "0"
click at [918, 503] on Sugars "number" at bounding box center [983, 502] width 309 height 27
type Sugars "0"
click at [1217, 451] on Carbohydrates "number" at bounding box center [1303, 448] width 309 height 27
click at [304, 392] on input "number" at bounding box center [343, 393] width 309 height 27
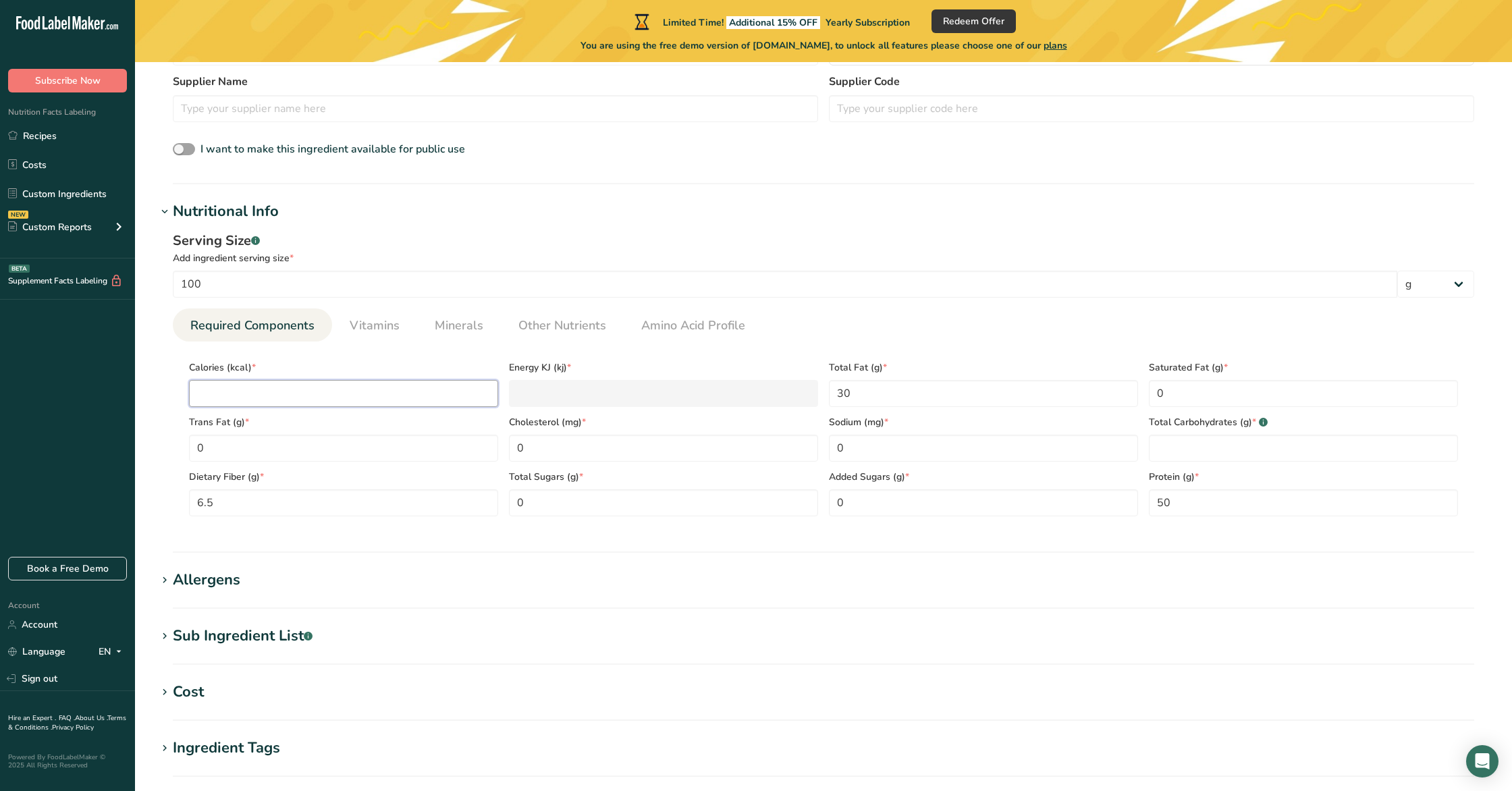
click at [304, 392] on input "number" at bounding box center [343, 393] width 309 height 27
type input "0"
type KJ "0"
type input "0"
click at [1365, 439] on Carbohydrates "number" at bounding box center [1303, 448] width 309 height 27
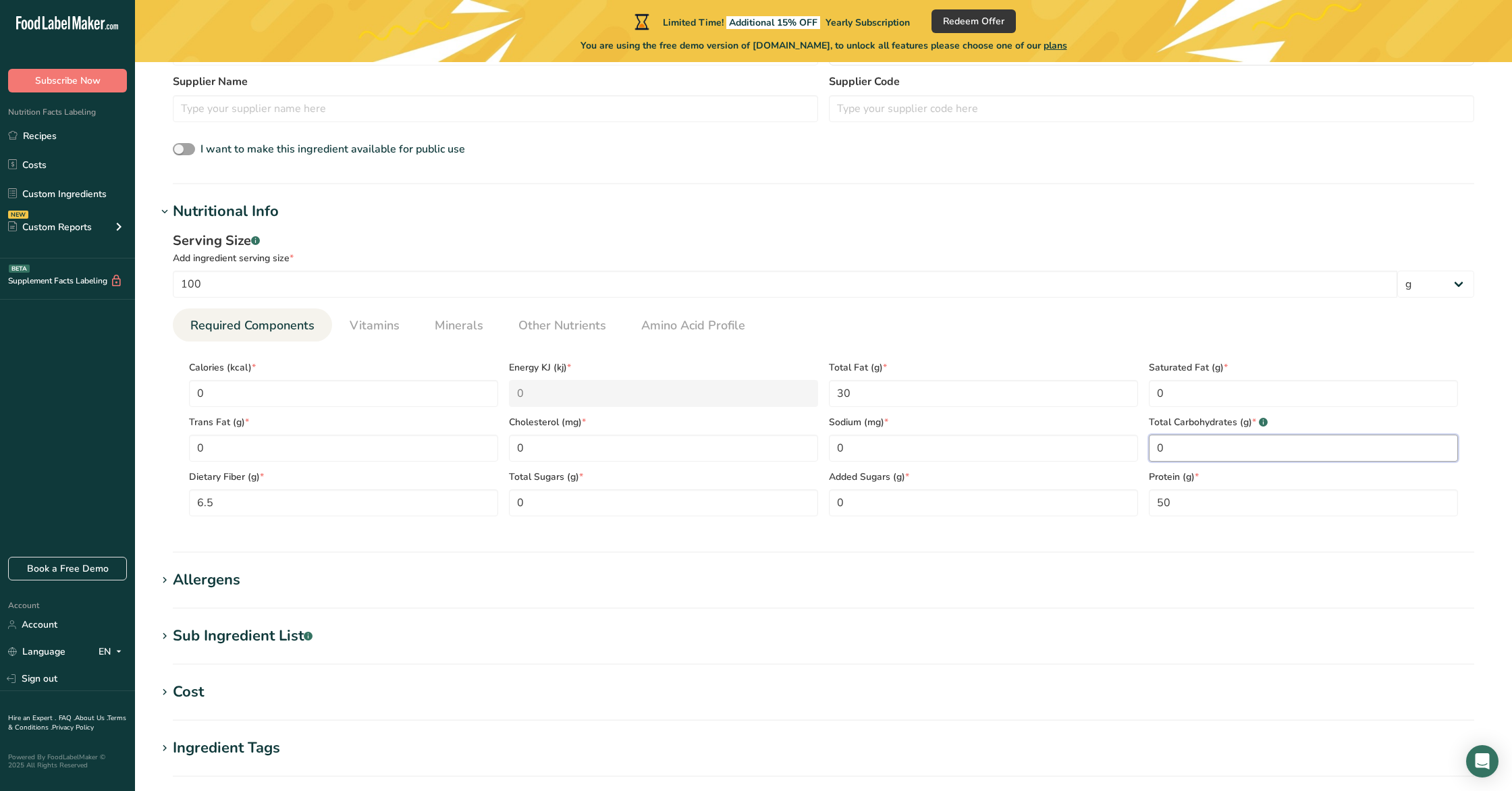
type Carbohydrates "0"
click at [296, 525] on section "Calories (kcal) * 0 Energy KJ (kj) * 0 Total Fat (g) * 30 Saturated Fat (g) * 0…" at bounding box center [823, 434] width 1301 height 186
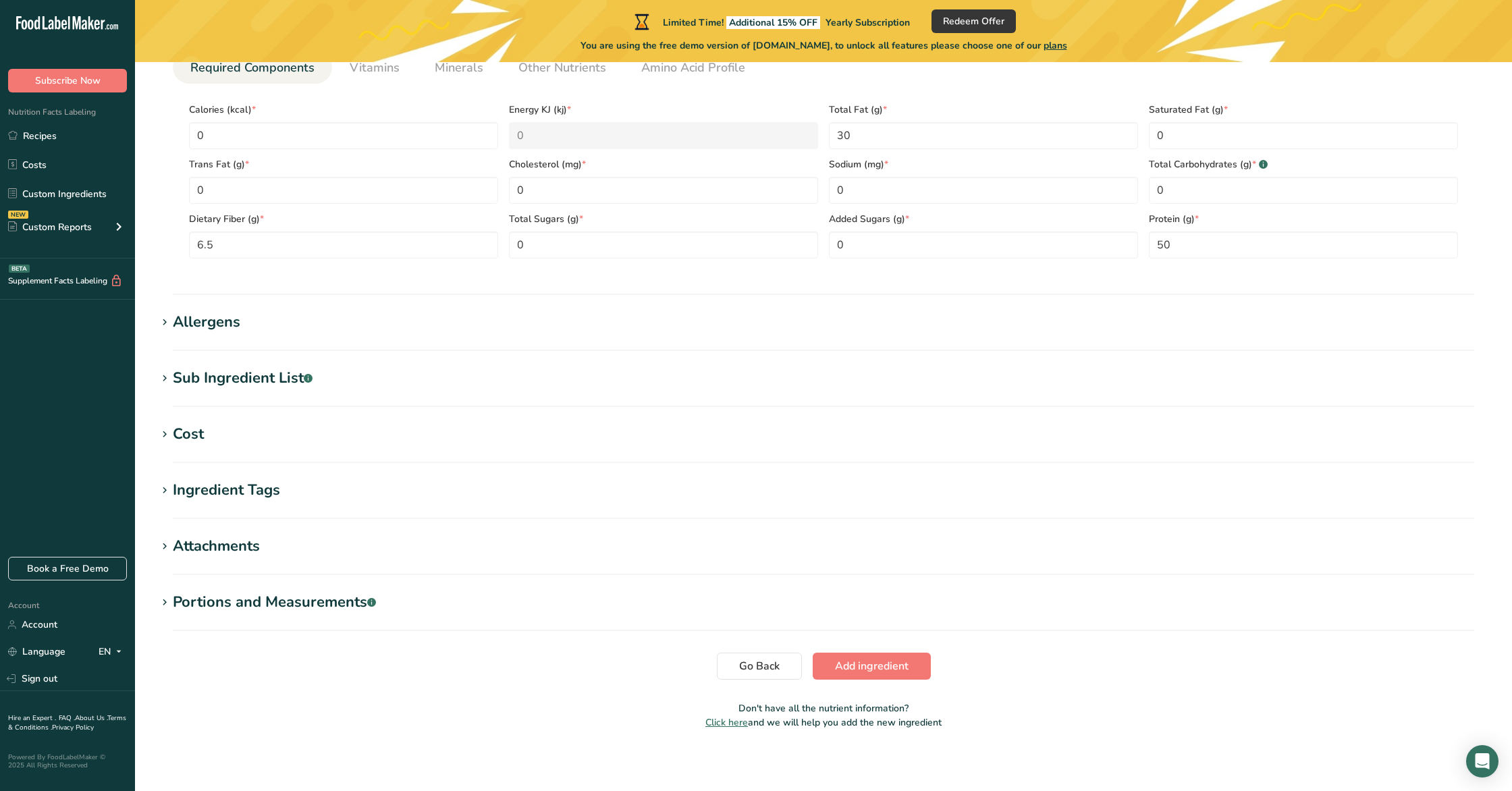
scroll to position [658, 0]
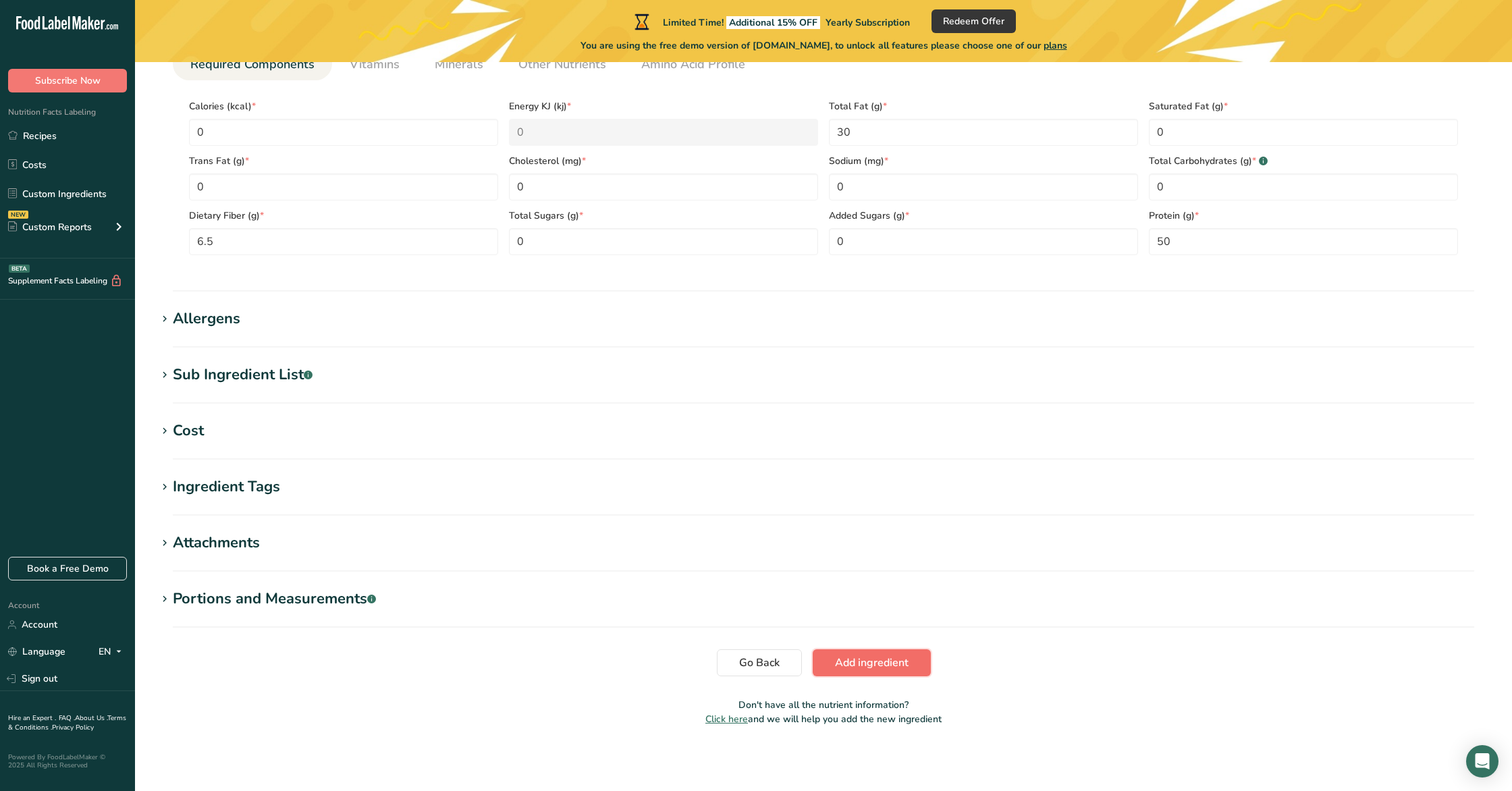
click at [892, 667] on span "Add ingredient" at bounding box center [871, 663] width 74 height 17
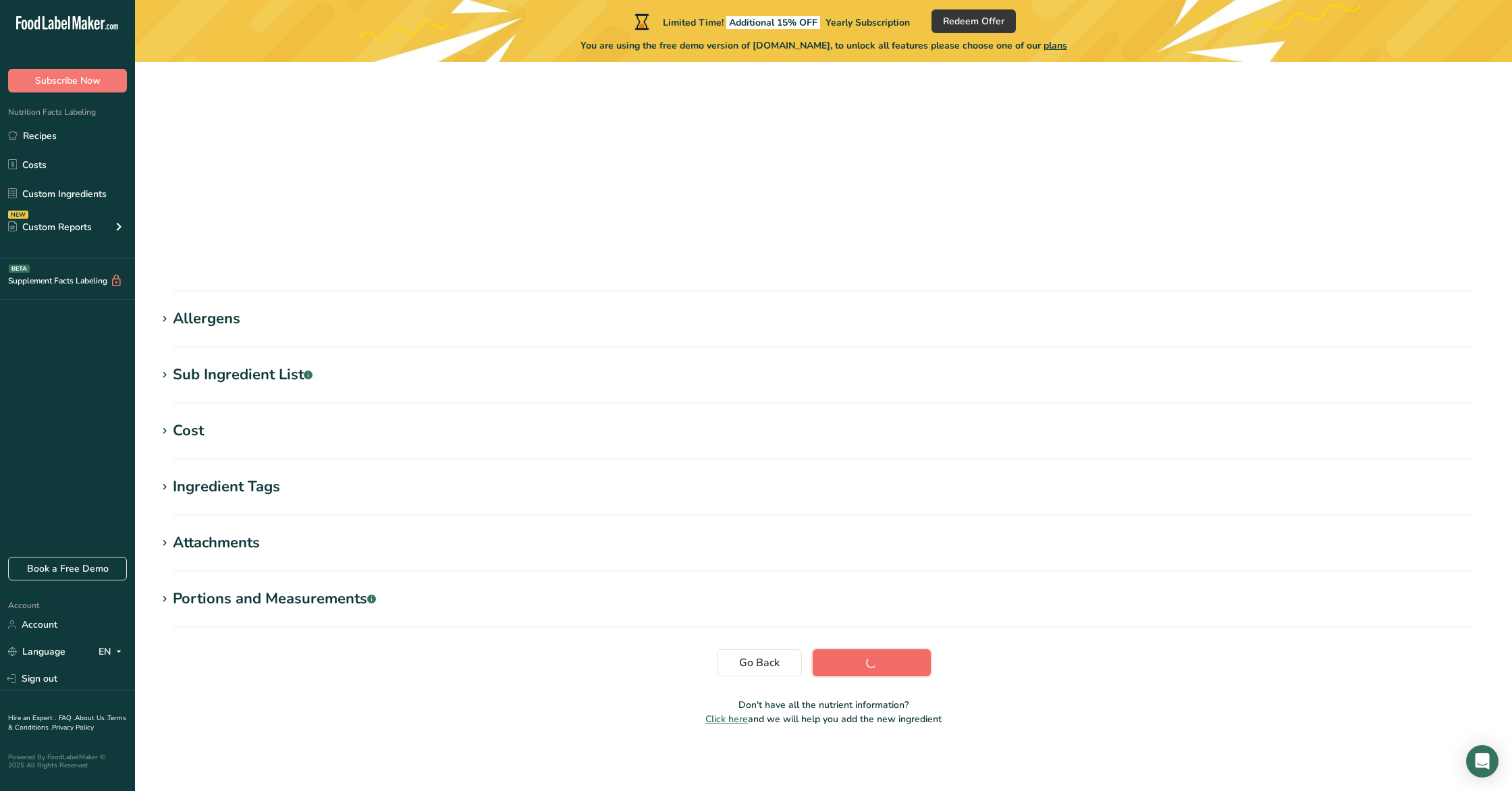
scroll to position [0, 0]
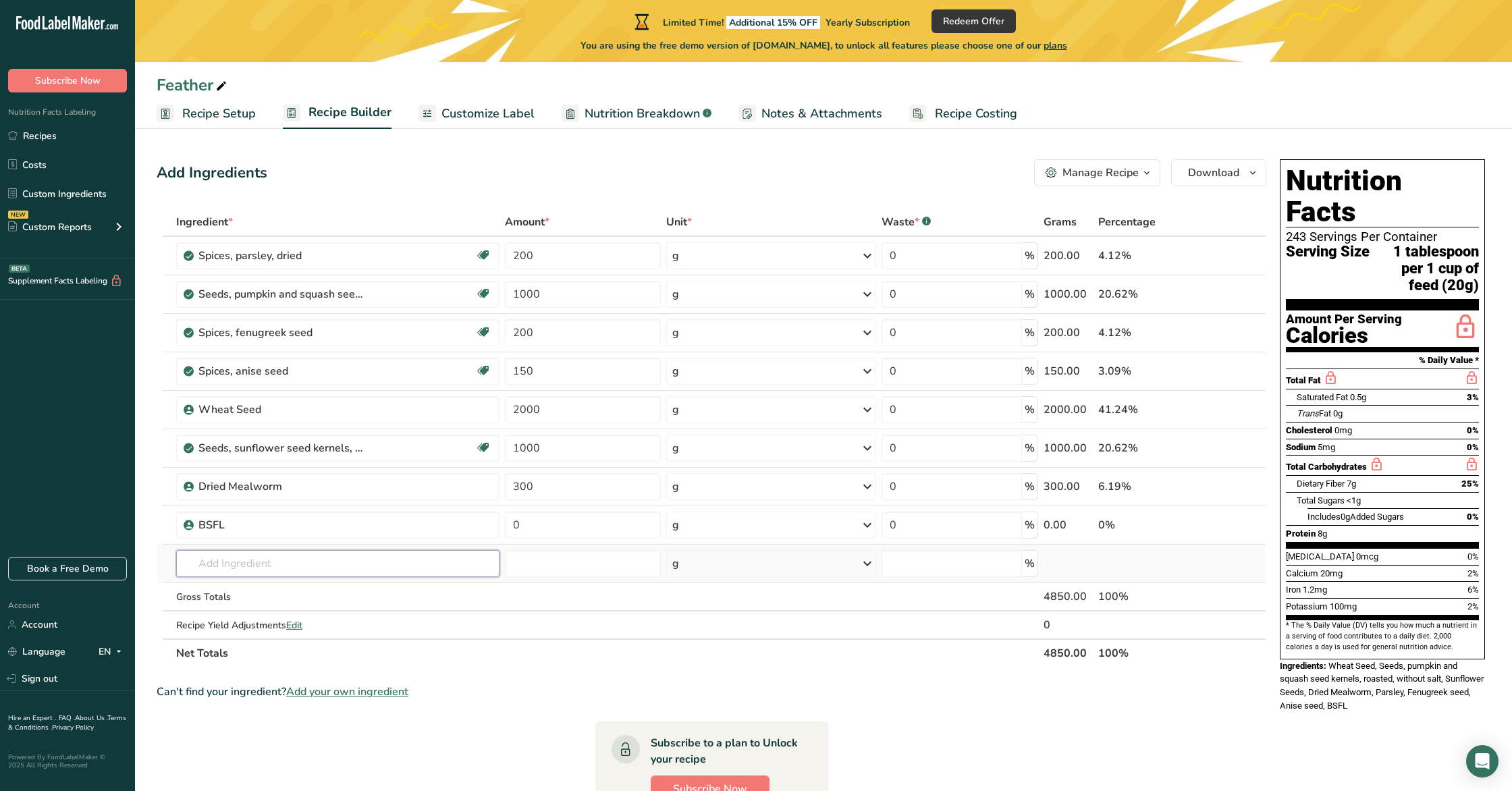
click at [230, 570] on input "text" at bounding box center [337, 564] width 322 height 27
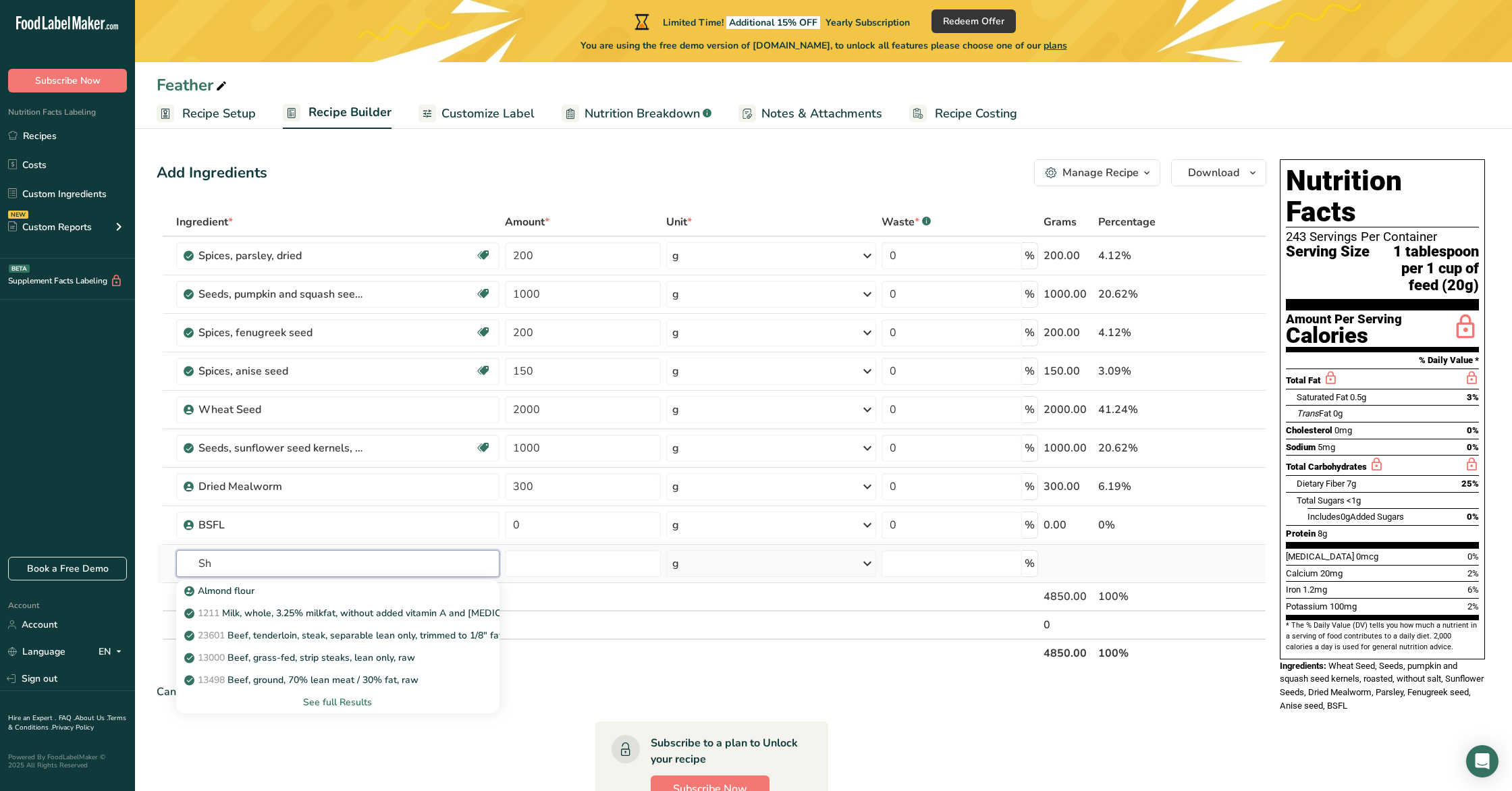
type input "S"
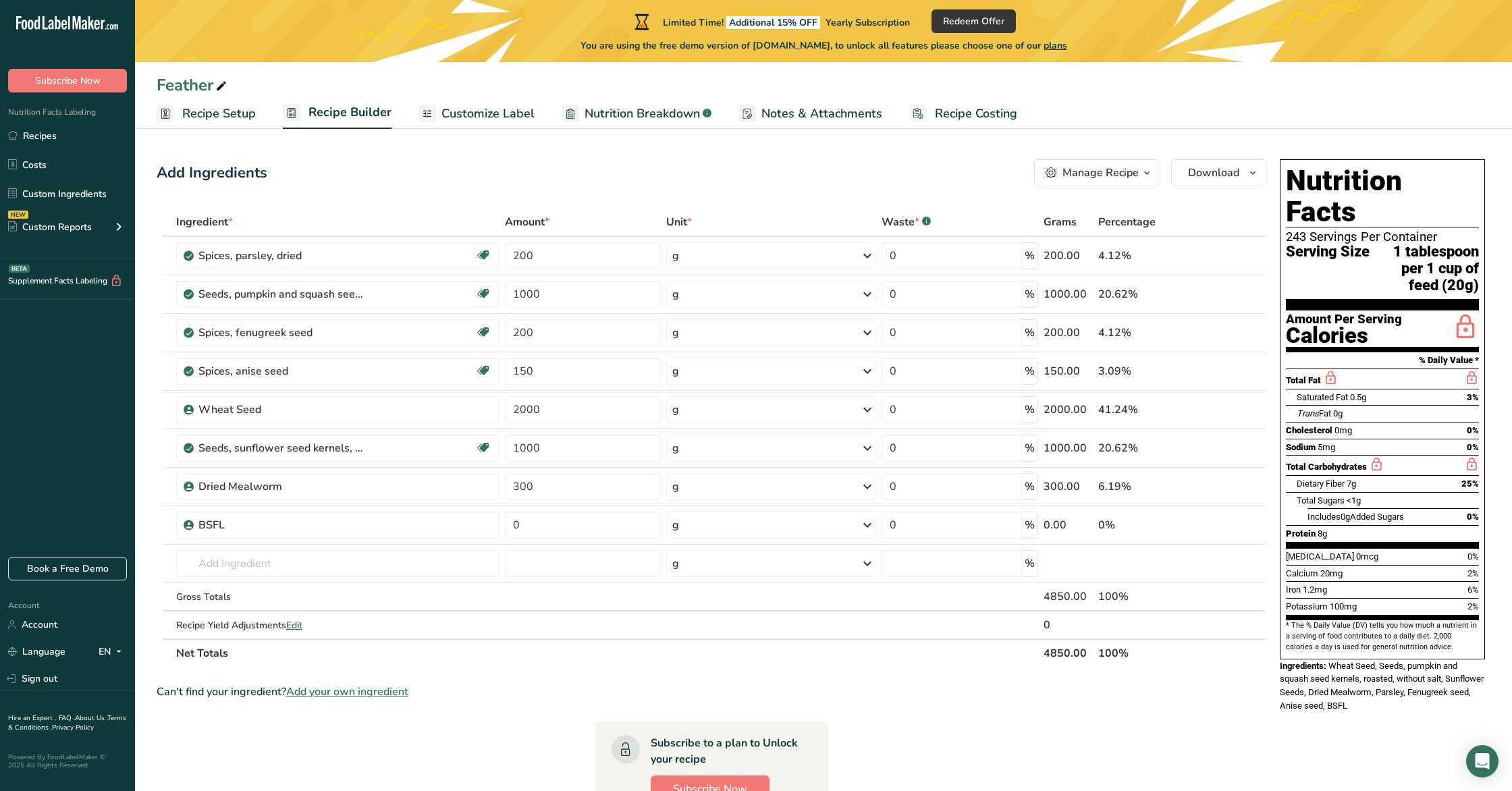
click at [333, 693] on span "Add your own ingredient" at bounding box center [346, 692] width 122 height 17
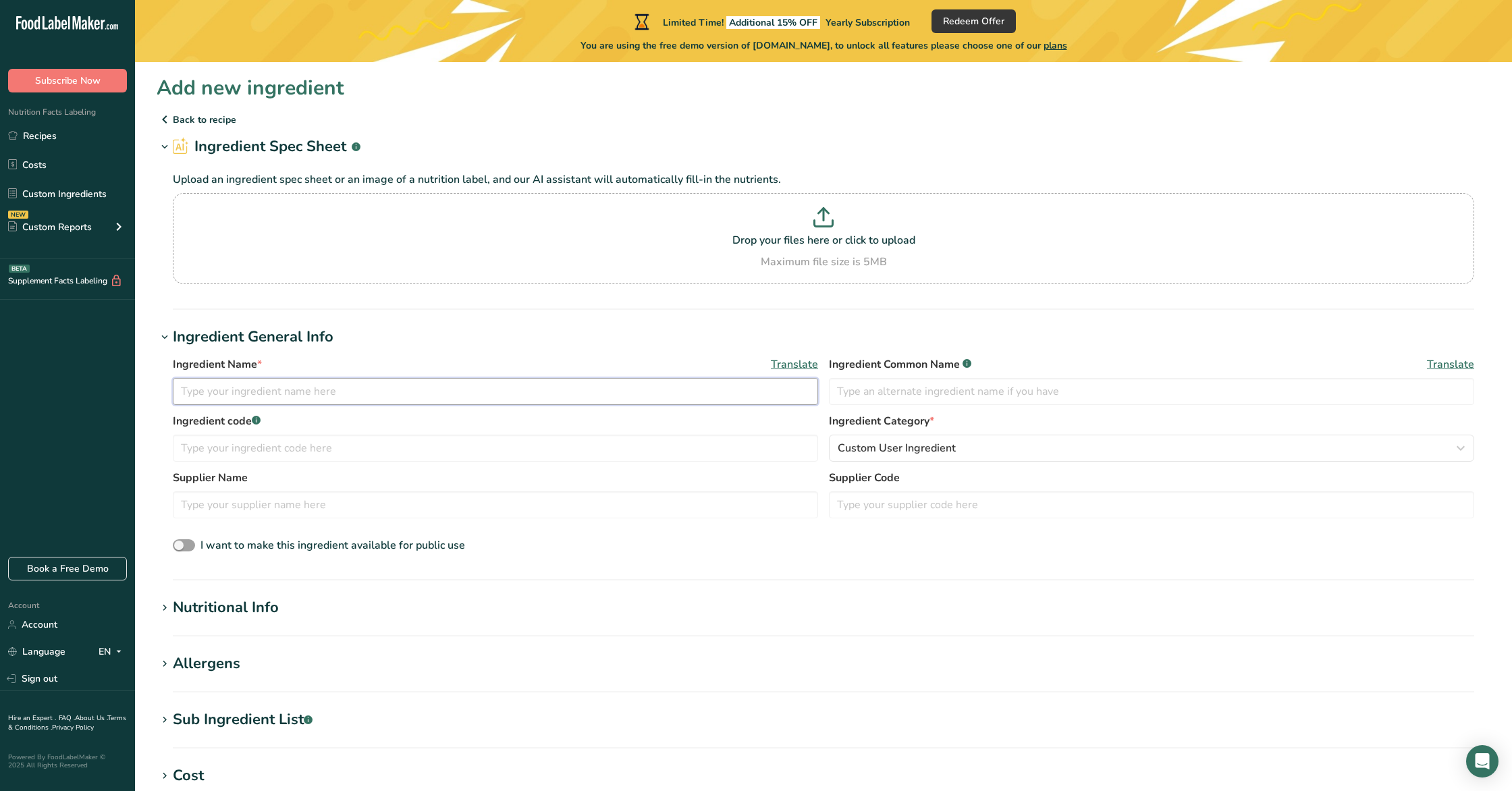
click at [234, 397] on input "text" at bounding box center [495, 391] width 645 height 27
type input "Shell Grit"
click at [317, 602] on h1 "Nutritional Info" at bounding box center [823, 608] width 1334 height 22
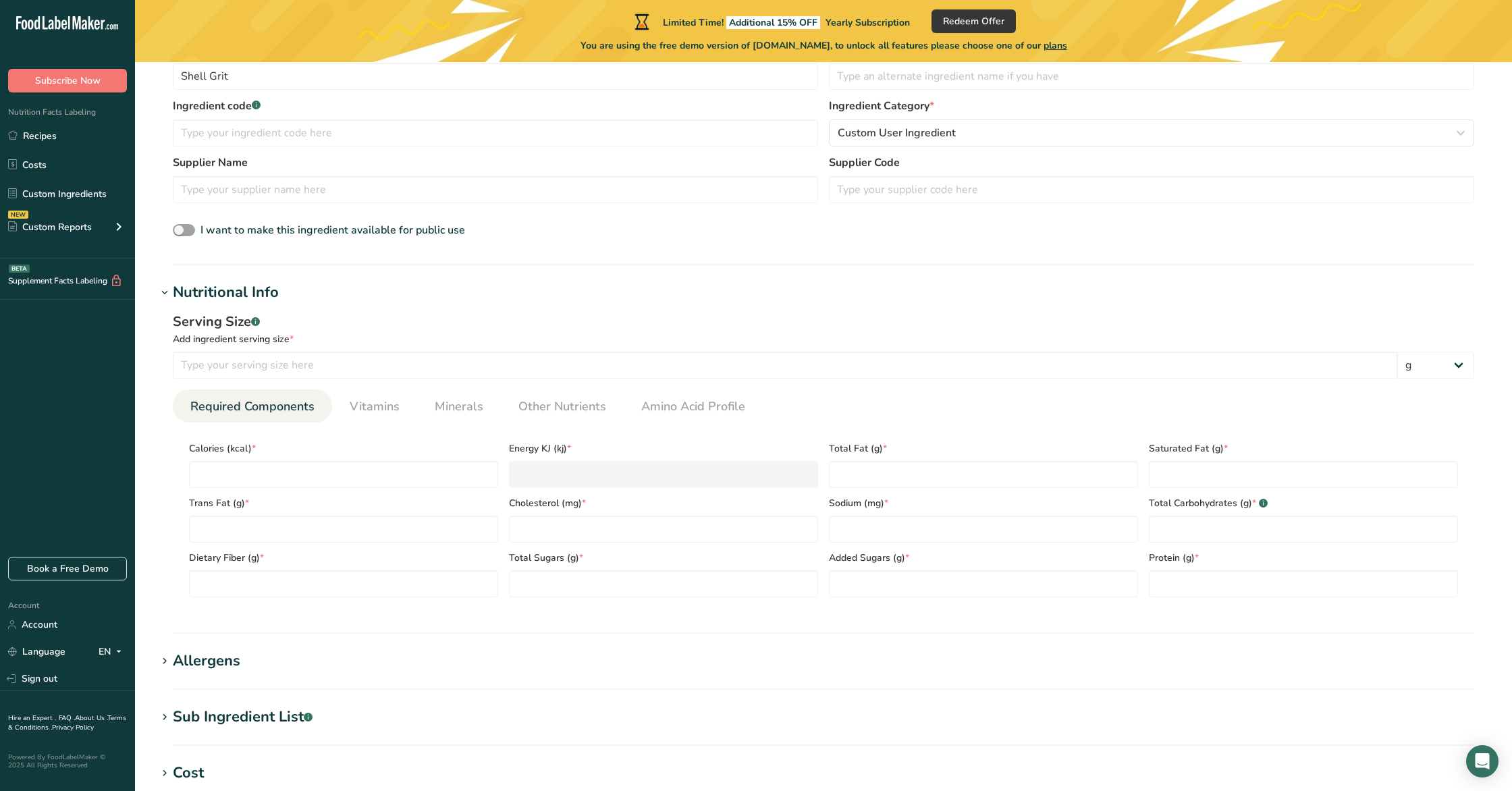
scroll to position [316, 0]
click at [288, 371] on input "number" at bounding box center [784, 364] width 1224 height 27
type input "100"
click at [305, 478] on input "number" at bounding box center [343, 473] width 309 height 27
click at [550, 398] on span "Other Nutrients" at bounding box center [562, 406] width 88 height 18
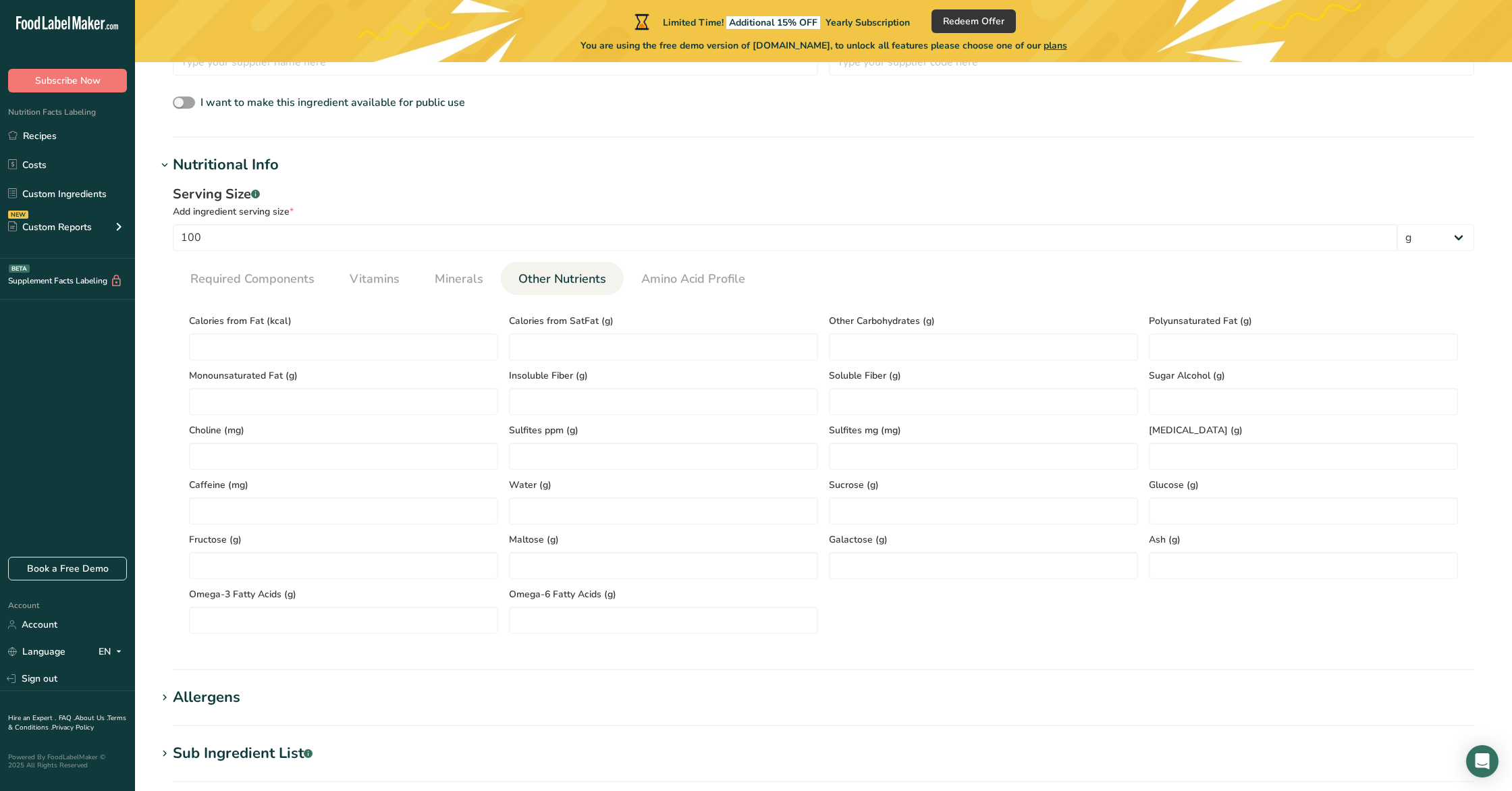
scroll to position [450, 0]
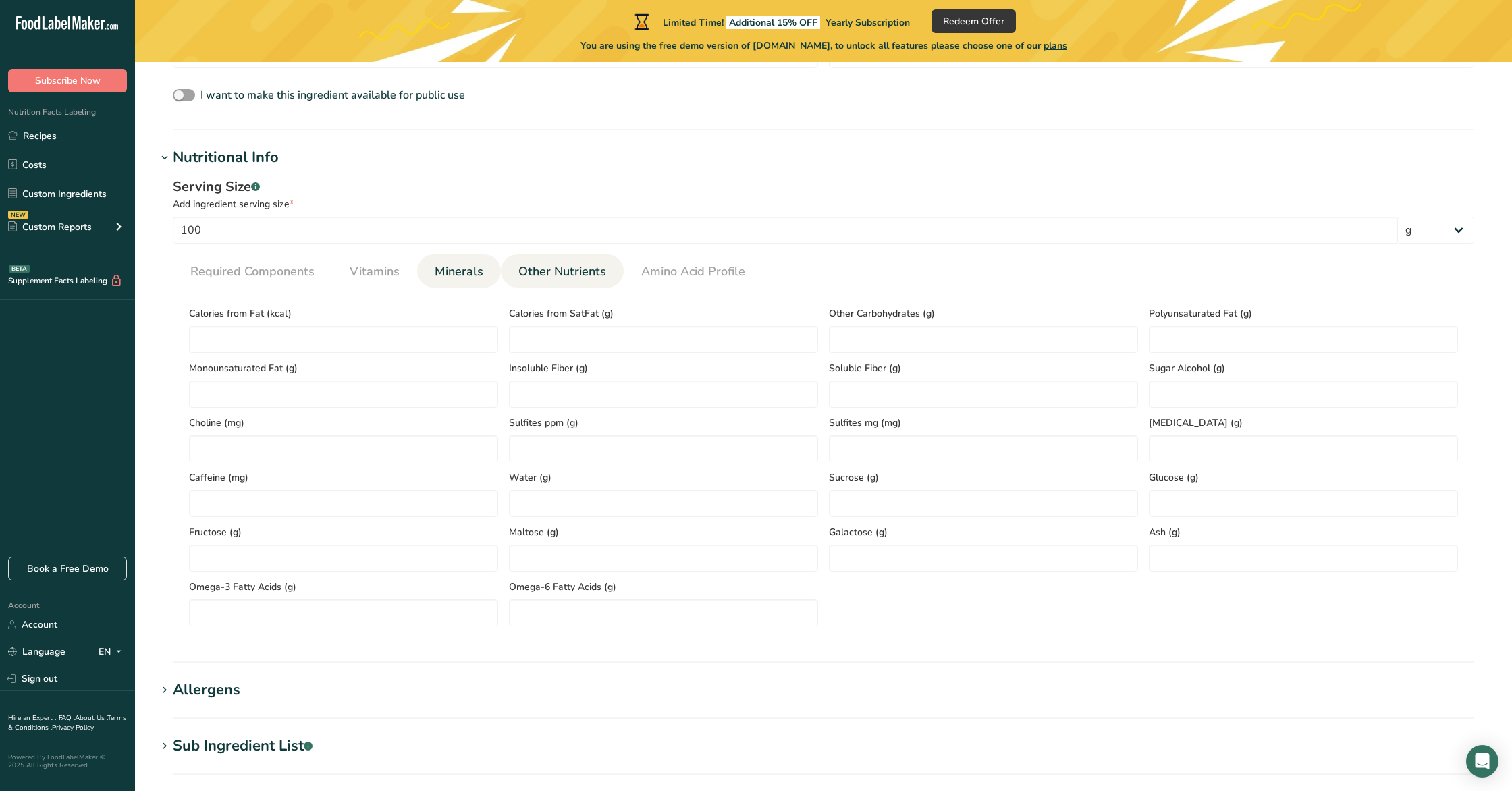
click at [474, 275] on span "Minerals" at bounding box center [458, 272] width 49 height 18
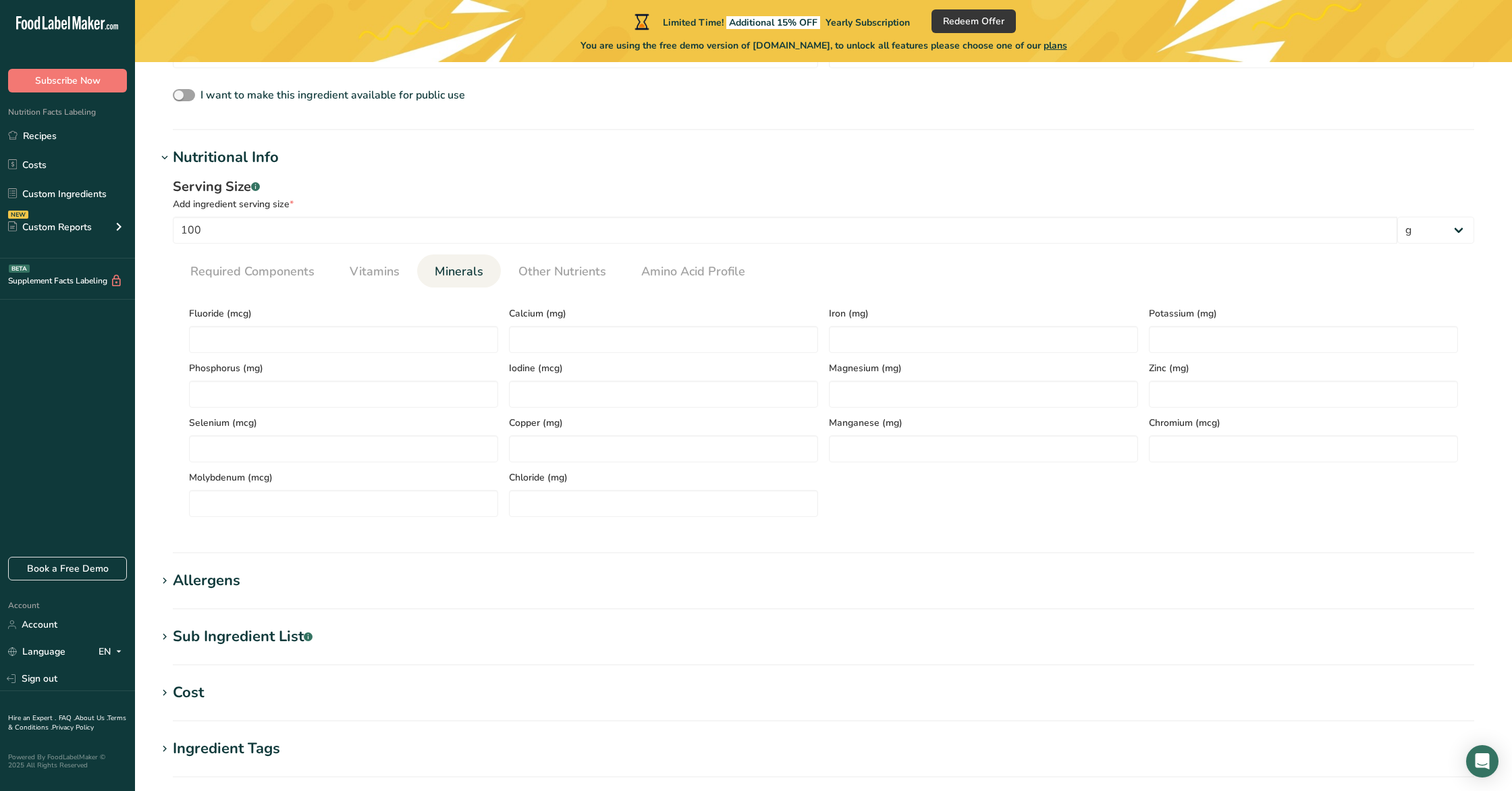
drag, startPoint x: 576, startPoint y: 373, endPoint x: 575, endPoint y: 360, distance: 13.0
click at [576, 369] on span "Iodine (mcg)" at bounding box center [663, 368] width 309 height 14
click at [580, 342] on input "number" at bounding box center [663, 339] width 309 height 27
type input "0"
paste input "38000"
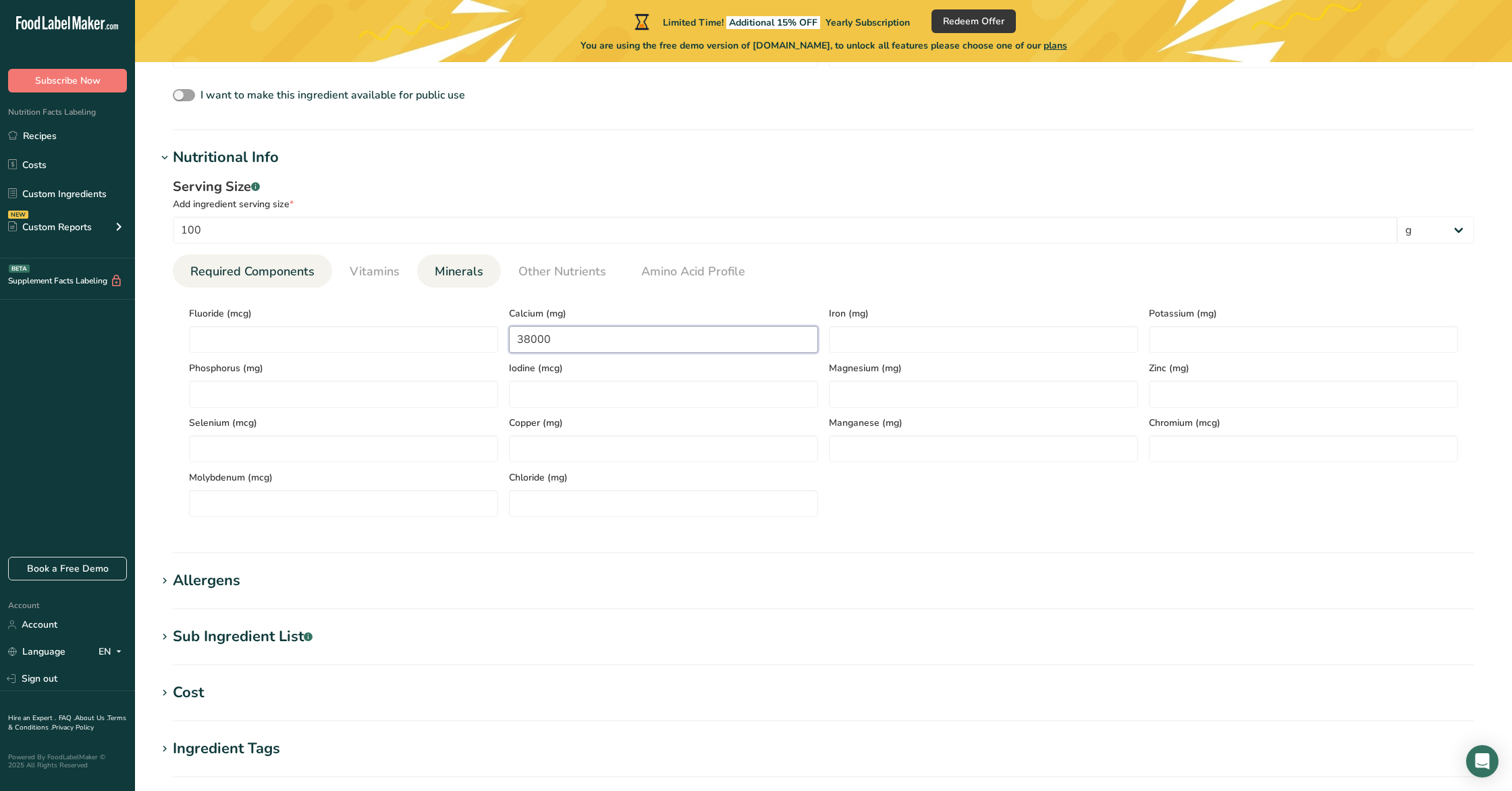
type input "38000"
click at [279, 278] on span "Required Components" at bounding box center [253, 272] width 124 height 18
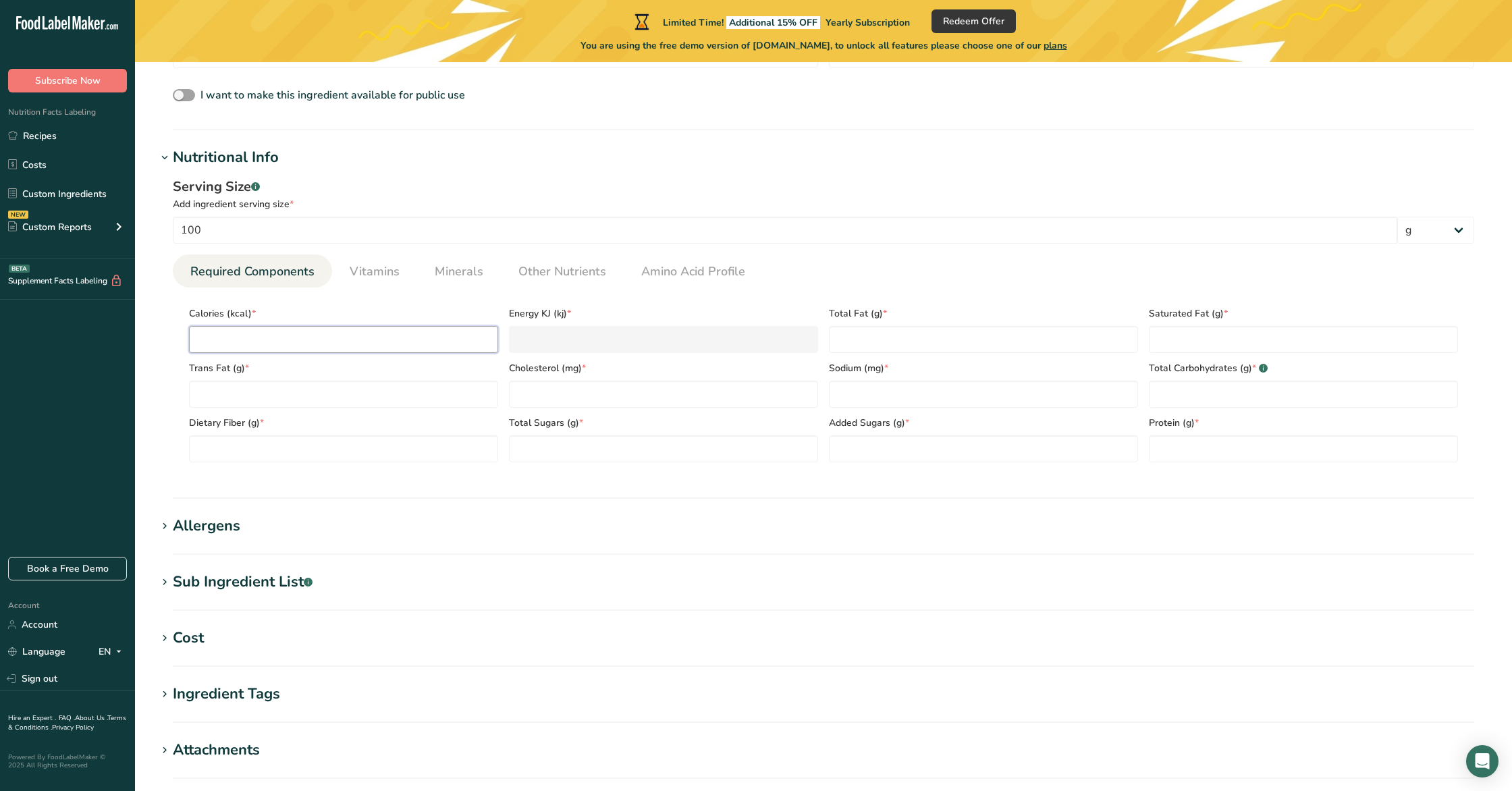
click at [274, 333] on input "number" at bounding box center [343, 339] width 309 height 27
type input "0"
type KJ "0"
type input "0"
type Fat "0"
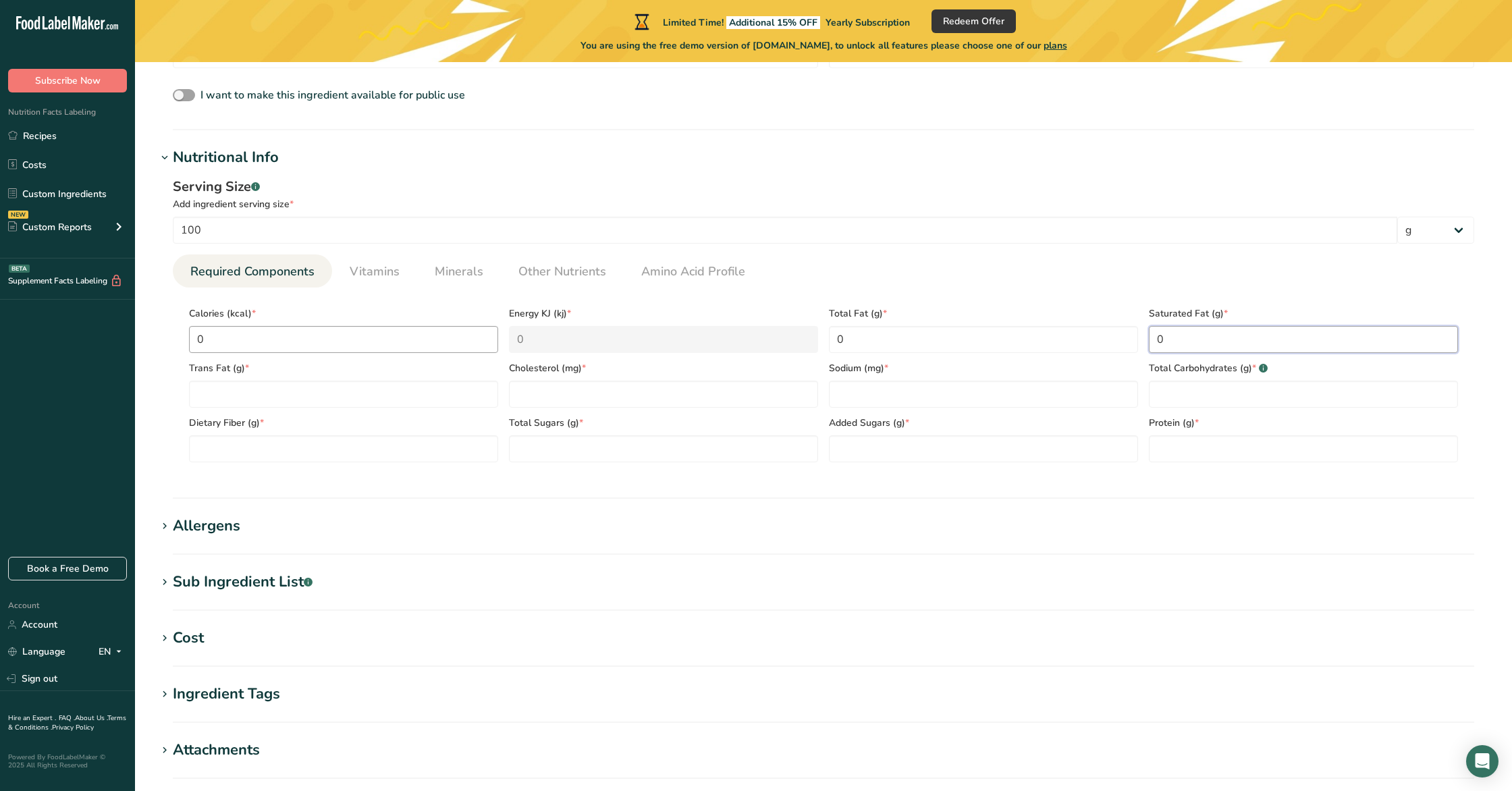
type Fat "0"
type input "0"
type Carbohydrates "0"
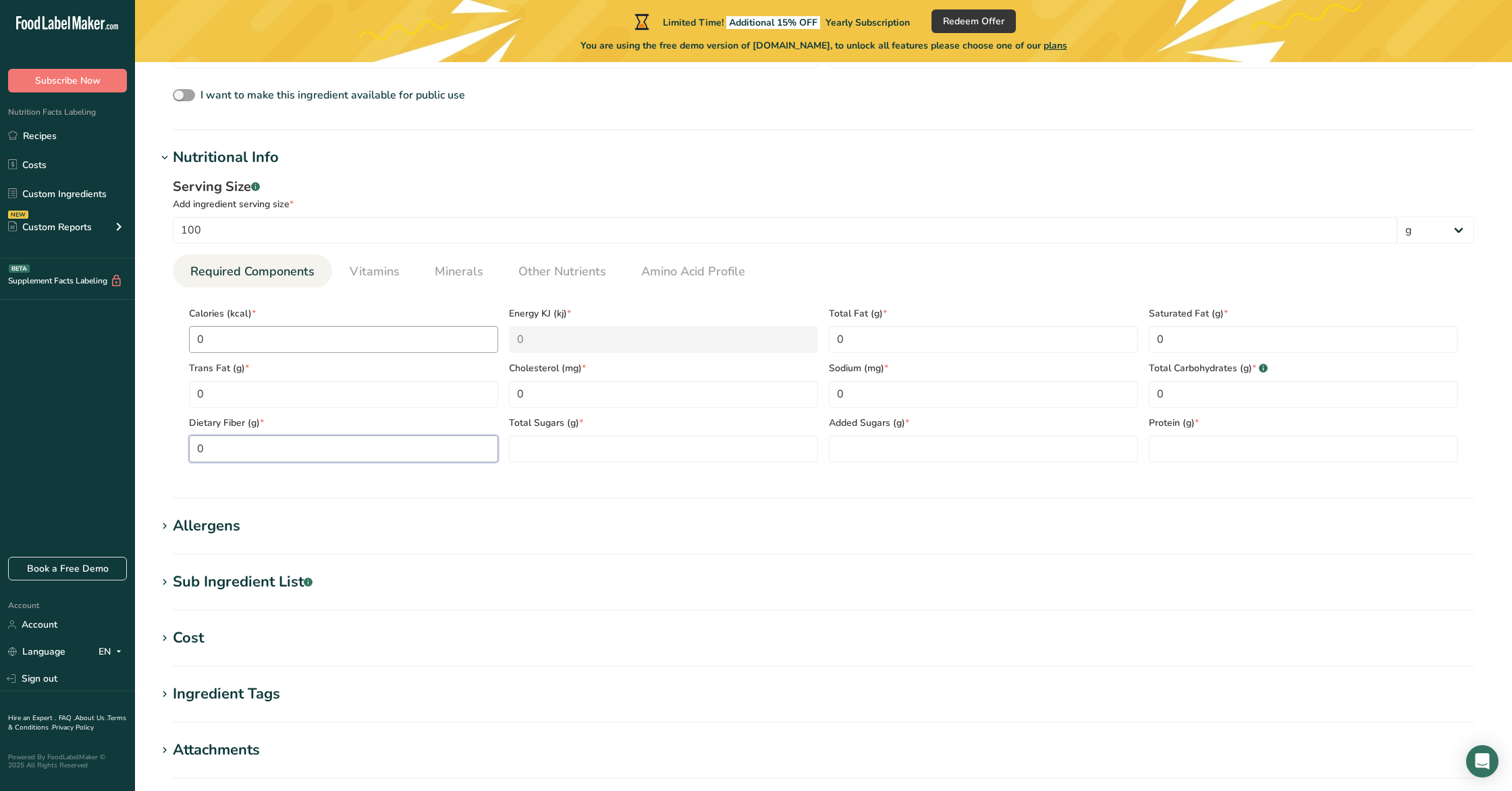
type Fiber "0"
type Sugars "0"
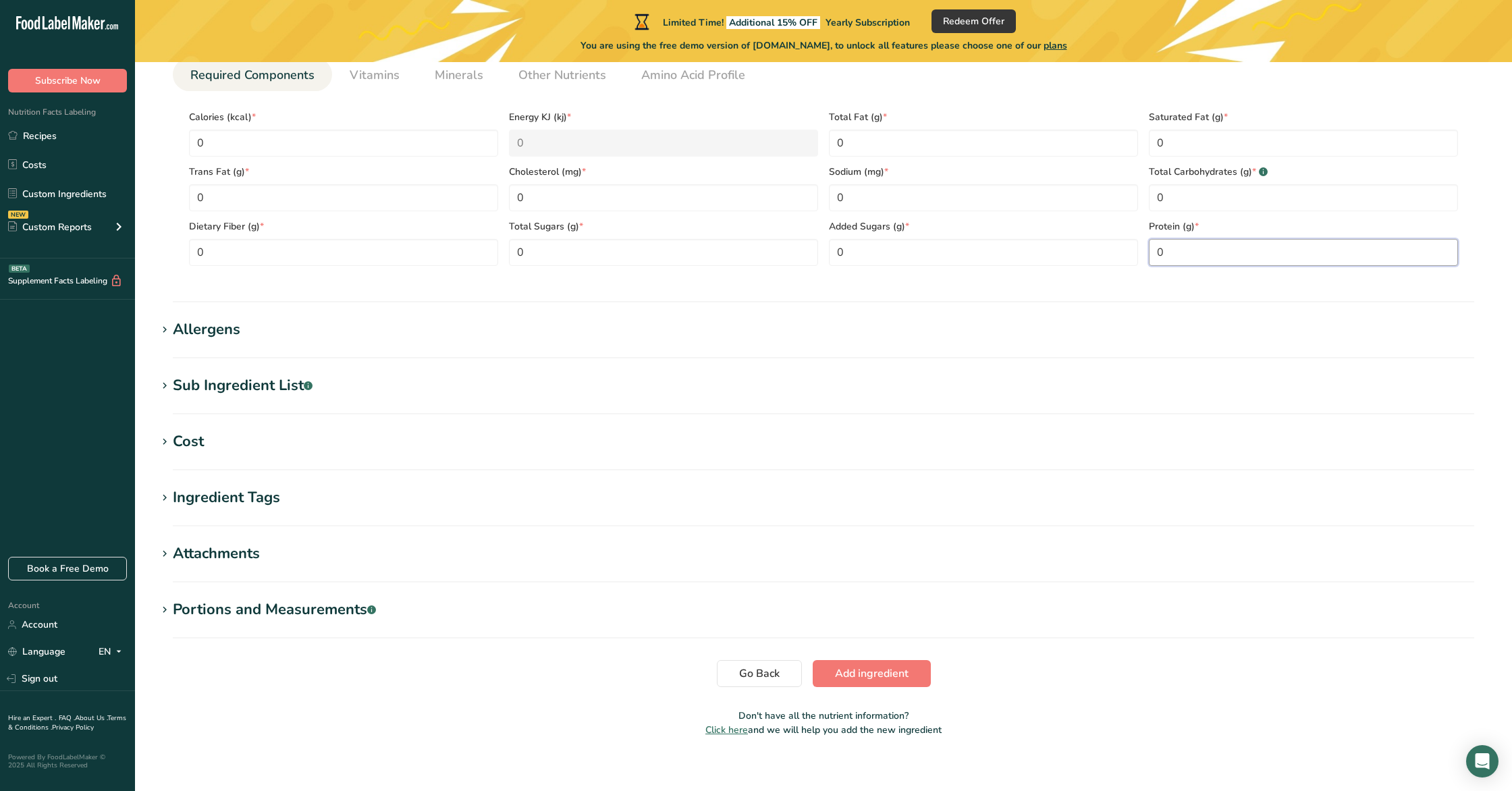
scroll to position [658, 0]
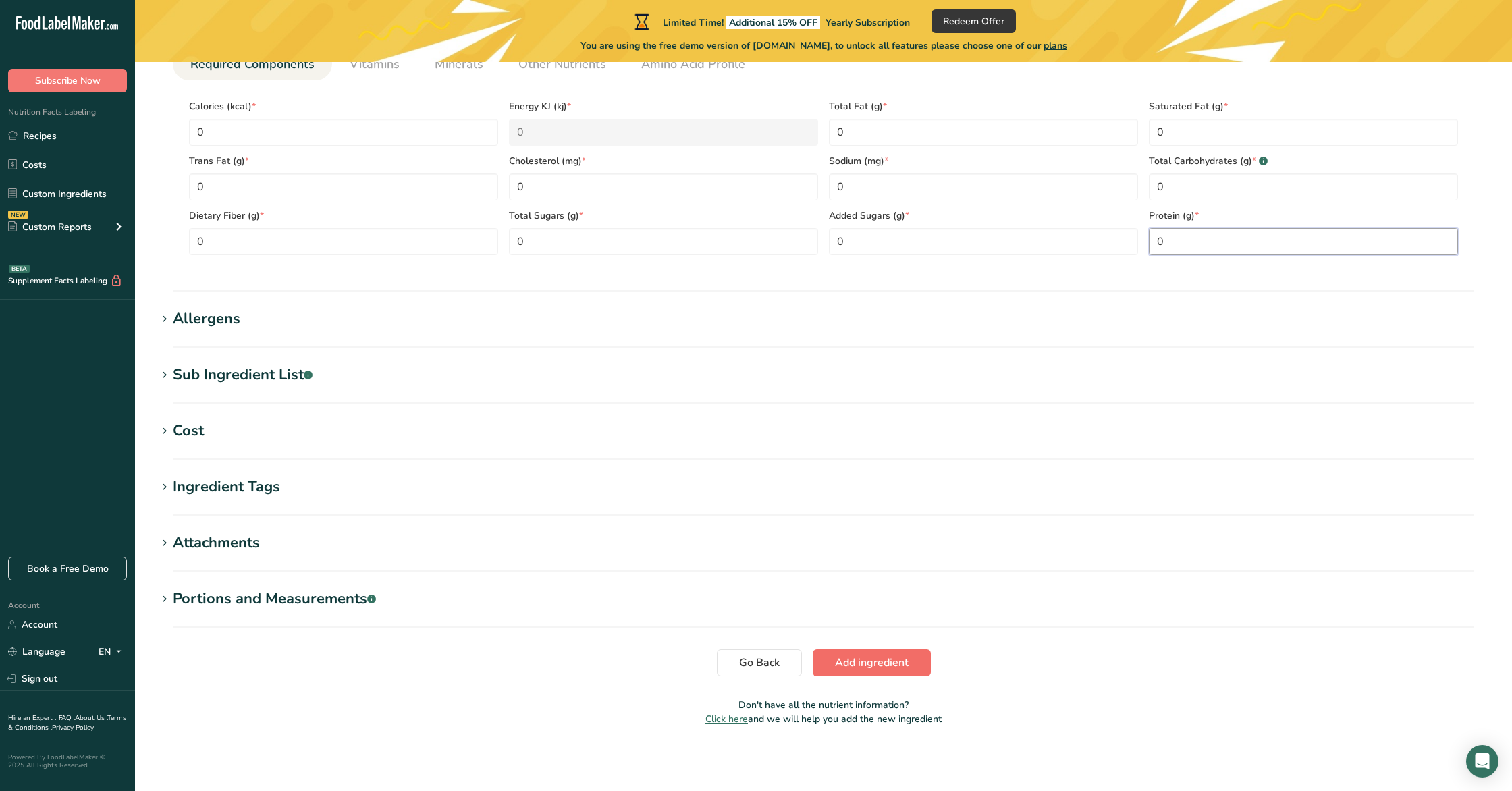
type input "0"
click at [889, 672] on button "Add ingredient" at bounding box center [871, 662] width 118 height 27
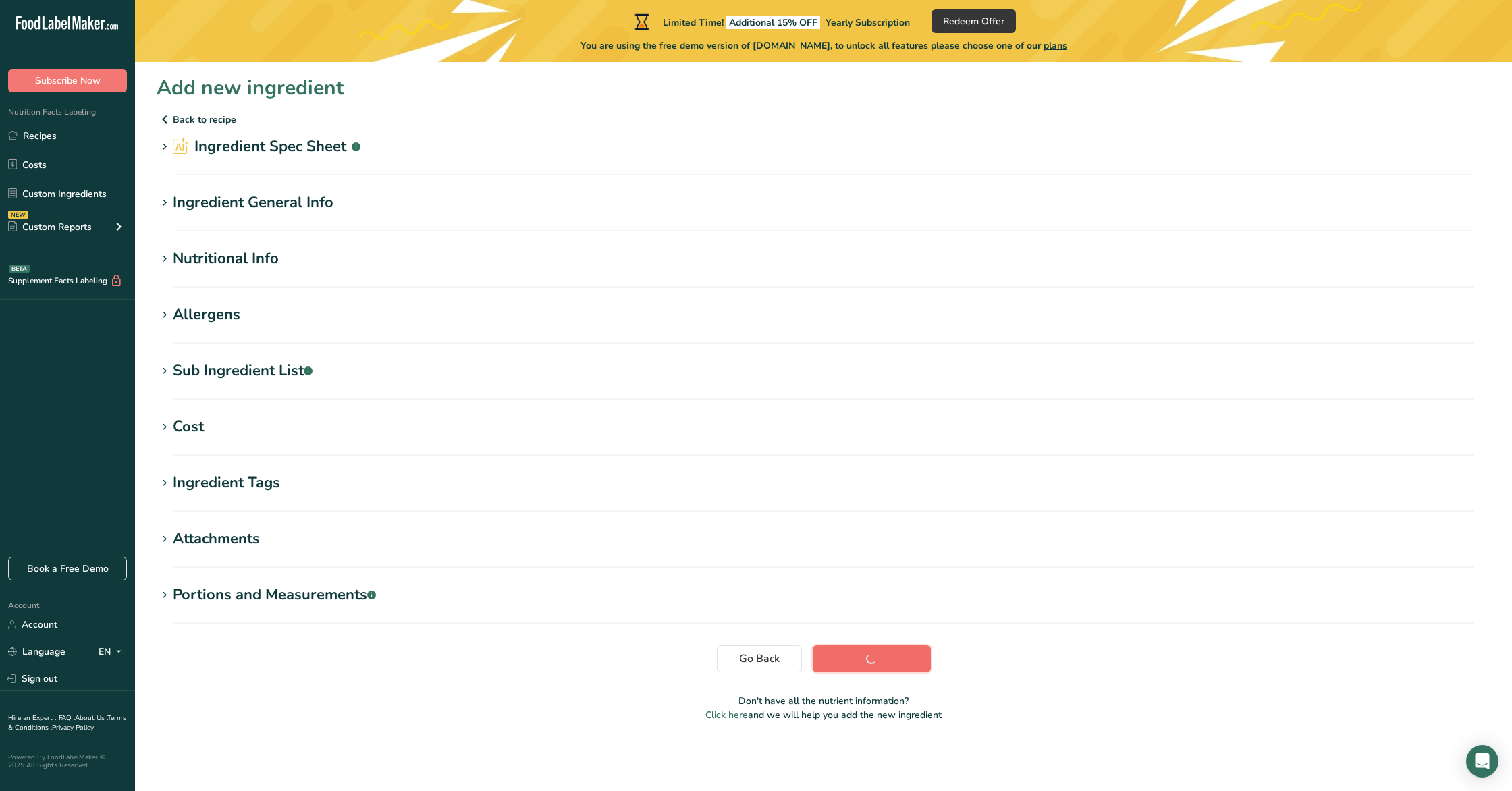
scroll to position [0, 0]
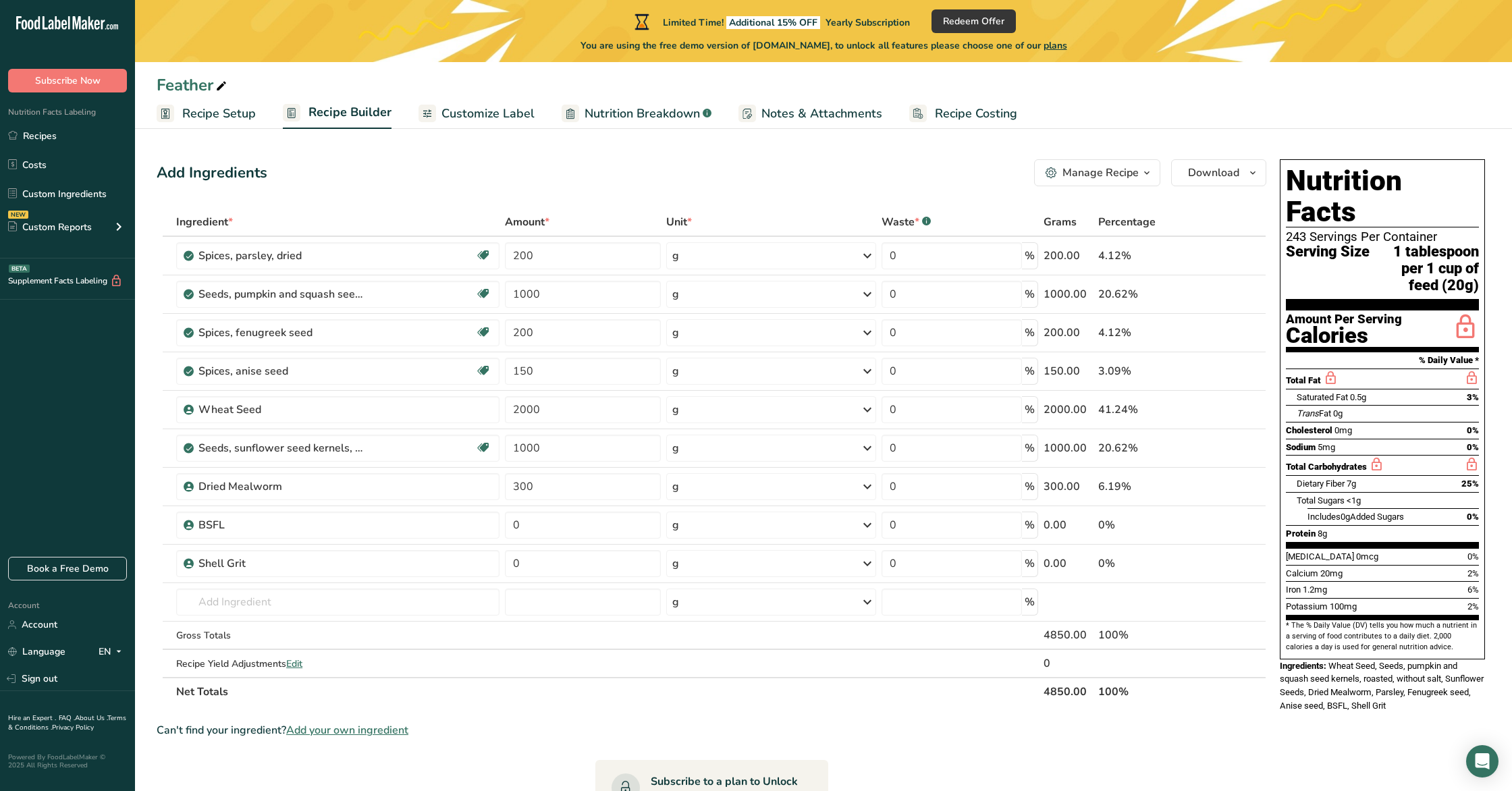
click at [443, 107] on span "Customize Label" at bounding box center [488, 114] width 93 height 18
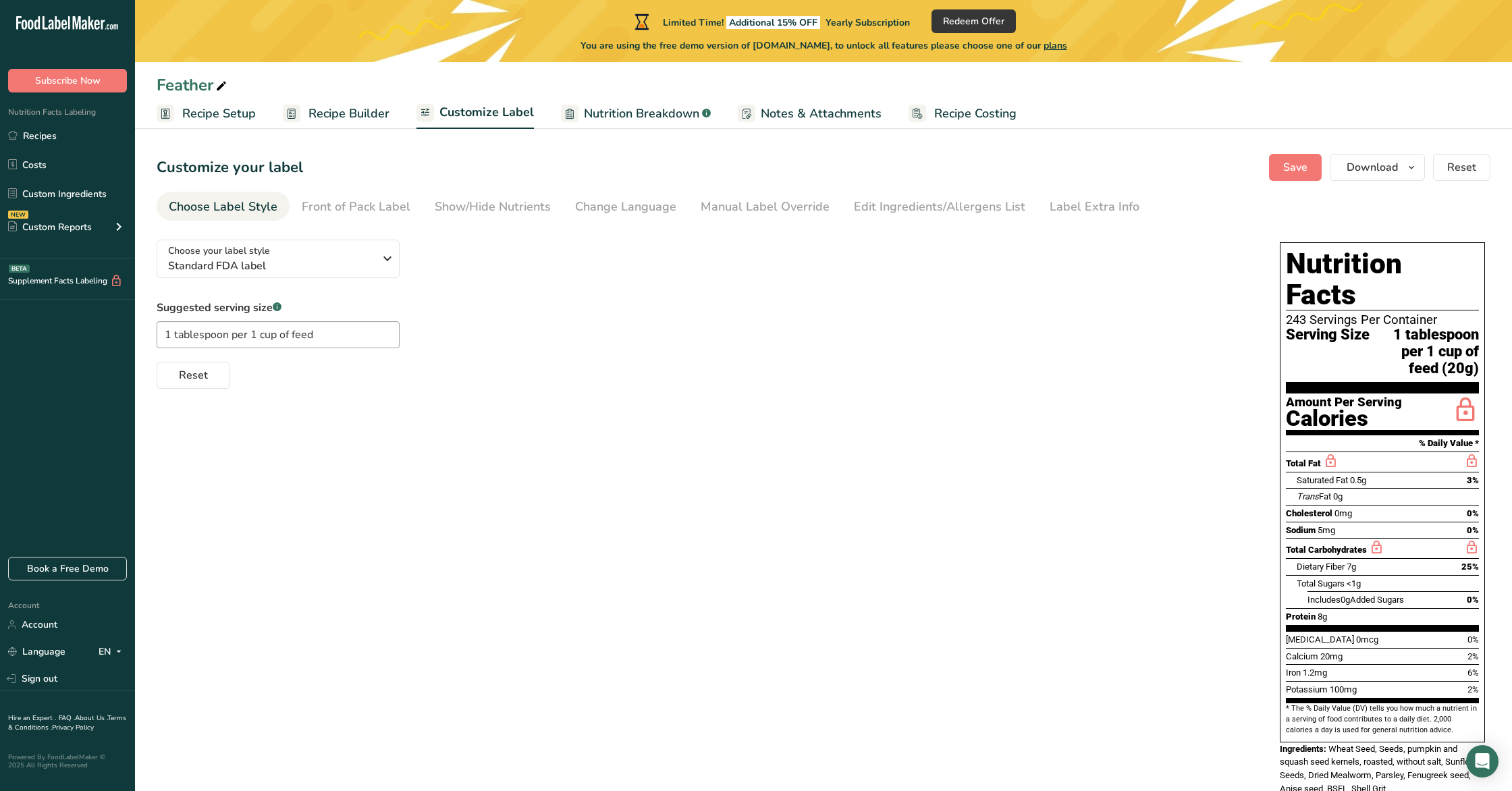
click at [618, 119] on span "Nutrition Breakdown" at bounding box center [641, 114] width 115 height 18
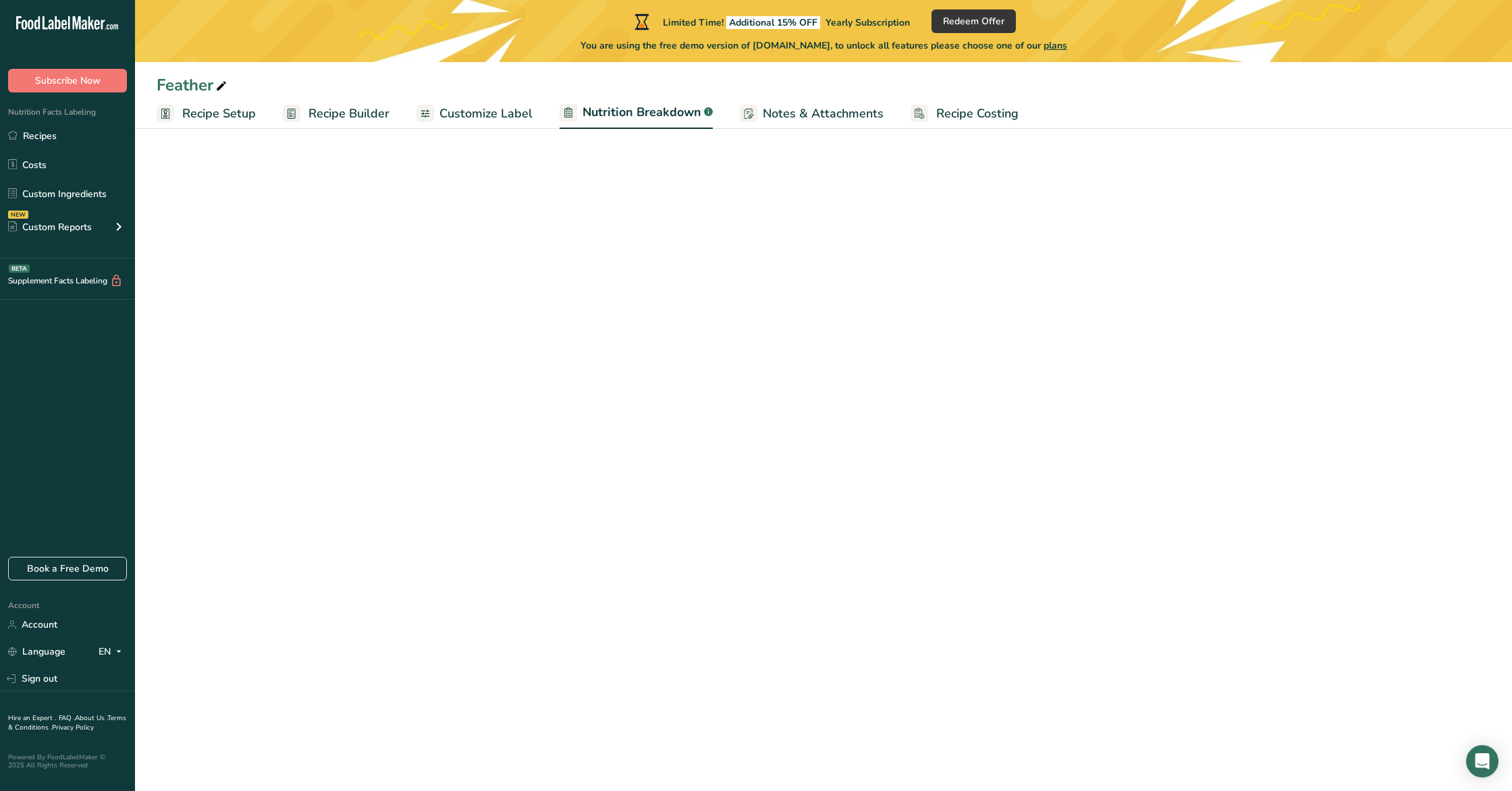
select select "Calories"
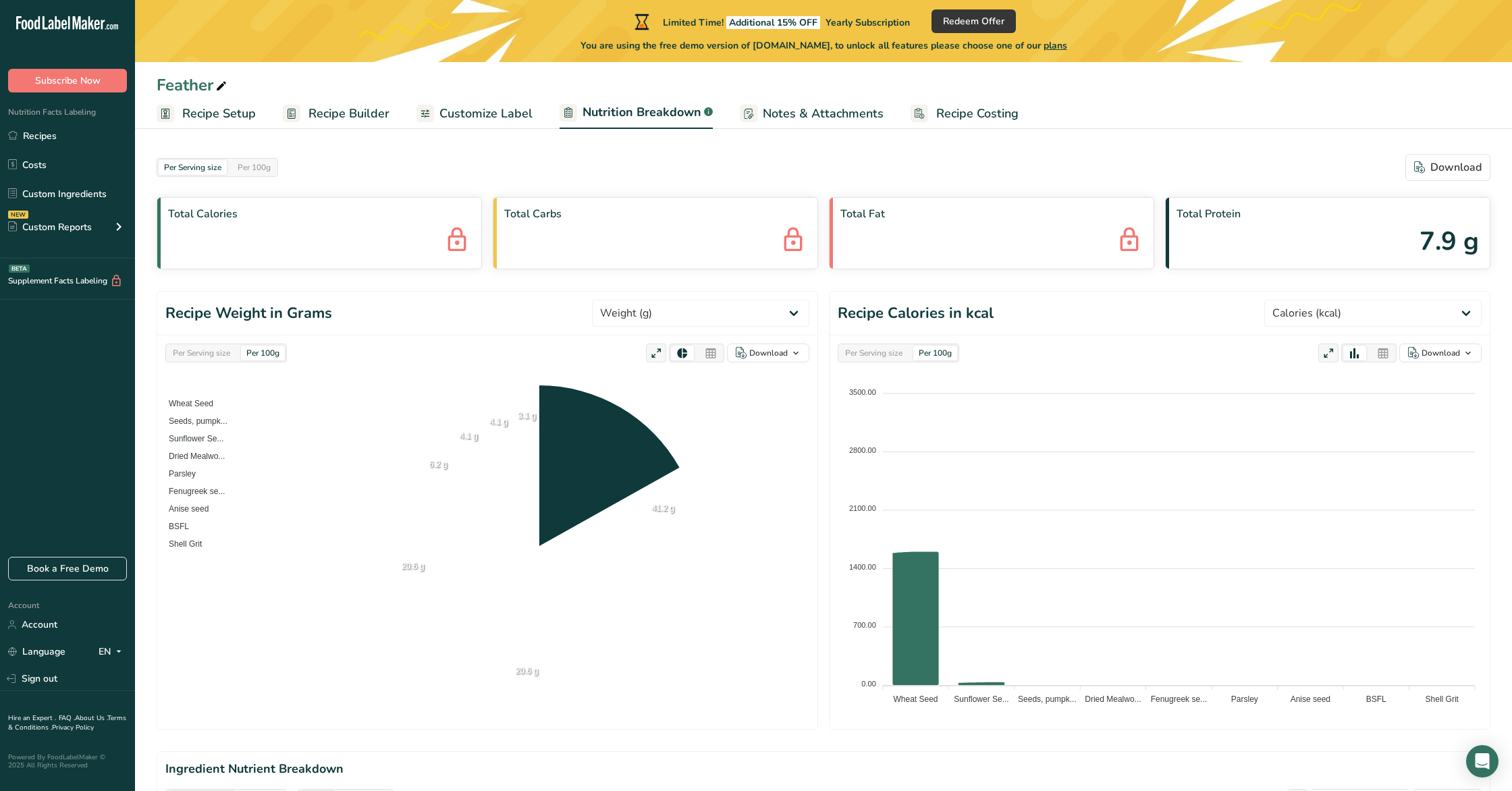
click at [492, 113] on span "Customize Label" at bounding box center [486, 114] width 93 height 18
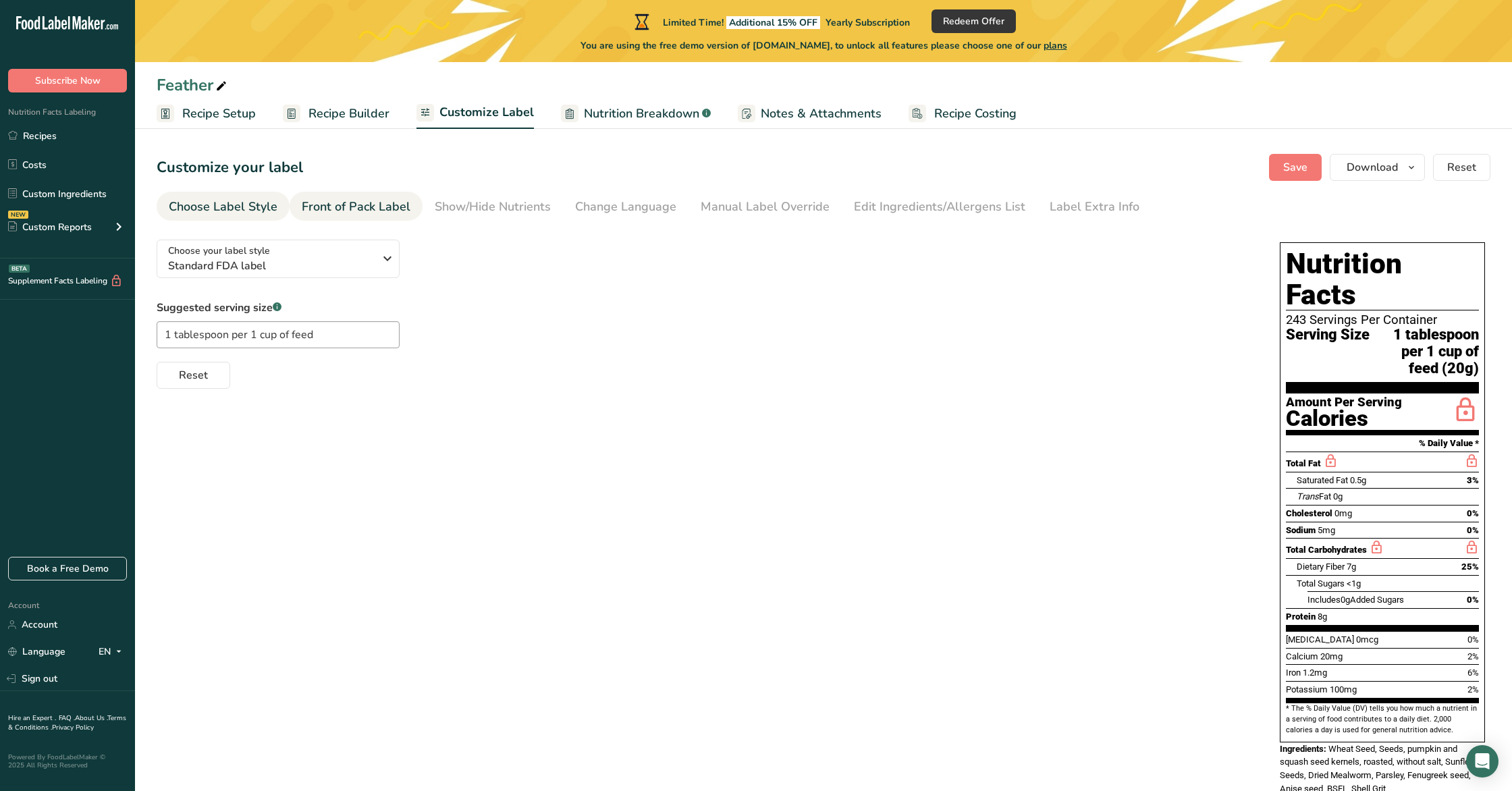
click at [355, 211] on div "Front of Pack Label" at bounding box center [356, 207] width 109 height 18
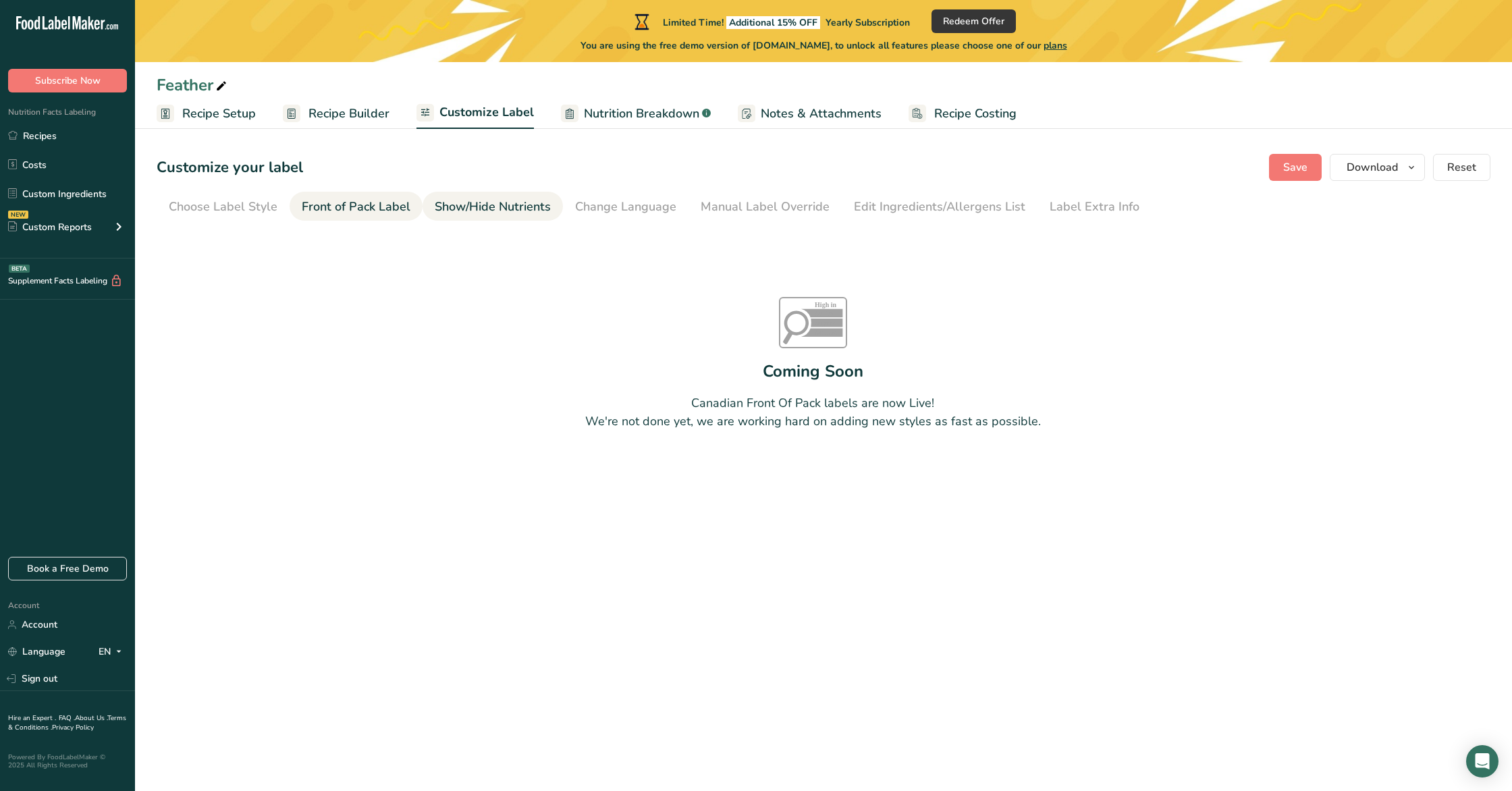
click at [474, 208] on div "Show/Hide Nutrients" at bounding box center [492, 207] width 116 height 18
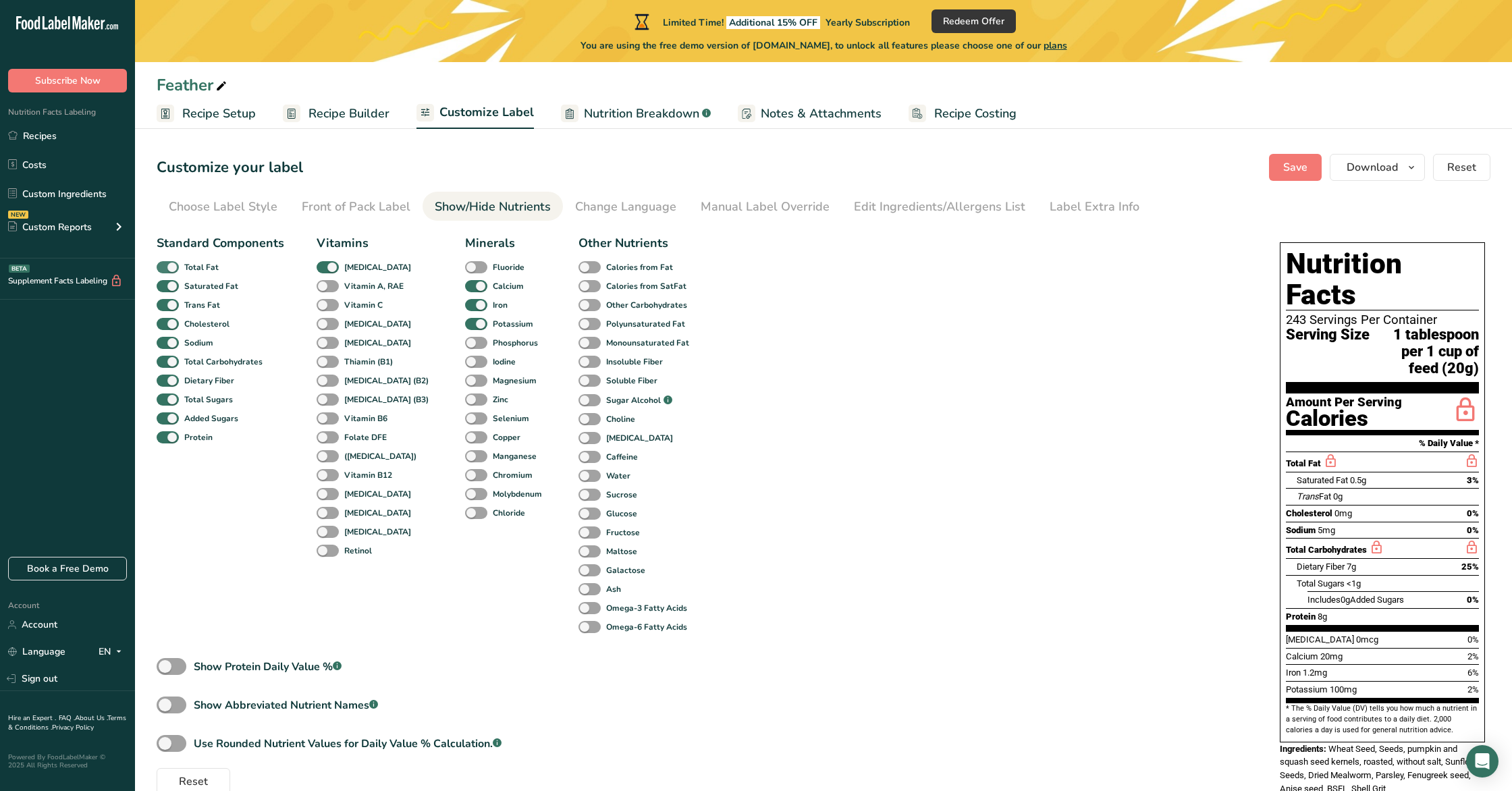
click at [169, 271] on span at bounding box center [167, 267] width 22 height 12
click at [165, 271] on input "Total Fat" at bounding box center [161, 267] width 9 height 9
checkbox input "false"
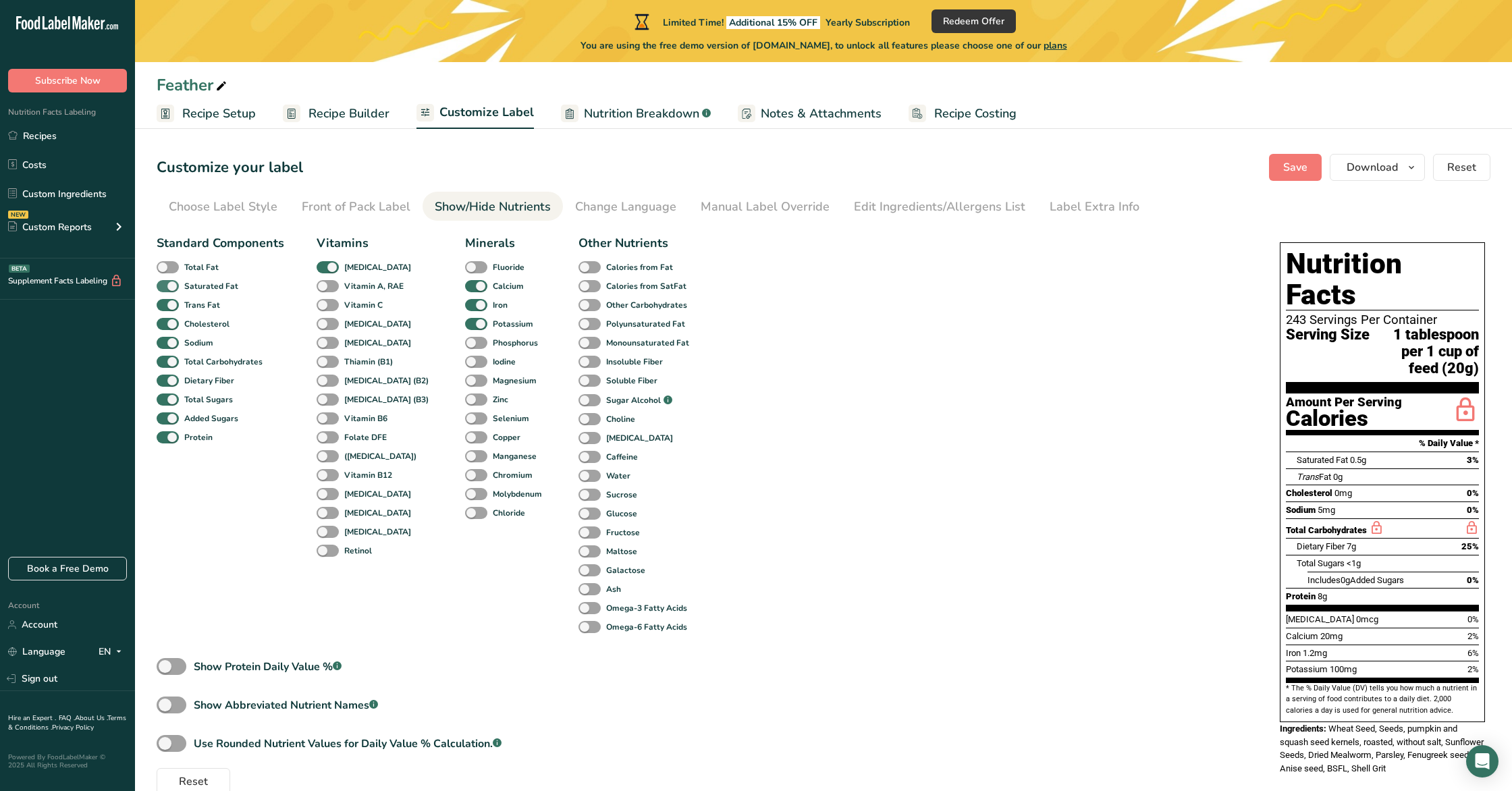
click at [164, 285] on span at bounding box center [167, 286] width 22 height 12
click at [164, 285] on input "Saturated Fat" at bounding box center [161, 286] width 9 height 9
checkbox input "false"
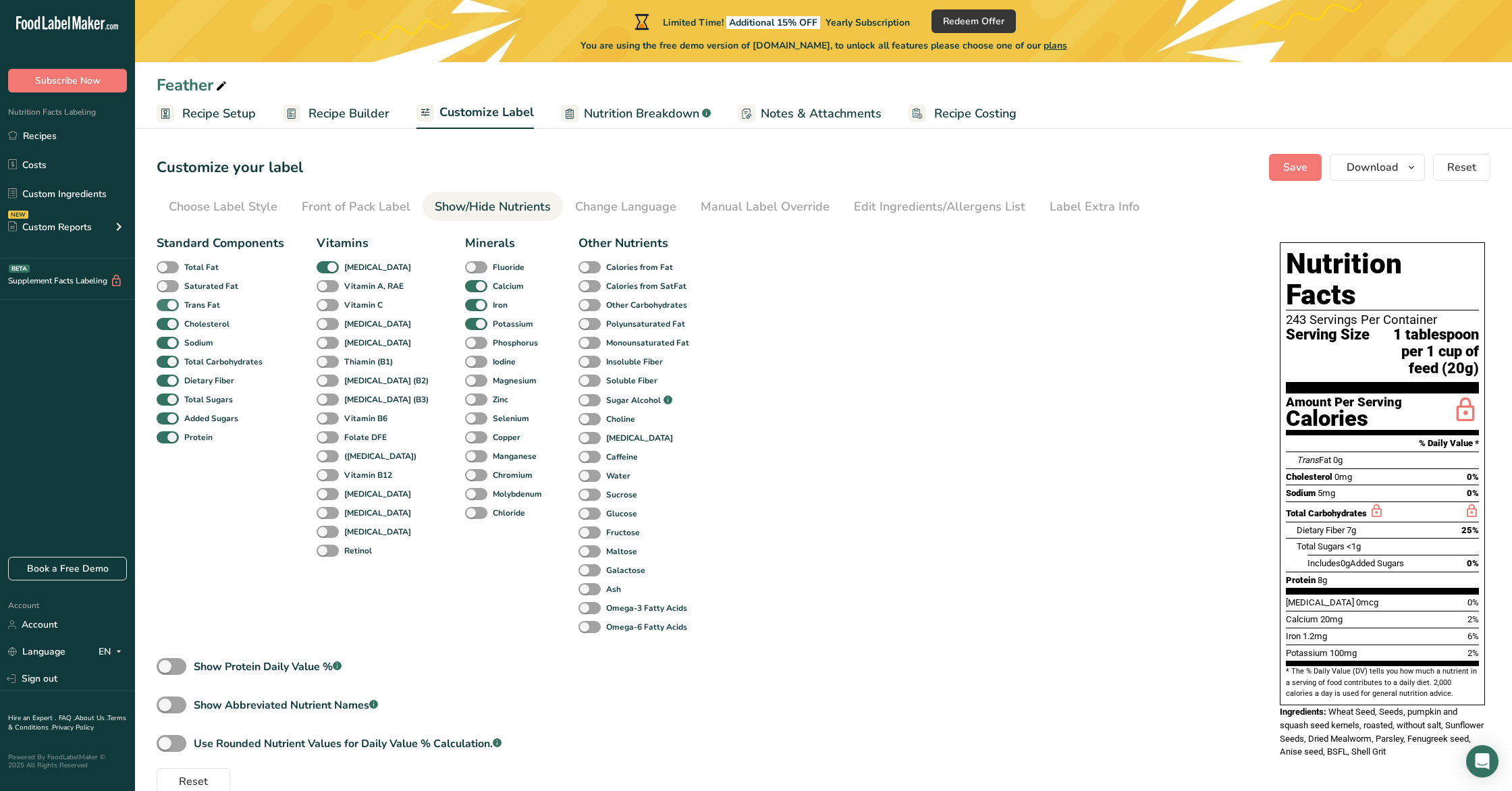
click at [164, 300] on span at bounding box center [167, 305] width 22 height 12
click at [164, 300] on input "Trans Fat" at bounding box center [161, 304] width 9 height 9
checkbox input "false"
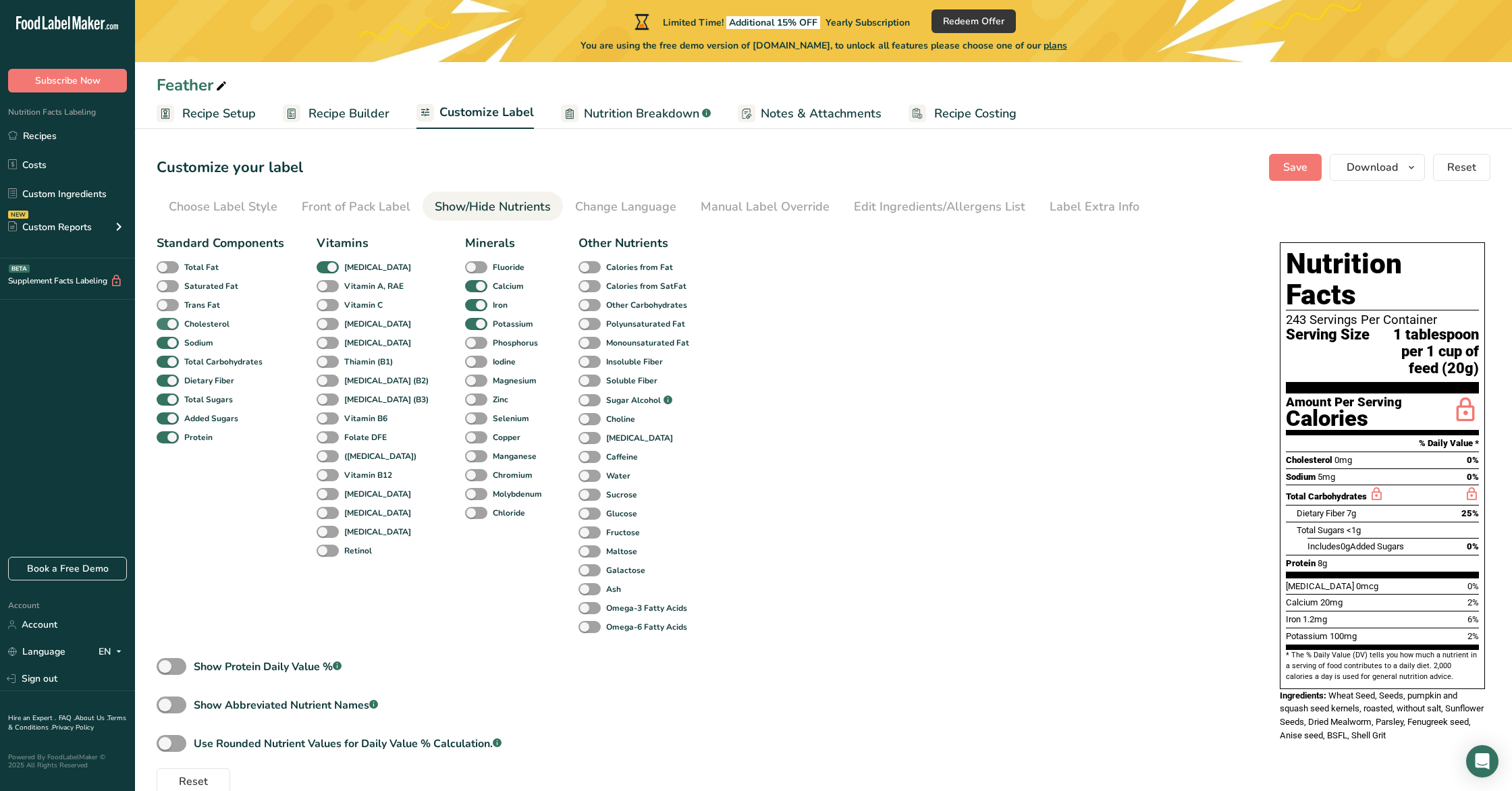
click at [164, 325] on span at bounding box center [167, 324] width 22 height 12
click at [164, 325] on input "Cholesterol" at bounding box center [161, 323] width 9 height 9
checkbox input "false"
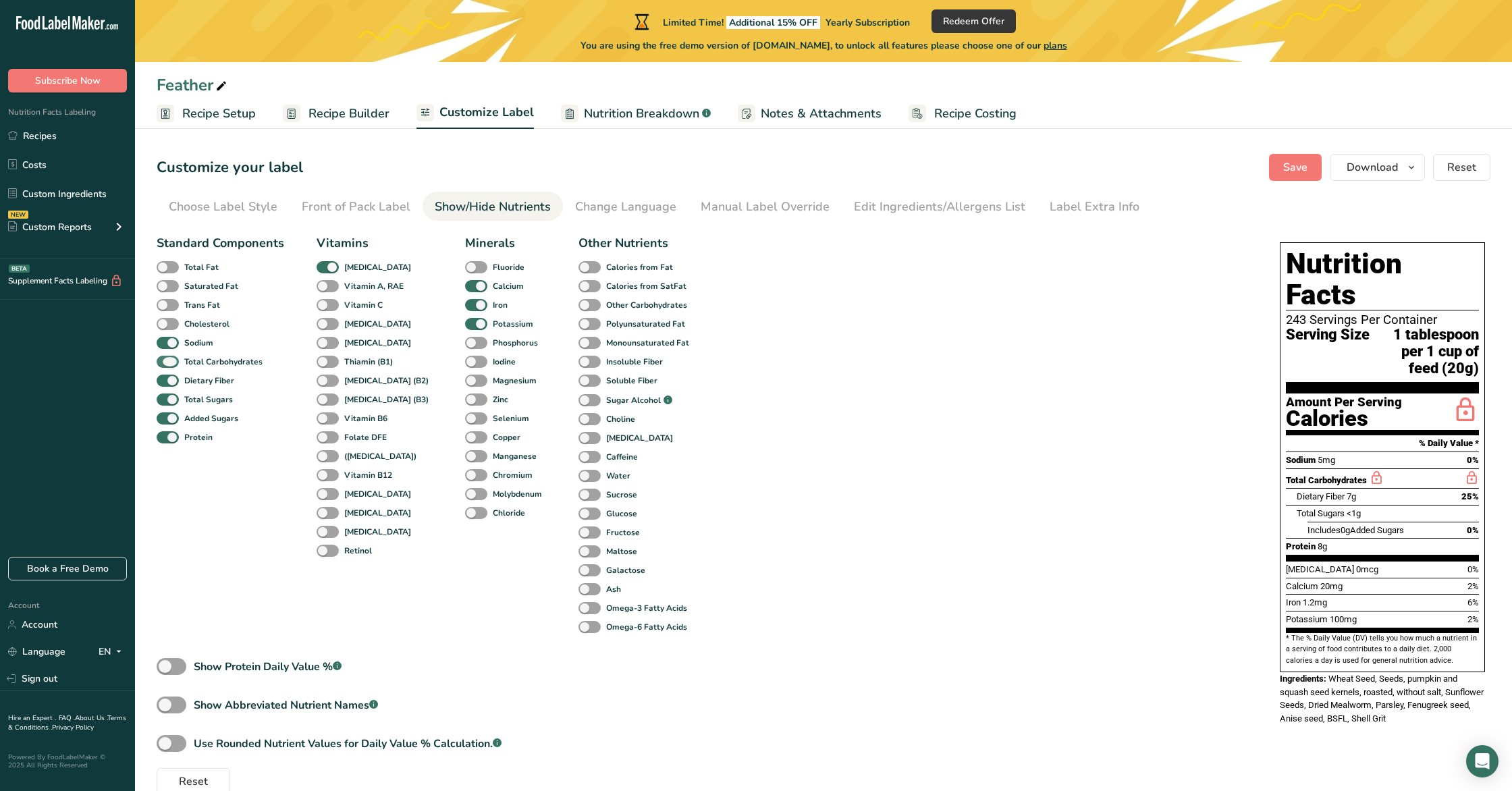
click at [166, 362] on span at bounding box center [167, 362] width 22 height 12
click at [165, 362] on input "Total Carbohydrates" at bounding box center [161, 362] width 9 height 9
checkbox input "false"
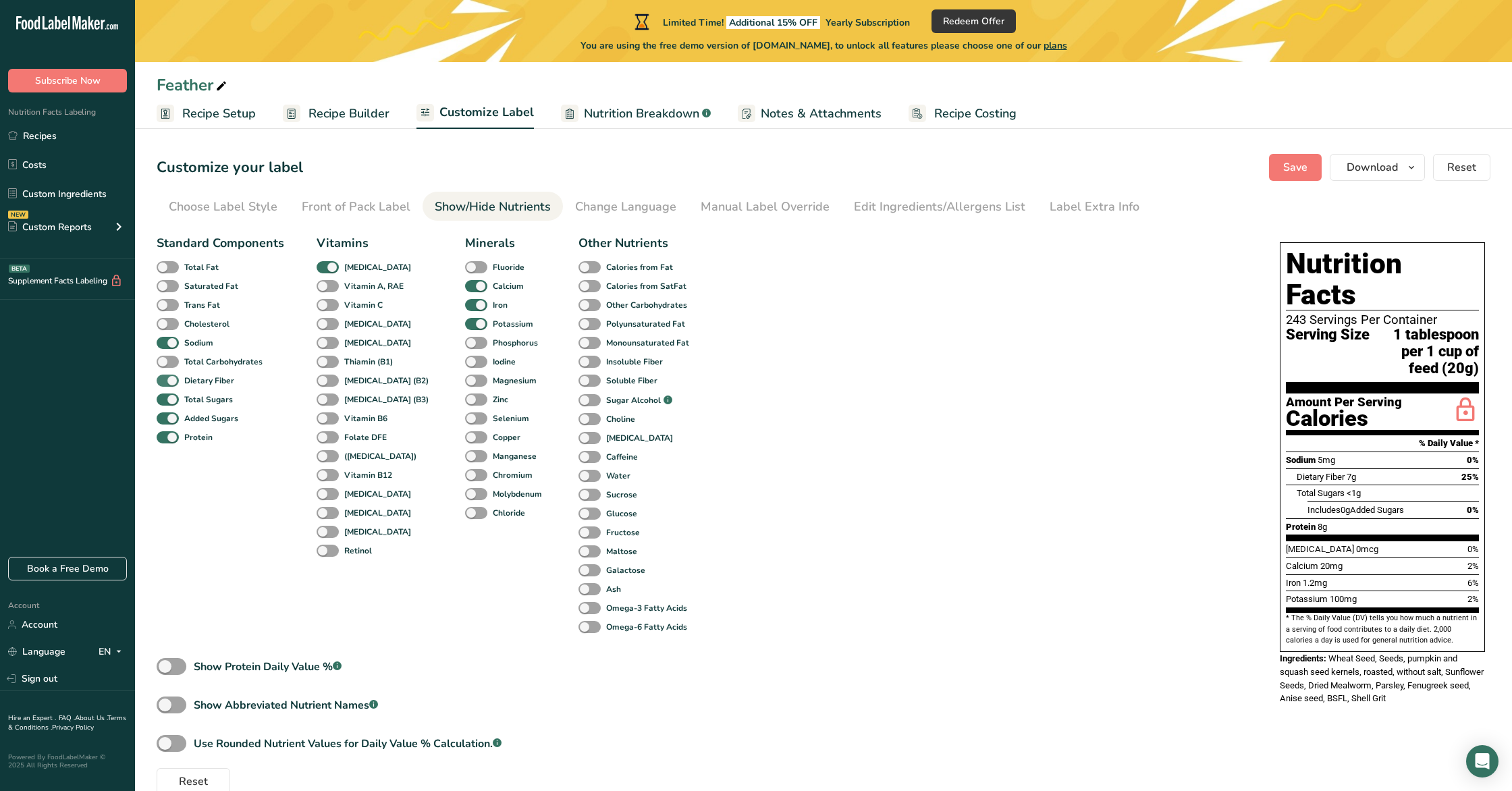
click at [164, 381] on span at bounding box center [167, 381] width 22 height 12
click at [164, 381] on input "Dietary Fiber" at bounding box center [161, 381] width 9 height 9
checkbox input "false"
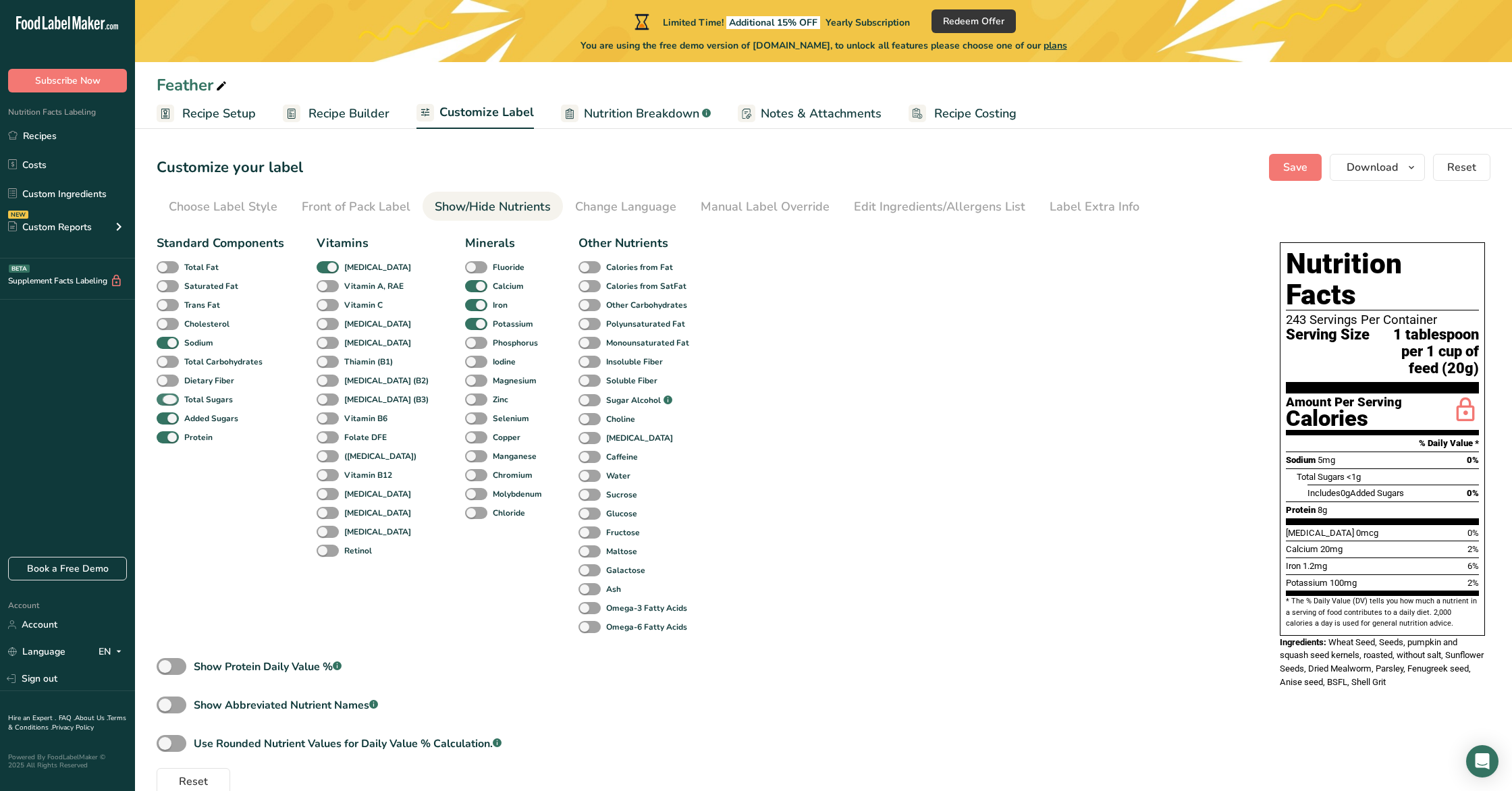
click at [167, 401] on span at bounding box center [167, 400] width 22 height 12
click at [165, 401] on input "Total Sugars" at bounding box center [161, 399] width 9 height 9
checkbox input "false"
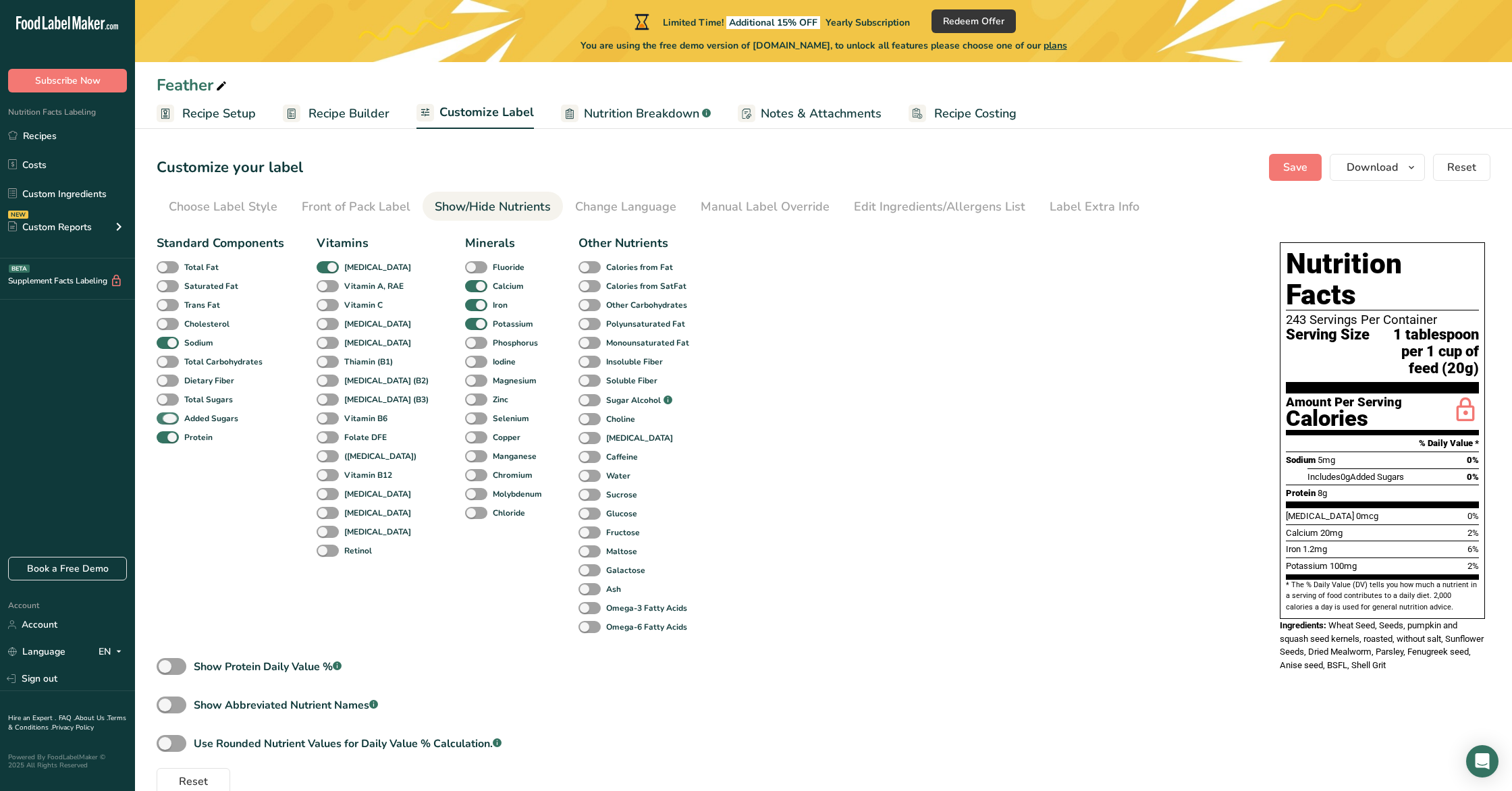
click at [162, 422] on span at bounding box center [167, 419] width 22 height 12
click at [162, 422] on input "Added Sugars" at bounding box center [161, 418] width 9 height 9
checkbox input "false"
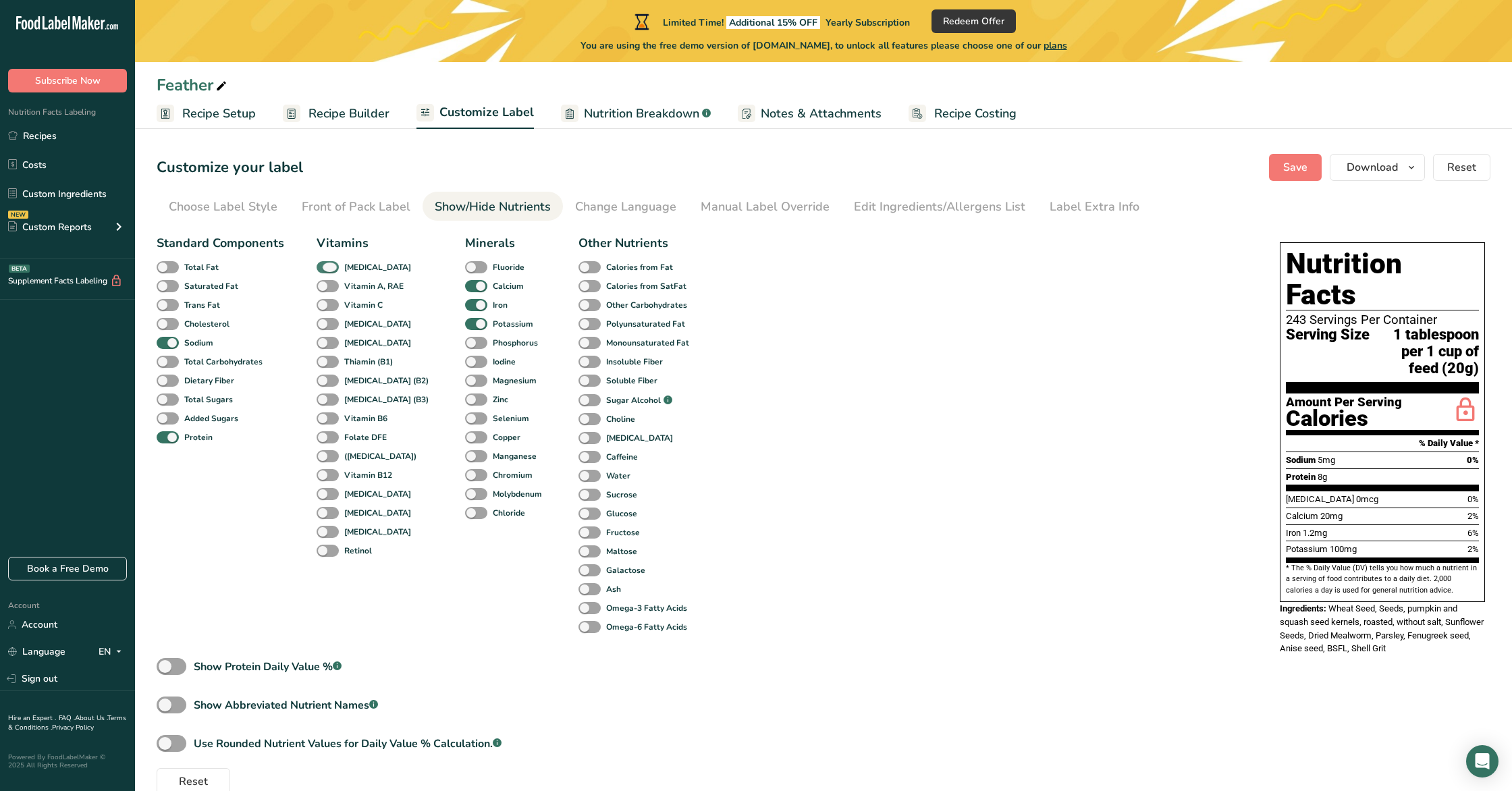
click at [326, 267] on span at bounding box center [327, 267] width 22 height 12
click at [325, 267] on input "[MEDICAL_DATA]" at bounding box center [321, 267] width 9 height 9
checkbox input "false"
click at [329, 288] on span at bounding box center [327, 286] width 22 height 12
click at [325, 288] on input "Vitamin A, RAE" at bounding box center [321, 286] width 9 height 9
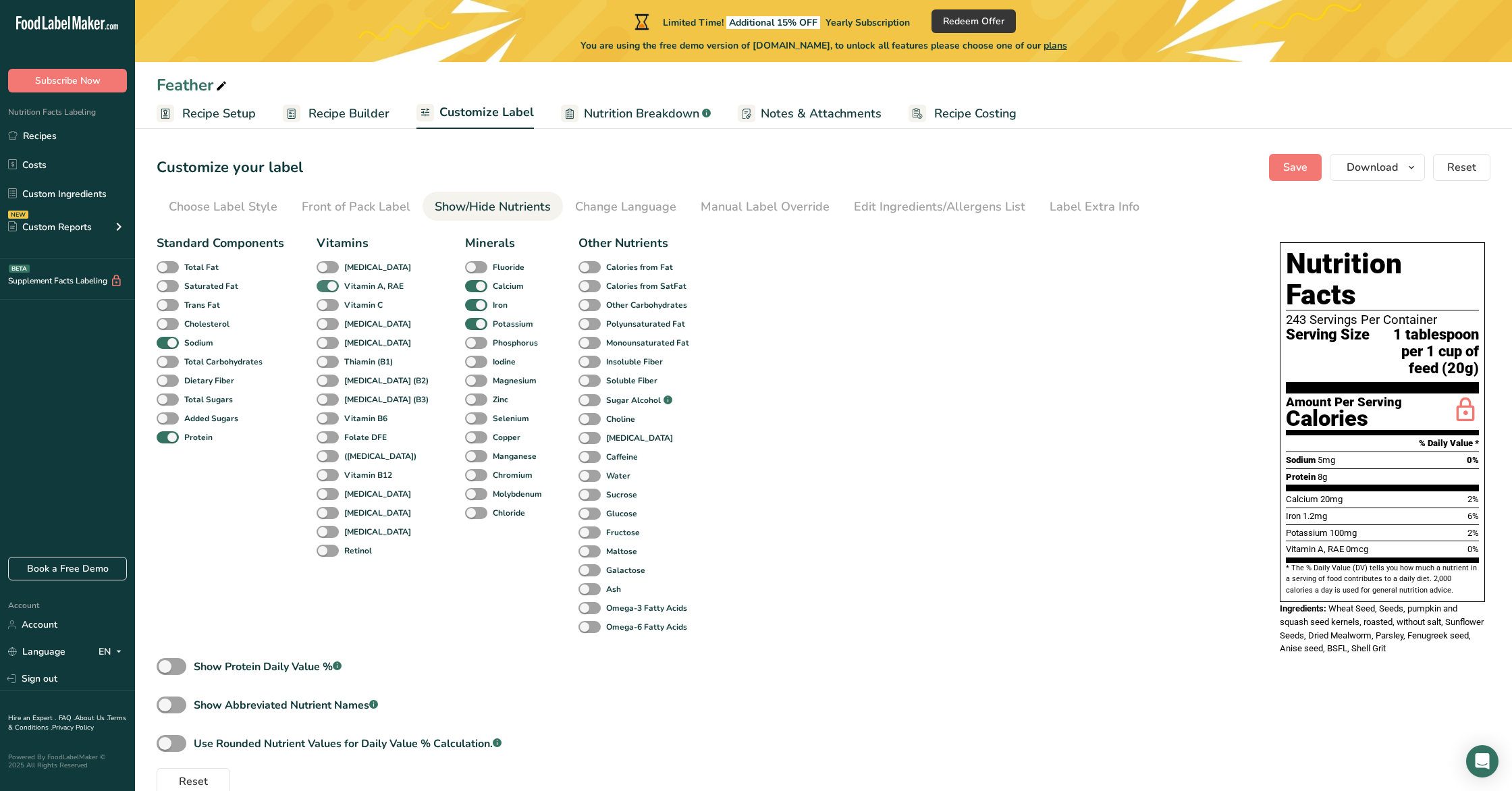
click at [329, 288] on span at bounding box center [327, 286] width 22 height 12
click at [325, 288] on input "Vitamin A, RAE" at bounding box center [321, 286] width 9 height 9
checkbox input "false"
click at [332, 307] on span at bounding box center [327, 305] width 22 height 12
click at [325, 307] on input "Vitamin C" at bounding box center [321, 304] width 9 height 9
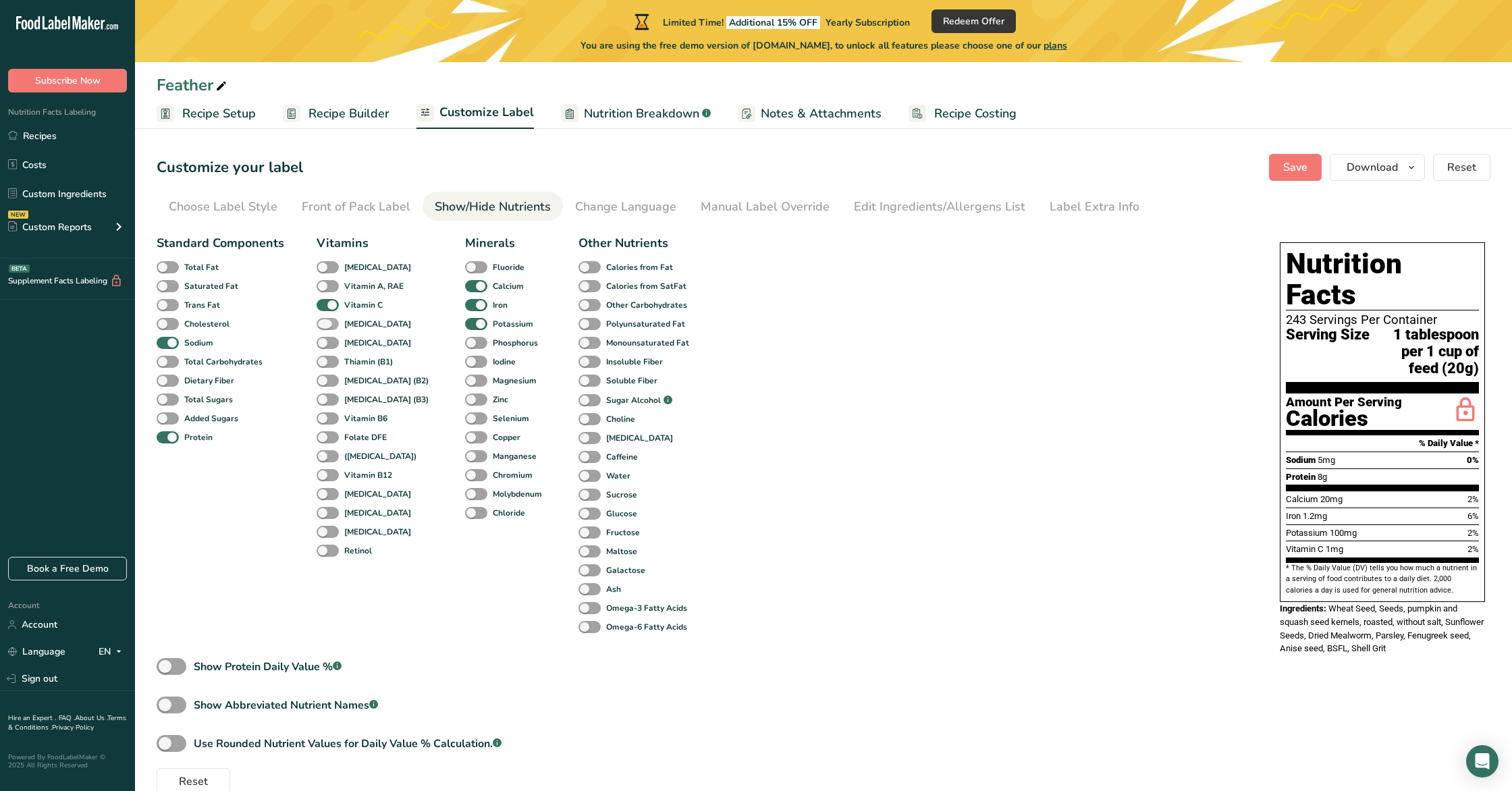
click at [332, 322] on span at bounding box center [327, 324] width 22 height 12
click at [325, 322] on input "[MEDICAL_DATA]" at bounding box center [321, 323] width 9 height 9
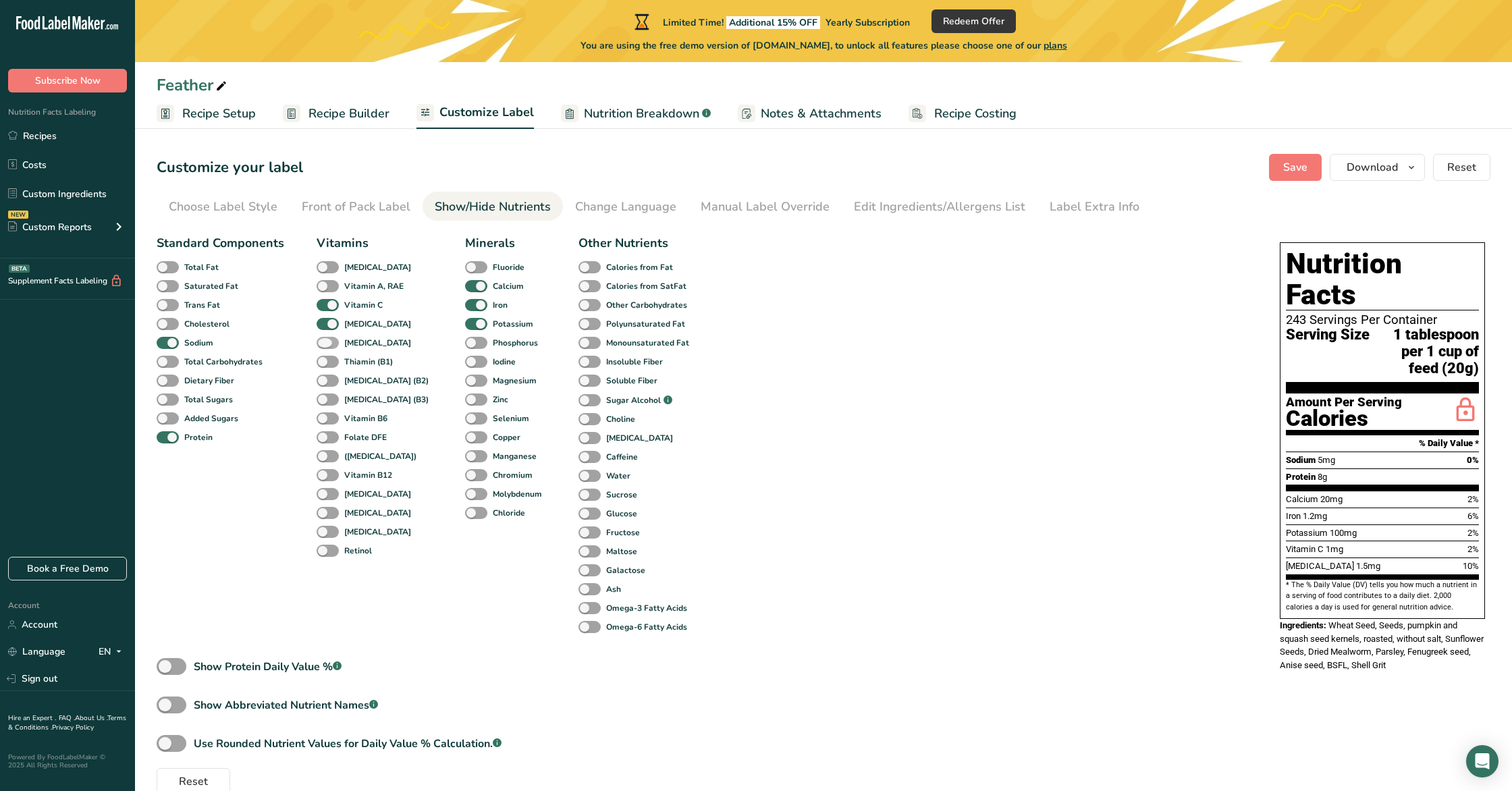
click at [330, 341] on span at bounding box center [327, 342] width 22 height 12
click at [325, 341] on input "[MEDICAL_DATA]" at bounding box center [321, 342] width 9 height 9
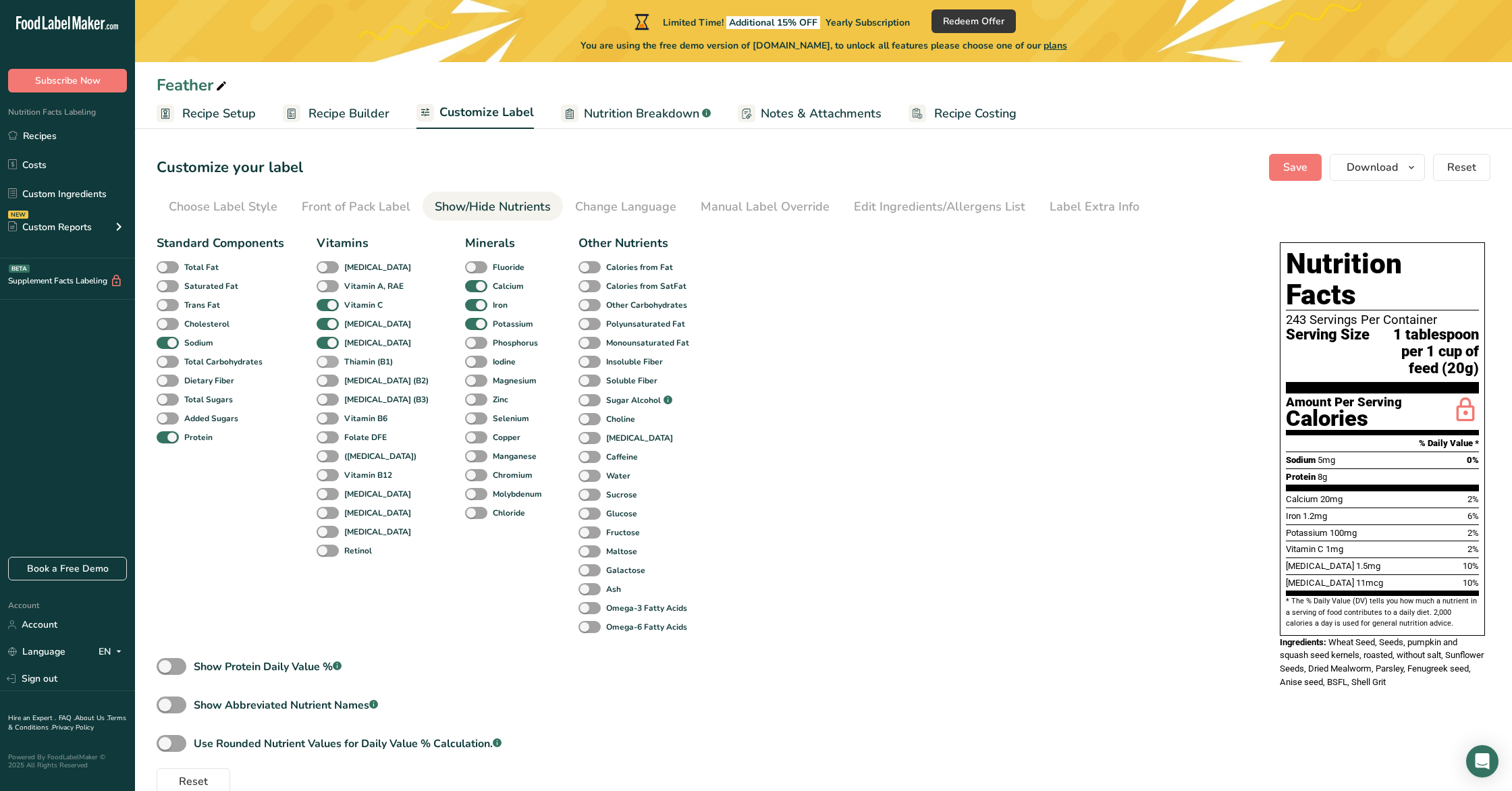
click at [327, 361] on span at bounding box center [327, 362] width 22 height 12
click at [325, 361] on input "Thiamin (B1)" at bounding box center [321, 362] width 9 height 9
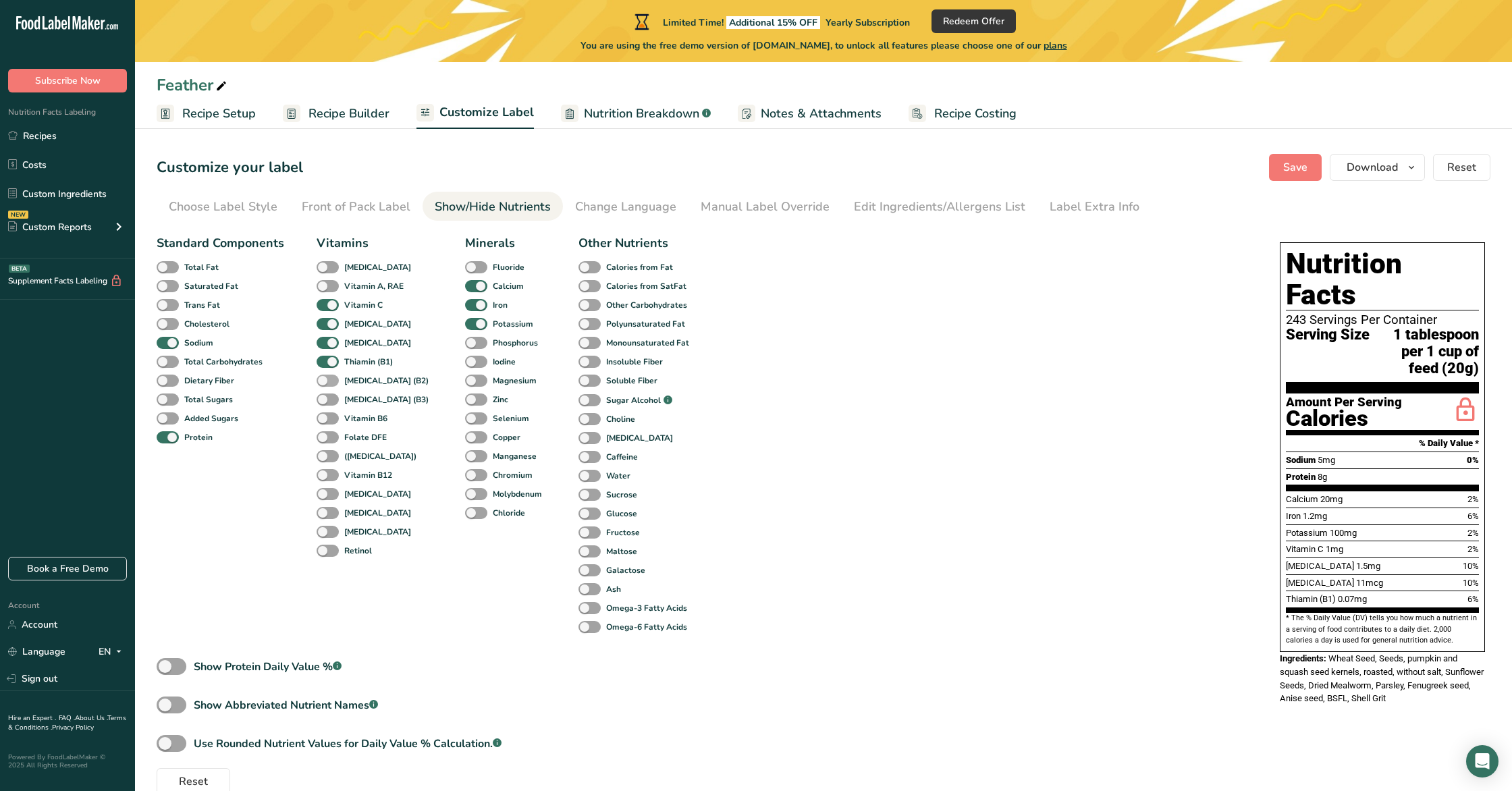
click at [326, 378] on span at bounding box center [327, 381] width 22 height 12
click at [325, 378] on input "[MEDICAL_DATA] (B2)" at bounding box center [321, 381] width 9 height 9
click at [465, 346] on span at bounding box center [476, 342] width 22 height 12
click at [465, 346] on input "Phosphorus" at bounding box center [469, 342] width 9 height 9
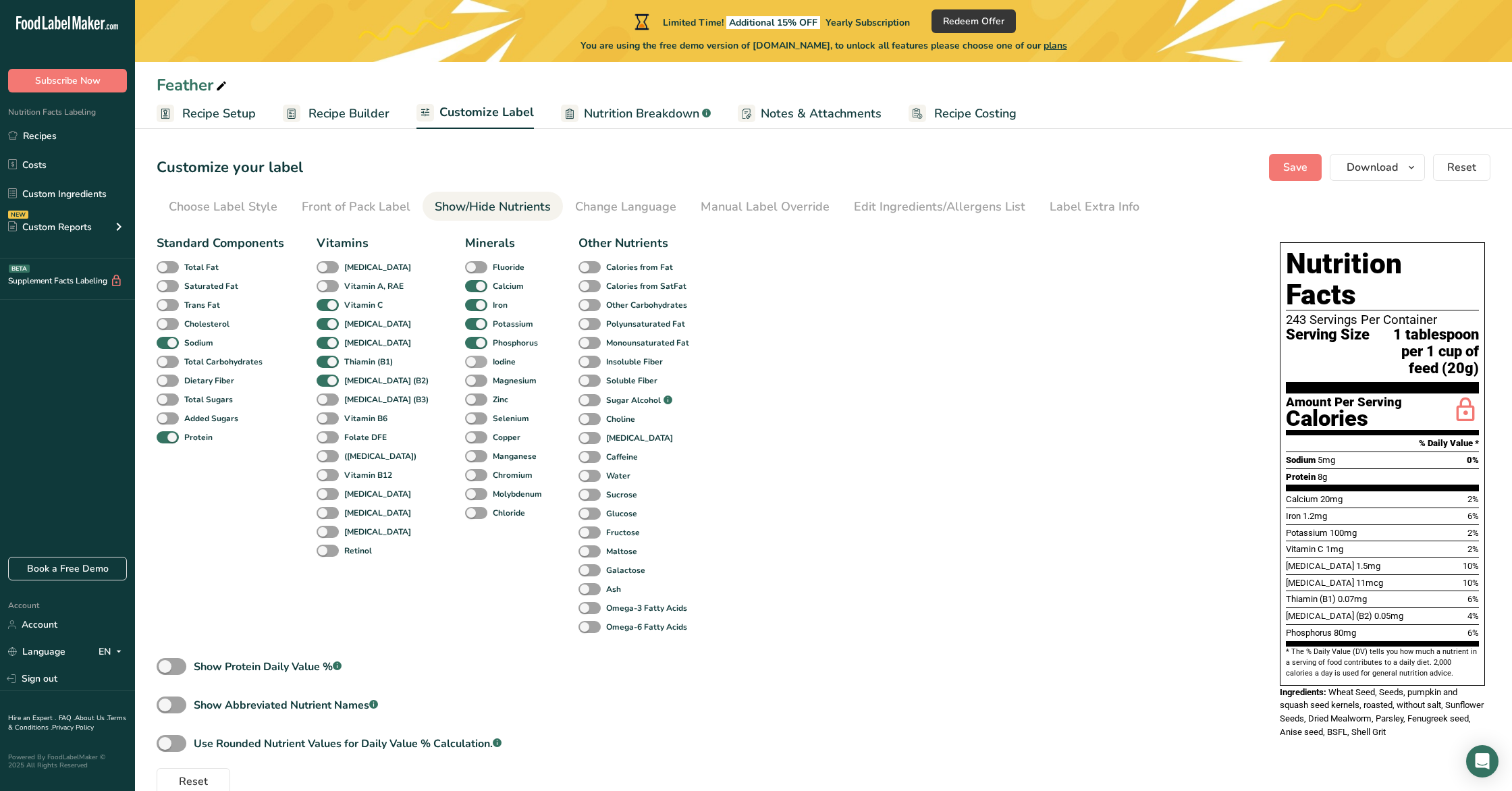
click at [465, 362] on span at bounding box center [476, 362] width 22 height 12
click at [465, 362] on input "Iodine" at bounding box center [469, 362] width 9 height 9
click at [465, 362] on span at bounding box center [476, 362] width 22 height 12
click at [465, 362] on input "Iodine" at bounding box center [469, 362] width 9 height 9
click at [465, 381] on span at bounding box center [476, 381] width 22 height 12
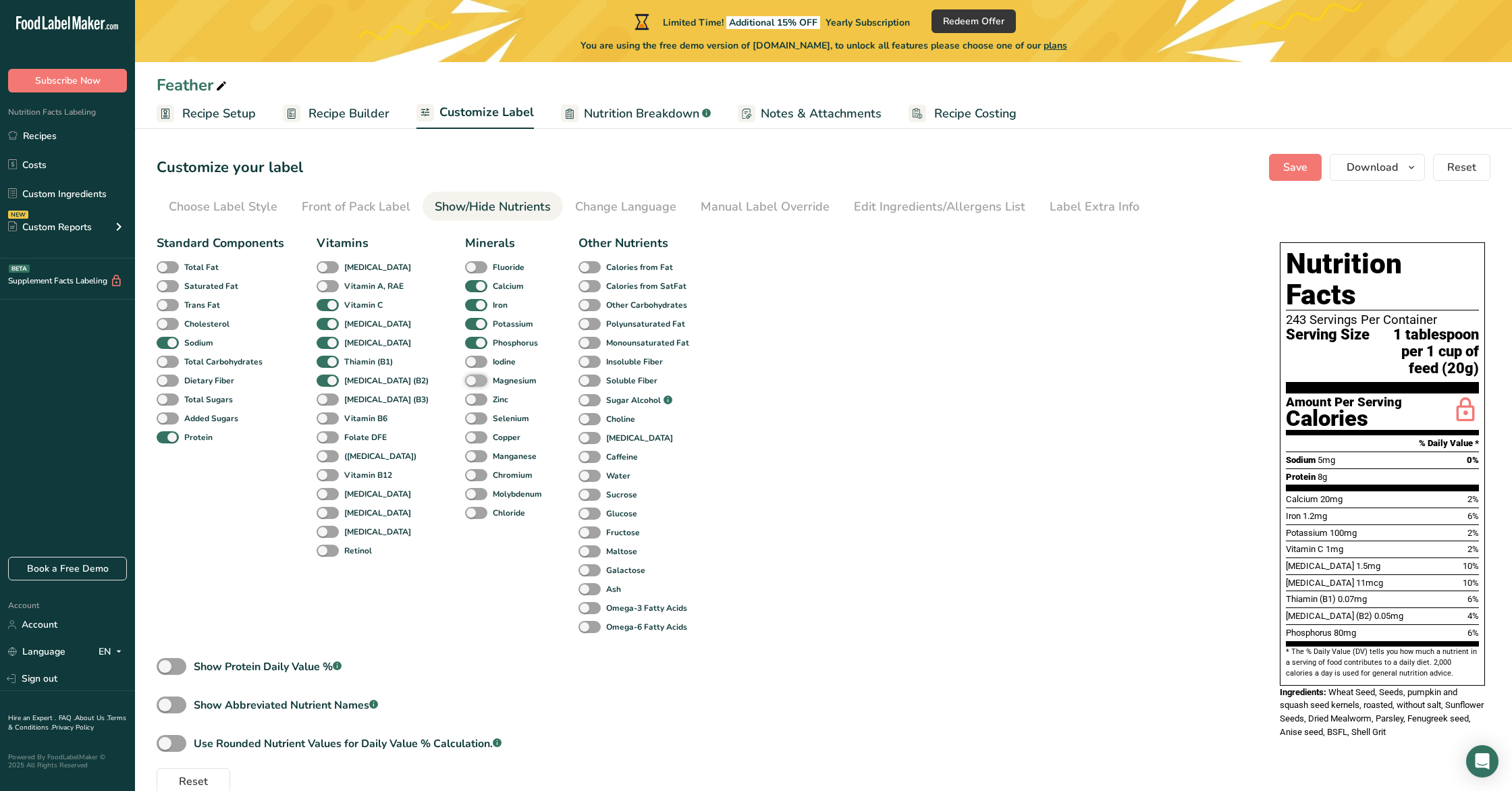
click at [465, 381] on input "Magnesium" at bounding box center [469, 381] width 9 height 9
click at [465, 401] on span at bounding box center [476, 400] width 22 height 12
click at [465, 401] on input "Zinc" at bounding box center [469, 399] width 9 height 9
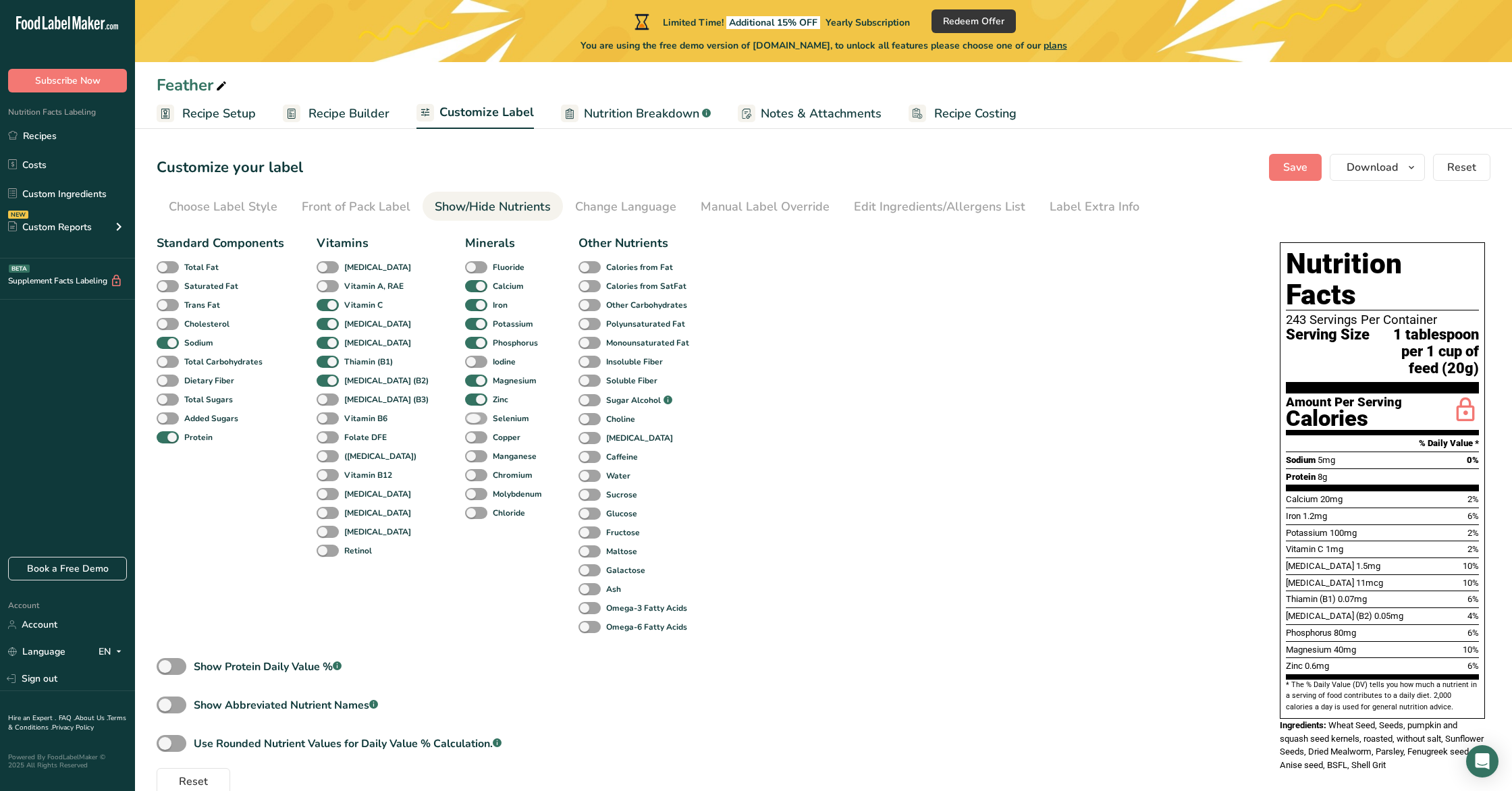
click at [465, 416] on span at bounding box center [476, 419] width 22 height 12
click at [465, 416] on input "Selenium" at bounding box center [469, 418] width 9 height 9
click at [465, 439] on span at bounding box center [476, 437] width 22 height 12
click at [465, 439] on input "Copper" at bounding box center [469, 437] width 9 height 9
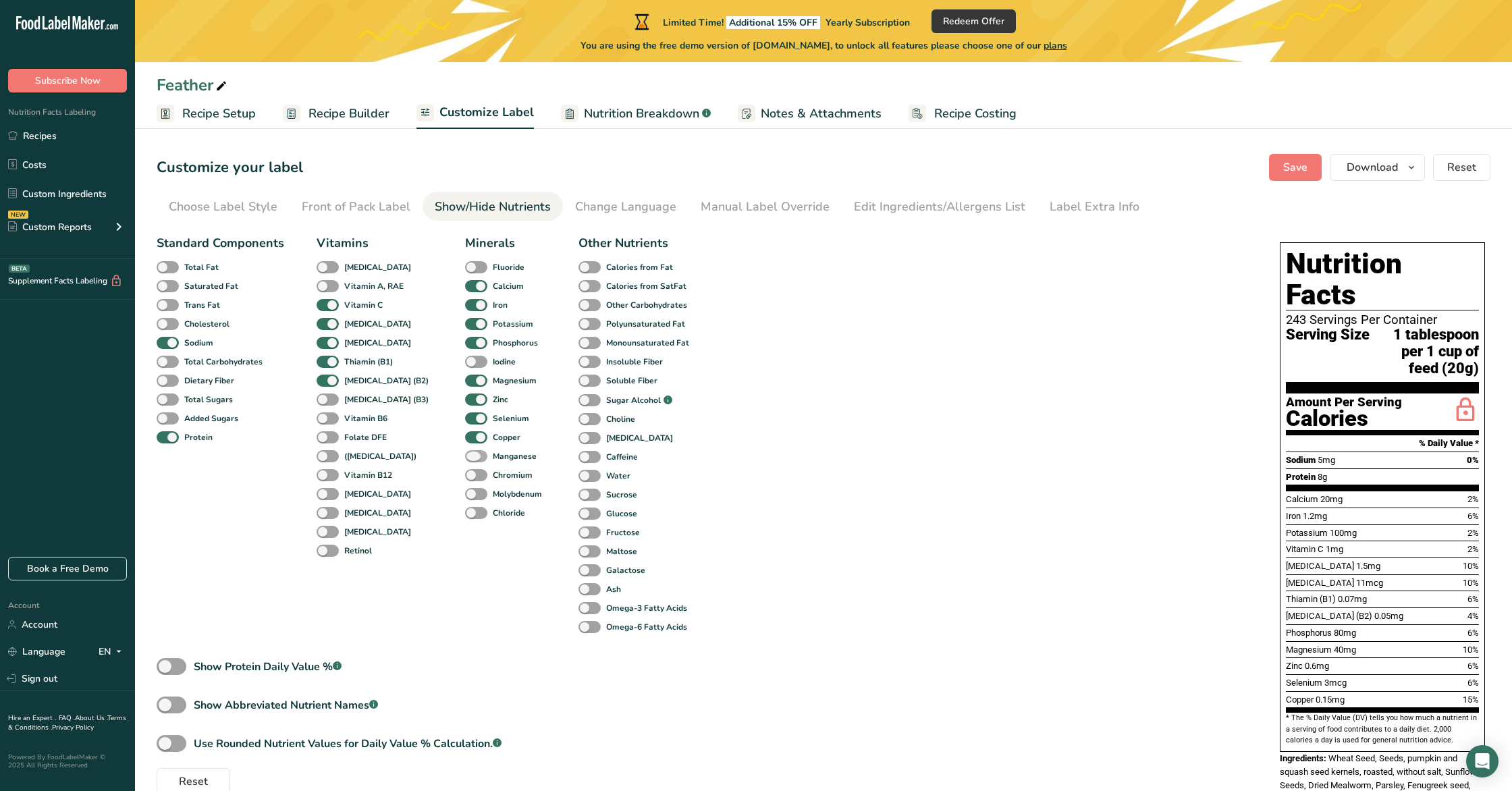
click at [465, 461] on span at bounding box center [476, 456] width 22 height 12
click at [465, 460] on input "Manganese" at bounding box center [469, 456] width 9 height 9
click at [465, 478] on span at bounding box center [476, 475] width 22 height 12
click at [465, 478] on input "Chromium" at bounding box center [469, 475] width 9 height 9
click at [161, 340] on span at bounding box center [167, 342] width 22 height 12
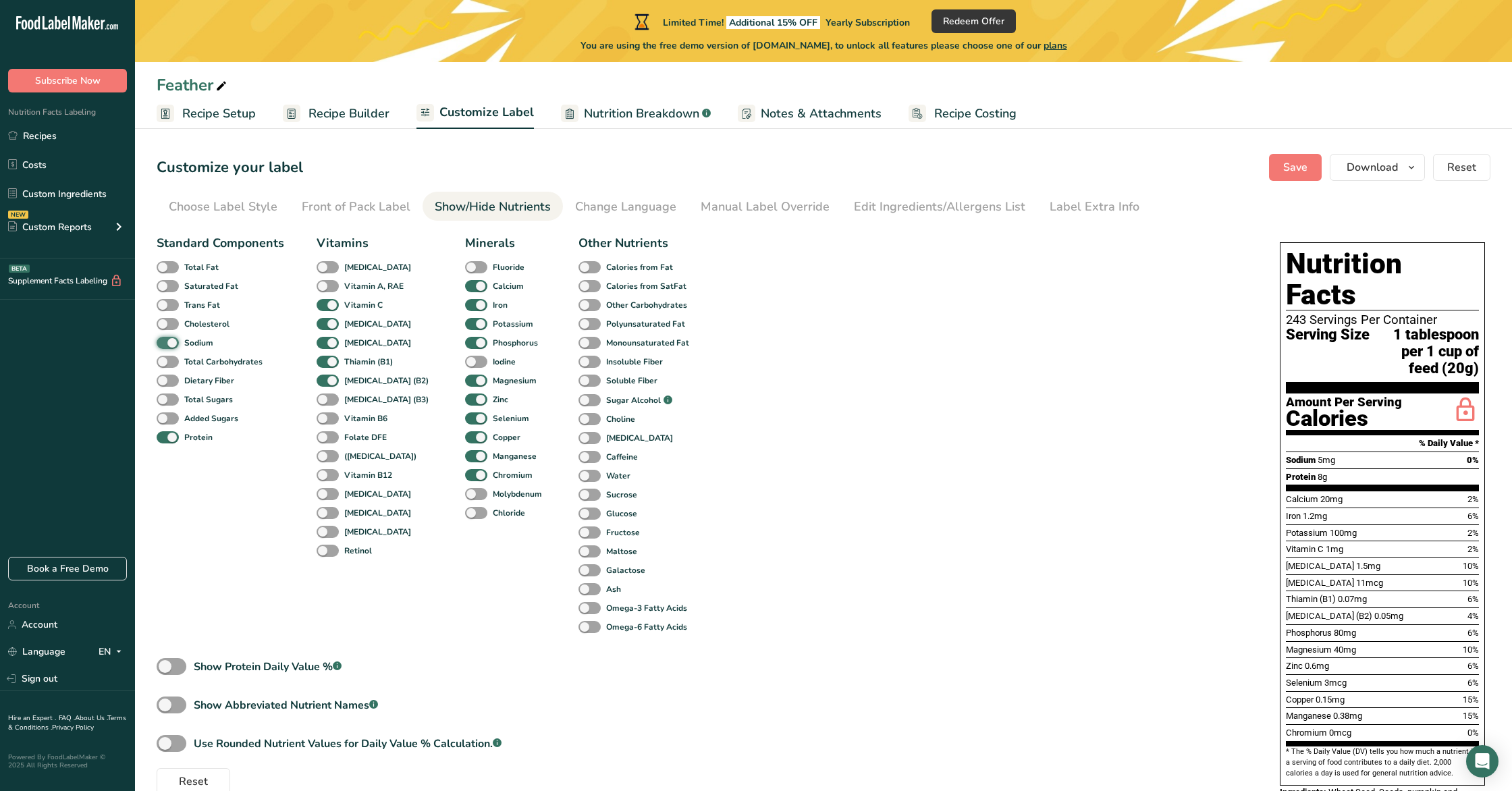
click at [161, 340] on input "Sodium" at bounding box center [161, 342] width 9 height 9
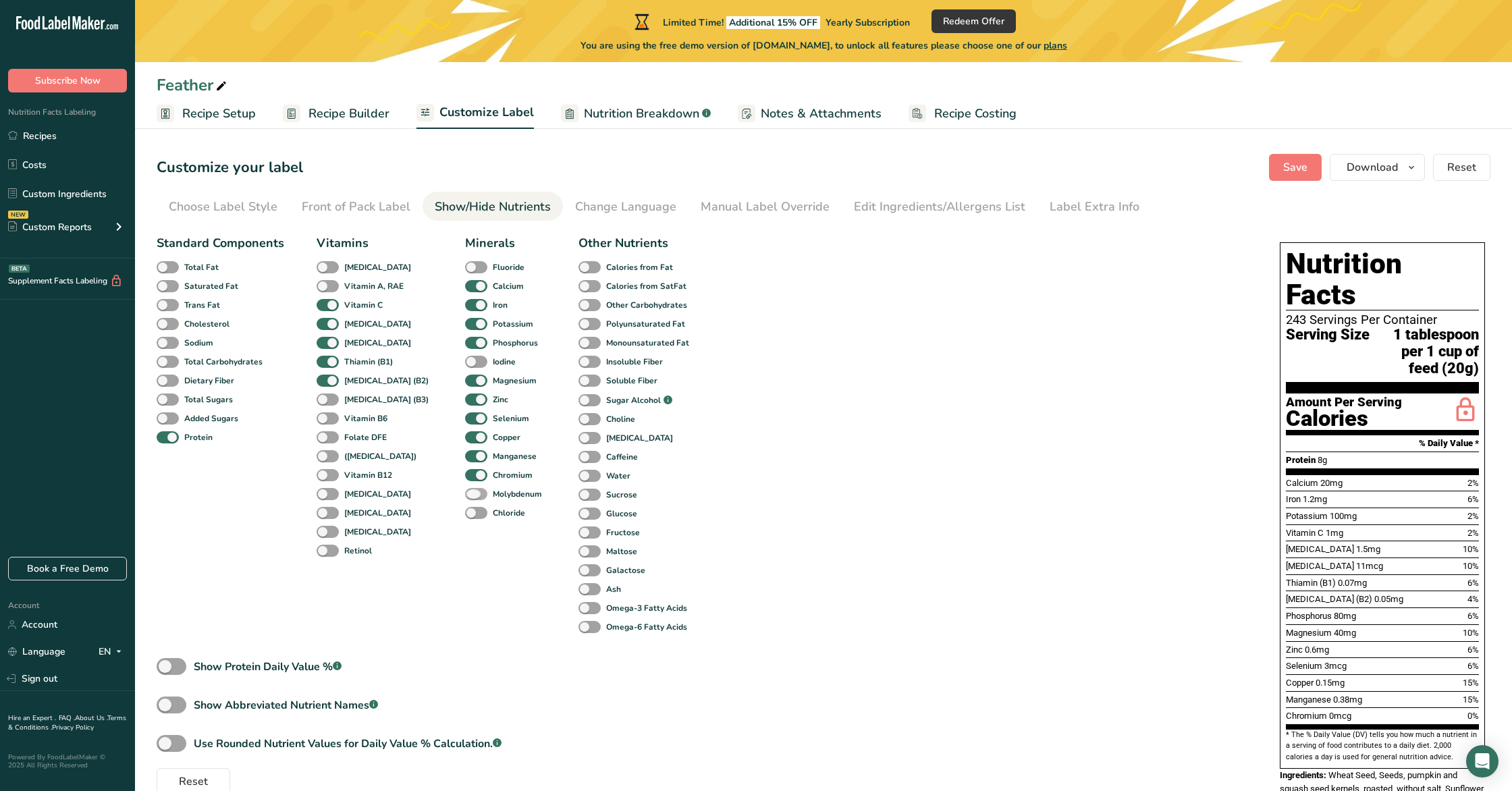
click at [465, 497] on span at bounding box center [476, 494] width 22 height 12
click at [465, 497] on input "Molybdenum" at bounding box center [469, 493] width 9 height 9
click at [465, 497] on span at bounding box center [476, 494] width 22 height 12
click at [465, 497] on input "Molybdenum" at bounding box center [469, 493] width 9 height 9
click at [465, 478] on span at bounding box center [476, 475] width 22 height 12
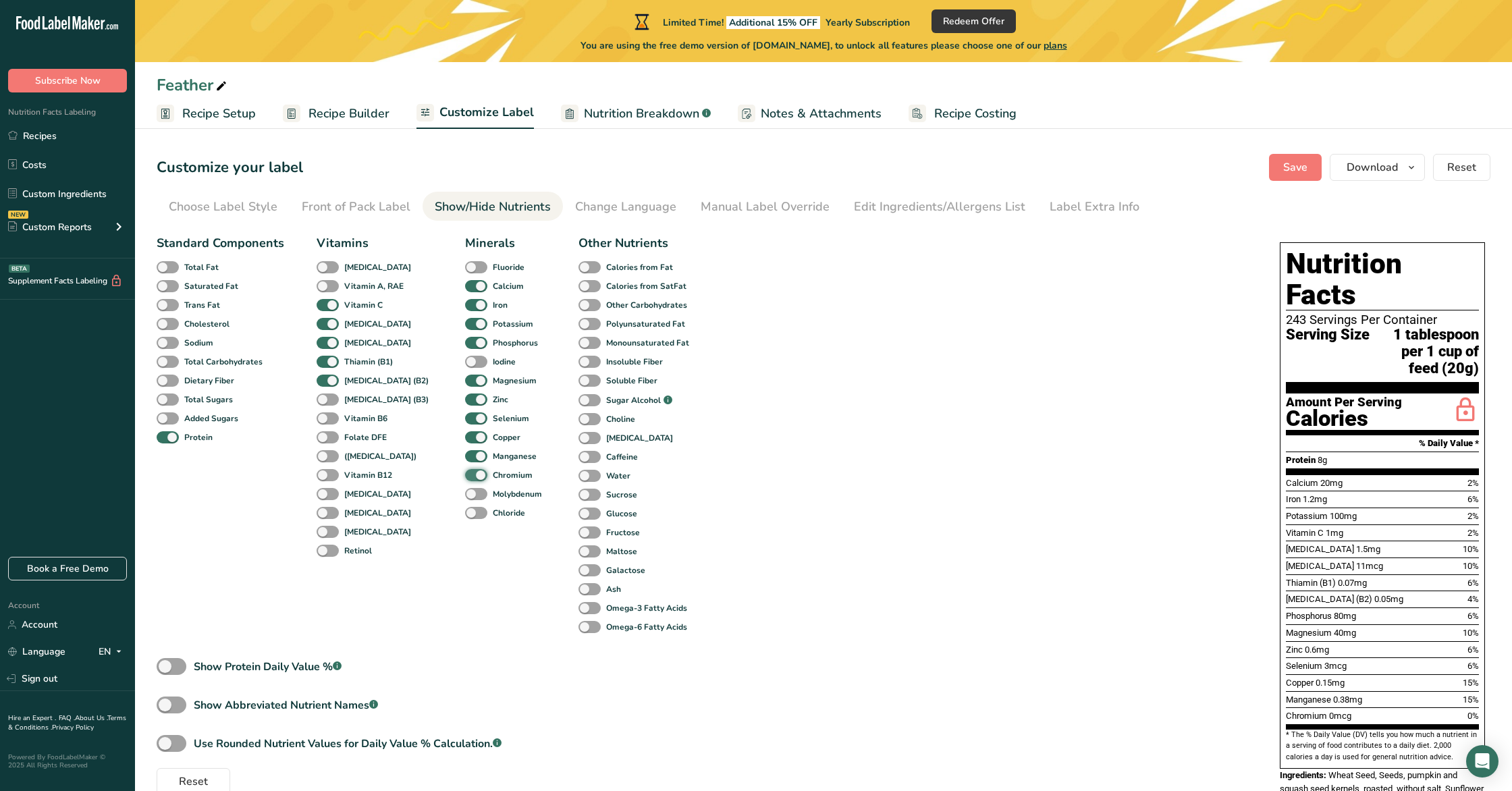
click at [465, 478] on input "Chromium" at bounding box center [469, 475] width 9 height 9
click at [465, 508] on span at bounding box center [476, 512] width 22 height 12
click at [465, 508] on input "Chloride" at bounding box center [469, 512] width 9 height 9
click at [465, 512] on span at bounding box center [476, 512] width 22 height 12
click at [465, 512] on input "Chloride" at bounding box center [469, 512] width 9 height 9
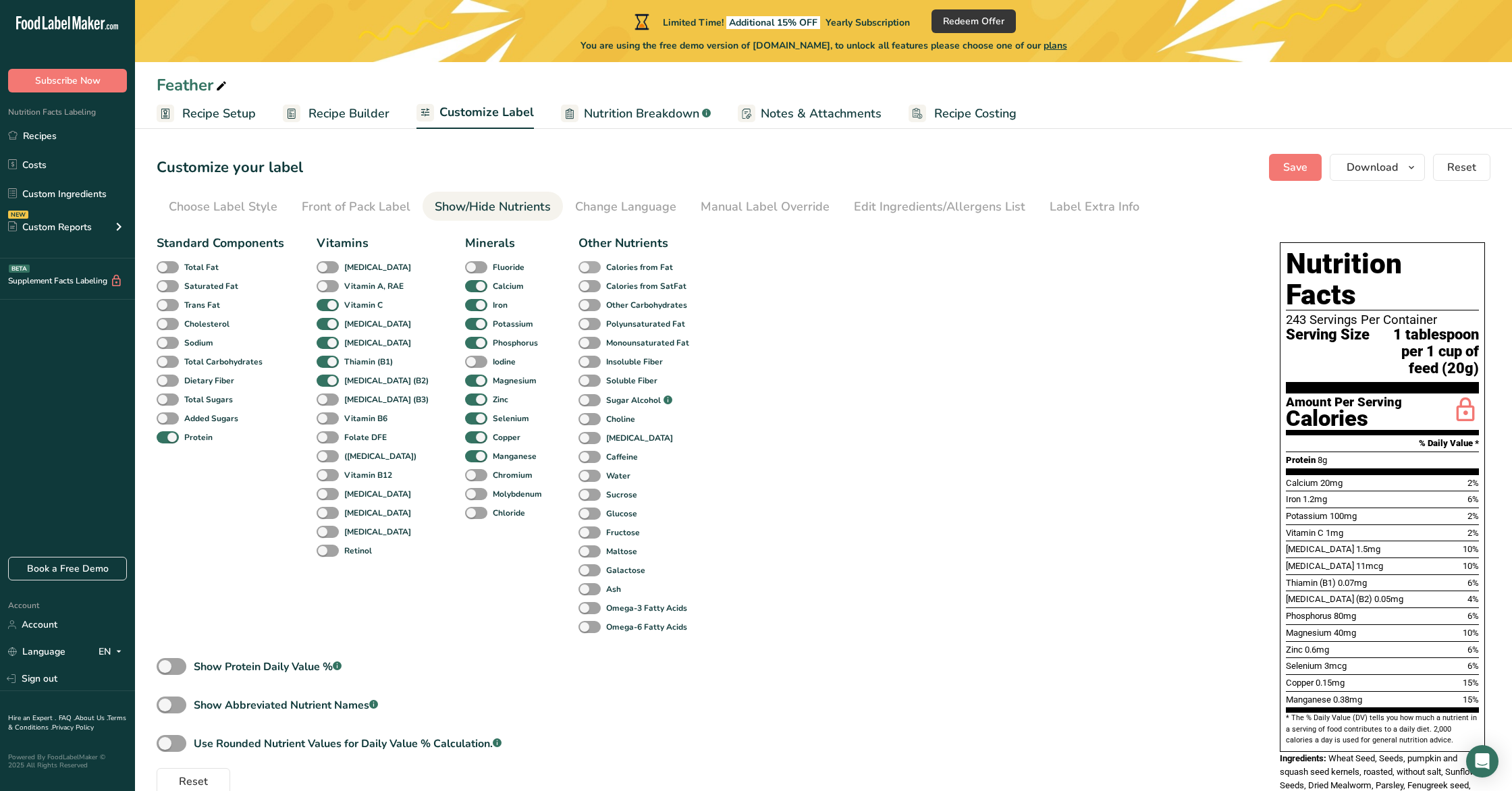
click at [579, 268] on span at bounding box center [589, 267] width 22 height 12
click at [579, 268] on input "Calories from Fat" at bounding box center [583, 267] width 9 height 9
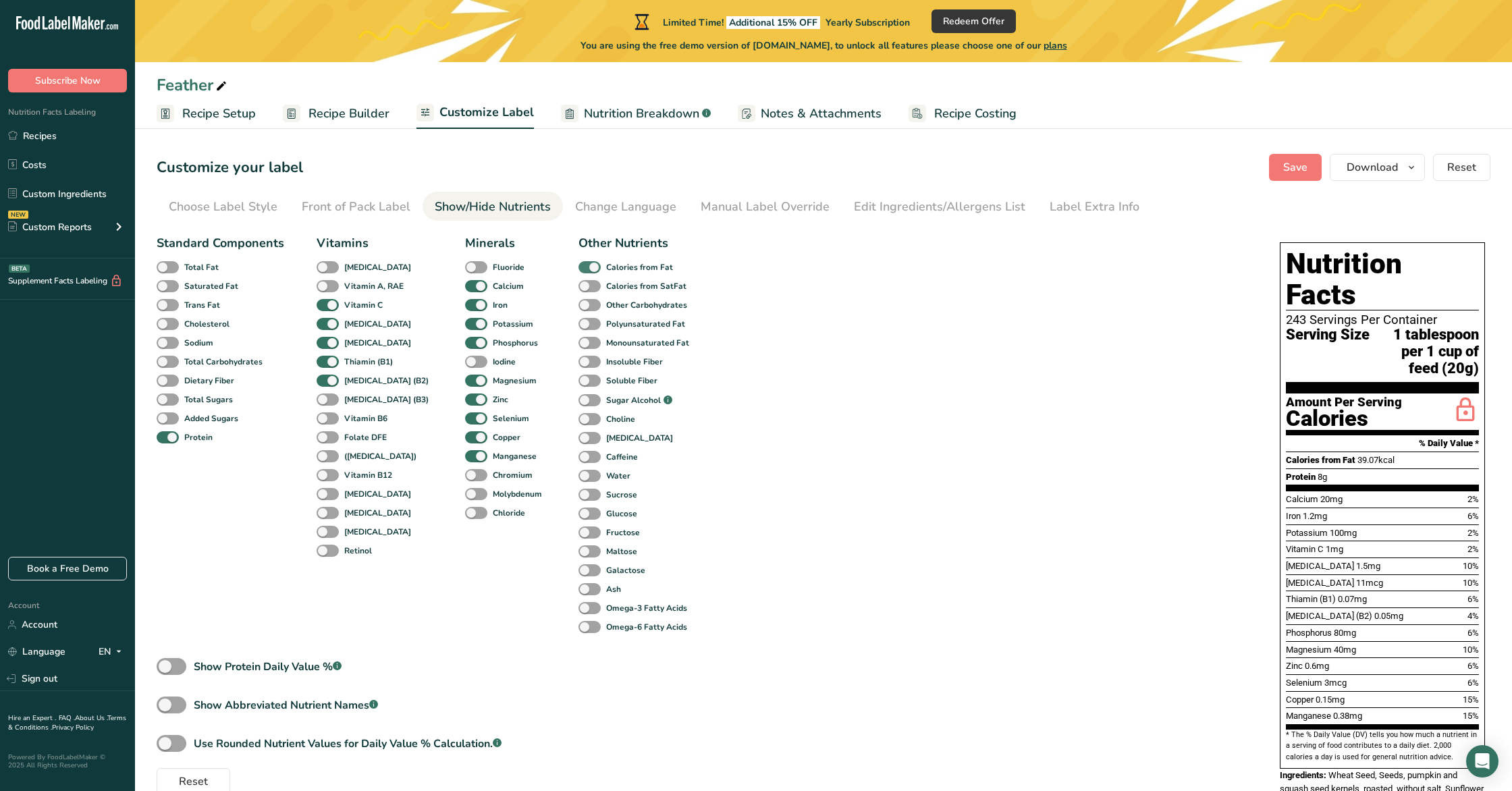
click at [579, 268] on span at bounding box center [589, 267] width 22 height 12
click at [579, 268] on input "Calories from Fat" at bounding box center [583, 267] width 9 height 9
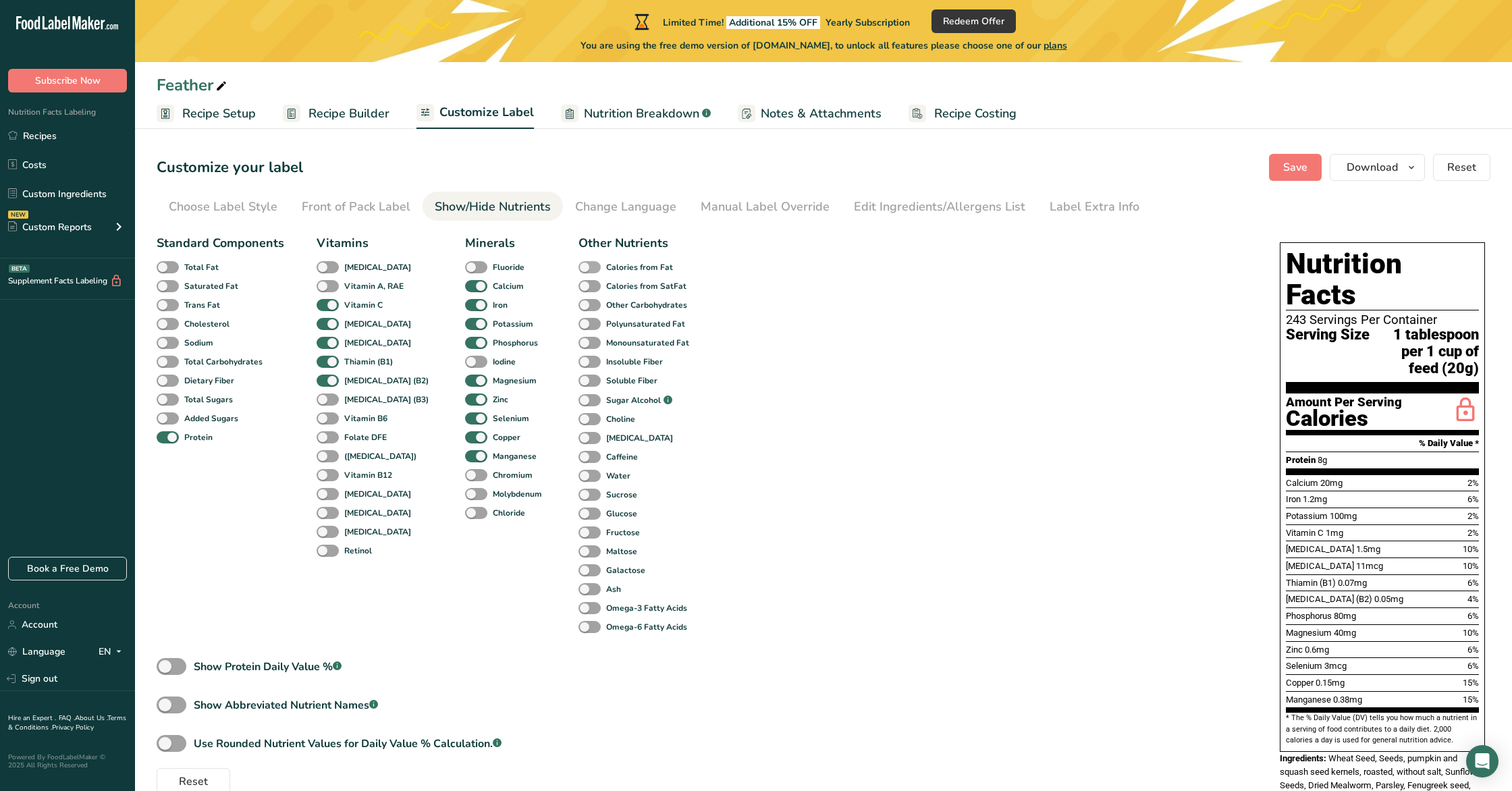
click at [579, 268] on span at bounding box center [589, 267] width 22 height 12
click at [579, 268] on input "Calories from Fat" at bounding box center [583, 267] width 9 height 9
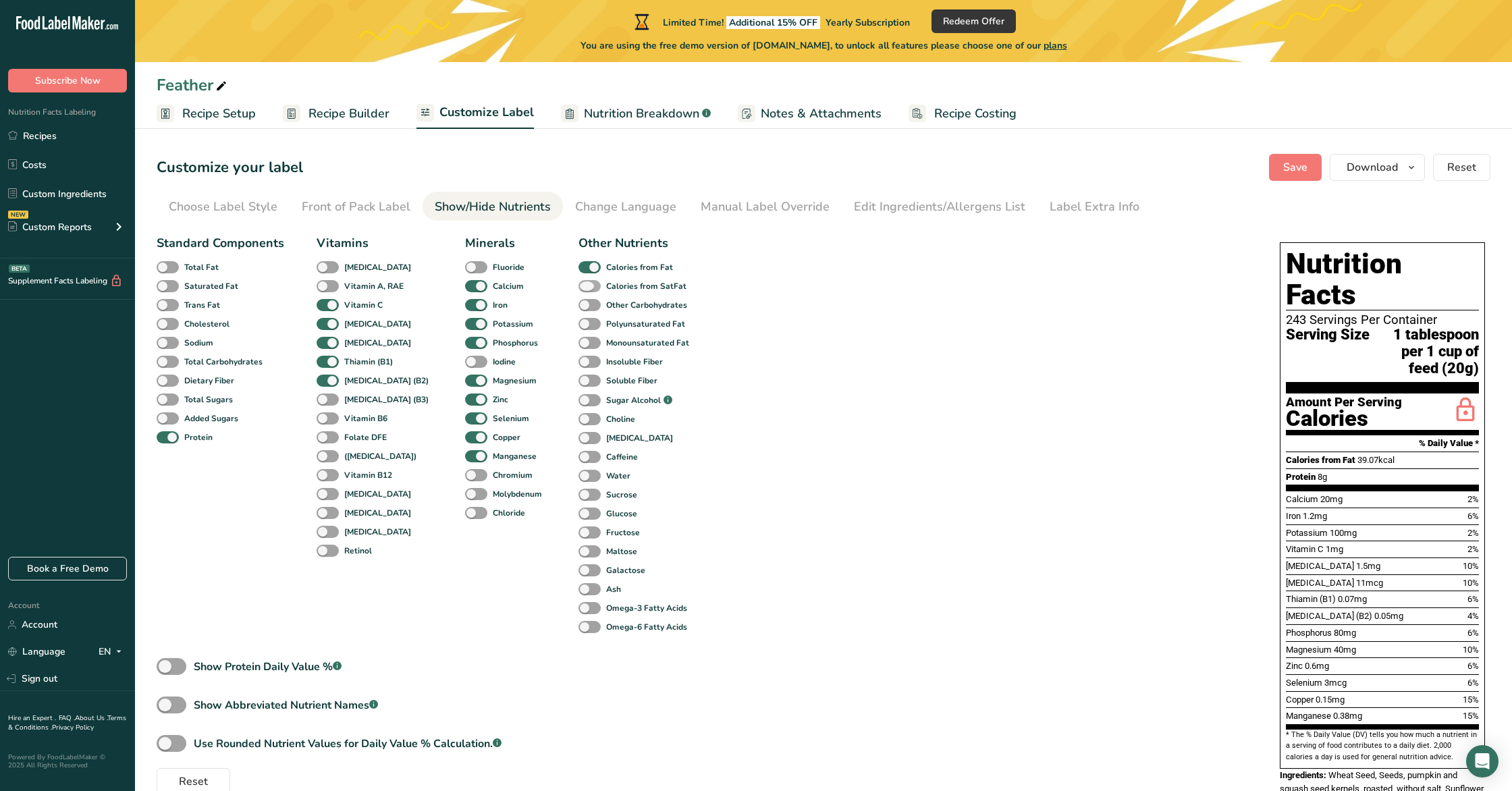
click at [579, 286] on span at bounding box center [589, 286] width 22 height 12
click at [579, 286] on input "Calories from SatFat" at bounding box center [583, 286] width 9 height 9
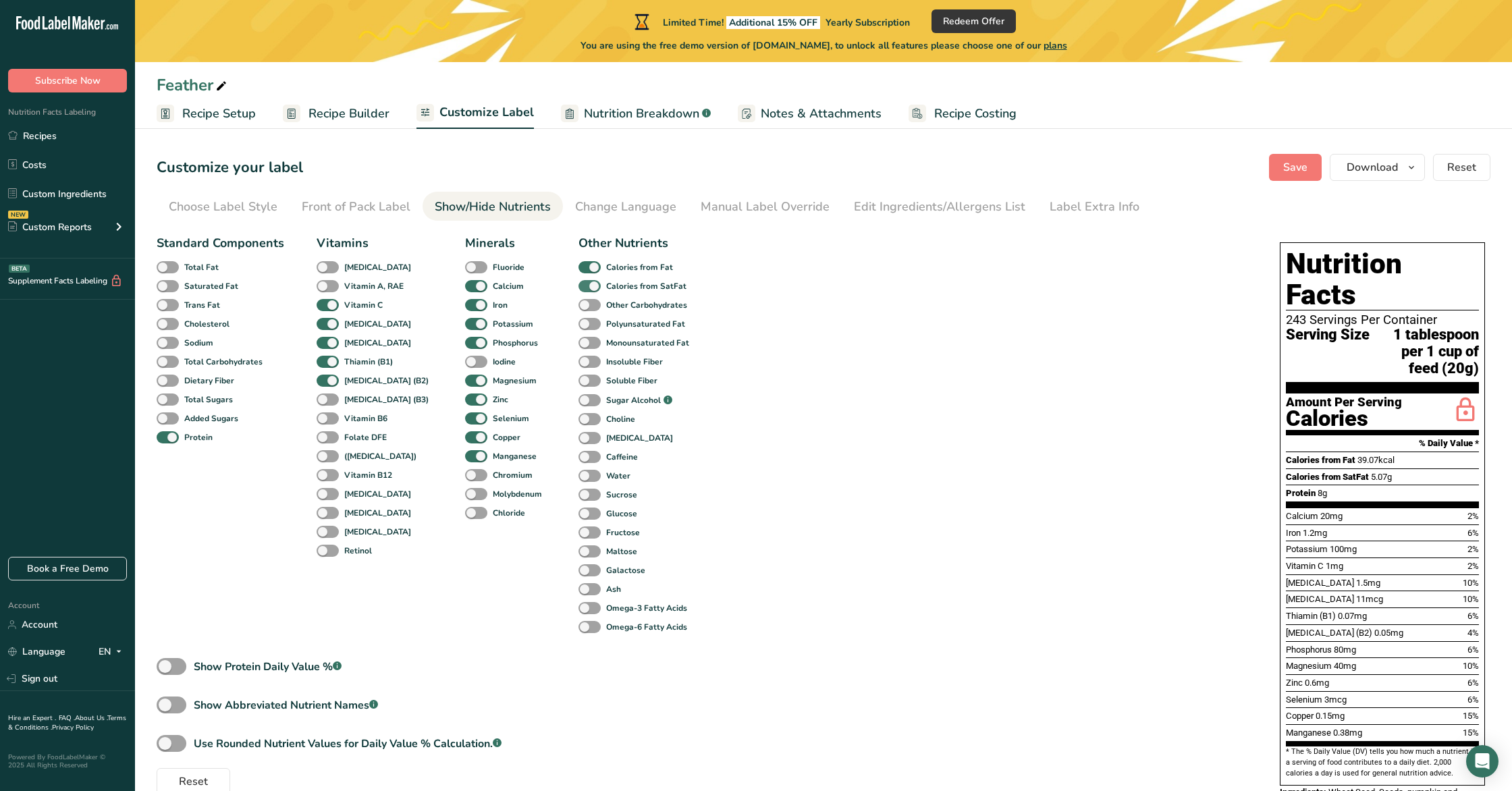
click at [579, 286] on span at bounding box center [589, 286] width 22 height 12
click at [579, 286] on input "Calories from SatFat" at bounding box center [583, 286] width 9 height 9
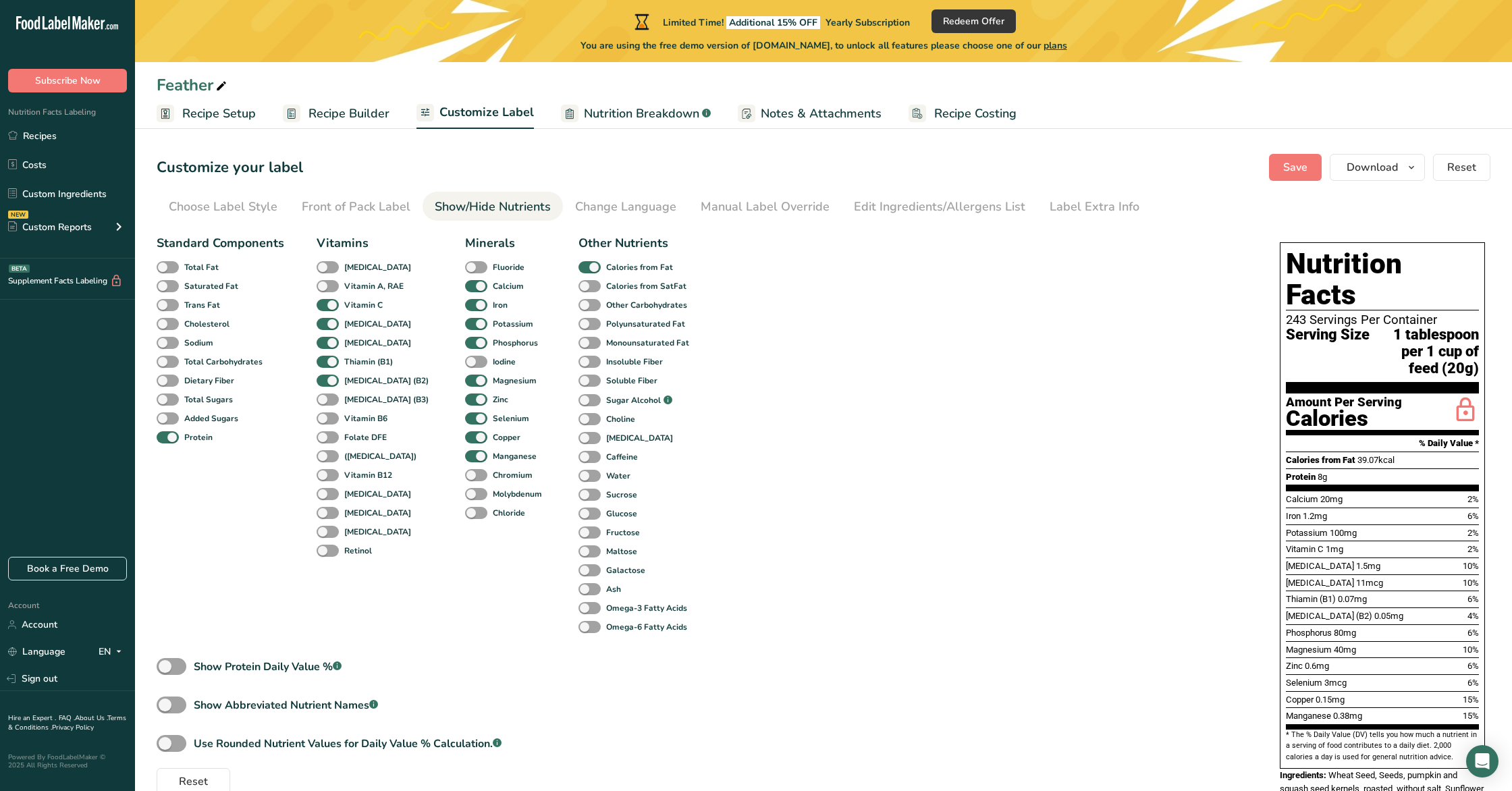
click at [579, 260] on div "Calories from Fat" at bounding box center [593, 267] width 29 height 19
click at [579, 264] on span at bounding box center [589, 267] width 22 height 12
click at [579, 264] on input "Calories from Fat" at bounding box center [583, 267] width 9 height 9
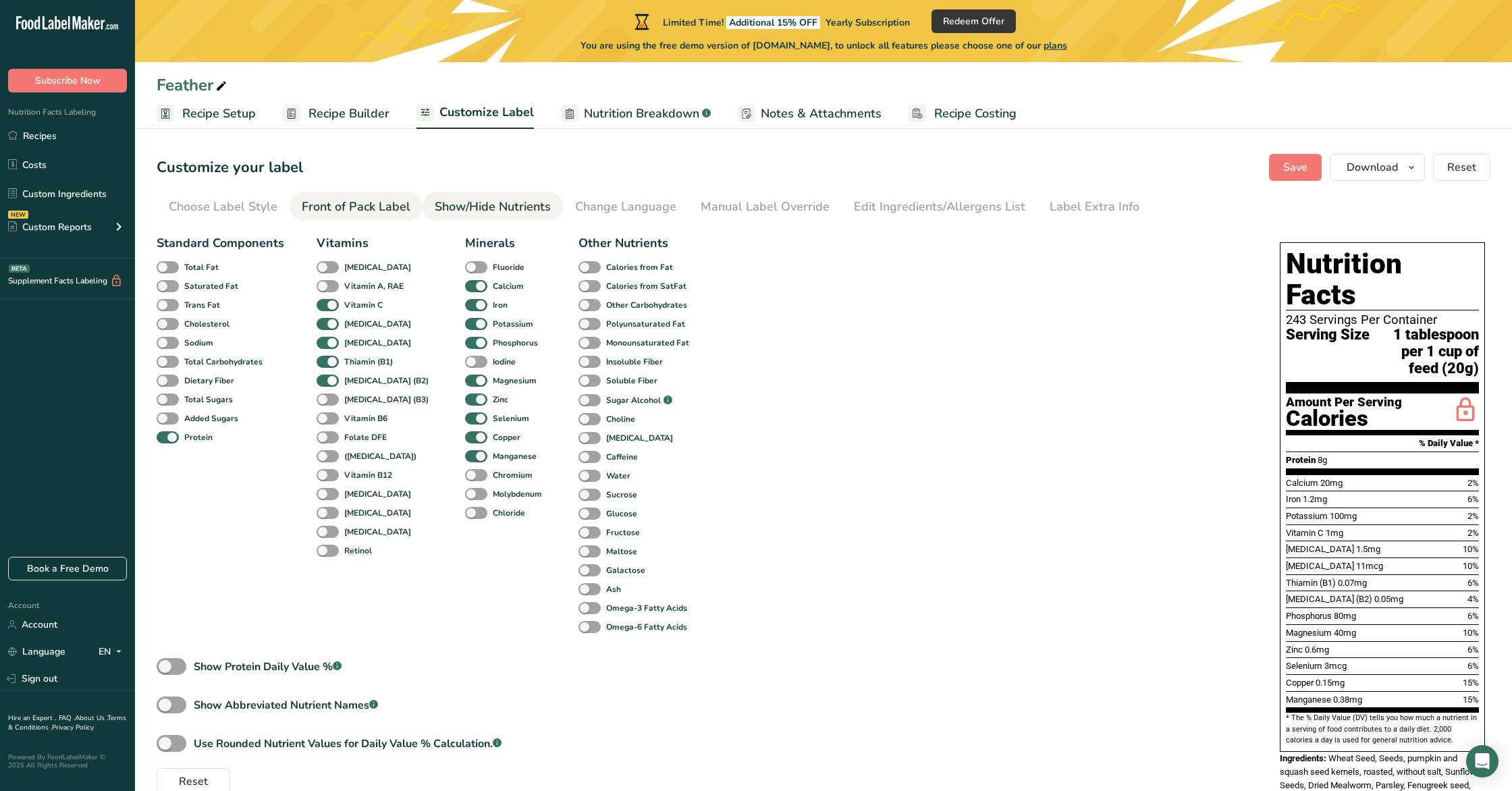
click at [376, 209] on div "Front of Pack Label" at bounding box center [356, 207] width 109 height 18
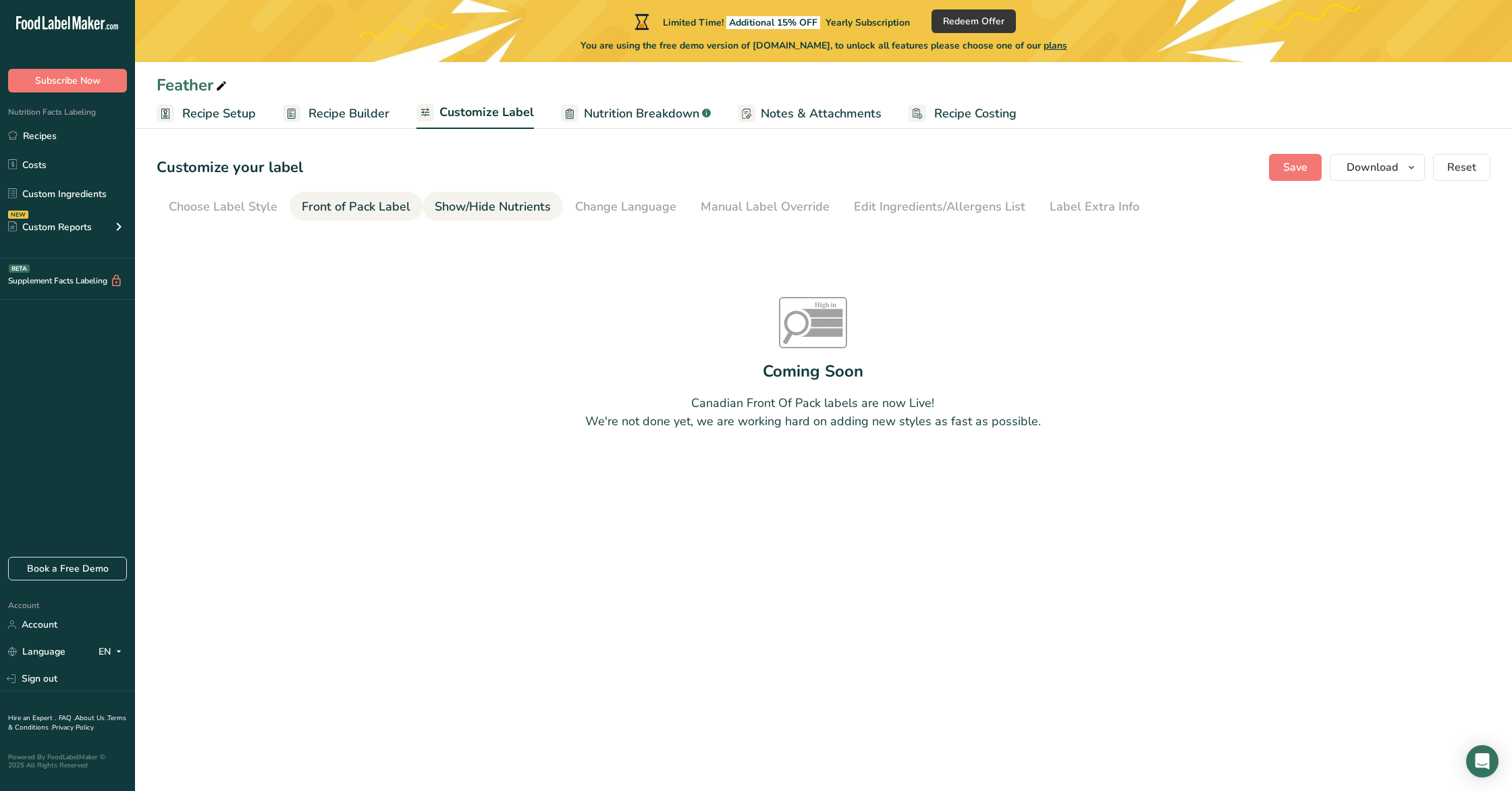
click at [467, 211] on div "Show/Hide Nutrients" at bounding box center [492, 207] width 116 height 18
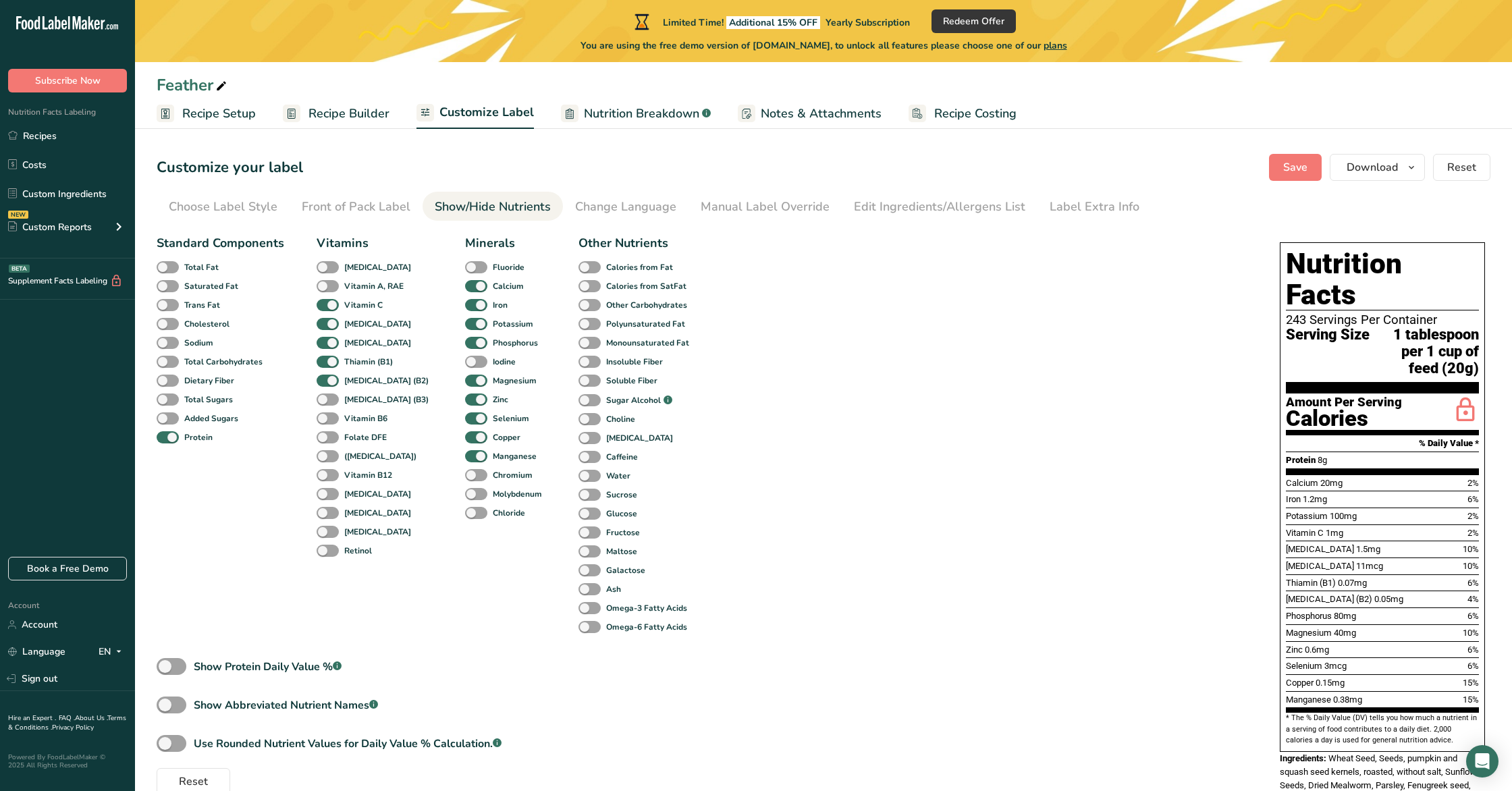
click at [212, 122] on span "Recipe Setup" at bounding box center [219, 114] width 74 height 18
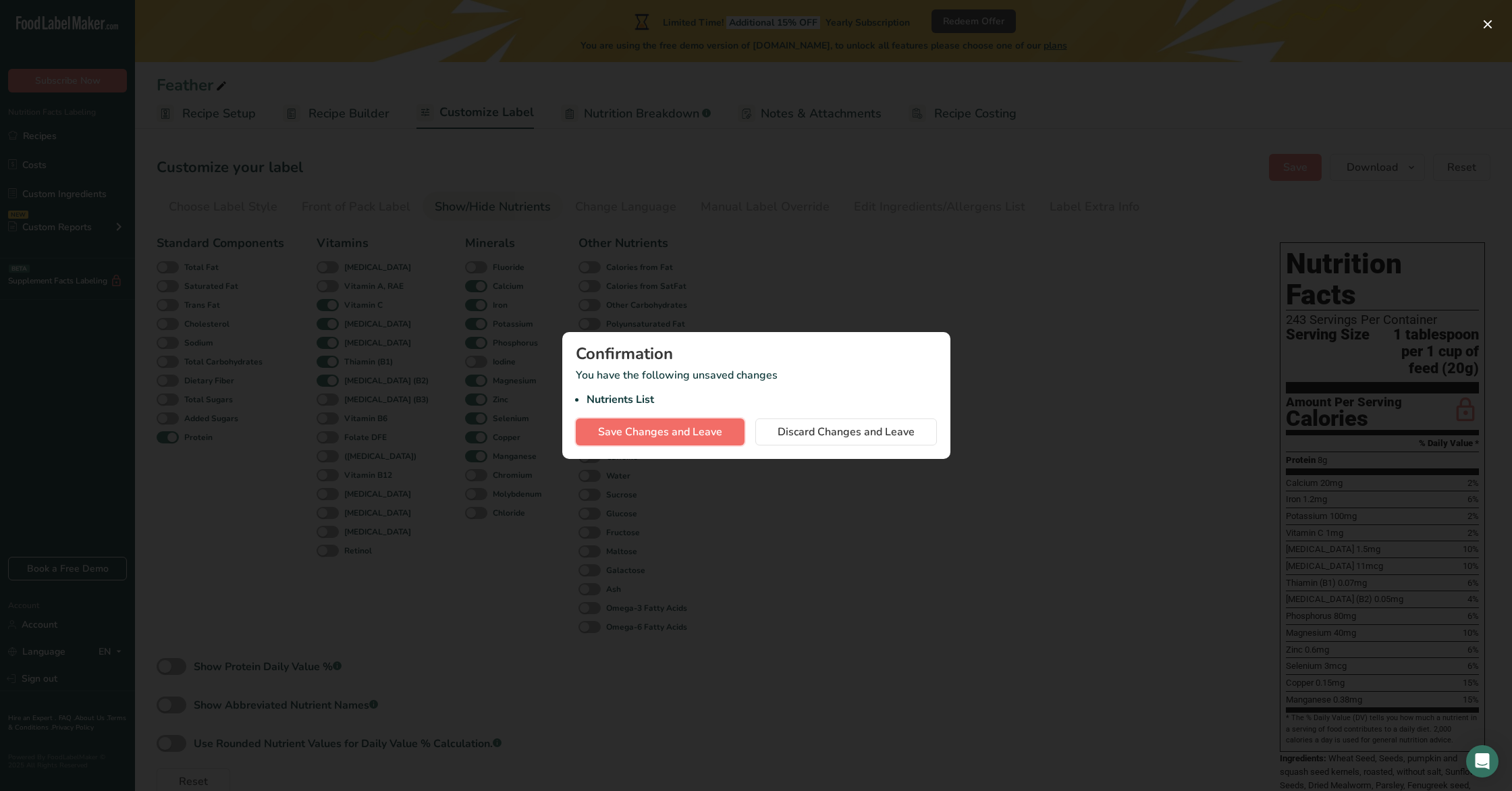
click at [664, 431] on span "Save Changes and Leave" at bounding box center [660, 432] width 124 height 17
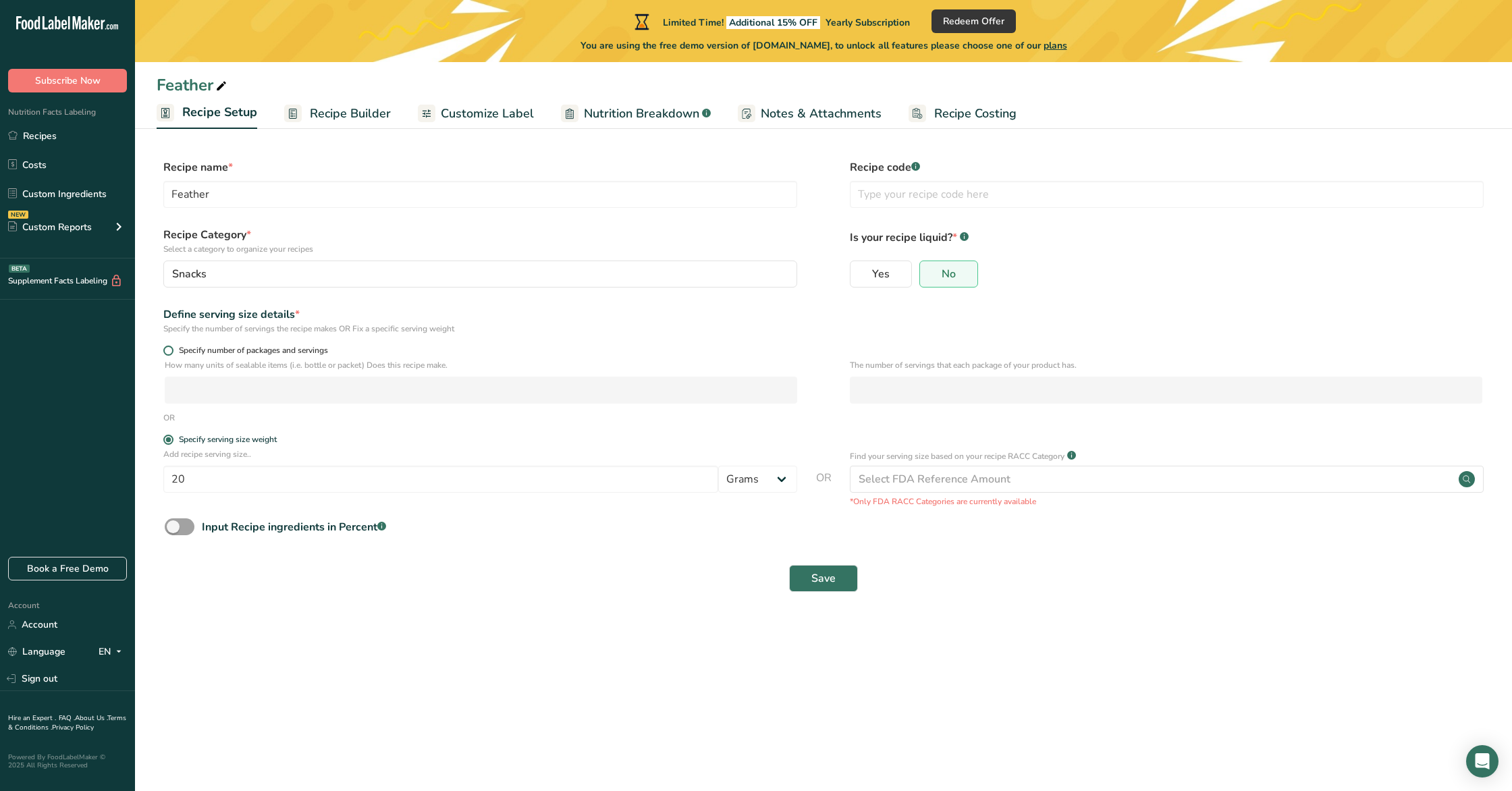
click at [169, 352] on span at bounding box center [168, 351] width 10 height 10
click at [169, 352] on input "Specify number of packages and servings" at bounding box center [167, 351] width 9 height 9
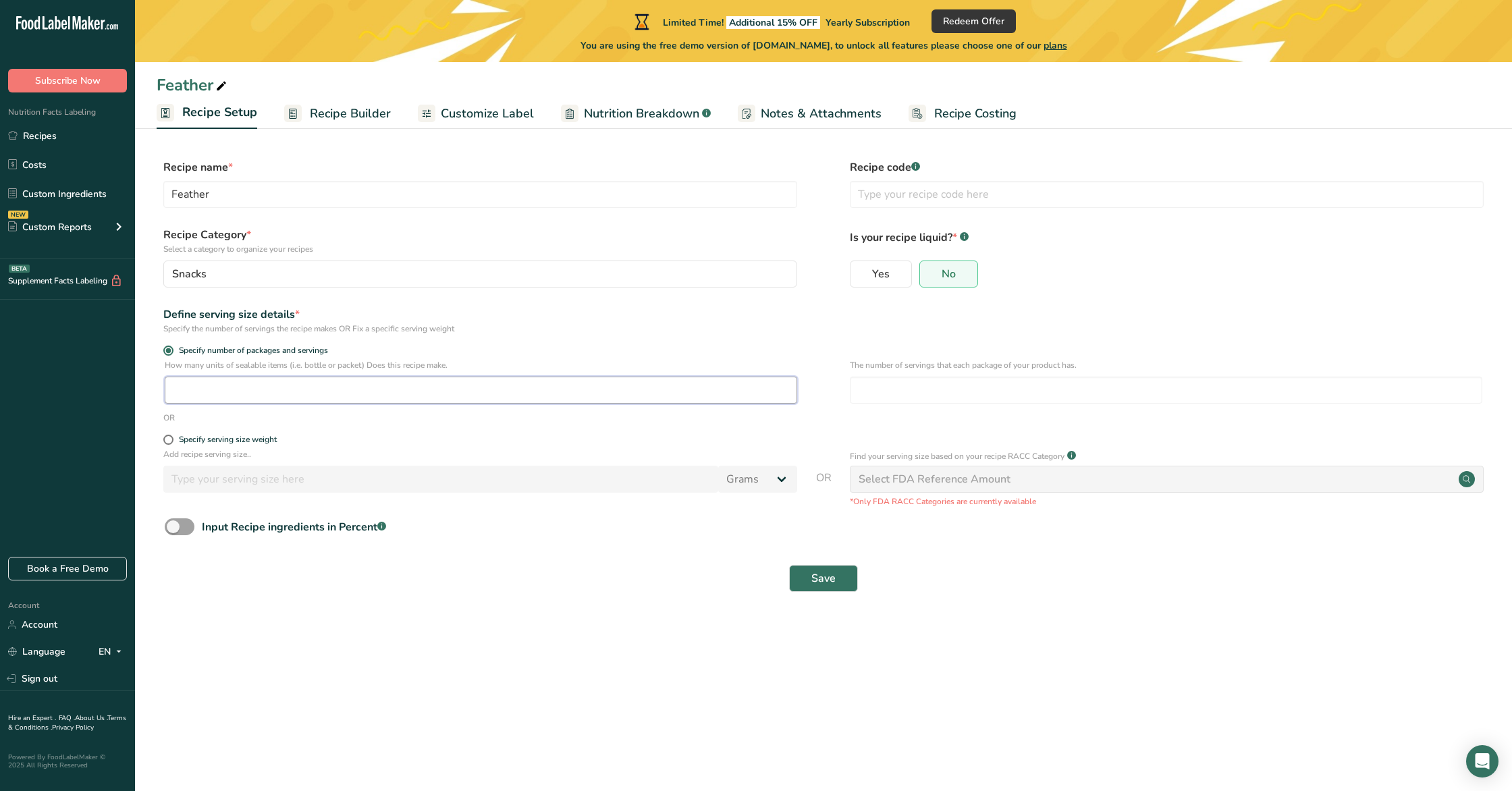
click at [221, 399] on input "number" at bounding box center [481, 390] width 632 height 27
click at [824, 587] on button "Save" at bounding box center [823, 579] width 69 height 27
click at [303, 402] on input "12" at bounding box center [481, 390] width 632 height 27
click at [354, 114] on span "Recipe Builder" at bounding box center [351, 114] width 81 height 18
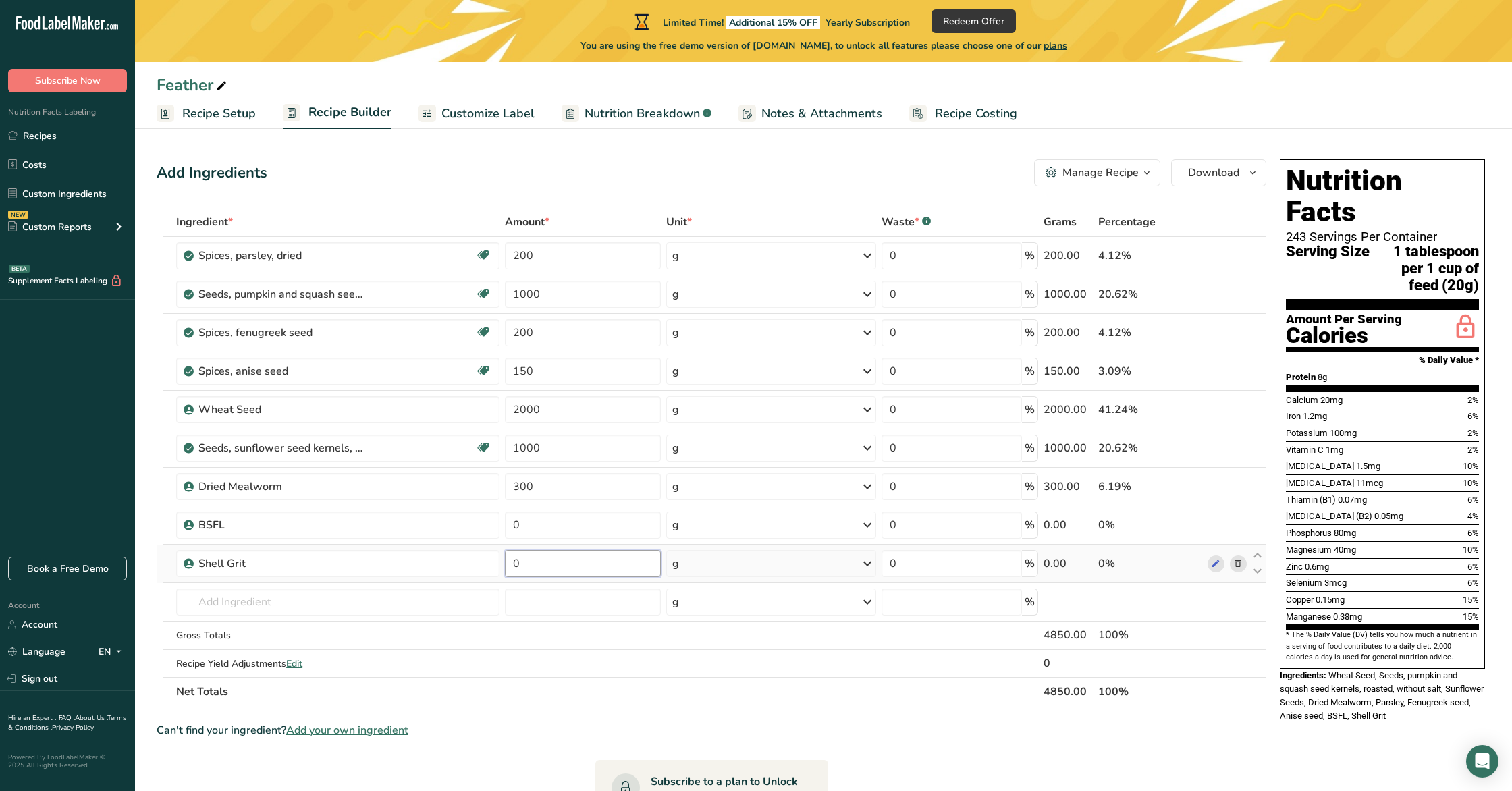
click at [560, 565] on input "0" at bounding box center [583, 564] width 157 height 27
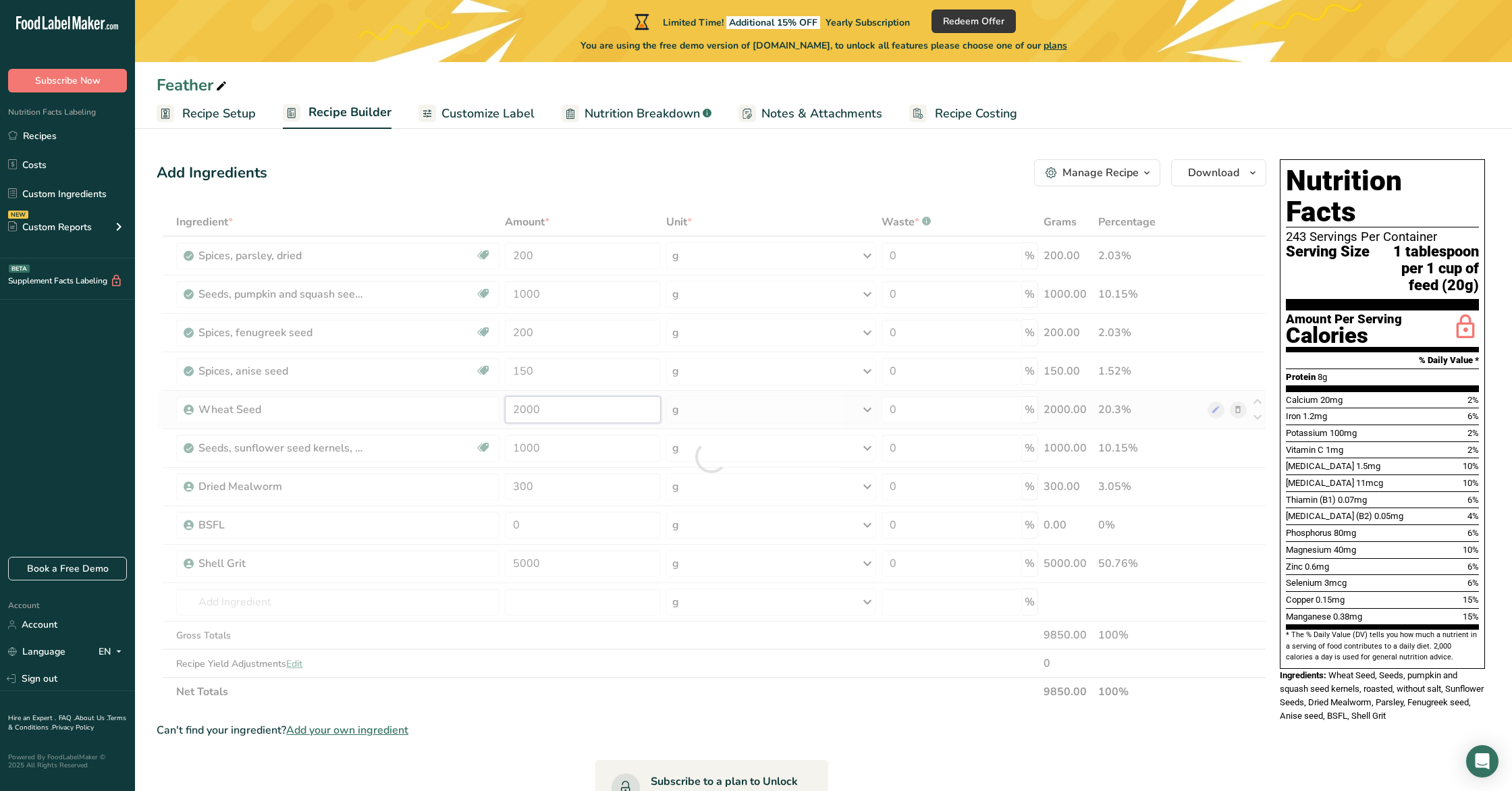
click at [565, 419] on div "Ingredient * Amount * Unit * Waste * .a-a{fill:#347362;}.b-a{fill:#fff;} Grams …" at bounding box center [711, 457] width 1110 height 498
click at [565, 418] on div at bounding box center [711, 457] width 1110 height 498
click at [560, 411] on div at bounding box center [711, 457] width 1110 height 498
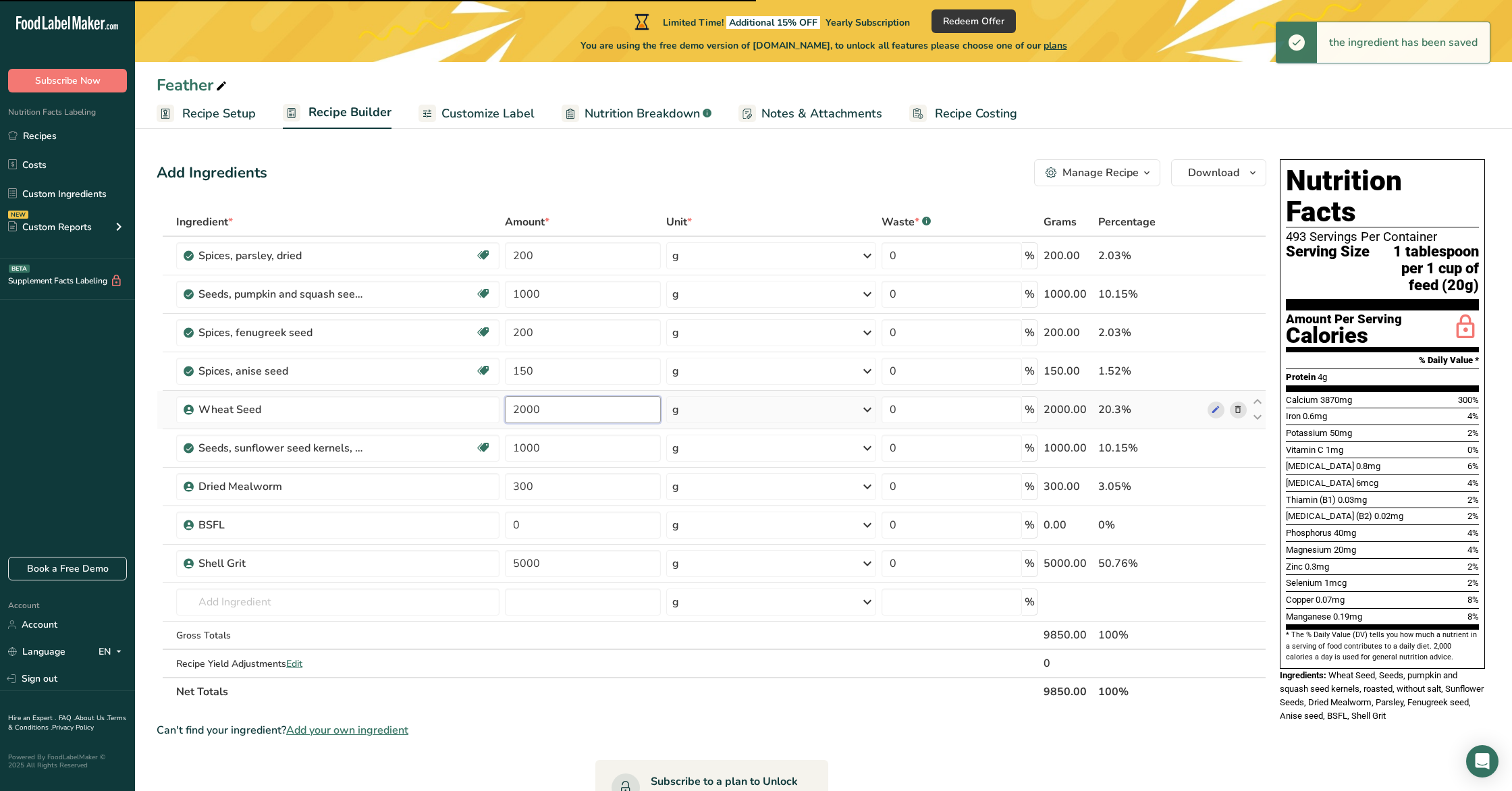
click at [547, 413] on input "2000" at bounding box center [583, 410] width 157 height 27
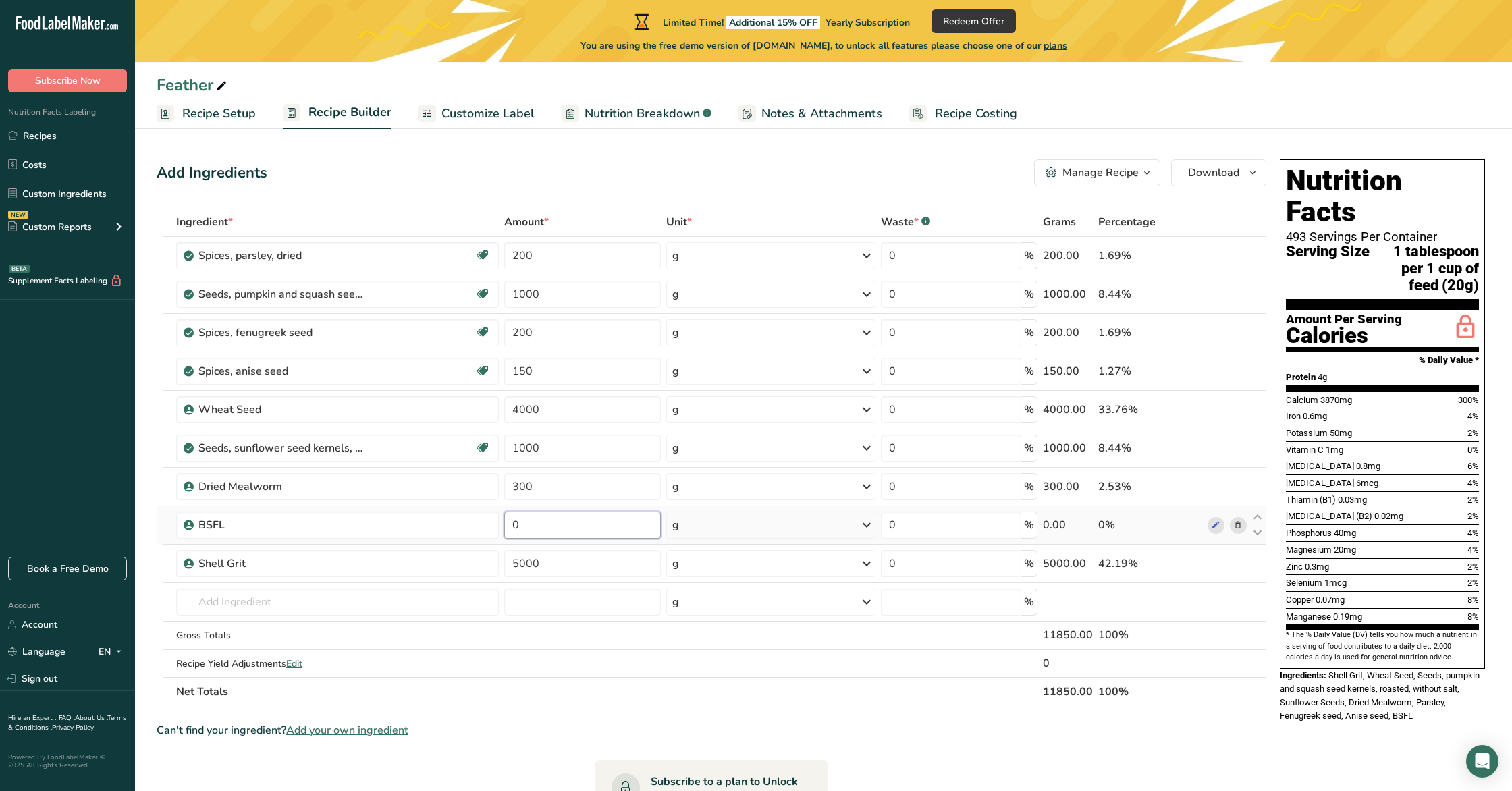
click at [547, 522] on div "Ingredient * Amount * Unit * Waste * .a-a{fill:#347362;}.b-a{fill:#fff;} Grams …" at bounding box center [711, 457] width 1110 height 498
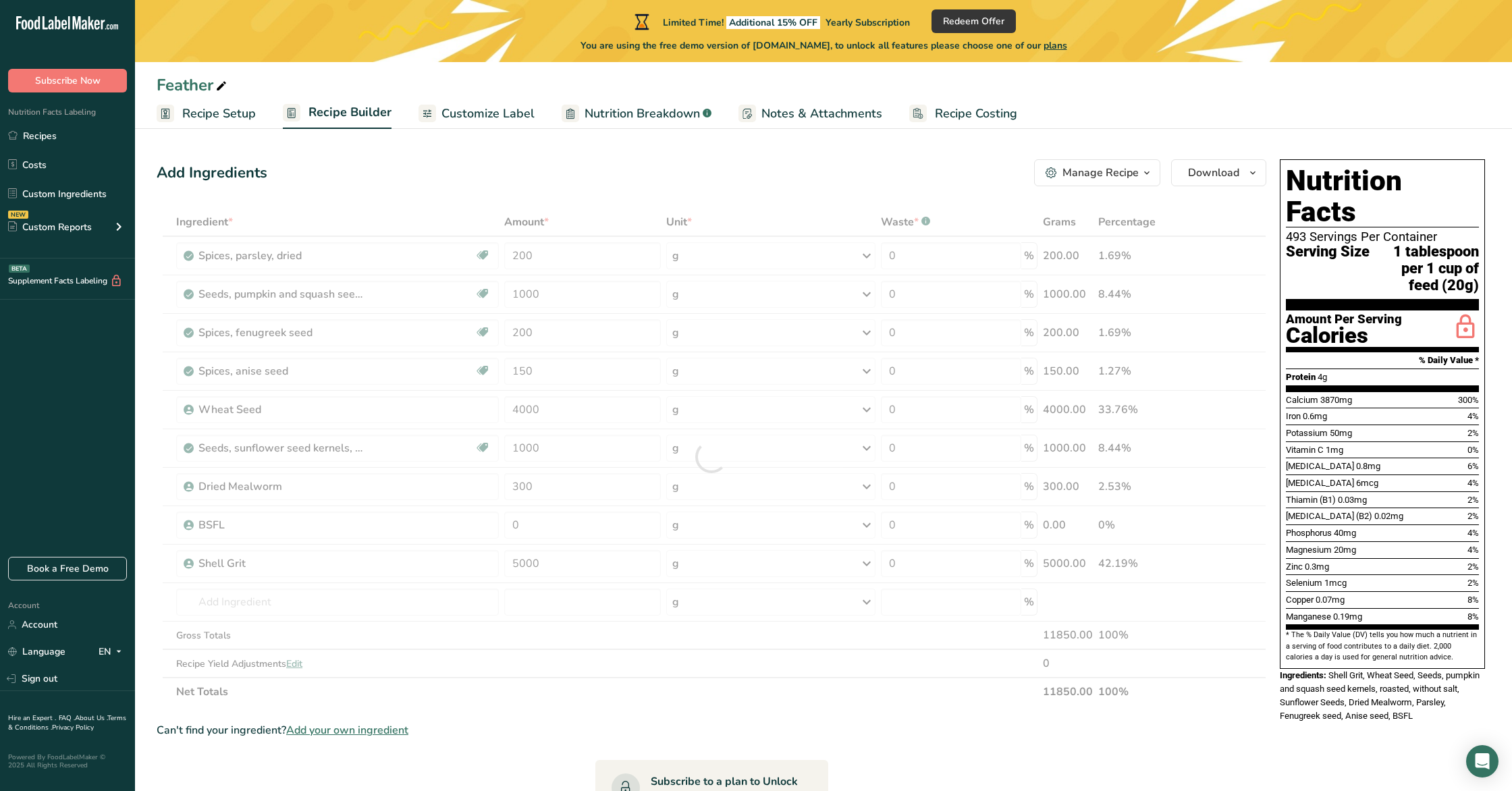
click at [547, 522] on div at bounding box center [711, 457] width 1110 height 498
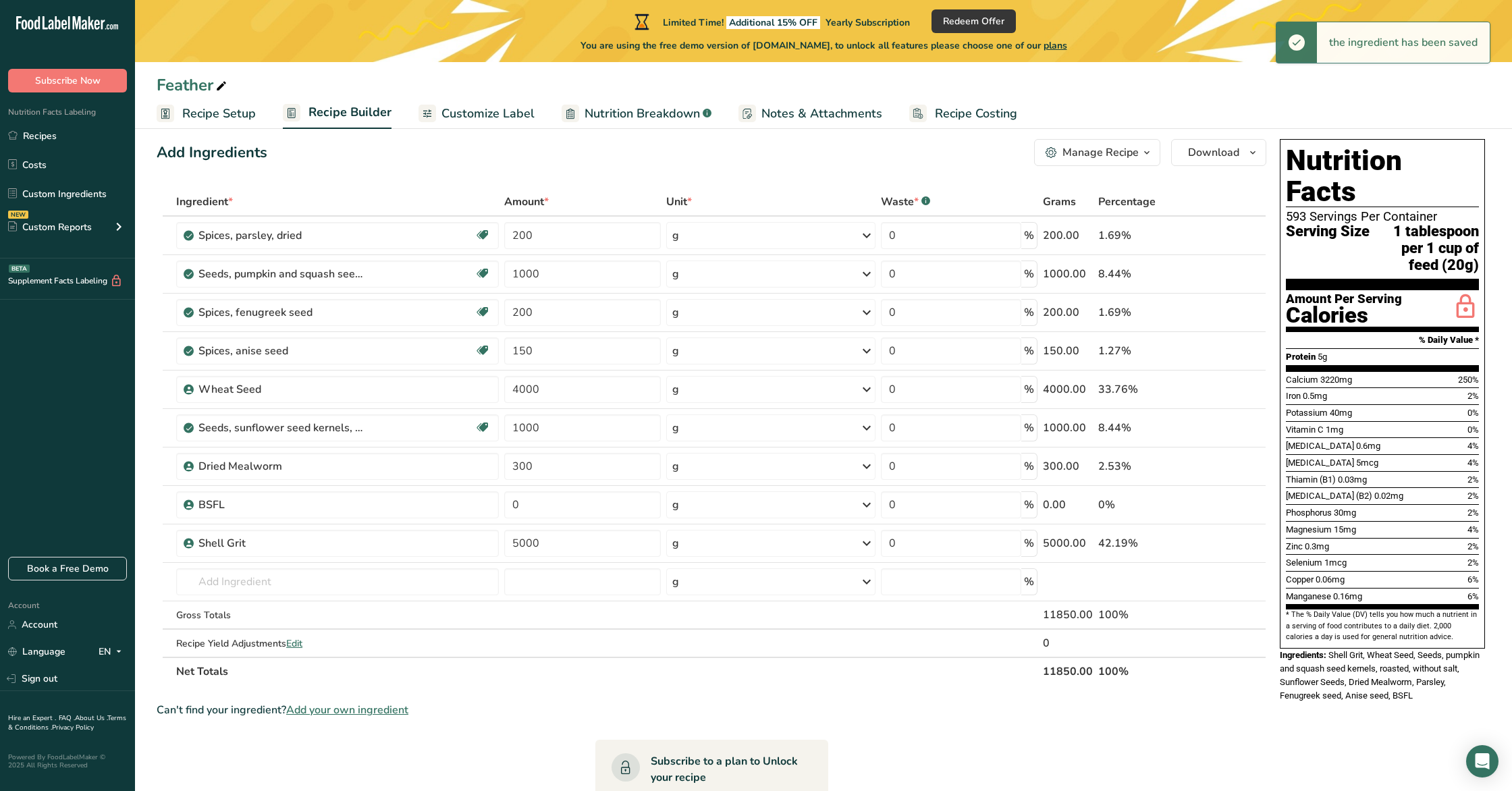
click at [547, 522] on td "0" at bounding box center [582, 505] width 162 height 38
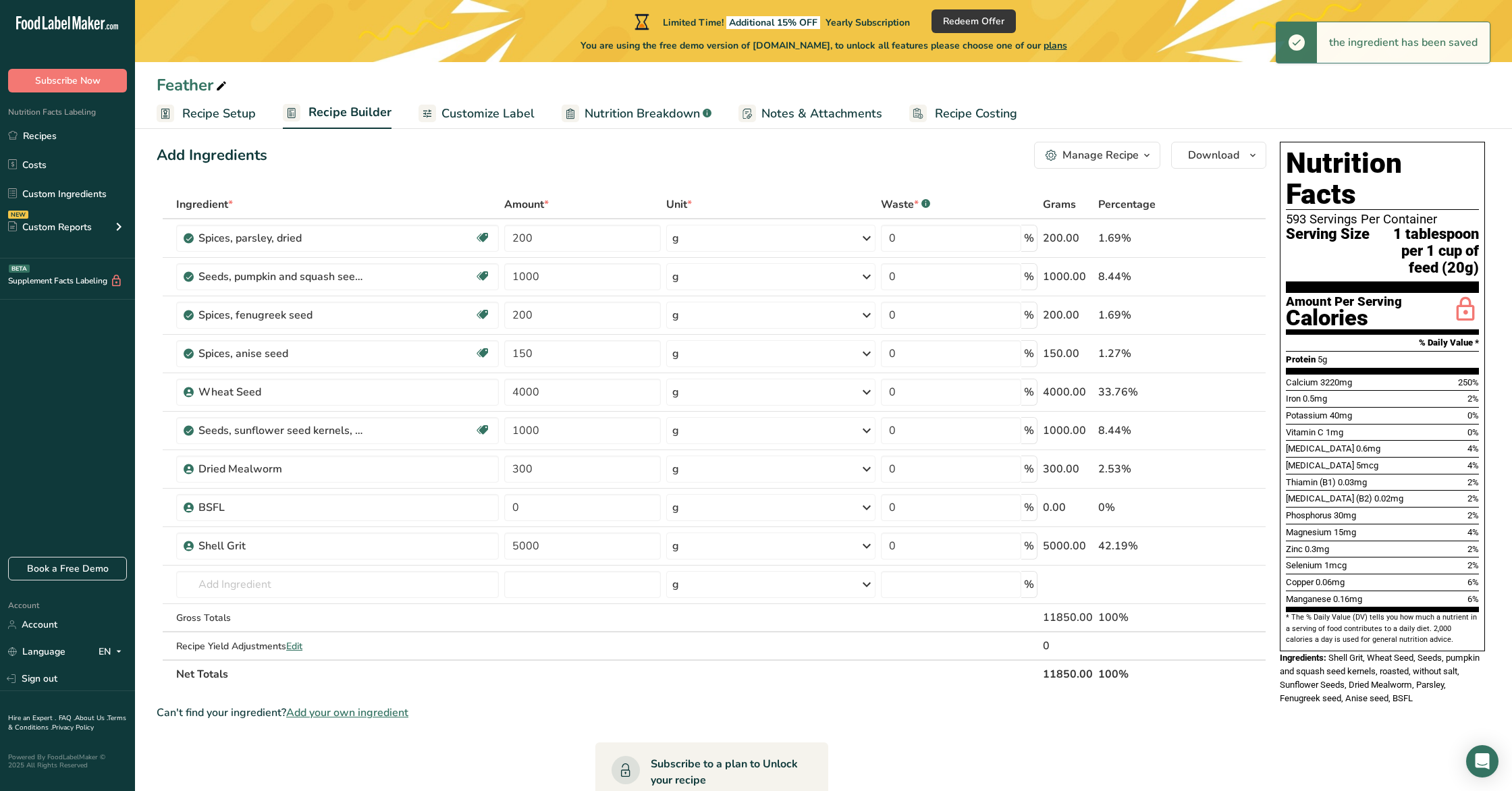
scroll to position [17, 0]
click at [547, 511] on input "0" at bounding box center [582, 508] width 157 height 27
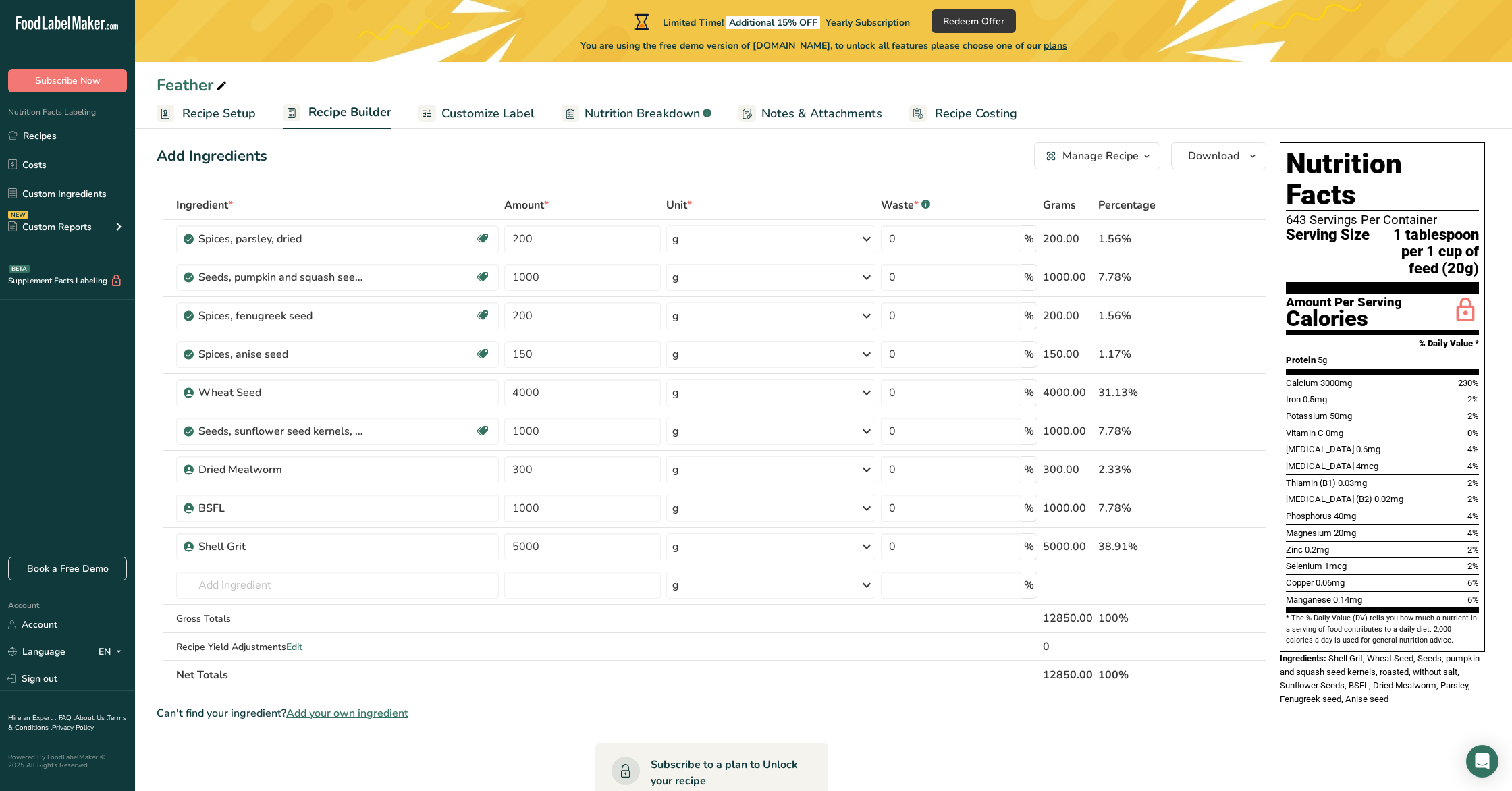
click at [237, 113] on span "Recipe Setup" at bounding box center [219, 114] width 74 height 18
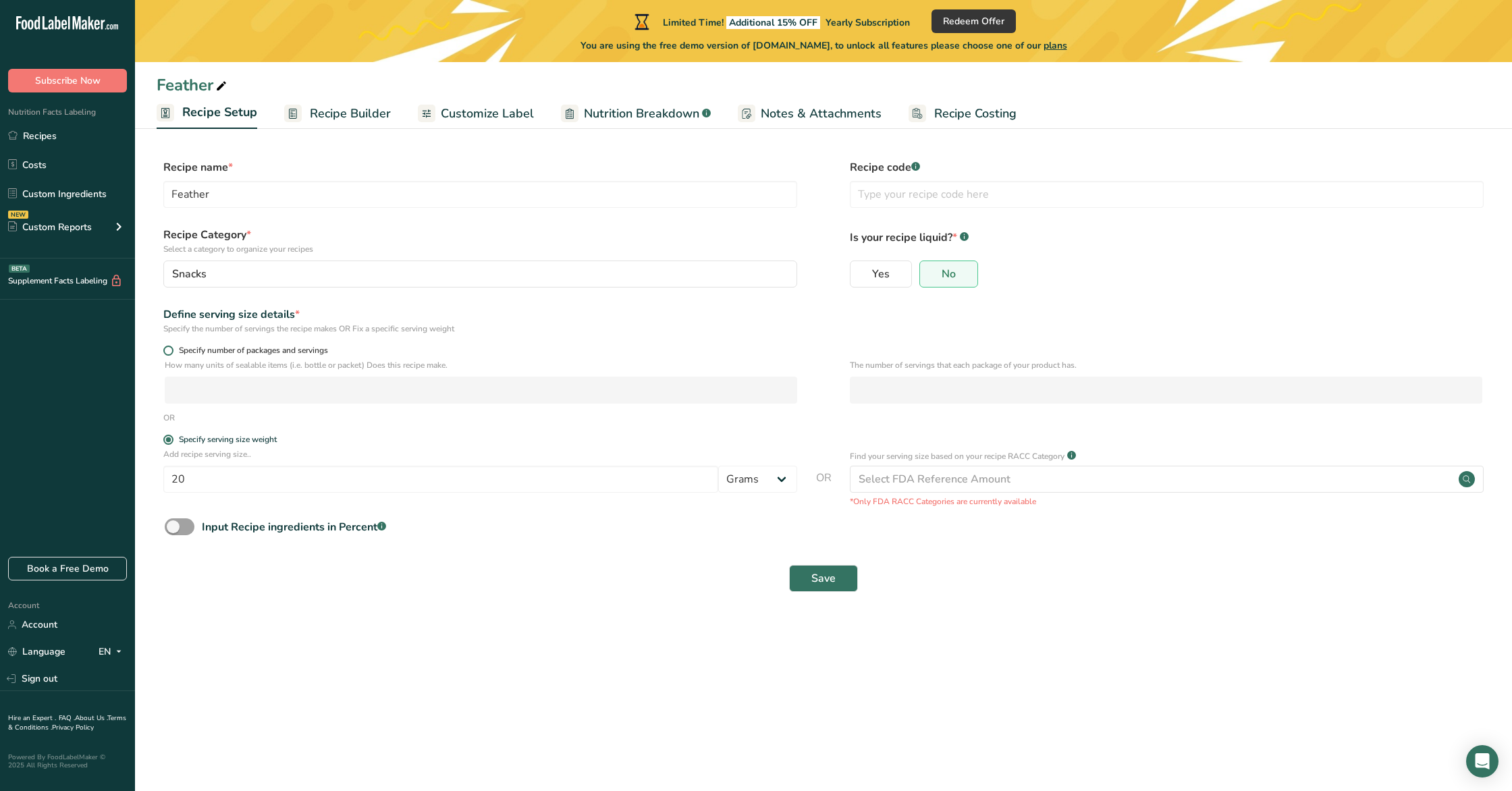
click at [166, 354] on span at bounding box center [168, 351] width 10 height 10
click at [166, 354] on input "Specify number of packages and servings" at bounding box center [167, 351] width 9 height 9
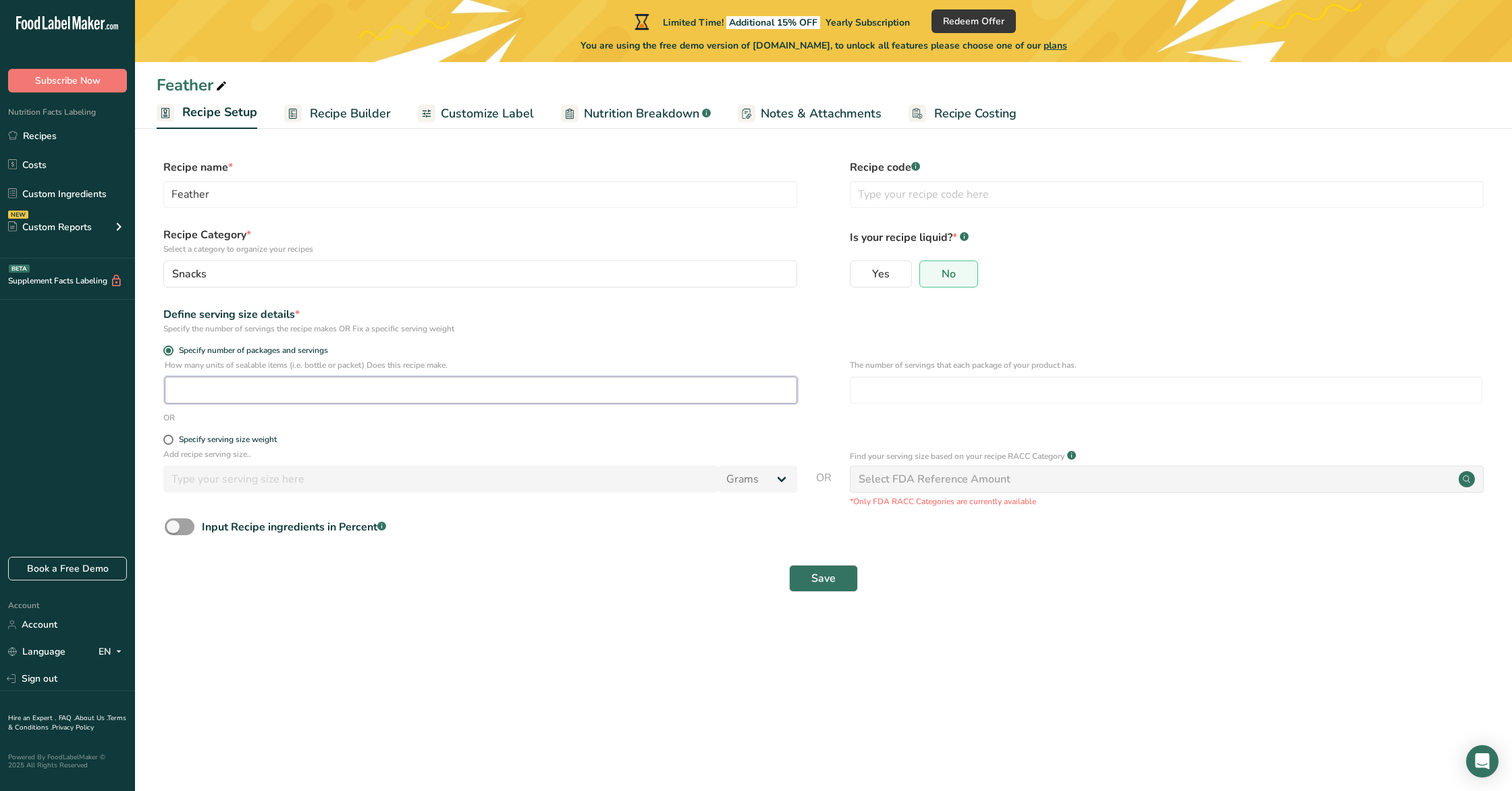
click at [206, 391] on input "number" at bounding box center [481, 390] width 632 height 27
click at [817, 583] on span "Save" at bounding box center [823, 579] width 24 height 17
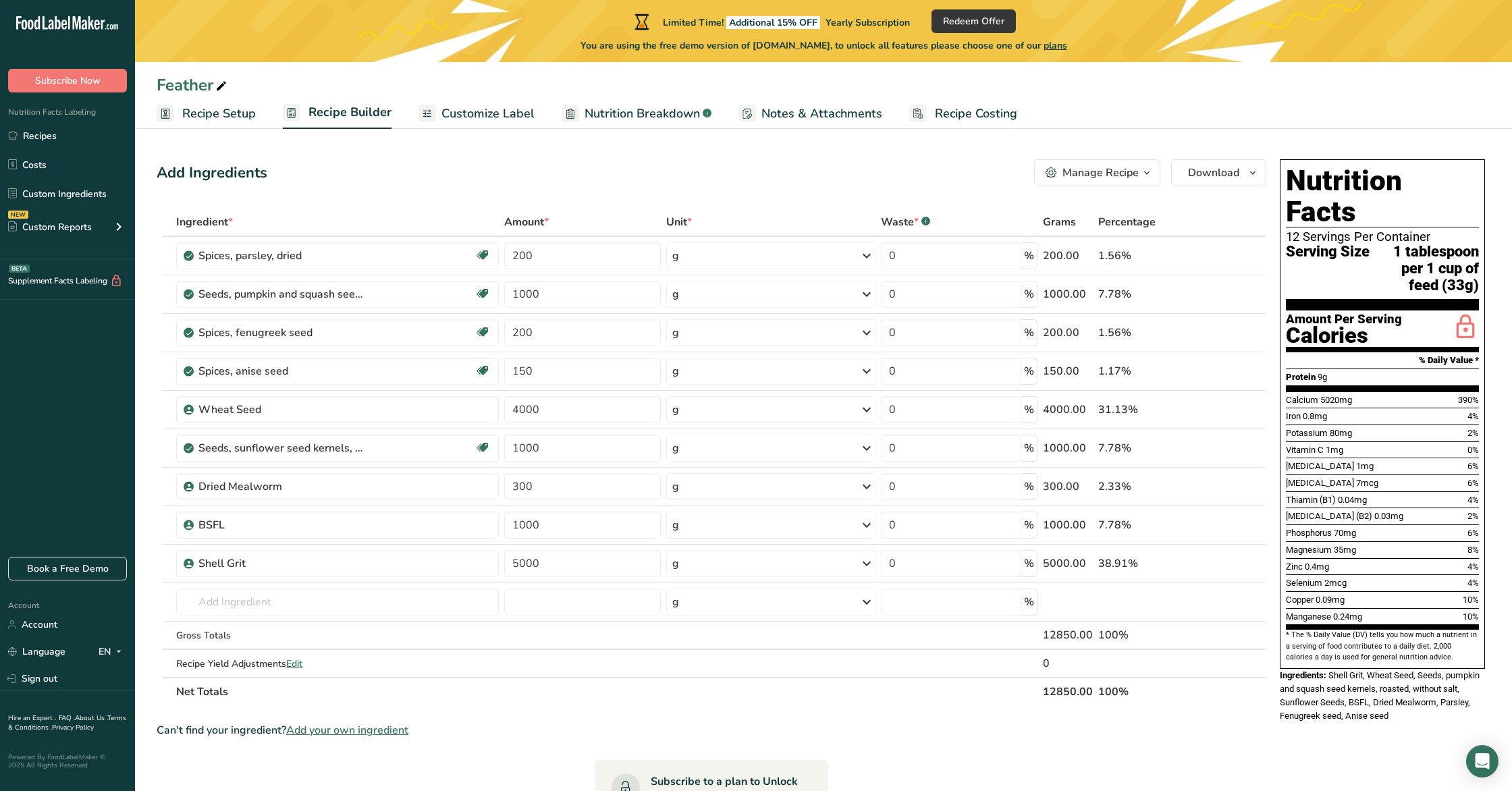
click at [492, 114] on span "Customize Label" at bounding box center [488, 114] width 93 height 18
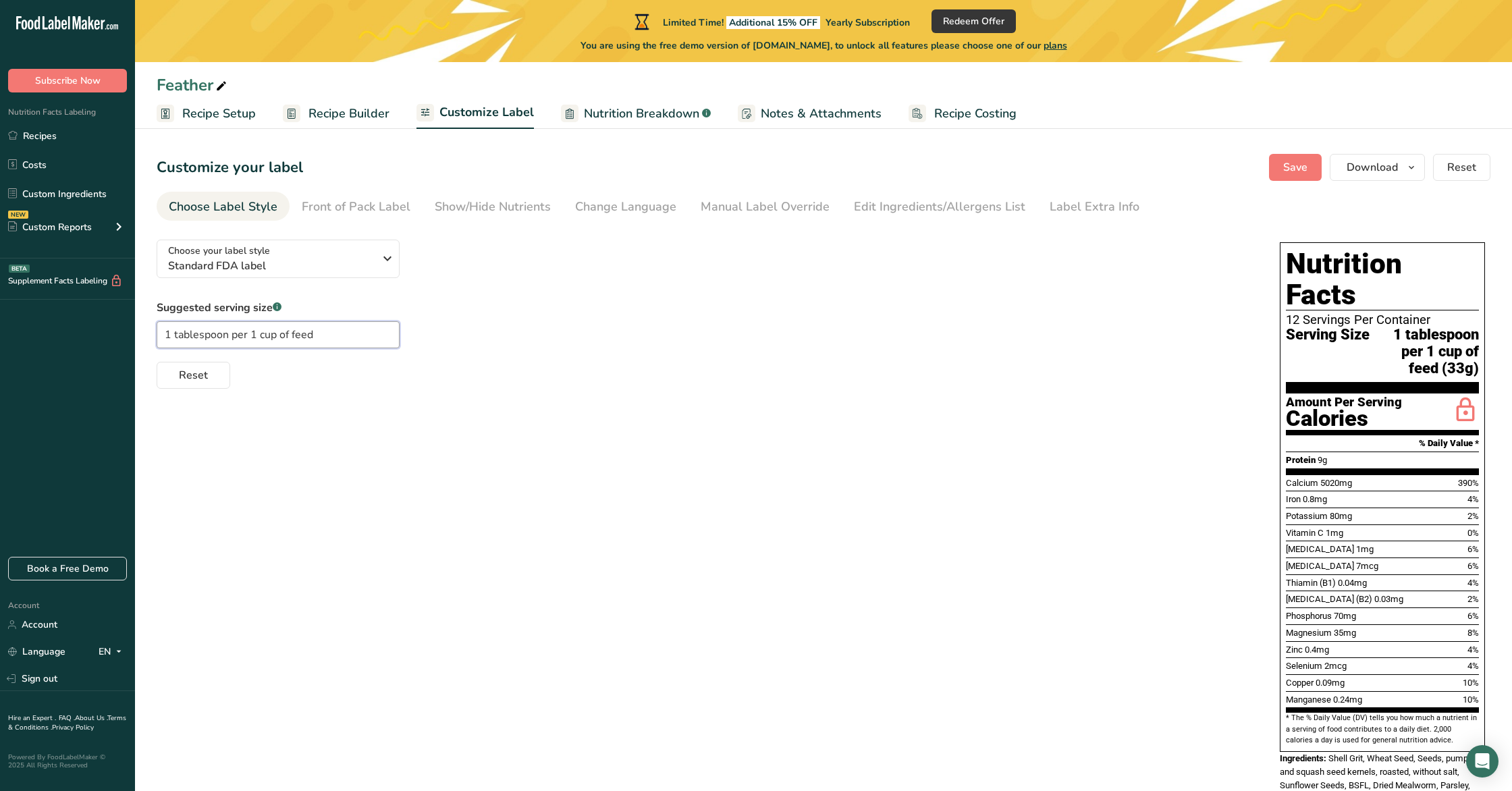
click at [361, 337] on input "1 tablespoon per 1 cup of feed" at bounding box center [278, 335] width 243 height 27
click at [361, 337] on input "1 tablespoon per 1 cup of feed" at bounding box center [278, 335] width 243 height 27
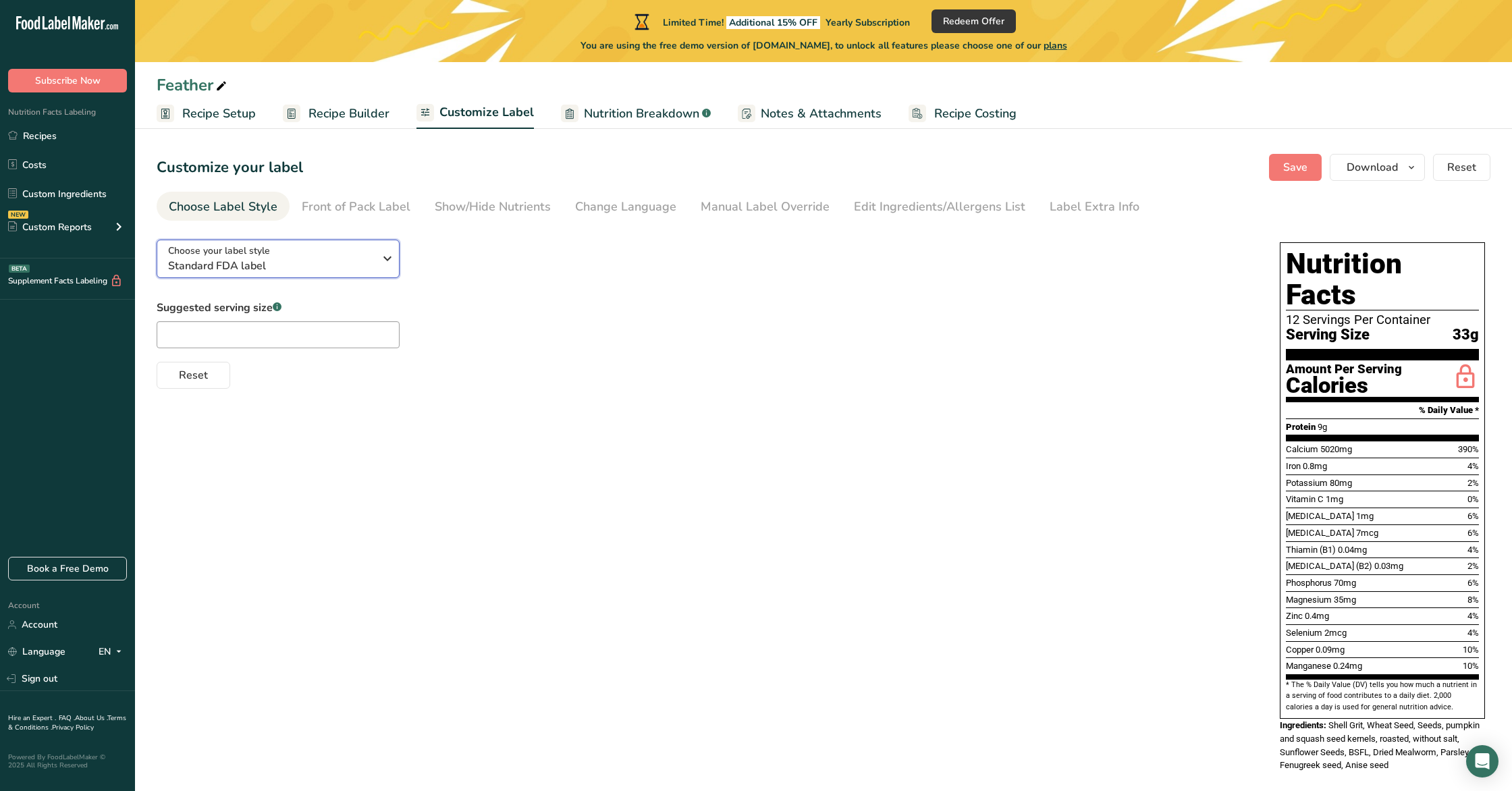
click at [314, 261] on span "Standard FDA label" at bounding box center [271, 266] width 206 height 17
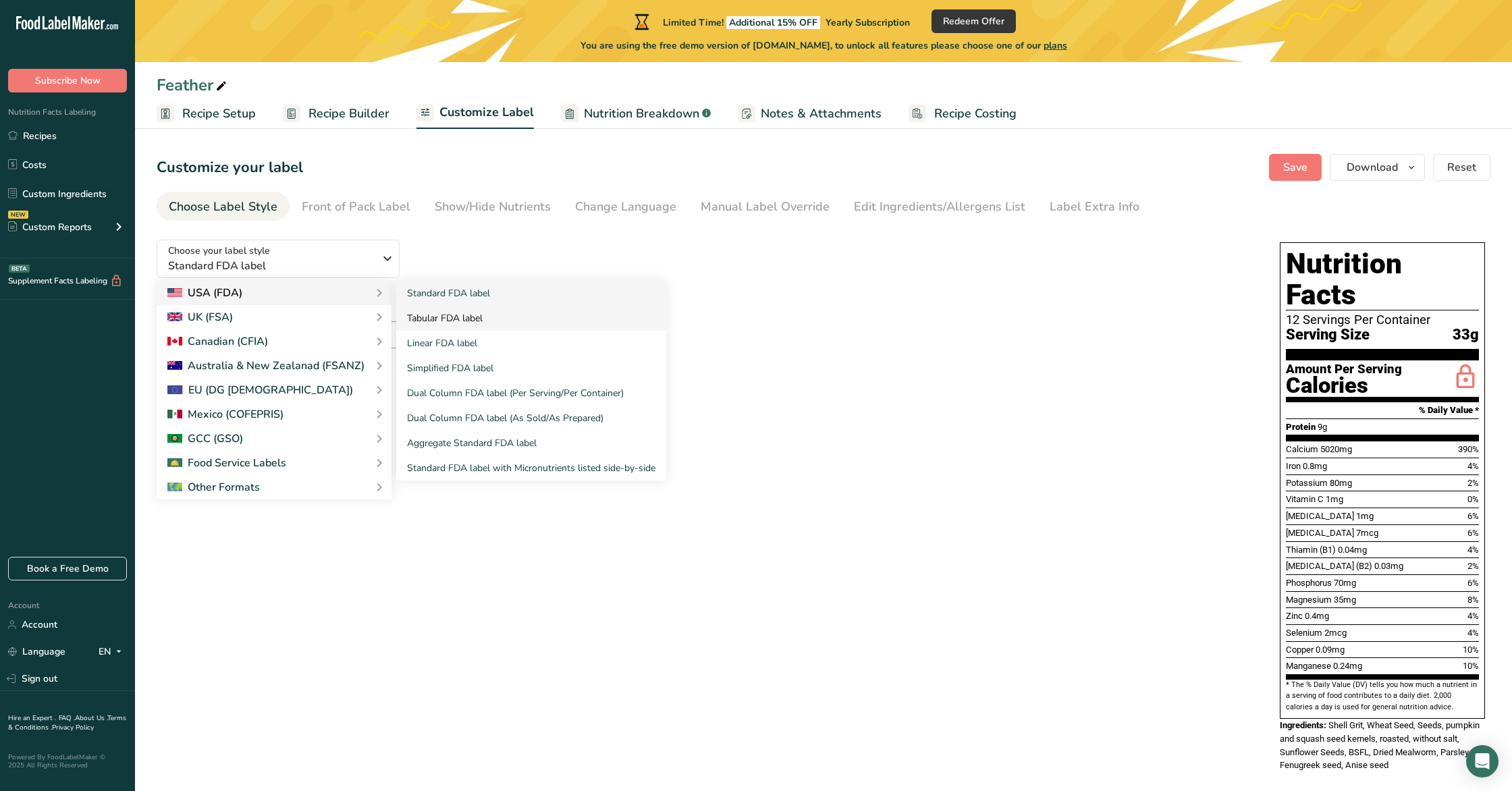
click at [531, 323] on link "Tabular FDA label" at bounding box center [531, 318] width 270 height 25
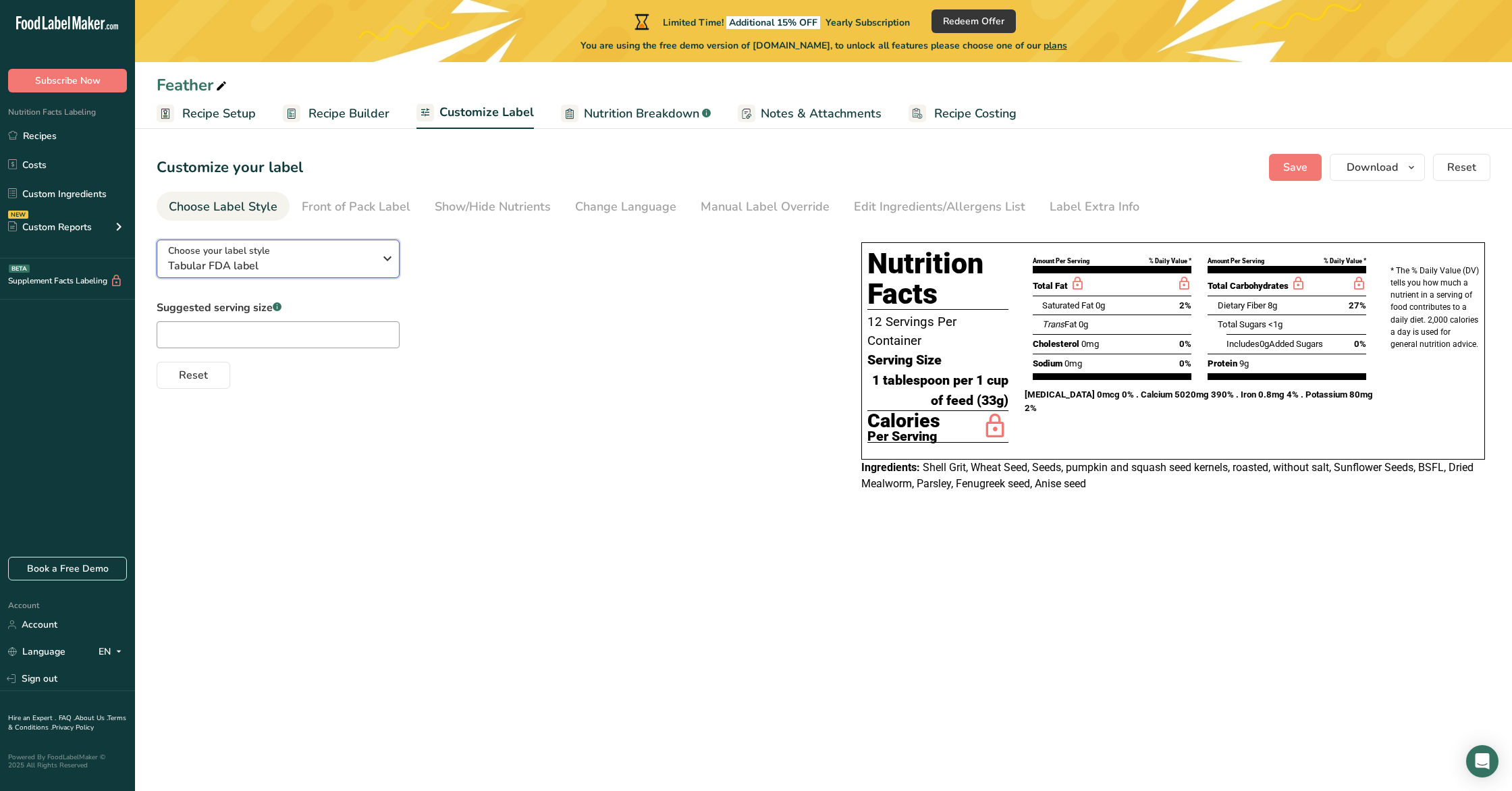
click at [337, 240] on button "Choose your label style Tabular FDA label" at bounding box center [278, 259] width 243 height 38
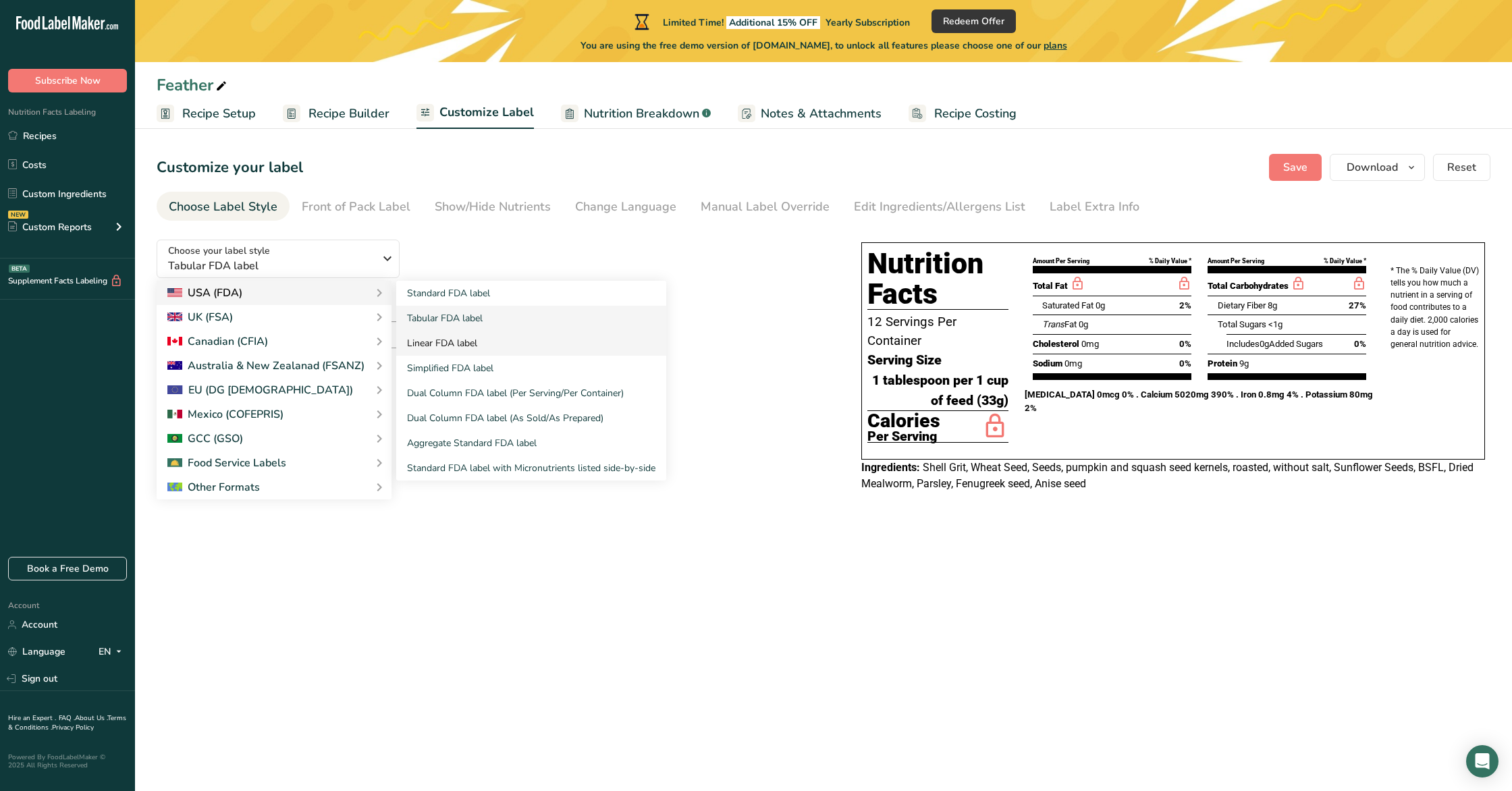
click at [485, 347] on link "Linear FDA label" at bounding box center [531, 343] width 270 height 25
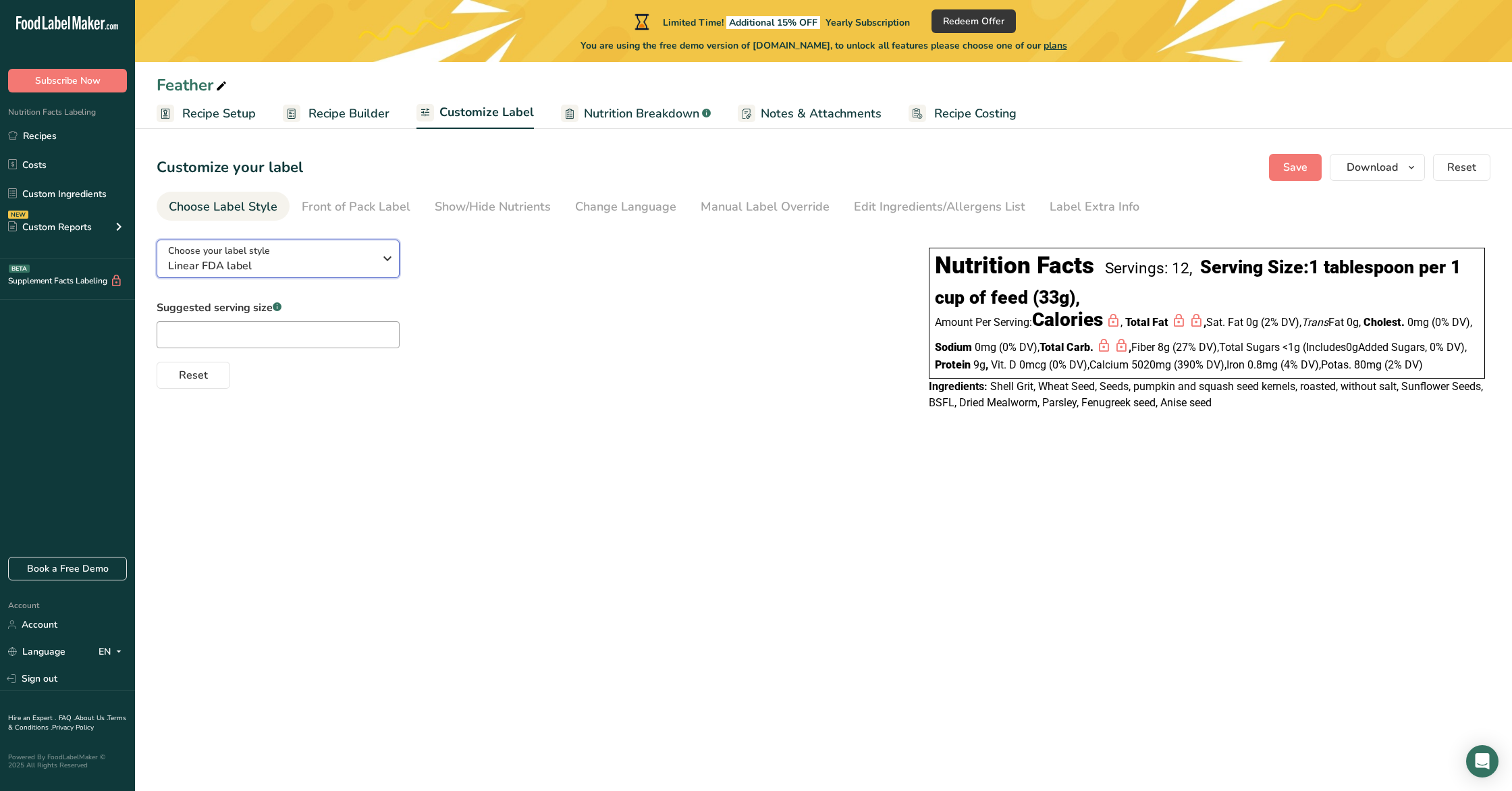
click at [339, 256] on div "Choose your label style Linear FDA label" at bounding box center [271, 259] width 206 height 31
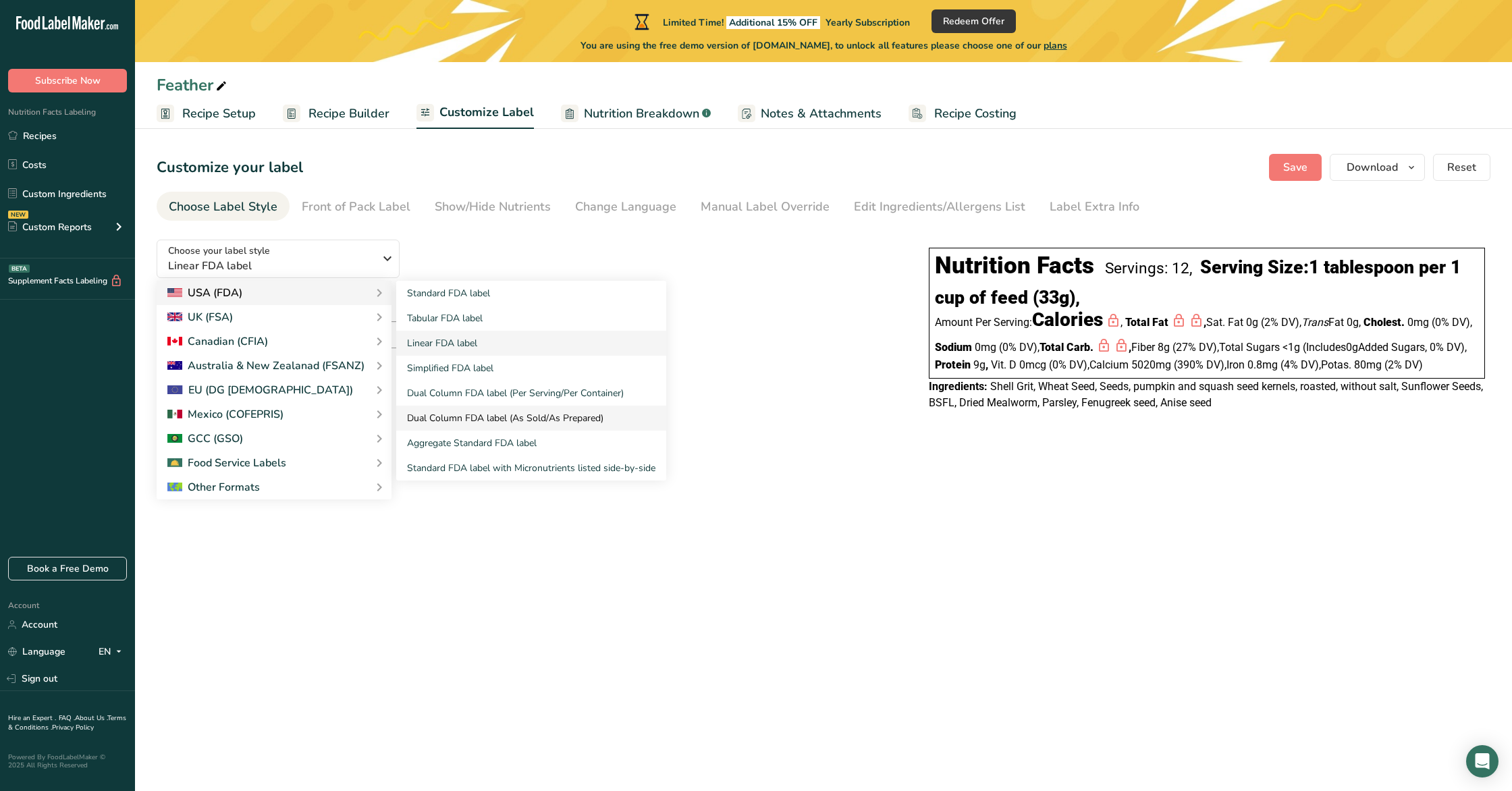
click at [511, 415] on link "Dual Column FDA label (As Sold/As Prepared)" at bounding box center [531, 418] width 270 height 25
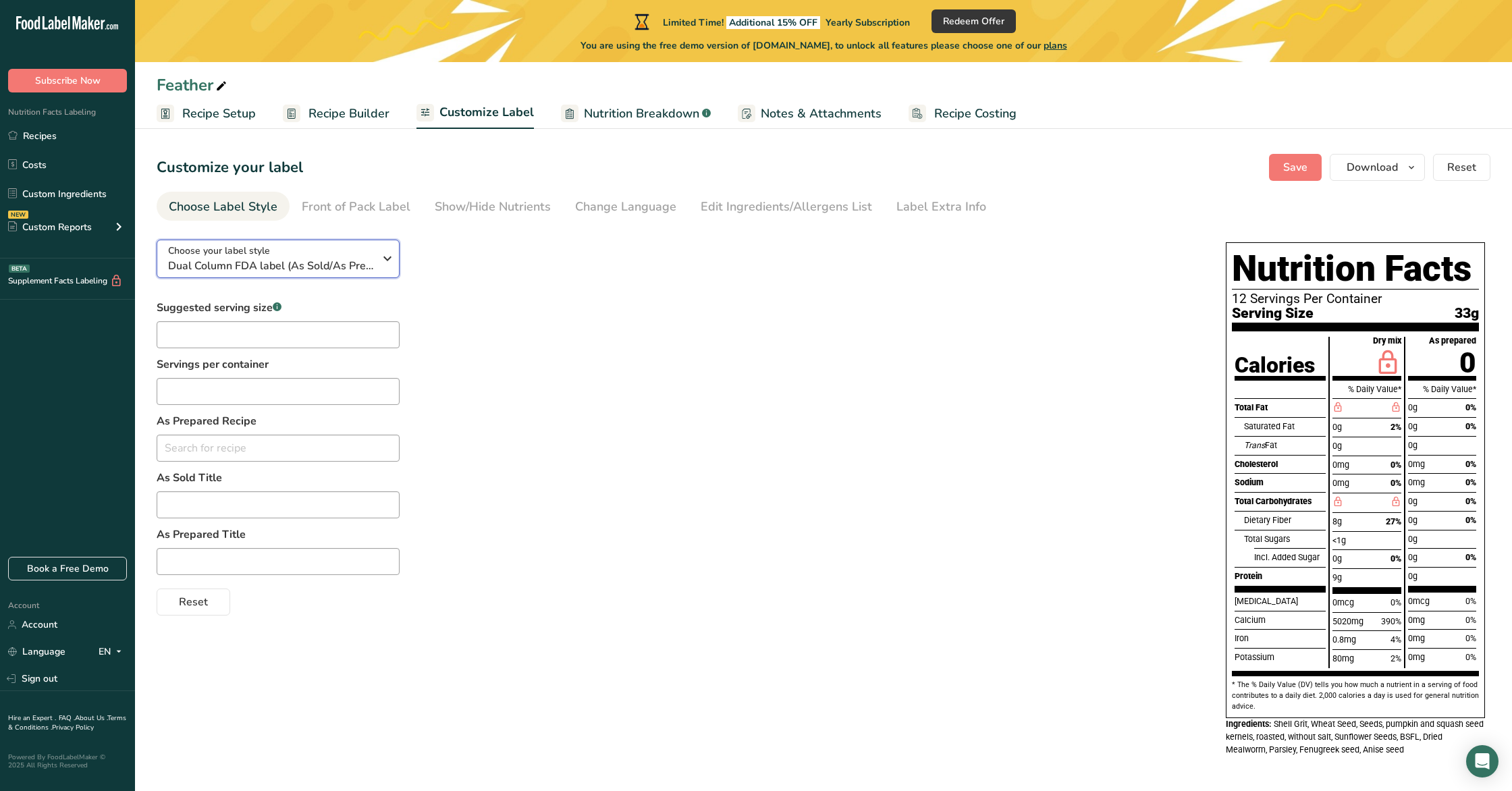
click at [362, 267] on span "Dual Column FDA label (As Sold/As Prepared)" at bounding box center [271, 266] width 206 height 17
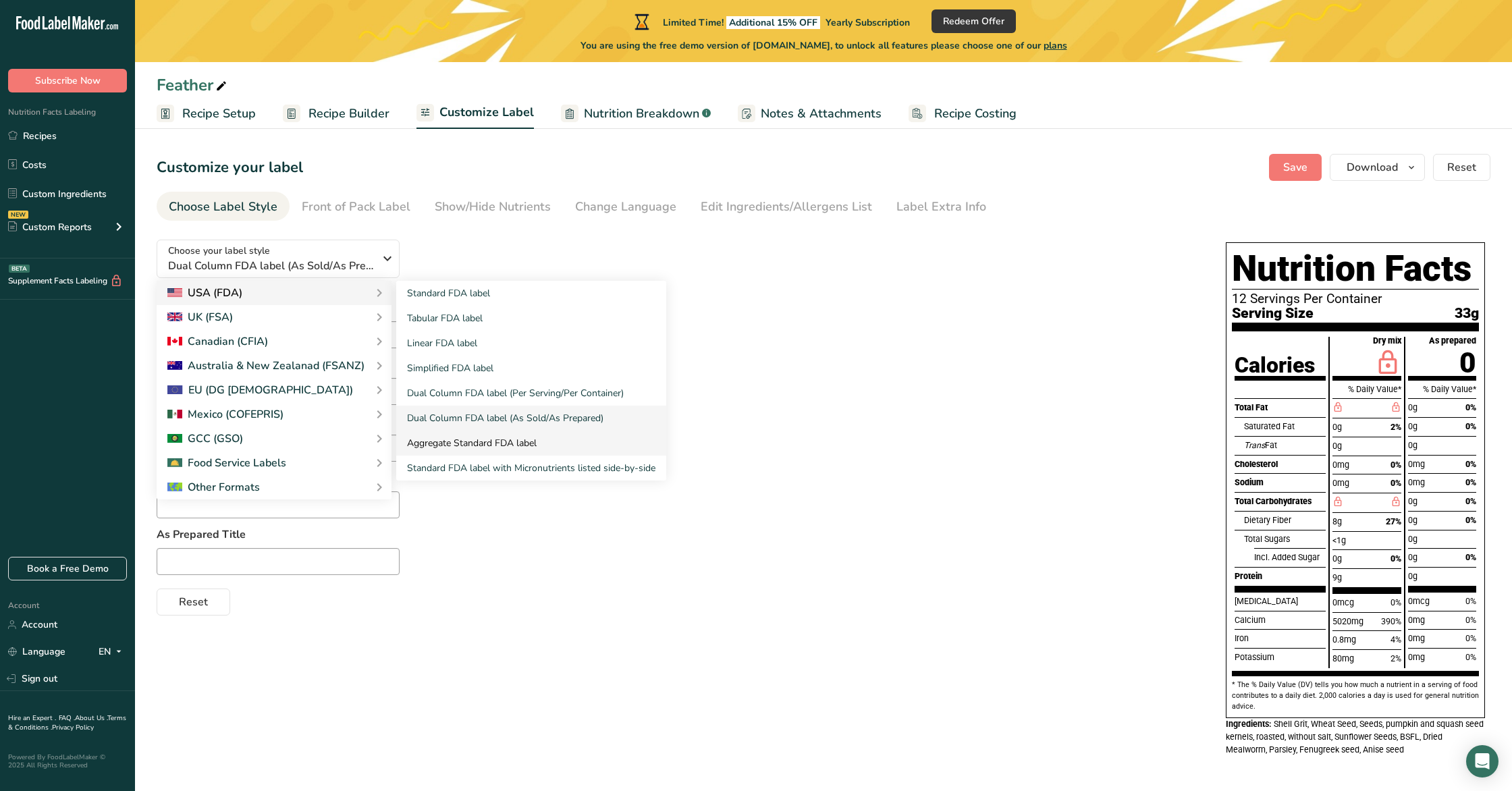
click at [472, 438] on link "Aggregate Standard FDA label" at bounding box center [531, 443] width 270 height 25
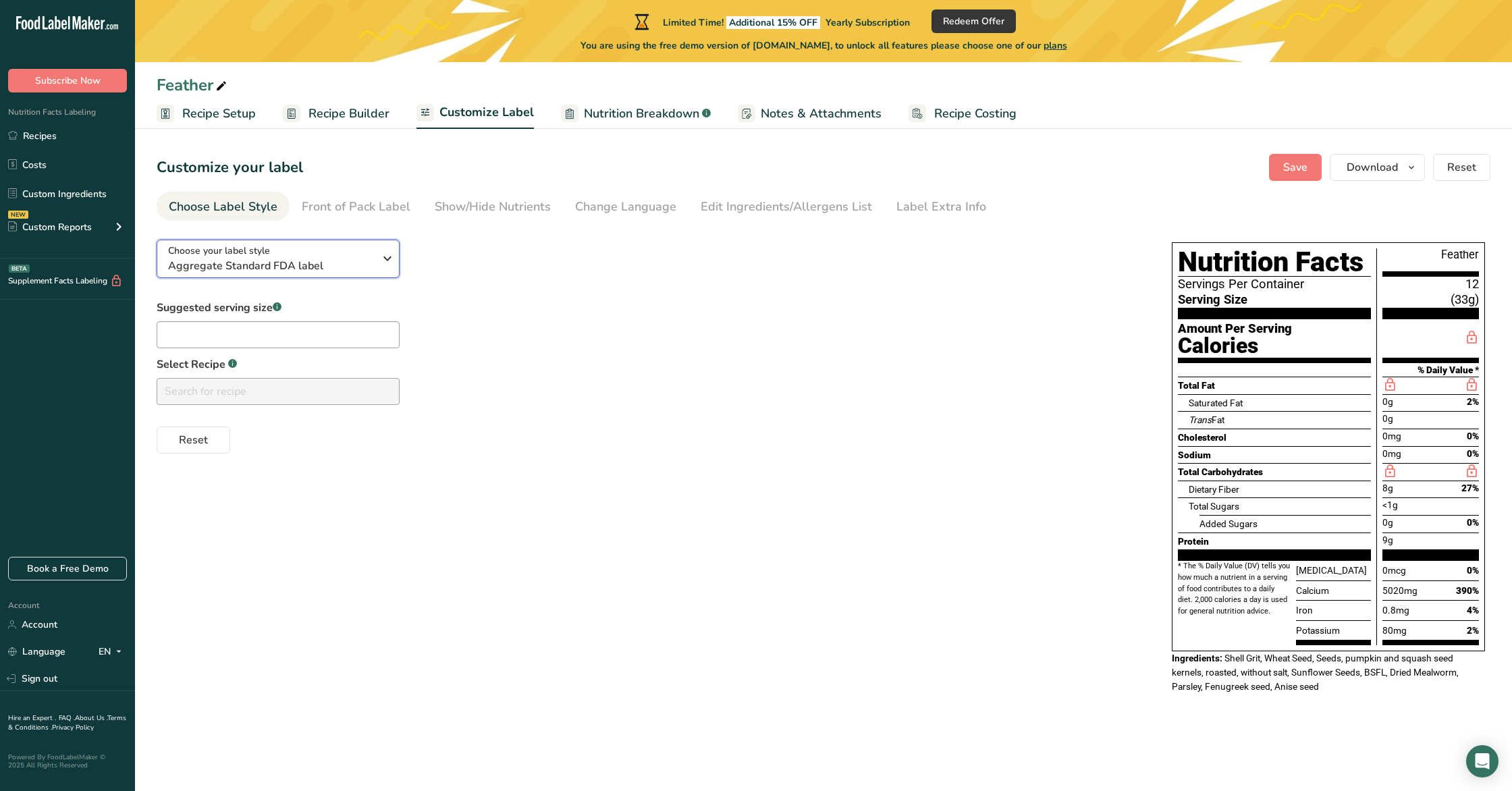
click at [356, 267] on span "Aggregate Standard FDA label" at bounding box center [271, 266] width 206 height 17
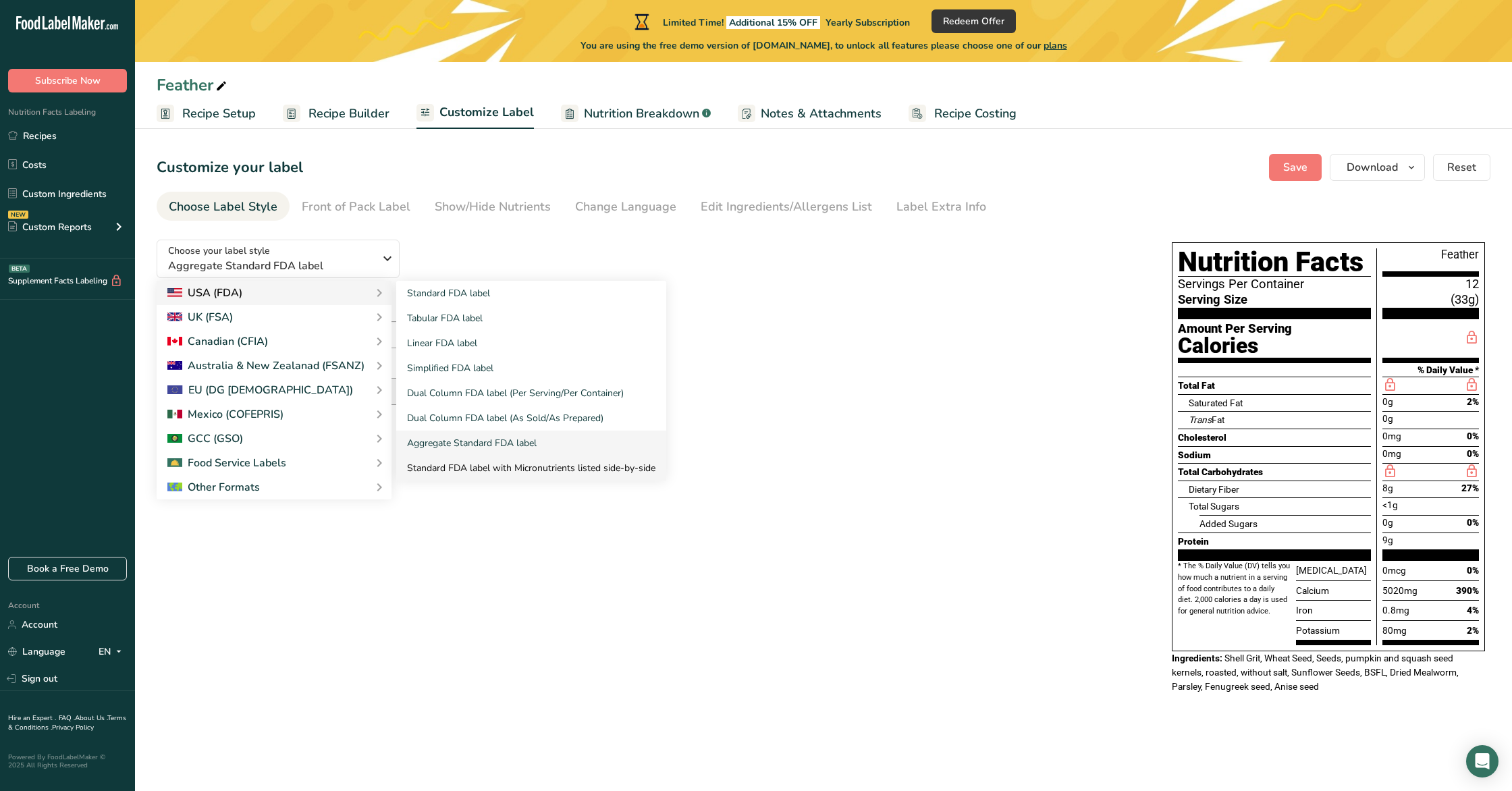
click at [474, 460] on link "Standard FDA label with Micronutrients listed side-by-side" at bounding box center [531, 468] width 270 height 25
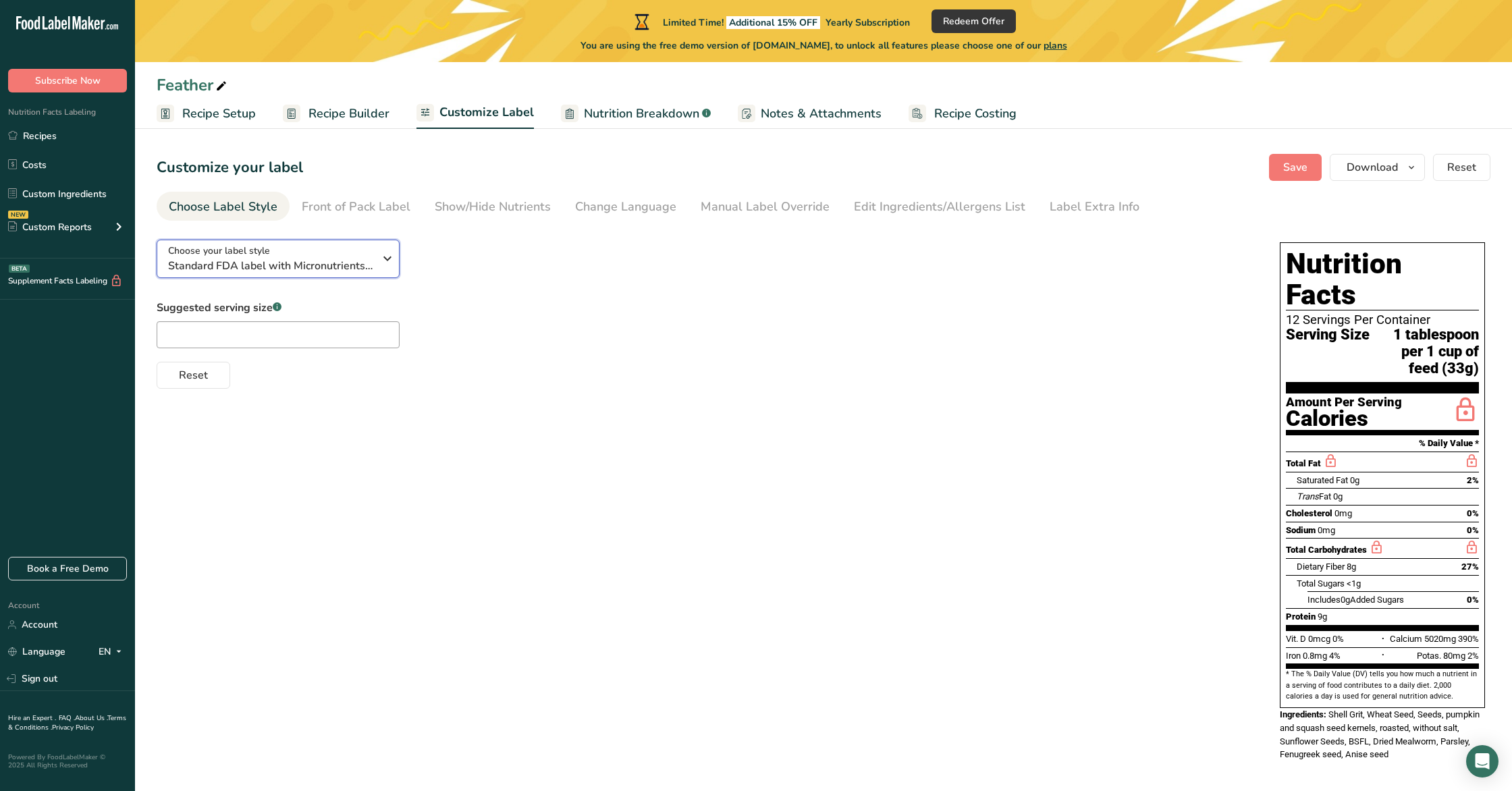
click at [296, 255] on div "Choose your label style Standard FDA label with Micronutrients listed side-by-s…" at bounding box center [271, 259] width 206 height 31
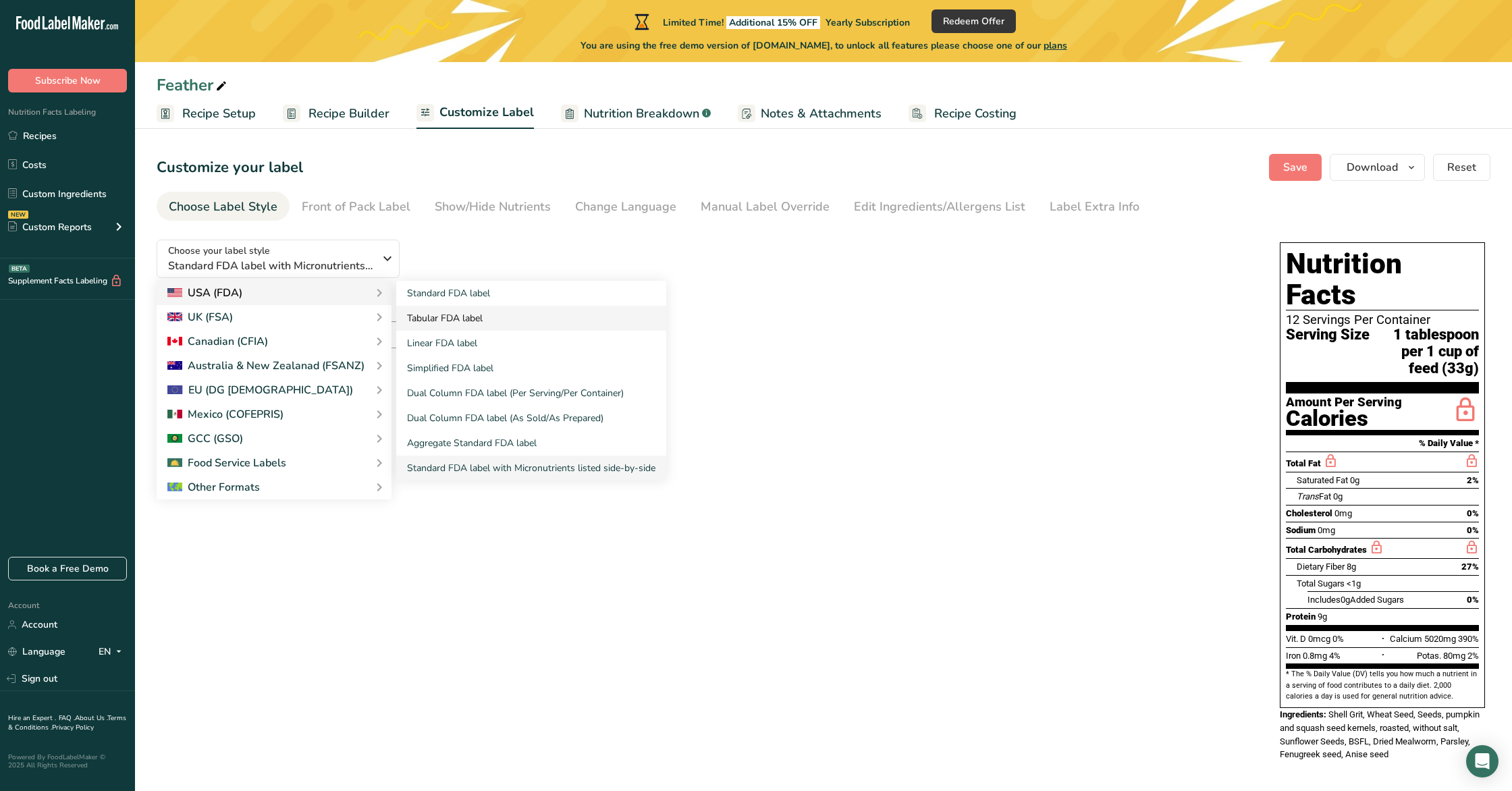
click at [445, 315] on link "Tabular FDA label" at bounding box center [531, 318] width 270 height 25
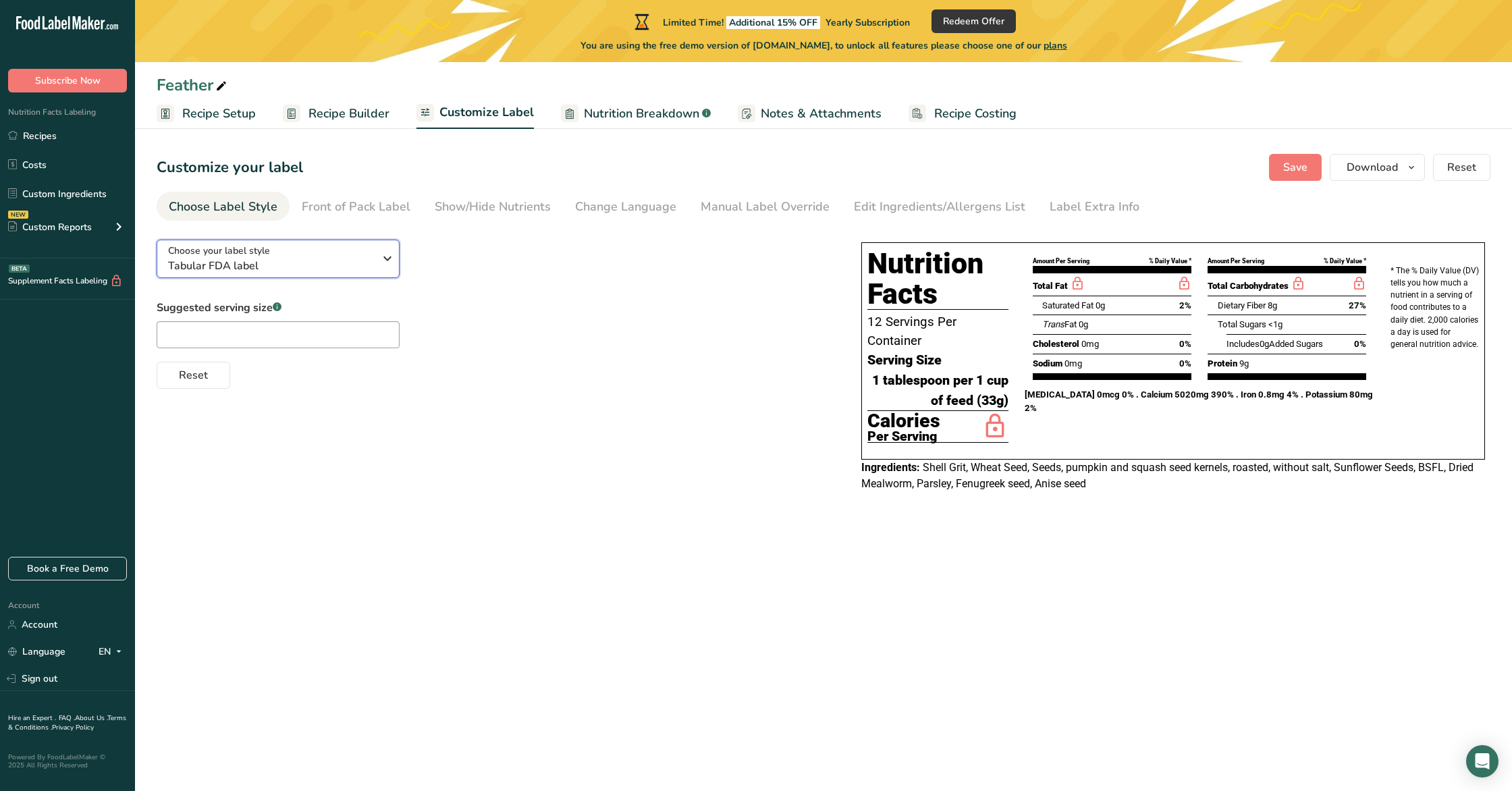
click at [376, 254] on div "Choose your label style Tabular FDA label" at bounding box center [276, 259] width 216 height 31
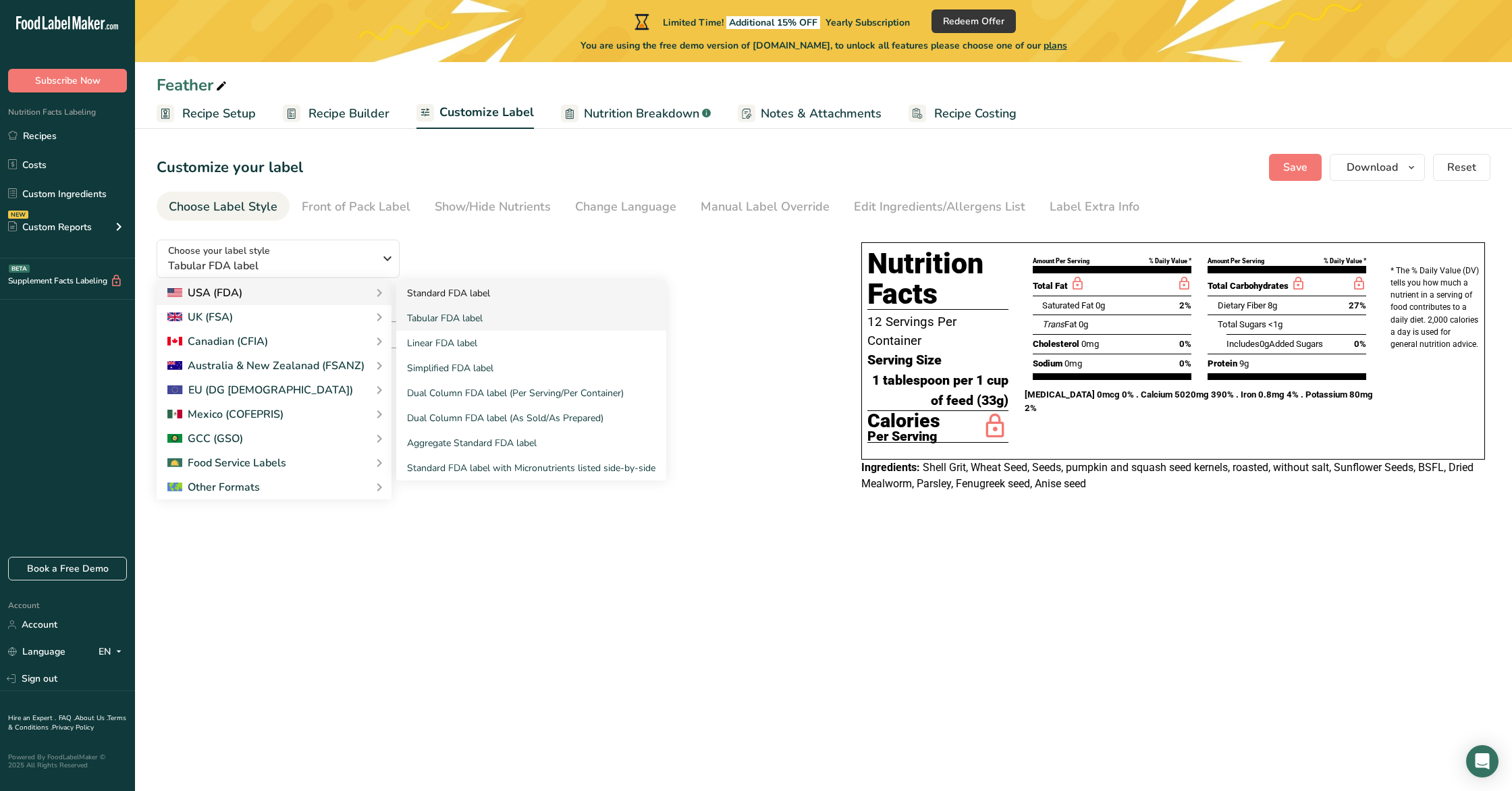
click at [460, 299] on link "Standard FDA label" at bounding box center [531, 294] width 270 height 25
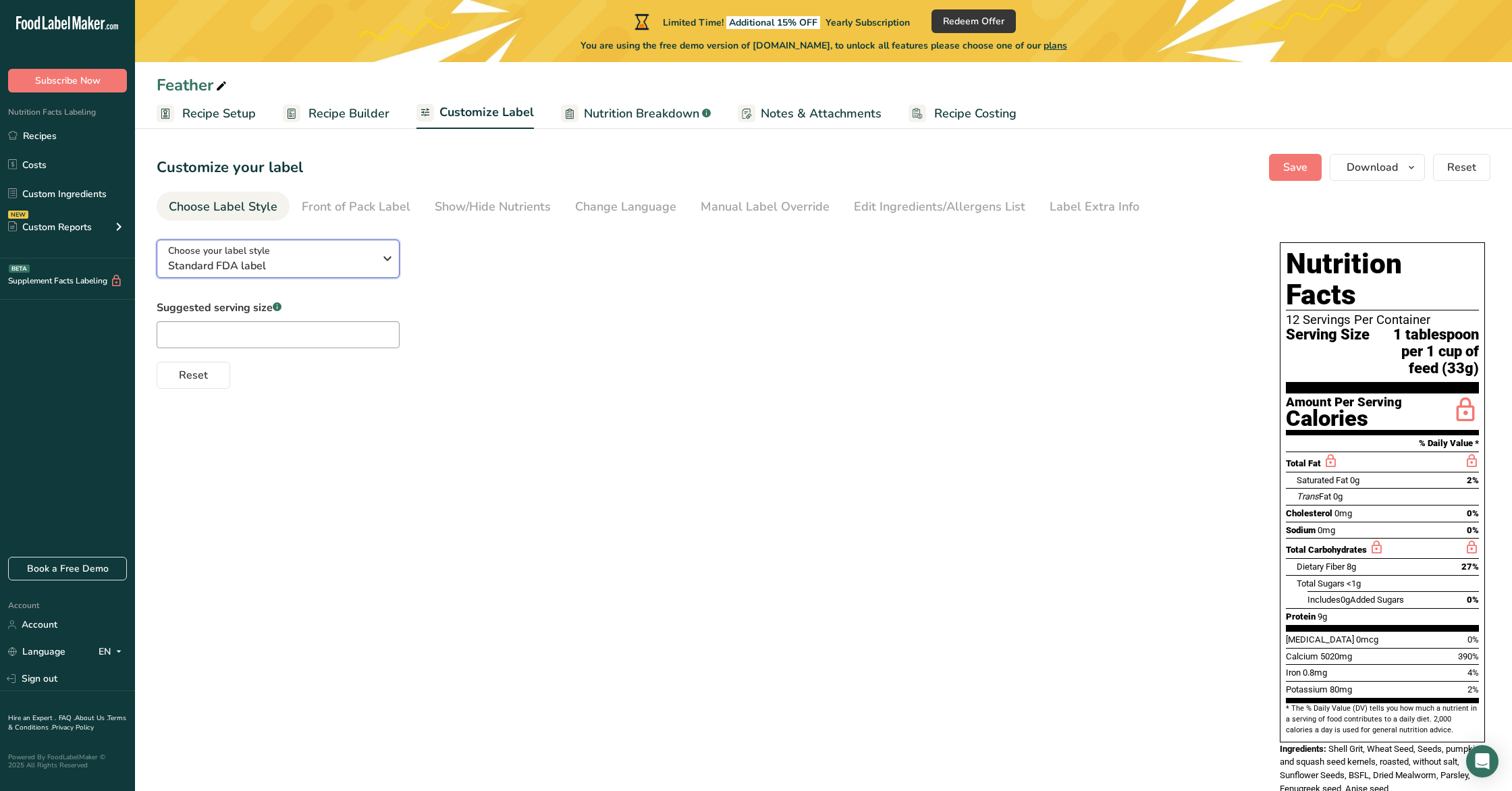
click at [310, 267] on span "Standard FDA label" at bounding box center [271, 266] width 206 height 17
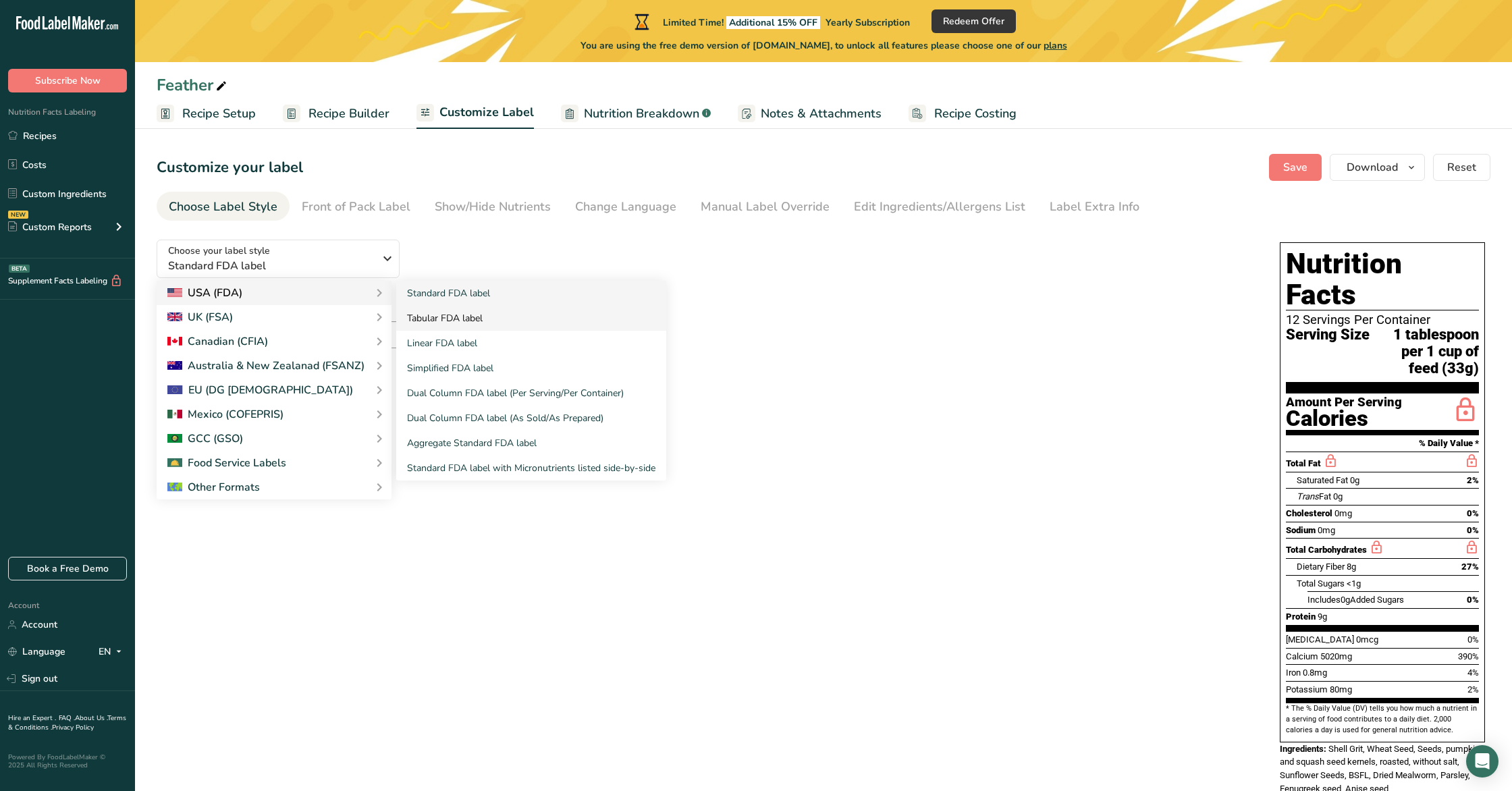
click at [446, 313] on link "Tabular FDA label" at bounding box center [531, 318] width 270 height 25
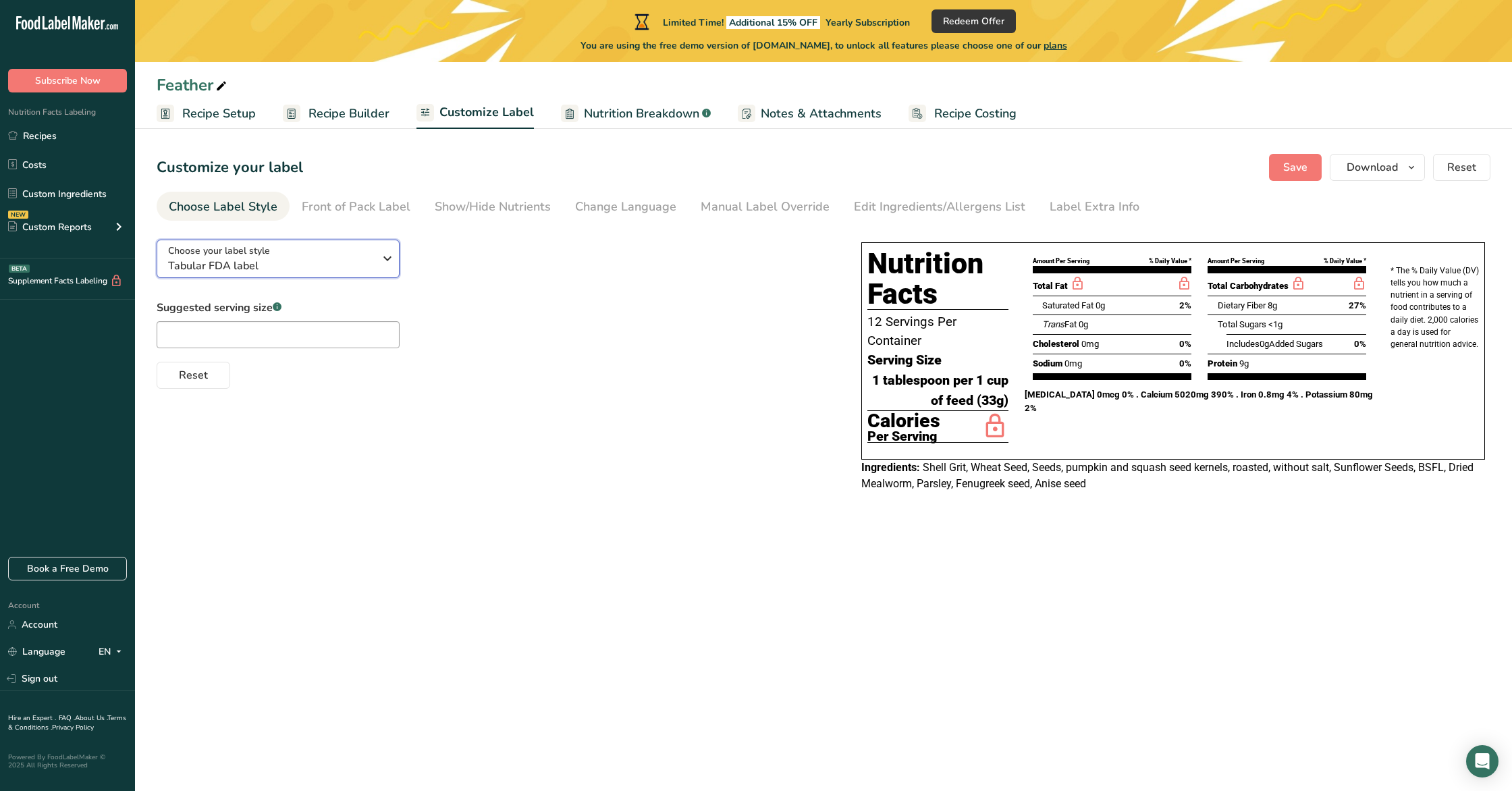
click at [341, 263] on span "Tabular FDA label" at bounding box center [271, 266] width 206 height 17
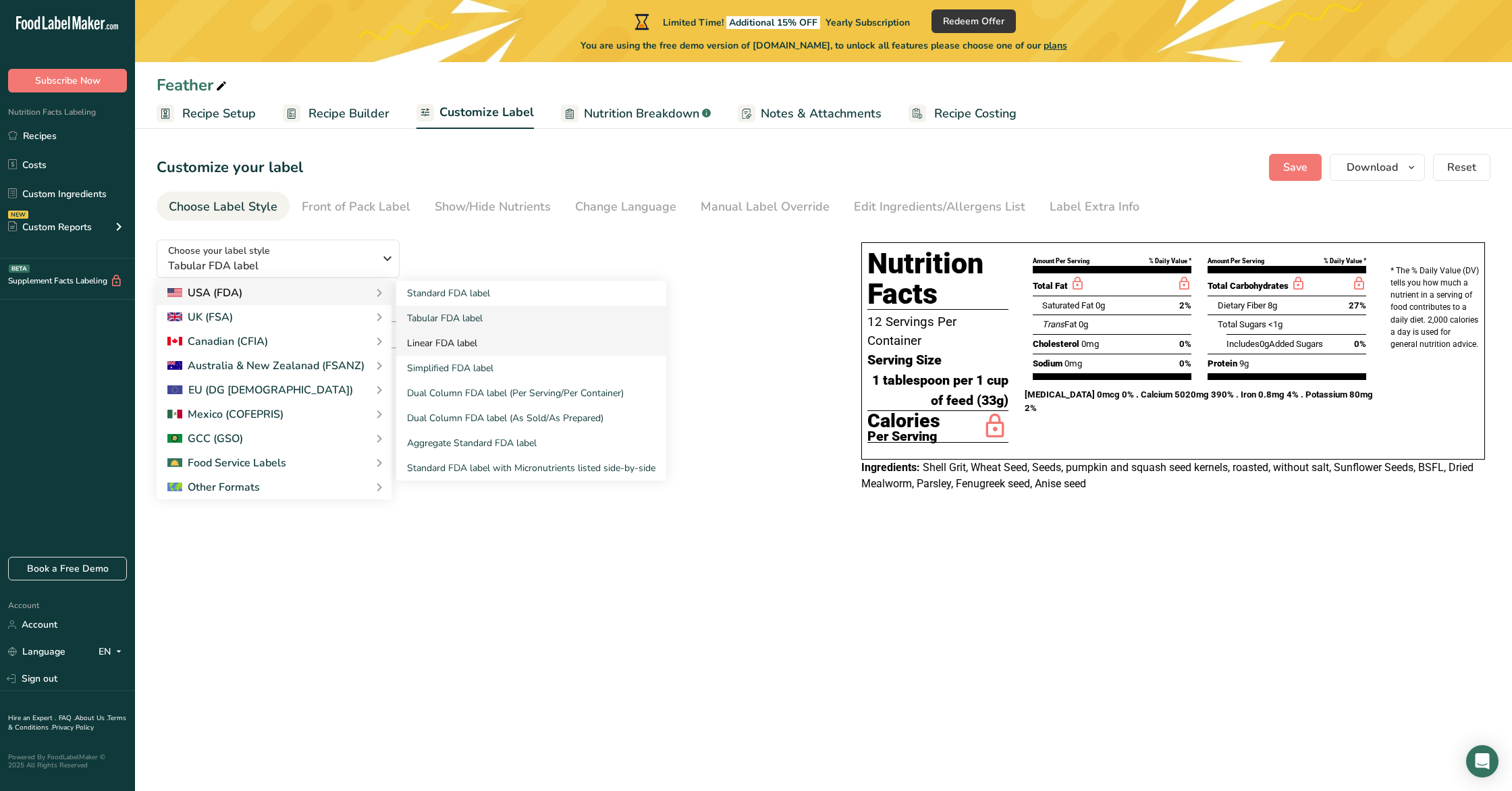
click at [533, 346] on link "Linear FDA label" at bounding box center [531, 343] width 270 height 25
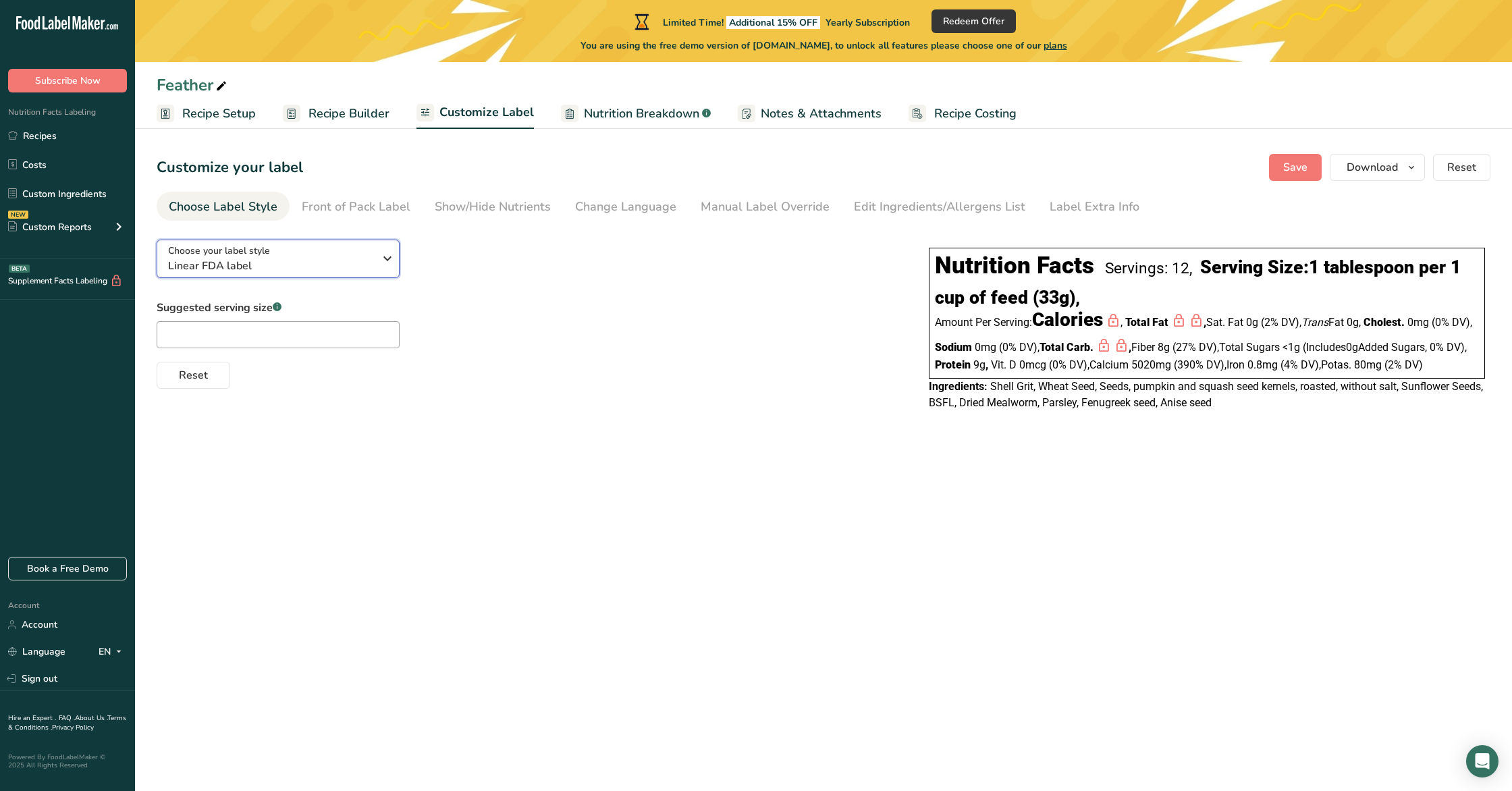
drag, startPoint x: 250, startPoint y: 261, endPoint x: 269, endPoint y: 277, distance: 24.8
click at [250, 261] on span "Linear FDA label" at bounding box center [271, 266] width 206 height 17
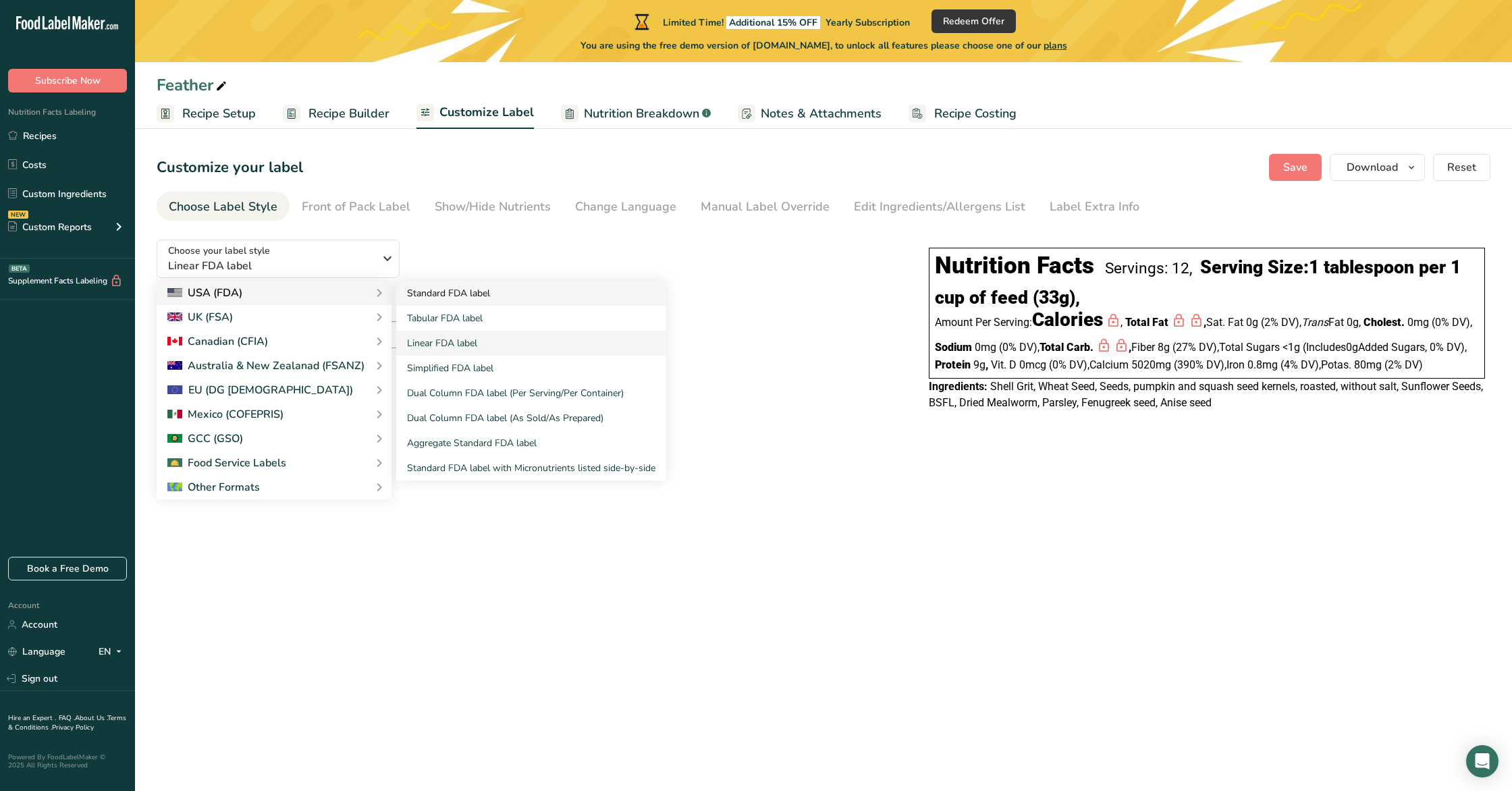
click at [518, 303] on link "Standard FDA label" at bounding box center [531, 294] width 270 height 25
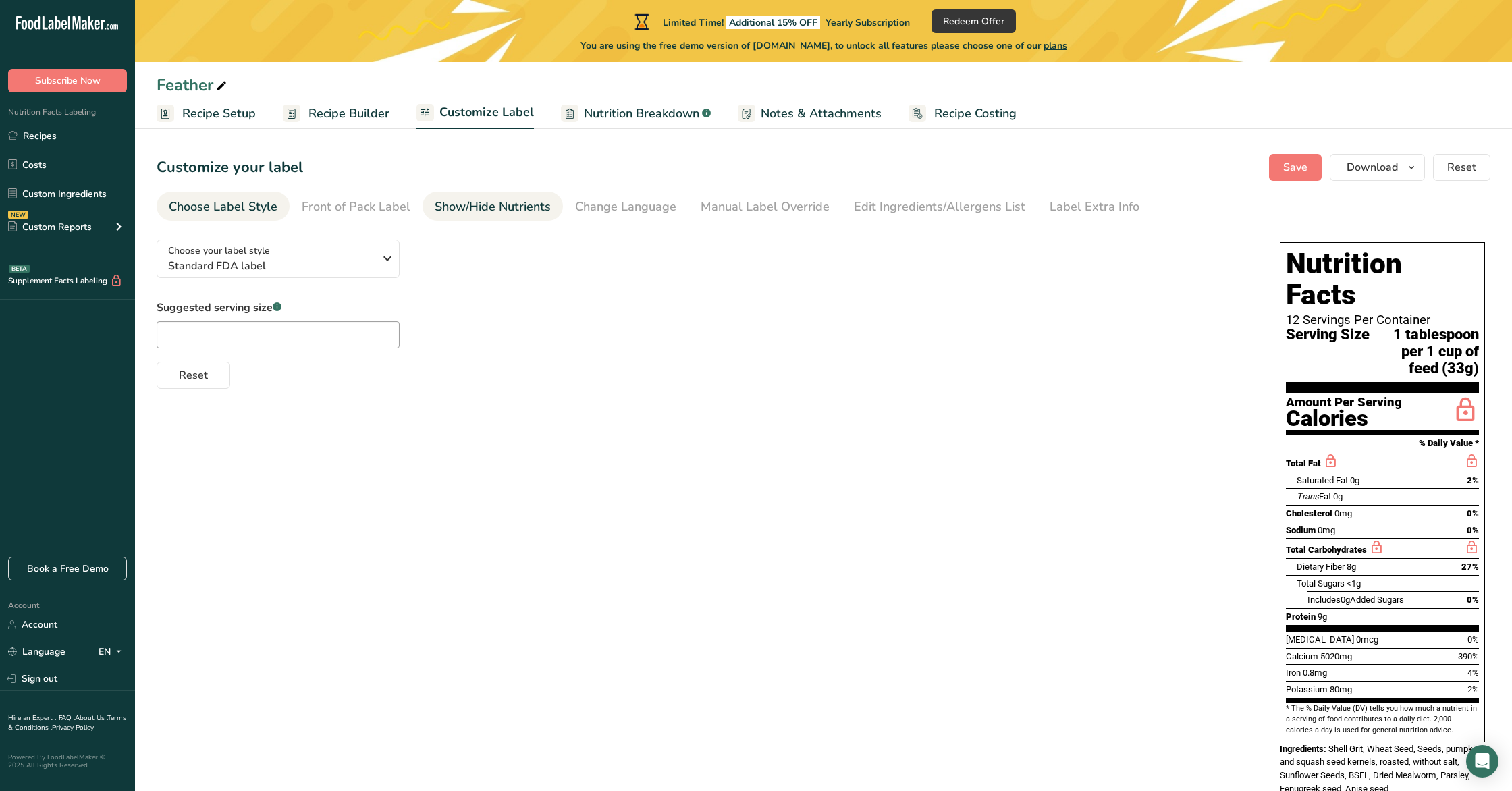
click at [524, 213] on div "Show/Hide Nutrients" at bounding box center [492, 207] width 116 height 18
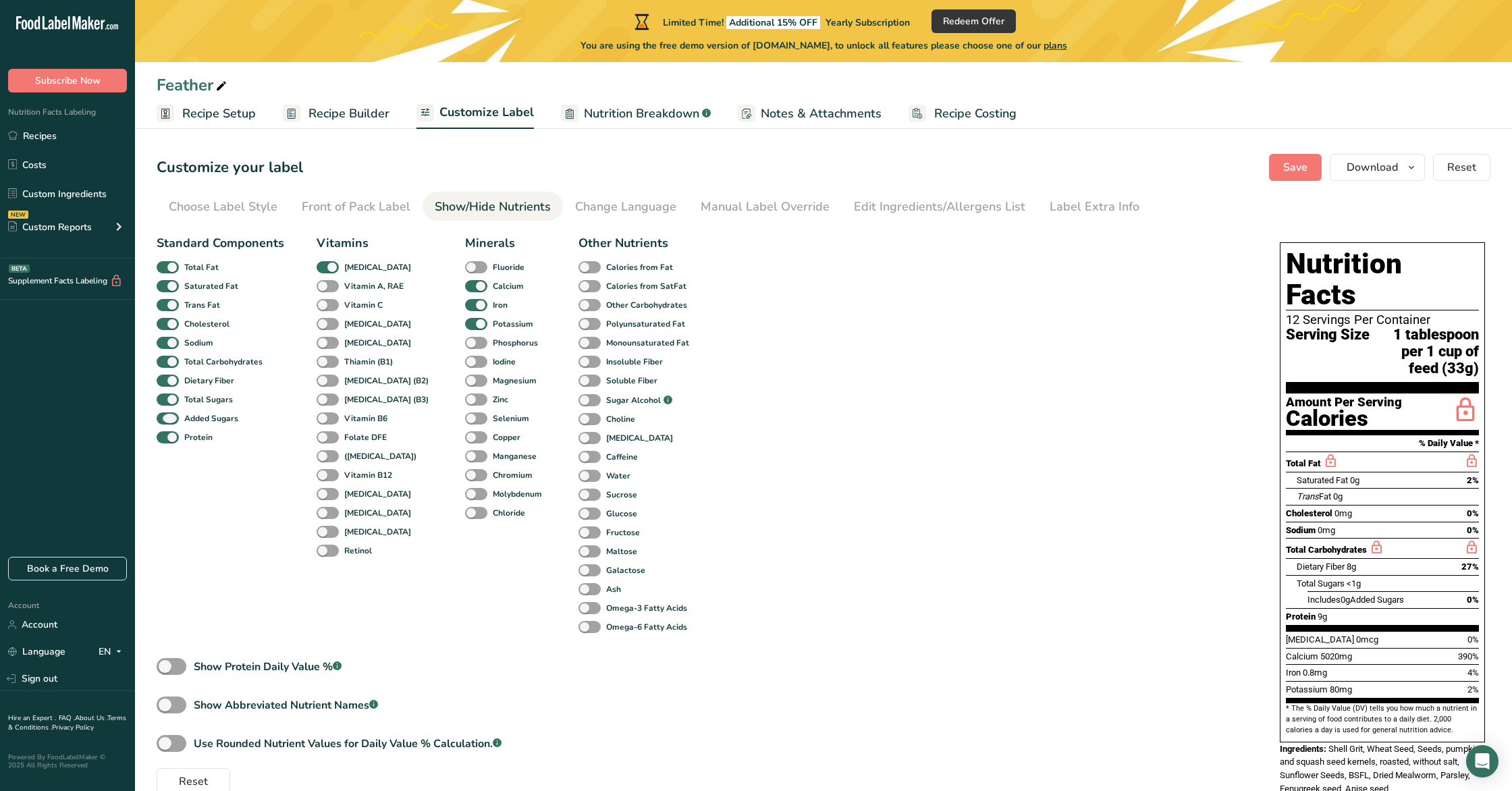
drag, startPoint x: 169, startPoint y: 416, endPoint x: 171, endPoint y: 409, distance: 7.3
click at [169, 416] on span at bounding box center [167, 419] width 22 height 12
click at [165, 416] on input "Added Sugars" at bounding box center [161, 418] width 9 height 9
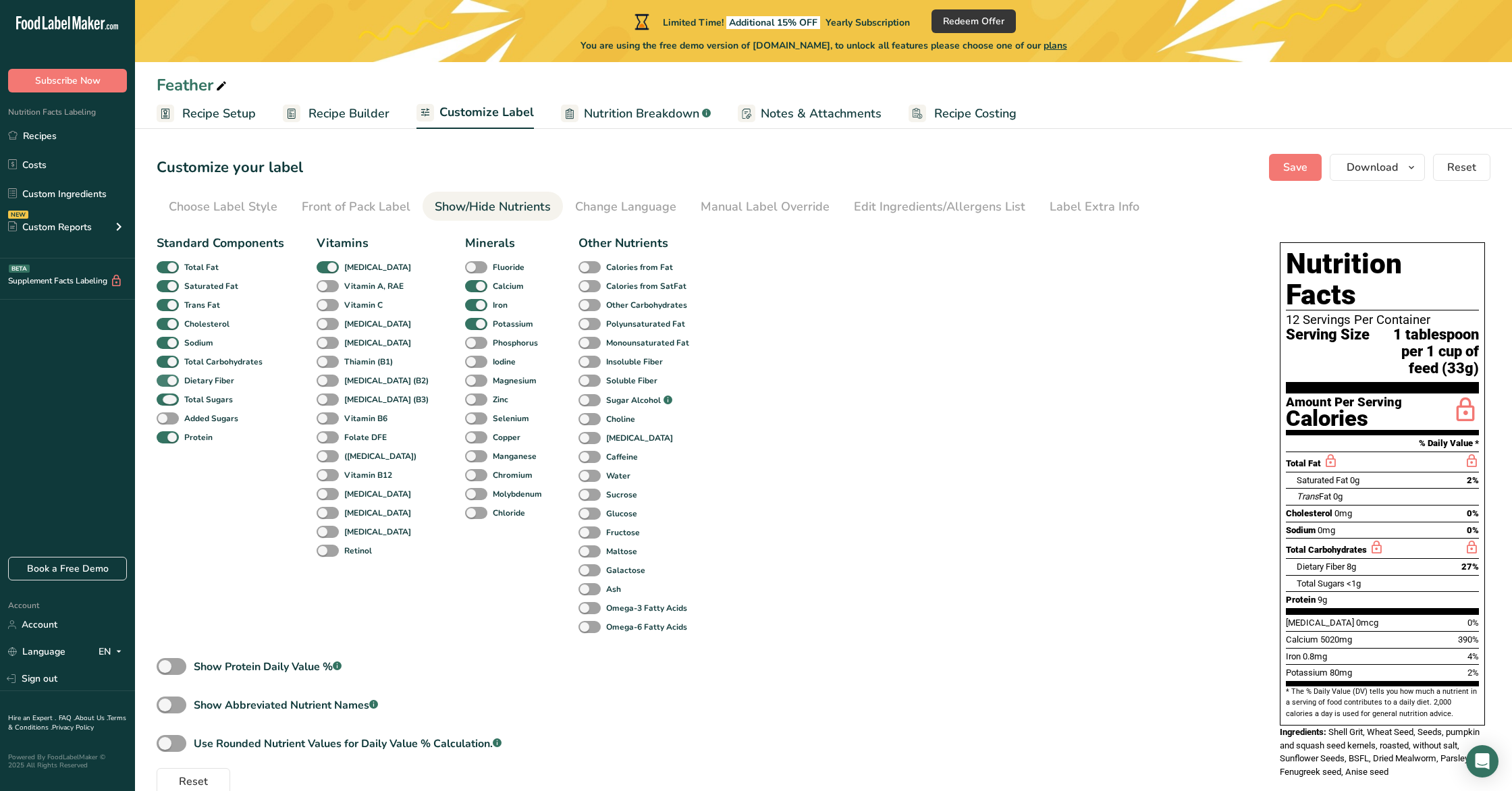
drag, startPoint x: 166, startPoint y: 397, endPoint x: 165, endPoint y: 381, distance: 16.0
click at [166, 391] on div "Total Sugars" at bounding box center [172, 400] width 32 height 19
drag, startPoint x: 165, startPoint y: 379, endPoint x: 164, endPoint y: 371, distance: 8.1
click at [165, 377] on span at bounding box center [167, 381] width 22 height 12
click at [165, 377] on input "Dietary Fiber" at bounding box center [161, 381] width 9 height 9
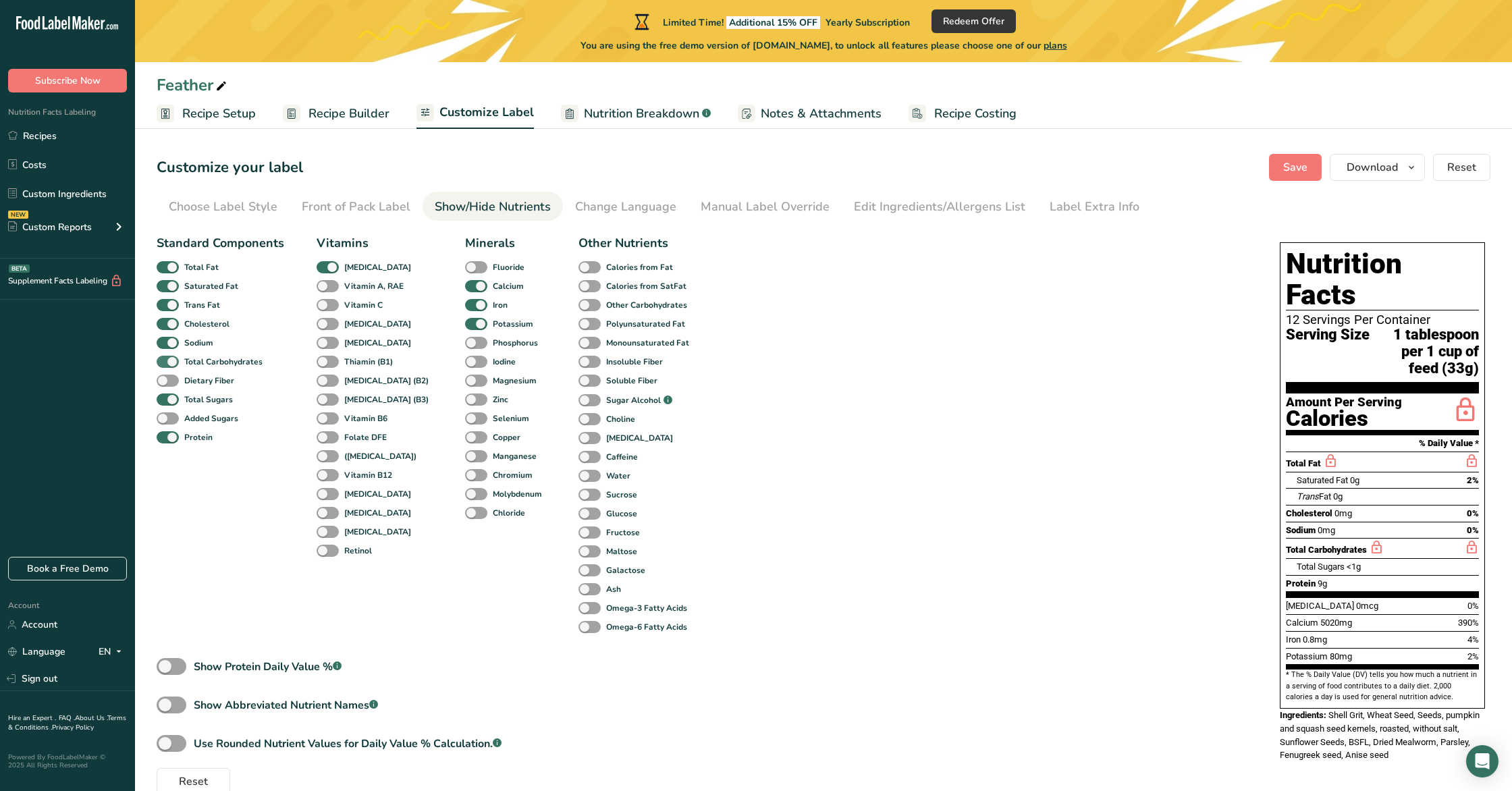
click at [168, 356] on span at bounding box center [167, 362] width 22 height 12
click at [165, 357] on input "Total Carbohydrates" at bounding box center [161, 362] width 9 height 9
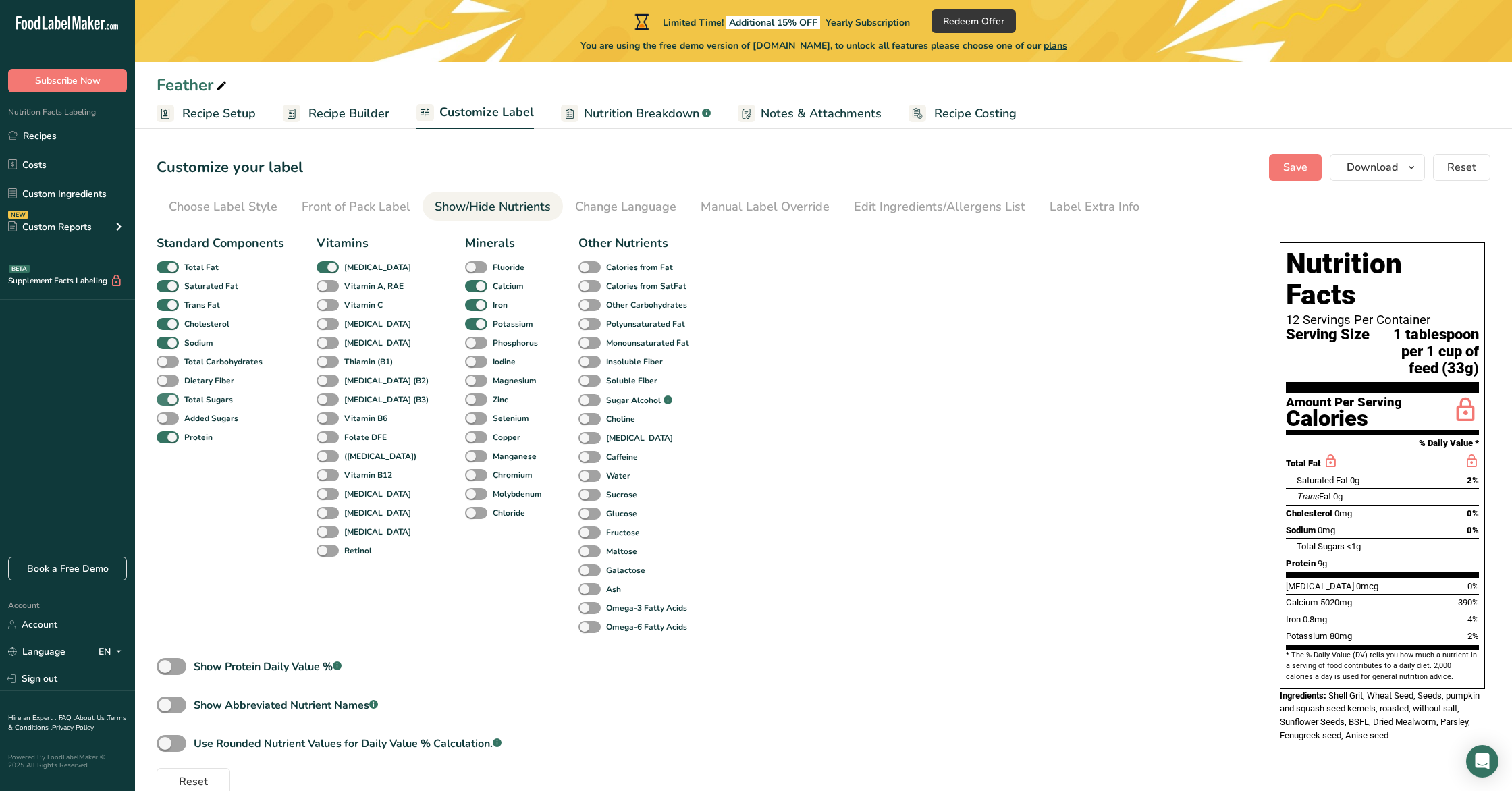
click at [163, 400] on span at bounding box center [167, 400] width 22 height 12
click at [163, 400] on input "Total Sugars" at bounding box center [161, 399] width 9 height 9
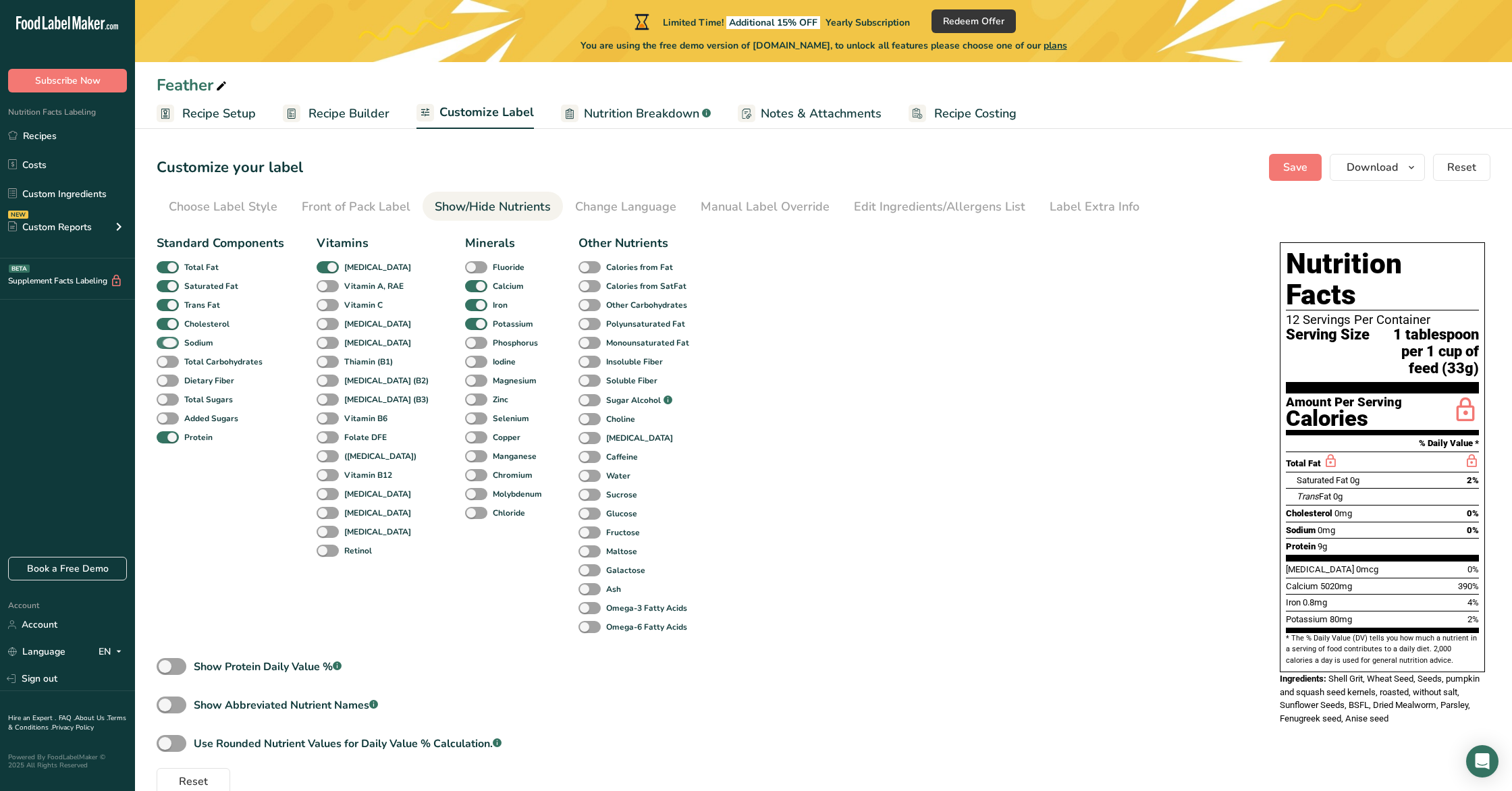
click at [164, 340] on span at bounding box center [167, 342] width 22 height 12
click at [164, 340] on input "Sodium" at bounding box center [161, 342] width 9 height 9
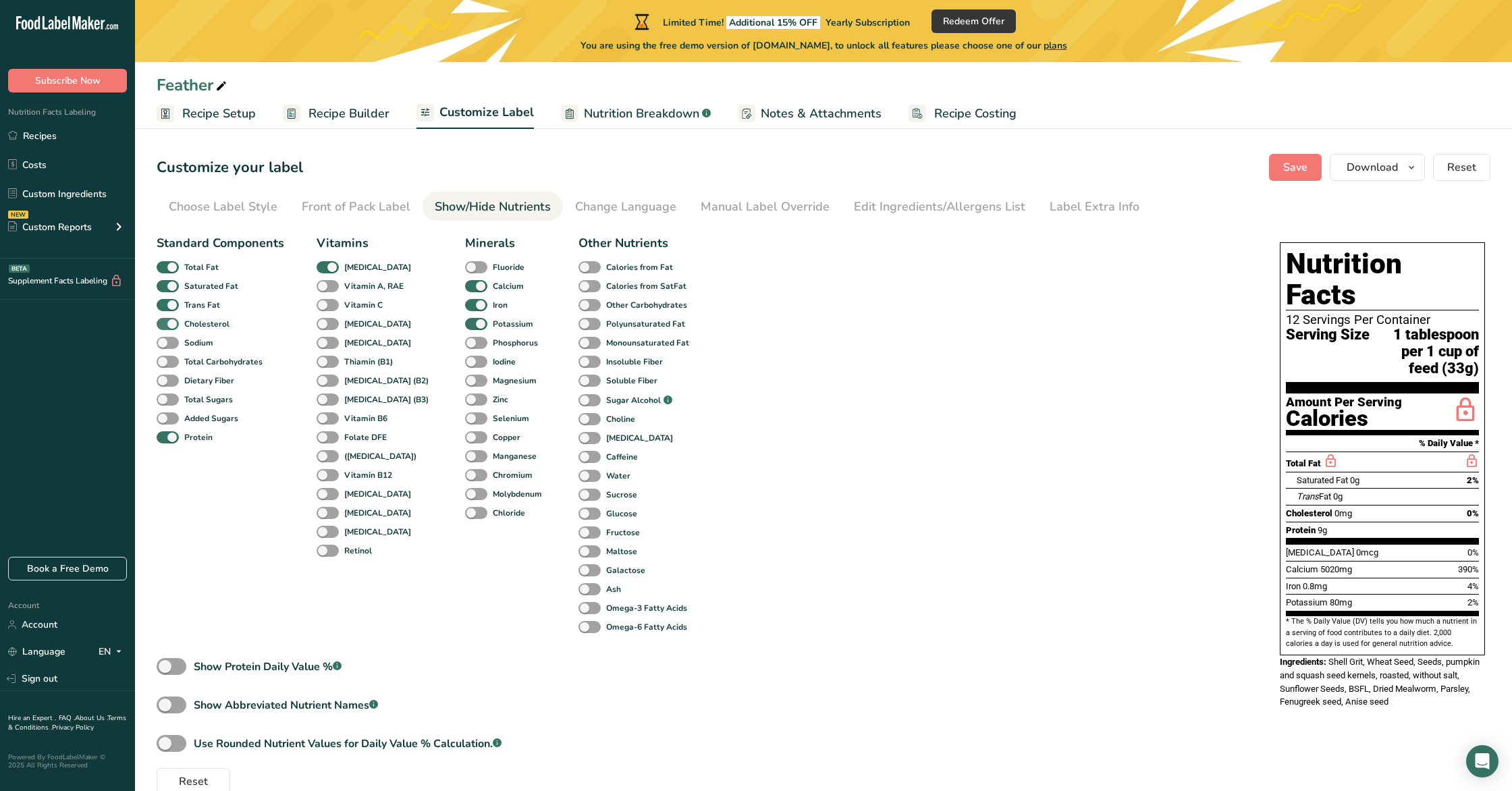
click at [164, 318] on span at bounding box center [167, 324] width 22 height 12
click at [164, 319] on input "Cholesterol" at bounding box center [161, 323] width 9 height 9
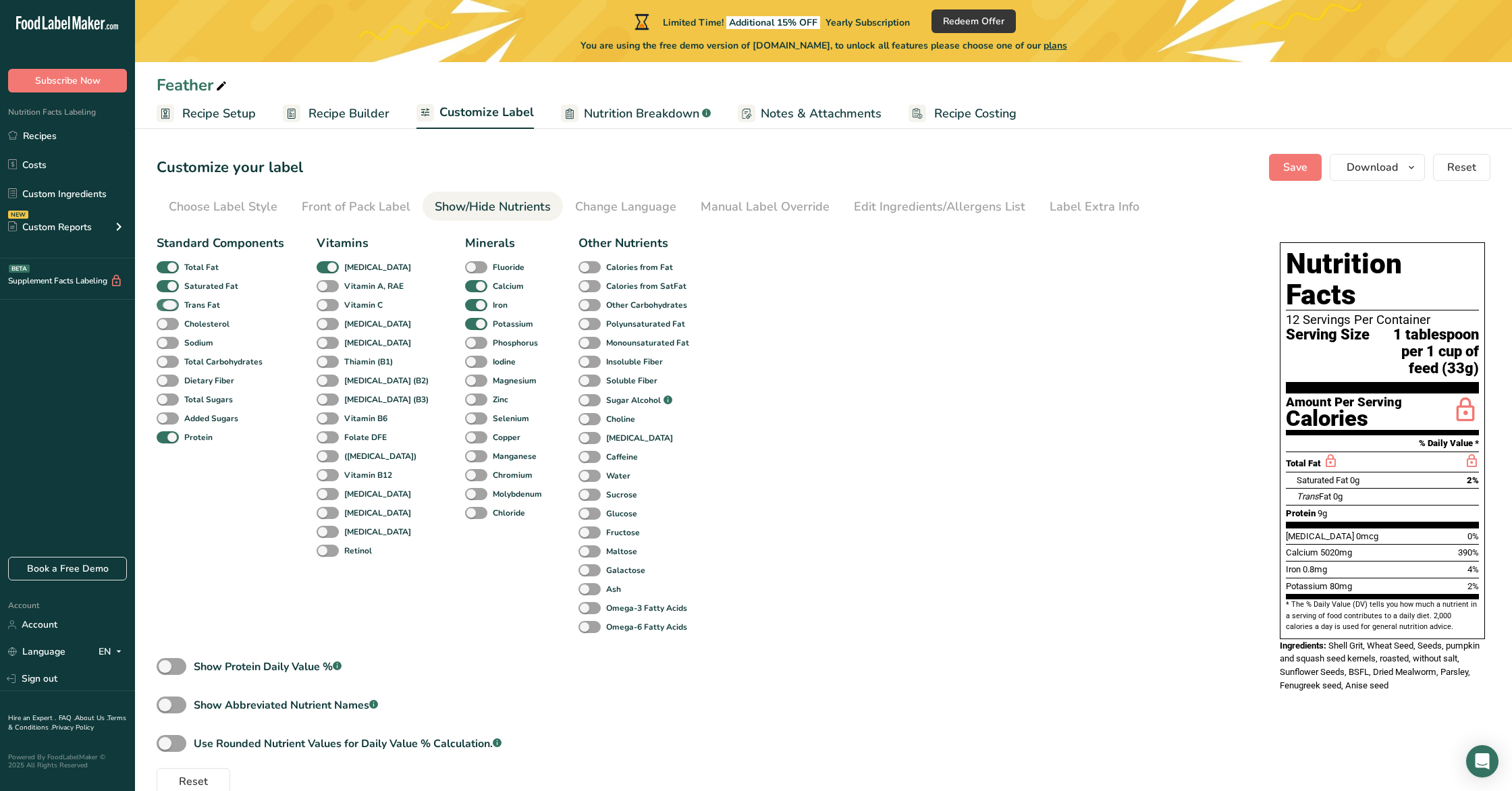
click at [165, 300] on span at bounding box center [167, 305] width 22 height 12
click at [165, 300] on input "Trans Fat" at bounding box center [161, 304] width 9 height 9
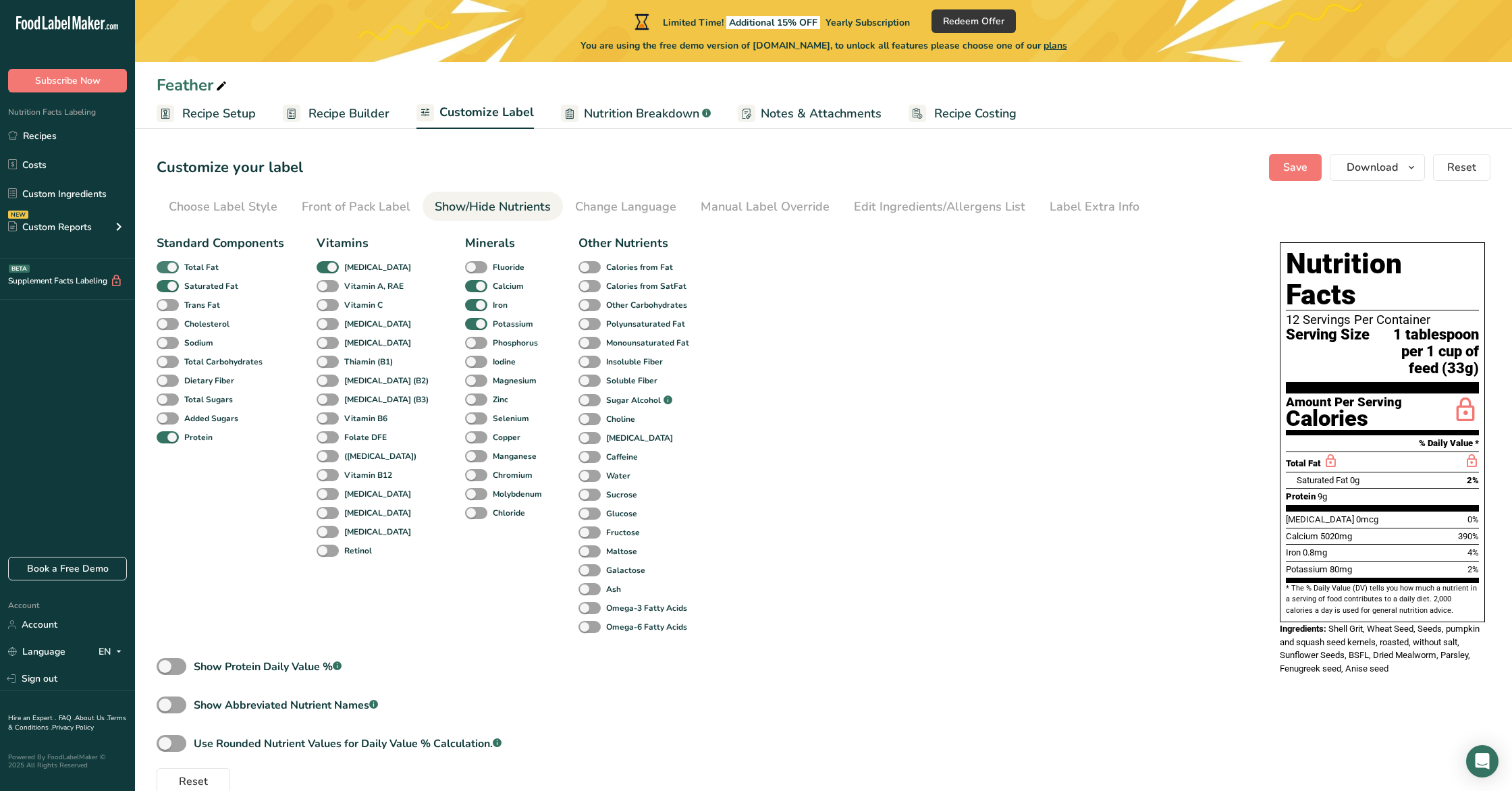
drag, startPoint x: 162, startPoint y: 279, endPoint x: 162, endPoint y: 268, distance: 11.0
click at [162, 279] on div "Saturated Fat" at bounding box center [172, 286] width 32 height 19
drag, startPoint x: 164, startPoint y: 264, endPoint x: 167, endPoint y: 276, distance: 12.4
click at [164, 264] on span at bounding box center [167, 267] width 22 height 12
click at [164, 264] on input "Total Fat" at bounding box center [161, 267] width 9 height 9
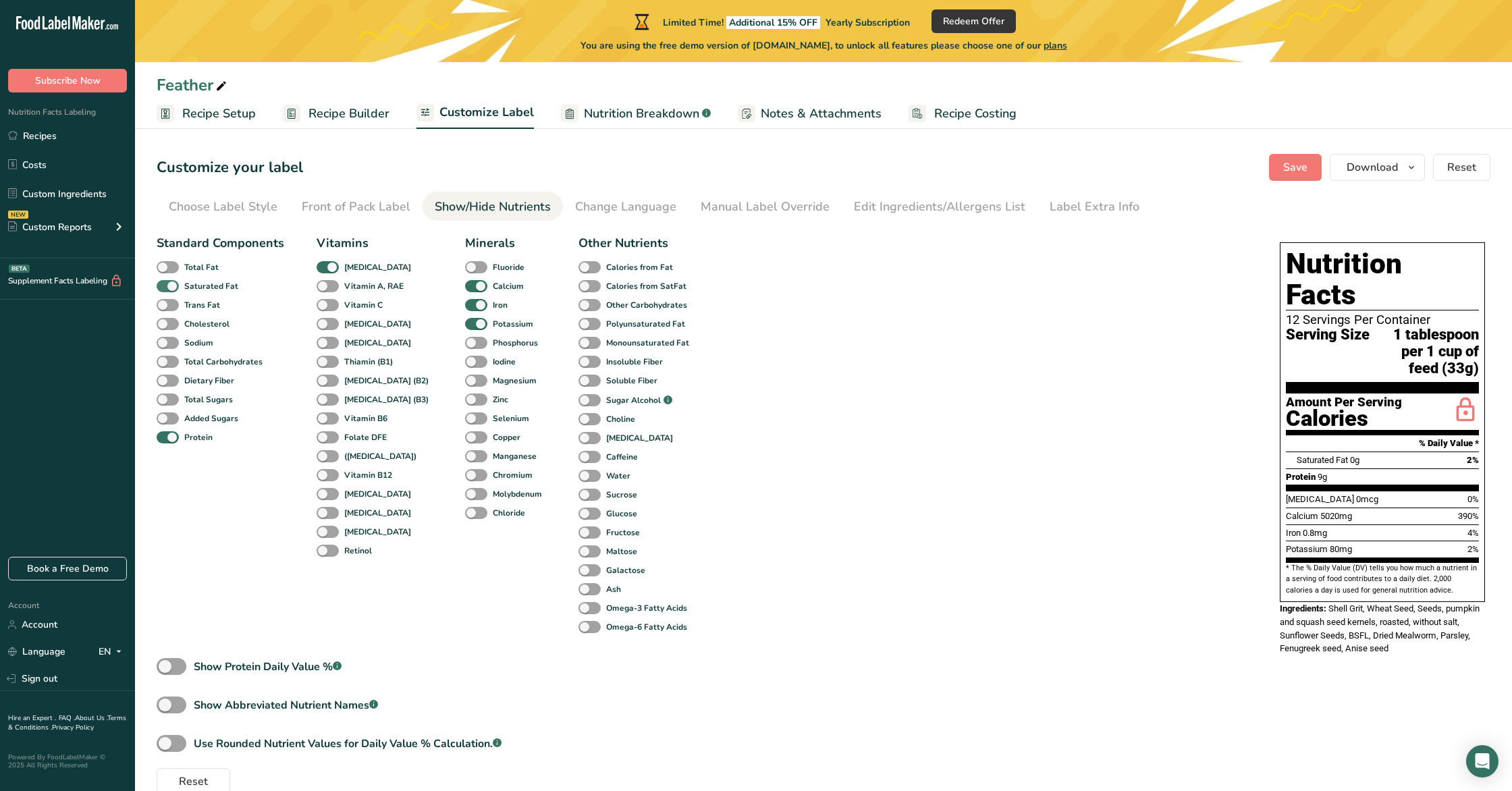
click at [166, 285] on span at bounding box center [167, 286] width 22 height 12
click at [165, 285] on input "Saturated Fat" at bounding box center [161, 286] width 9 height 9
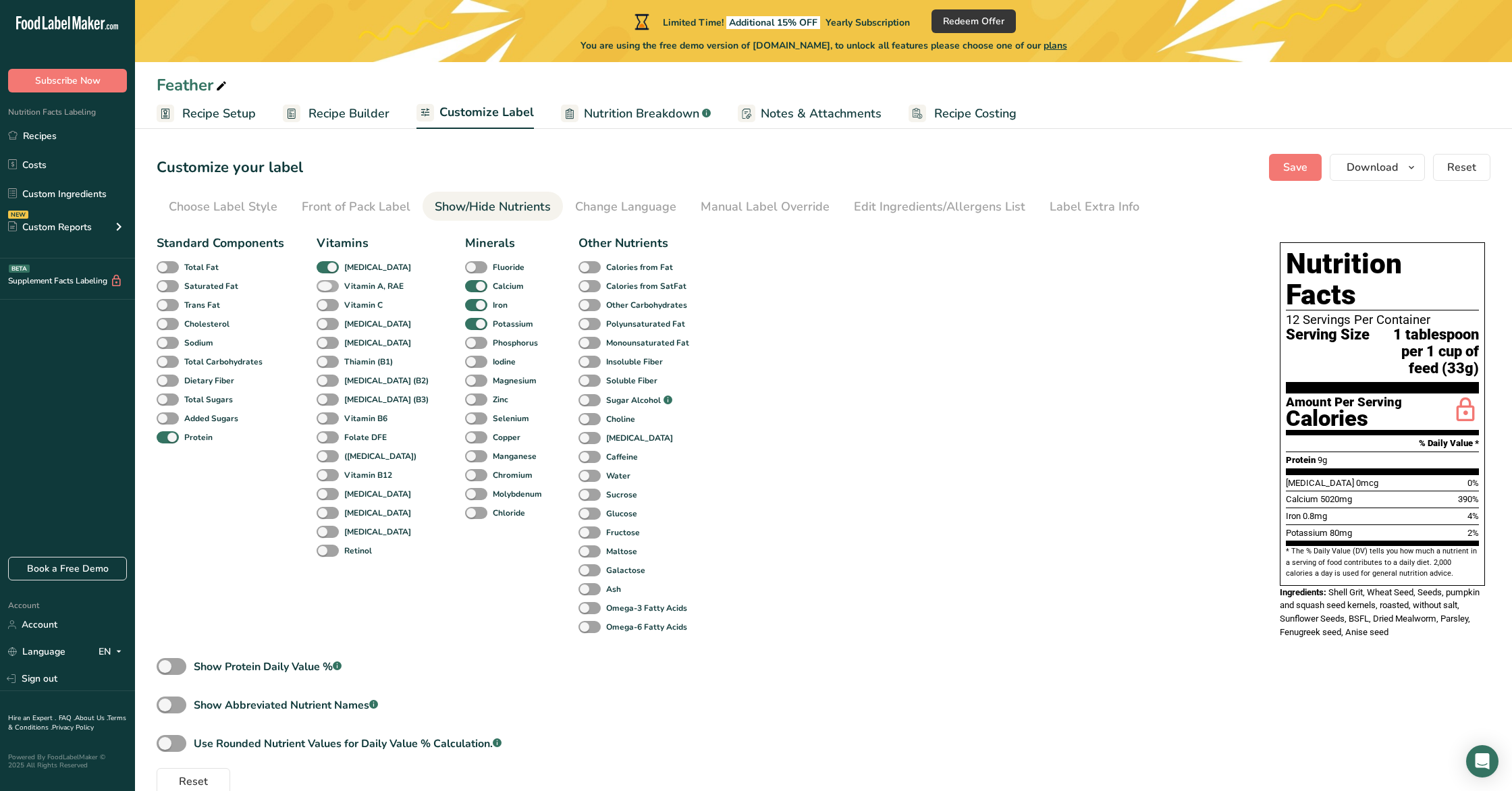
click at [332, 289] on span at bounding box center [327, 286] width 22 height 12
click at [325, 289] on input "Vitamin A, RAE" at bounding box center [321, 286] width 9 height 9
click at [332, 289] on span at bounding box center [327, 286] width 22 height 12
click at [325, 289] on input "Vitamin A, RAE" at bounding box center [321, 286] width 9 height 9
click at [330, 308] on span at bounding box center [327, 305] width 22 height 12
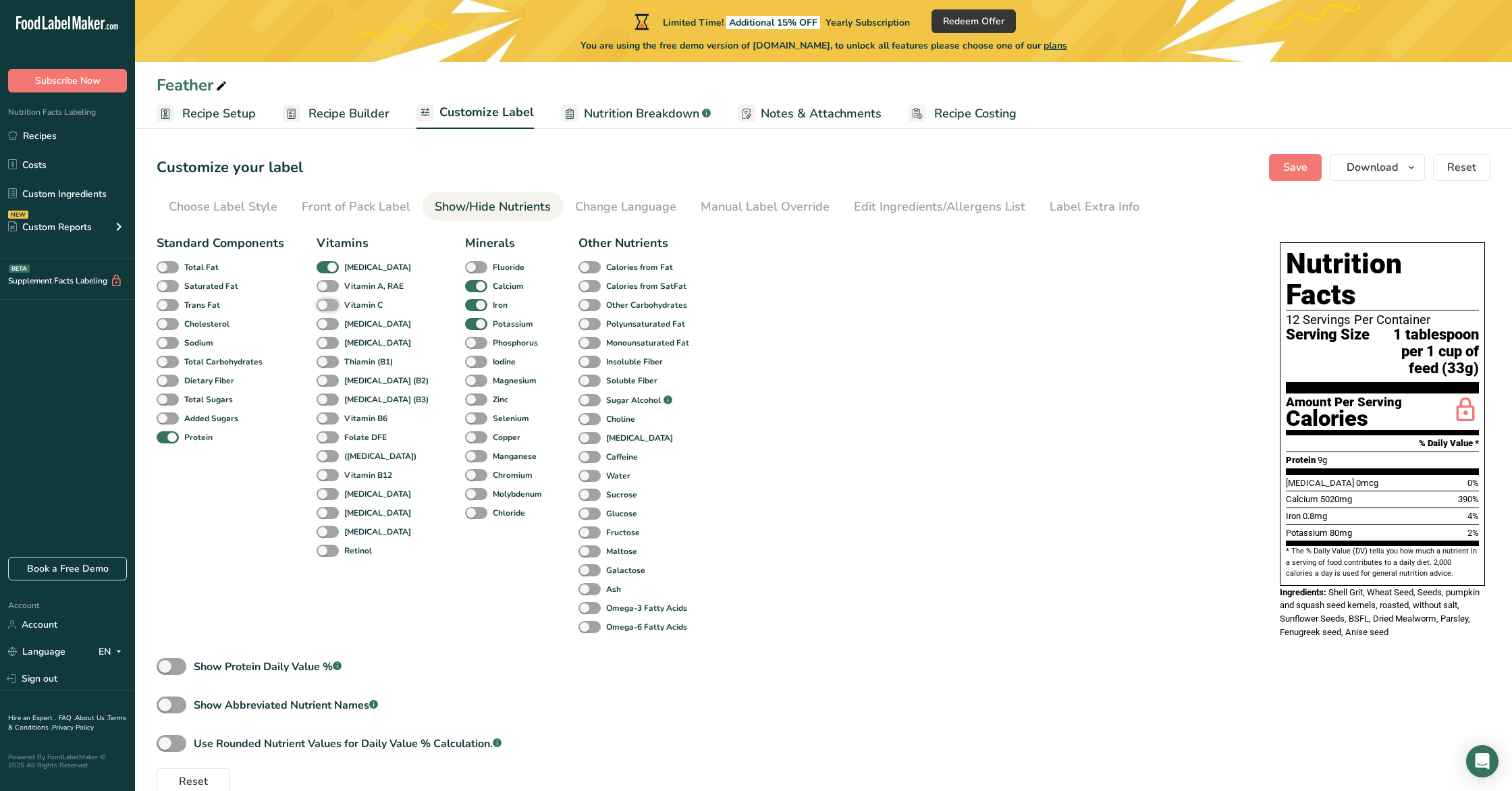
click at [325, 308] on input "Vitamin C" at bounding box center [321, 304] width 9 height 9
click at [330, 308] on span at bounding box center [327, 305] width 22 height 12
click at [325, 308] on input "Vitamin C" at bounding box center [321, 304] width 9 height 9
click at [331, 325] on span at bounding box center [327, 324] width 22 height 12
click at [325, 325] on input "[MEDICAL_DATA]" at bounding box center [321, 323] width 9 height 9
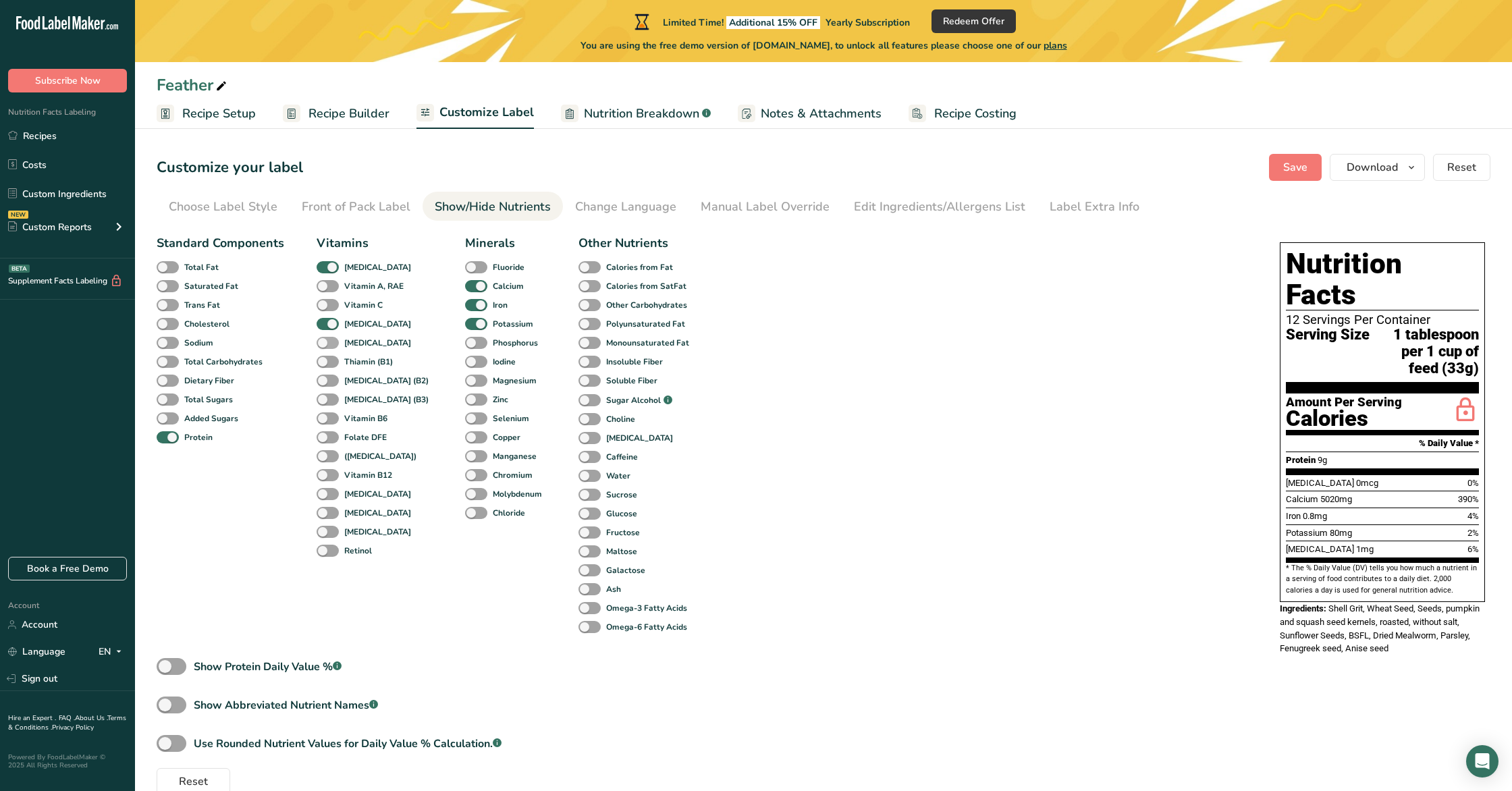
click at [332, 345] on span at bounding box center [327, 342] width 22 height 12
click at [325, 345] on input "[MEDICAL_DATA]" at bounding box center [321, 342] width 9 height 9
click at [332, 354] on div "Thiamin (B1)" at bounding box center [331, 362] width 29 height 19
click at [329, 361] on span at bounding box center [327, 362] width 22 height 12
click at [325, 361] on input "Thiamin (B1)" at bounding box center [321, 362] width 9 height 9
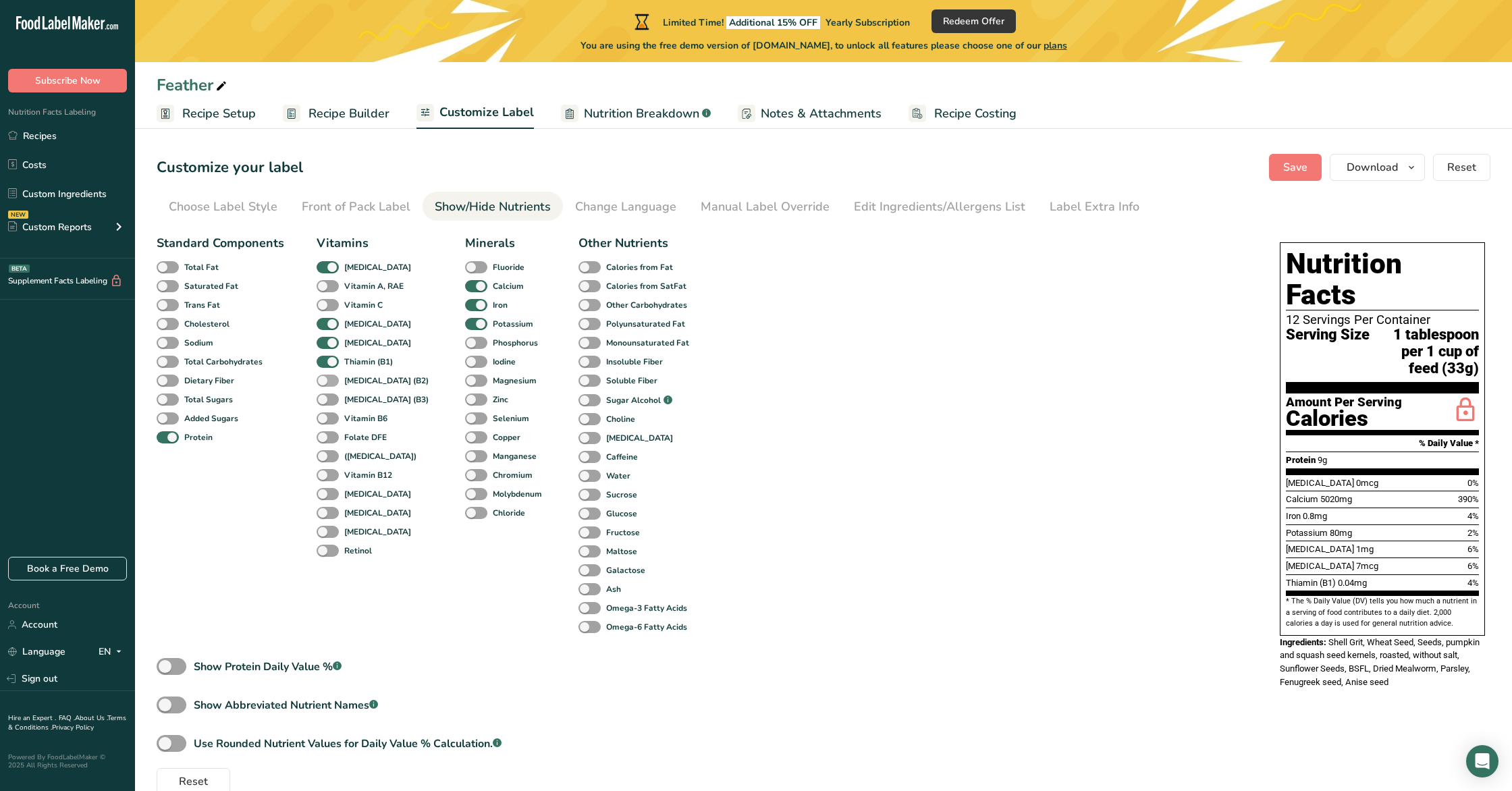
click at [327, 376] on span at bounding box center [327, 381] width 22 height 12
click at [325, 376] on input "[MEDICAL_DATA] (B2)" at bounding box center [321, 381] width 9 height 9
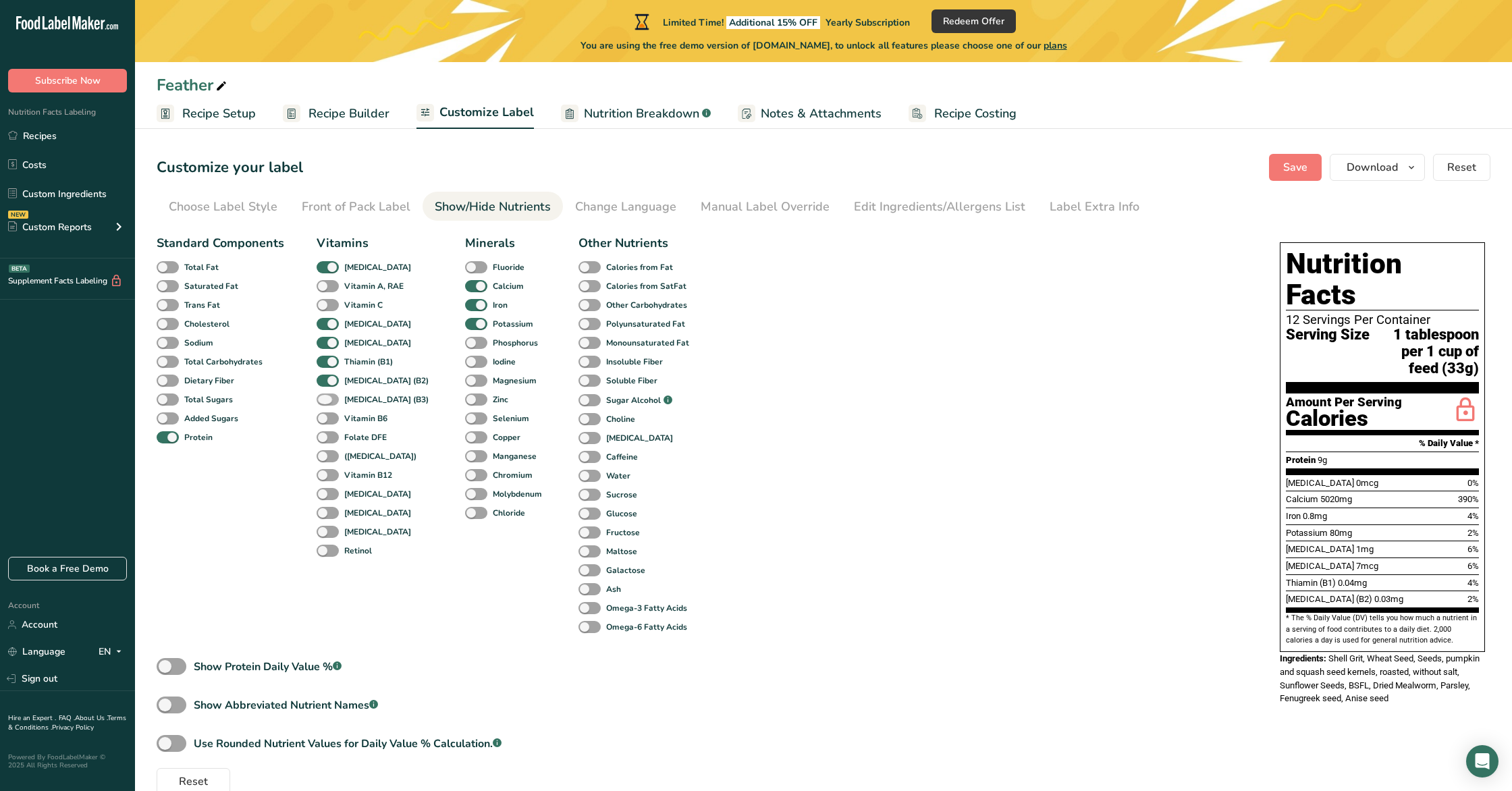
click at [325, 396] on span at bounding box center [327, 400] width 22 height 12
click at [325, 396] on input "[MEDICAL_DATA] (B3)" at bounding box center [321, 399] width 9 height 9
click at [327, 424] on span at bounding box center [327, 419] width 22 height 12
click at [325, 423] on input "Vitamin B6" at bounding box center [321, 418] width 9 height 9
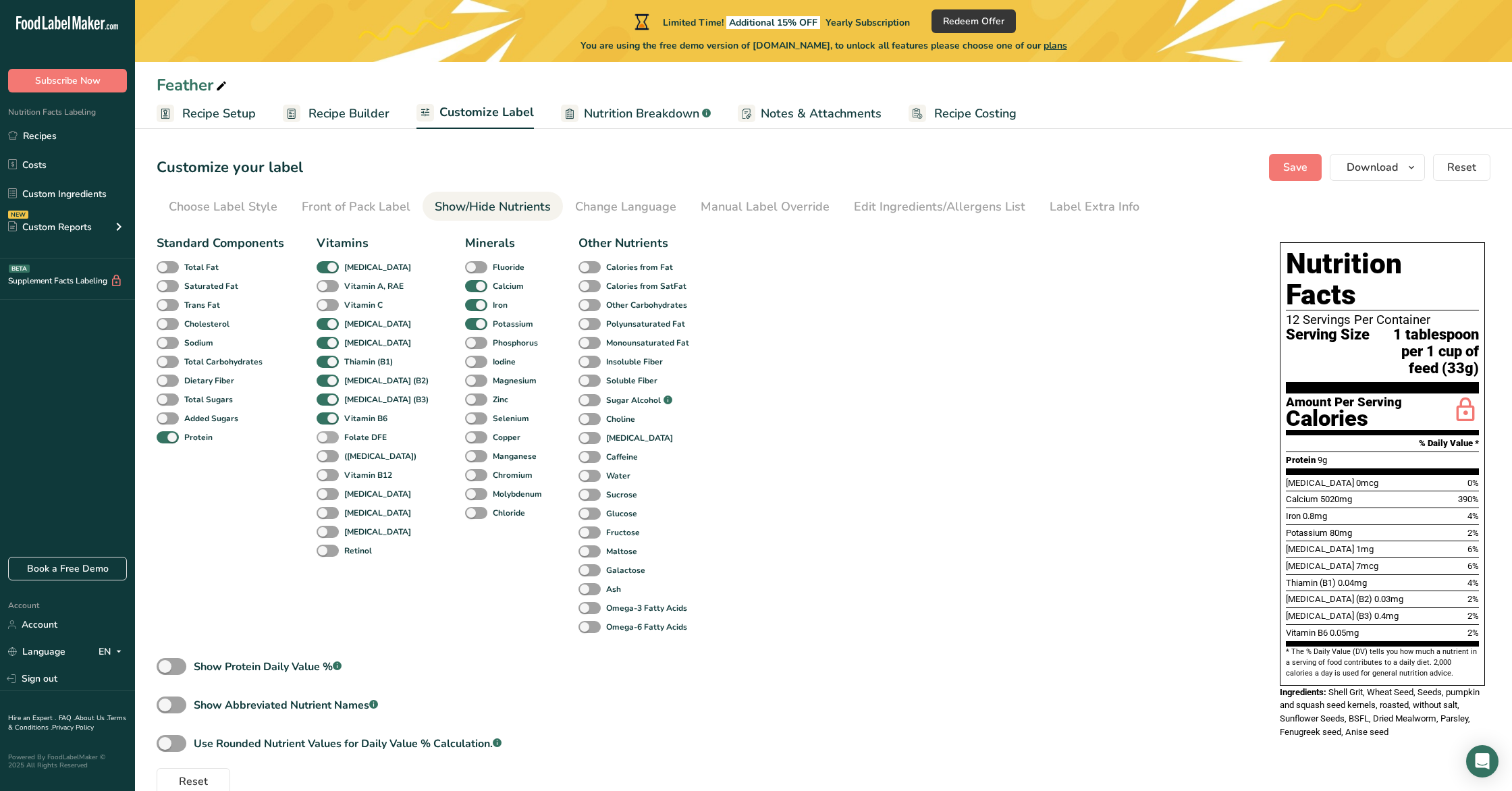
click at [325, 439] on span at bounding box center [327, 437] width 22 height 12
click at [325, 439] on input "Folate DFE" at bounding box center [321, 437] width 9 height 9
drag, startPoint x: 329, startPoint y: 465, endPoint x: 330, endPoint y: 456, distance: 9.1
click at [329, 463] on div "([MEDICAL_DATA])" at bounding box center [331, 456] width 29 height 19
click at [329, 450] on span at bounding box center [327, 456] width 22 height 12
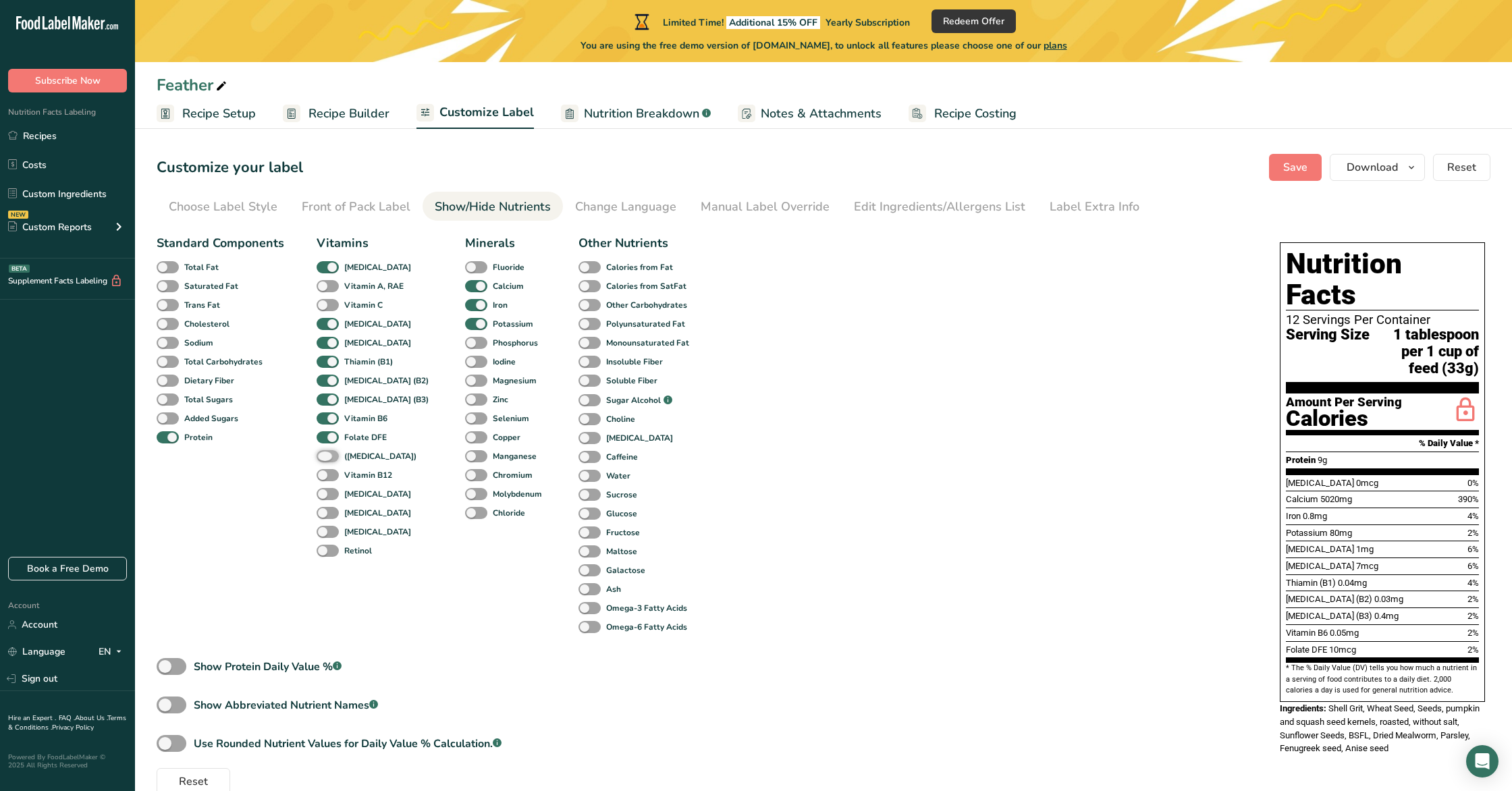
click at [325, 452] on input "([MEDICAL_DATA])" at bounding box center [321, 456] width 9 height 9
click at [327, 470] on span at bounding box center [327, 475] width 22 height 12
click at [325, 471] on input "Vitamin B12" at bounding box center [321, 475] width 9 height 9
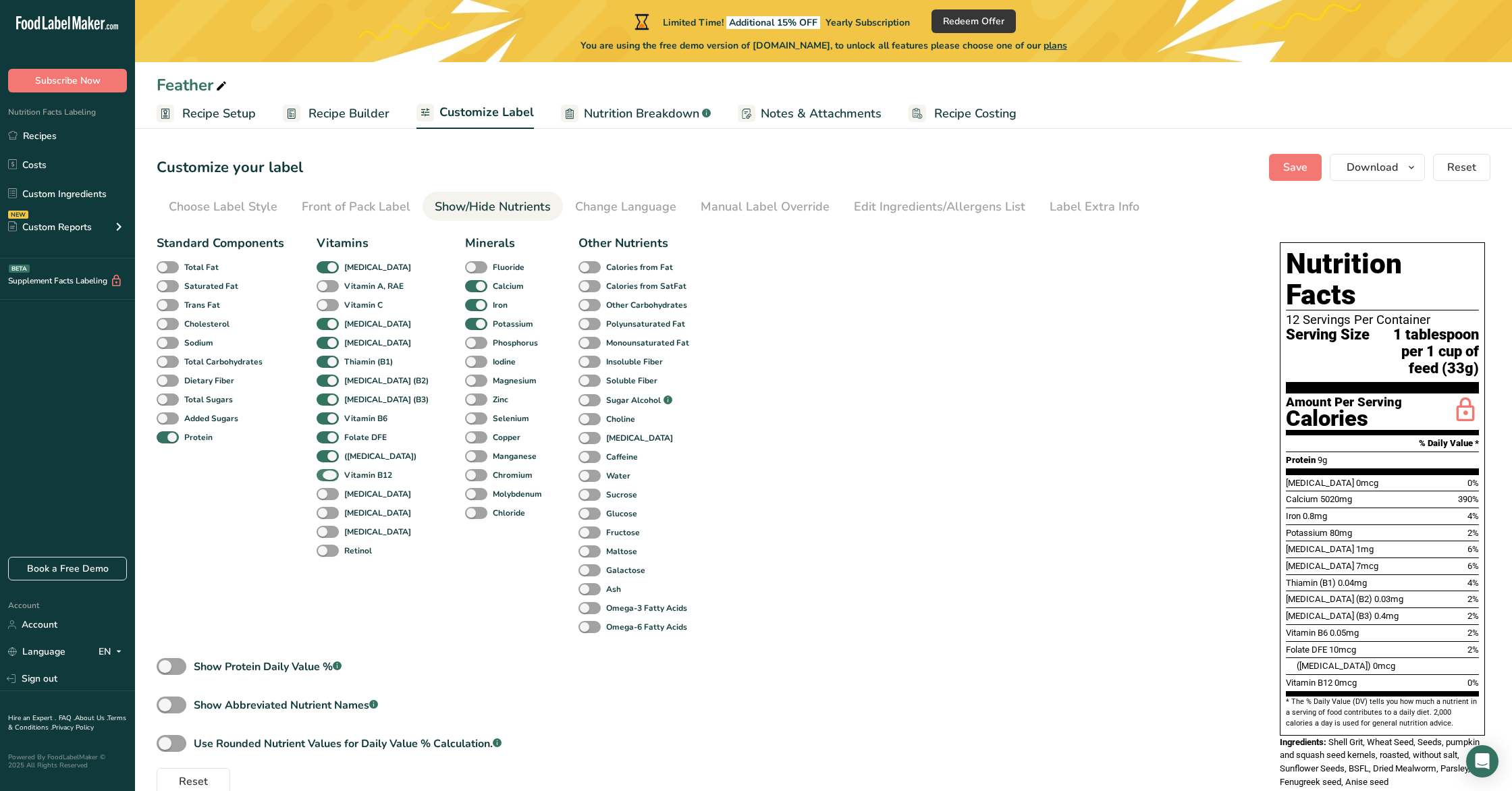
click at [327, 474] on span at bounding box center [327, 475] width 22 height 12
click at [325, 474] on input "Vitamin B12" at bounding box center [321, 475] width 9 height 9
click at [327, 492] on span at bounding box center [327, 494] width 22 height 12
click at [325, 492] on input "[MEDICAL_DATA]" at bounding box center [321, 493] width 9 height 9
click at [327, 492] on span at bounding box center [327, 494] width 22 height 12
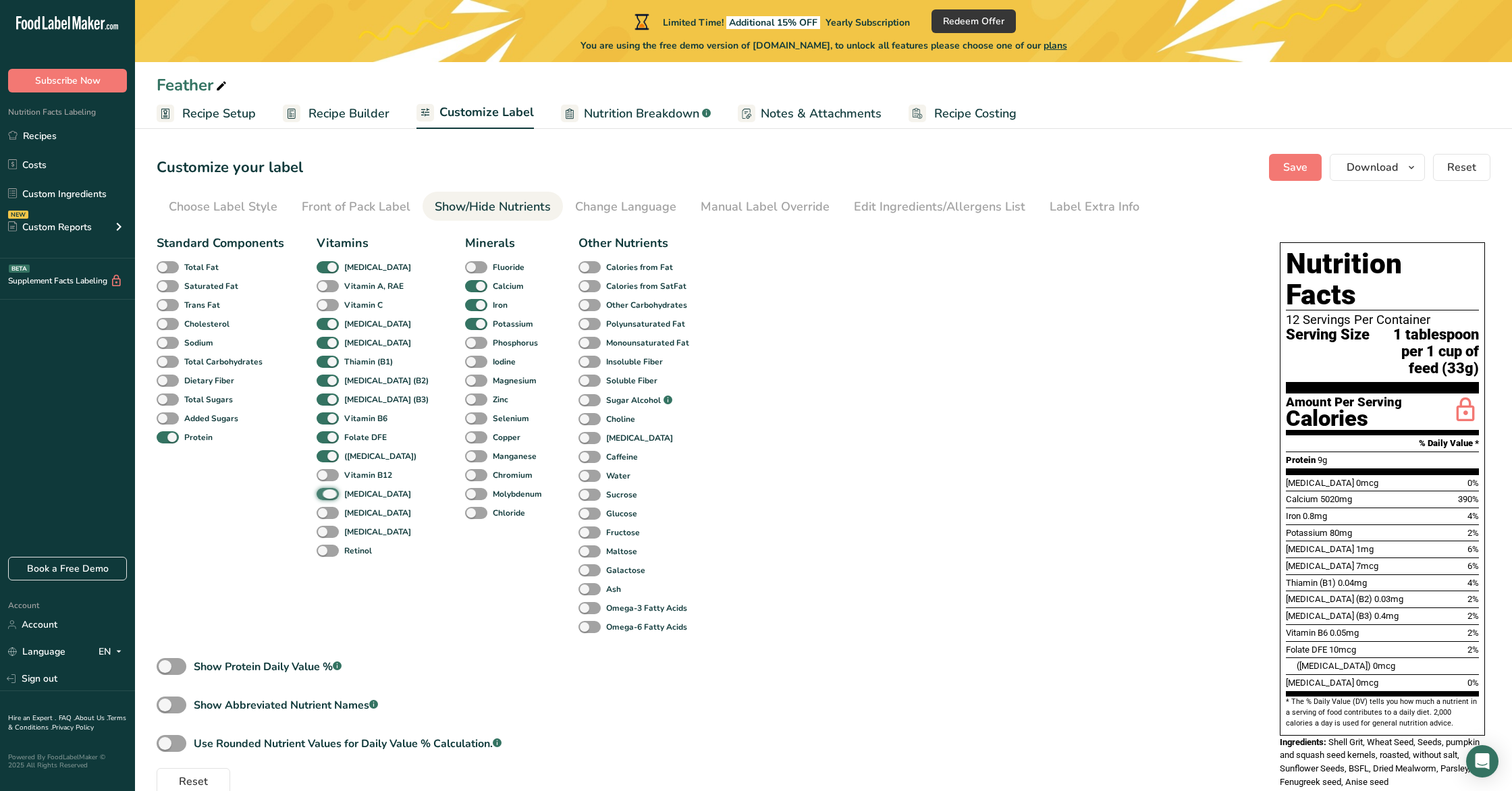
click at [325, 492] on input "[MEDICAL_DATA]" at bounding box center [321, 493] width 9 height 9
click at [324, 511] on span at bounding box center [327, 512] width 22 height 12
click at [324, 511] on input "[MEDICAL_DATA]" at bounding box center [321, 512] width 9 height 9
click at [324, 511] on span at bounding box center [327, 512] width 22 height 12
click at [324, 511] on input "[MEDICAL_DATA]" at bounding box center [321, 512] width 9 height 9
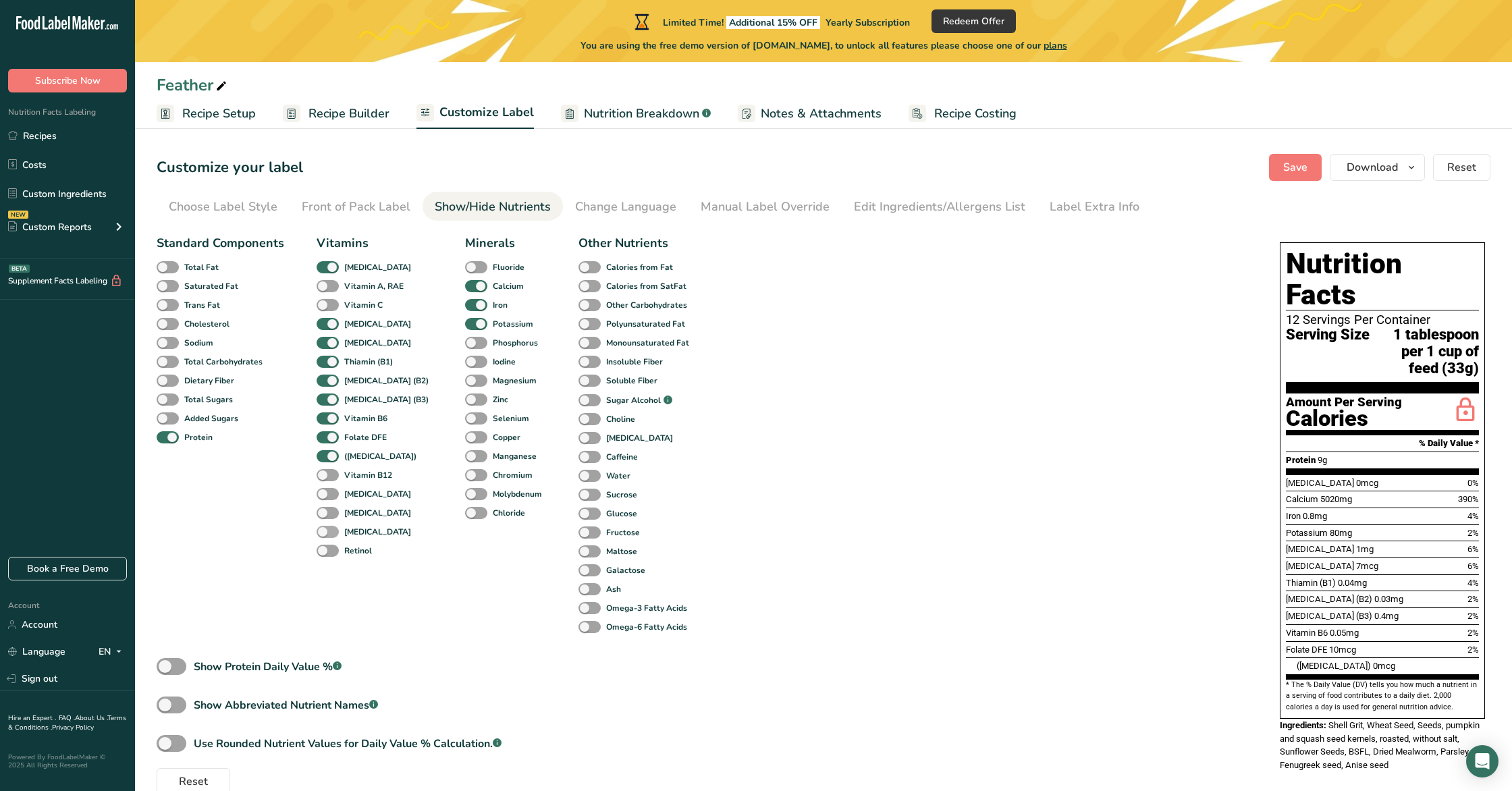
click at [328, 528] on span at bounding box center [327, 531] width 22 height 12
click at [325, 528] on input "[MEDICAL_DATA]" at bounding box center [321, 531] width 9 height 9
click at [328, 528] on span at bounding box center [327, 531] width 22 height 12
click at [325, 528] on input "[MEDICAL_DATA]" at bounding box center [321, 531] width 9 height 9
click at [326, 549] on span at bounding box center [327, 551] width 22 height 12
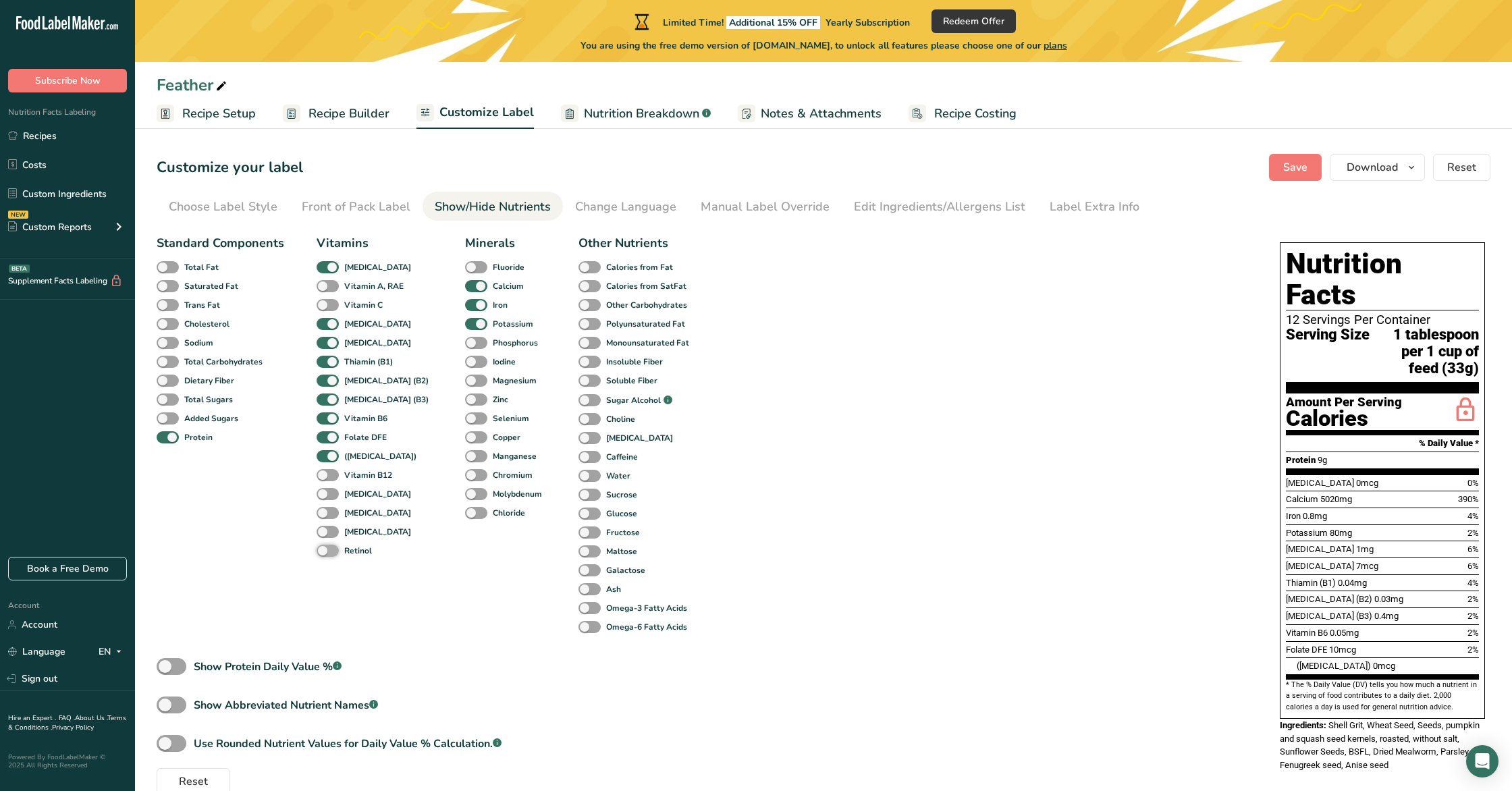
click at [325, 549] on input "Retinol" at bounding box center [321, 551] width 9 height 9
drag, startPoint x: 325, startPoint y: 549, endPoint x: 336, endPoint y: 538, distance: 15.6
click at [326, 549] on span at bounding box center [327, 551] width 22 height 12
click at [325, 549] on input "Retinol" at bounding box center [321, 551] width 9 height 9
click at [465, 269] on span at bounding box center [476, 267] width 22 height 12
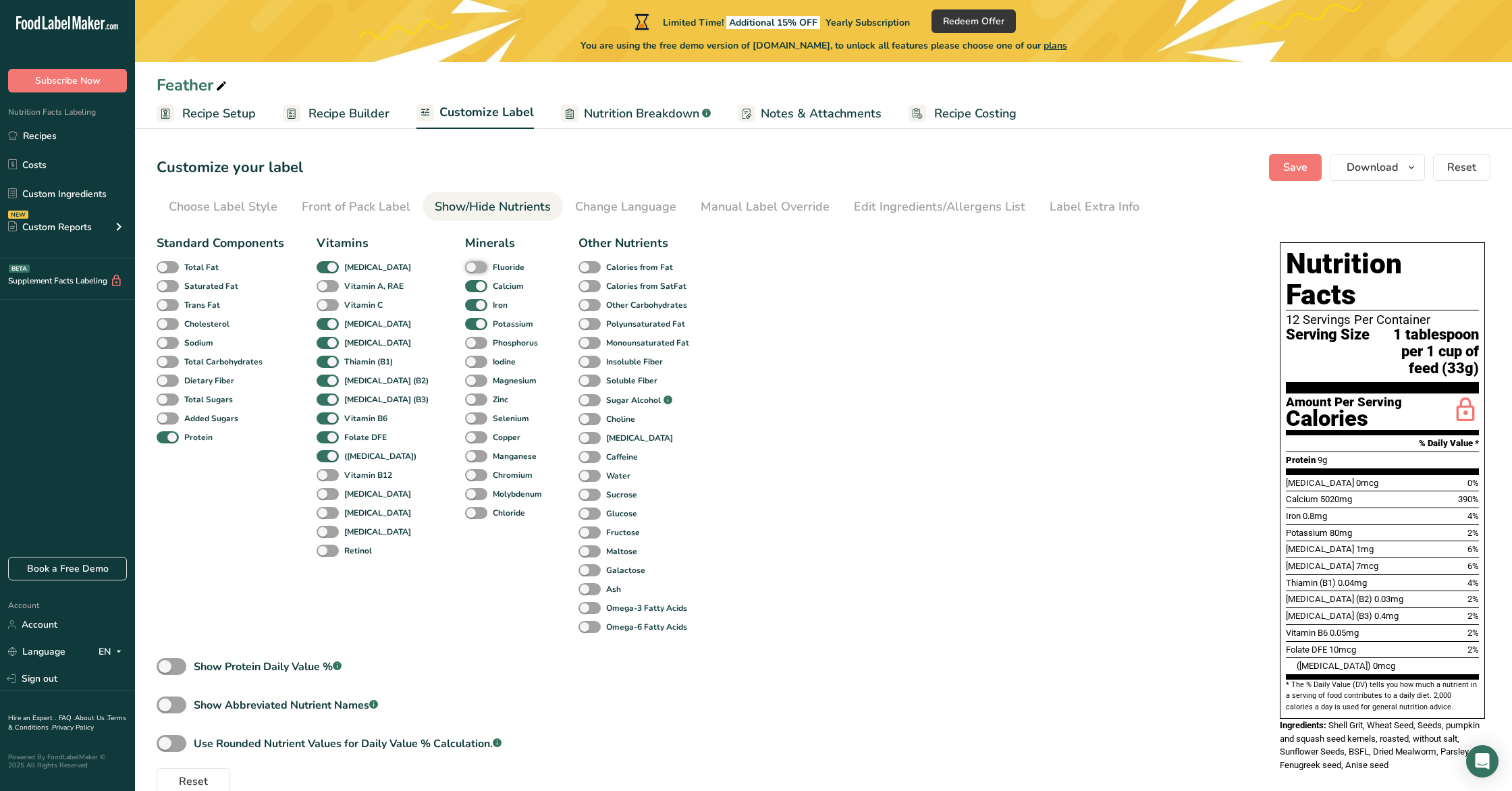
click at [465, 269] on input "Fluoride" at bounding box center [469, 267] width 9 height 9
click at [465, 269] on span at bounding box center [476, 267] width 22 height 12
click at [465, 269] on input "Fluoride" at bounding box center [469, 267] width 9 height 9
click at [465, 325] on span at bounding box center [476, 324] width 22 height 12
click at [465, 325] on input "Potassium" at bounding box center [469, 323] width 9 height 9
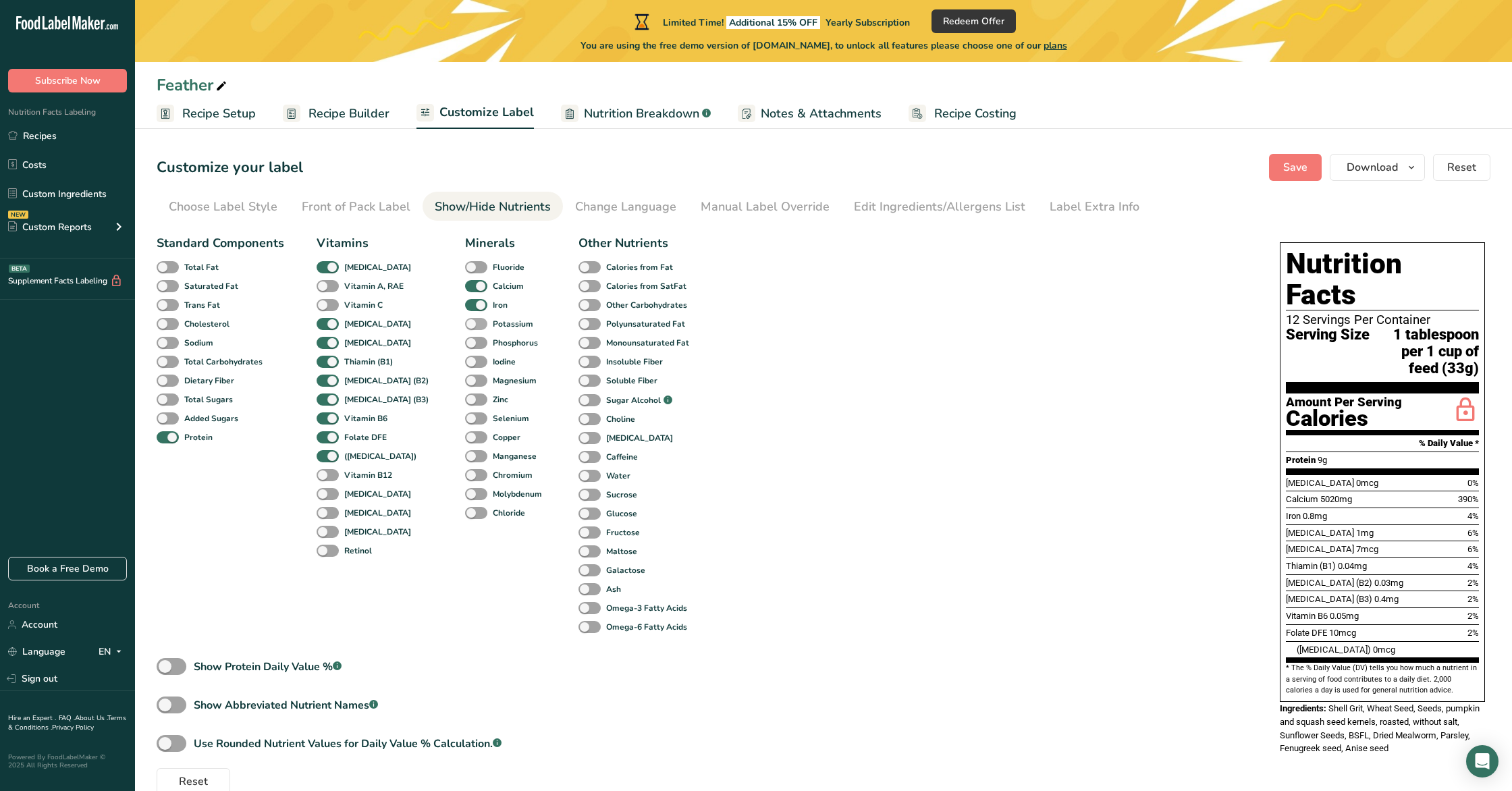
click at [465, 325] on span at bounding box center [476, 324] width 22 height 12
click at [465, 325] on input "Potassium" at bounding box center [469, 323] width 9 height 9
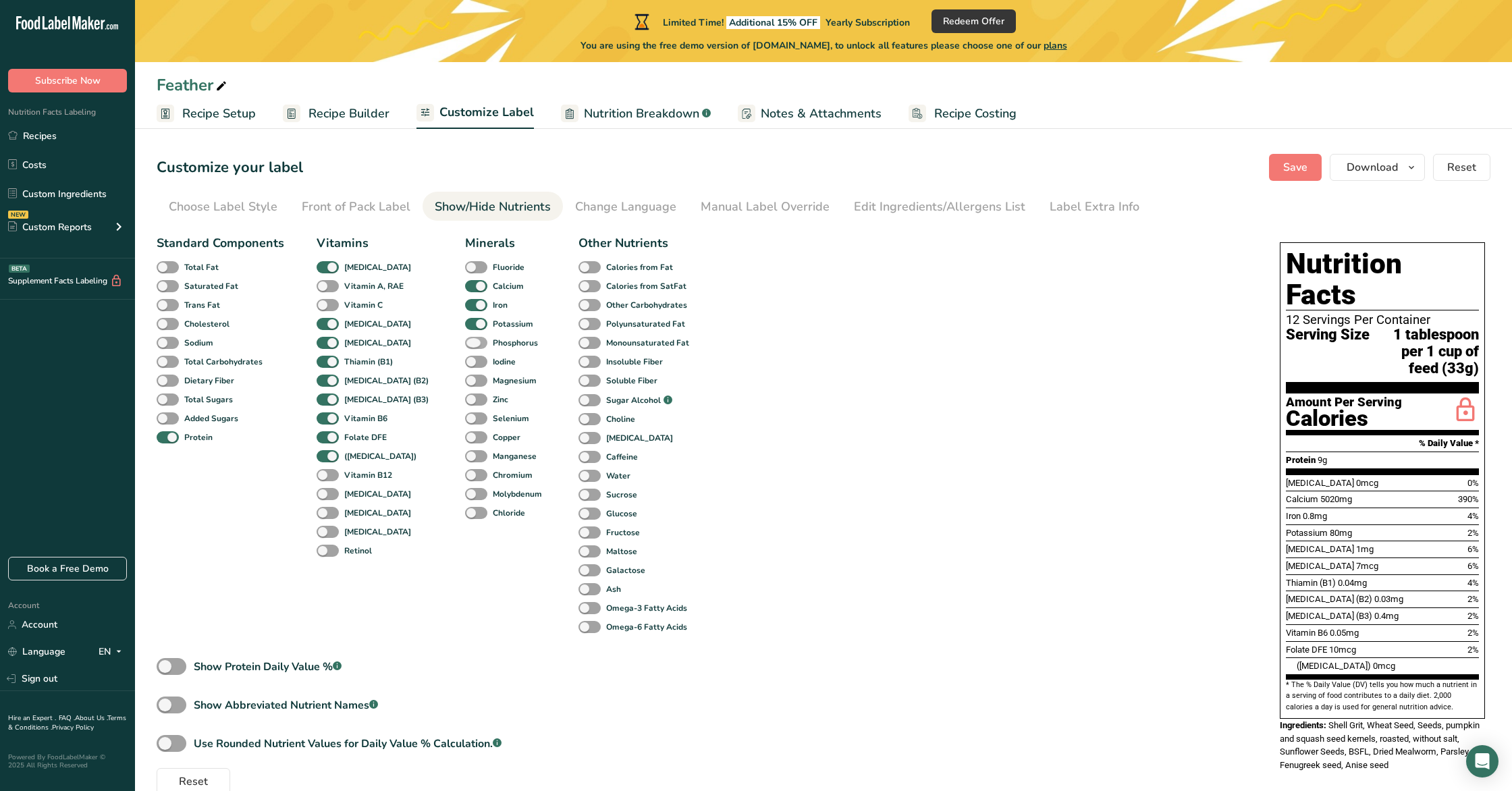
click at [465, 341] on span at bounding box center [476, 342] width 22 height 12
click at [465, 341] on input "Phosphorus" at bounding box center [469, 342] width 9 height 9
click at [465, 354] on div "Iodine" at bounding box center [475, 362] width 20 height 19
click at [465, 359] on span at bounding box center [476, 362] width 22 height 12
click at [465, 359] on input "Iodine" at bounding box center [469, 362] width 9 height 9
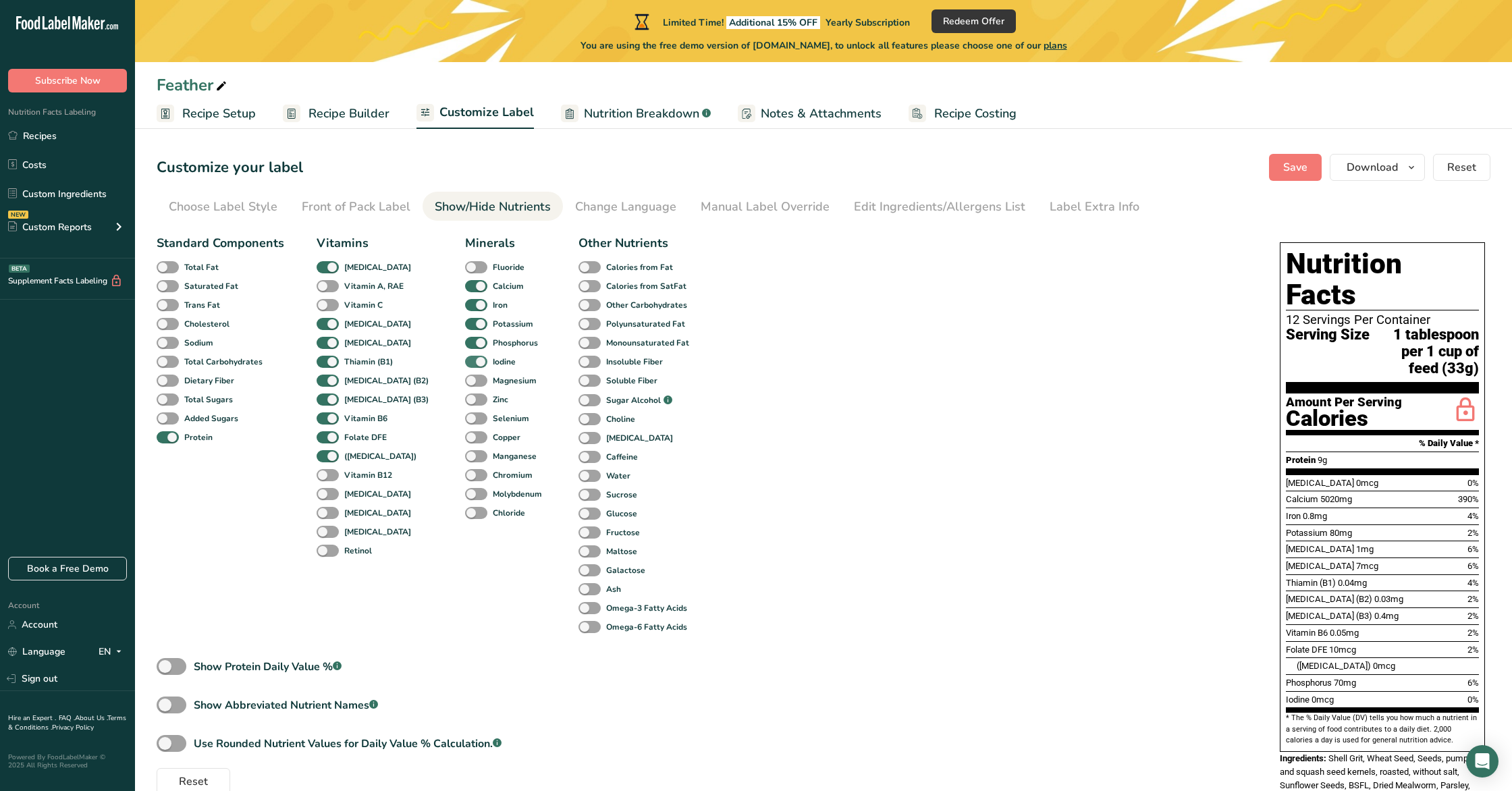
click at [465, 359] on span at bounding box center [476, 362] width 22 height 12
click at [465, 359] on input "Iodine" at bounding box center [469, 362] width 9 height 9
click at [465, 382] on span at bounding box center [476, 381] width 22 height 12
click at [465, 382] on input "Magnesium" at bounding box center [469, 381] width 9 height 9
click at [465, 396] on span at bounding box center [476, 400] width 22 height 12
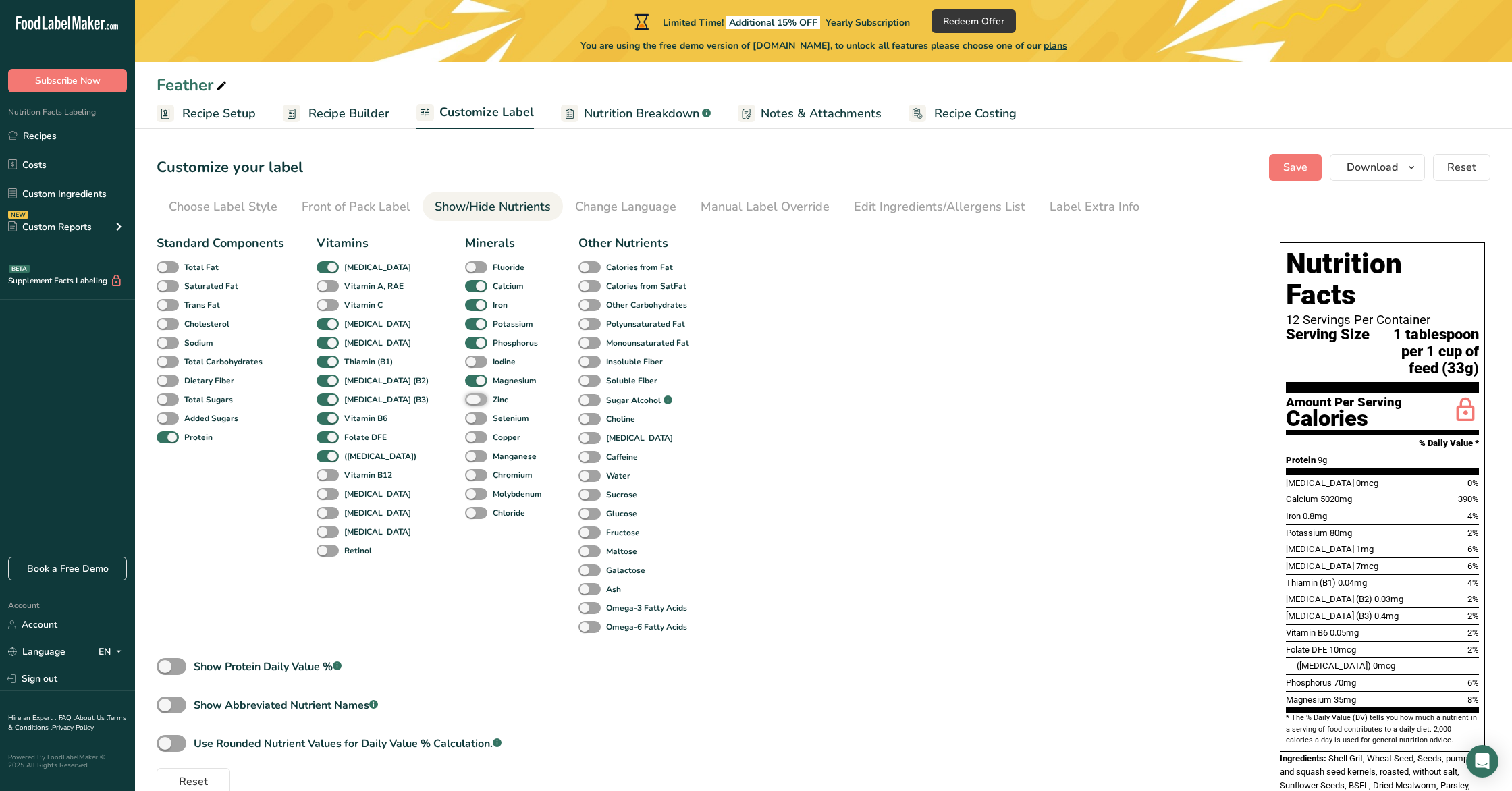
click at [465, 396] on input "Zinc" at bounding box center [469, 399] width 9 height 9
click at [465, 414] on span at bounding box center [476, 419] width 22 height 12
click at [465, 414] on input "Selenium" at bounding box center [469, 418] width 9 height 9
click at [465, 438] on span at bounding box center [476, 437] width 22 height 12
click at [465, 438] on input "Copper" at bounding box center [469, 437] width 9 height 9
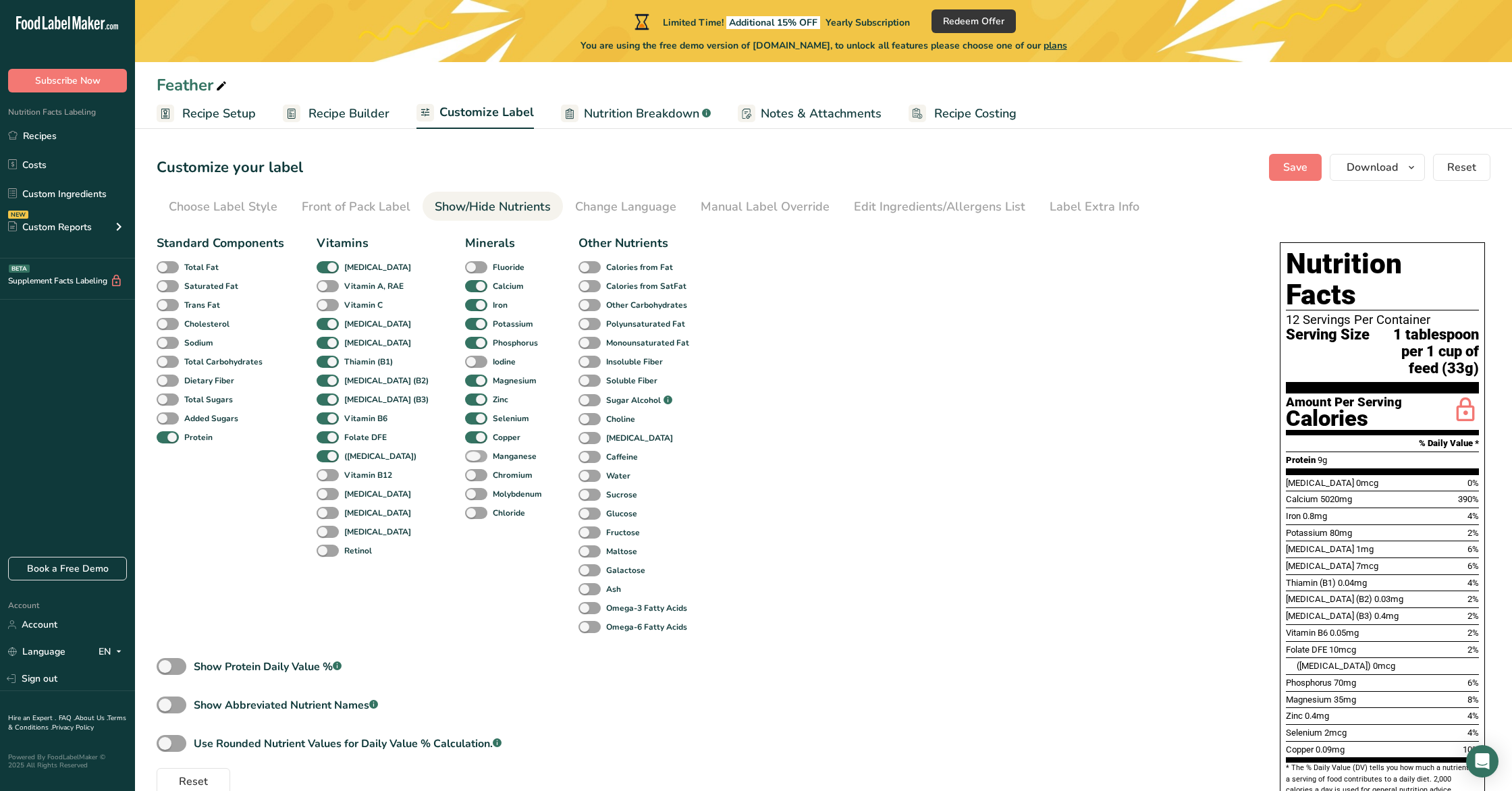
click at [465, 457] on span at bounding box center [476, 456] width 22 height 12
click at [465, 457] on input "Manganese" at bounding box center [469, 456] width 9 height 9
click at [465, 473] on span at bounding box center [476, 475] width 22 height 12
click at [465, 473] on input "Chromium" at bounding box center [469, 475] width 9 height 9
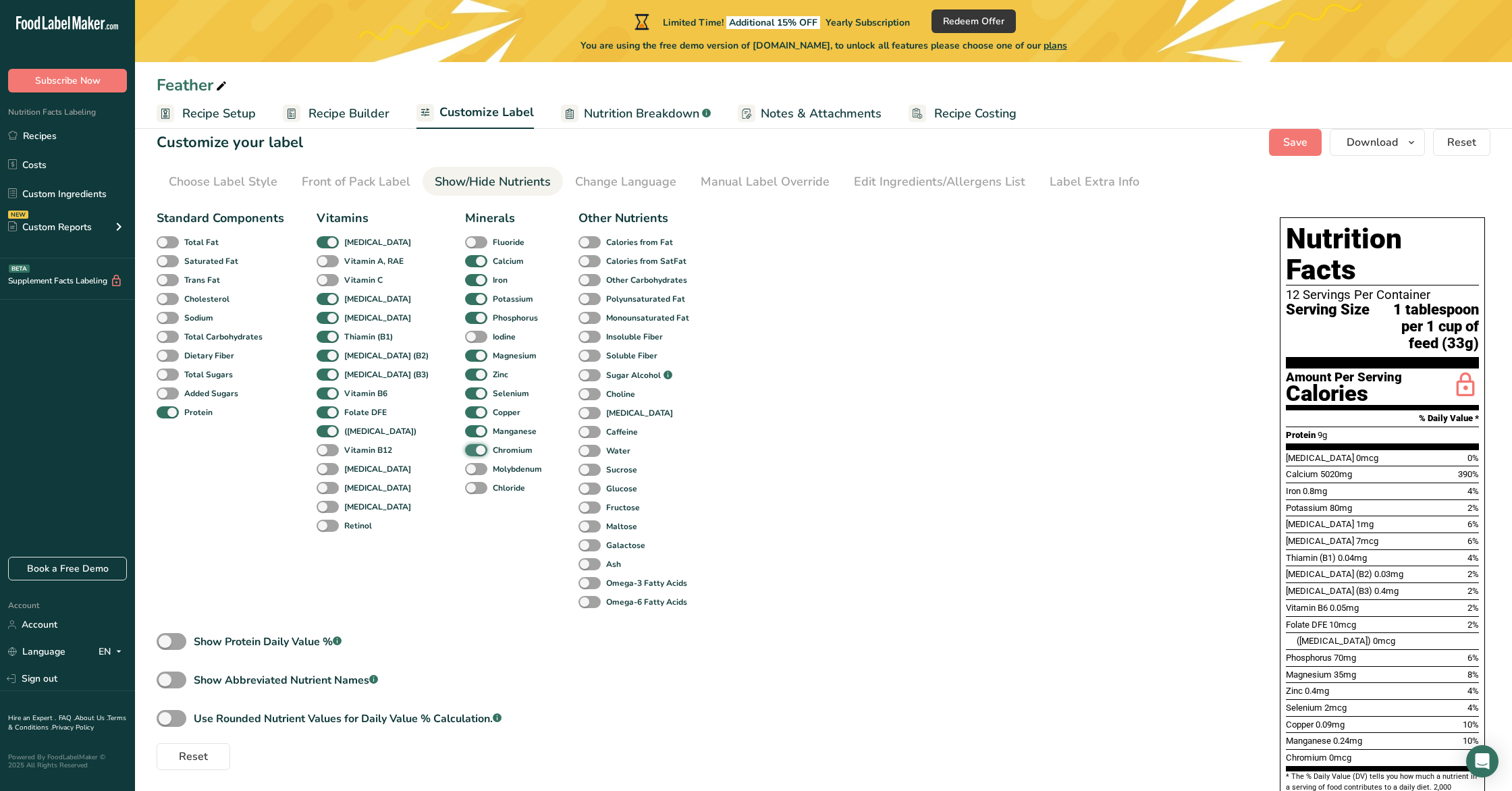
scroll to position [30, 0]
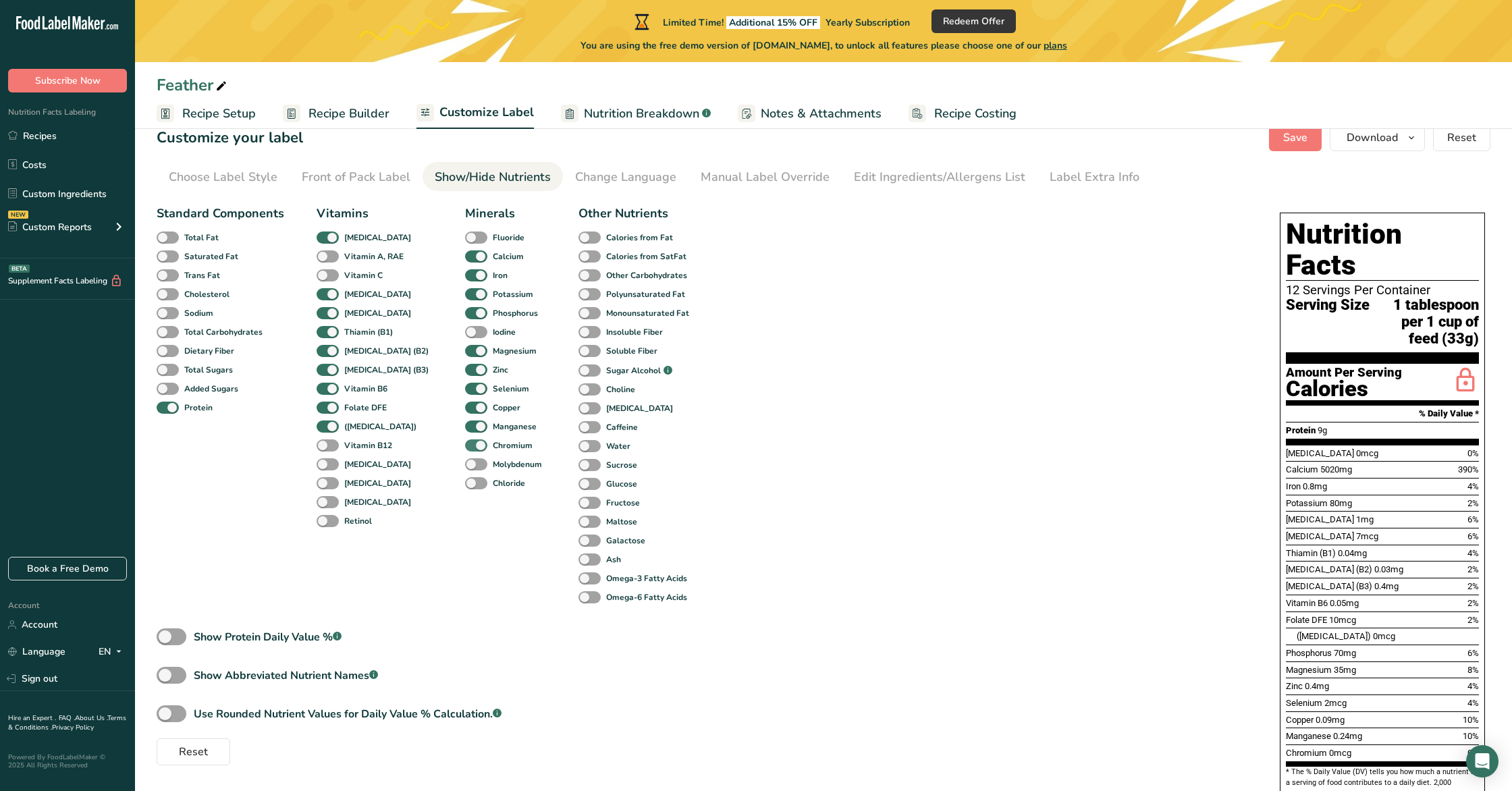
click at [465, 444] on span at bounding box center [476, 445] width 22 height 12
click at [465, 444] on input "Chromium" at bounding box center [469, 445] width 9 height 9
click at [465, 463] on span at bounding box center [476, 464] width 22 height 12
click at [465, 463] on input "Molybdenum" at bounding box center [469, 464] width 9 height 9
click at [465, 463] on span at bounding box center [476, 464] width 22 height 12
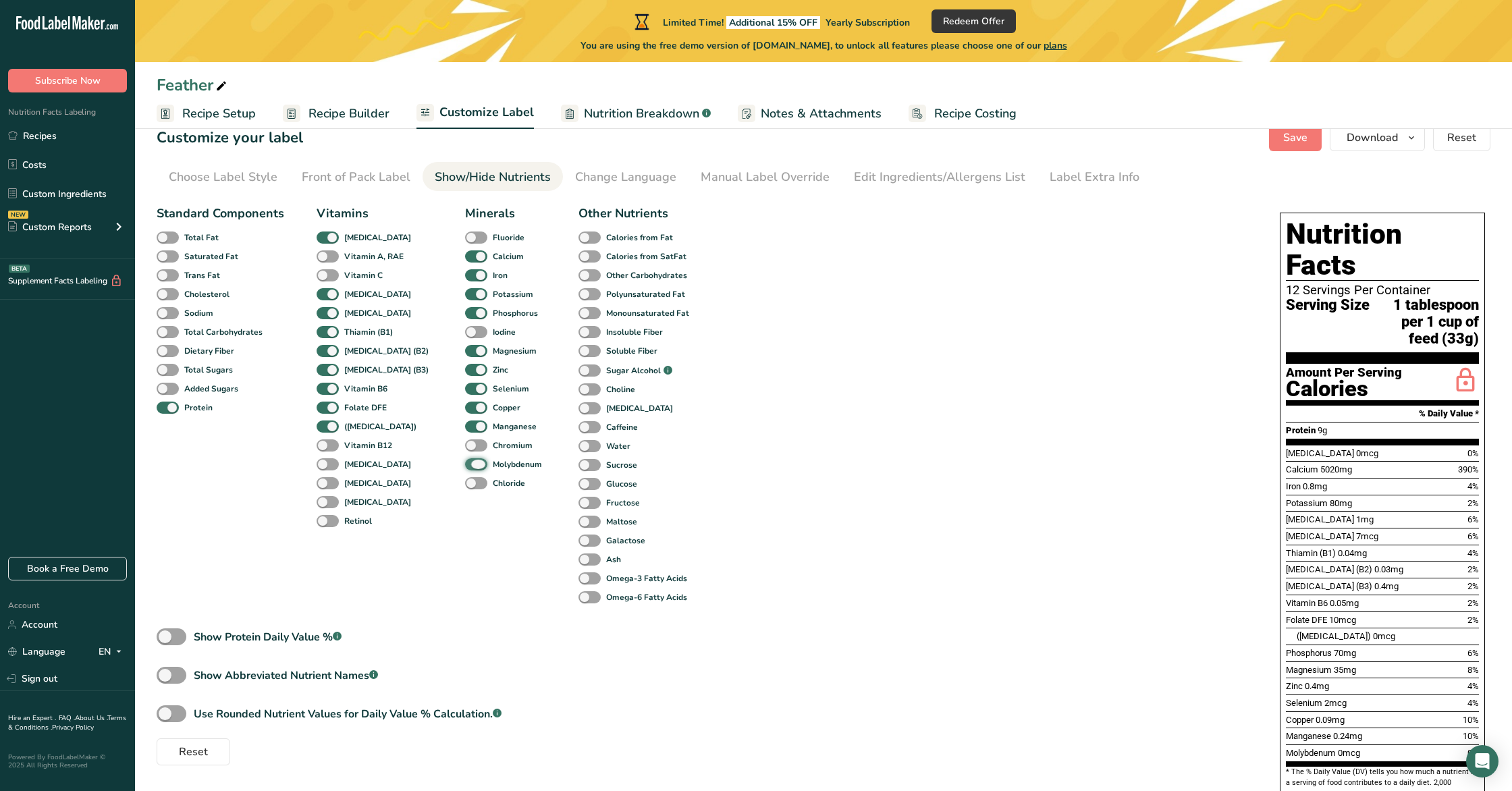
click at [465, 463] on input "Molybdenum" at bounding box center [469, 464] width 9 height 9
click at [465, 478] on span at bounding box center [476, 483] width 22 height 12
click at [465, 478] on input "Chloride" at bounding box center [469, 483] width 9 height 9
click at [465, 478] on span at bounding box center [476, 483] width 22 height 12
click at [465, 478] on input "Chloride" at bounding box center [469, 483] width 9 height 9
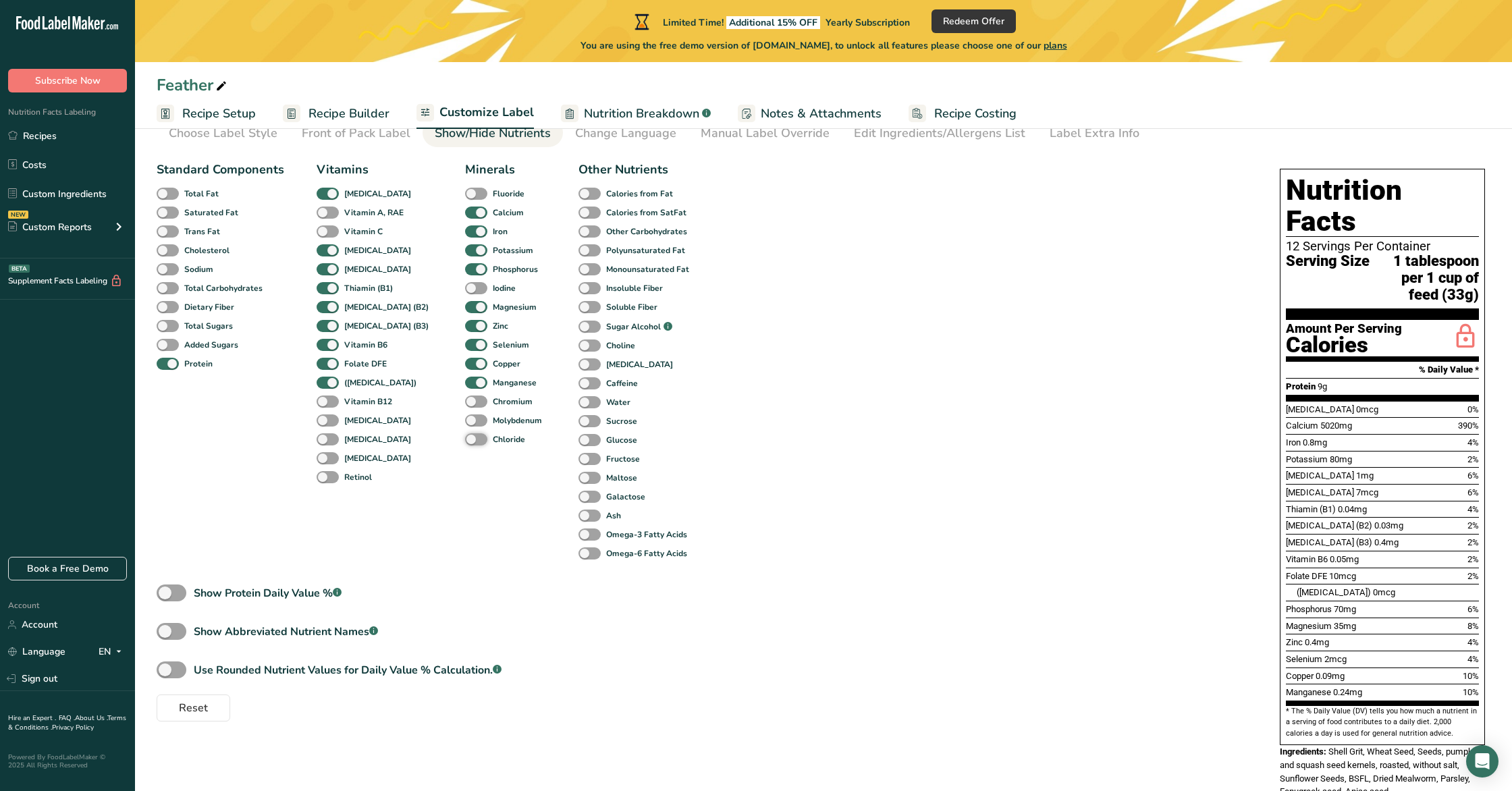
scroll to position [85, 0]
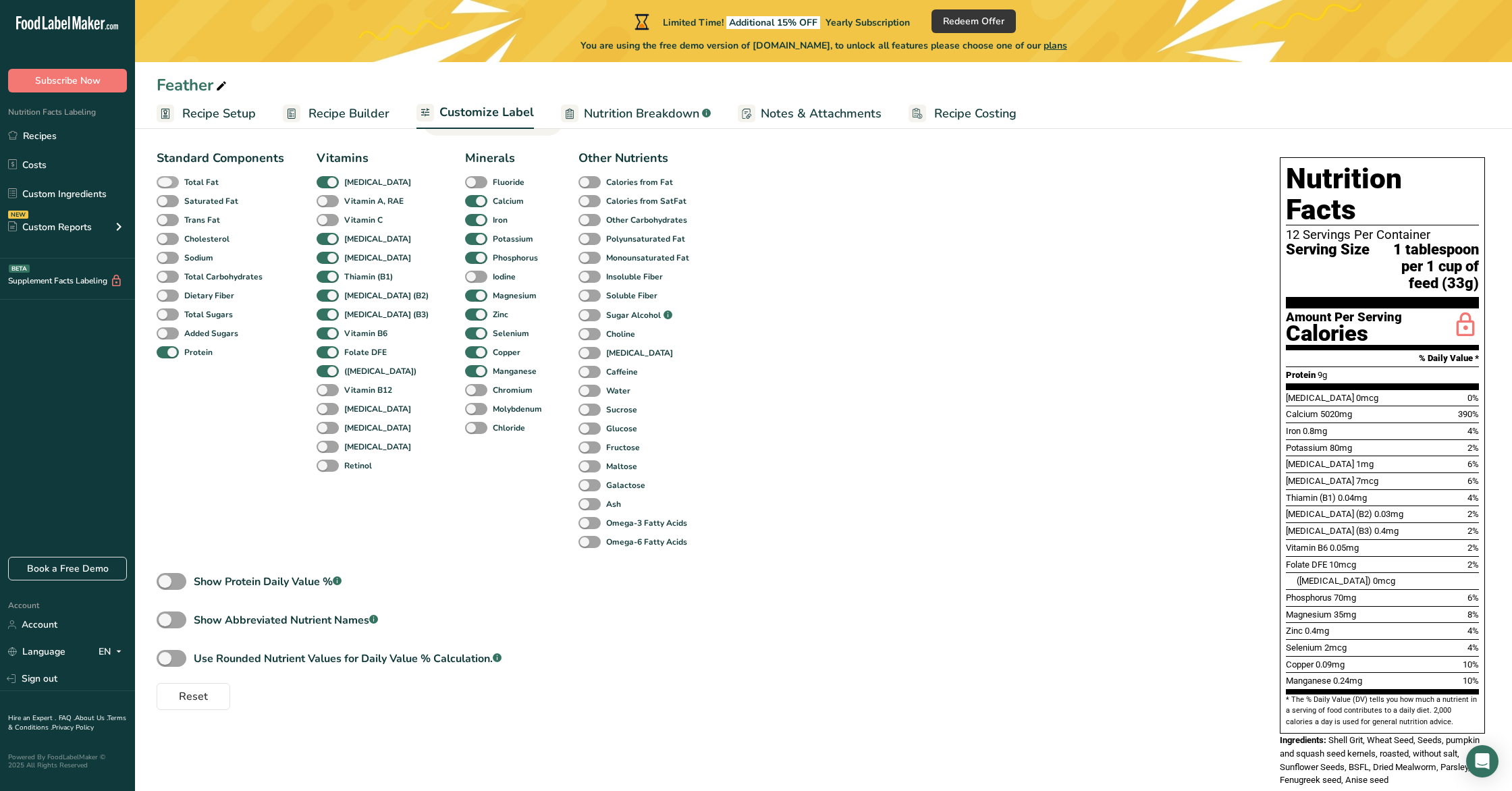
click at [206, 182] on b "Total Fat" at bounding box center [201, 182] width 35 height 12
click at [165, 182] on input "Total Fat" at bounding box center [161, 182] width 9 height 9
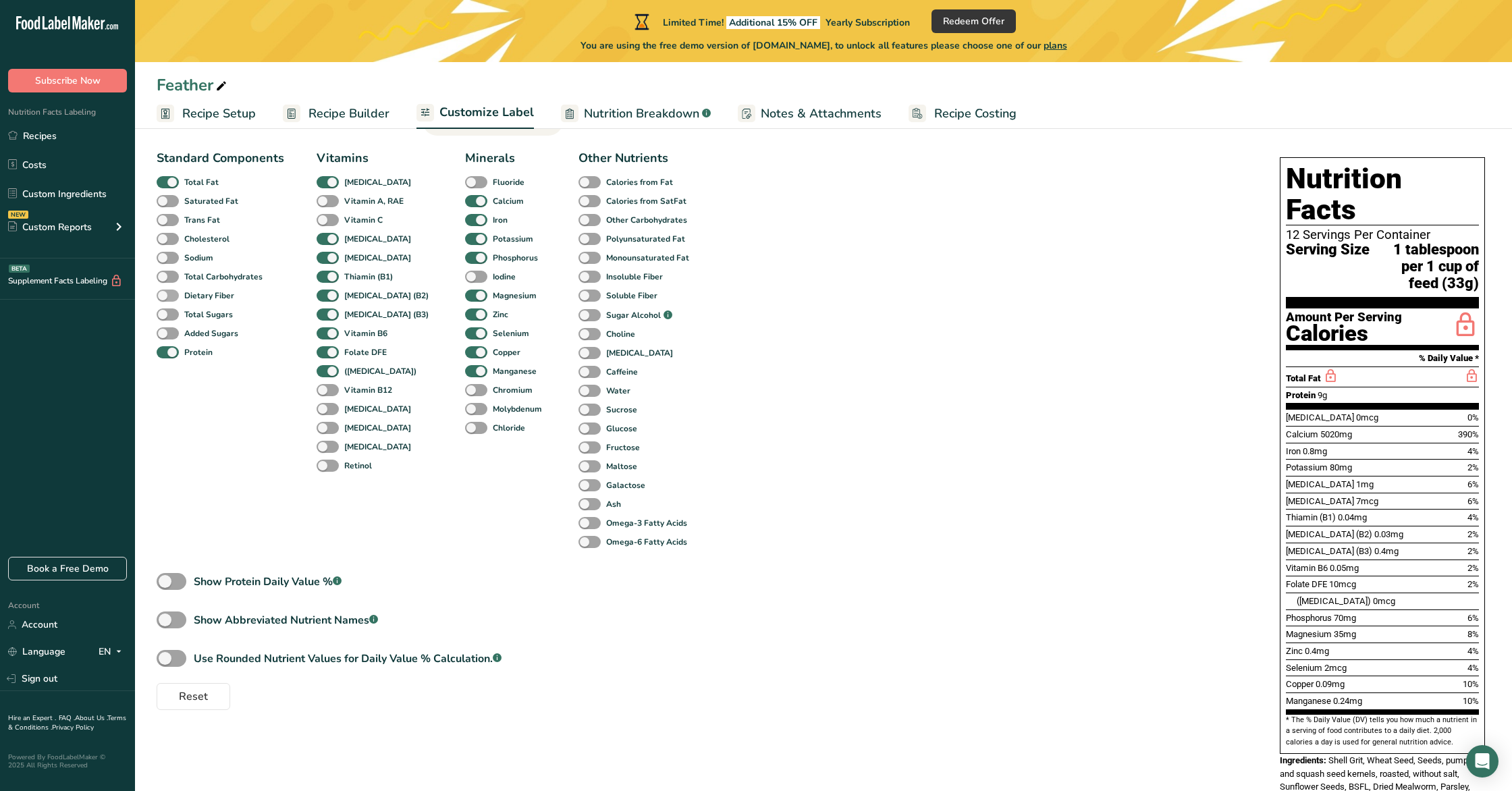
click at [219, 295] on b "Dietary Fiber" at bounding box center [209, 295] width 50 height 12
click at [165, 295] on input "Dietary Fiber" at bounding box center [161, 295] width 9 height 9
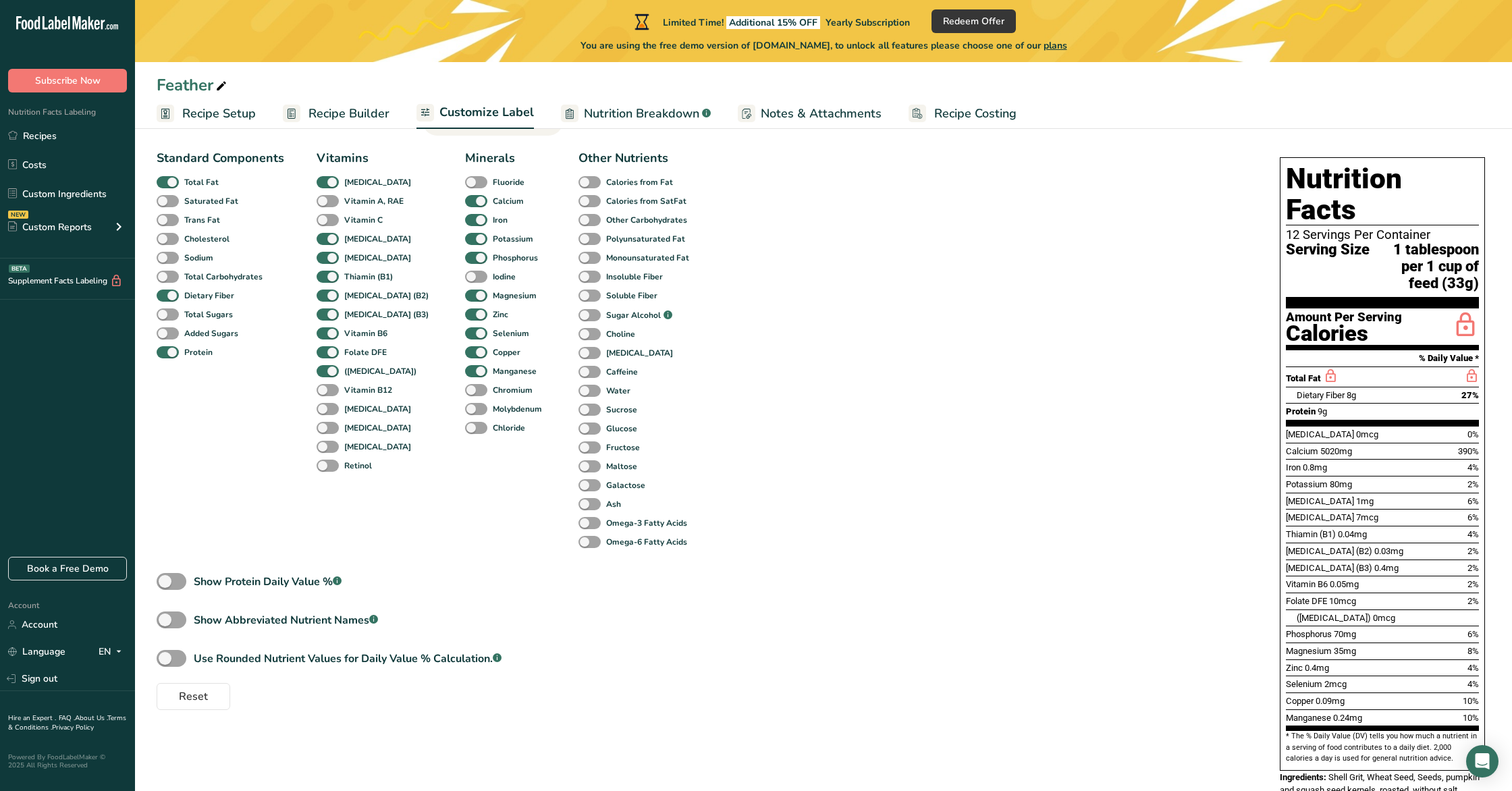
click at [225, 118] on span "Recipe Setup" at bounding box center [219, 114] width 74 height 18
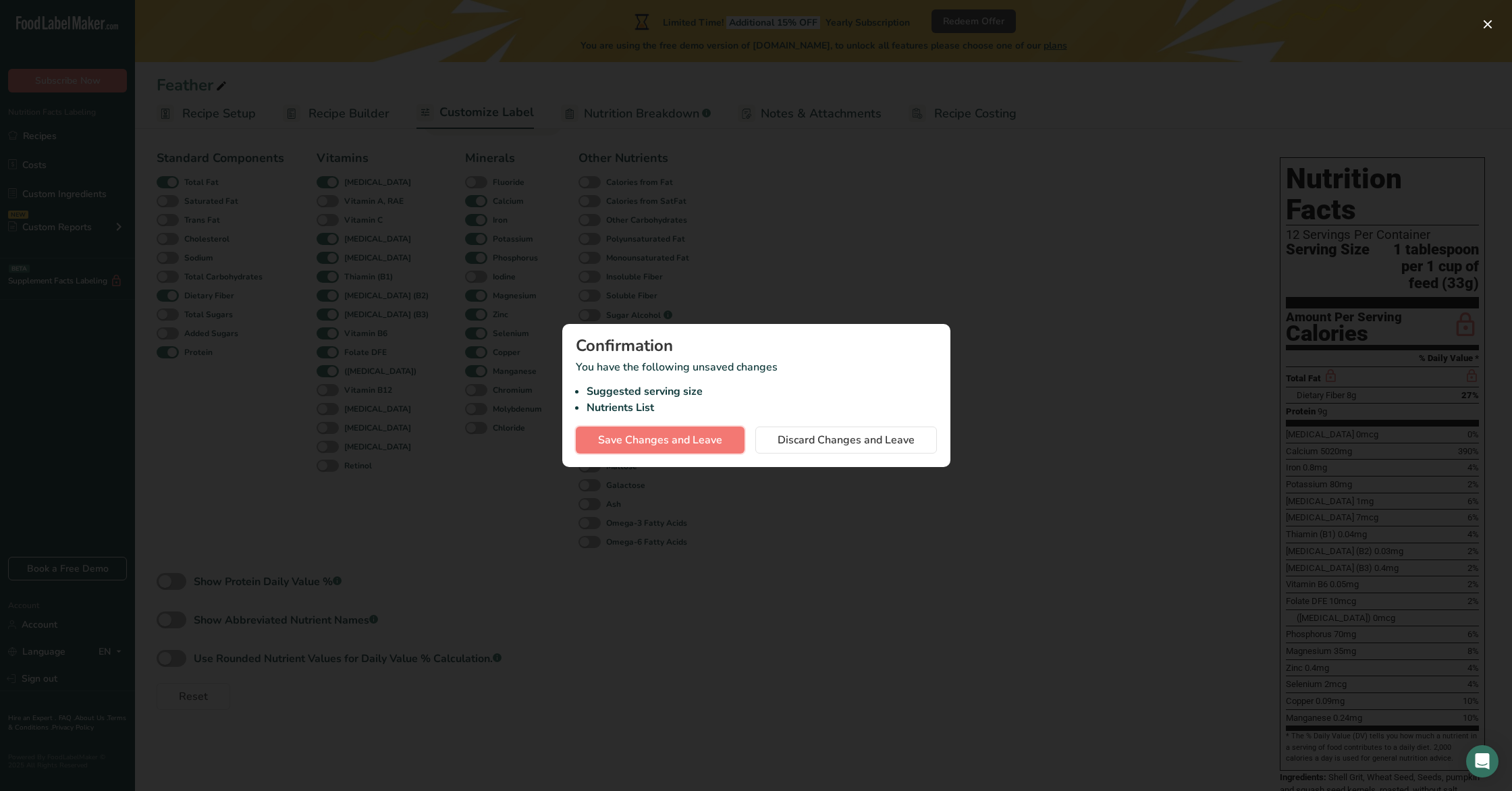
drag, startPoint x: 683, startPoint y: 432, endPoint x: 683, endPoint y: 440, distance: 8.0
click at [682, 432] on span "Save Changes and Leave" at bounding box center [660, 440] width 124 height 17
click at [683, 441] on div "Save Changes and Leave Discard Changes and Leave" at bounding box center [757, 440] width 361 height 27
